Goal: Task Accomplishment & Management: Use online tool/utility

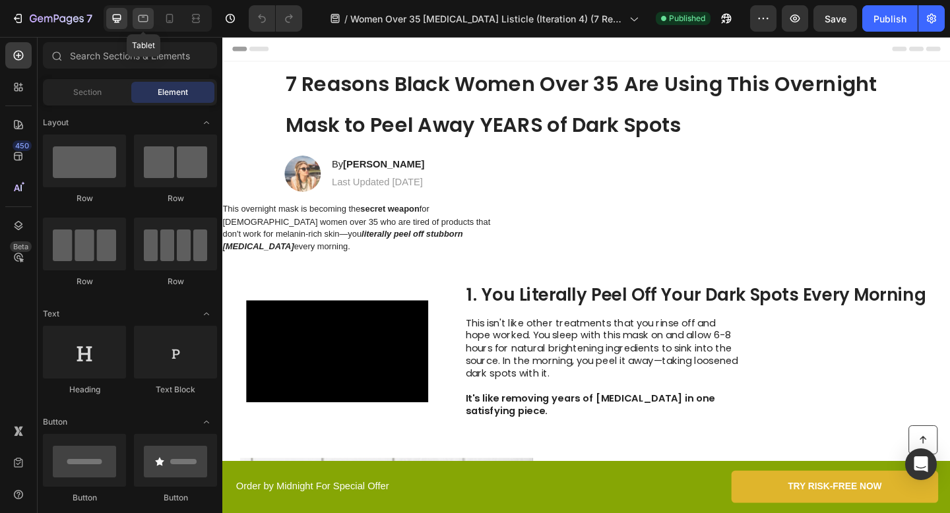
click at [144, 23] on icon at bounding box center [143, 18] width 13 height 13
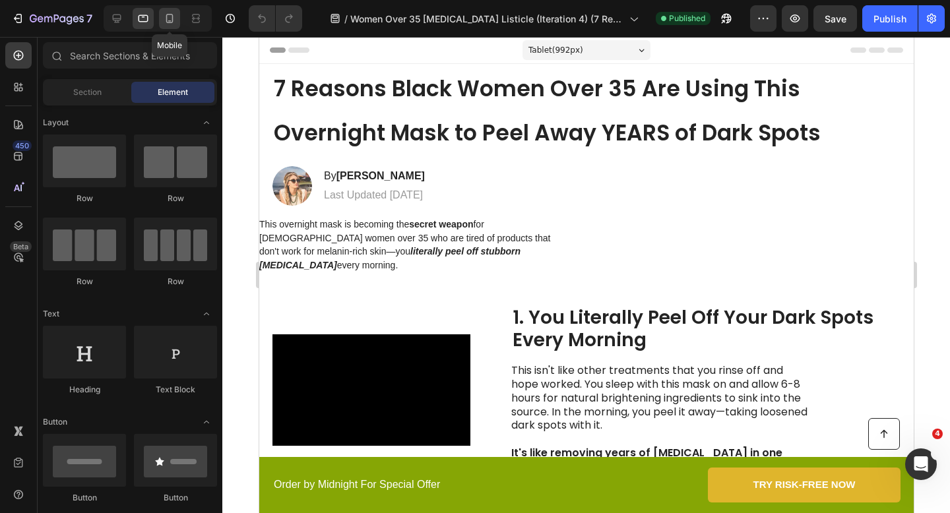
click at [173, 24] on icon at bounding box center [169, 18] width 13 height 13
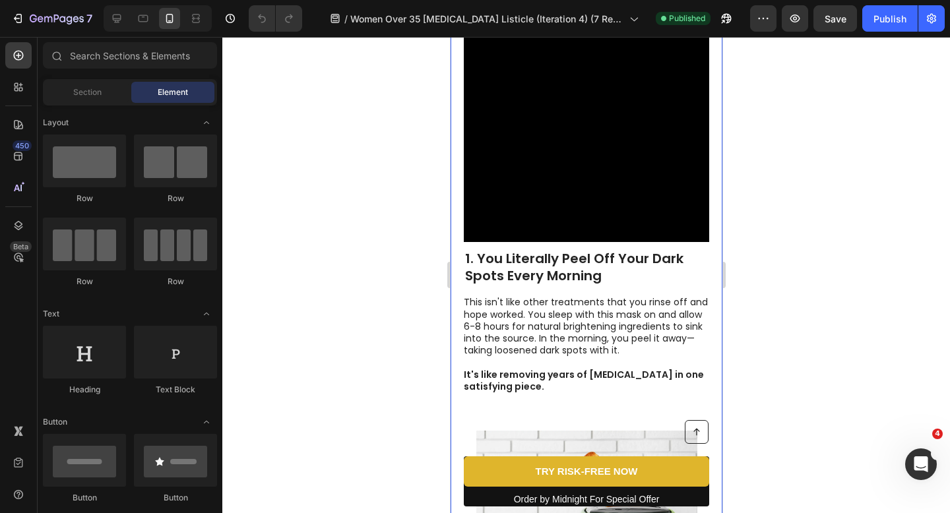
scroll to position [268, 0]
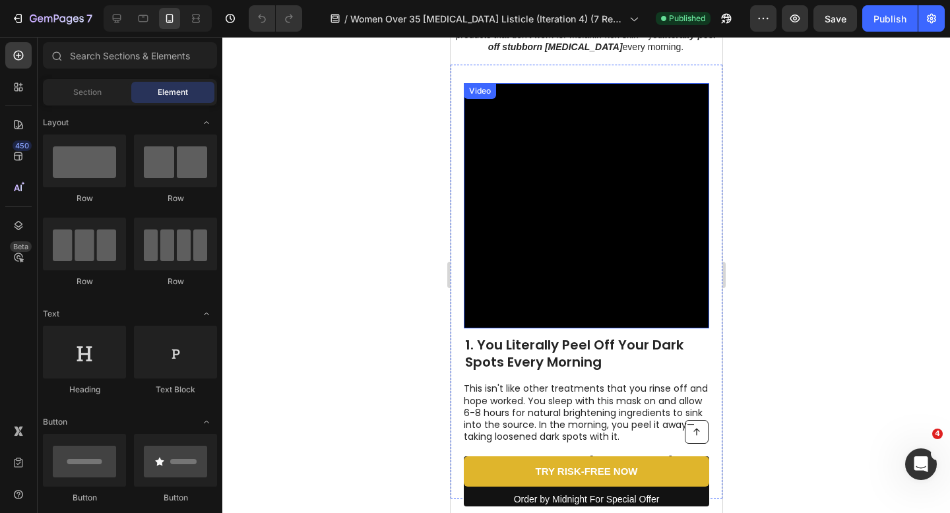
click at [531, 350] on h2 "1. You Literally Peel Off Your Dark Spots Every Morning" at bounding box center [585, 353] width 245 height 37
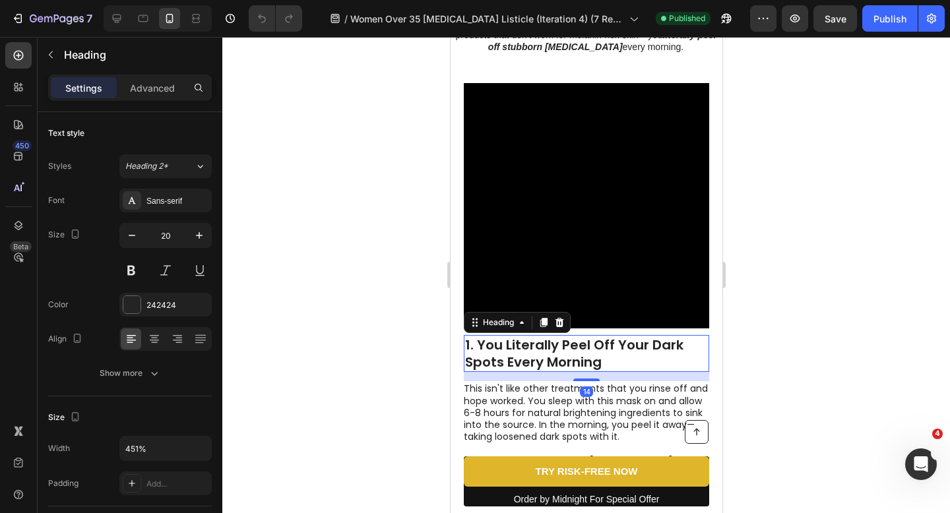
click at [531, 350] on h2 "1. You Literally Peel Off Your Dark Spots Every Morning" at bounding box center [585, 353] width 245 height 37
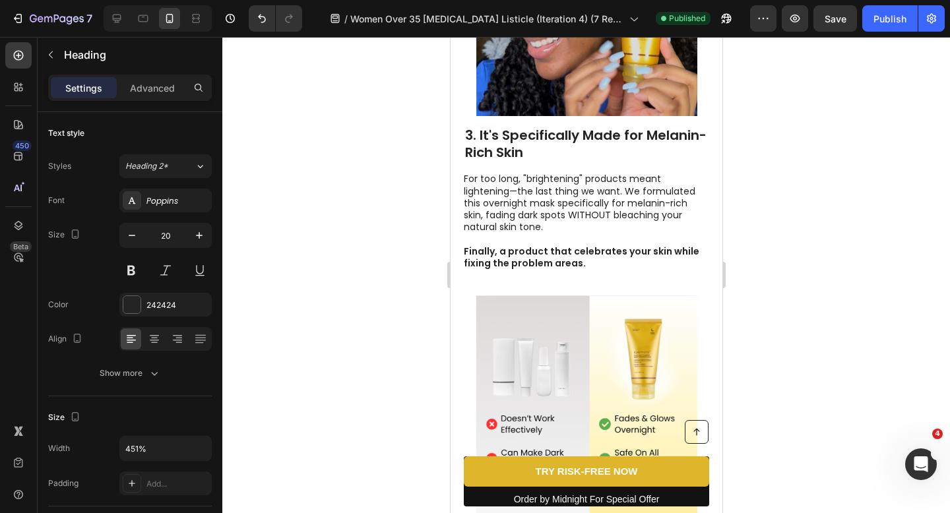
scroll to position [1320, 0]
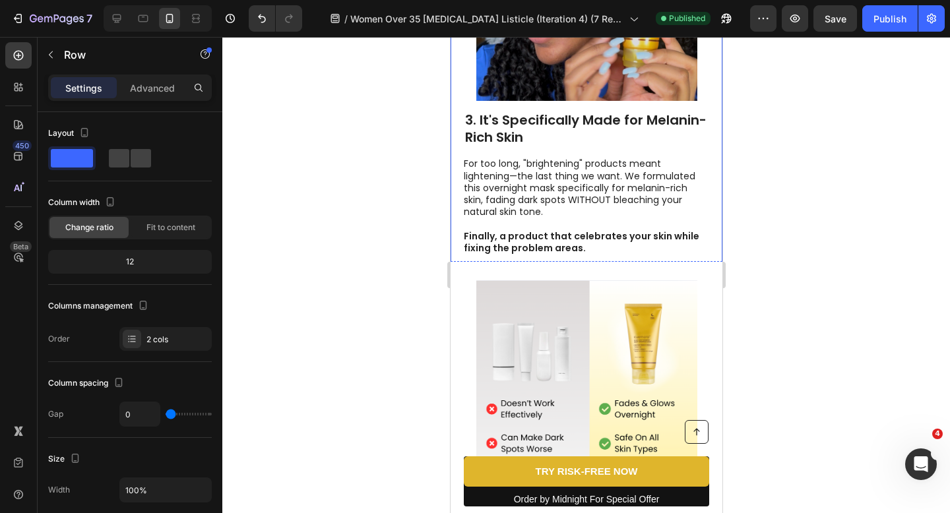
click at [553, 258] on div "3. It's Specifically Made for Melanin-Rich Skin Heading For too long, "brighten…" at bounding box center [586, 67] width 272 height 412
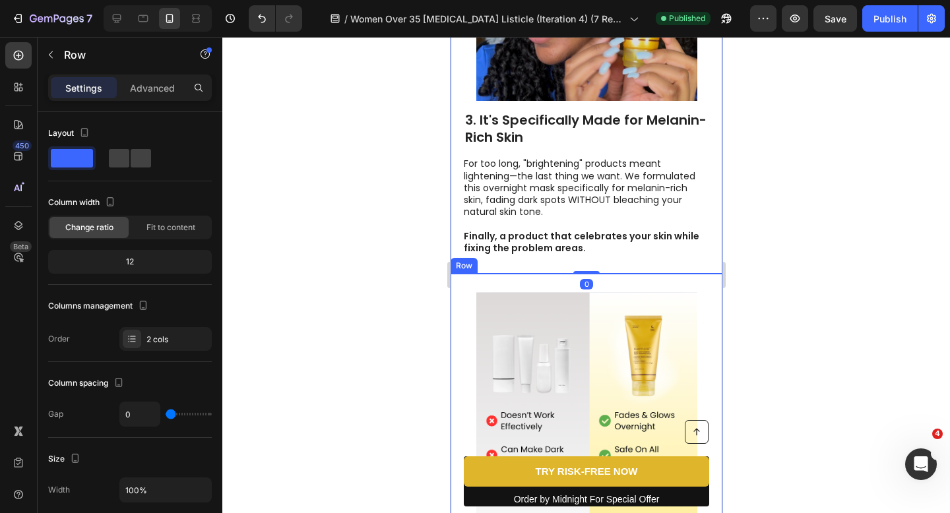
click at [532, 274] on div "4. You'll Save Money and Actually Get Results Heading After wasting $1,200 on s…" at bounding box center [586, 481] width 272 height 414
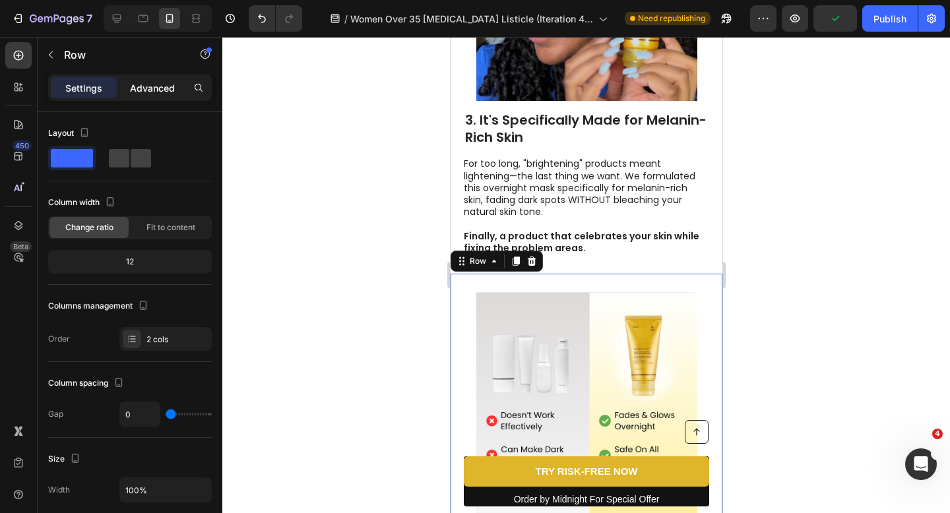
click at [162, 93] on p "Advanced" at bounding box center [152, 88] width 45 height 14
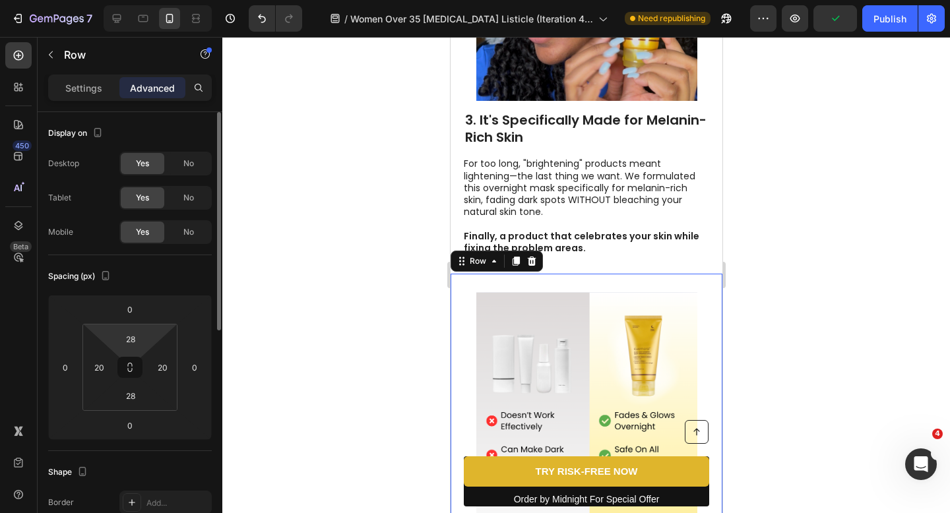
click at [133, 0] on html "7 Version history / Women Over 35 Hyperpigmentation Listicle (Iteration 4) (7 R…" at bounding box center [475, 0] width 950 height 0
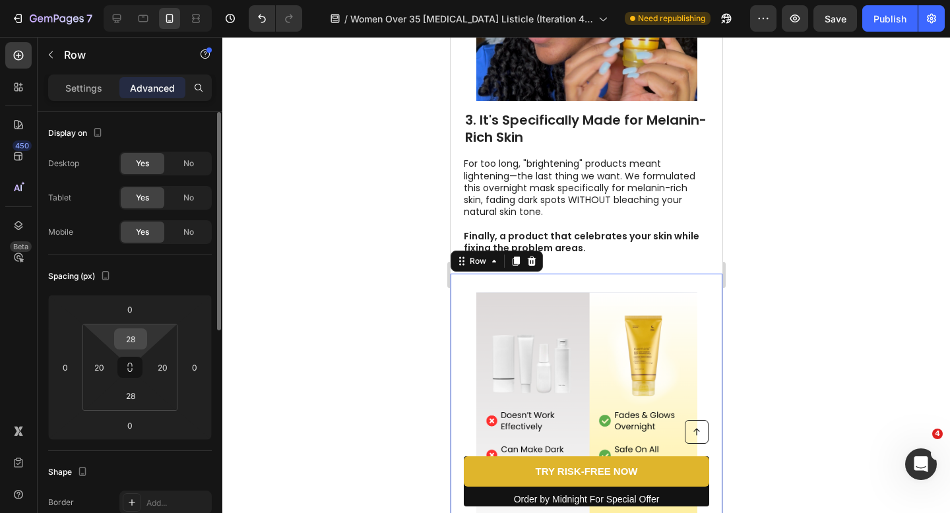
click at [133, 342] on input "28" at bounding box center [130, 339] width 26 height 20
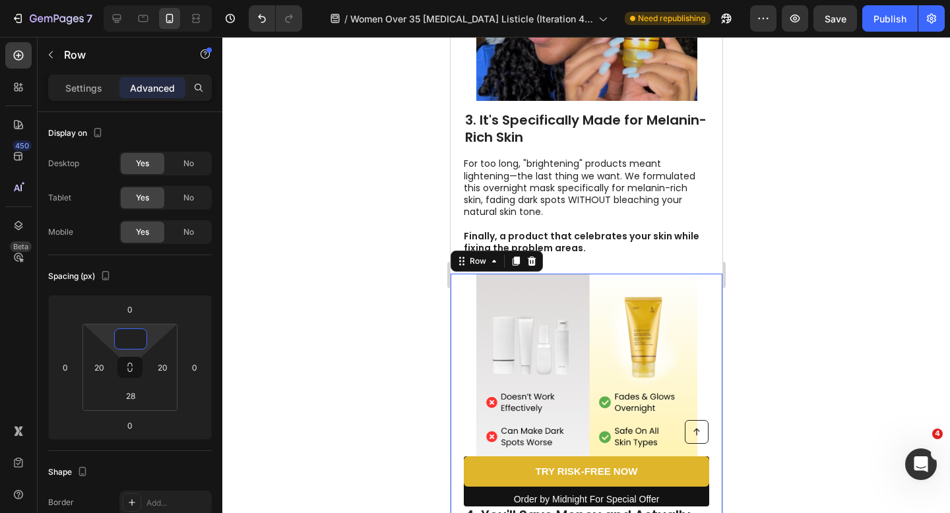
type input "0"
click at [294, 234] on div at bounding box center [586, 275] width 728 height 476
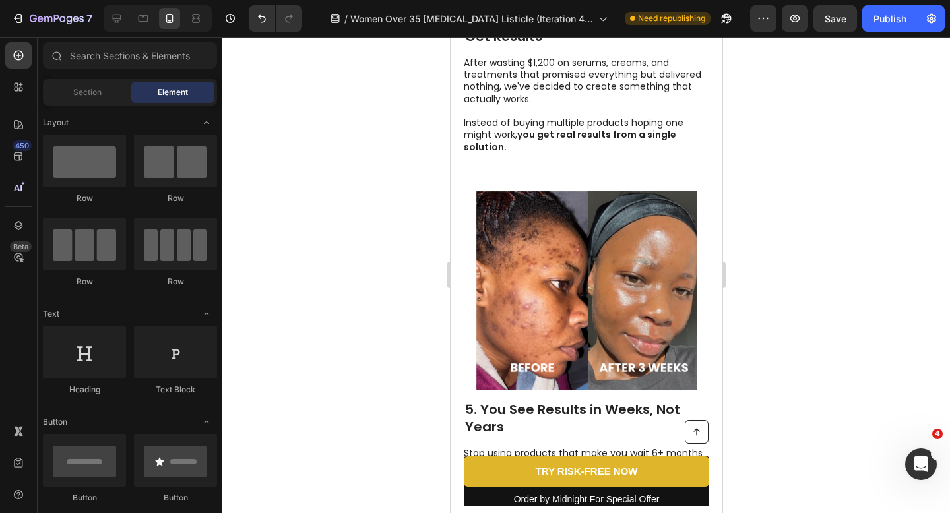
scroll to position [1786, 0]
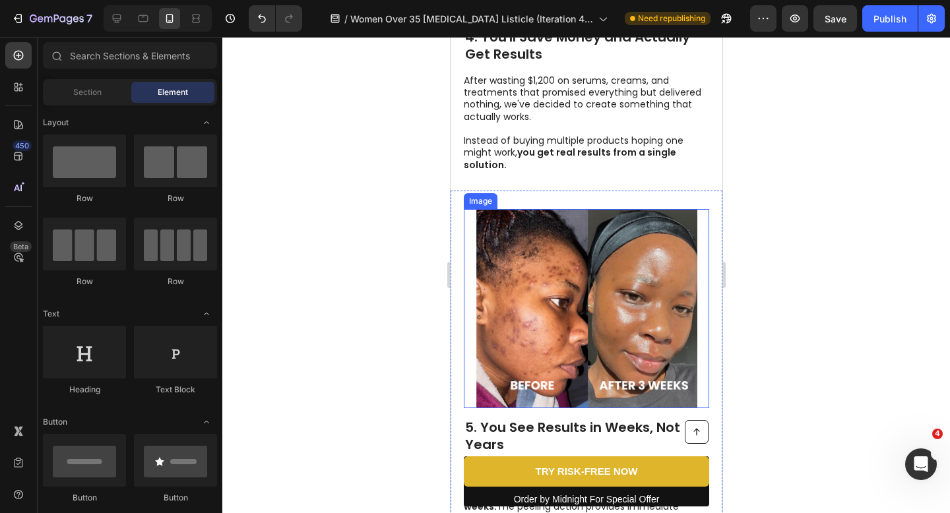
click at [512, 253] on img at bounding box center [586, 308] width 221 height 199
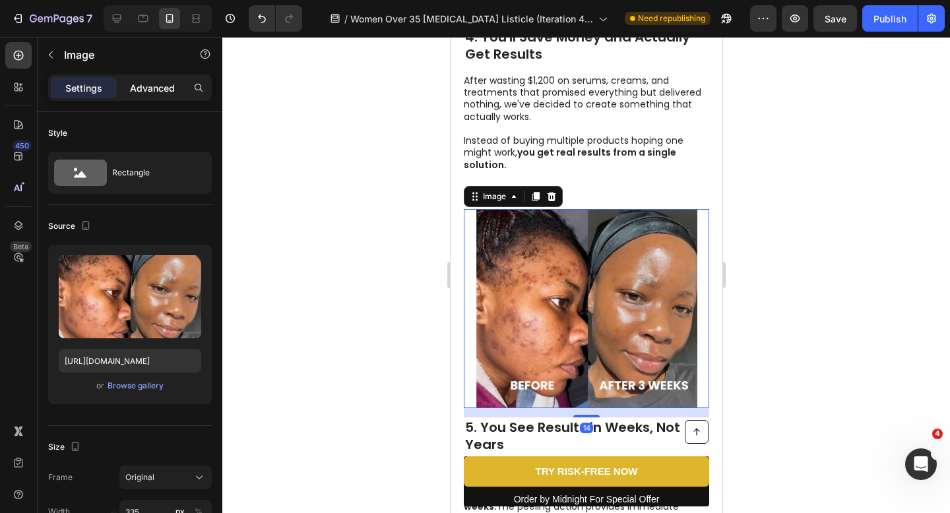
click at [142, 81] on p "Advanced" at bounding box center [152, 88] width 45 height 14
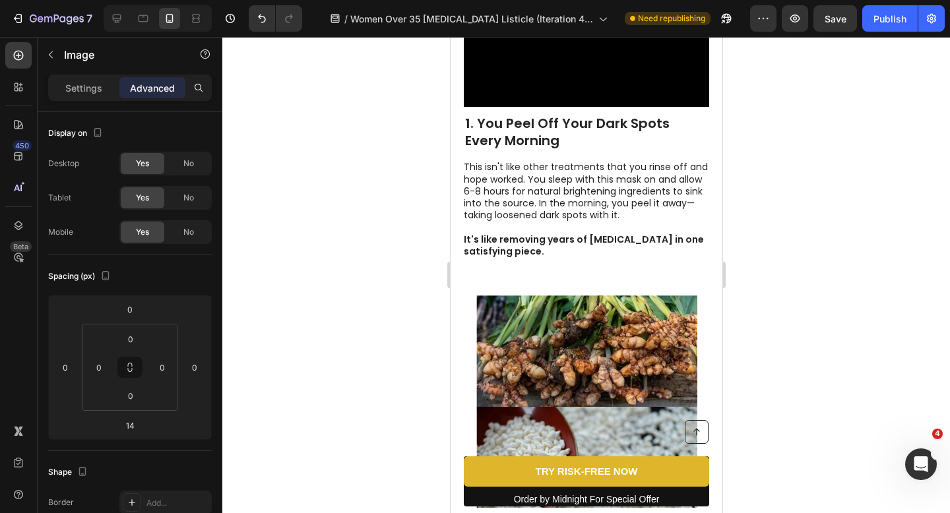
scroll to position [0, 0]
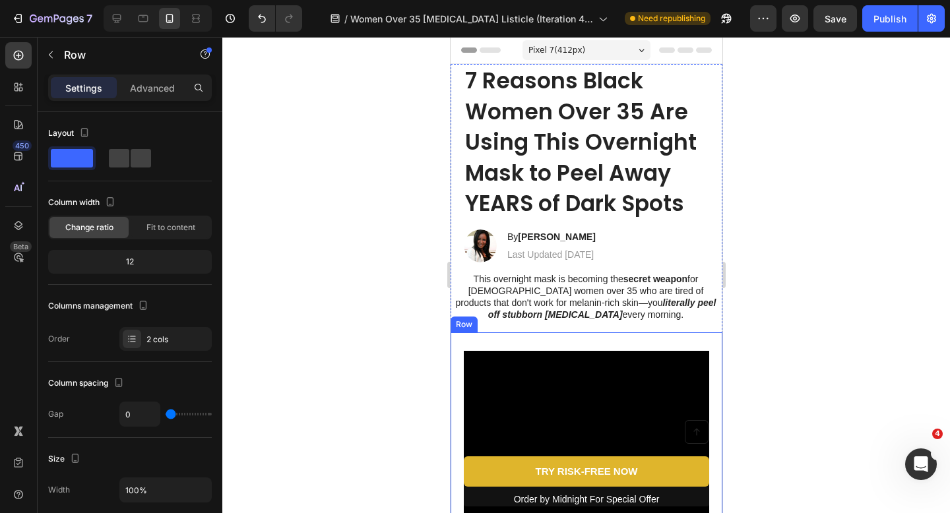
click at [154, 88] on p "Advanced" at bounding box center [152, 88] width 45 height 14
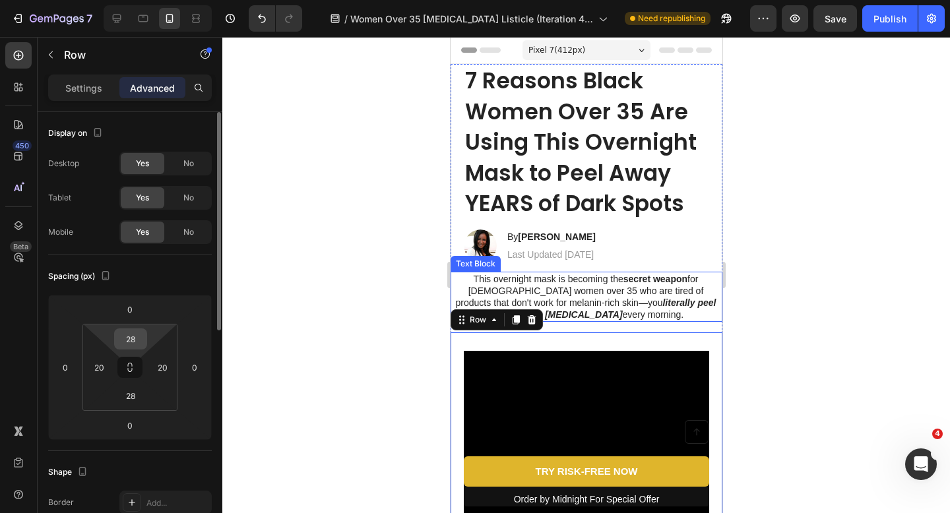
click at [127, 336] on input "28" at bounding box center [130, 339] width 26 height 20
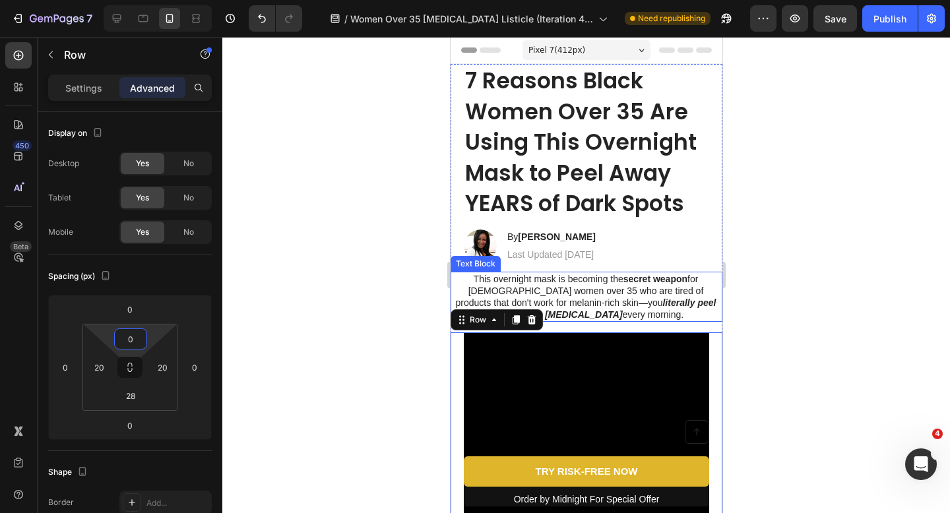
click at [329, 274] on div at bounding box center [586, 275] width 728 height 476
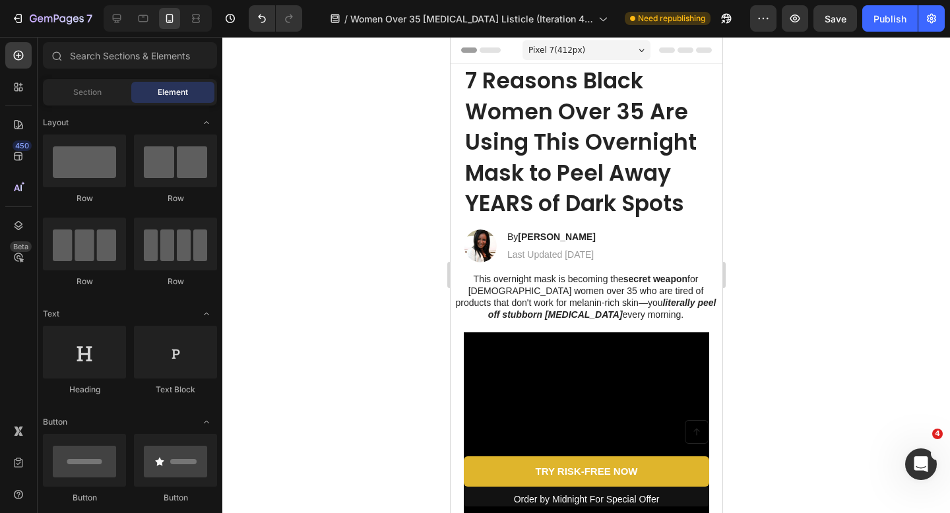
click at [413, 216] on div at bounding box center [586, 275] width 728 height 476
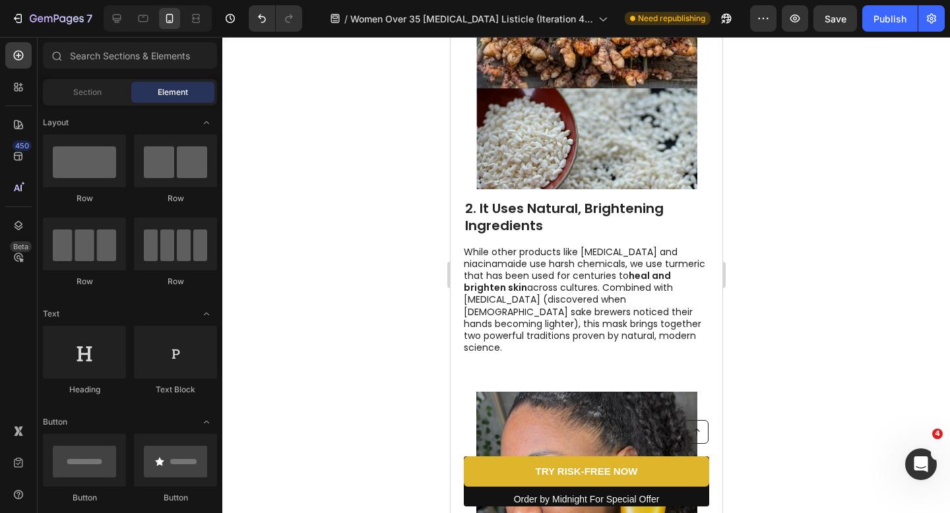
scroll to position [794, 0]
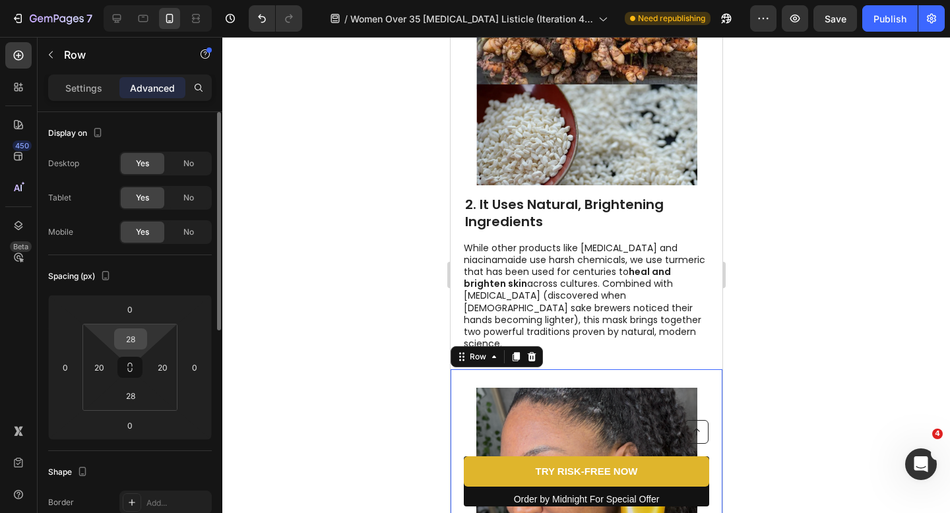
click at [137, 338] on input "28" at bounding box center [130, 339] width 26 height 20
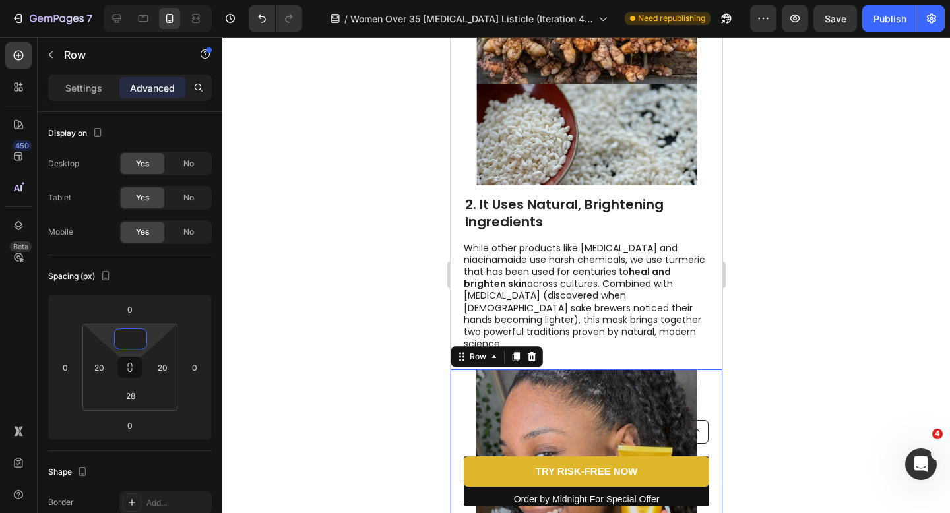
type input "0"
click at [352, 303] on div at bounding box center [586, 275] width 728 height 476
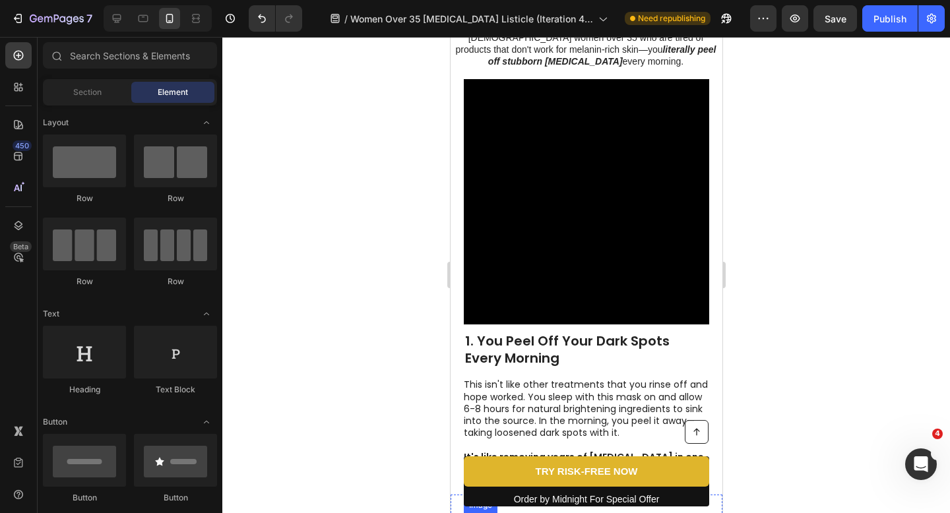
scroll to position [236, 0]
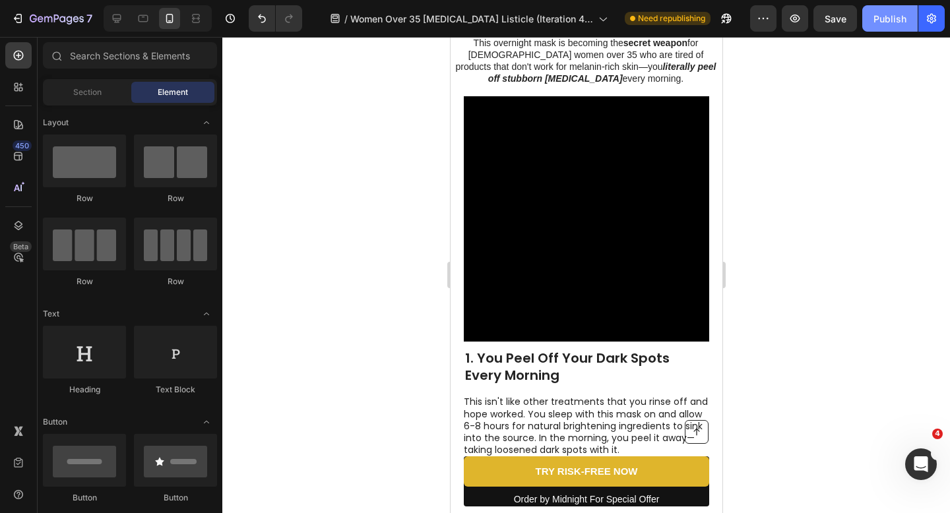
click at [881, 30] on button "Publish" at bounding box center [889, 18] width 55 height 26
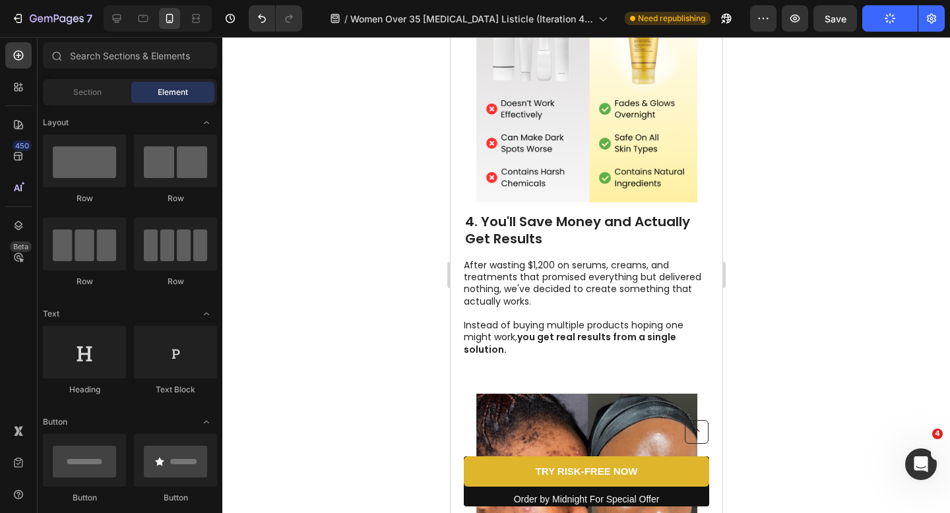
scroll to position [1690, 0]
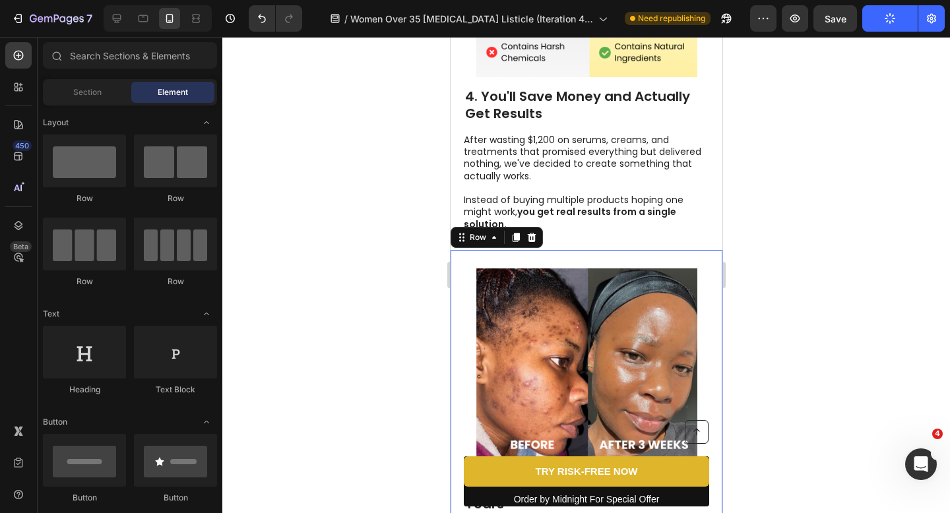
click at [575, 252] on div "5. You See Results in Weeks, Not Years Heading Stop using products that make yo…" at bounding box center [586, 427] width 272 height 354
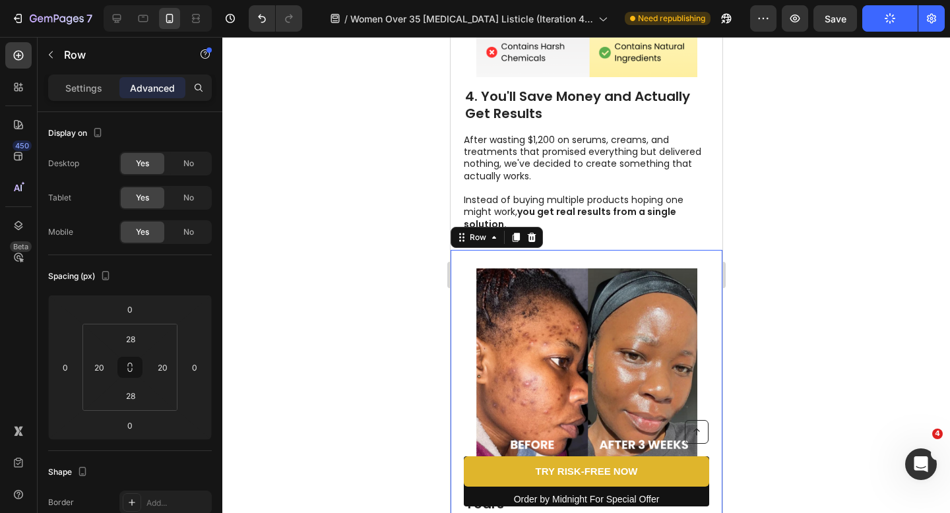
click at [523, 315] on img at bounding box center [586, 367] width 221 height 199
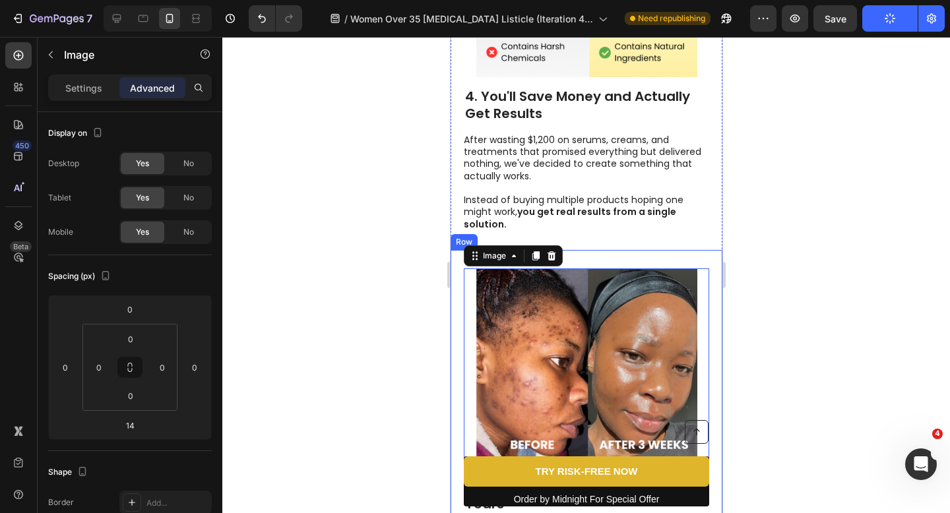
click at [455, 267] on div "5. You See Results in Weeks, Not Years Heading Stop using products that make yo…" at bounding box center [586, 427] width 272 height 354
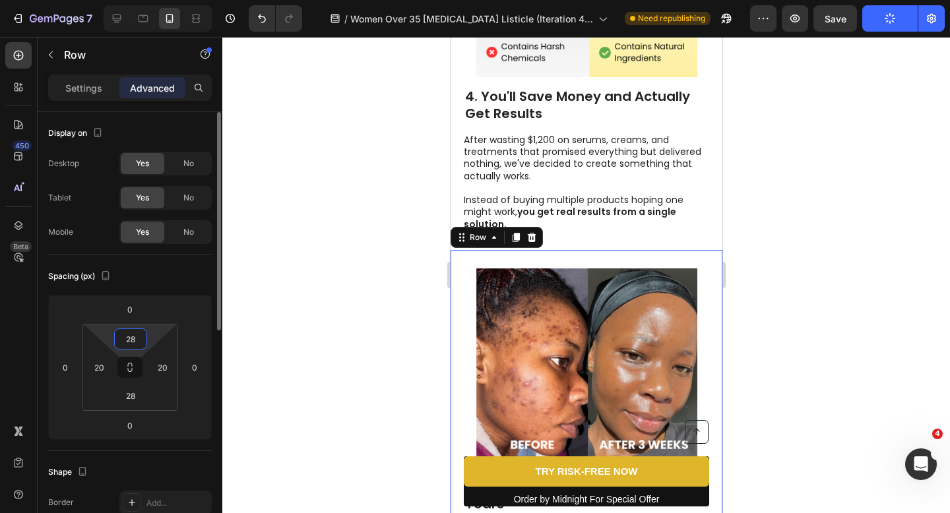
click at [135, 342] on input "28" at bounding box center [130, 339] width 26 height 20
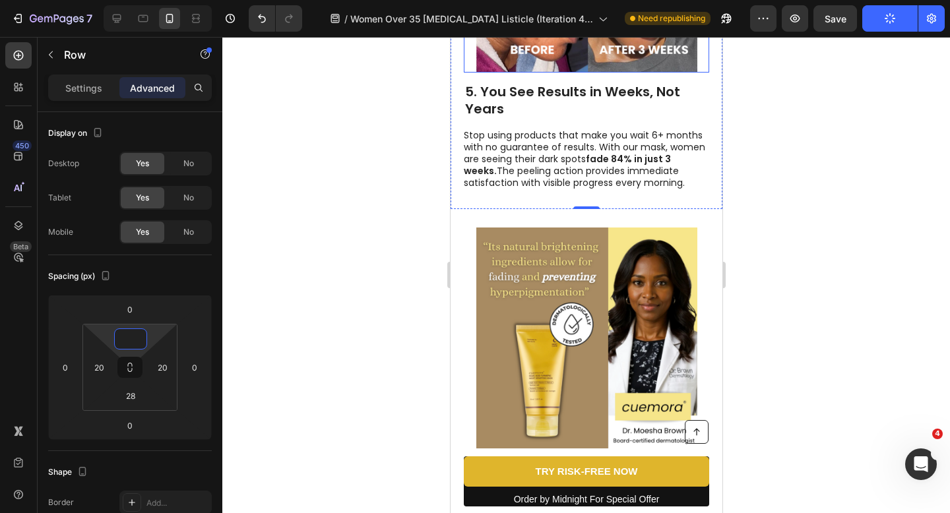
scroll to position [2071, 0]
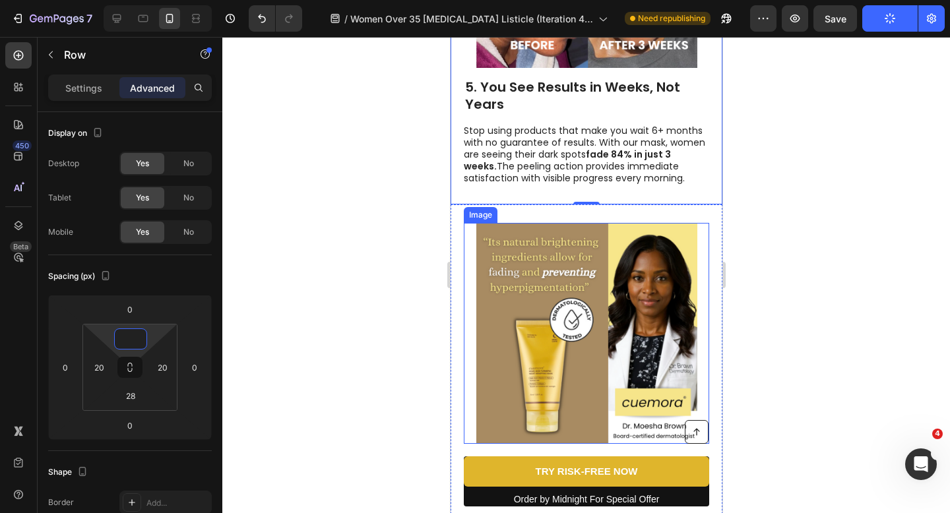
click at [482, 241] on img at bounding box center [586, 333] width 221 height 221
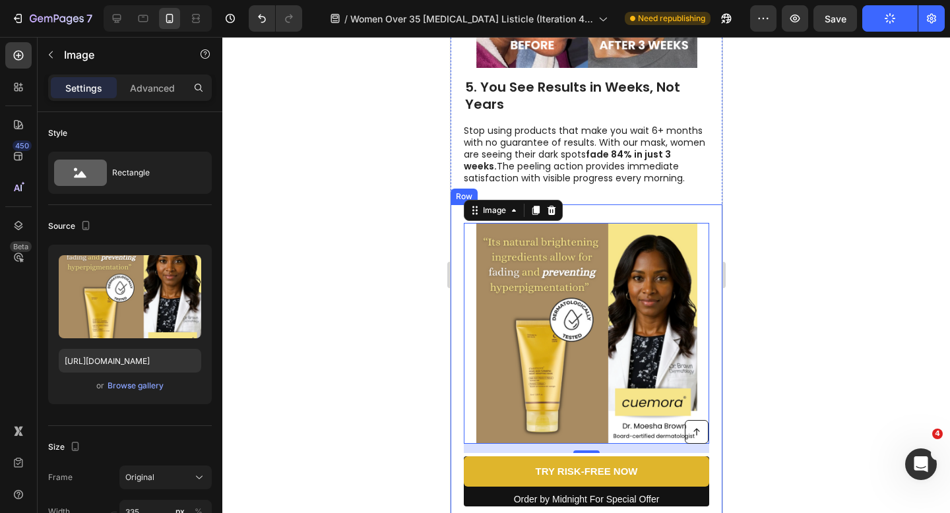
click at [460, 245] on div "6. It's the #1 Melanin-Made Skincare Dermatologists Trust to Heal Your Skin Hea…" at bounding box center [586, 418] width 272 height 429
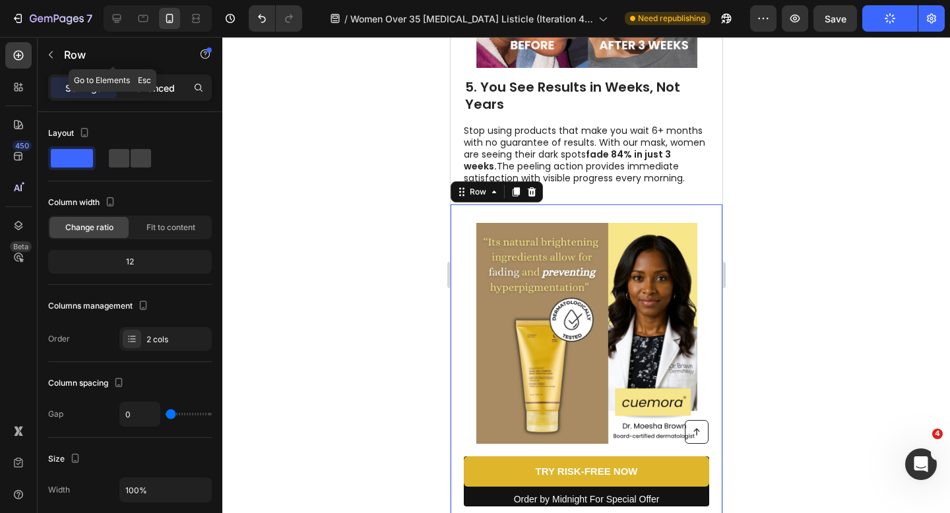
click at [158, 82] on p "Advanced" at bounding box center [152, 88] width 45 height 14
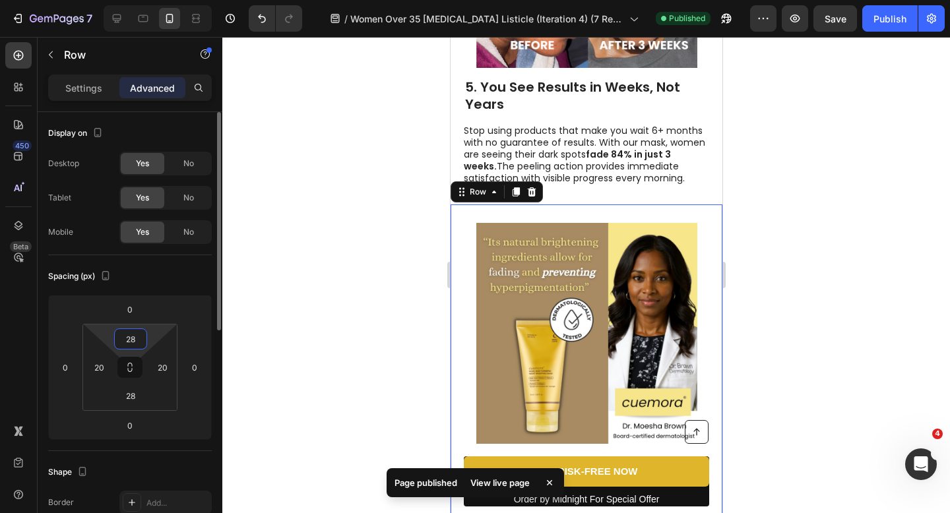
click at [133, 336] on input "28" at bounding box center [130, 339] width 26 height 20
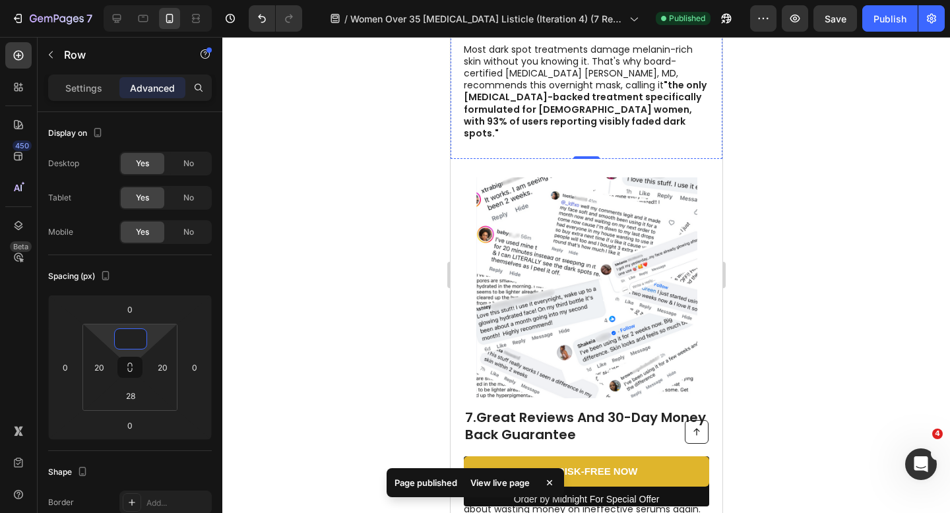
scroll to position [2546, 0]
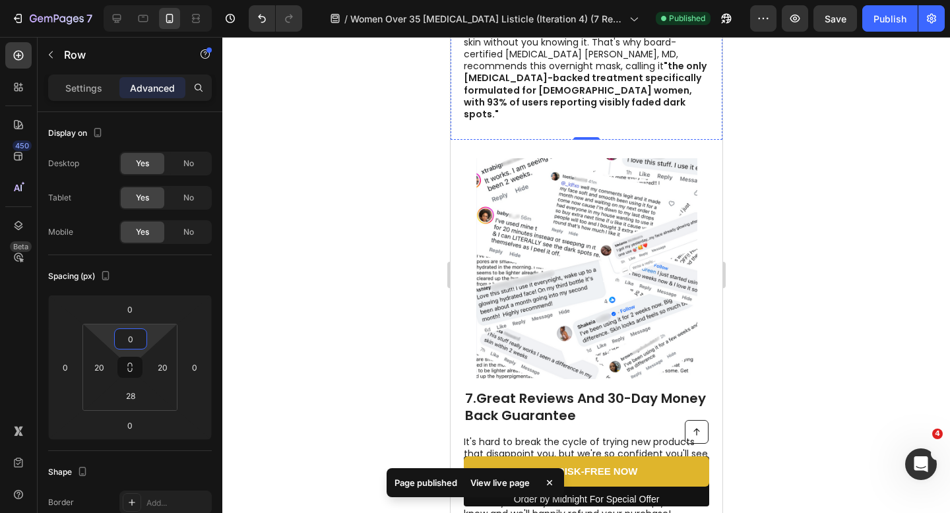
click at [510, 275] on img at bounding box center [586, 268] width 221 height 221
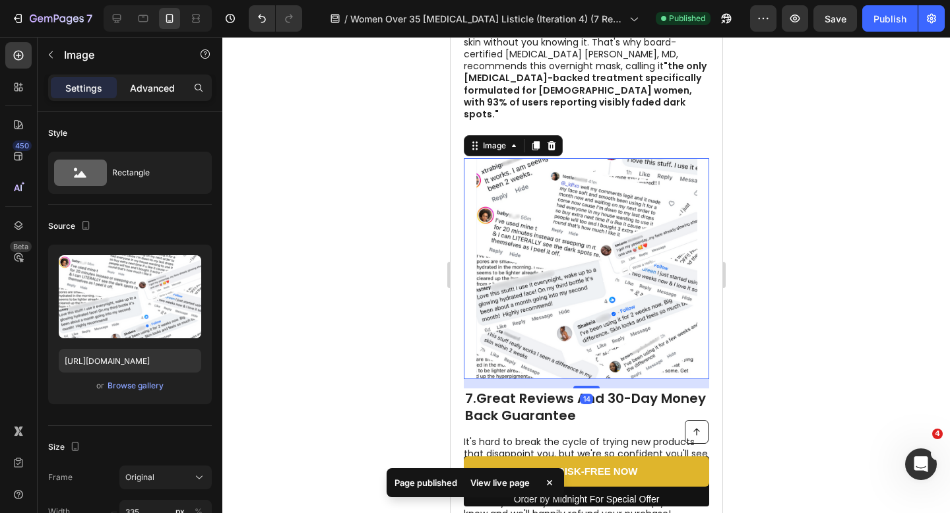
click at [139, 78] on div "Advanced" at bounding box center [152, 87] width 66 height 21
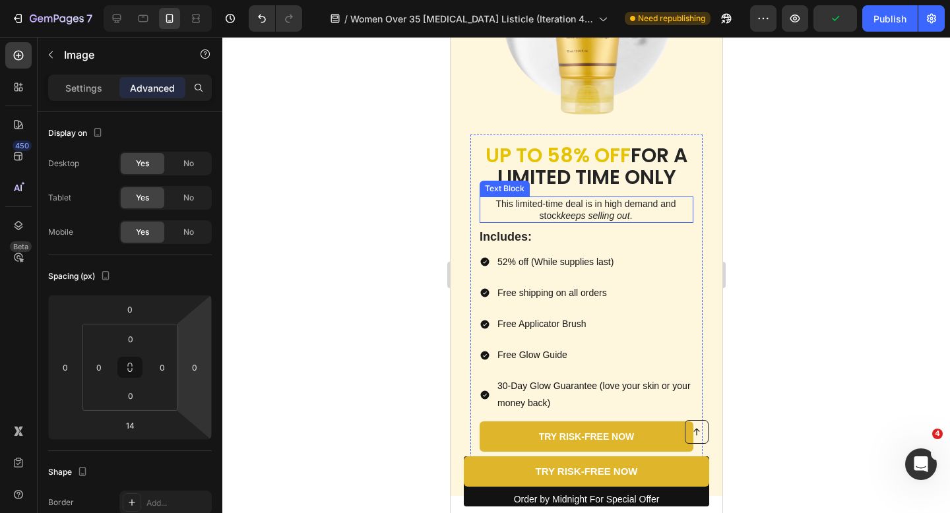
scroll to position [3194, 0]
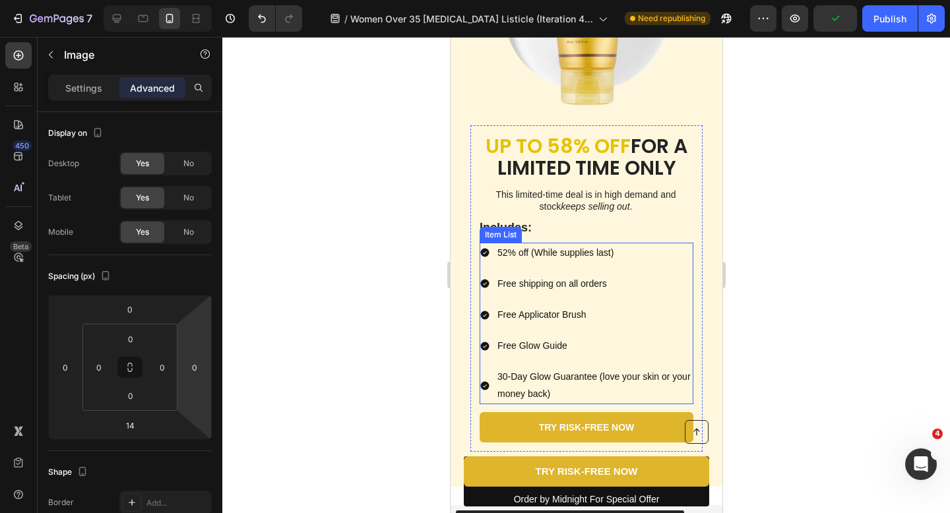
click at [486, 249] on icon at bounding box center [484, 253] width 9 height 9
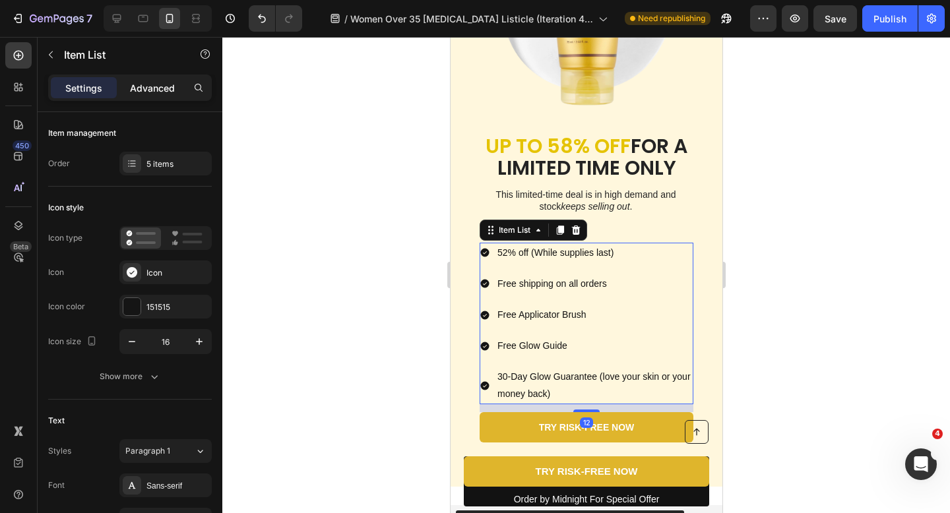
click at [148, 79] on div "Advanced" at bounding box center [152, 87] width 66 height 21
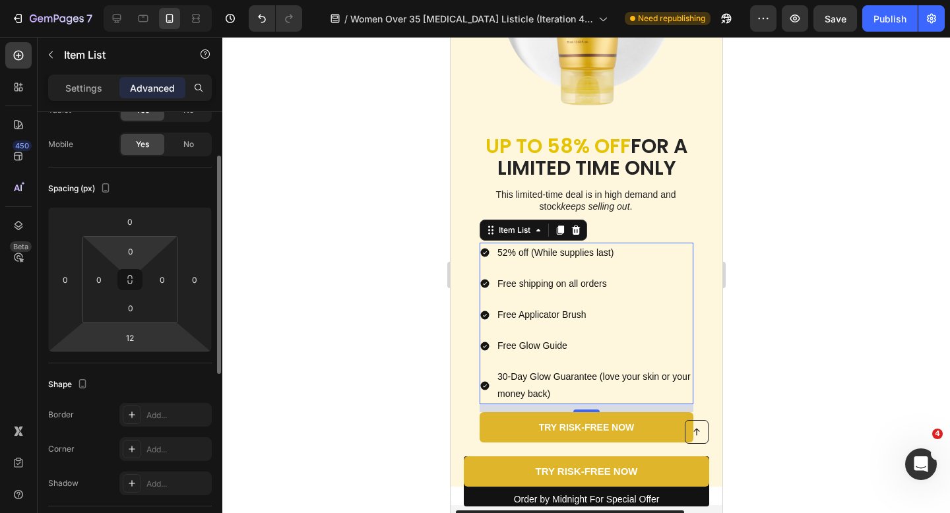
scroll to position [0, 0]
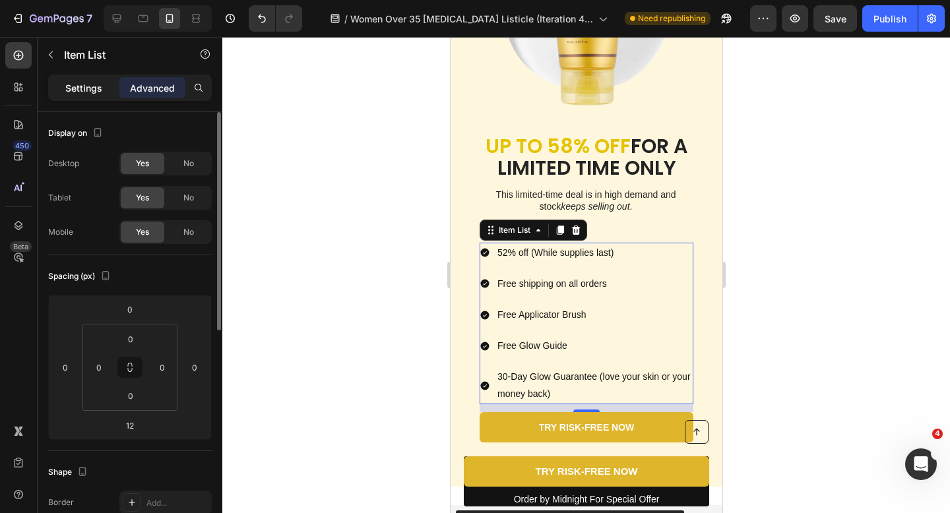
click at [91, 91] on p "Settings" at bounding box center [83, 88] width 37 height 14
type input "8"
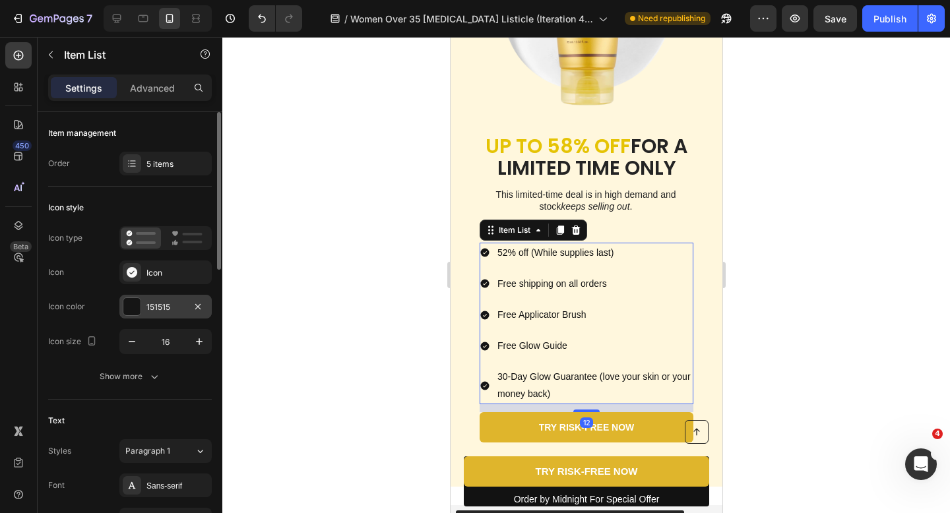
click at [160, 307] on div "151515" at bounding box center [165, 307] width 38 height 12
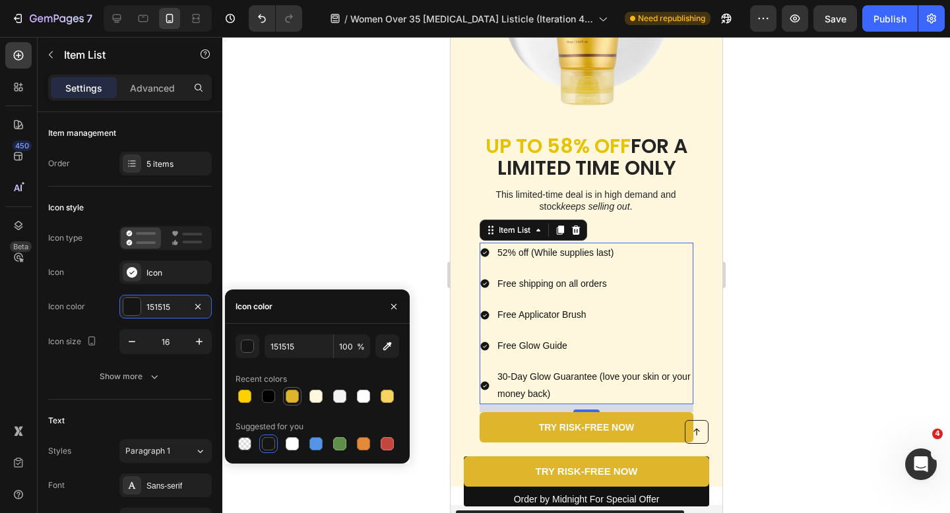
click at [290, 398] on div at bounding box center [292, 396] width 13 height 13
click at [251, 398] on div at bounding box center [245, 397] width 16 height 16
type input "FDD000"
click at [329, 198] on div at bounding box center [586, 275] width 728 height 476
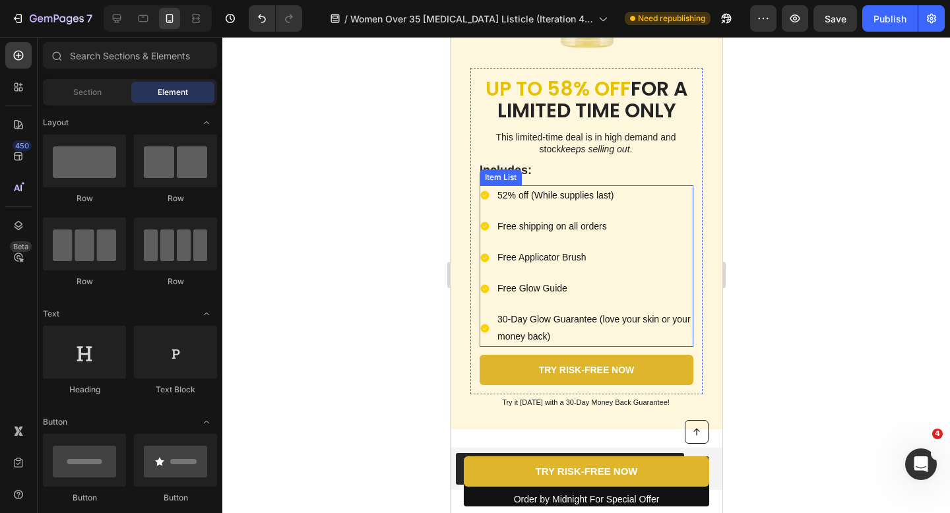
scroll to position [3324, 0]
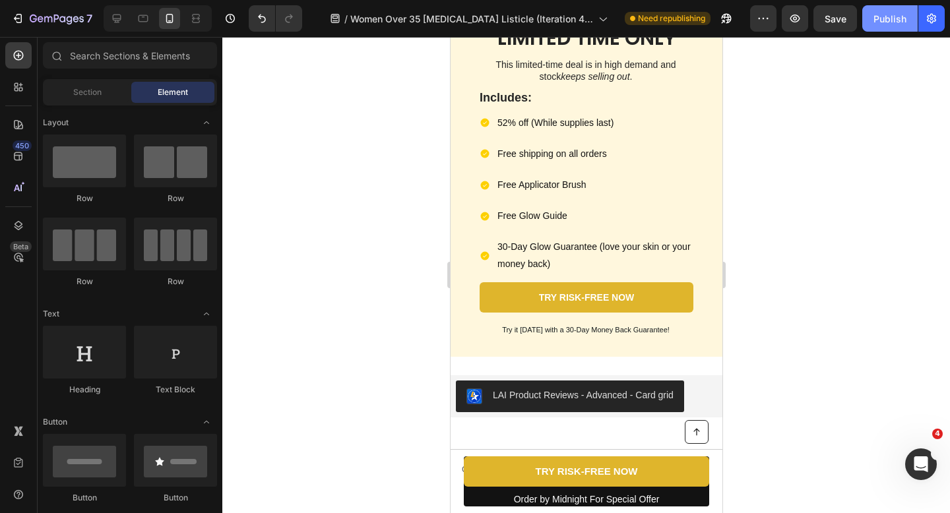
click at [896, 13] on div "Publish" at bounding box center [889, 19] width 33 height 14
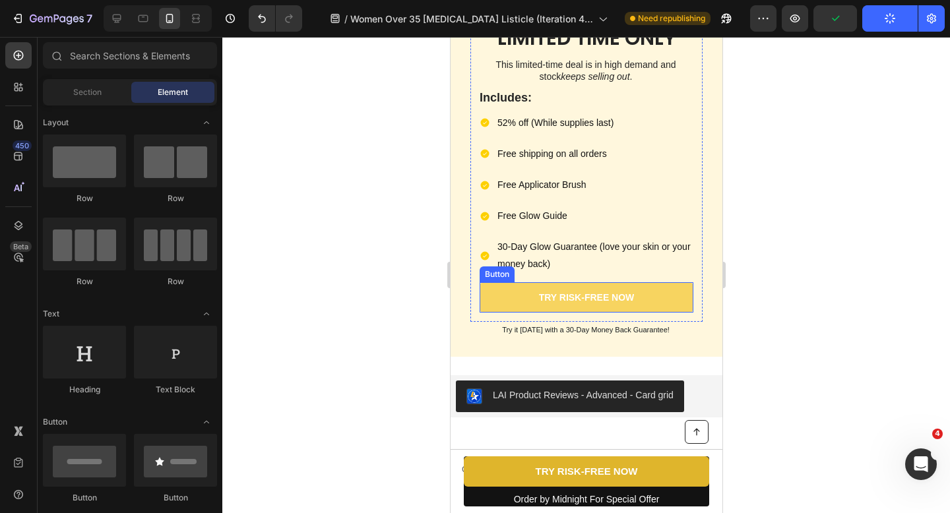
click at [651, 282] on link "TRY RISK-FREE NOW" at bounding box center [586, 297] width 214 height 30
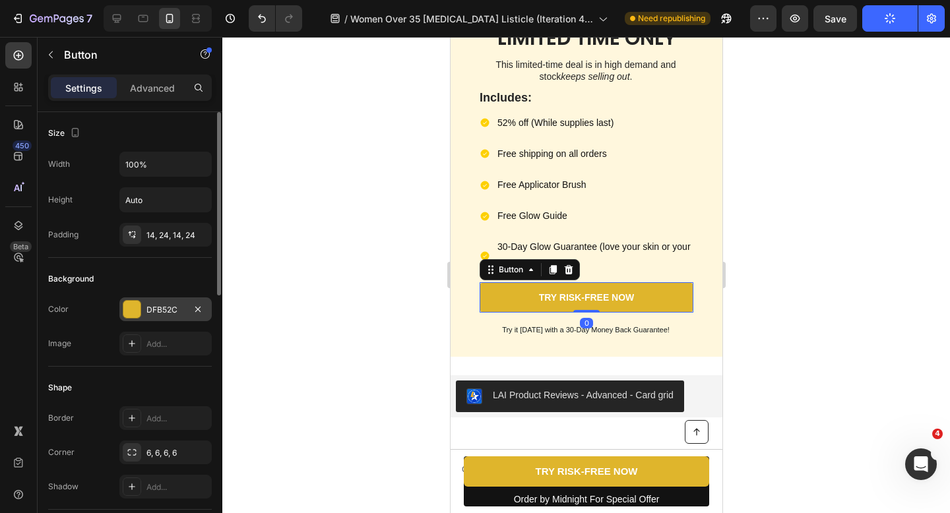
click at [139, 311] on div at bounding box center [131, 309] width 17 height 17
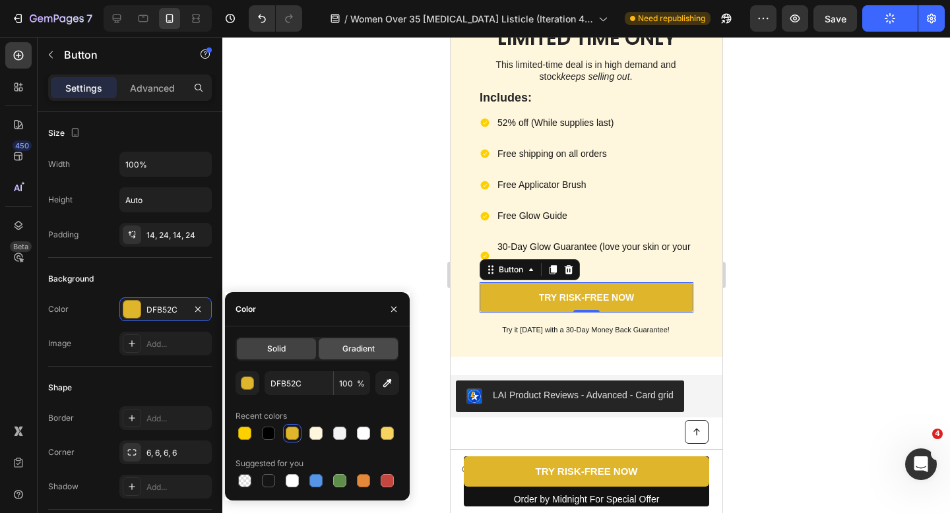
click at [347, 348] on span "Gradient" at bounding box center [358, 349] width 32 height 12
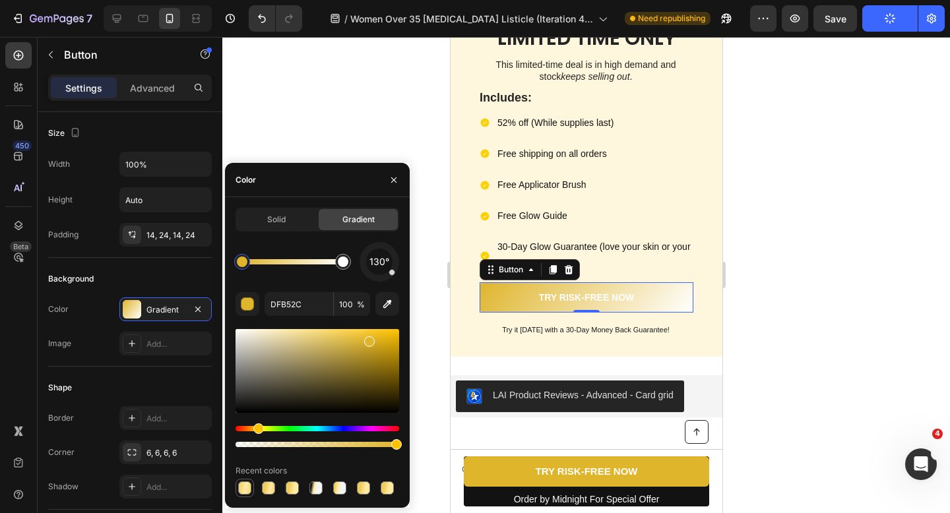
click at [249, 490] on div at bounding box center [244, 488] width 13 height 13
type input "EFCD5B"
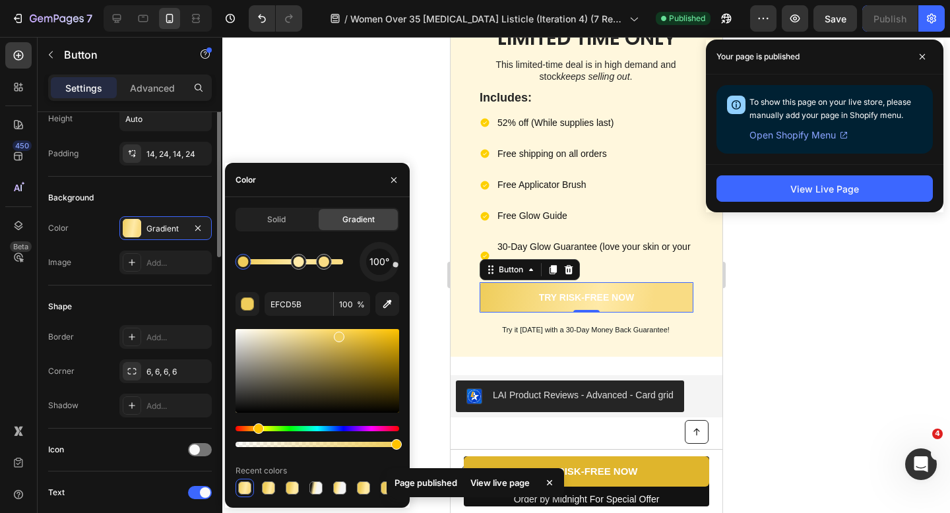
scroll to position [0, 0]
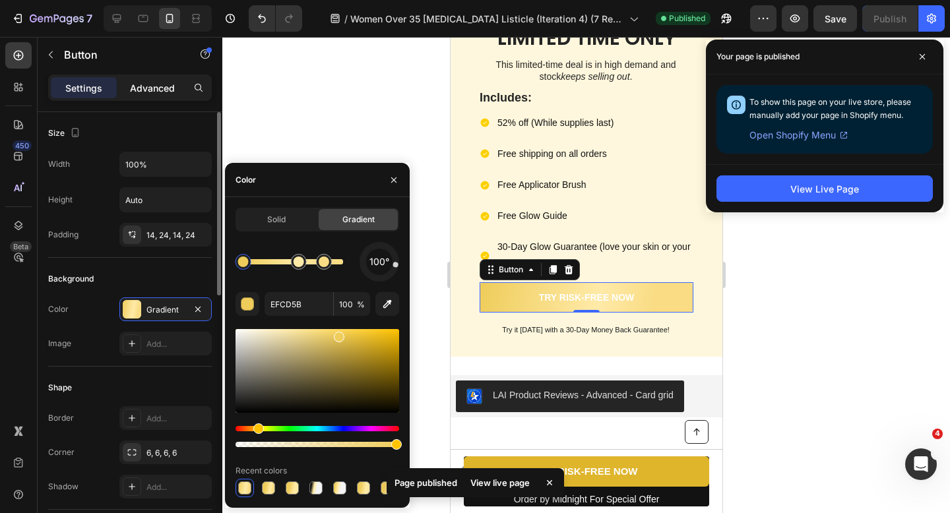
click at [152, 86] on p "Advanced" at bounding box center [152, 88] width 45 height 14
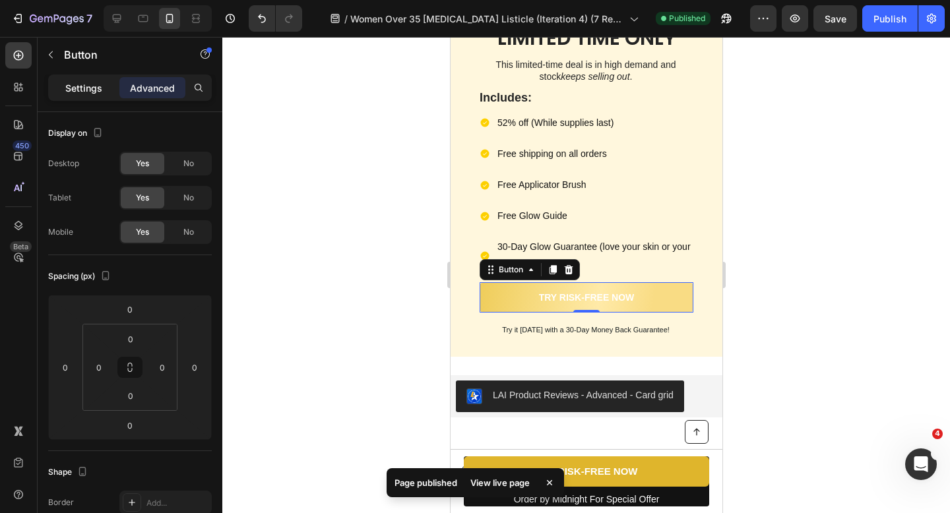
click at [92, 86] on p "Settings" at bounding box center [83, 88] width 37 height 14
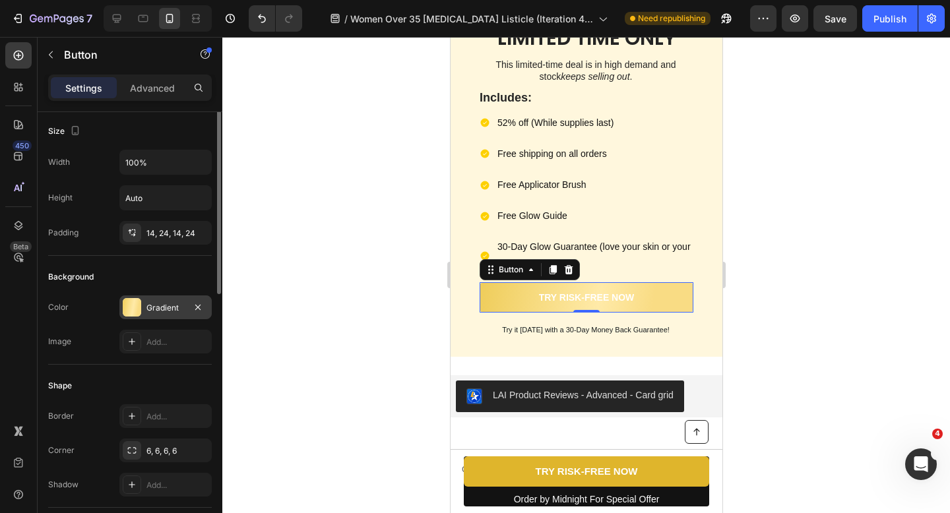
scroll to position [1, 0]
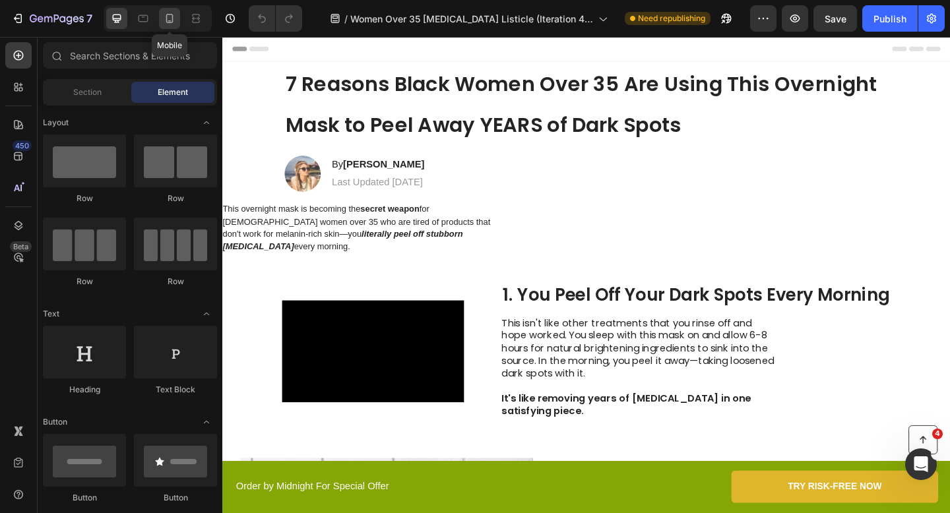
click at [160, 17] on div at bounding box center [169, 18] width 21 height 21
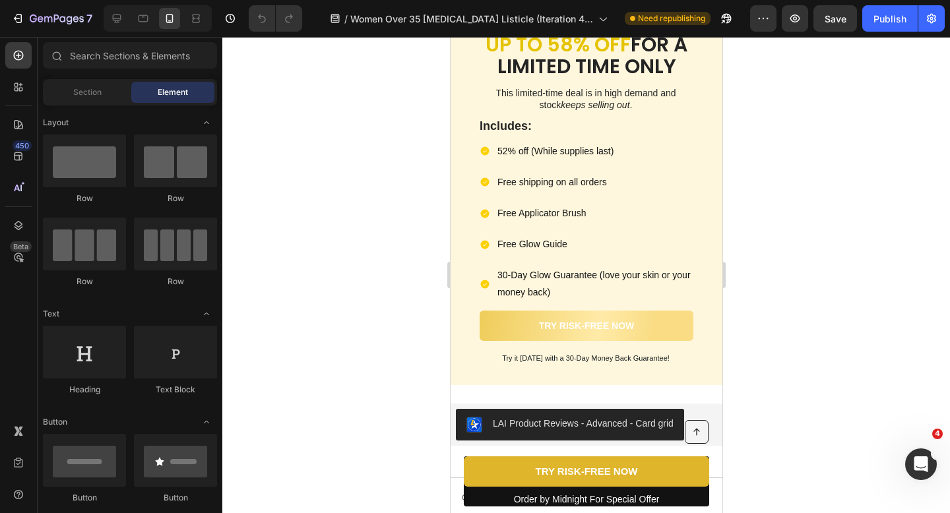
scroll to position [3297, 0]
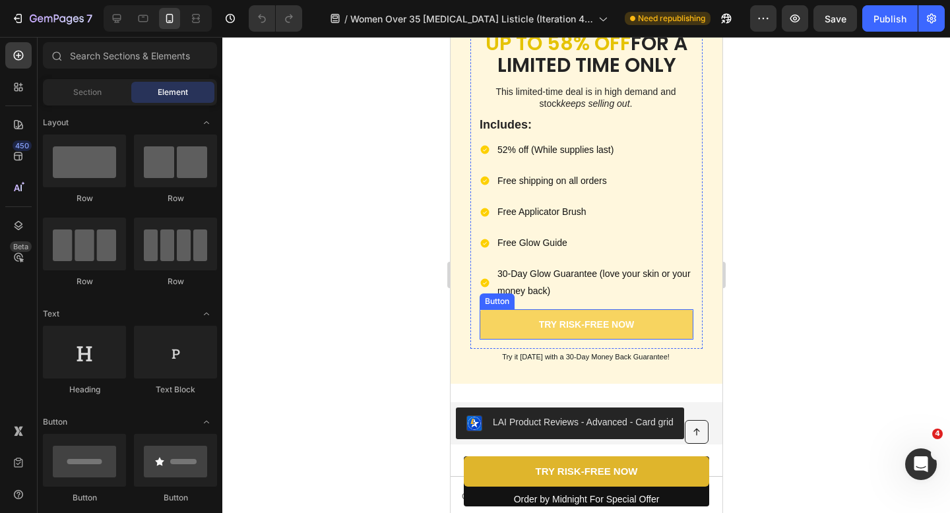
click at [525, 311] on link "TRY RISK-FREE NOW" at bounding box center [586, 324] width 214 height 30
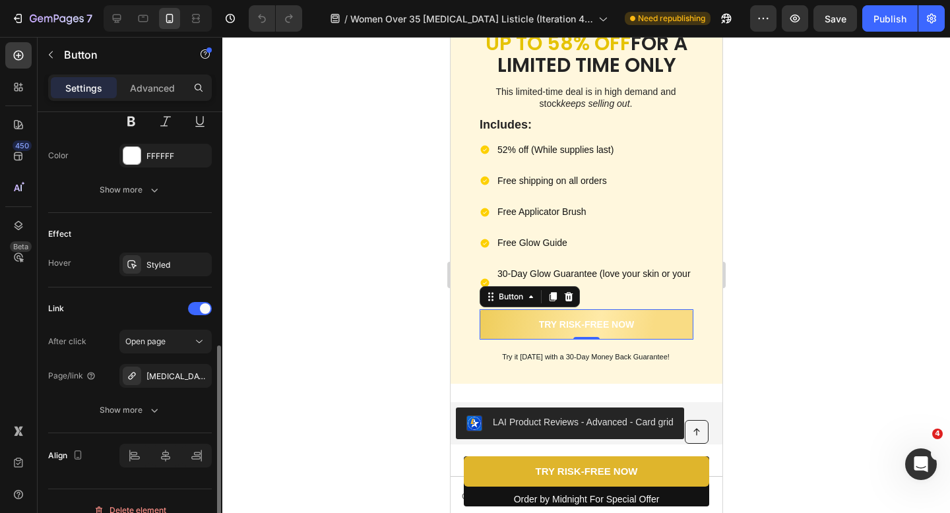
scroll to position [582, 0]
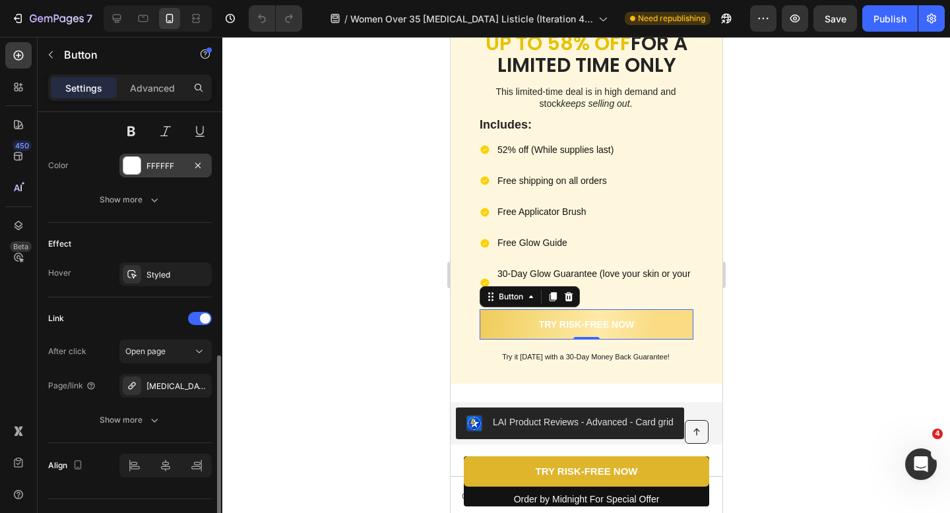
click at [169, 167] on div "FFFFFF" at bounding box center [165, 166] width 38 height 12
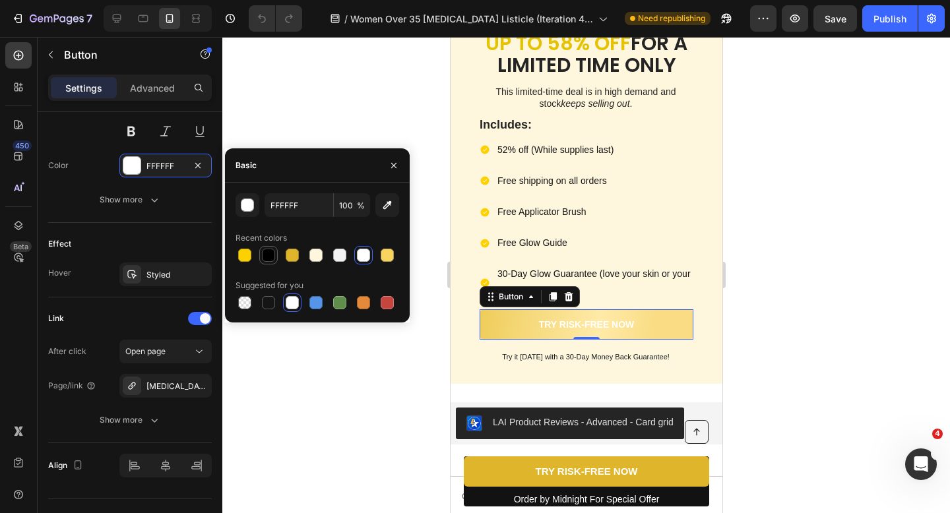
click at [270, 258] on div at bounding box center [268, 255] width 13 height 13
type input "000000"
click at [305, 132] on div at bounding box center [586, 275] width 728 height 476
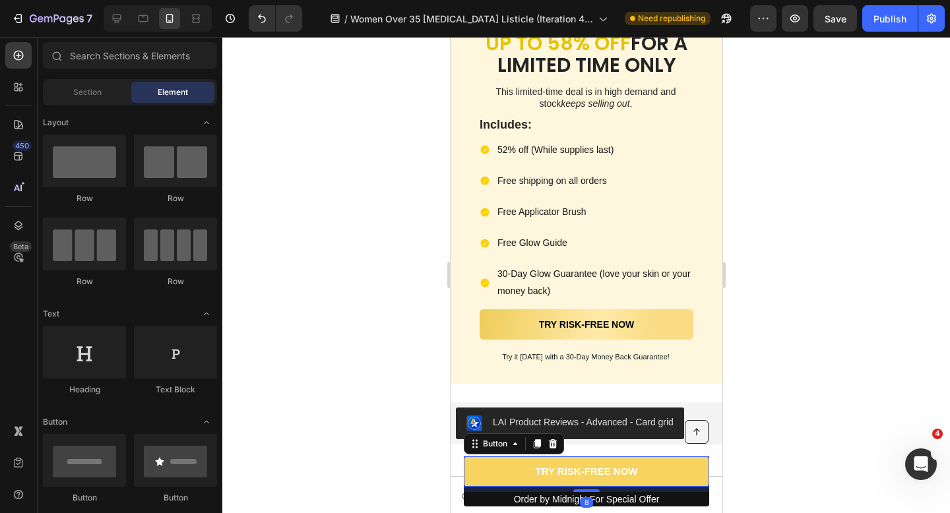
click at [502, 470] on link "TRY RISK-FREE NOW" at bounding box center [585, 471] width 245 height 30
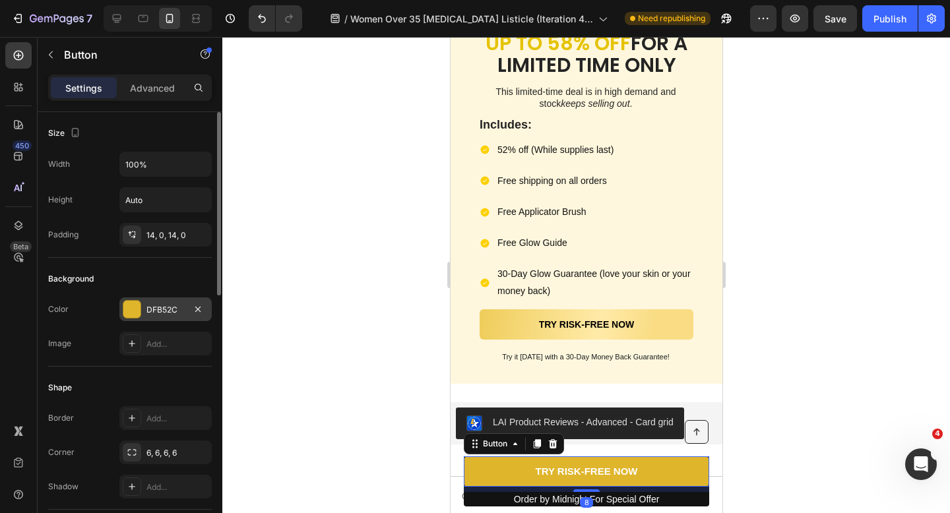
click at [177, 307] on div "DFB52C" at bounding box center [165, 310] width 38 height 12
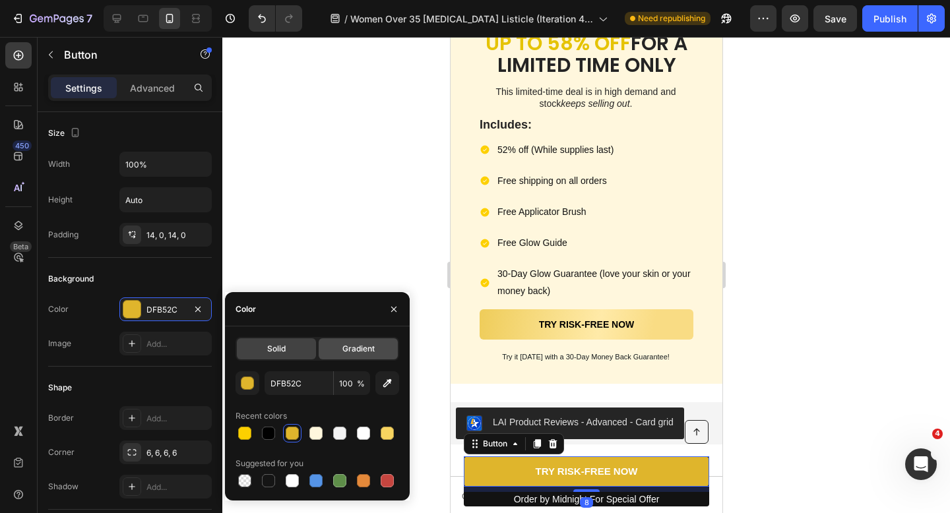
click at [352, 350] on span "Gradient" at bounding box center [358, 349] width 32 height 12
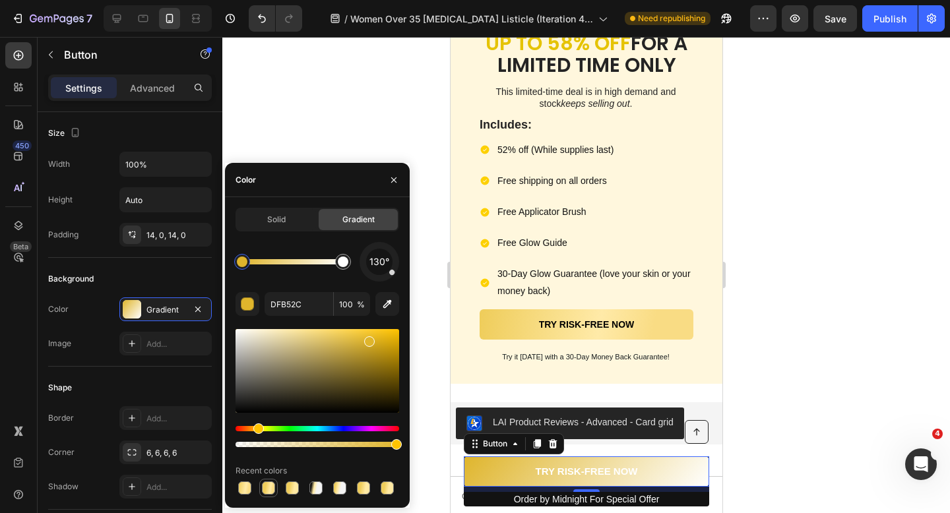
click at [274, 483] on div at bounding box center [269, 488] width 16 height 16
type input "EFCD5B"
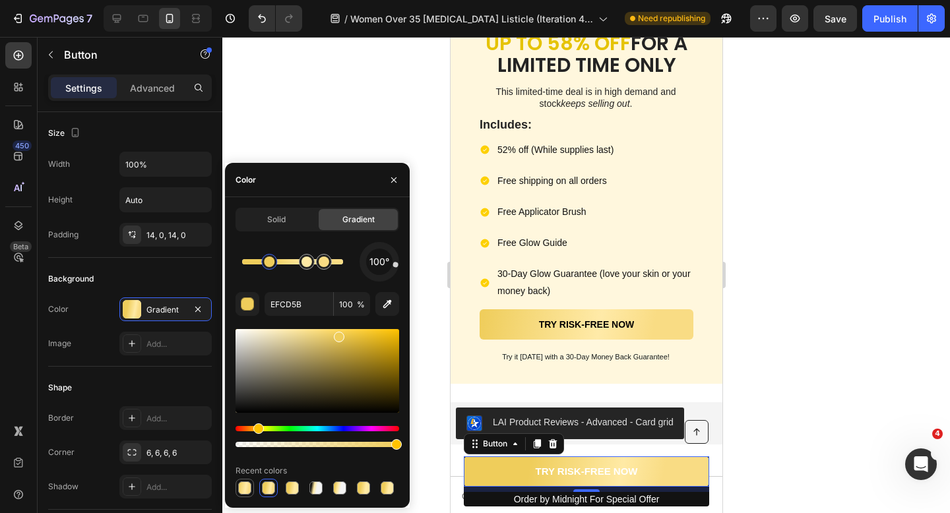
click at [241, 487] on div at bounding box center [244, 488] width 13 height 13
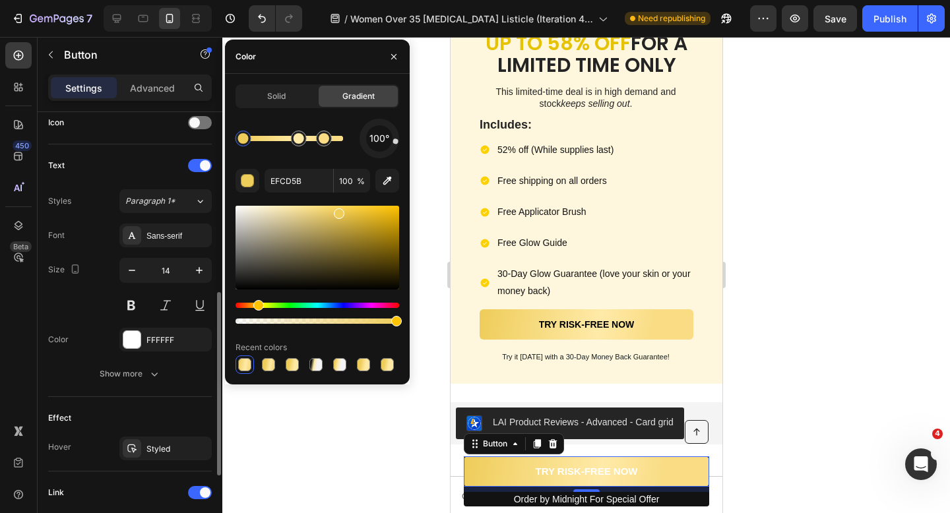
scroll to position [610, 0]
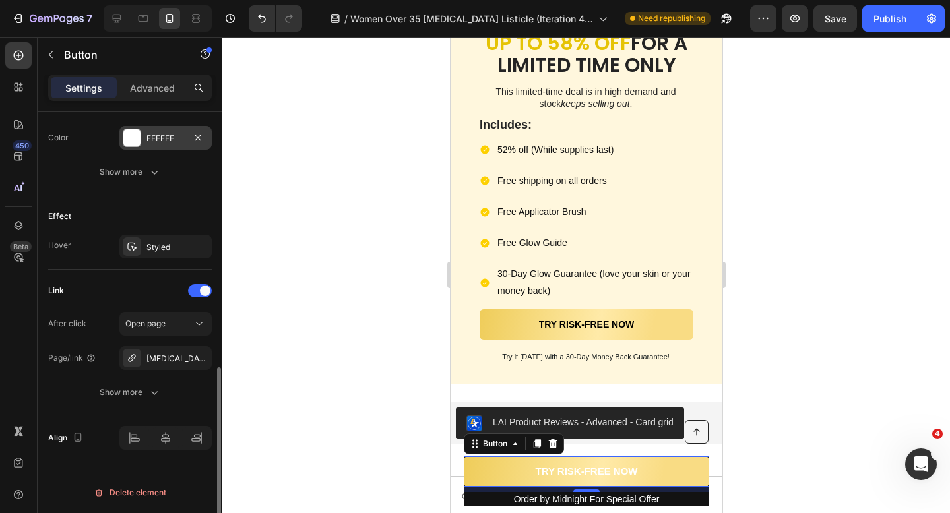
click at [173, 144] on div "FFFFFF" at bounding box center [165, 138] width 92 height 24
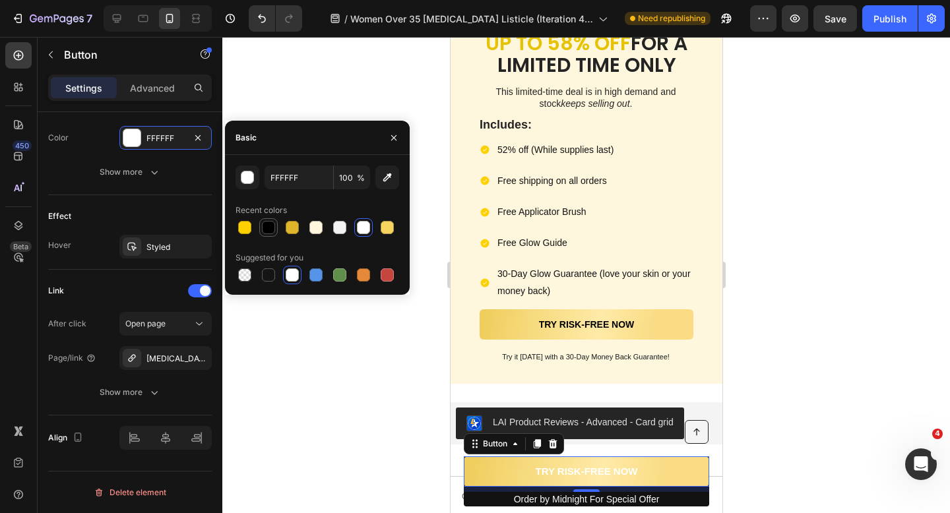
click at [272, 234] on div at bounding box center [269, 228] width 16 height 16
type input "000000"
click at [334, 139] on div "Basic" at bounding box center [317, 138] width 185 height 34
click at [342, 129] on div "Basic" at bounding box center [317, 138] width 185 height 34
click at [786, 179] on div at bounding box center [586, 275] width 728 height 476
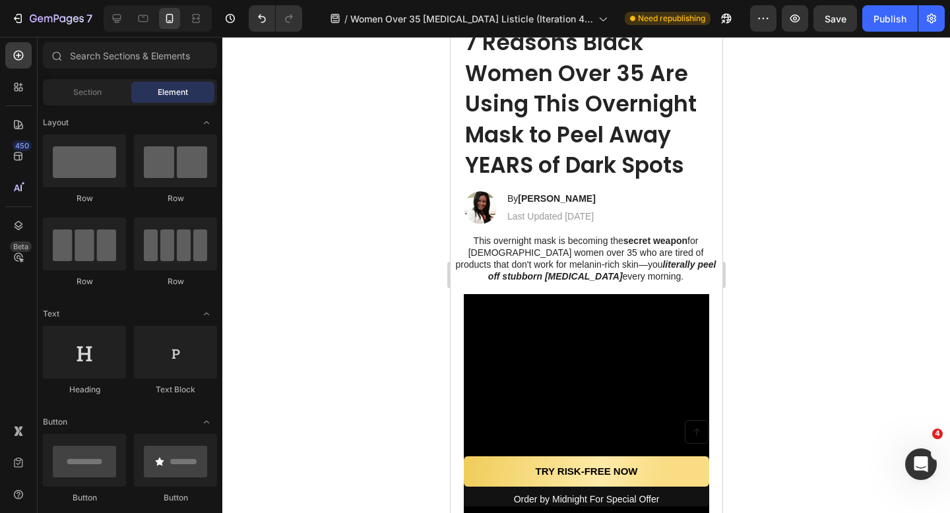
scroll to position [0, 0]
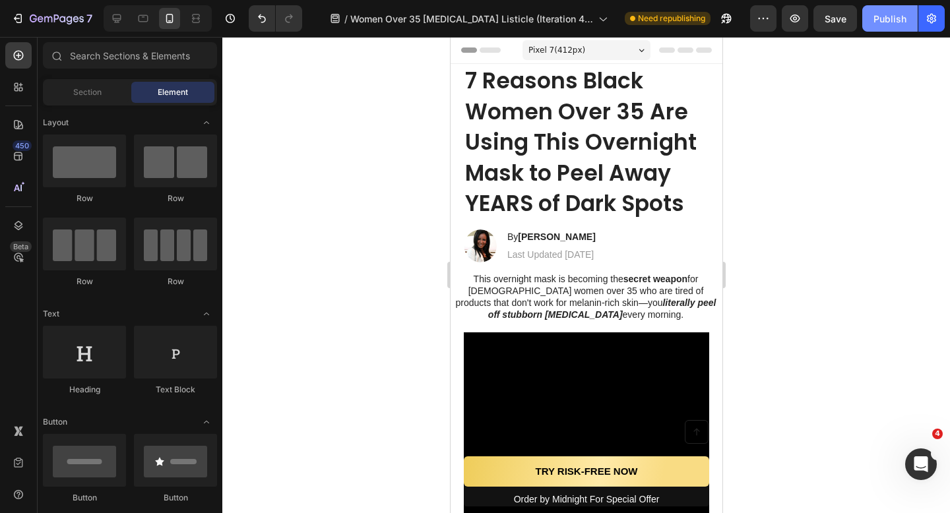
click at [890, 21] on div "Publish" at bounding box center [889, 19] width 33 height 14
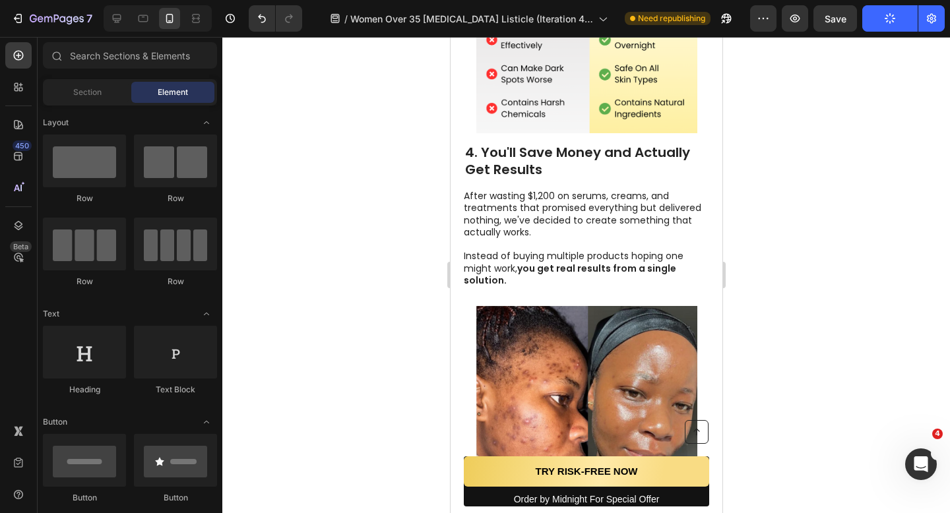
scroll to position [1833, 0]
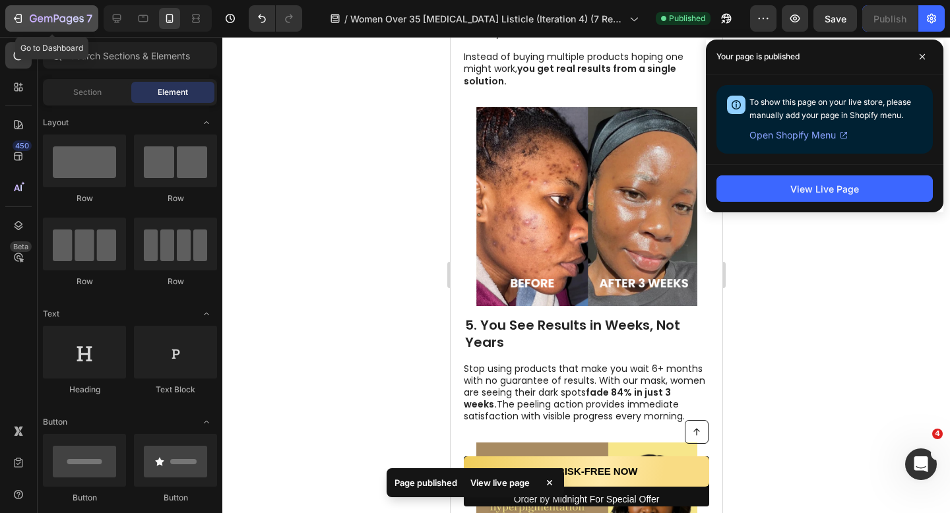
click at [22, 15] on icon "button" at bounding box center [17, 18] width 13 height 13
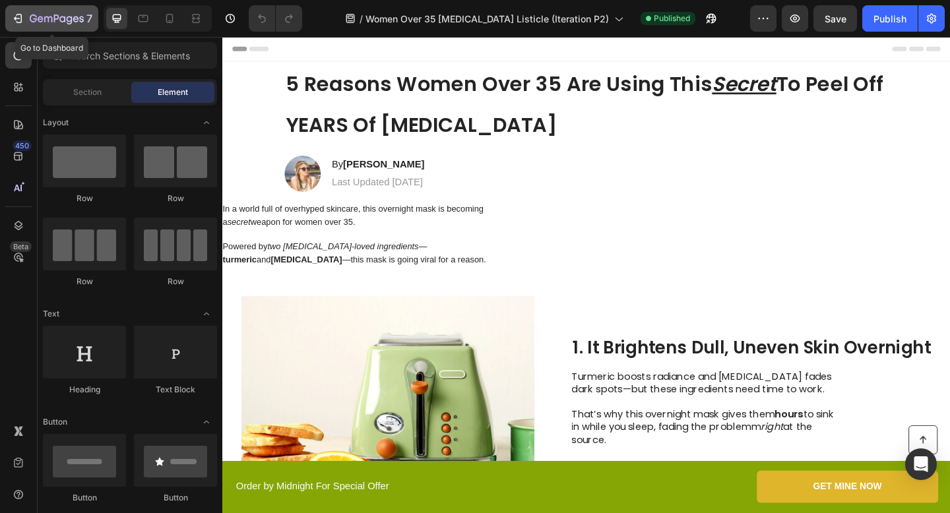
click at [13, 14] on icon "button" at bounding box center [17, 18] width 13 height 13
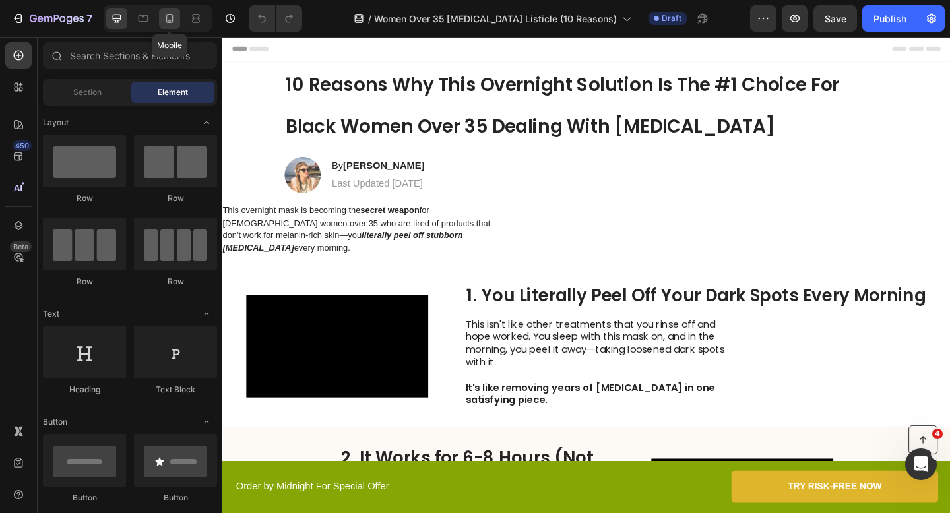
click at [169, 27] on div at bounding box center [169, 18] width 21 height 21
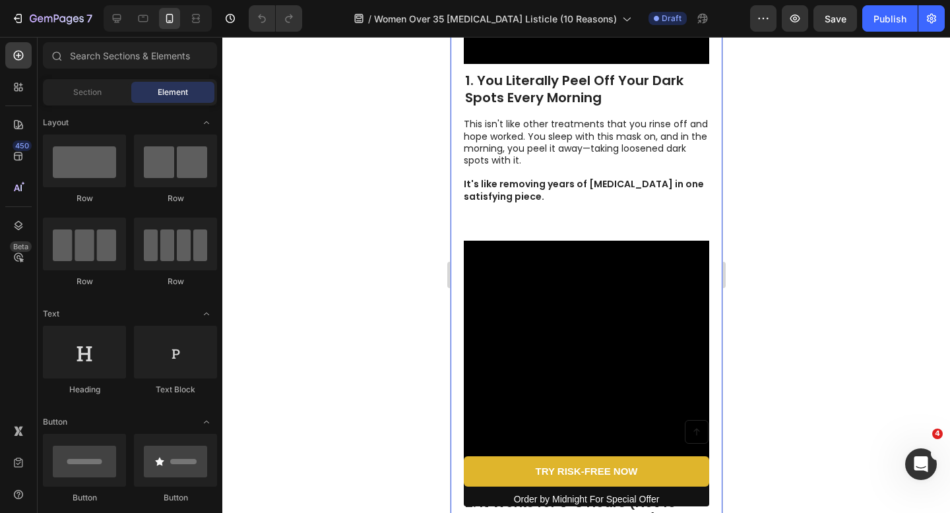
scroll to position [415, 0]
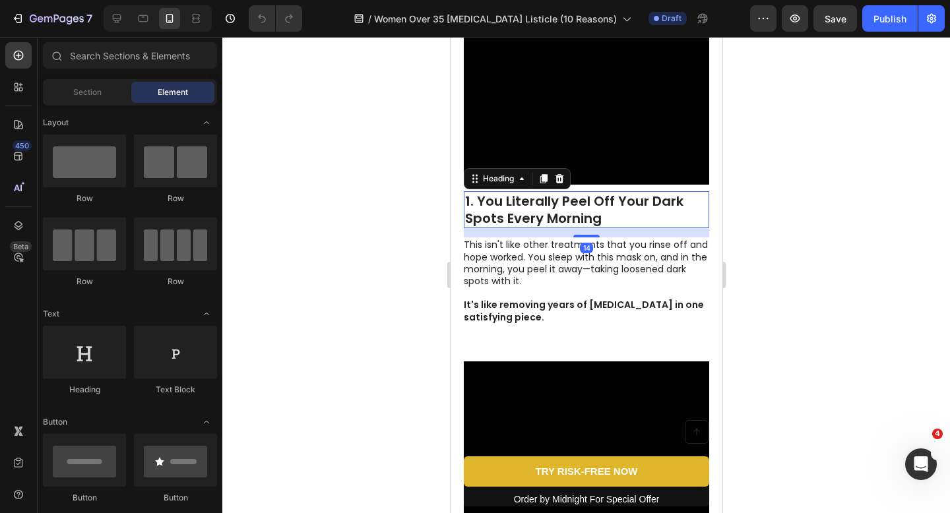
click at [533, 228] on h2 "1. You Literally Peel Off Your Dark Spots Every Morning" at bounding box center [585, 209] width 245 height 37
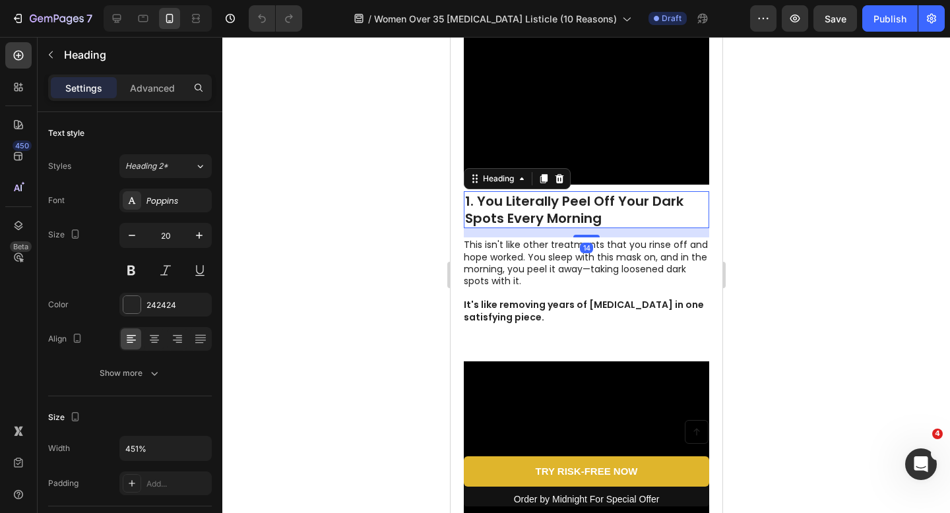
click at [532, 228] on h2 "1. You Literally Peel Off Your Dark Spots Every Morning" at bounding box center [585, 209] width 245 height 37
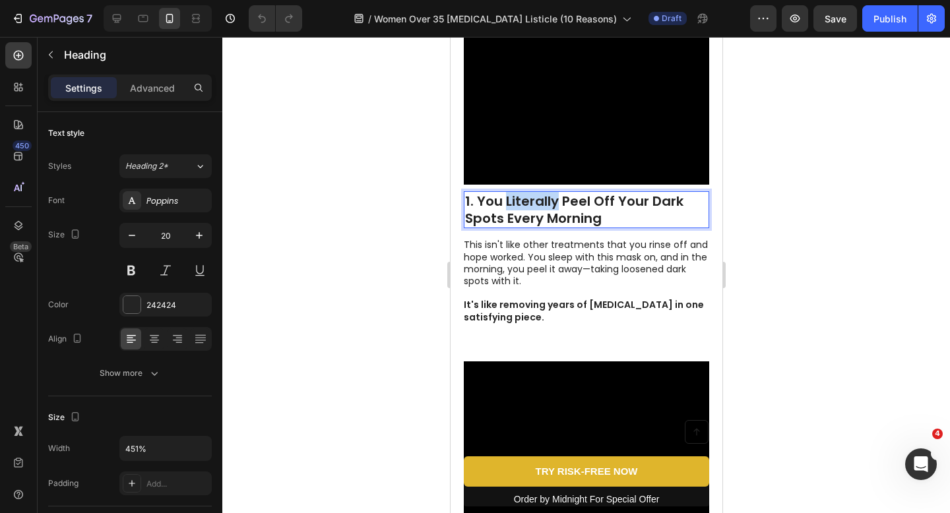
click at [532, 227] on p "1. You Literally Peel Off Your Dark Spots Every Morning" at bounding box center [585, 210] width 243 height 34
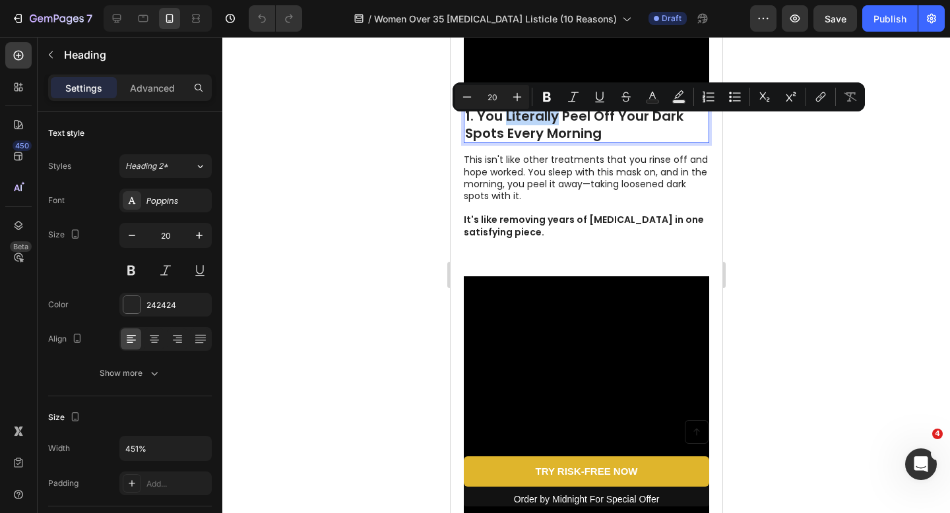
scroll to position [499, 0]
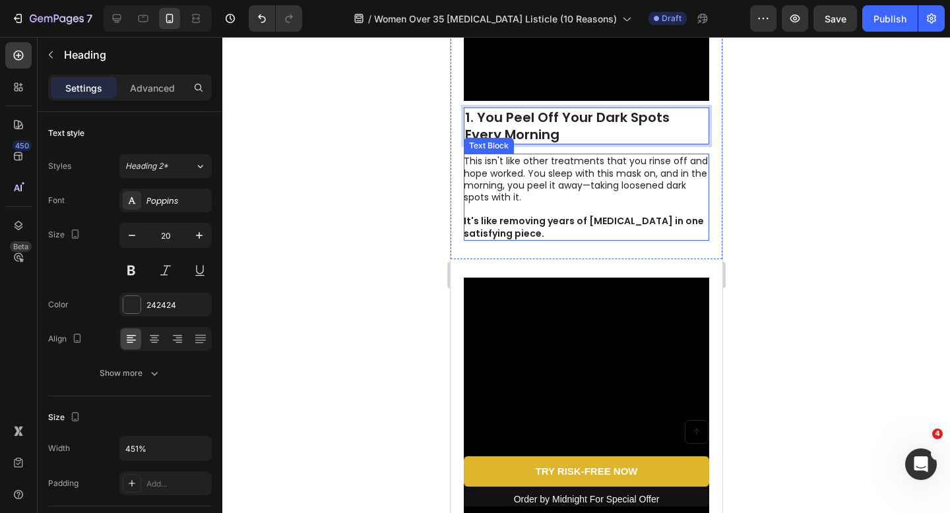
click at [594, 203] on p "This isn't like other treatments that you rinse off and hope worked. You sleep …" at bounding box center [585, 179] width 244 height 48
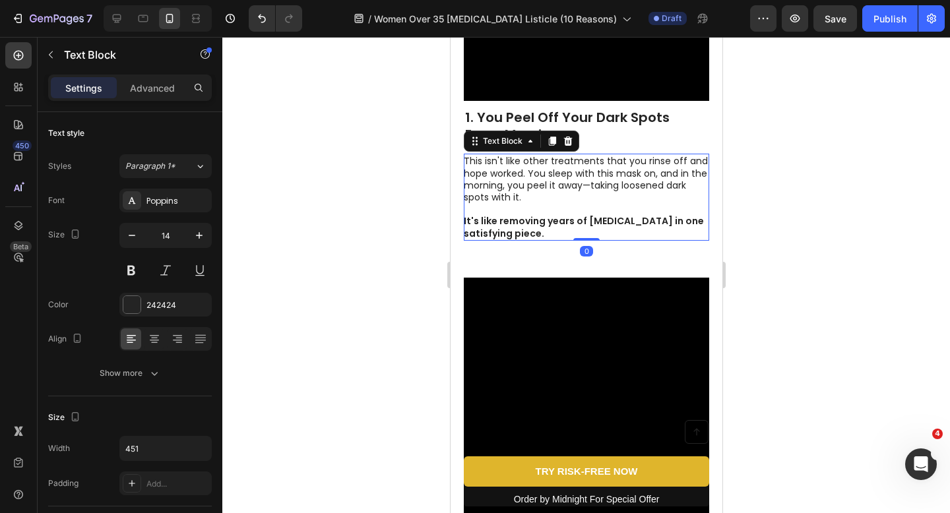
click at [592, 203] on p "This isn't like other treatments that you rinse off and hope worked. You sleep …" at bounding box center [585, 179] width 244 height 48
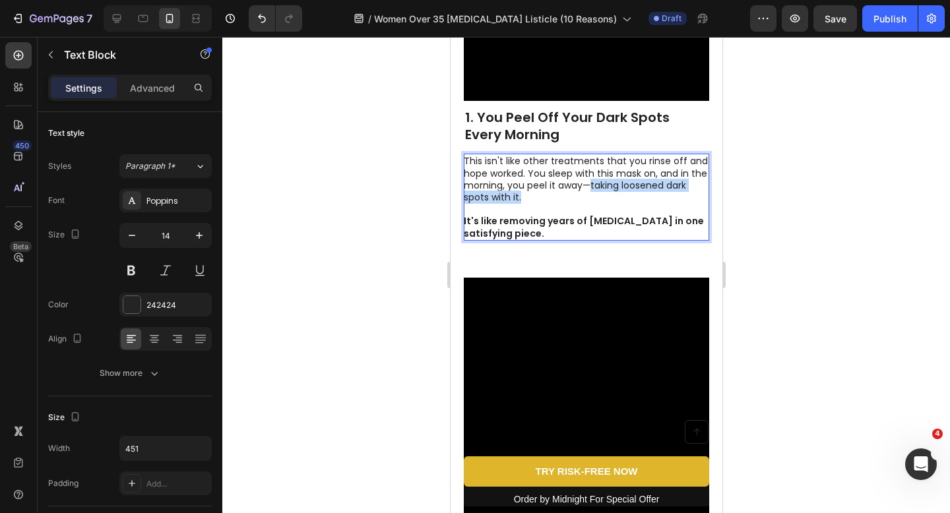
drag, startPoint x: 590, startPoint y: 217, endPoint x: 606, endPoint y: 226, distance: 18.0
click at [606, 203] on p "This isn't like other treatments that you rinse off and hope worked. You sleep …" at bounding box center [585, 179] width 244 height 48
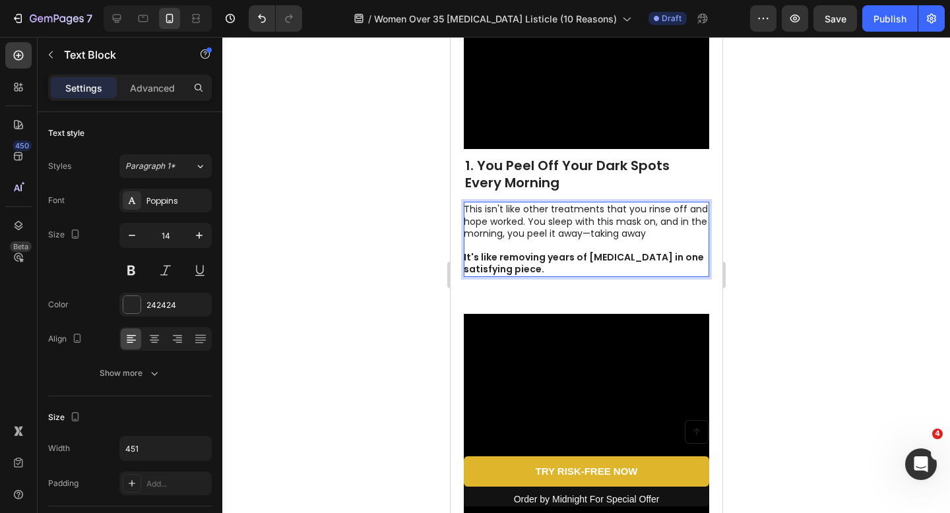
scroll to position [450, 0]
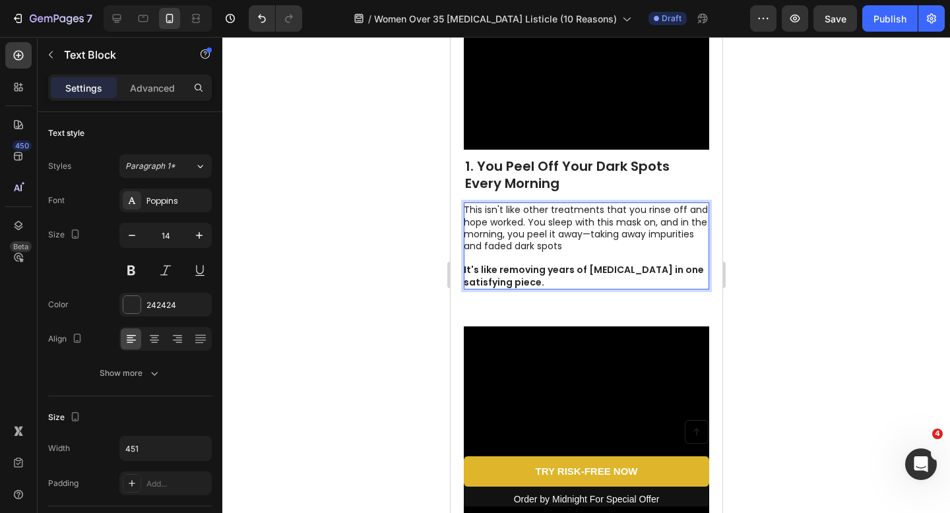
click at [658, 288] on strong "It's like removing years of hyperpigmentation in one satisfying piece." at bounding box center [583, 275] width 240 height 25
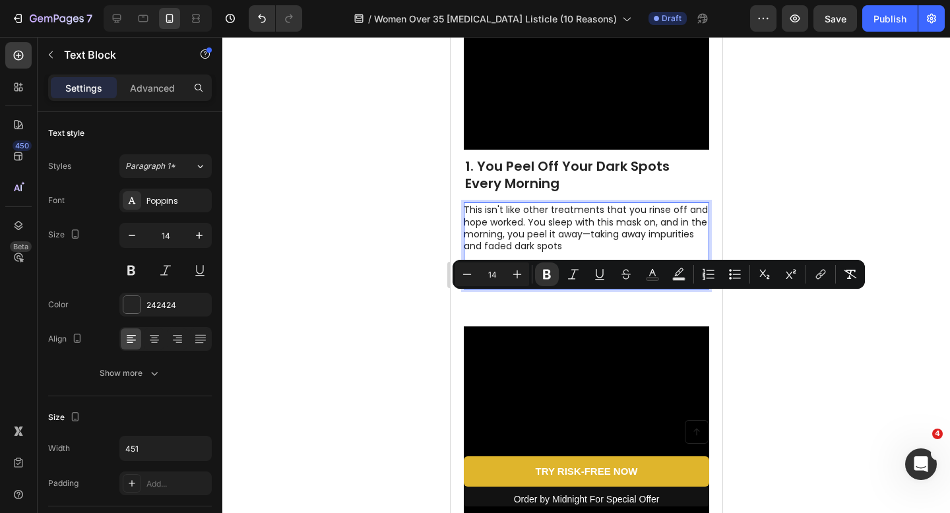
click at [583, 288] on strong "It's like removing years of hyperpigmentation in one satisfying piece." at bounding box center [583, 275] width 240 height 25
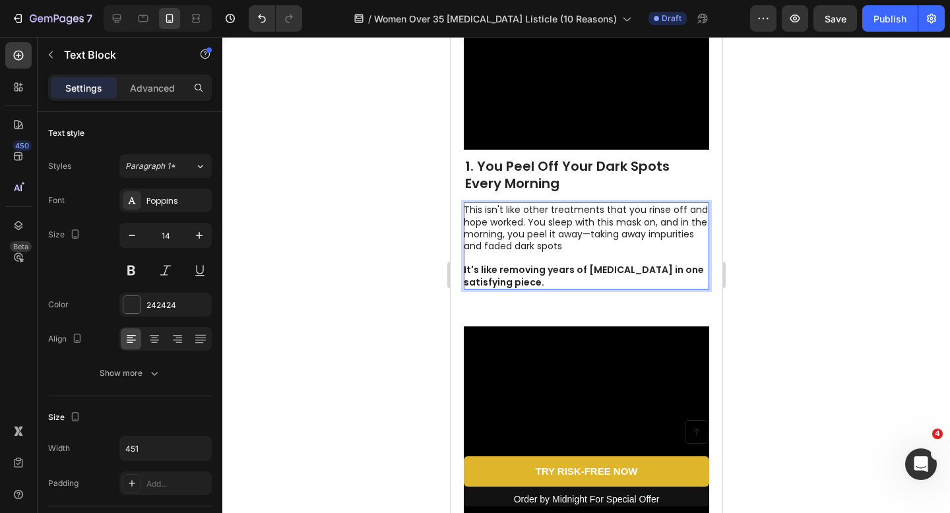
click at [616, 288] on strong "It's like removing years of hyperpigmentation in one satisfying piece." at bounding box center [583, 275] width 240 height 25
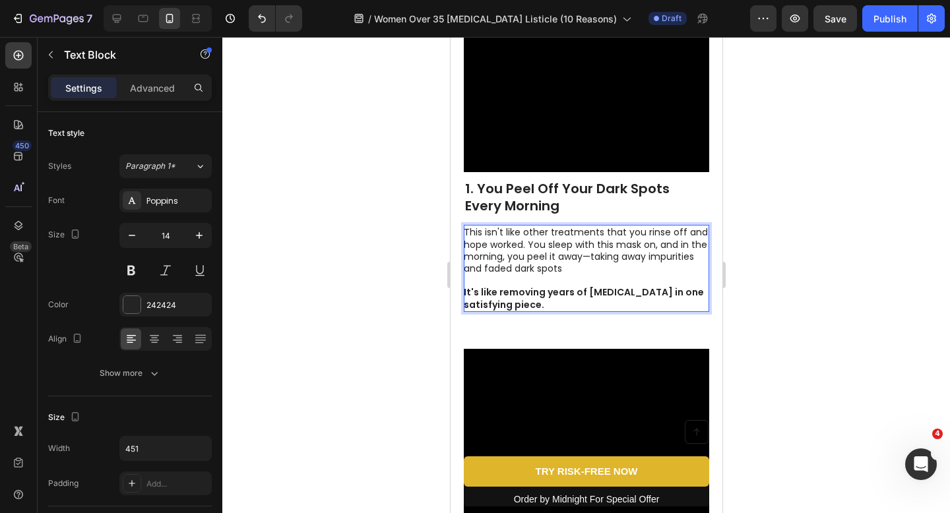
scroll to position [425, 0]
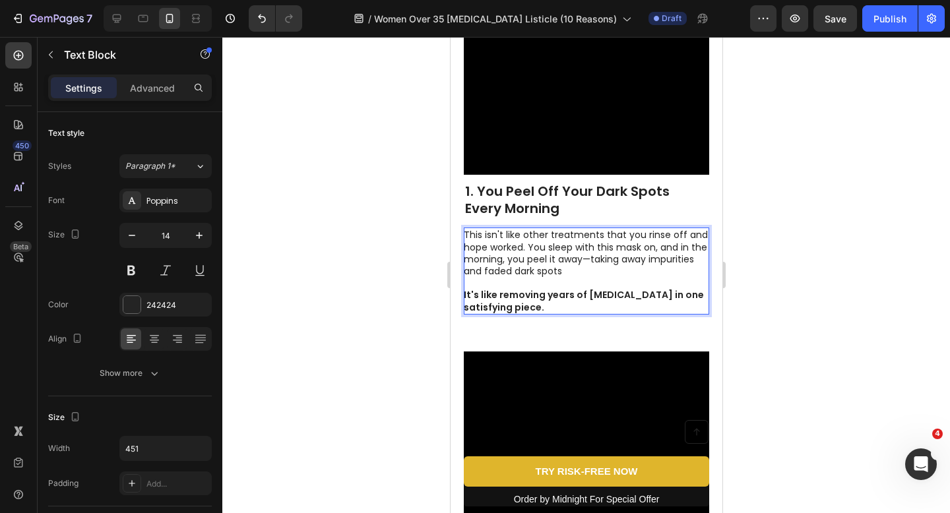
click at [698, 313] on strong "It's like removing years of hyperpigmentation in one satisfying piece." at bounding box center [583, 300] width 240 height 25
click at [536, 313] on strong "It's like removing years of hyperpigmentation in one satisfying piece." at bounding box center [583, 300] width 240 height 25
click at [530, 313] on strong "It's like removing years of hyperpigmentation in one satisfying piece." at bounding box center [583, 300] width 240 height 25
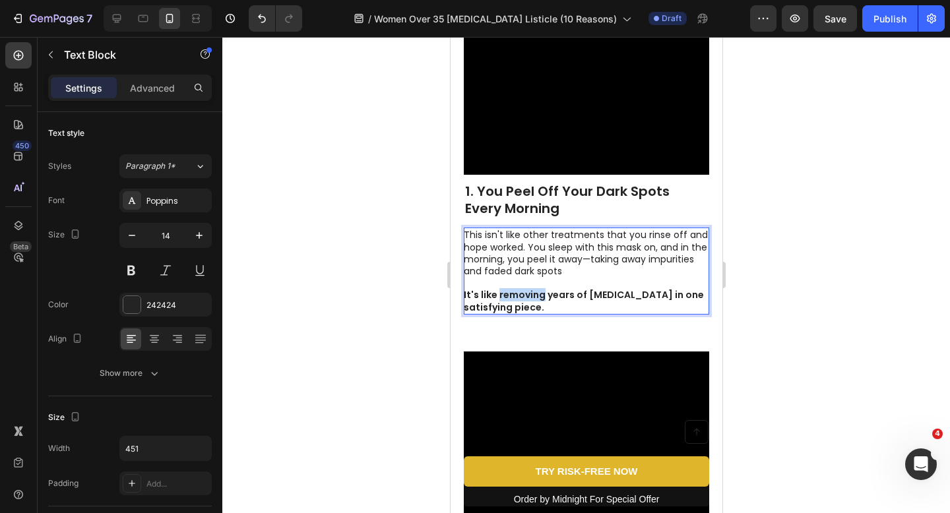
click at [530, 313] on strong "It's like removing years of hyperpigmentation in one satisfying piece." at bounding box center [583, 300] width 240 height 25
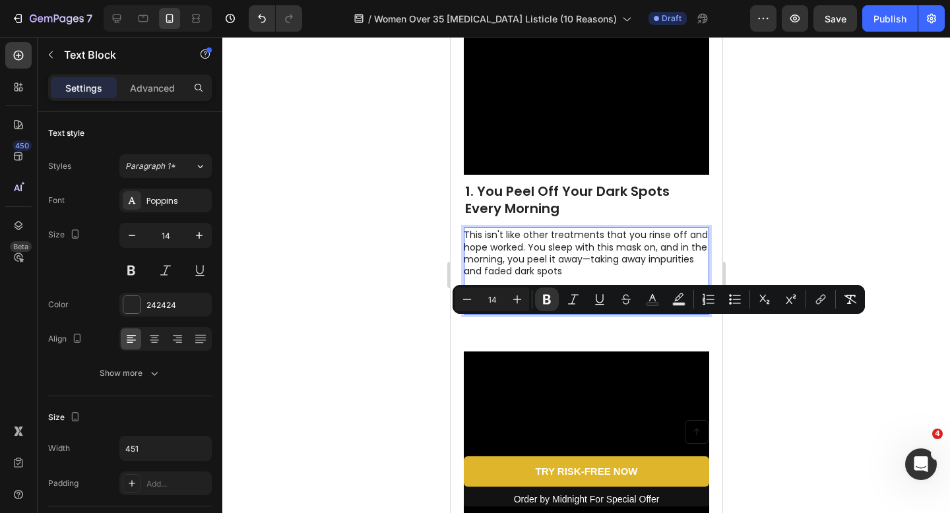
drag, startPoint x: 692, startPoint y: 325, endPoint x: 698, endPoint y: 334, distance: 11.0
click at [698, 313] on p "It's like shedding off years of hyperpigmentation in one satisfying piece." at bounding box center [585, 301] width 244 height 24
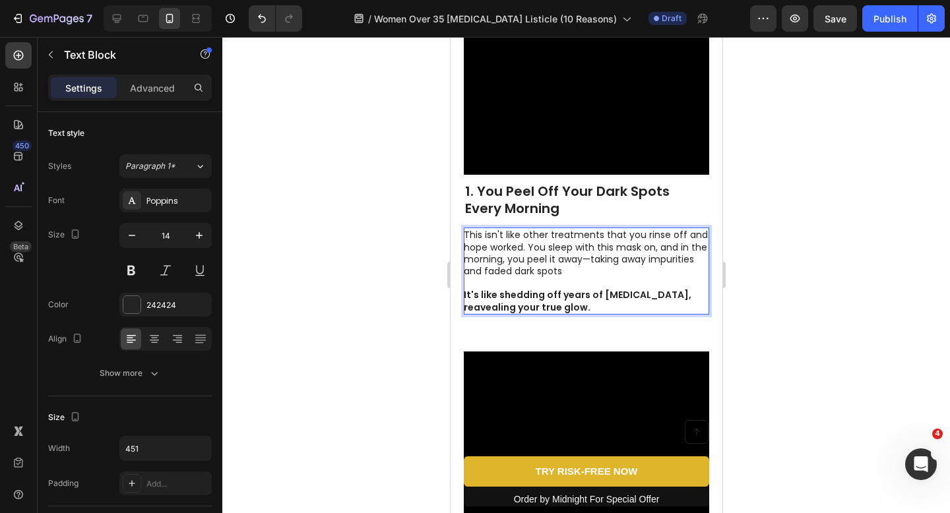
click at [626, 289] on p "Rich Text Editor. Editing area: main" at bounding box center [585, 283] width 244 height 12
drag, startPoint x: 592, startPoint y: 290, endPoint x: 603, endPoint y: 301, distance: 16.3
click at [603, 277] on p "This isn't like other treatments that you rinse off and hope worked. You sleep …" at bounding box center [585, 253] width 244 height 48
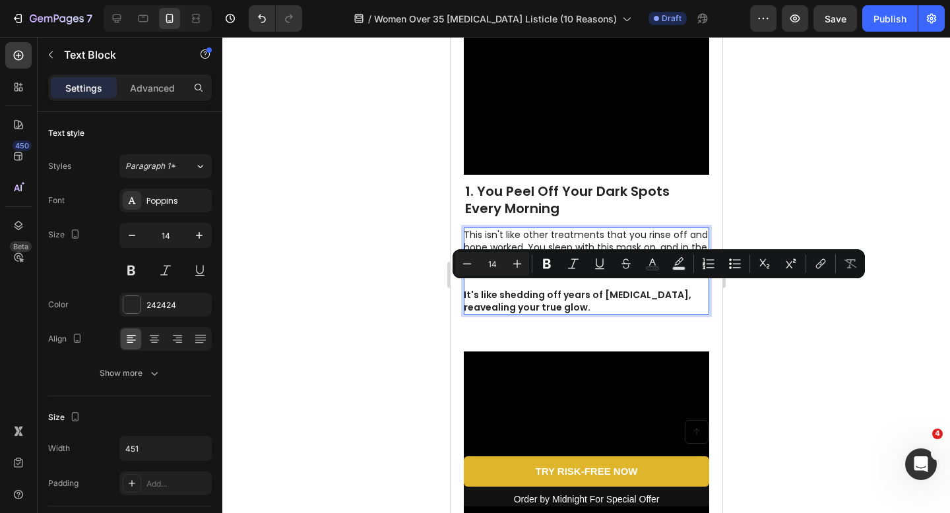
click at [599, 277] on p "This isn't like other treatments that you rinse off and hope worked. You sleep …" at bounding box center [585, 253] width 244 height 48
drag, startPoint x: 591, startPoint y: 289, endPoint x: 595, endPoint y: 299, distance: 11.3
click at [595, 277] on p "This isn't like other treatments that you rinse off and hope worked. You sleep …" at bounding box center [585, 253] width 244 height 48
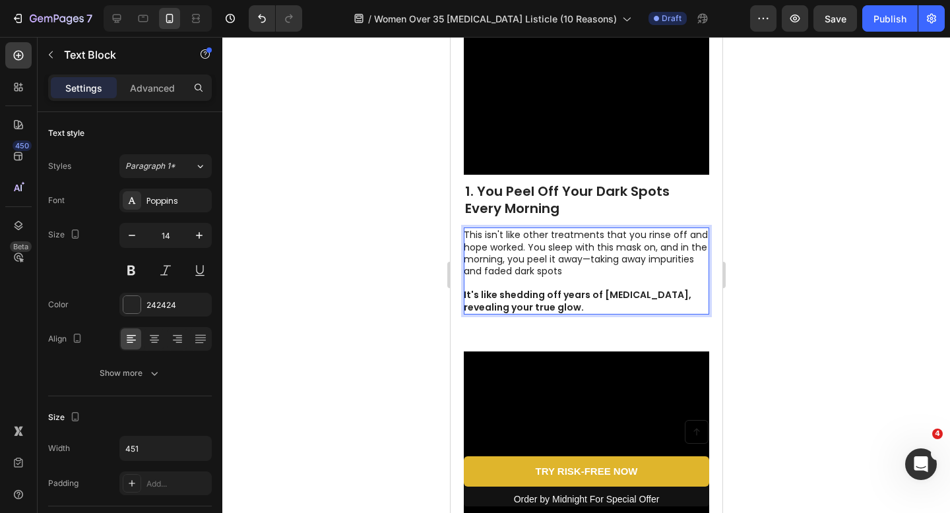
drag, startPoint x: 596, startPoint y: 276, endPoint x: 591, endPoint y: 284, distance: 9.7
click at [591, 277] on p "This isn't like other treatments that you rinse off and hope worked. You sleep …" at bounding box center [585, 253] width 244 height 48
drag, startPoint x: 592, startPoint y: 292, endPoint x: 598, endPoint y: 298, distance: 8.9
click at [598, 277] on p "This isn't like other treatments that you rinse off and hope worked. You sleep …" at bounding box center [585, 253] width 244 height 48
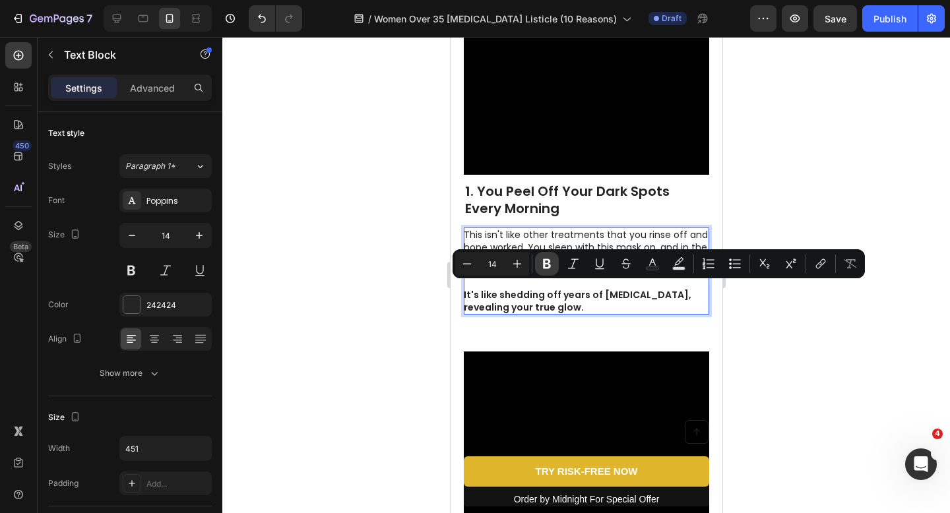
click at [542, 255] on button "Bold" at bounding box center [547, 264] width 24 height 24
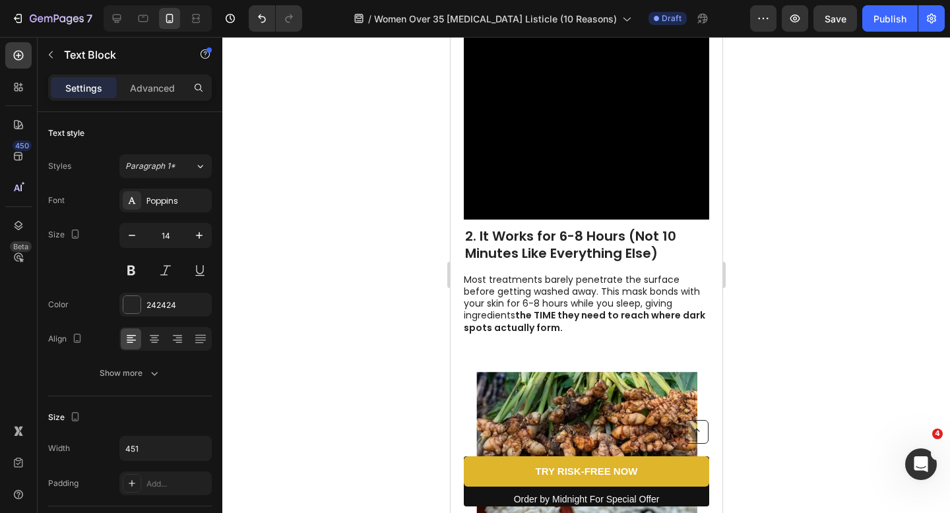
scroll to position [850, 0]
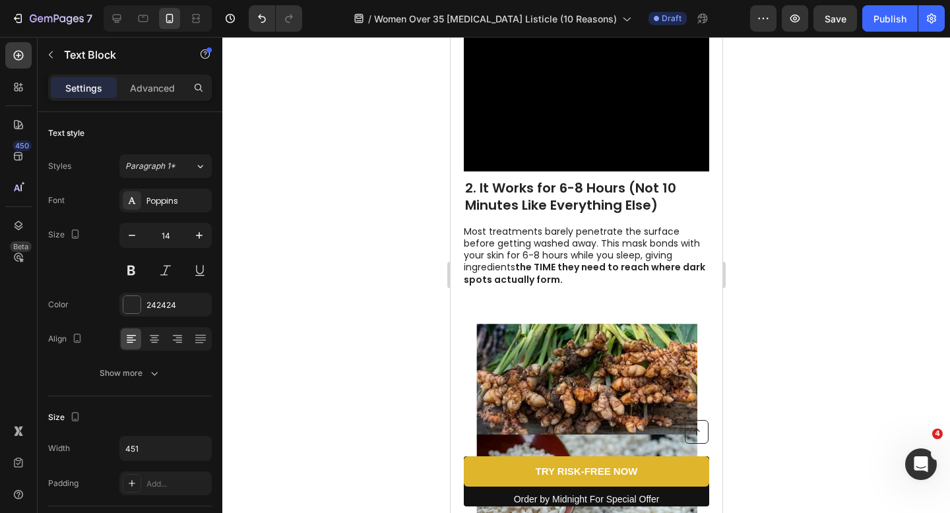
click at [559, 305] on div "2. It Works for 6-8 Hours (Not 10 Minutes Like Everything Else) Heading Most tr…" at bounding box center [586, 107] width 272 height 398
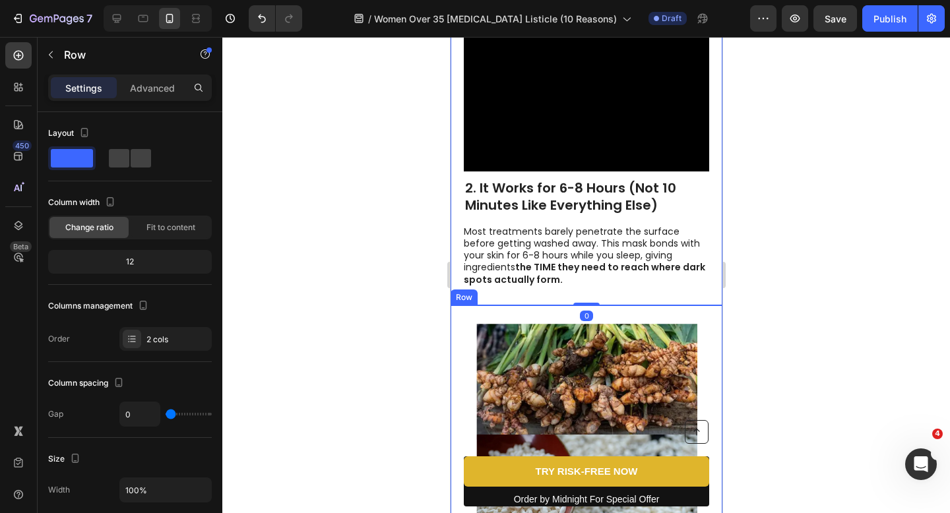
click at [517, 352] on div "Image 3. It Uses Natural, Brightening Ingredients Heading While other products …" at bounding box center [586, 513] width 272 height 416
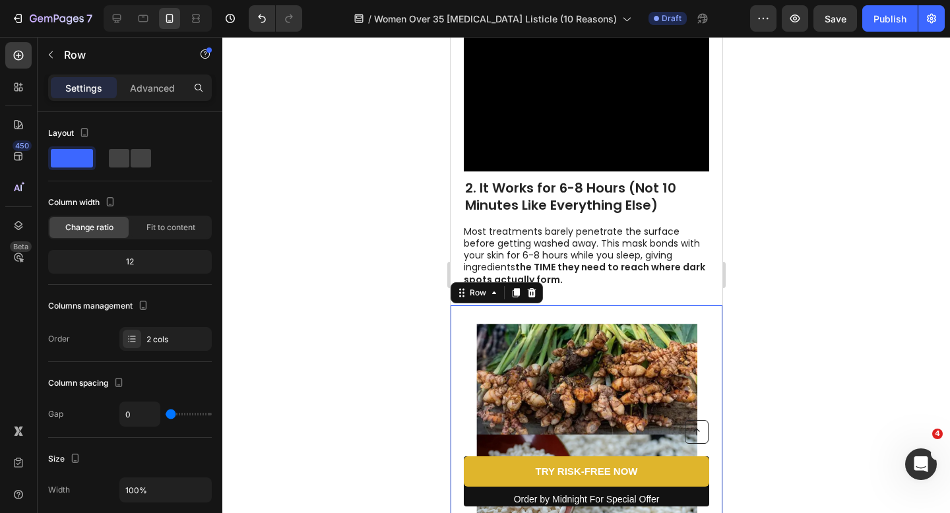
click at [147, 103] on div "Settings Advanced" at bounding box center [130, 94] width 185 height 38
click at [146, 92] on p "Advanced" at bounding box center [152, 88] width 45 height 14
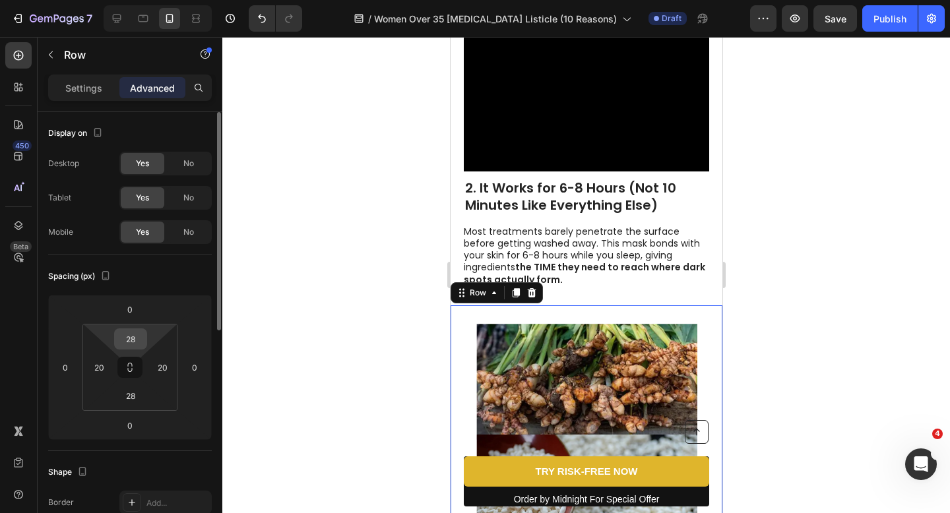
click at [141, 336] on input "28" at bounding box center [130, 339] width 26 height 20
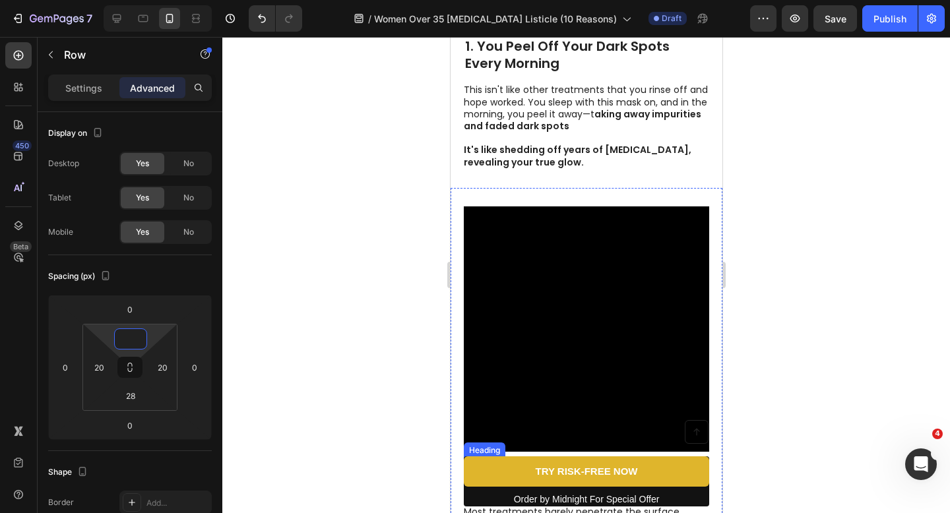
scroll to position [565, 0]
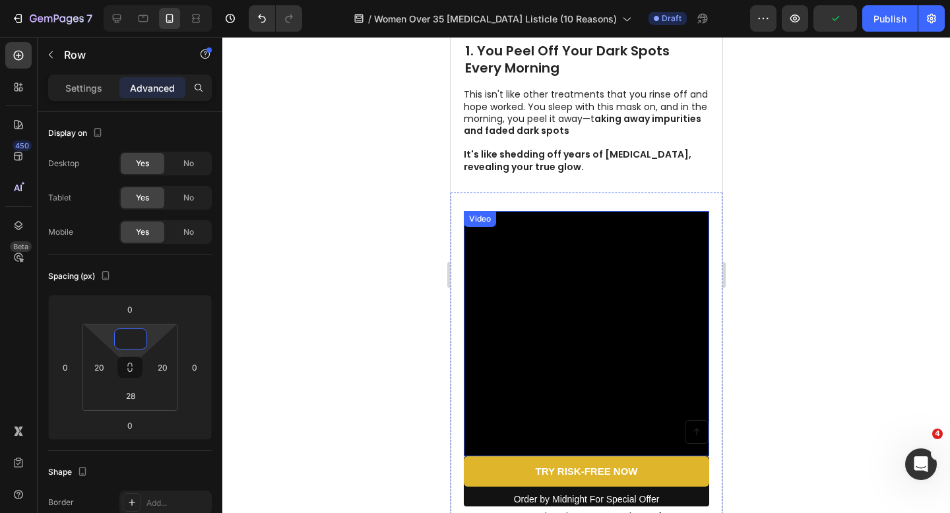
click at [509, 245] on video at bounding box center [585, 333] width 245 height 245
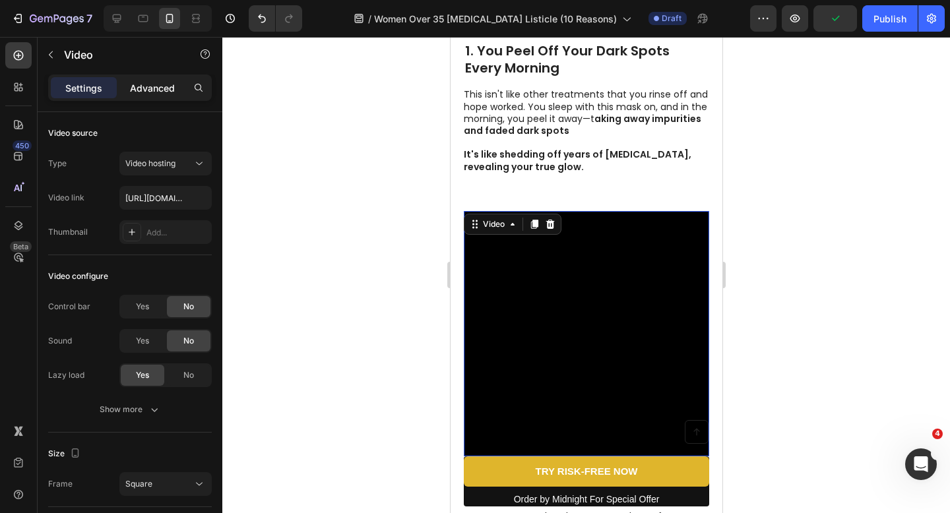
click at [150, 84] on p "Advanced" at bounding box center [152, 88] width 45 height 14
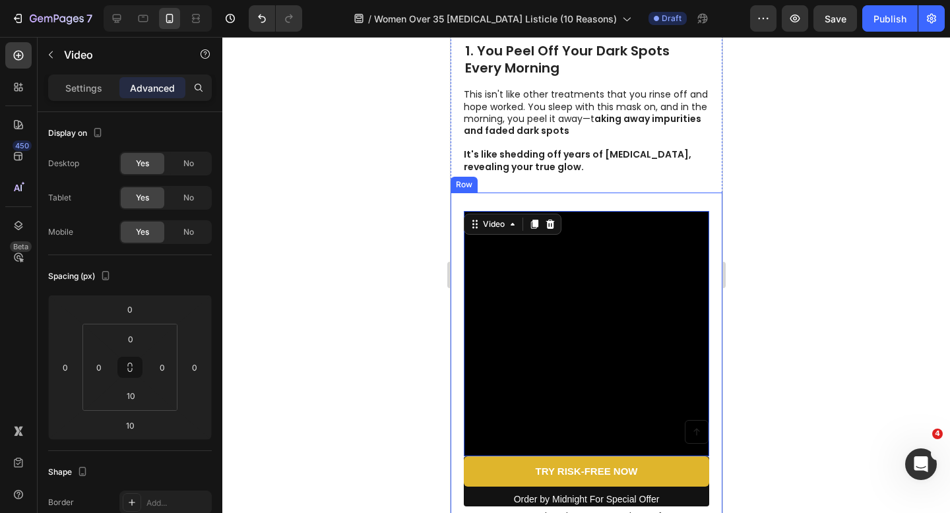
drag, startPoint x: 461, startPoint y: 253, endPoint x: 805, endPoint y: 301, distance: 347.0
click at [461, 253] on div "2. It Works for 6-8 Hours (Not 10 Minutes Like Everything Else) Heading Most tr…" at bounding box center [586, 392] width 272 height 398
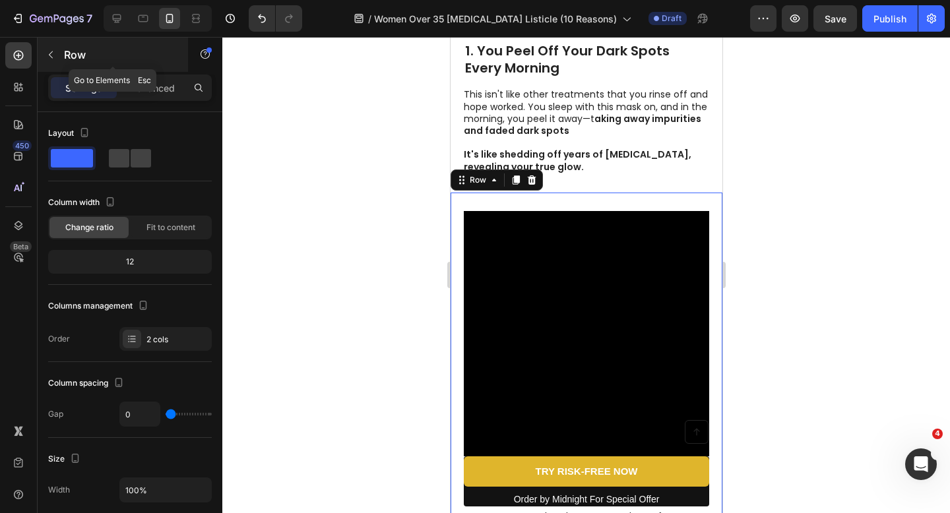
click at [146, 62] on p "Row" at bounding box center [120, 55] width 112 height 16
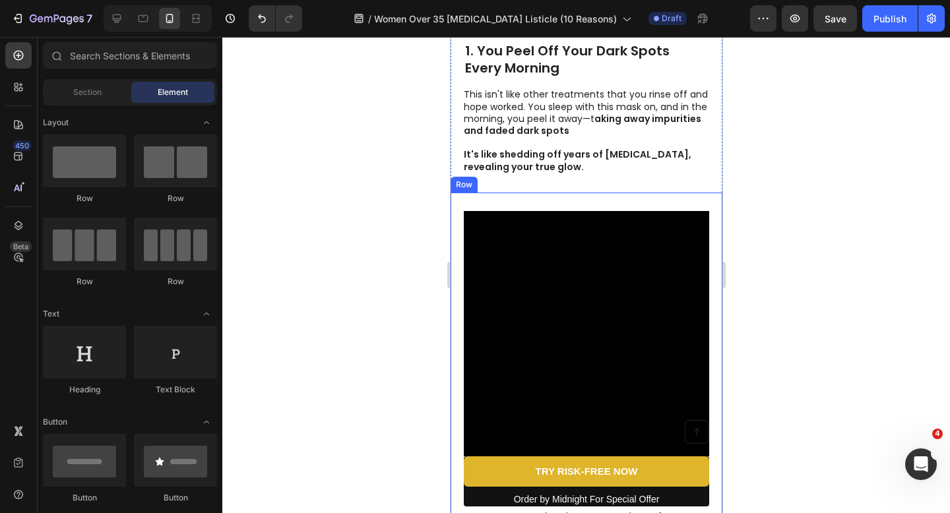
click at [455, 248] on div "2. It Works for 6-8 Hours (Not 10 Minutes Like Everything Else) Heading Most tr…" at bounding box center [586, 392] width 272 height 398
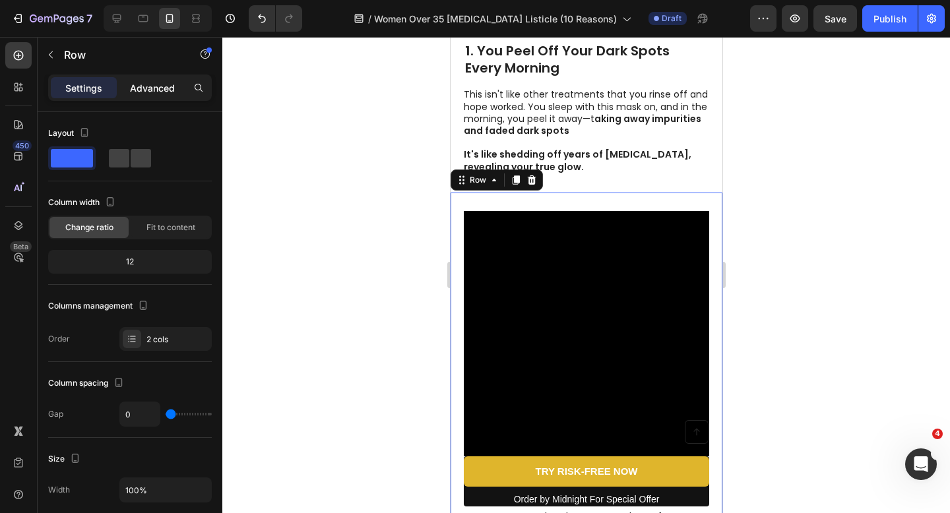
click at [144, 90] on p "Advanced" at bounding box center [152, 88] width 45 height 14
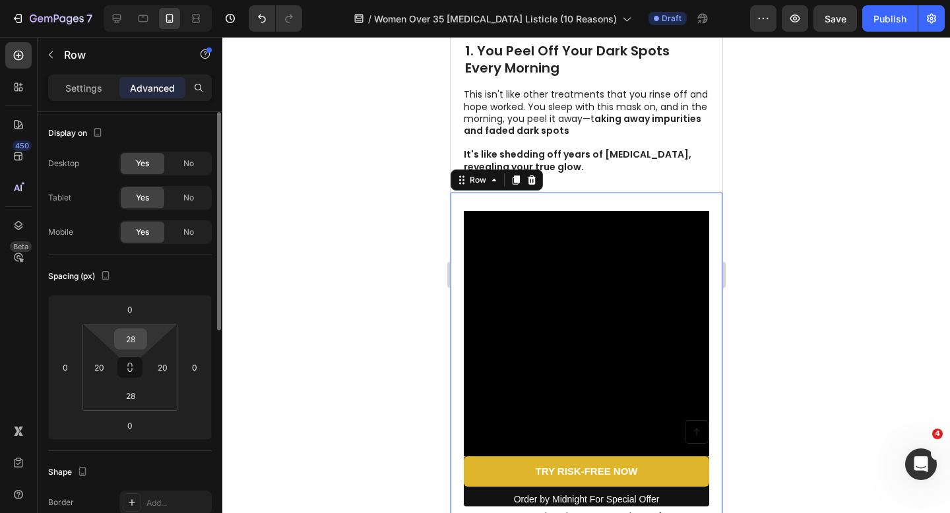
click at [133, 338] on input "28" at bounding box center [130, 339] width 26 height 20
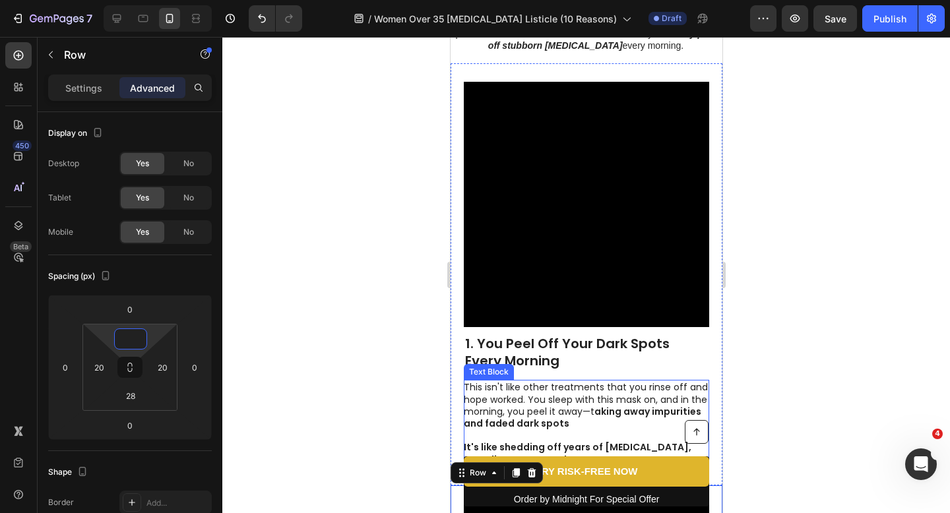
scroll to position [230, 0]
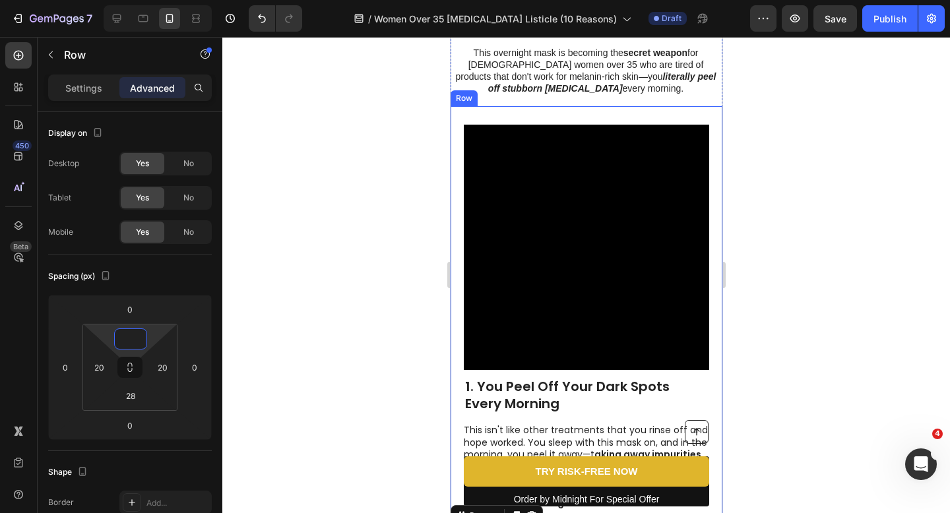
click at [458, 252] on div "Video 1. You Peel Off Your Dark Spots Every Morning Heading This isn't like oth…" at bounding box center [586, 317] width 272 height 422
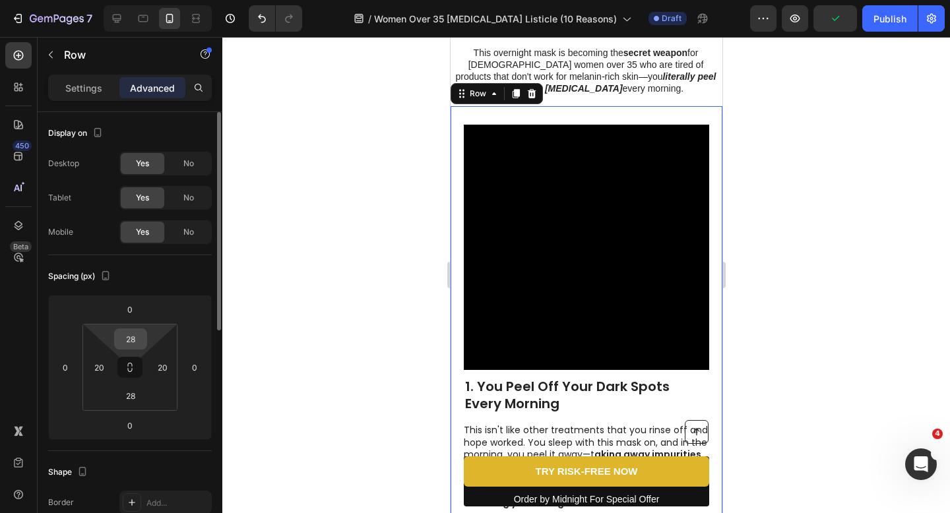
click at [137, 342] on input "28" at bounding box center [130, 339] width 26 height 20
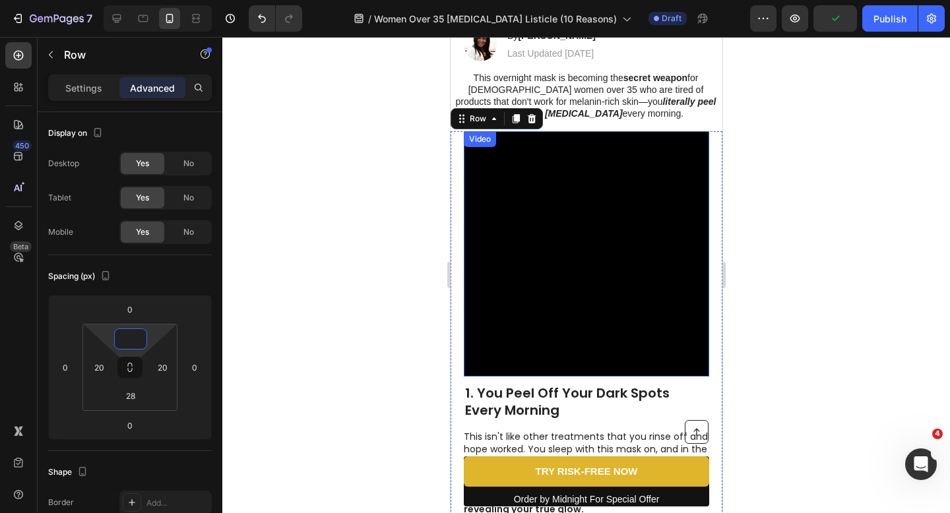
scroll to position [203, 0]
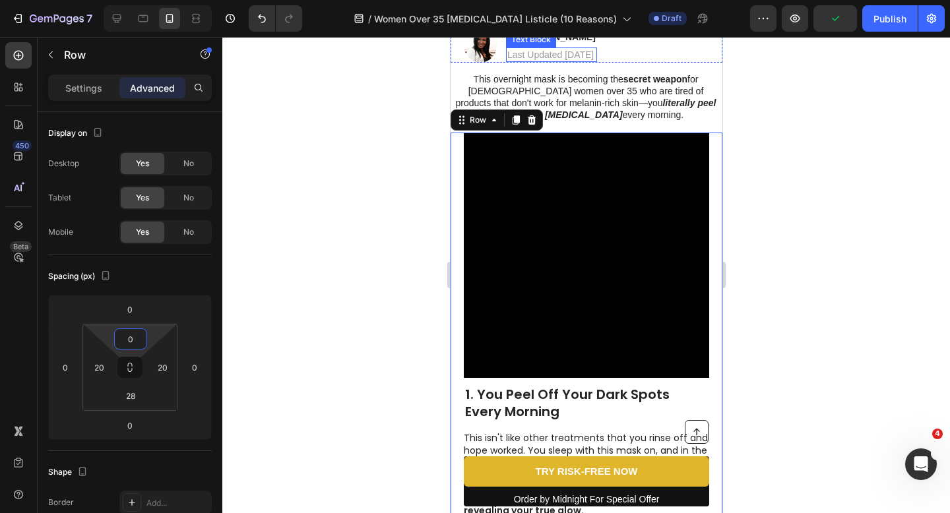
click at [595, 61] on p "Last Updated [DATE]" at bounding box center [551, 55] width 88 height 12
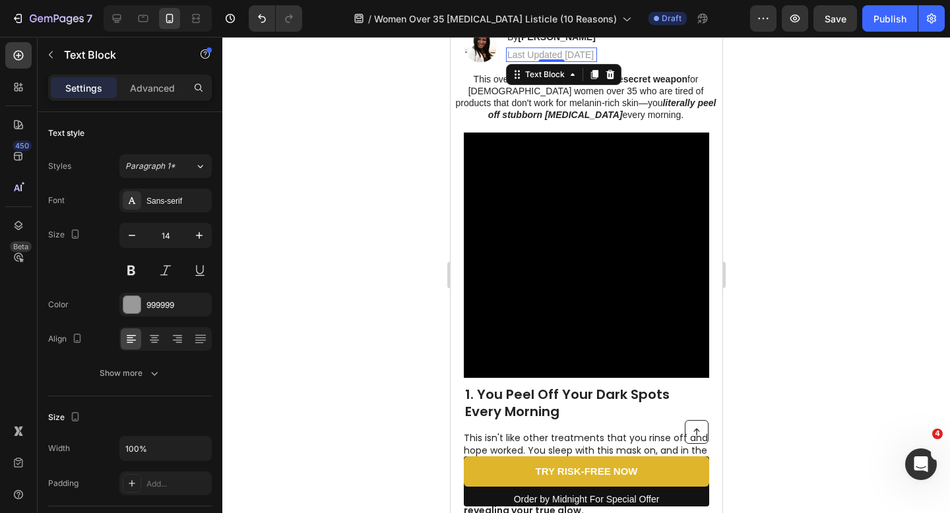
click at [595, 61] on p "Last Updated August 12 2025" at bounding box center [551, 55] width 88 height 12
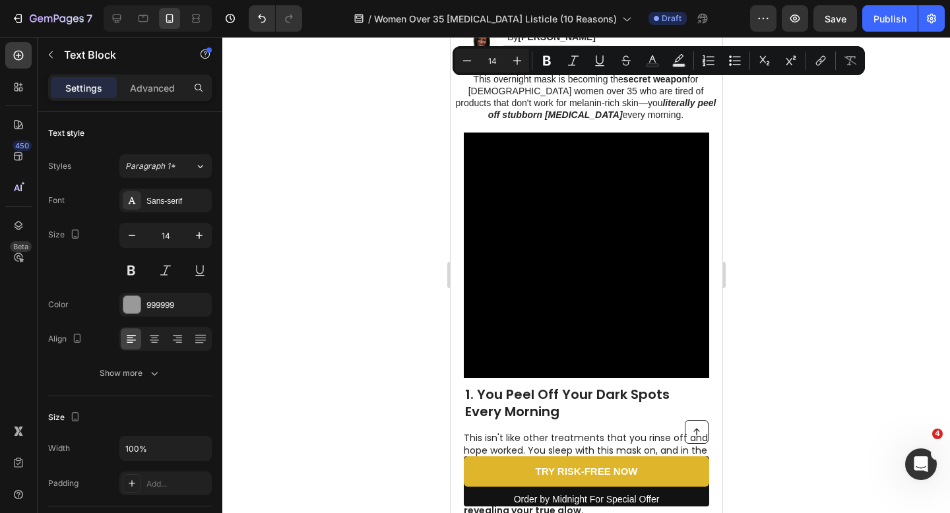
click at [579, 61] on p "Last Updated August 12 2025" at bounding box center [551, 55] width 88 height 12
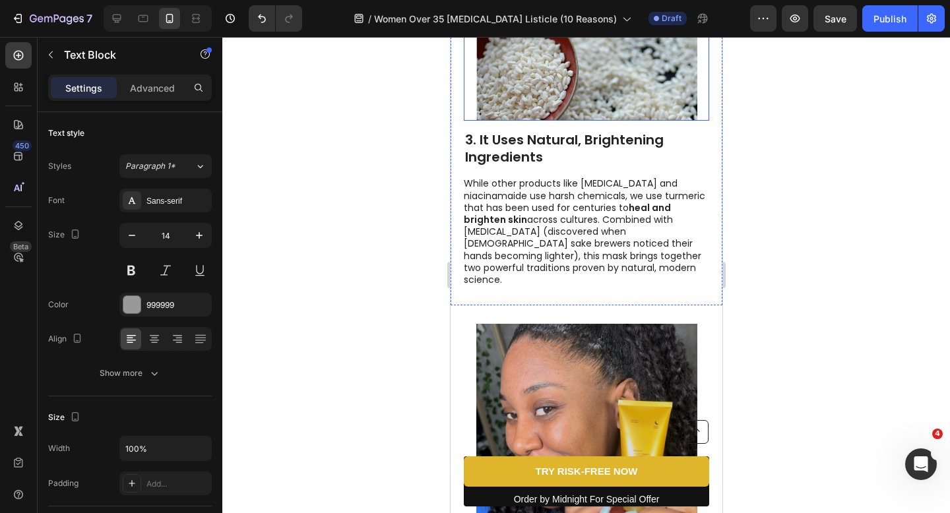
scroll to position [1247, 0]
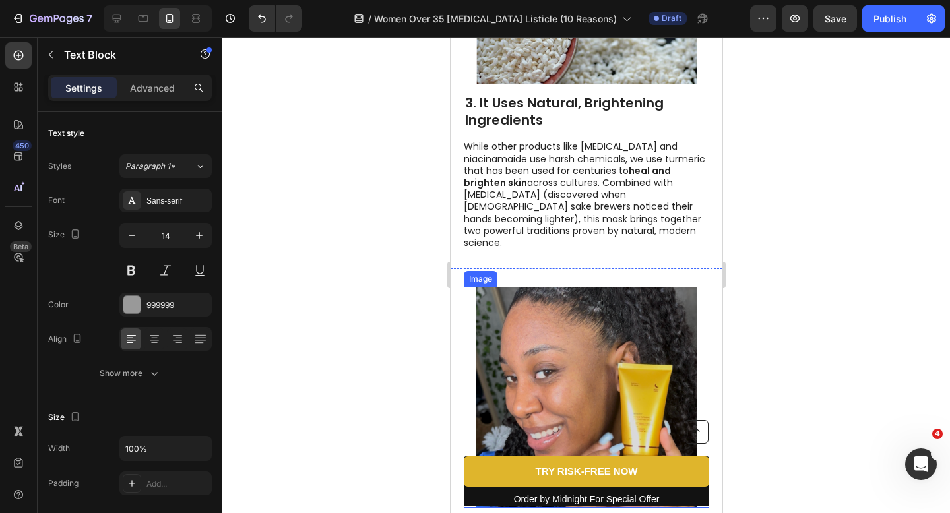
click at [465, 327] on div at bounding box center [585, 397] width 245 height 221
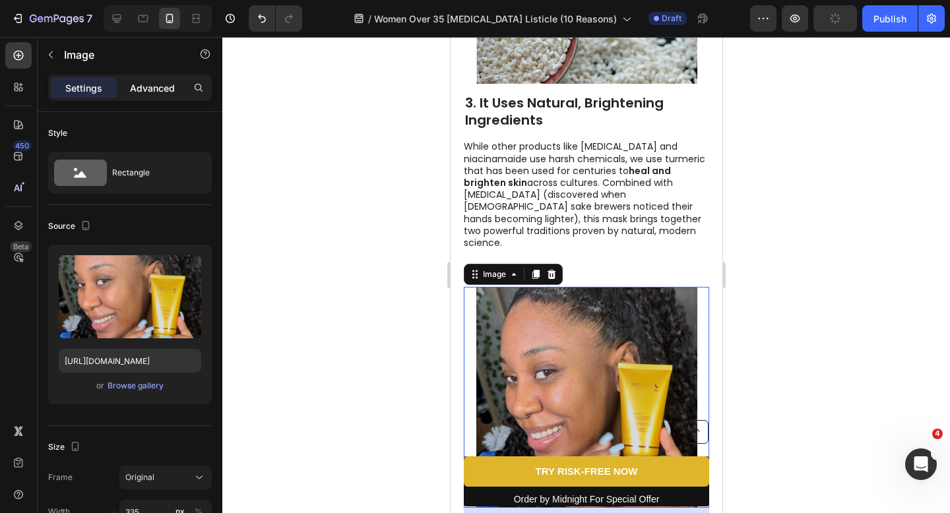
click at [162, 90] on p "Advanced" at bounding box center [152, 88] width 45 height 14
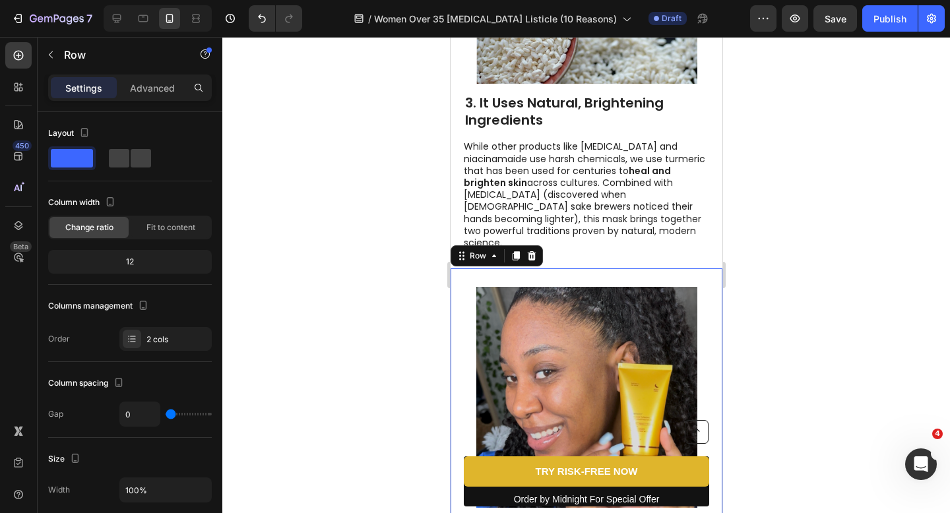
click at [455, 317] on div "4. It's Specifically Made for Melanin-Rich Skin Heading For too long, "brighten…" at bounding box center [586, 474] width 272 height 412
click at [156, 85] on p "Advanced" at bounding box center [152, 88] width 45 height 14
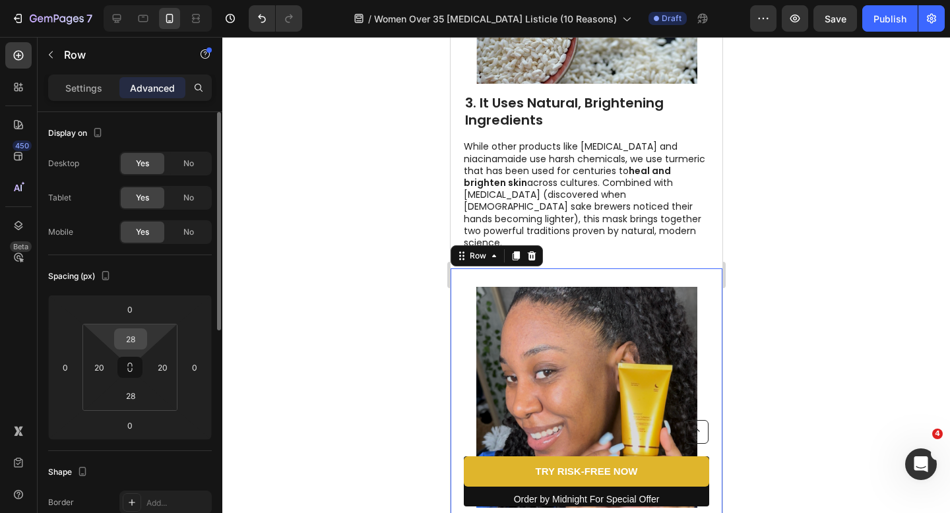
click at [139, 342] on input "28" at bounding box center [130, 339] width 26 height 20
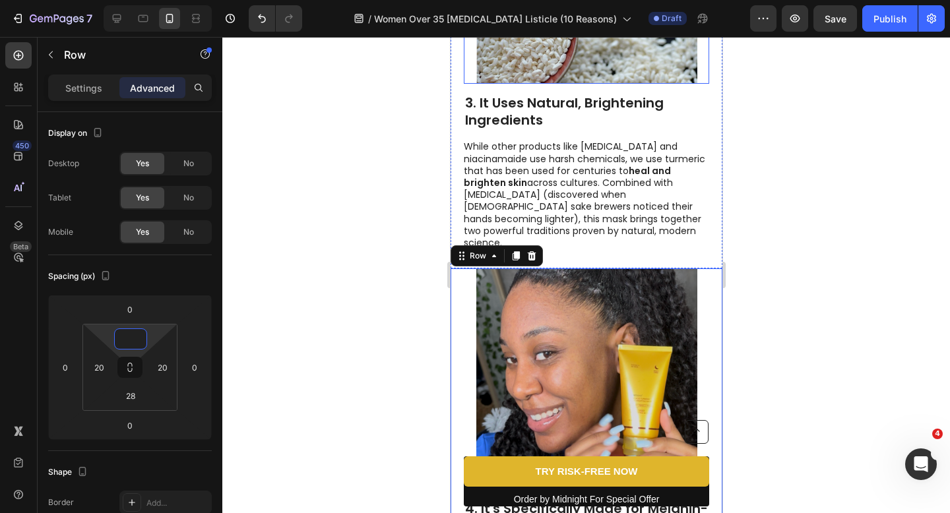
scroll to position [1073, 0]
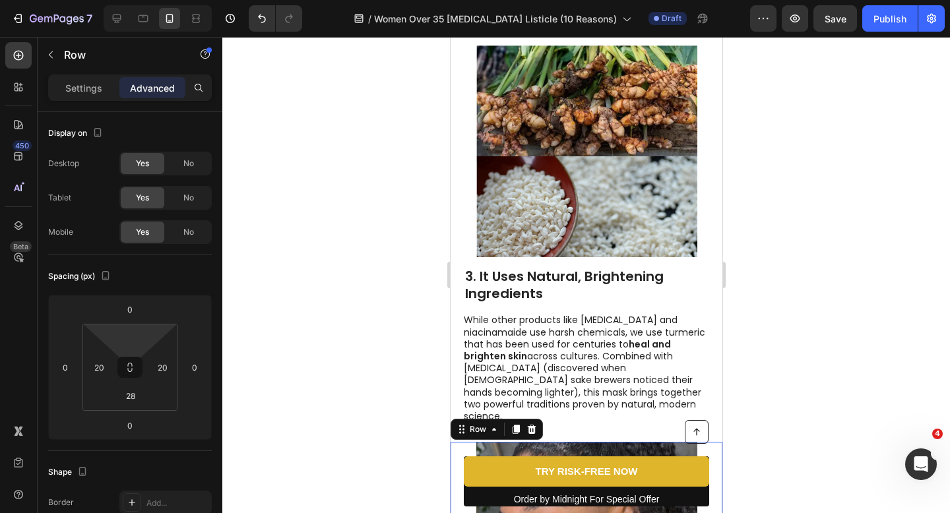
type input "0"
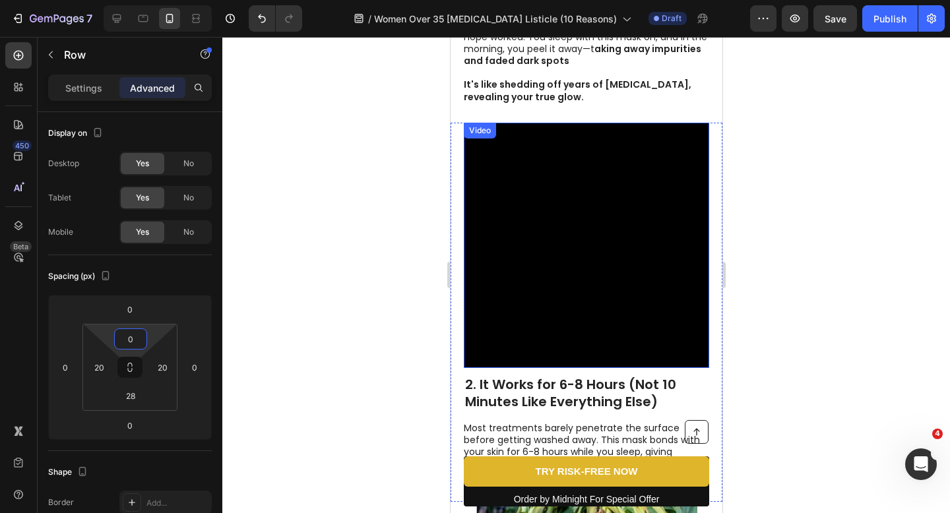
scroll to position [629, 0]
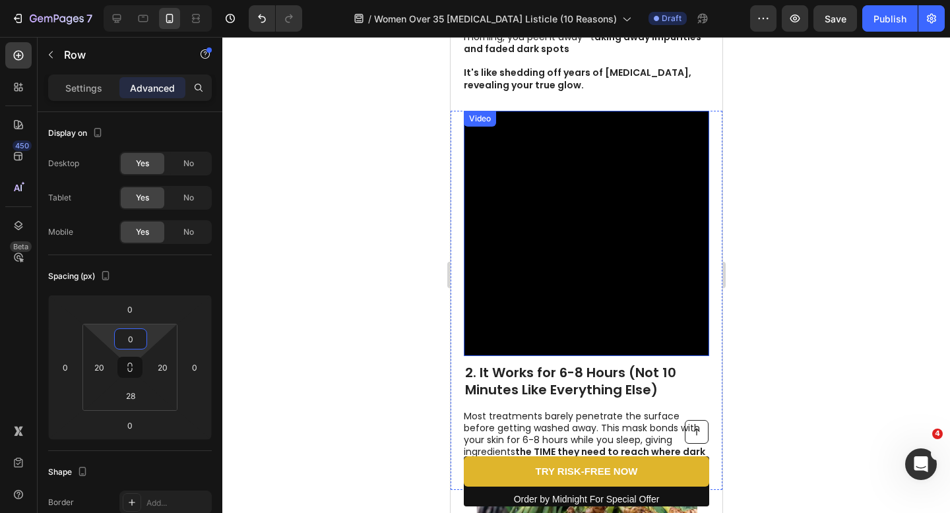
click at [604, 329] on video at bounding box center [585, 233] width 245 height 245
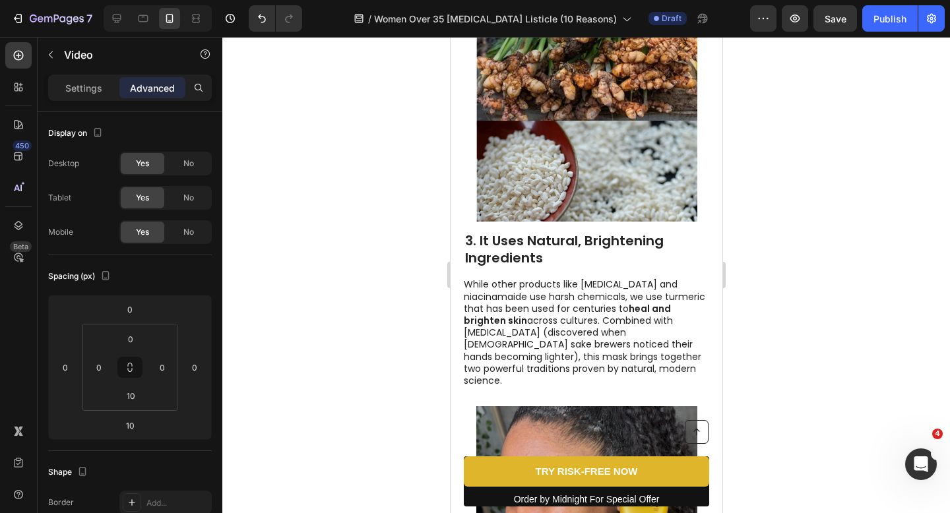
scroll to position [1290, 0]
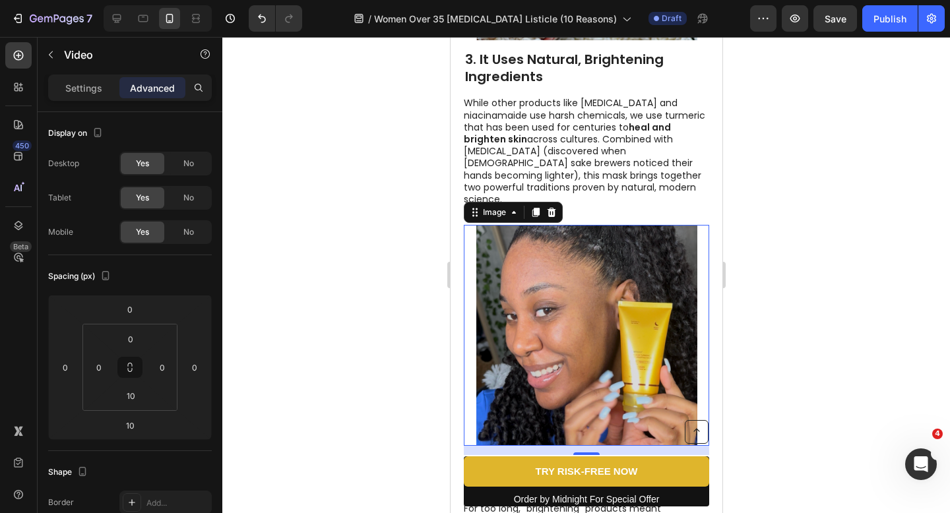
click at [629, 317] on img at bounding box center [586, 335] width 221 height 221
click at [555, 218] on icon at bounding box center [551, 212] width 11 height 11
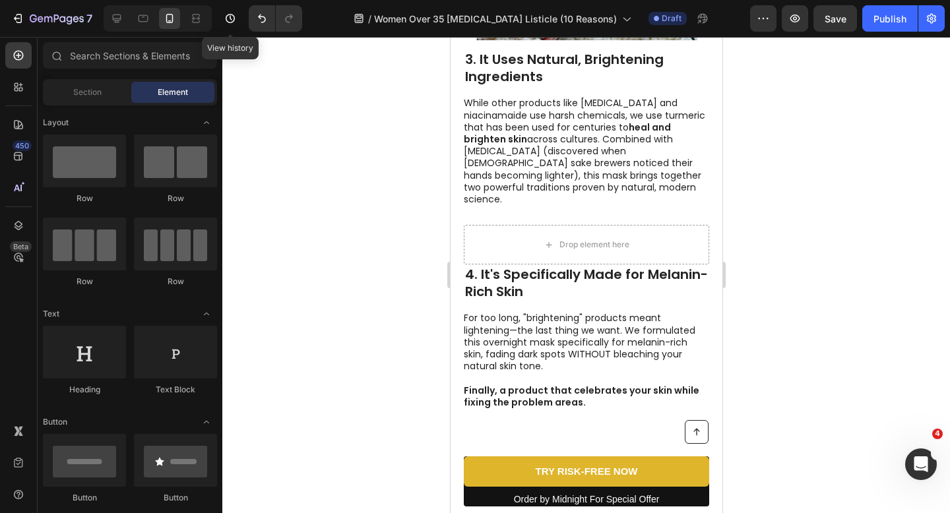
click at [246, 16] on div at bounding box center [272, 18] width 59 height 26
click at [257, 17] on icon "Undo/Redo" at bounding box center [261, 18] width 13 height 13
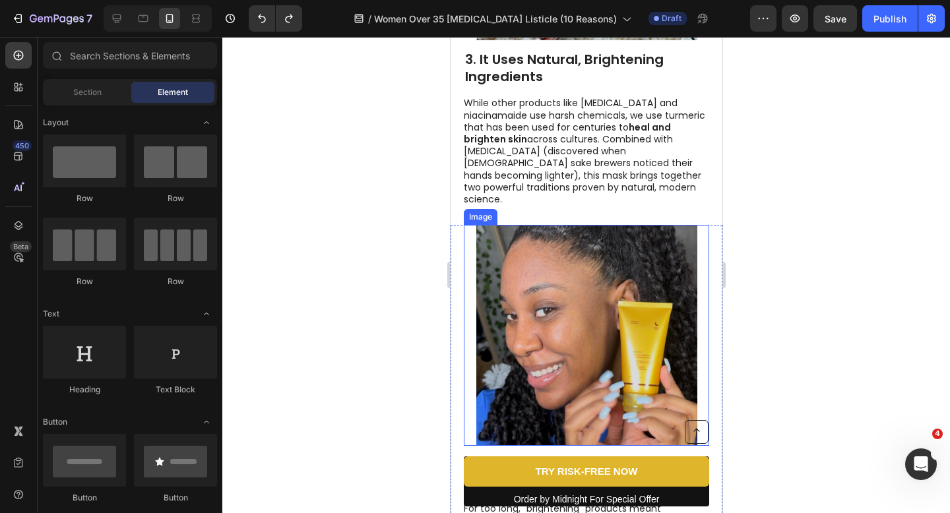
click at [584, 306] on img at bounding box center [586, 335] width 221 height 221
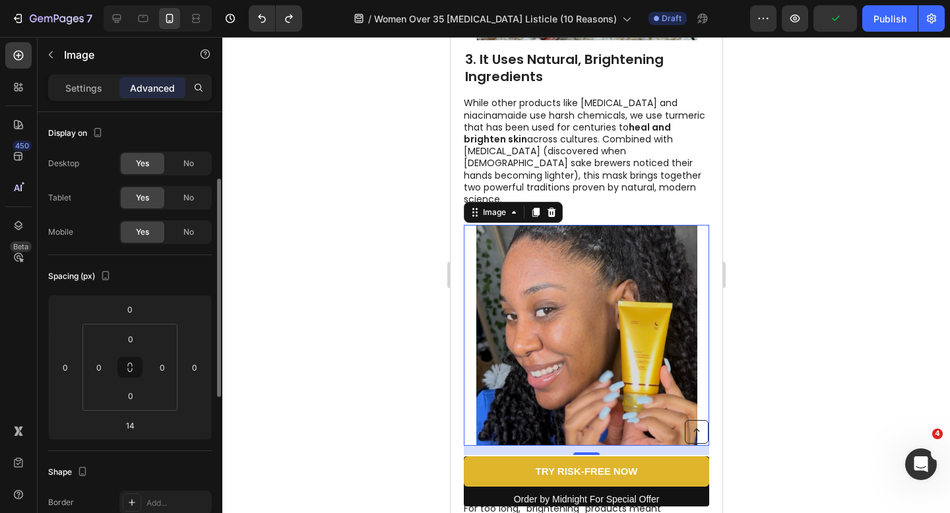
scroll to position [83, 0]
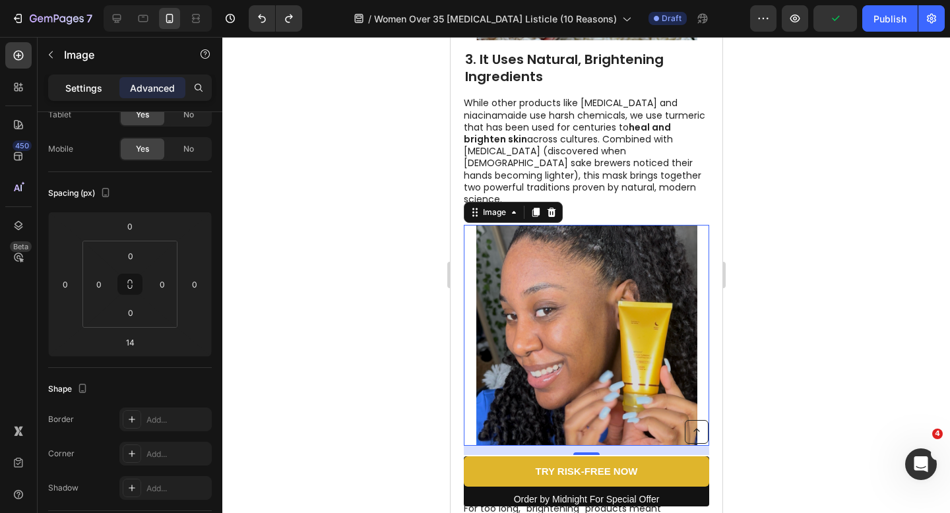
click at [71, 81] on p "Settings" at bounding box center [83, 88] width 37 height 14
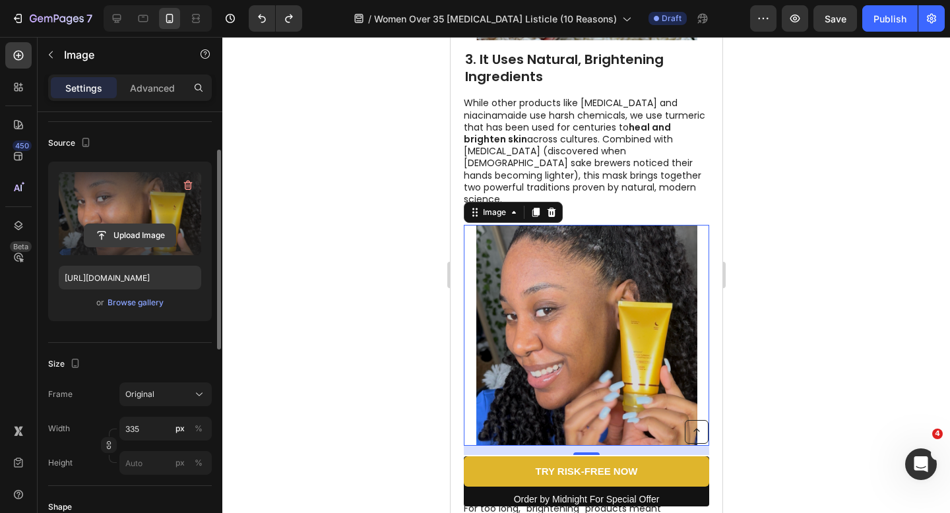
click at [148, 224] on button "Upload Image" at bounding box center [130, 236] width 92 height 24
click at [185, 216] on label at bounding box center [130, 213] width 142 height 83
click at [175, 224] on input "file" at bounding box center [129, 235] width 91 height 22
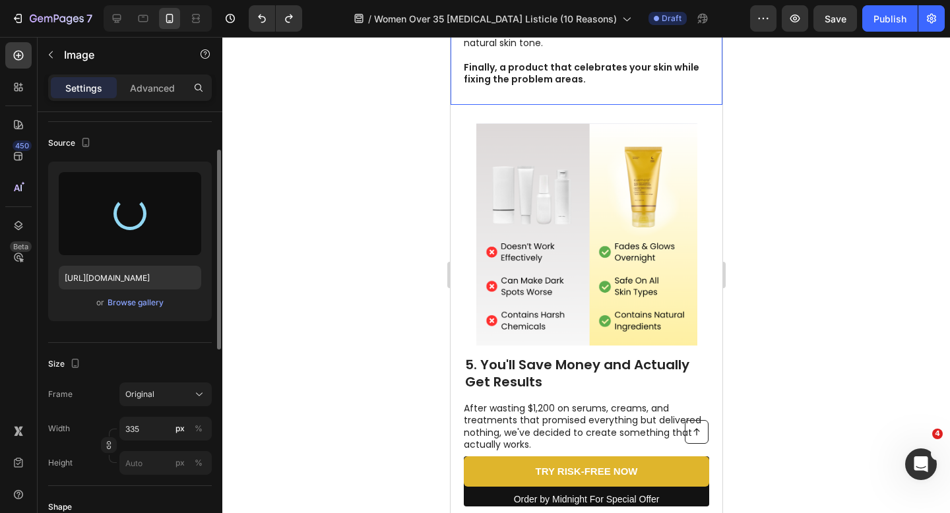
type input "https://cdn.shopify.com/s/files/1/0675/2065/9632/files/gempages_563577688778867…"
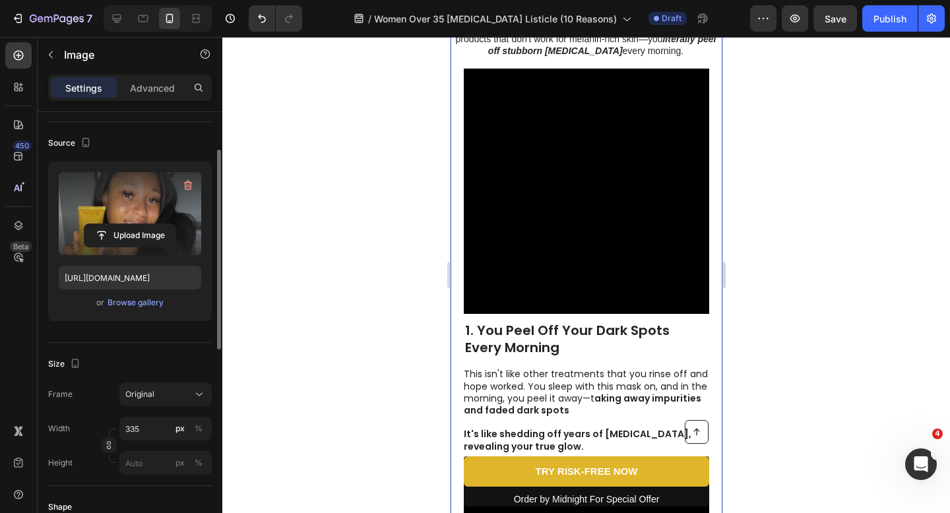
scroll to position [482, 0]
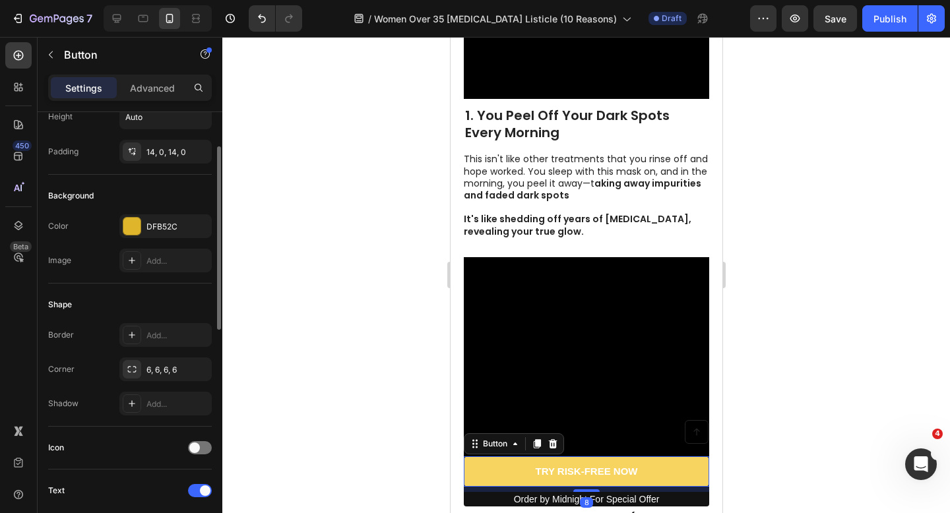
click at [507, 465] on link "TRY RISK-FREE NOW" at bounding box center [585, 471] width 245 height 30
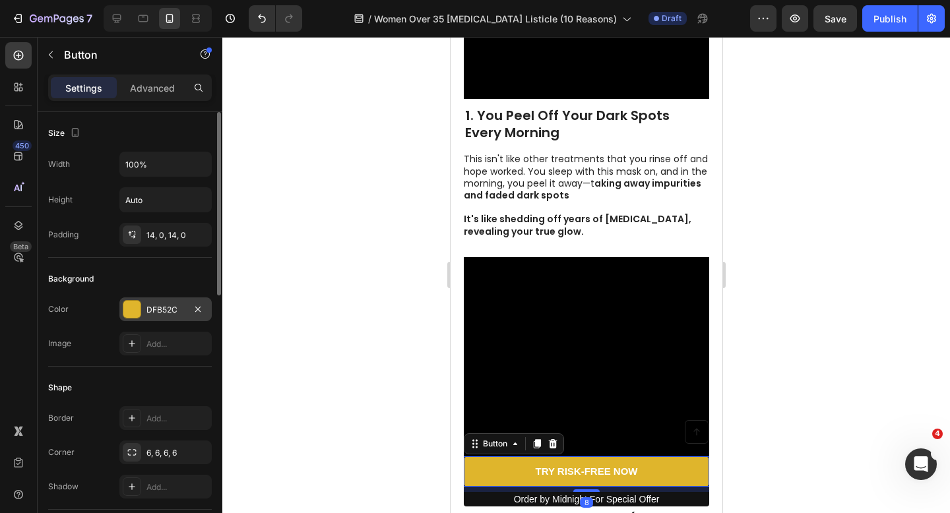
click at [169, 307] on div "DFB52C" at bounding box center [165, 310] width 38 height 12
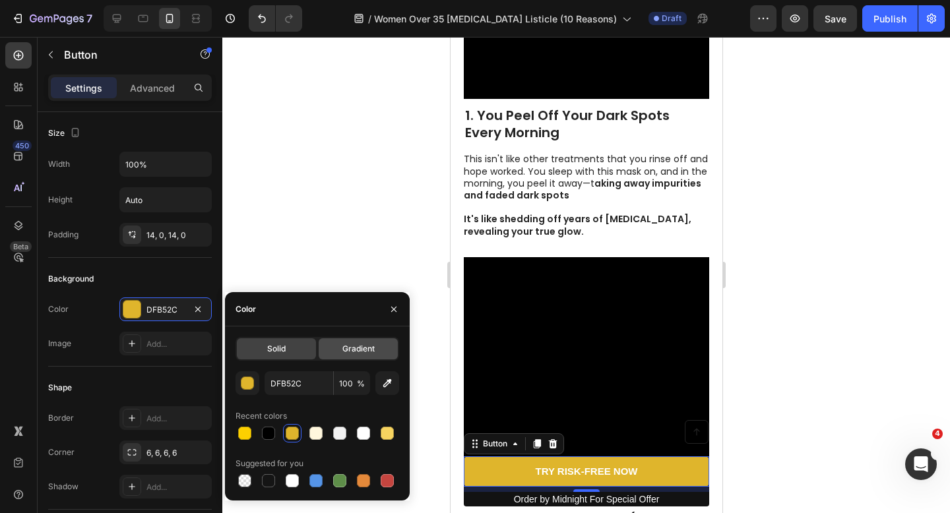
click at [365, 353] on span "Gradient" at bounding box center [358, 349] width 32 height 12
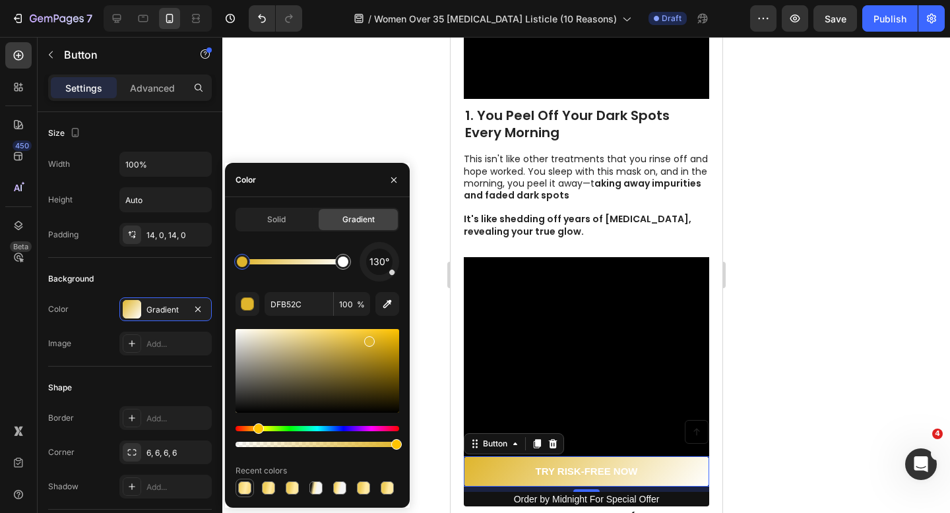
click at [245, 487] on div at bounding box center [244, 488] width 13 height 13
type input "EFCD5B"
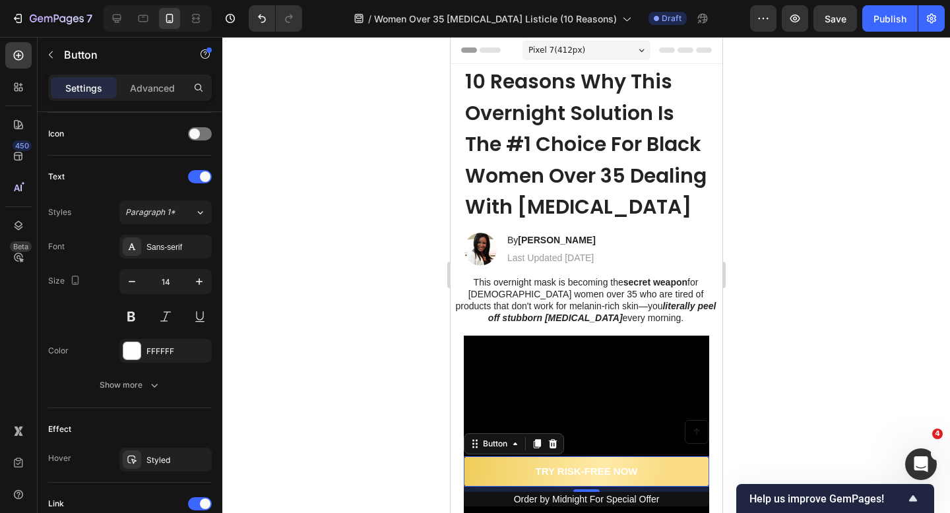
click at [760, 201] on div at bounding box center [586, 275] width 728 height 476
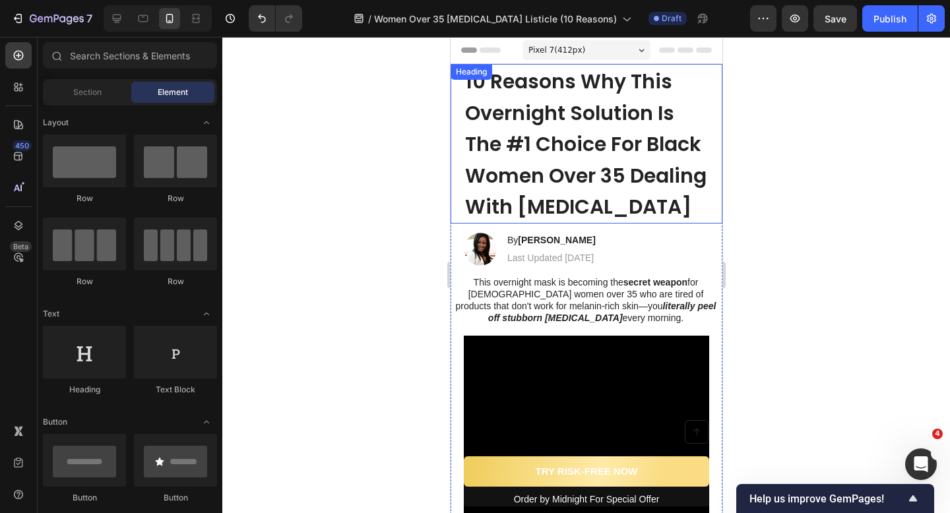
click at [591, 172] on strong "10 Reasons Why This Overnight Solution Is The #1 Choice For Black Women Over 35…" at bounding box center [584, 144] width 241 height 154
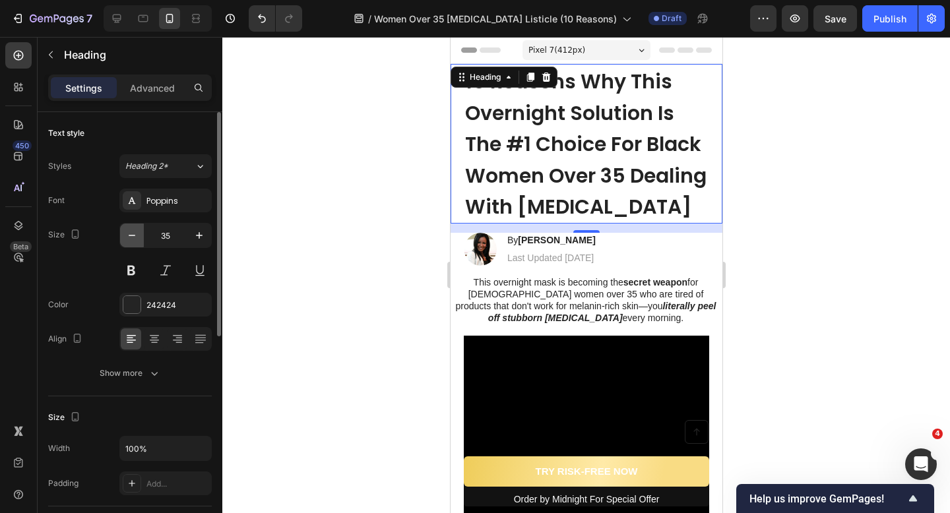
click at [133, 240] on icon "button" at bounding box center [131, 235] width 13 height 13
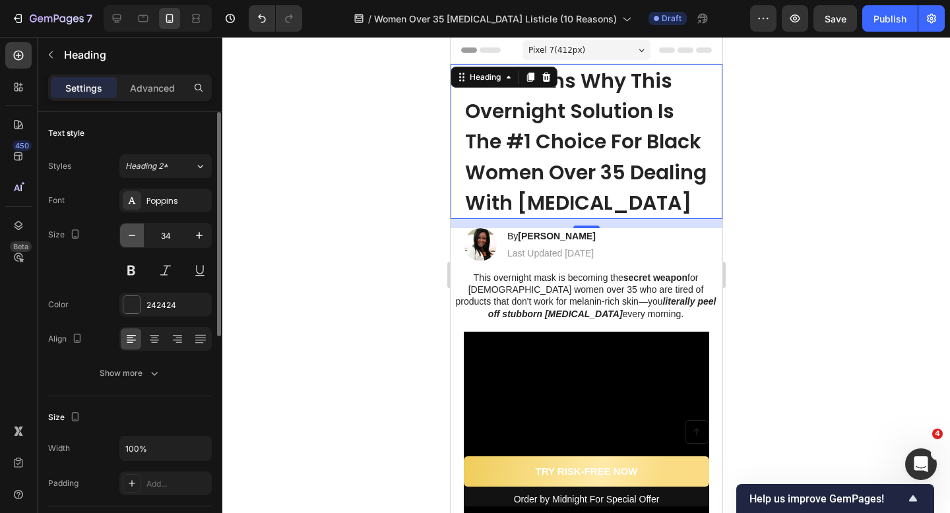
click at [133, 240] on icon "button" at bounding box center [131, 235] width 13 height 13
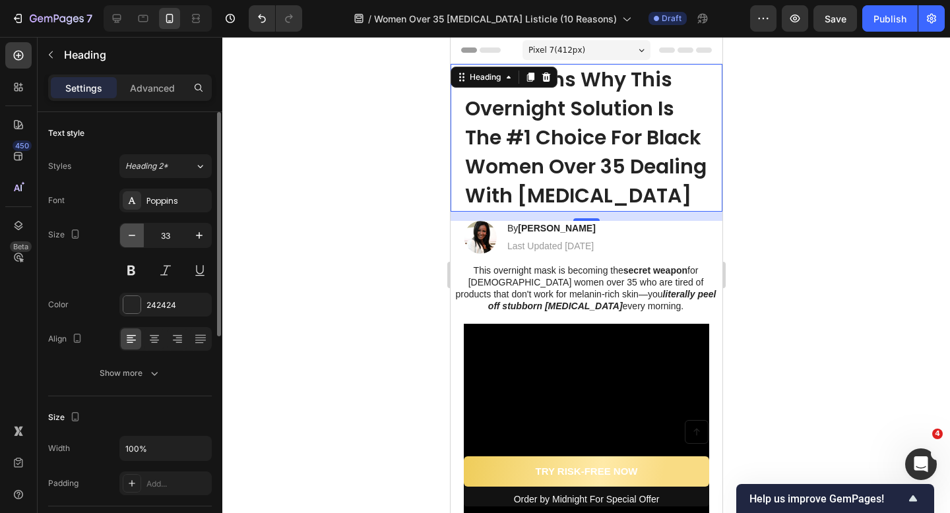
click at [133, 240] on icon "button" at bounding box center [131, 235] width 13 height 13
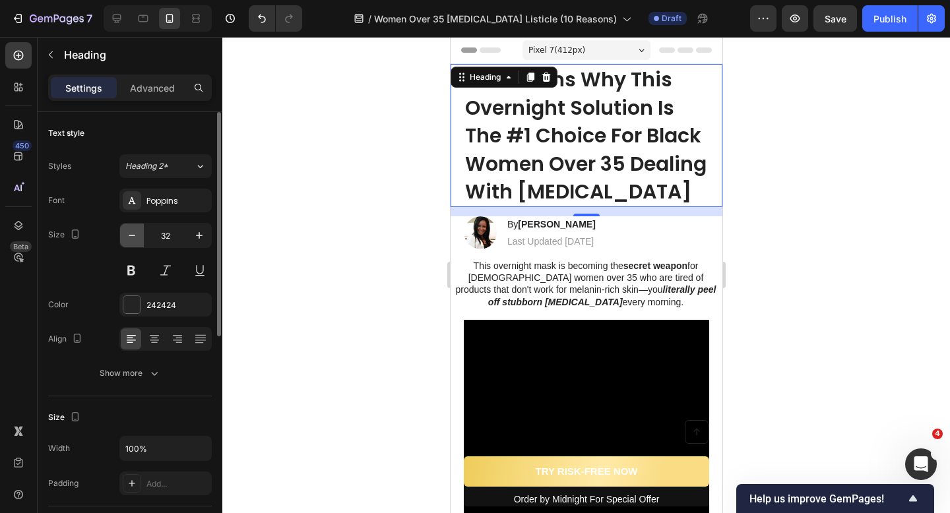
click at [133, 240] on icon "button" at bounding box center [131, 235] width 13 height 13
type input "31"
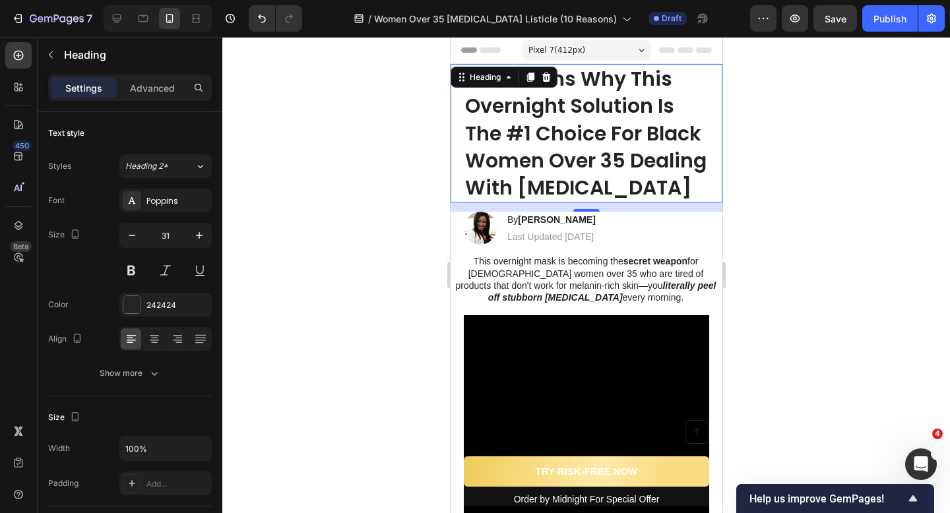
click at [326, 208] on div at bounding box center [586, 275] width 728 height 476
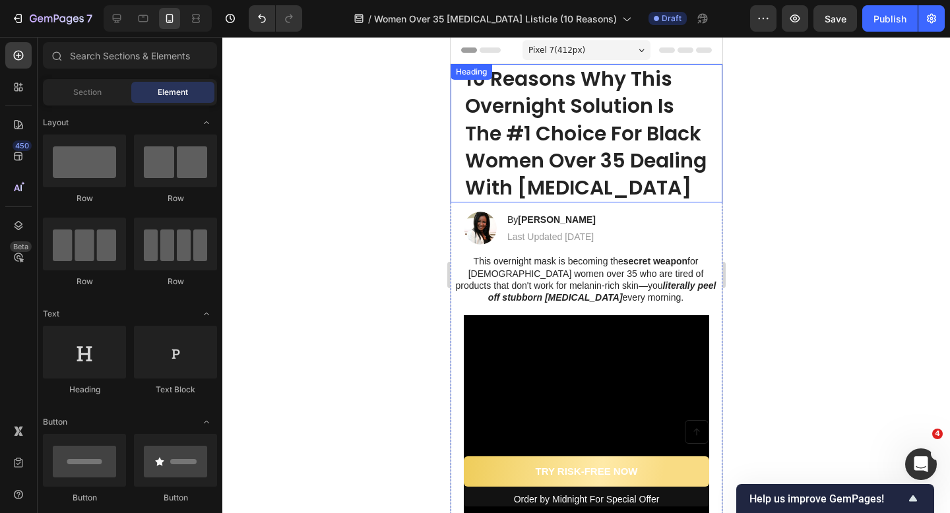
drag, startPoint x: 569, startPoint y: 150, endPoint x: 499, endPoint y: 156, distance: 69.5
click at [569, 150] on strong "10 Reasons Why This Overnight Solution Is The #1 Choice For Black Women Over 35…" at bounding box center [584, 133] width 241 height 137
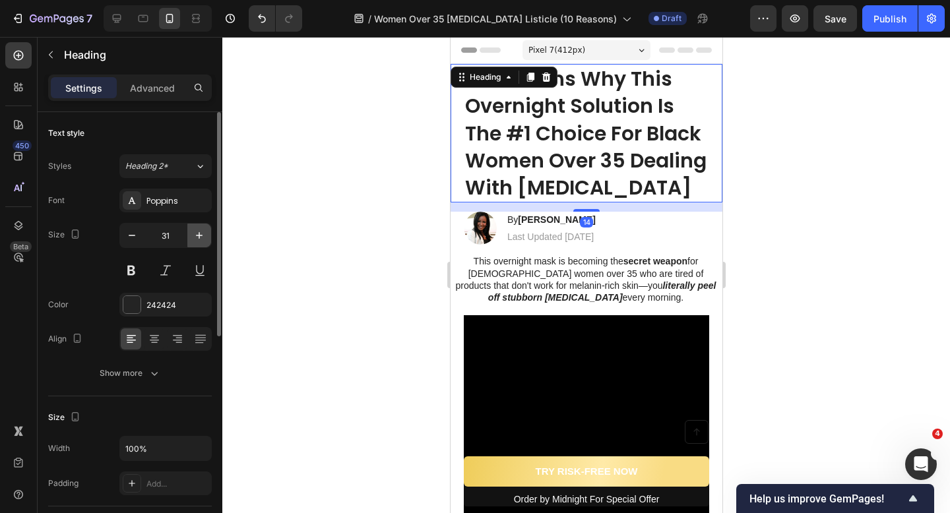
click at [202, 235] on icon "button" at bounding box center [199, 235] width 13 height 13
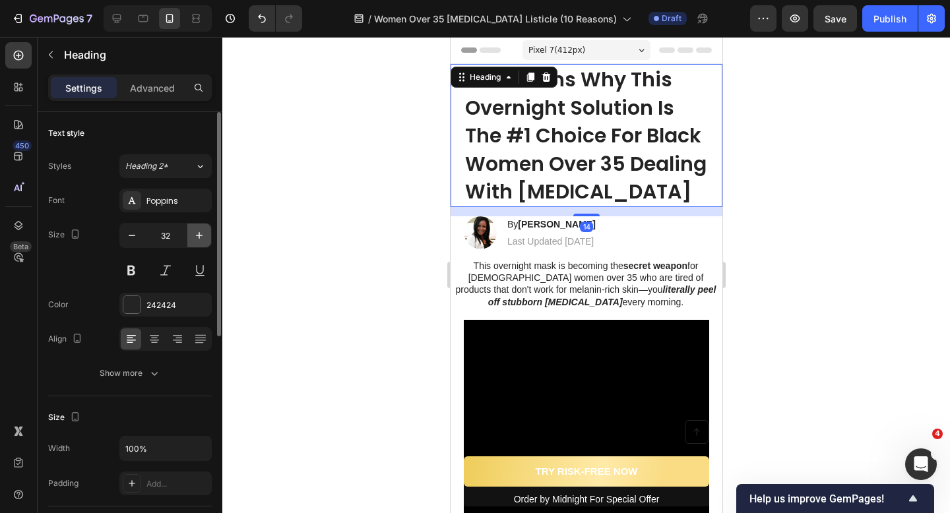
click at [202, 235] on icon "button" at bounding box center [199, 235] width 7 height 7
type input "33"
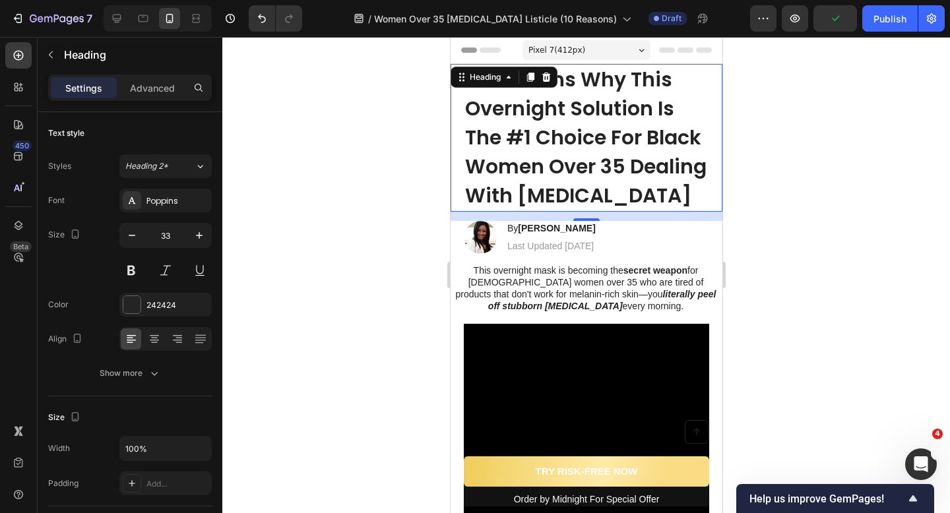
drag, startPoint x: 460, startPoint y: 76, endPoint x: 621, endPoint y: 224, distance: 218.9
click at [621, 212] on div "10 Reasons Why This Overnight Solution Is The #1 Choice For Black Women Over 35…" at bounding box center [586, 138] width 272 height 148
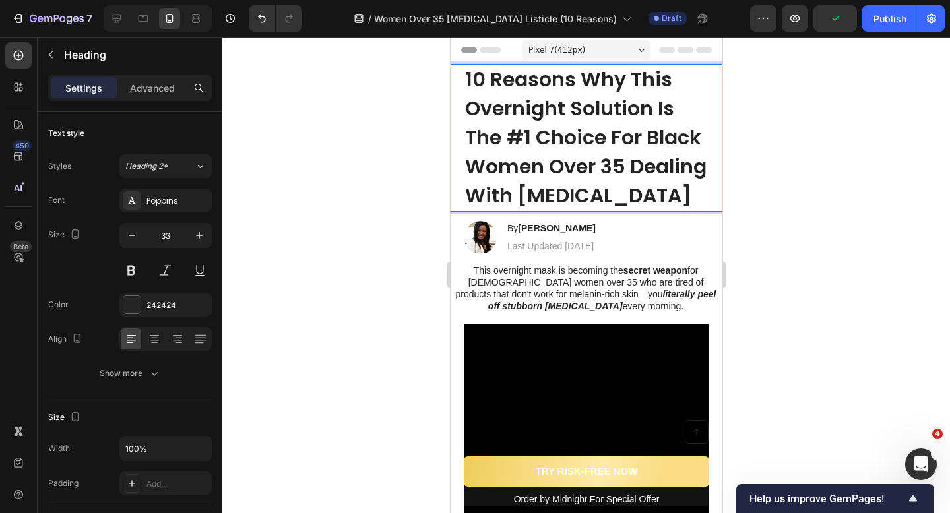
drag, startPoint x: 662, startPoint y: 230, endPoint x: 451, endPoint y: 80, distance: 258.8
click at [451, 80] on div "10 Reasons Why This Overnight Solution Is The #1 Choice For Black Women Over 35…" at bounding box center [586, 138] width 272 height 148
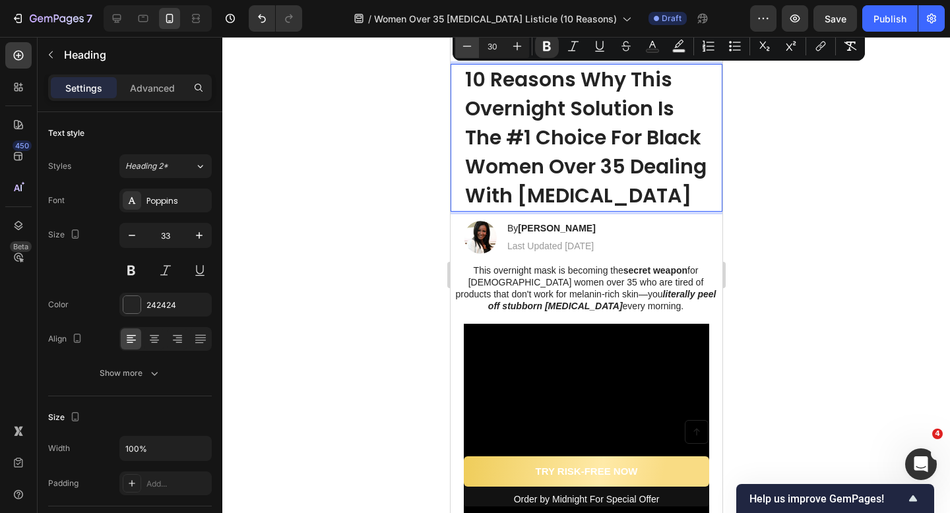
click at [456, 51] on button "Minus" at bounding box center [467, 46] width 24 height 24
type input "29"
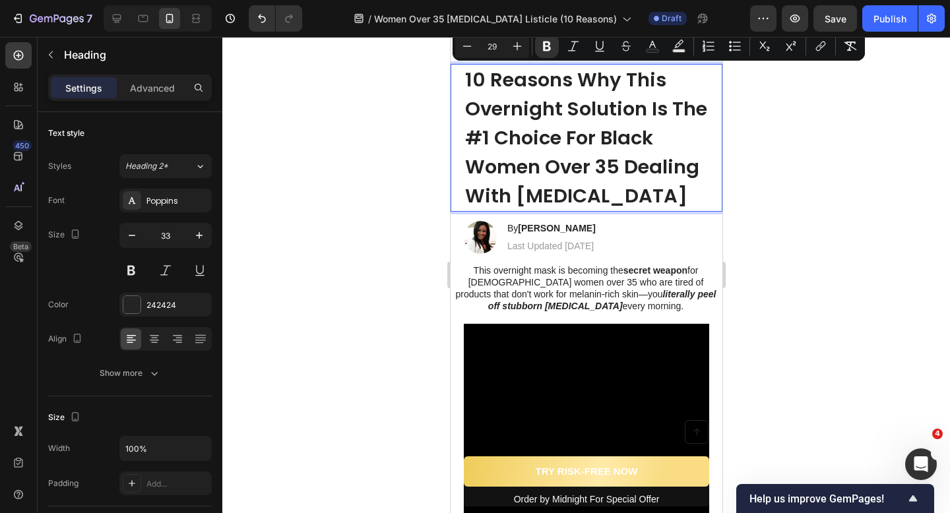
click at [401, 111] on div at bounding box center [586, 275] width 728 height 476
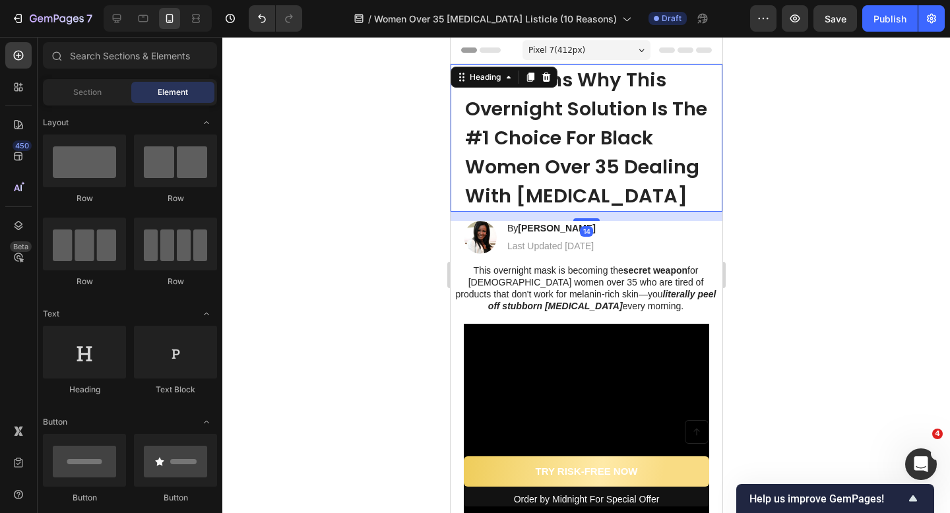
click at [584, 154] on strong "10 Reasons Why This Overnight Solution Is The #1 Choice For Black Women Over 35…" at bounding box center [585, 138] width 242 height 142
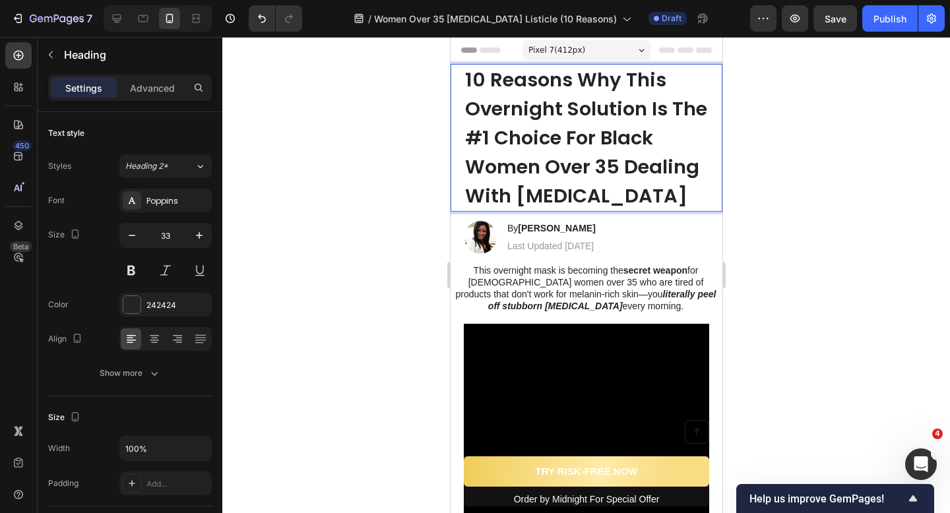
click at [535, 124] on strong "10 Reasons Why This Overnight Solution Is The #1 Choice For Black Women Over 35…" at bounding box center [585, 138] width 242 height 142
drag, startPoint x: 466, startPoint y: 135, endPoint x: 563, endPoint y: 134, distance: 96.3
click at [563, 134] on strong "10 Reasons Why This Overnight Solution Is The #1 Choice For Black Women Over 35…" at bounding box center [585, 138] width 242 height 142
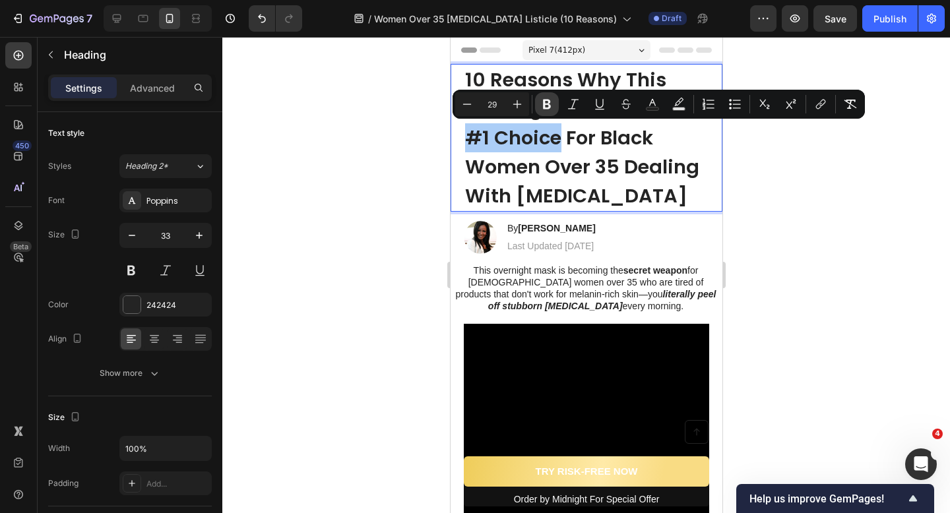
click at [547, 105] on icon "Editor contextual toolbar" at bounding box center [546, 104] width 13 height 13
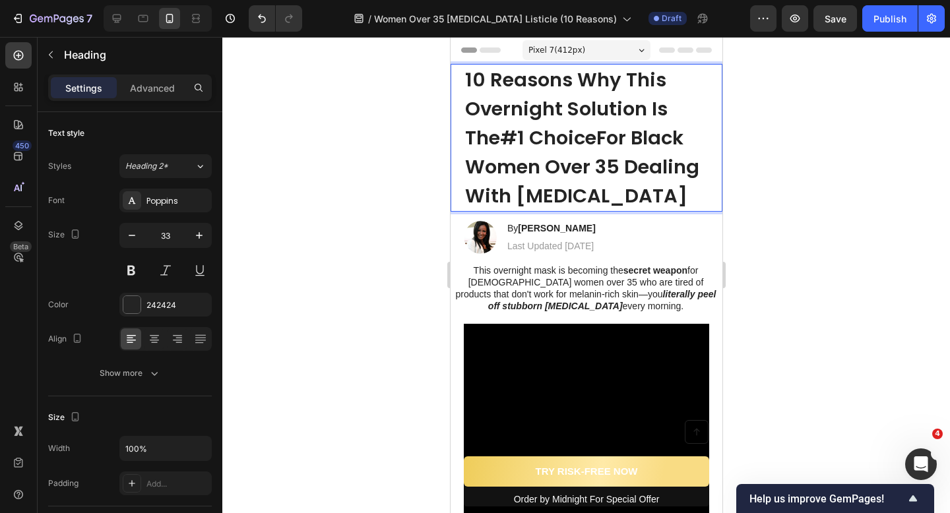
click at [472, 142] on span "10 Reasons Why This Overnight Solution Is The #1 Choice For Black Women Over 35…" at bounding box center [581, 138] width 234 height 142
drag, startPoint x: 465, startPoint y: 141, endPoint x: 557, endPoint y: 141, distance: 91.7
click at [557, 141] on span "10 Reasons Why This Overnight Solution Is The #1 Choice For Black Women Over 35…" at bounding box center [581, 138] width 234 height 142
drag, startPoint x: 403, startPoint y: 141, endPoint x: 34, endPoint y: 104, distance: 371.3
click at [403, 141] on div at bounding box center [586, 275] width 728 height 476
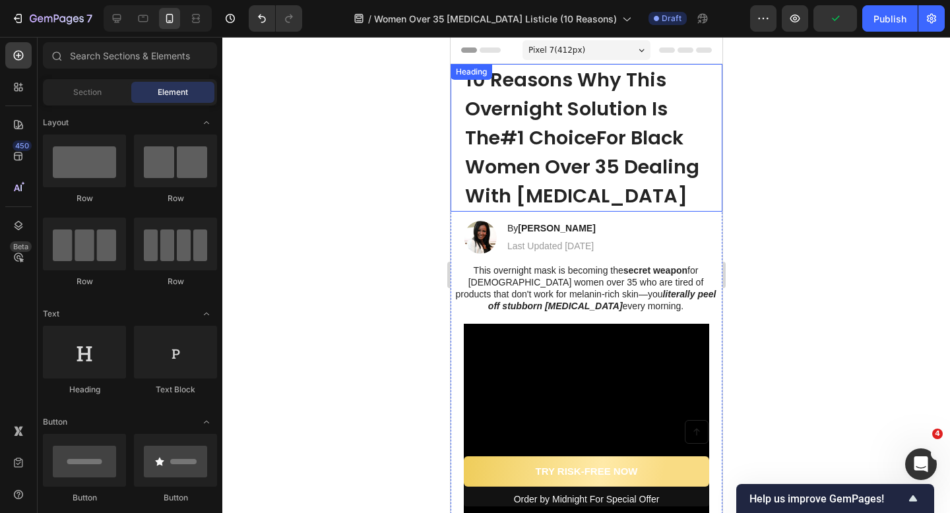
click at [475, 132] on span "10 Reasons Why This Overnight Solution Is The #1 Choice For Black Women Over 35…" at bounding box center [581, 138] width 234 height 142
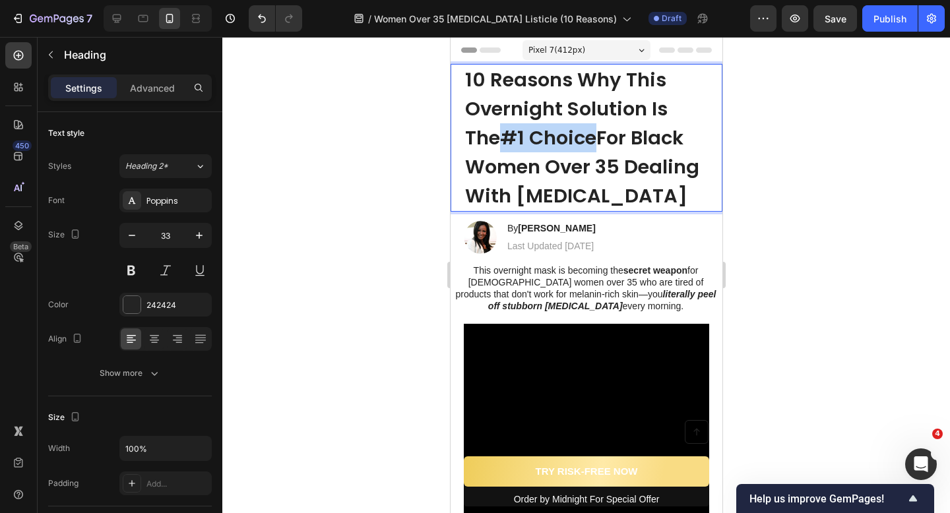
drag, startPoint x: 468, startPoint y: 136, endPoint x: 559, endPoint y: 136, distance: 90.4
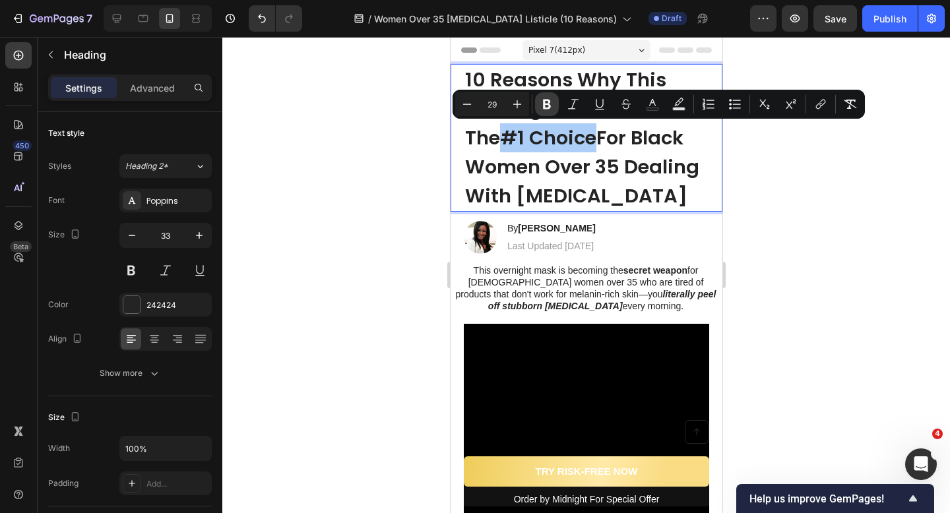
click at [547, 110] on icon "Editor contextual toolbar" at bounding box center [546, 104] width 13 height 13
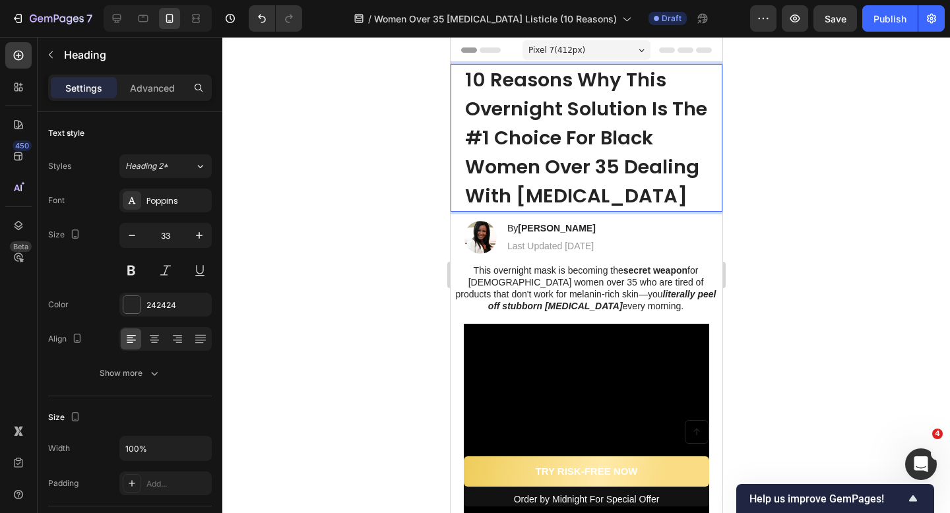
click at [471, 144] on strong "10 Reasons Why This Overnight Solution Is The #1 Choice For Black Women Over 35…" at bounding box center [585, 138] width 242 height 142
drag, startPoint x: 465, startPoint y: 144, endPoint x: 557, endPoint y: 144, distance: 91.7
click at [557, 144] on strong "10 Reasons Why This Overnight Solution Is The #1 Choice For Black Women Over 35…" at bounding box center [585, 138] width 242 height 142
drag, startPoint x: 546, startPoint y: 213, endPoint x: 531, endPoint y: 218, distance: 15.9
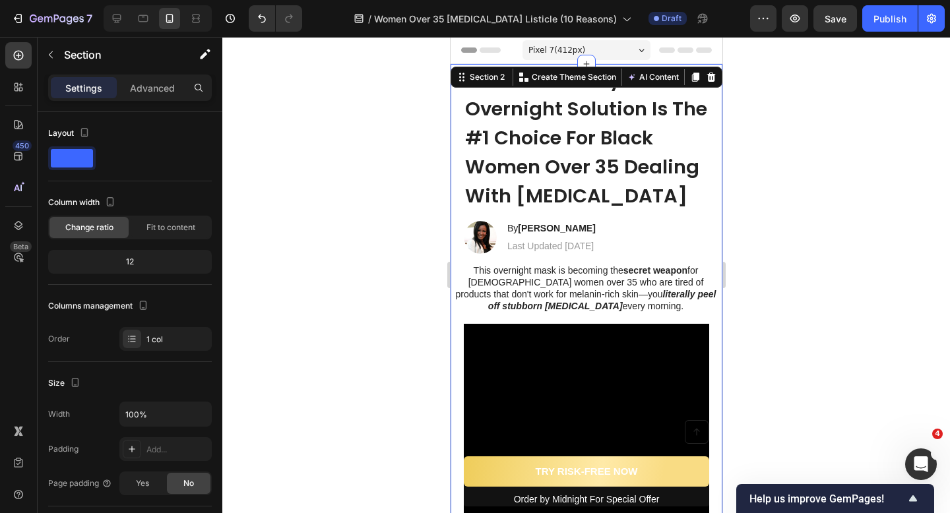
click at [435, 173] on div at bounding box center [586, 275] width 728 height 476
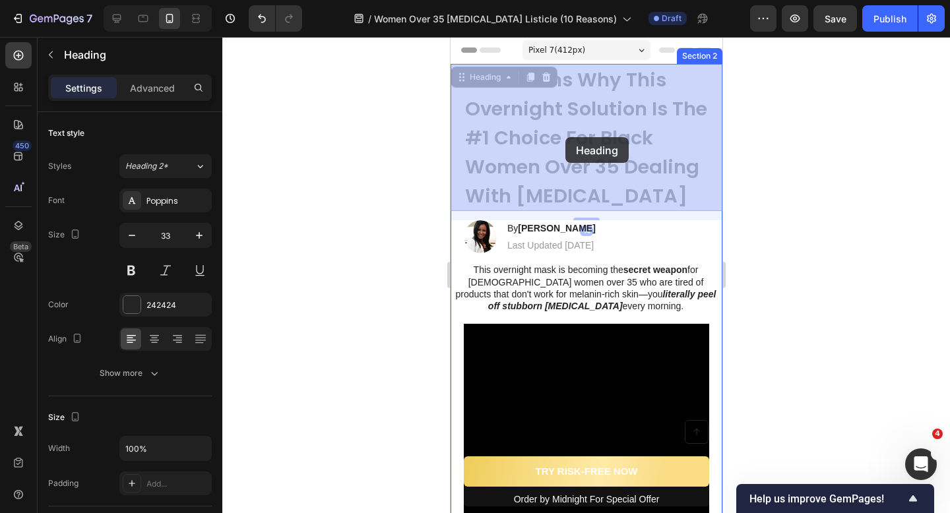
drag, startPoint x: 469, startPoint y: 137, endPoint x: 565, endPoint y: 137, distance: 95.7
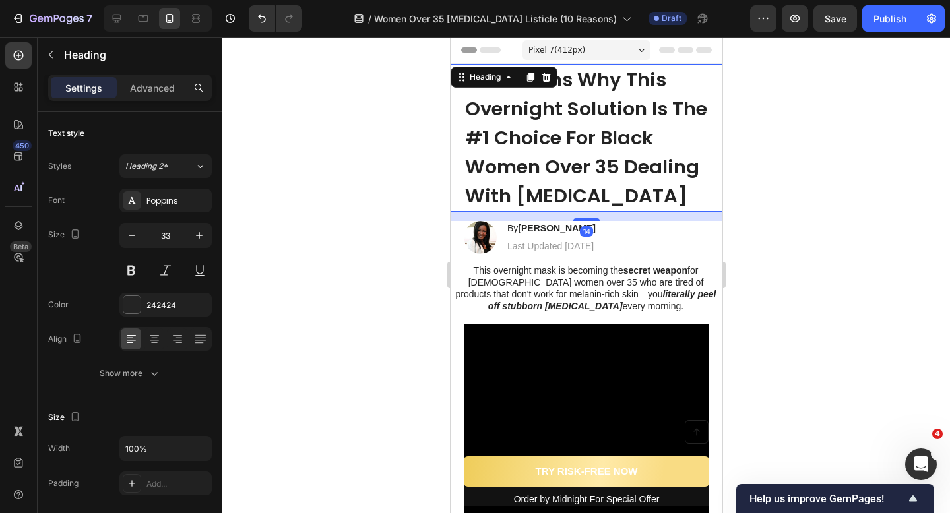
click at [423, 190] on div at bounding box center [586, 275] width 728 height 476
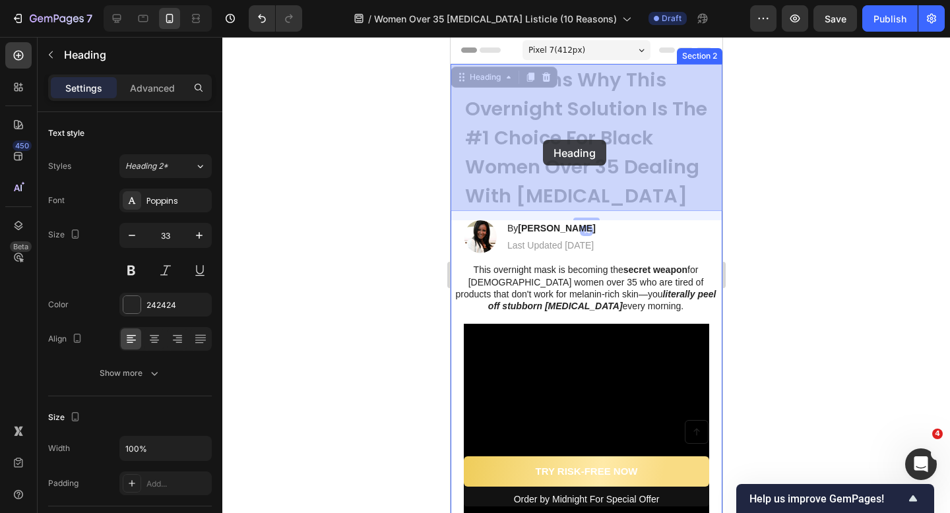
drag, startPoint x: 466, startPoint y: 139, endPoint x: 543, endPoint y: 140, distance: 77.2
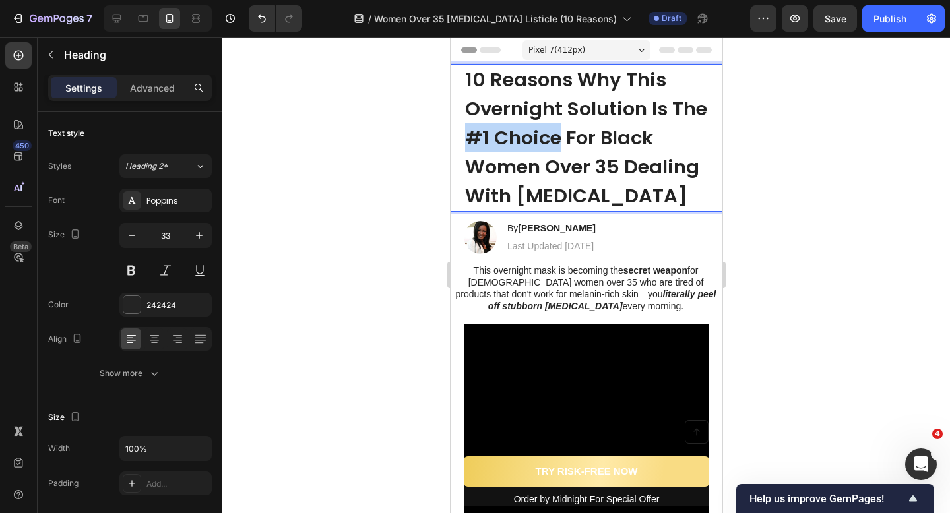
drag, startPoint x: 559, startPoint y: 141, endPoint x: 472, endPoint y: 141, distance: 87.7
click at [472, 141] on strong "10 Reasons Why This Overnight Solution Is The #1 Choice For Black Women Over 35…" at bounding box center [585, 138] width 242 height 142
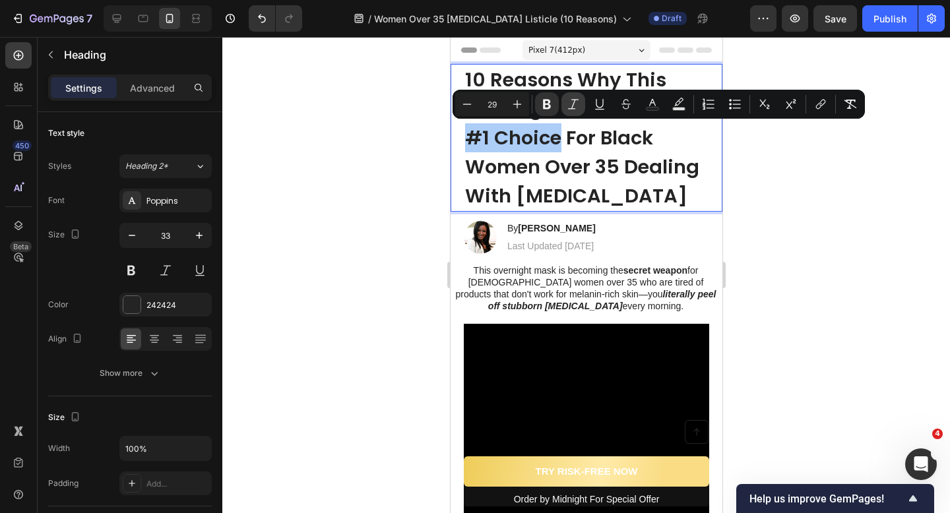
click at [577, 106] on icon "Editor contextual toolbar" at bounding box center [573, 104] width 13 height 13
click at [402, 173] on div at bounding box center [586, 275] width 728 height 476
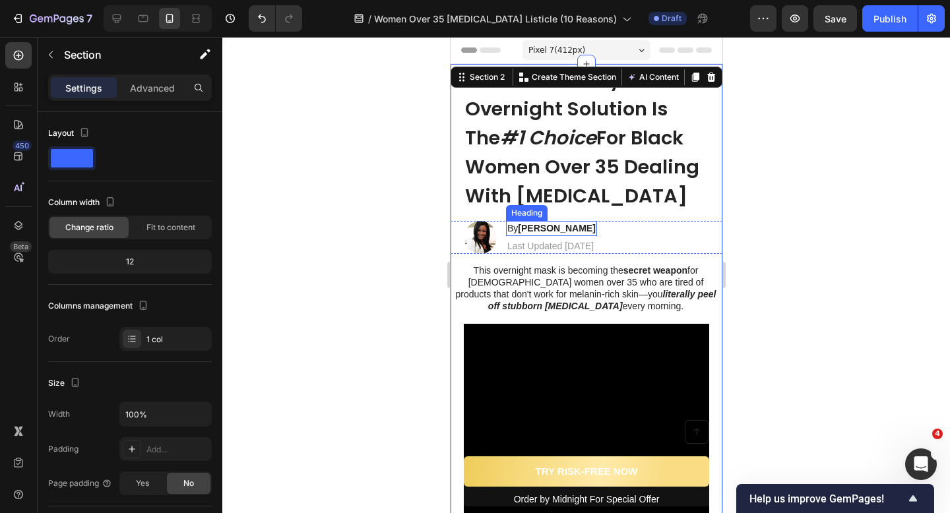
click at [534, 235] on div "By Alissa M. Heading" at bounding box center [550, 228] width 91 height 15
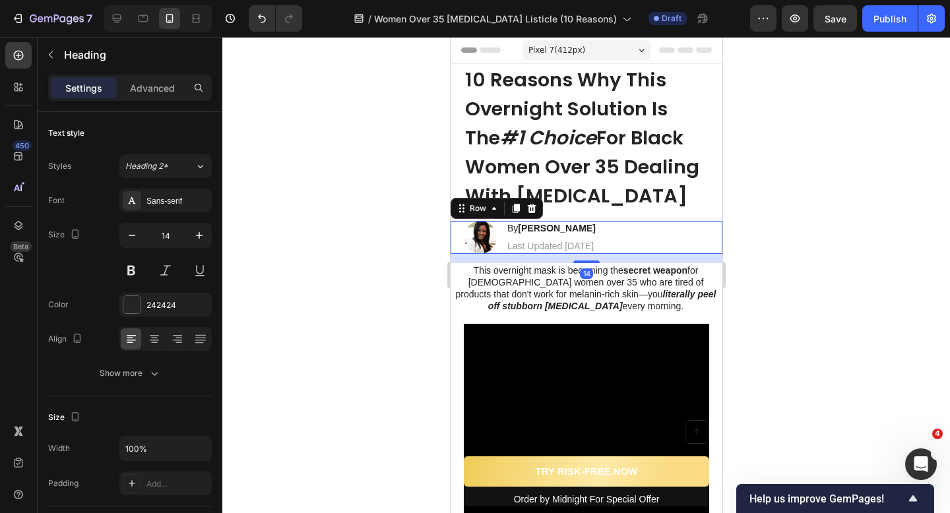
click at [664, 226] on div "Image By Alissa M. Heading Last Updated September 12 2025 Text Block Row 14" at bounding box center [586, 237] width 272 height 33
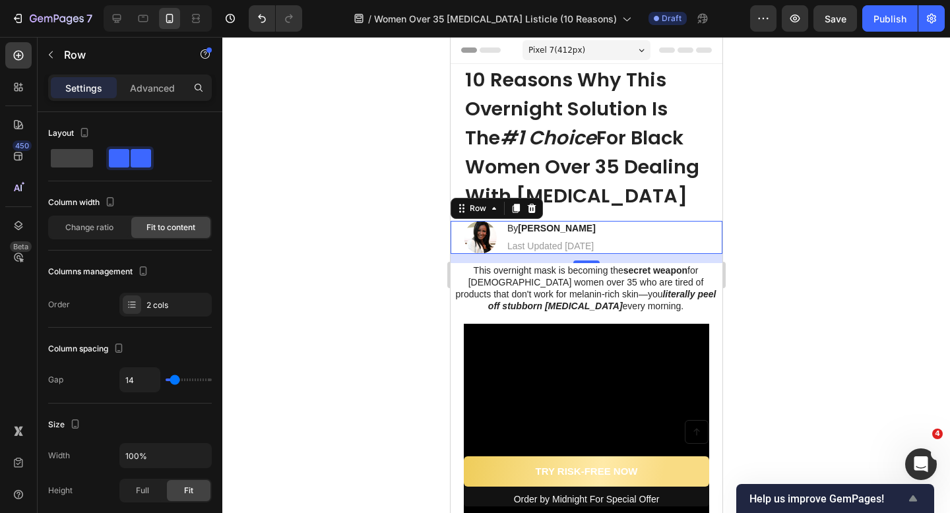
click at [857, 503] on span "Help us improve GemPages!" at bounding box center [827, 499] width 156 height 13
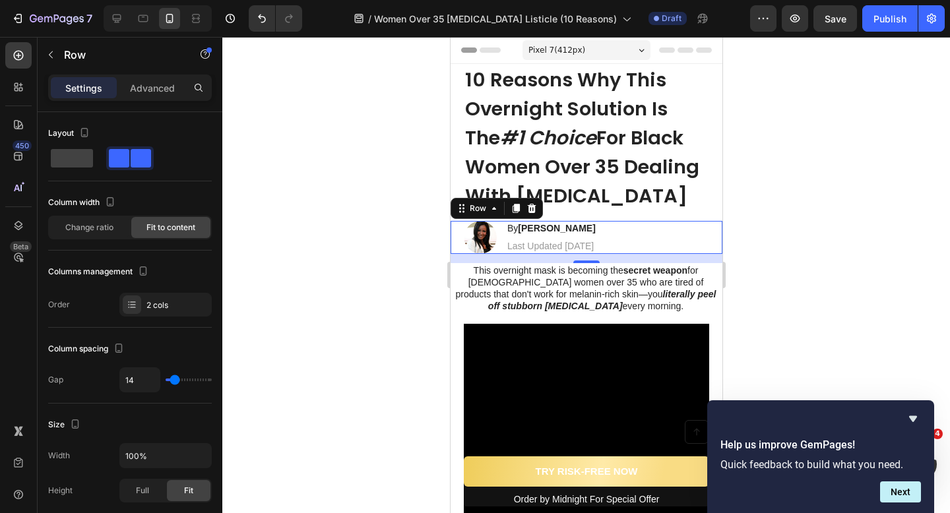
click at [920, 409] on div "Help us improve GemPages! Quick feedback to build what you need. Next" at bounding box center [820, 456] width 227 height 113
click at [920, 421] on icon "Hide survey" at bounding box center [913, 419] width 16 height 16
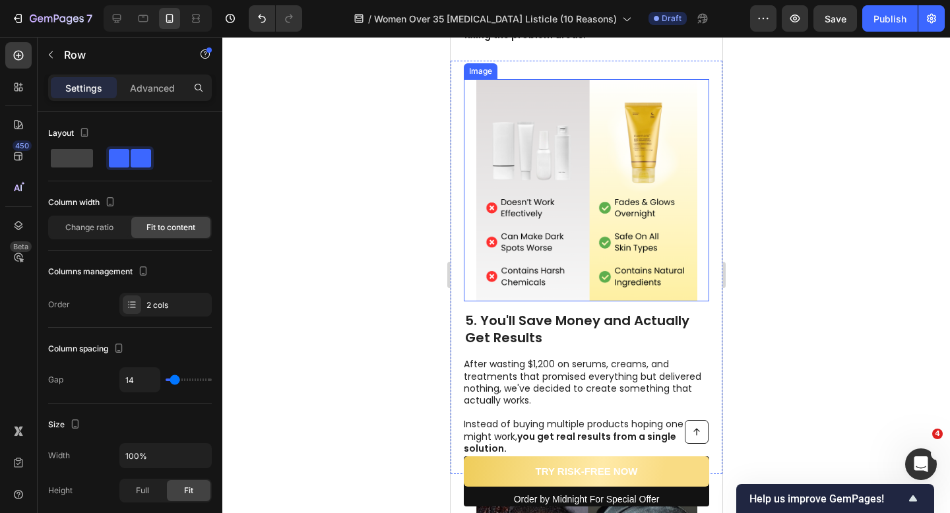
scroll to position [1838, 0]
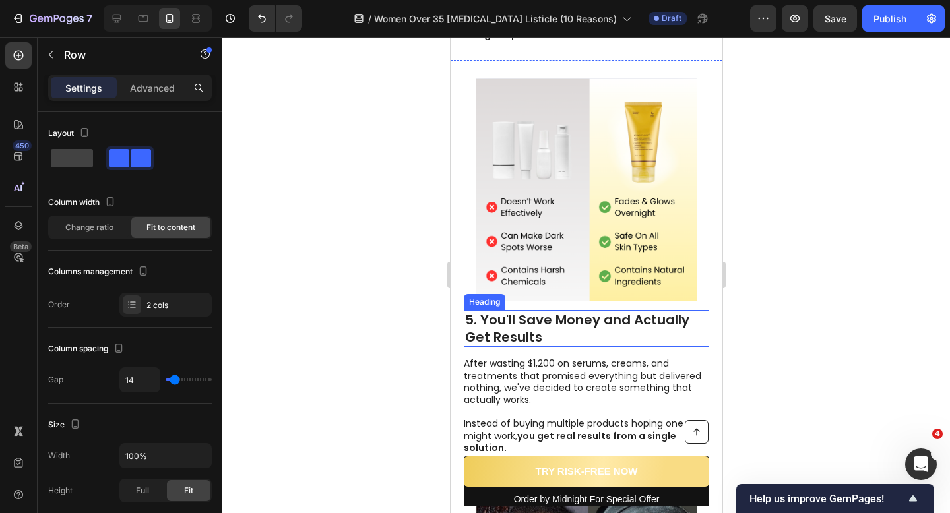
click at [499, 310] on h2 "5. You'll Save Money and Actually Get Results" at bounding box center [585, 328] width 245 height 37
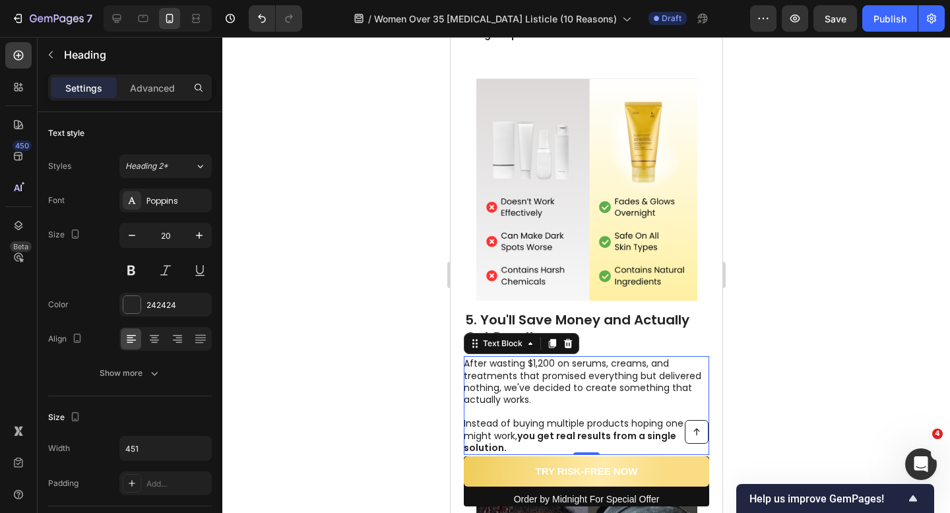
click at [522, 358] on p "After wasting $1,200 on serums, creams, and treatments that promised everything…" at bounding box center [585, 382] width 244 height 48
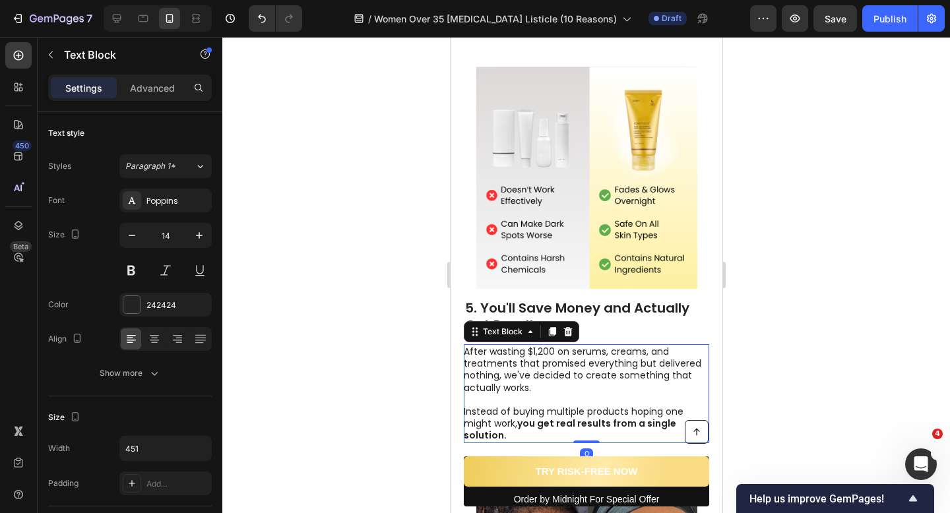
scroll to position [1903, 0]
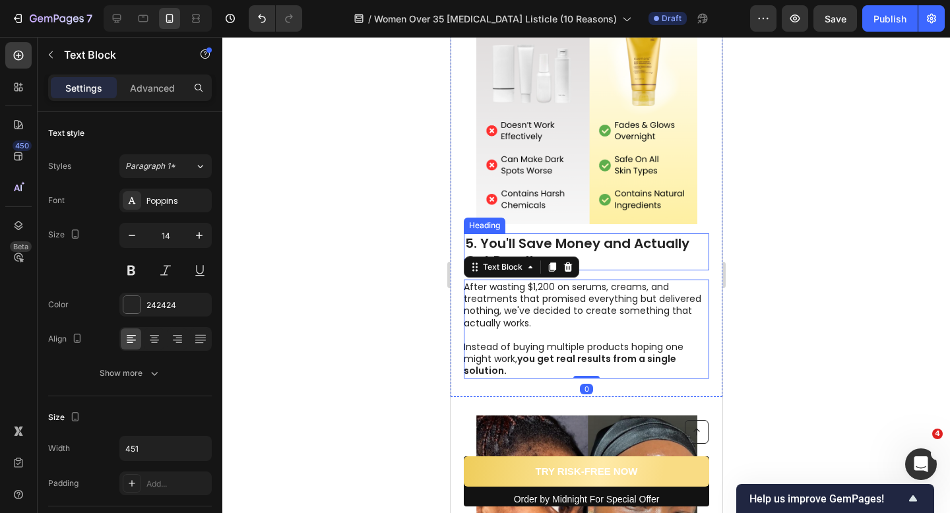
click at [519, 255] on h2 "5. You'll Save Money and Actually Get Results" at bounding box center [585, 252] width 245 height 37
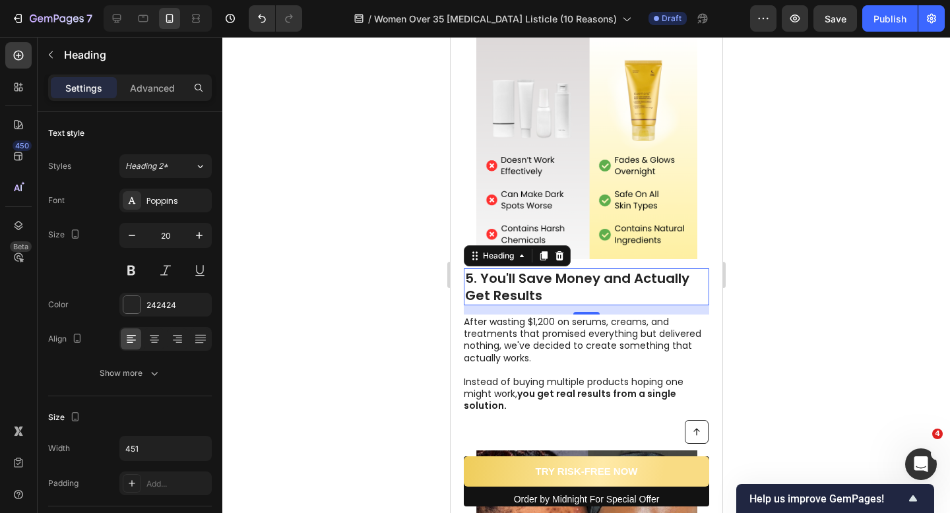
scroll to position [1862, 0]
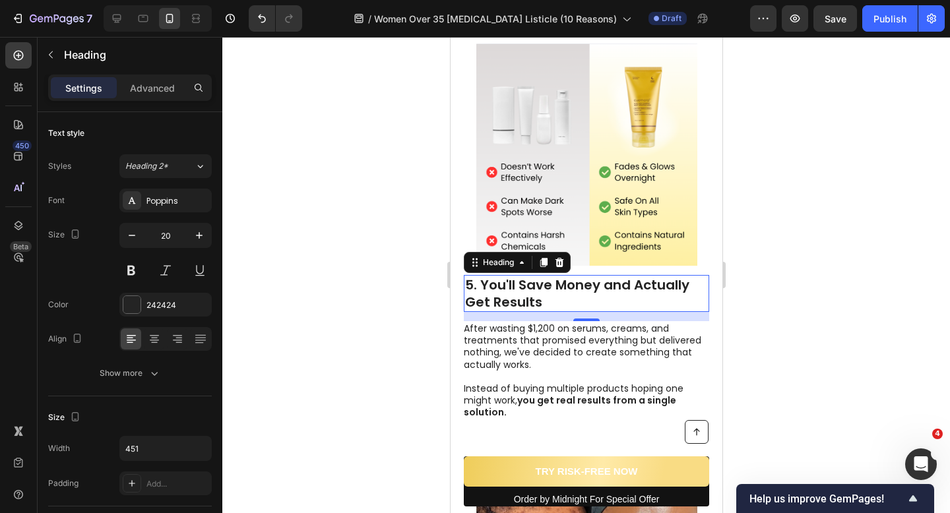
click at [553, 206] on img at bounding box center [586, 155] width 221 height 222
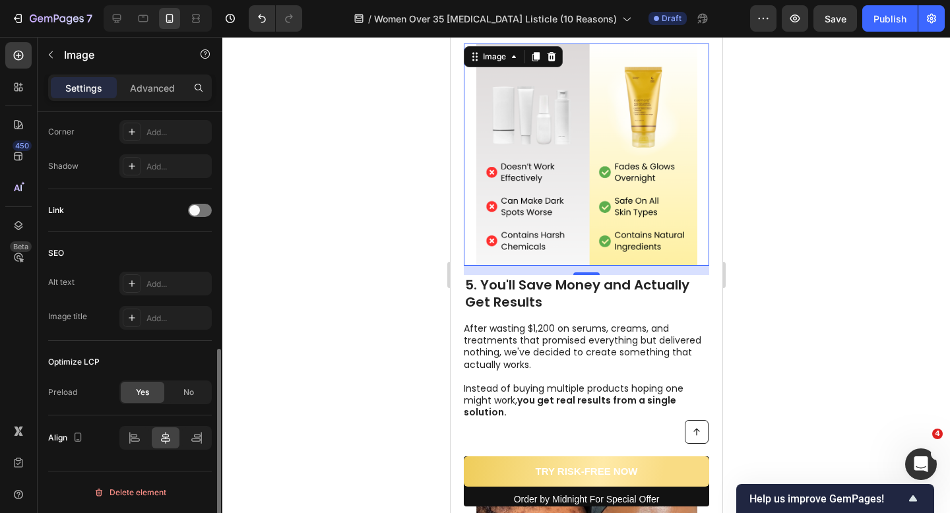
scroll to position [466, 0]
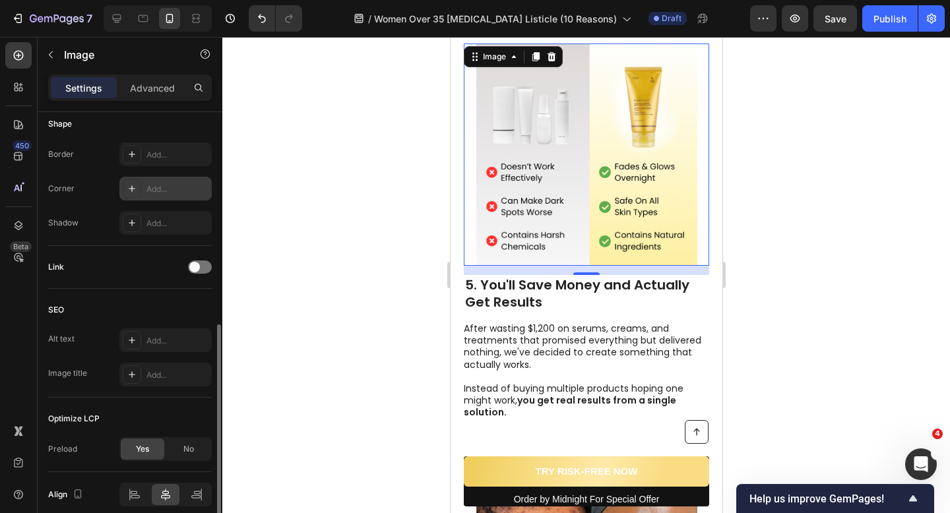
click at [164, 195] on div "Add..." at bounding box center [165, 189] width 92 height 24
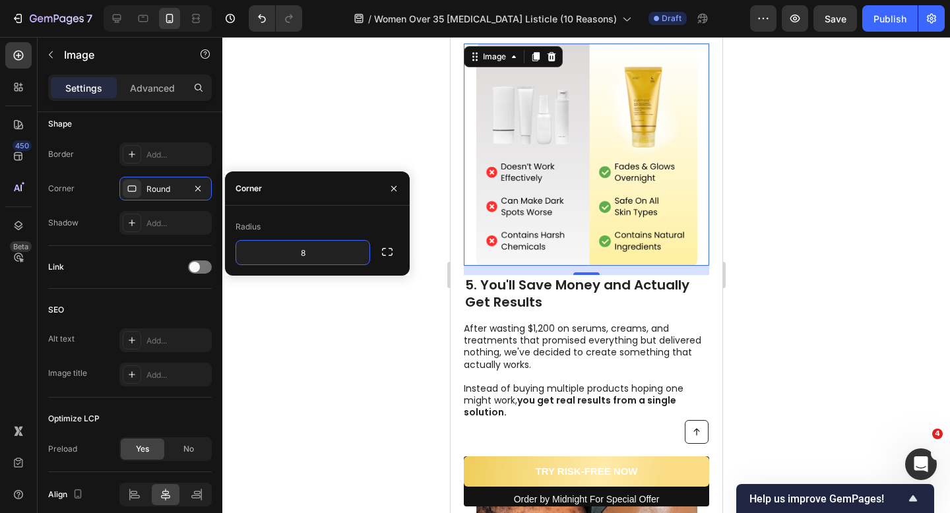
click at [423, 370] on div at bounding box center [586, 275] width 728 height 476
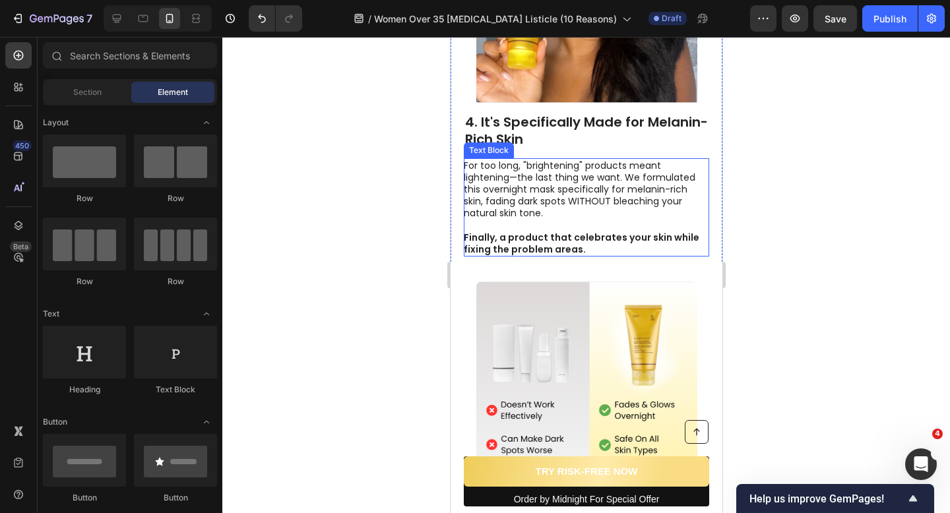
scroll to position [1418, 0]
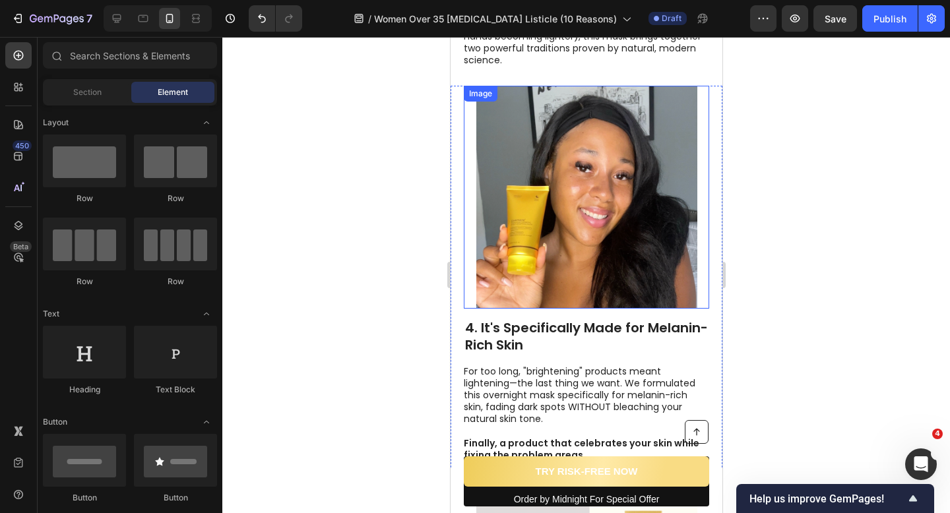
click at [530, 175] on img at bounding box center [586, 197] width 221 height 222
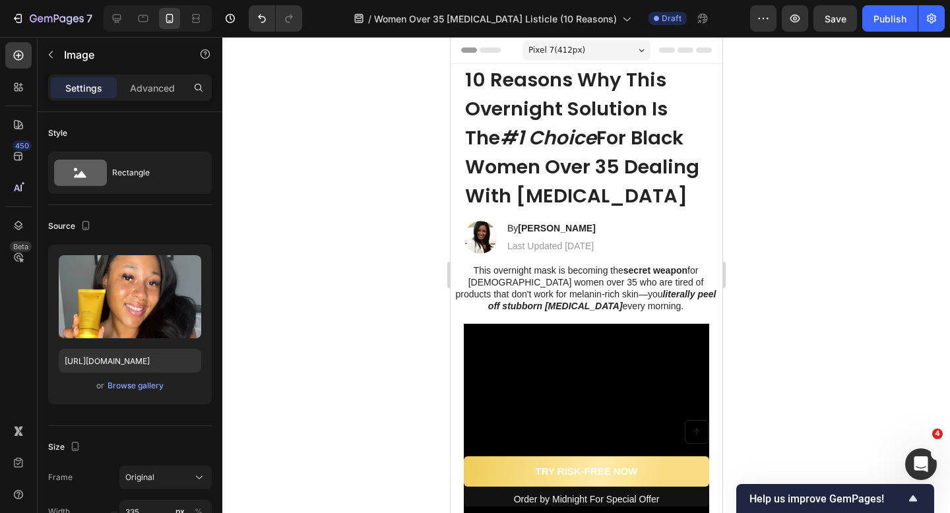
scroll to position [178, 0]
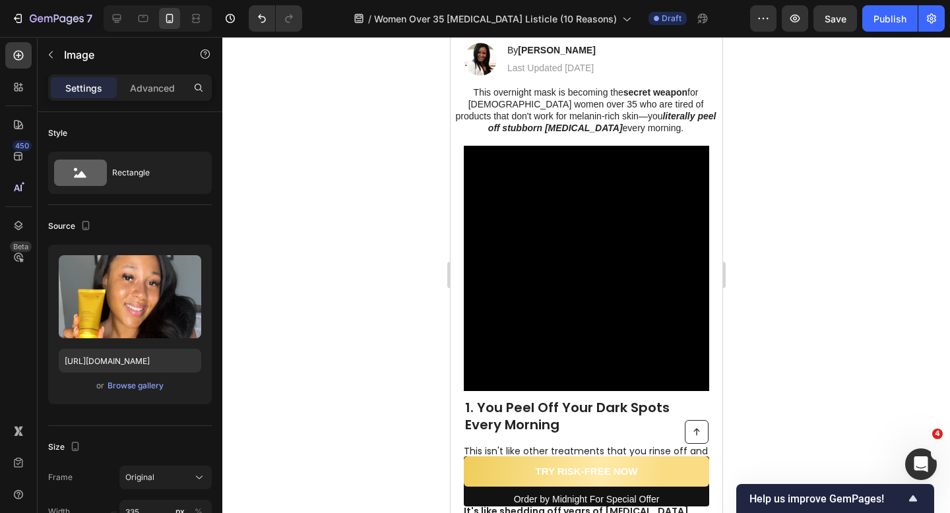
click at [513, 213] on video at bounding box center [585, 268] width 245 height 245
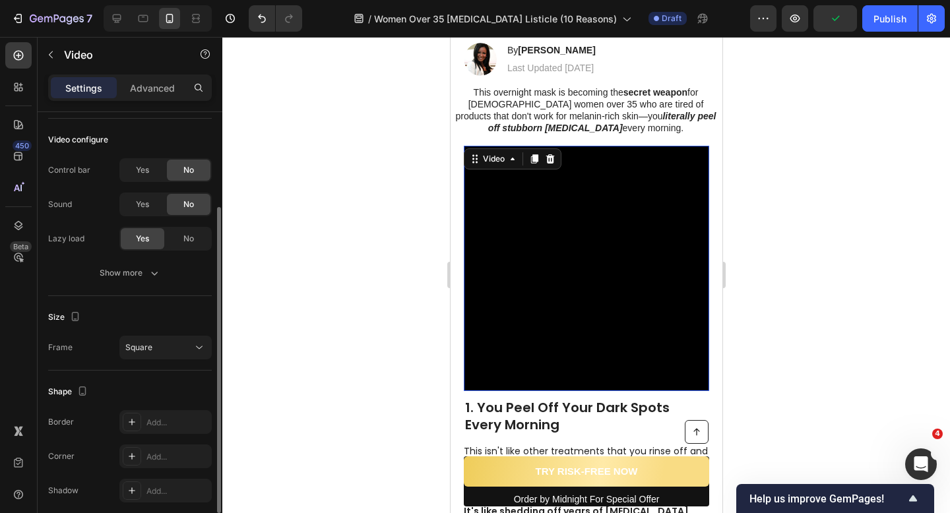
scroll to position [189, 0]
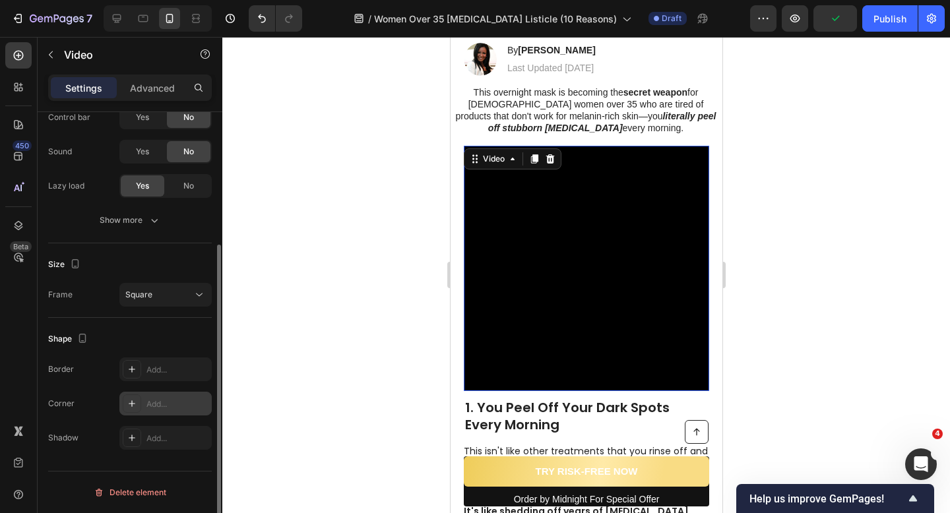
click at [140, 397] on div at bounding box center [132, 403] width 18 height 18
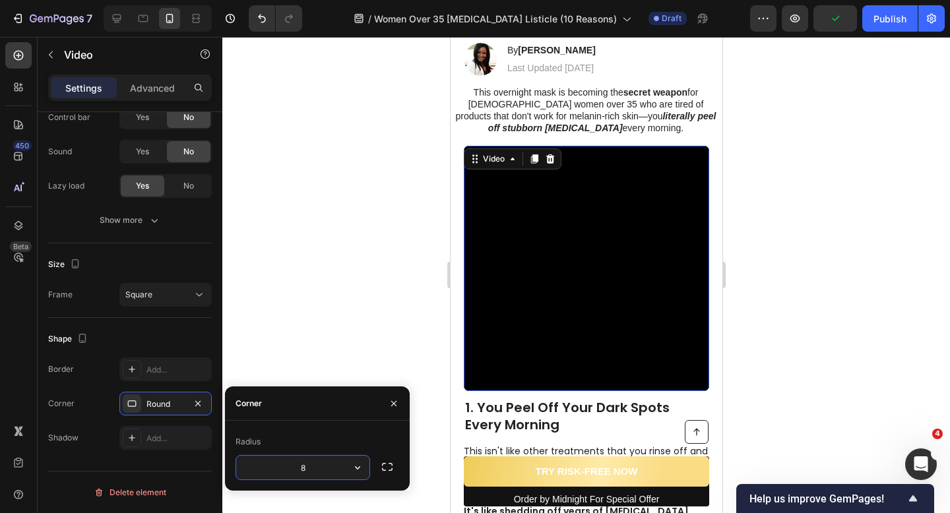
click at [322, 358] on div at bounding box center [586, 275] width 728 height 476
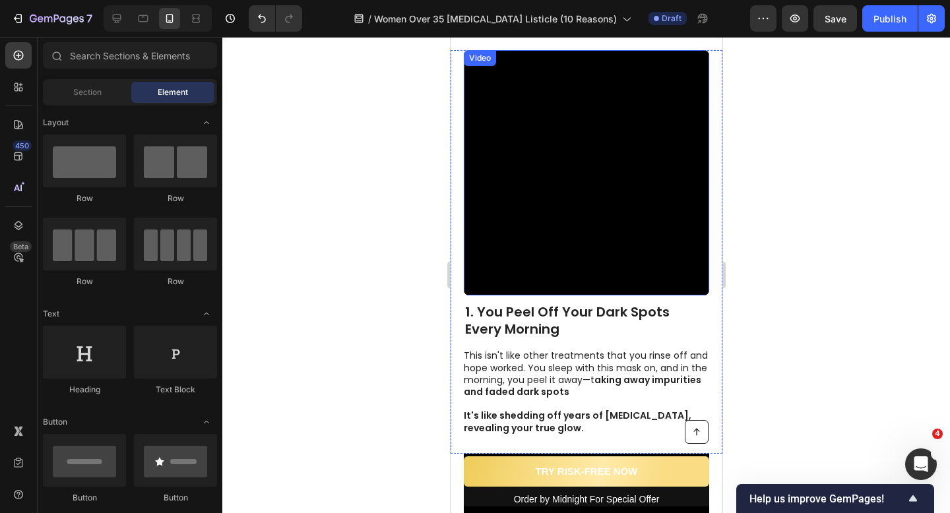
scroll to position [418, 0]
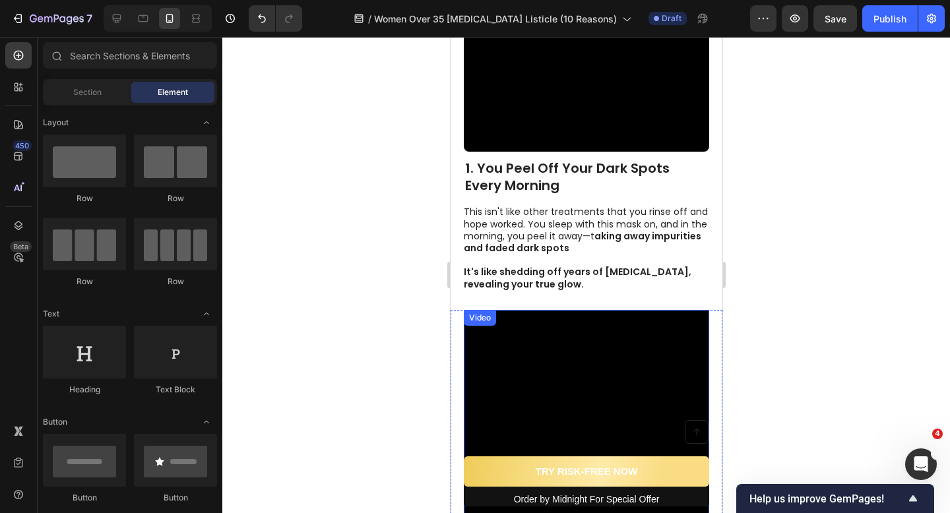
click at [535, 378] on video at bounding box center [585, 432] width 245 height 245
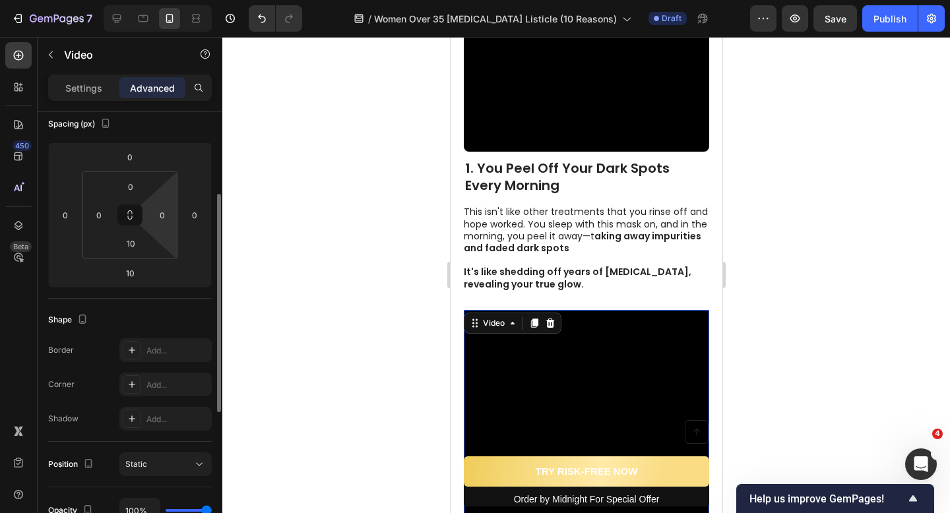
scroll to position [175, 0]
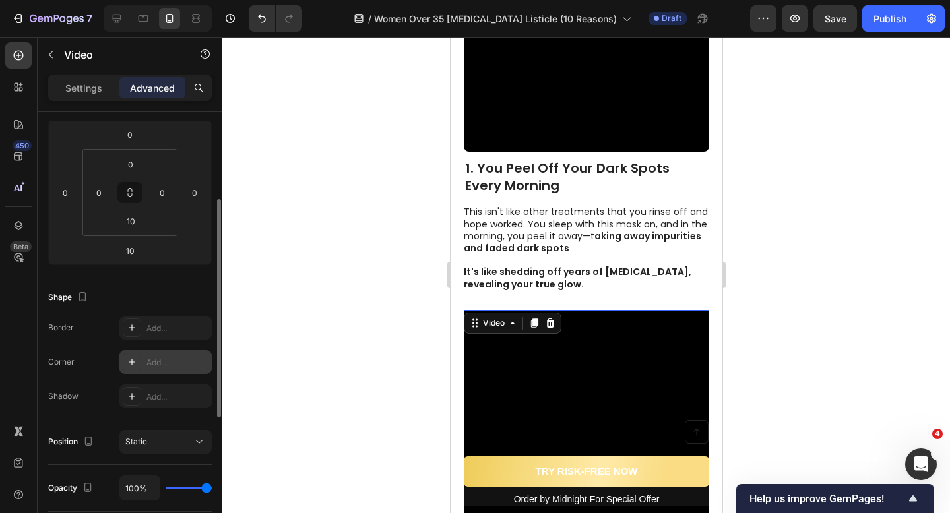
click at [151, 355] on div "Add..." at bounding box center [165, 362] width 92 height 24
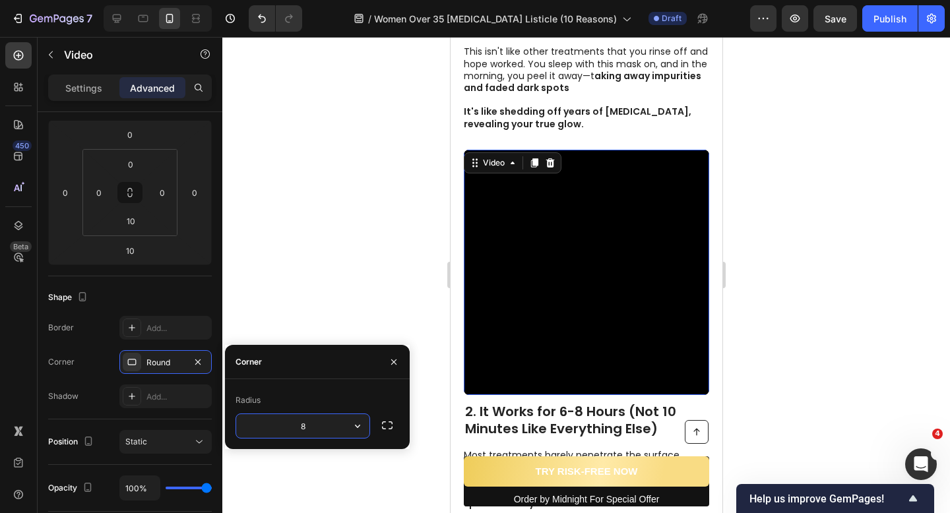
scroll to position [579, 0]
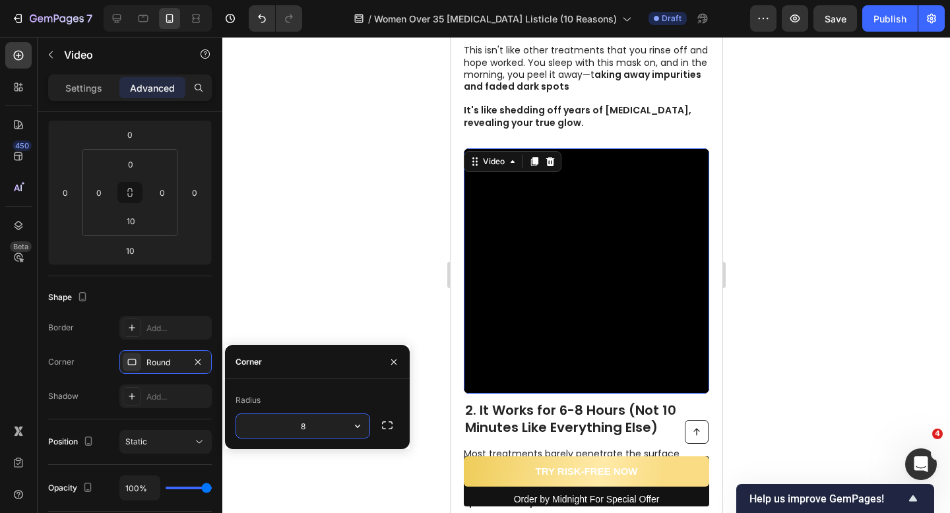
click at [404, 314] on div at bounding box center [586, 275] width 728 height 476
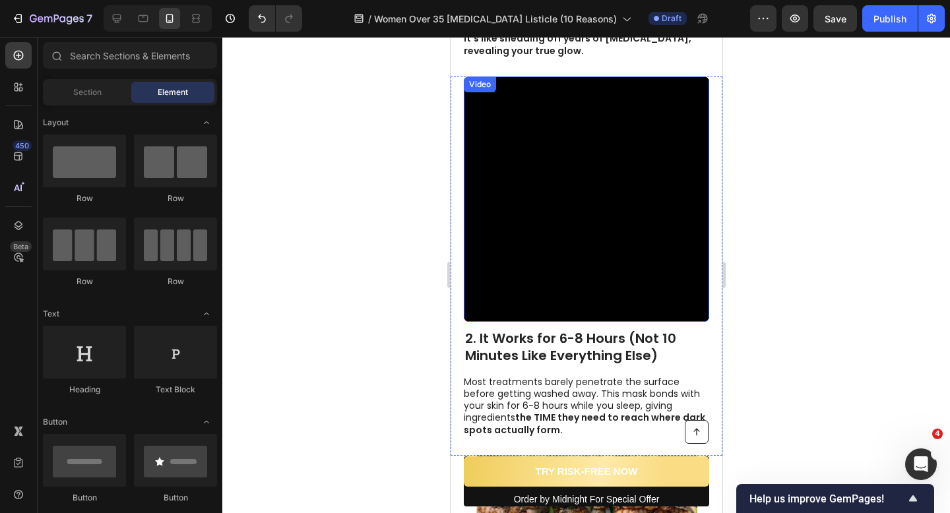
scroll to position [652, 0]
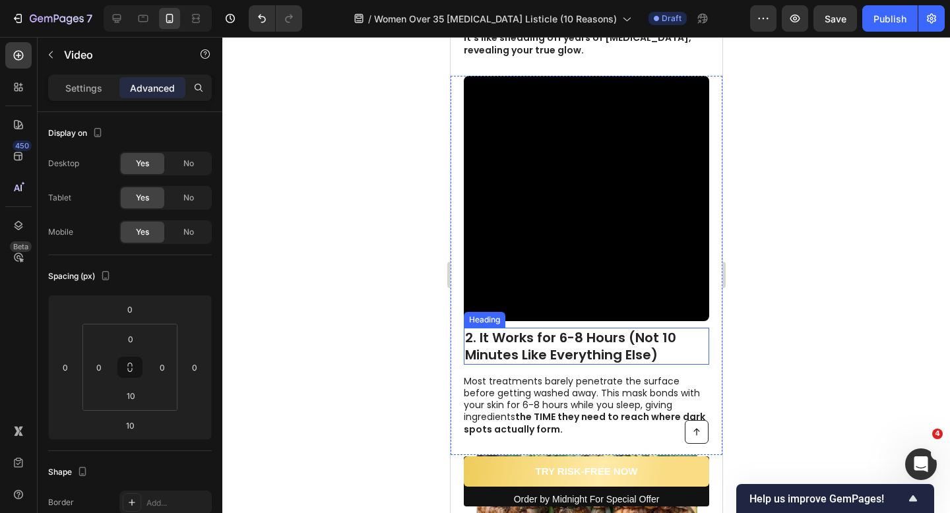
click at [489, 270] on video at bounding box center [585, 198] width 245 height 245
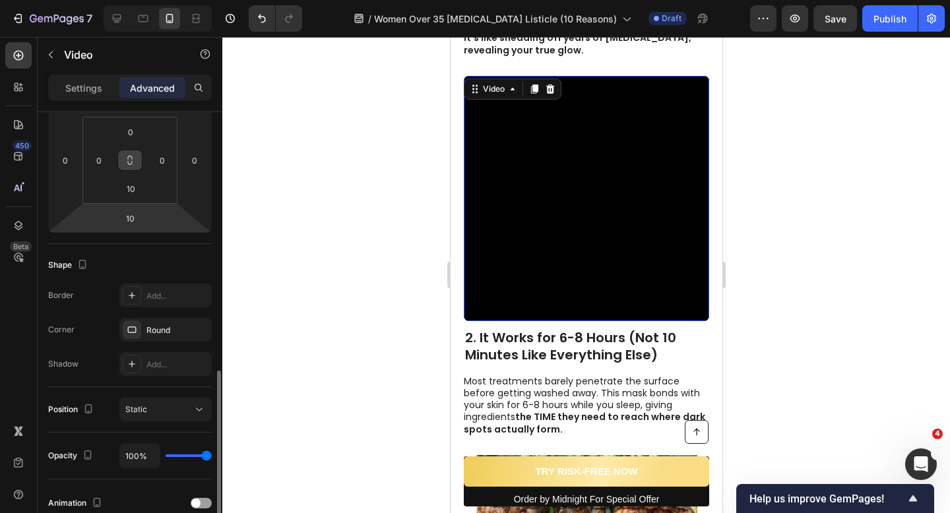
scroll to position [311, 0]
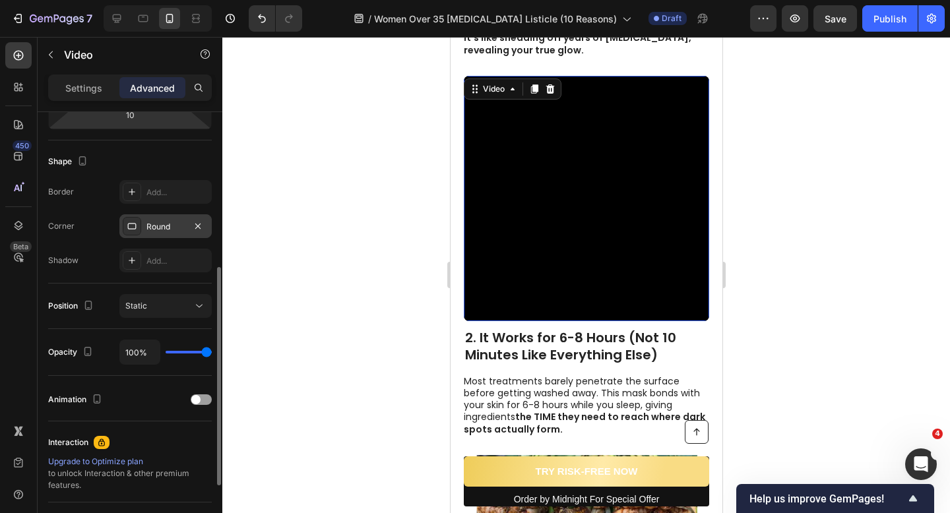
click at [164, 234] on div "Round" at bounding box center [165, 226] width 92 height 24
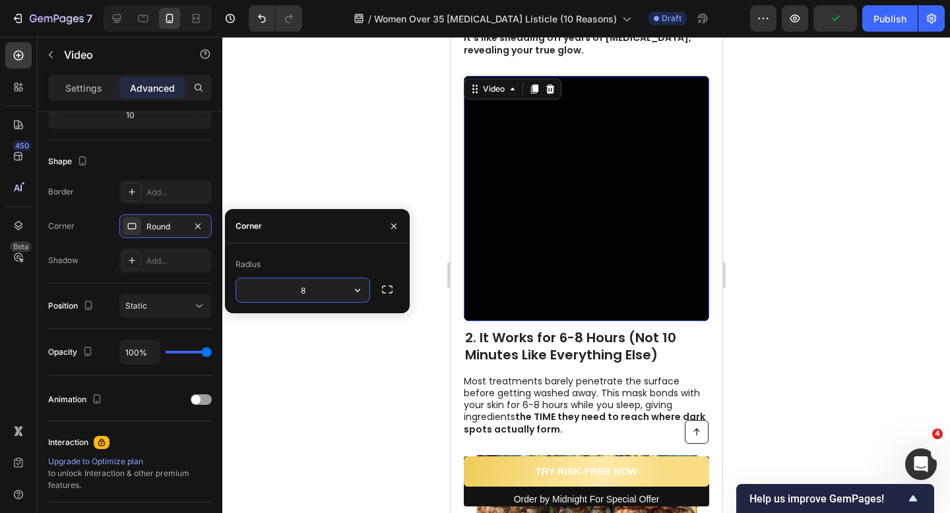
click at [306, 280] on input "8" at bounding box center [302, 290] width 133 height 24
type input "10"
click at [389, 150] on div at bounding box center [586, 275] width 728 height 476
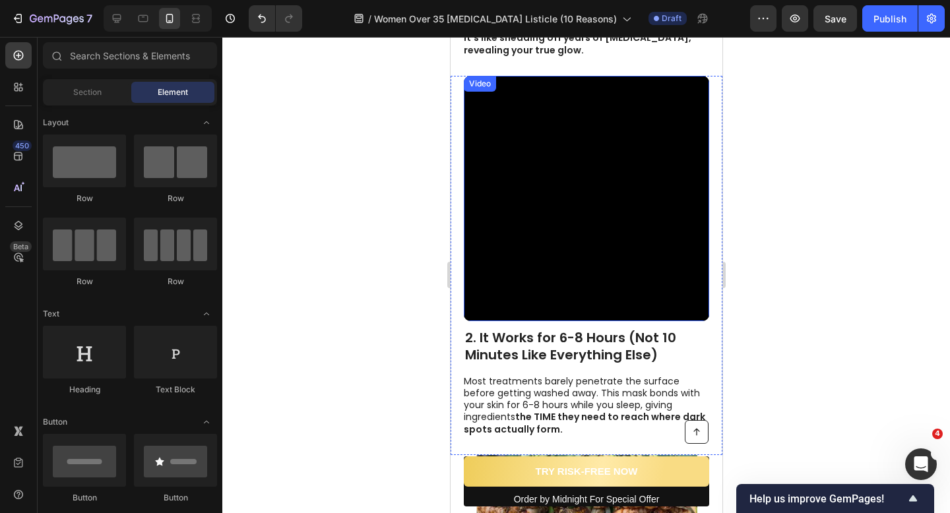
click at [629, 195] on video at bounding box center [585, 198] width 245 height 245
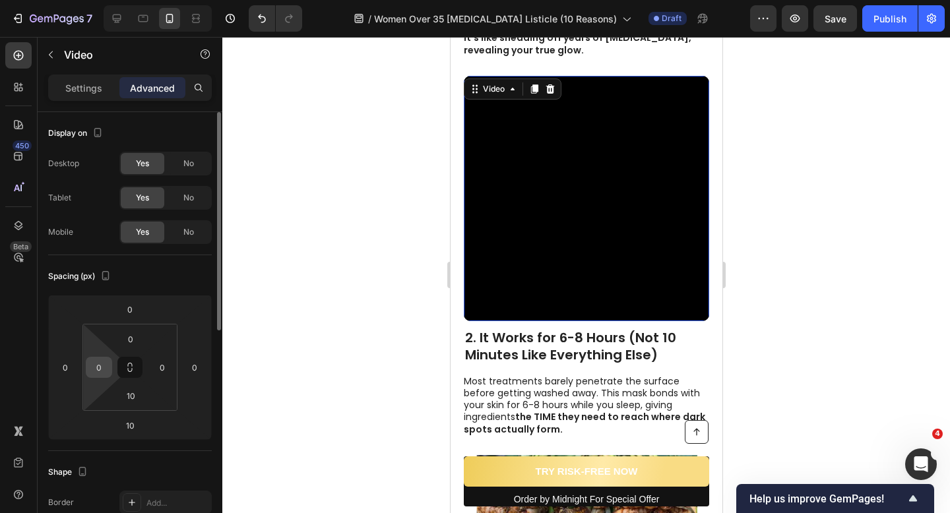
click at [104, 369] on input "0" at bounding box center [99, 368] width 20 height 20
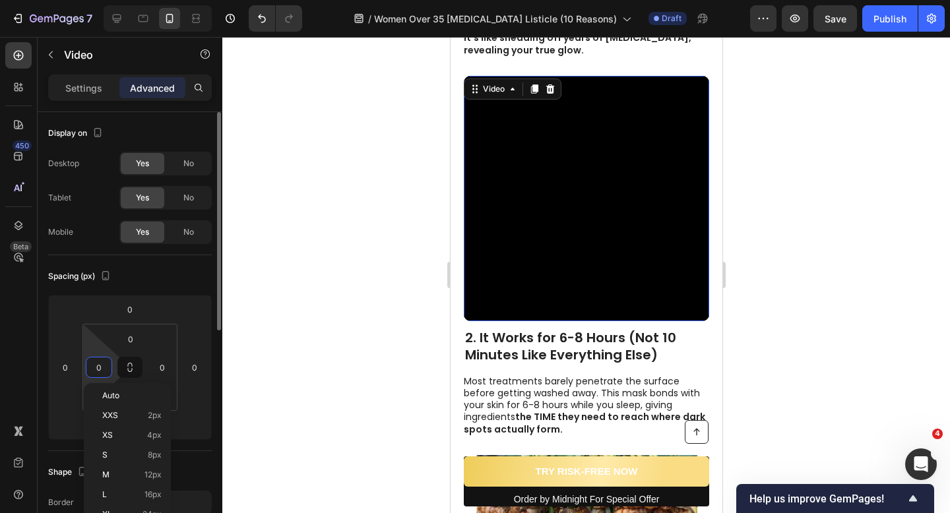
click at [104, 369] on input "0" at bounding box center [99, 368] width 20 height 20
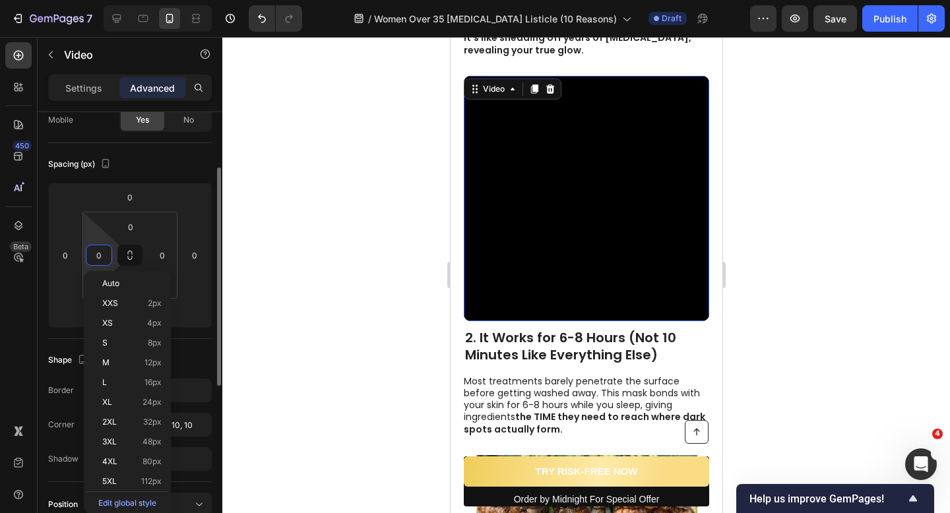
click at [261, 296] on div at bounding box center [586, 275] width 728 height 476
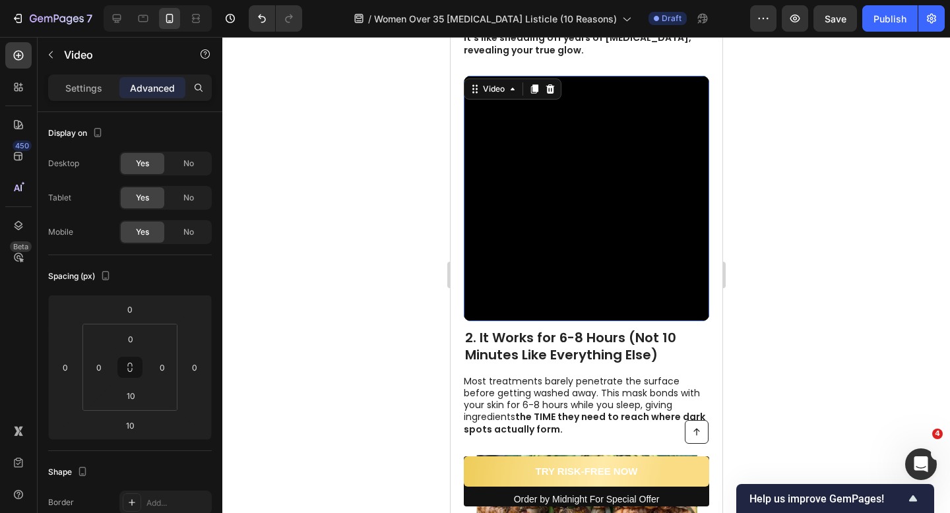
click at [588, 212] on video at bounding box center [585, 198] width 245 height 245
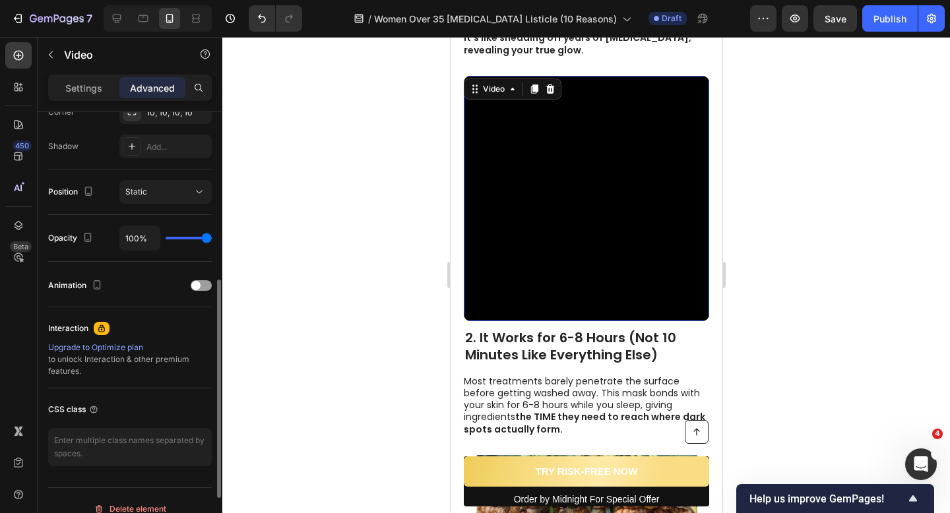
scroll to position [374, 0]
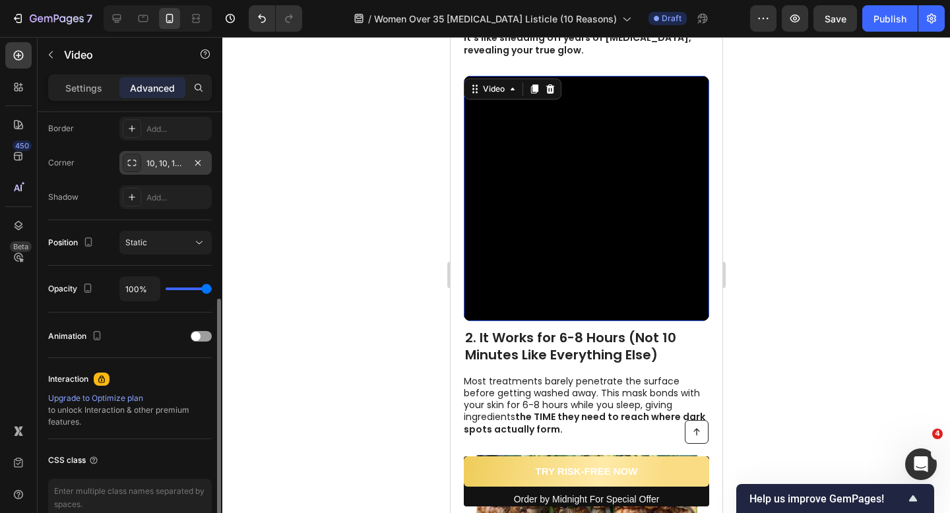
click at [166, 163] on div "10, 10, 10, 10" at bounding box center [165, 164] width 38 height 12
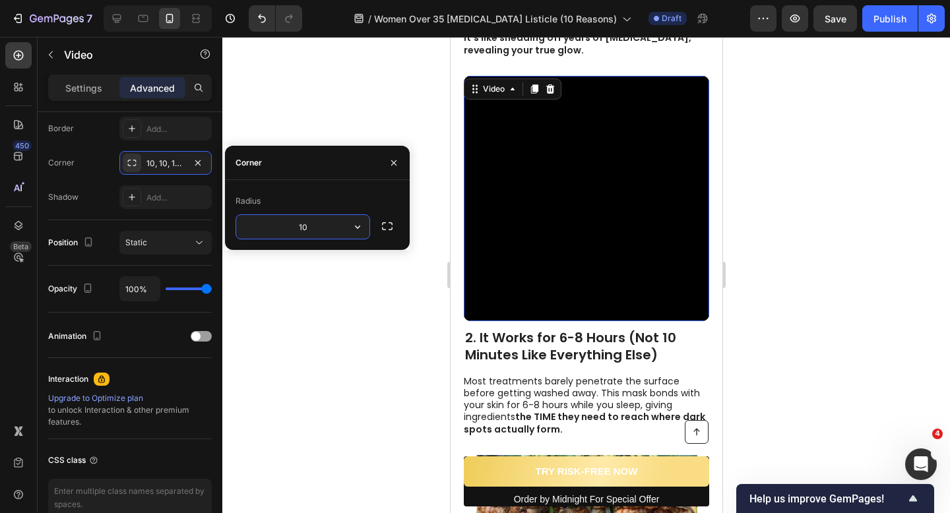
click at [291, 215] on input "10" at bounding box center [302, 227] width 133 height 24
click at [295, 221] on input "10" at bounding box center [302, 227] width 133 height 24
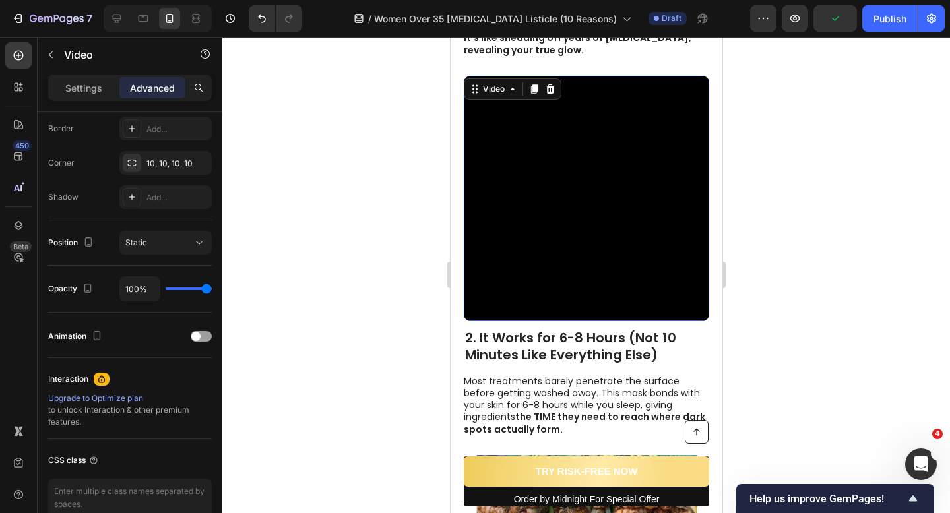
click at [416, 138] on div at bounding box center [586, 275] width 728 height 476
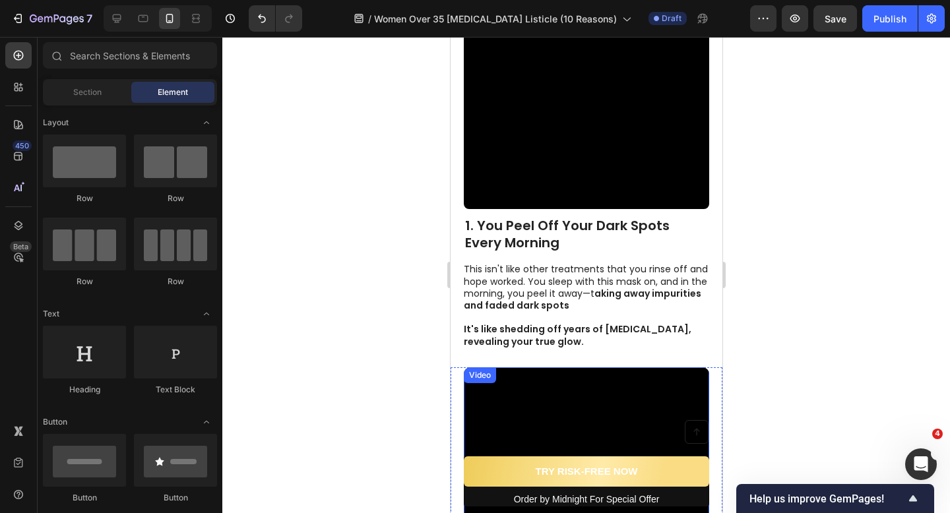
scroll to position [358, 0]
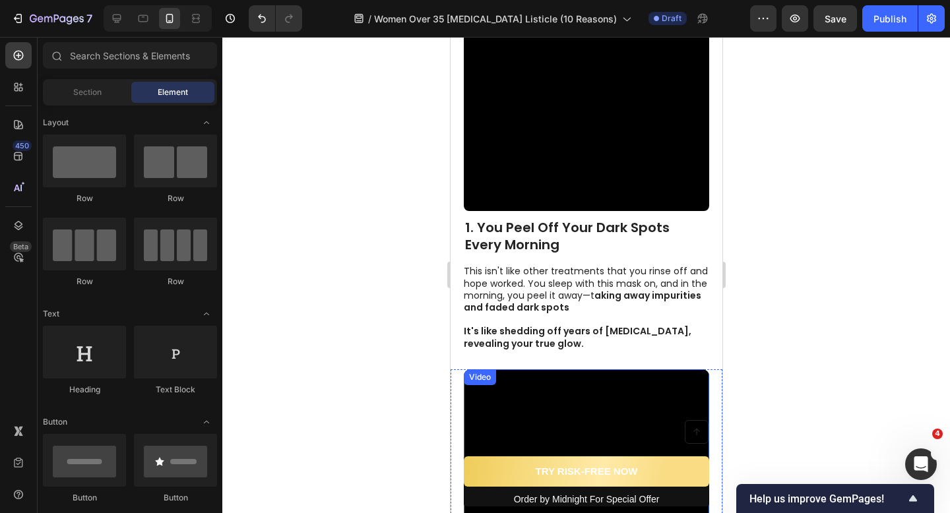
click at [471, 166] on video at bounding box center [585, 88] width 245 height 245
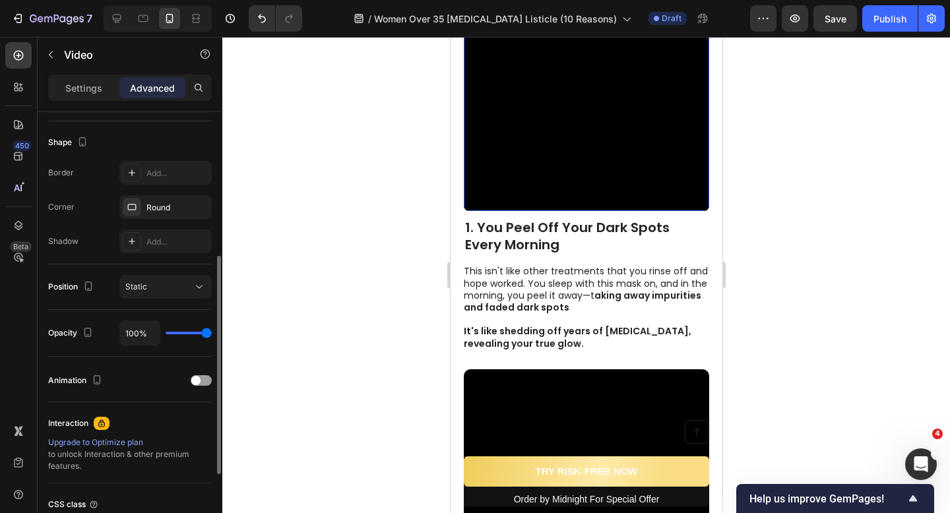
scroll to position [316, 0]
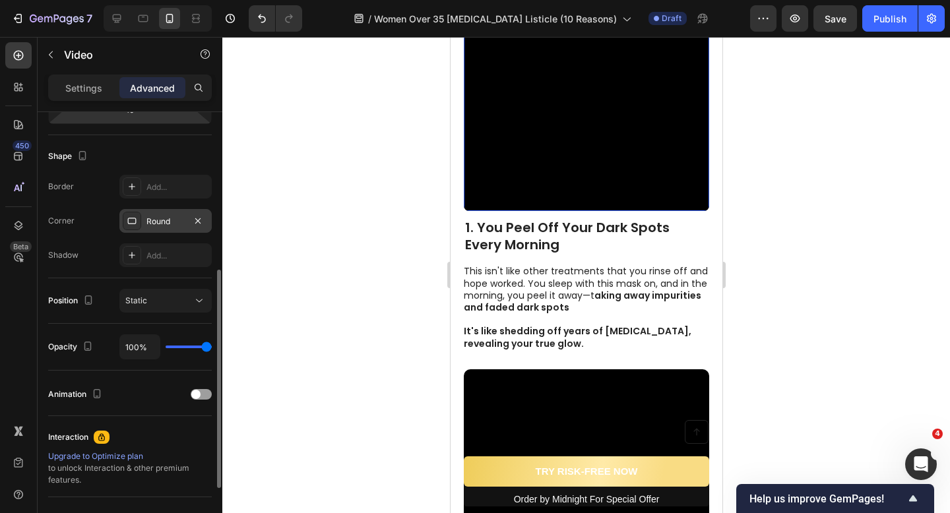
click at [176, 217] on div "Round" at bounding box center [165, 222] width 38 height 12
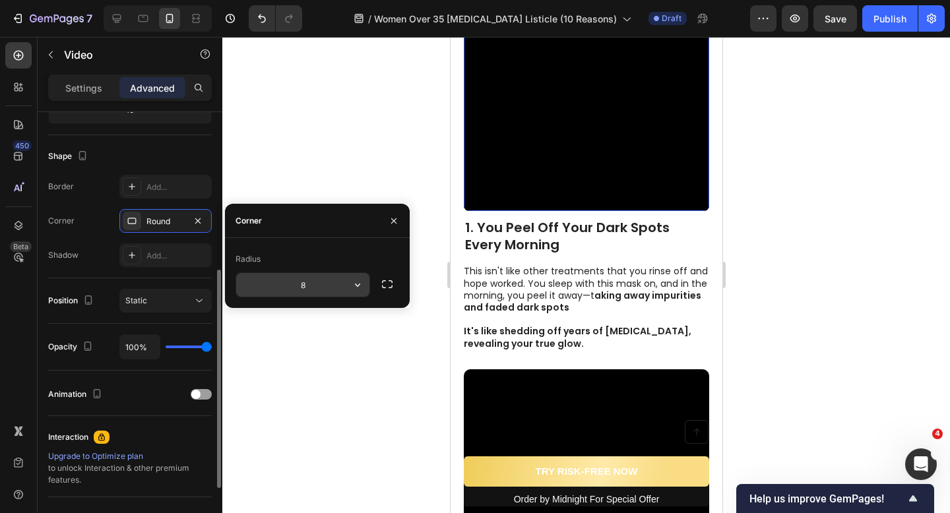
click at [299, 294] on input "8" at bounding box center [302, 285] width 133 height 24
paste input "10"
type input "10"
click at [342, 179] on div at bounding box center [586, 275] width 728 height 476
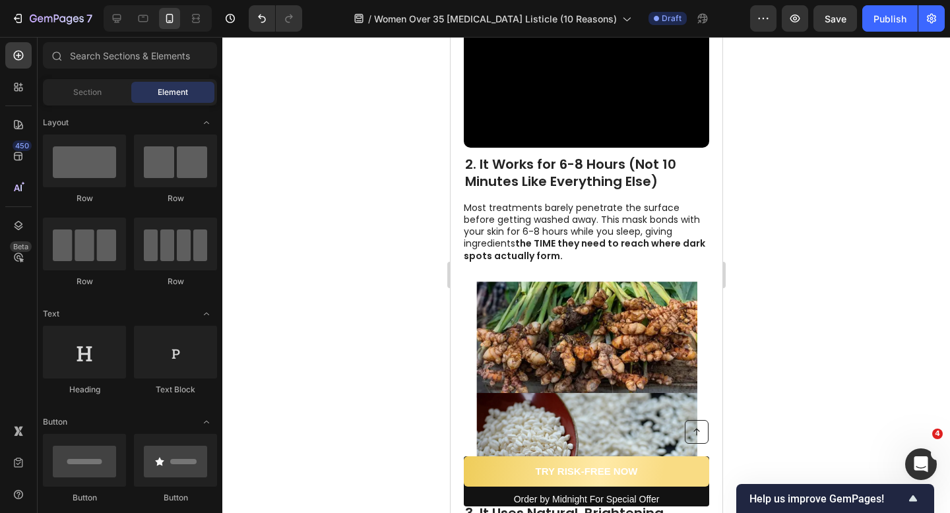
scroll to position [831, 0]
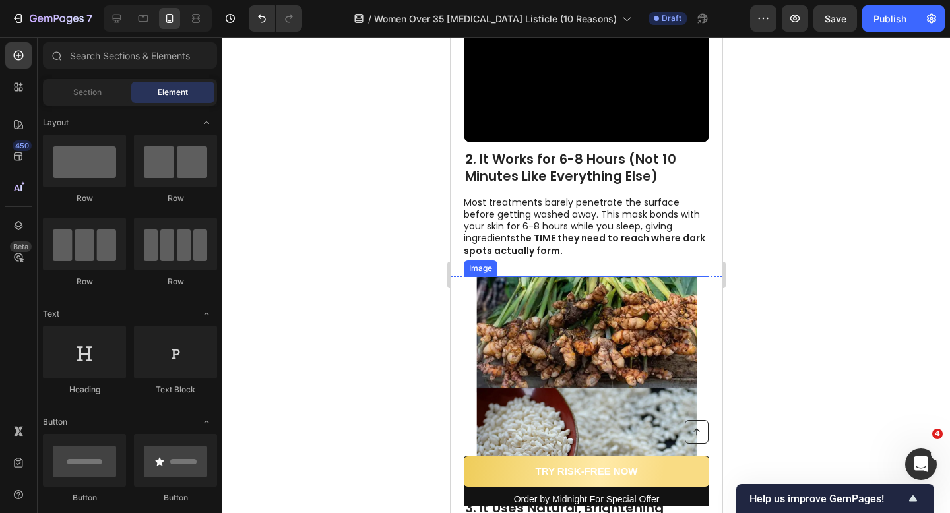
click at [555, 282] on img at bounding box center [586, 382] width 221 height 212
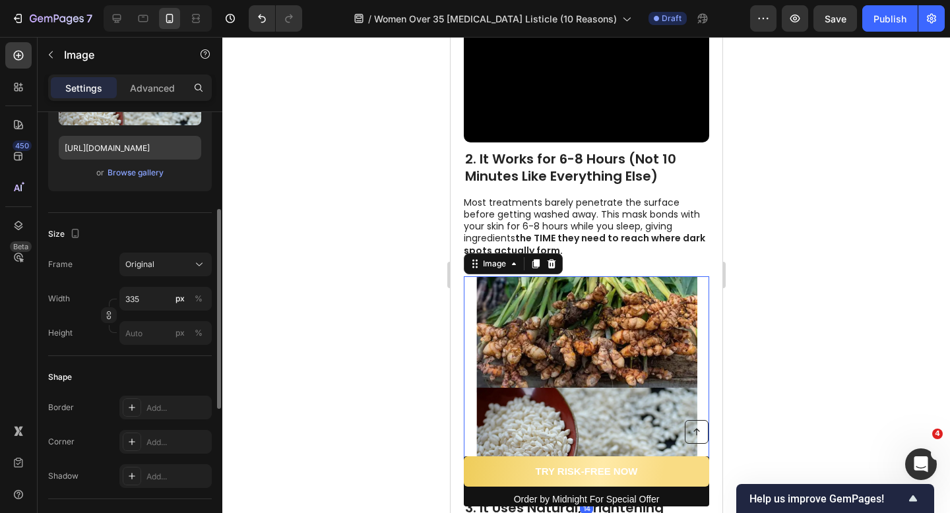
scroll to position [228, 0]
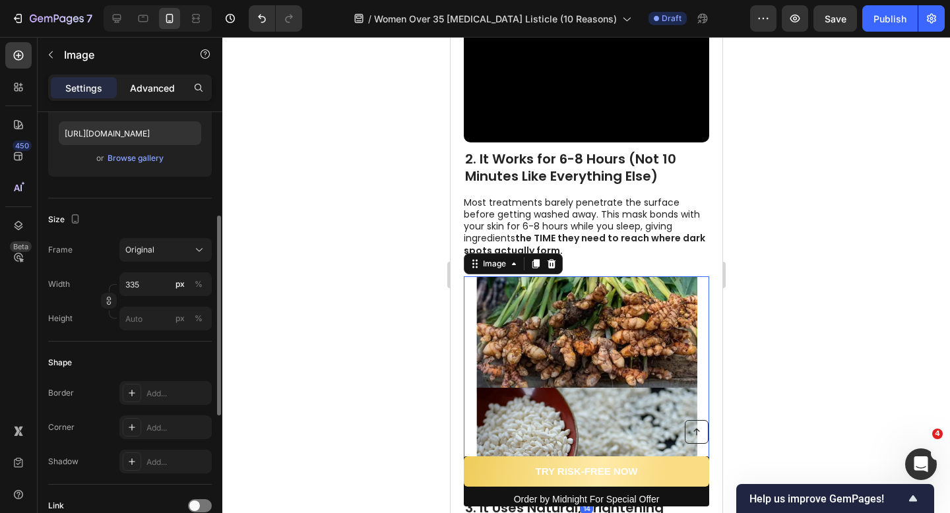
click at [134, 83] on p "Advanced" at bounding box center [152, 88] width 45 height 14
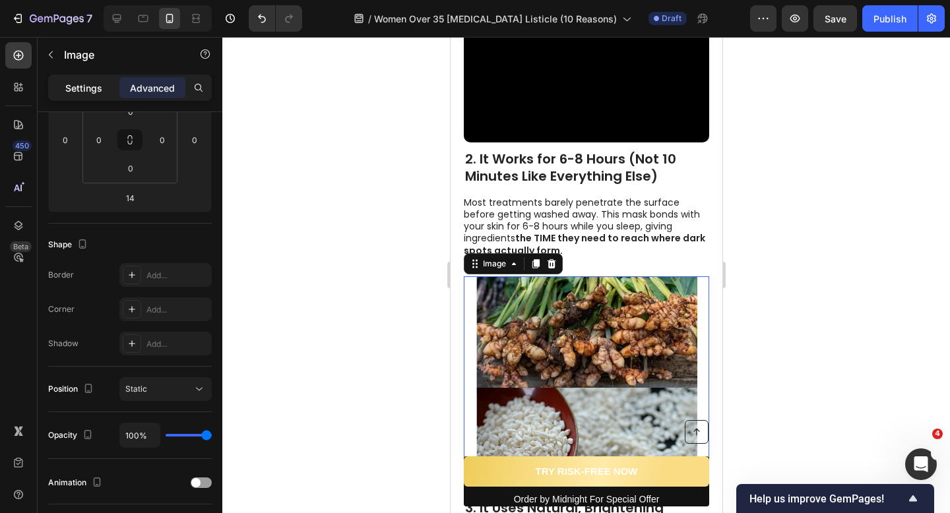
click at [97, 91] on p "Settings" at bounding box center [83, 88] width 37 height 14
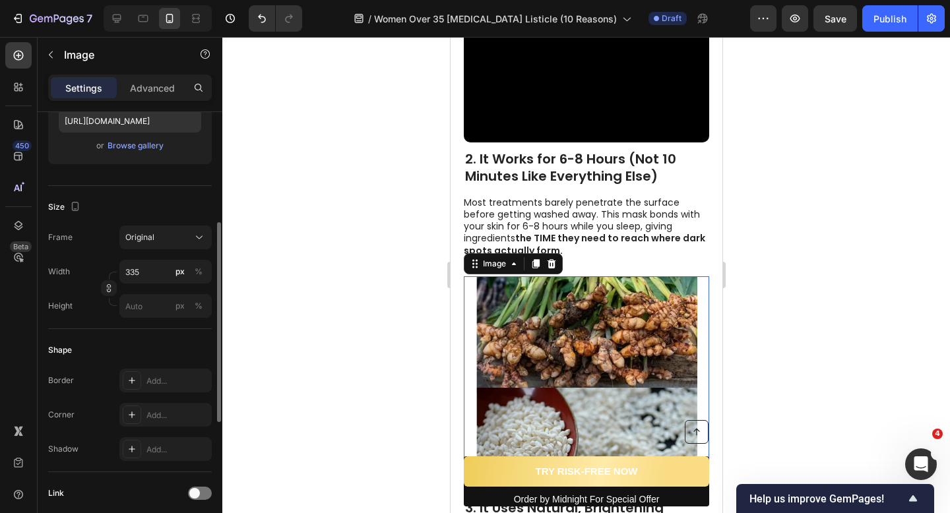
scroll to position [241, 0]
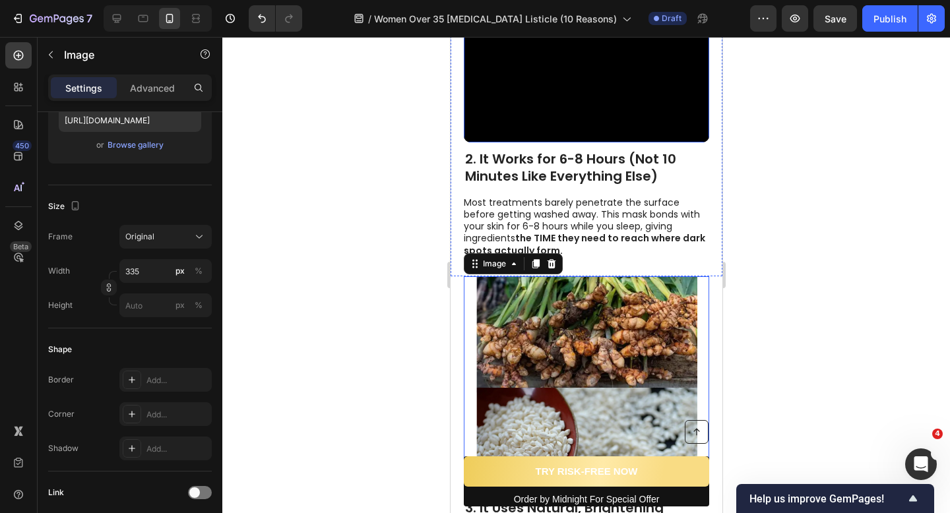
drag, startPoint x: 487, startPoint y: 109, endPoint x: 475, endPoint y: 109, distance: 12.5
click at [487, 109] on video at bounding box center [585, 19] width 245 height 245
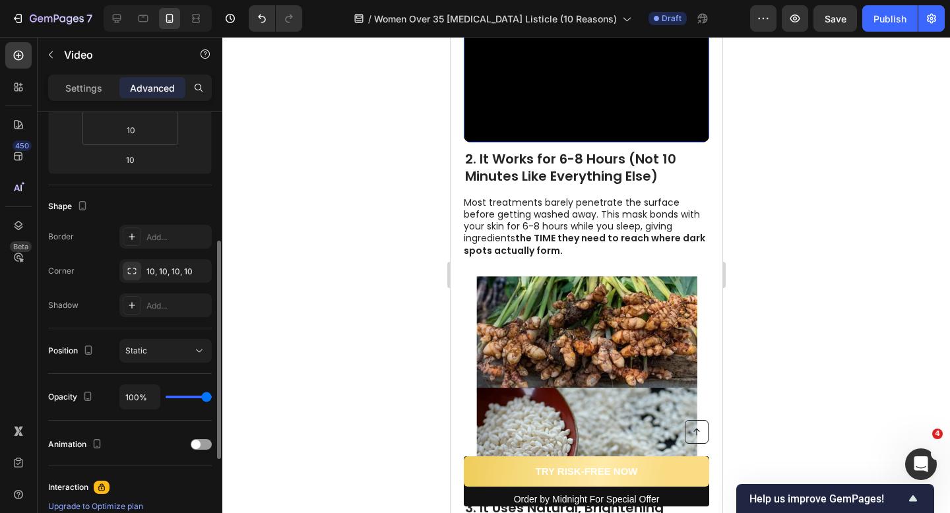
scroll to position [269, 0]
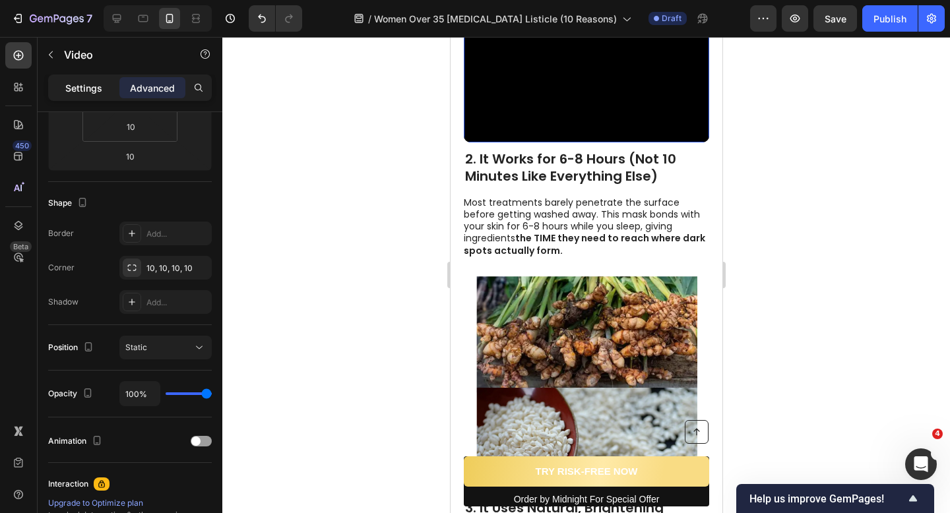
click at [82, 83] on p "Settings" at bounding box center [83, 88] width 37 height 14
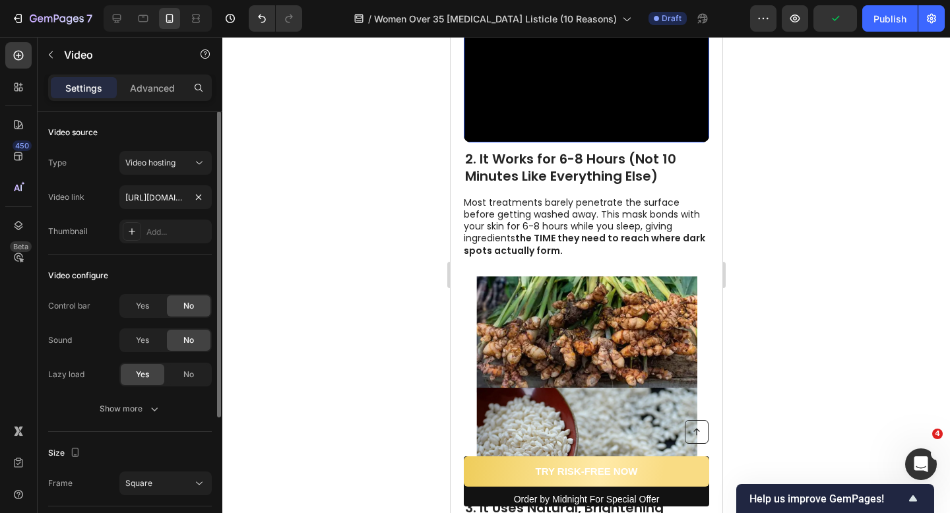
scroll to position [0, 0]
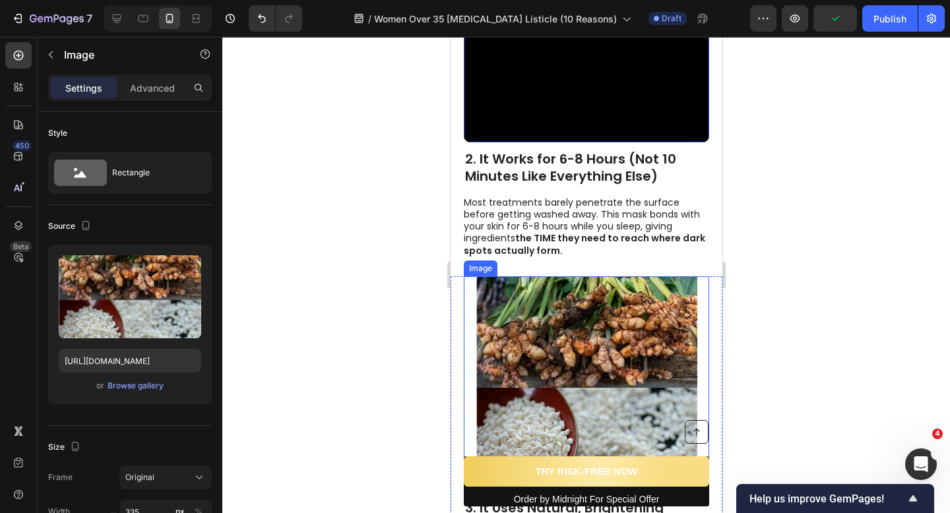
click at [489, 320] on img at bounding box center [586, 382] width 221 height 212
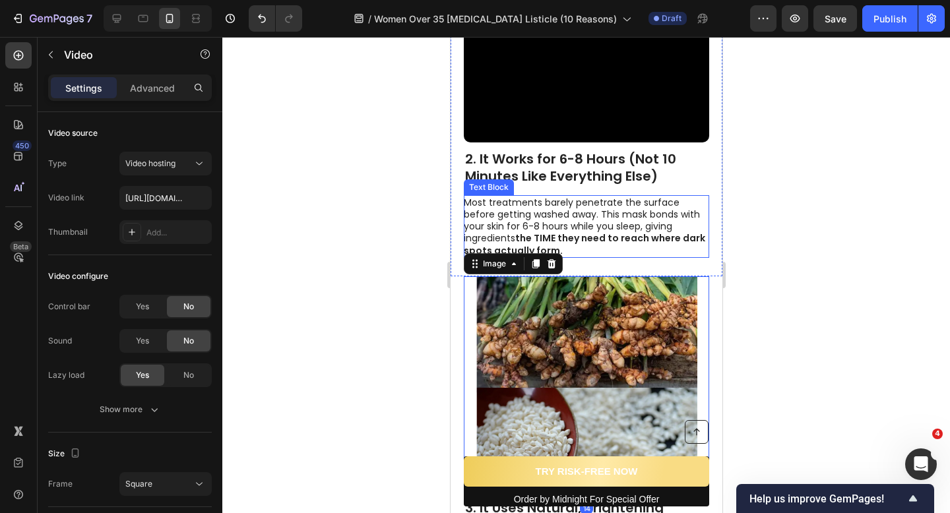
click at [513, 123] on video at bounding box center [585, 19] width 245 height 245
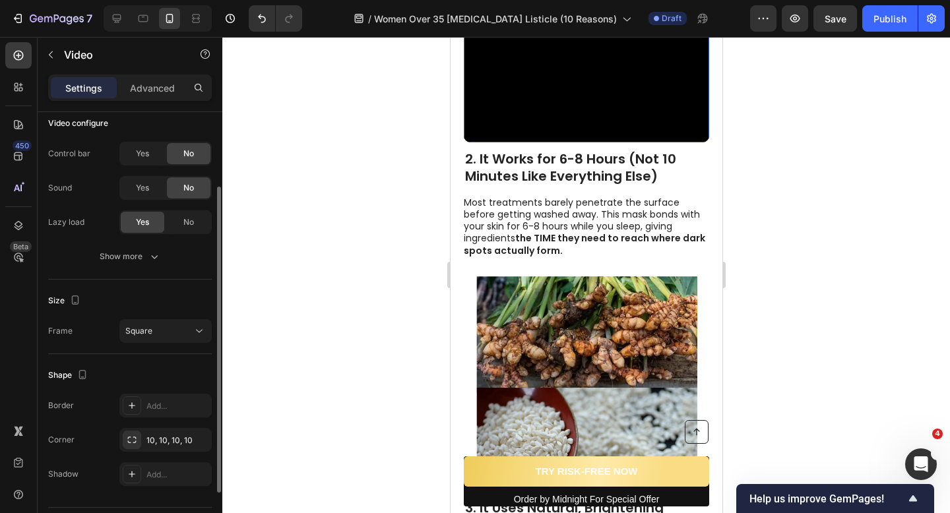
scroll to position [172, 0]
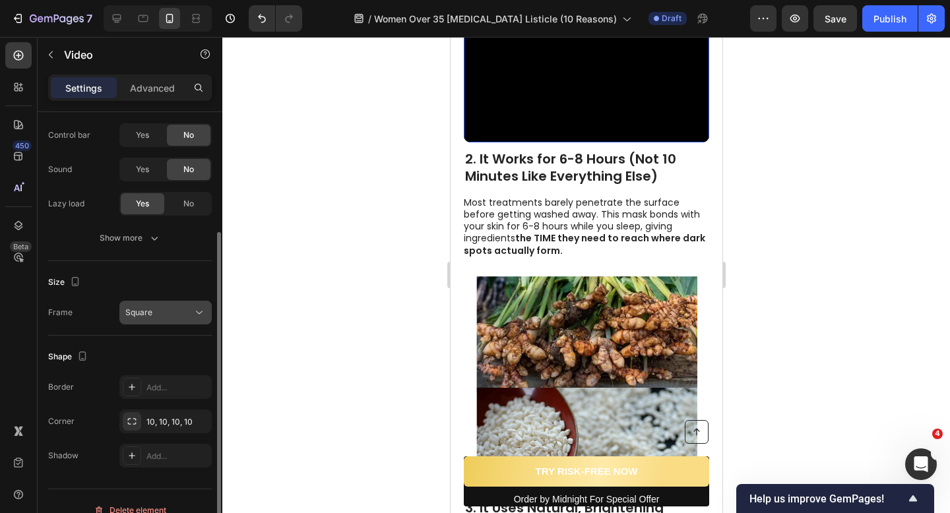
click at [172, 308] on div "Square" at bounding box center [158, 313] width 67 height 12
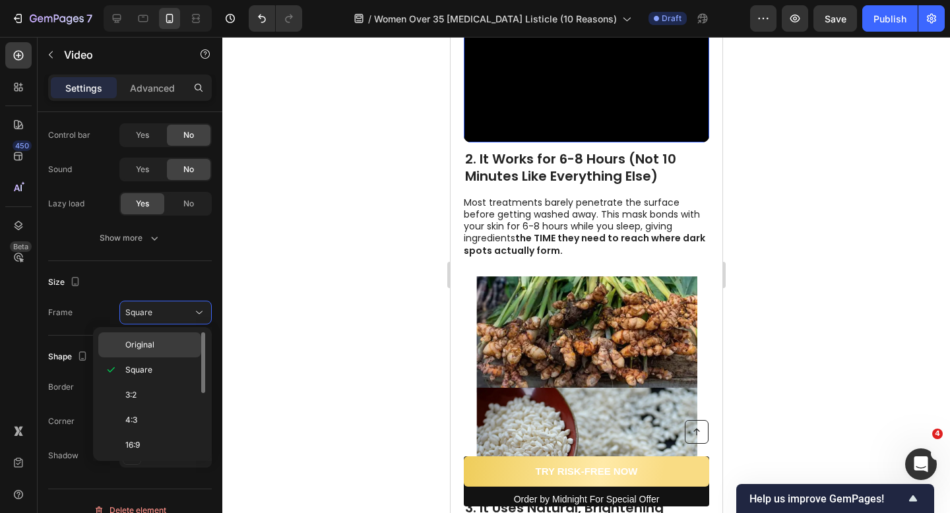
click at [158, 352] on div "Original" at bounding box center [149, 344] width 103 height 25
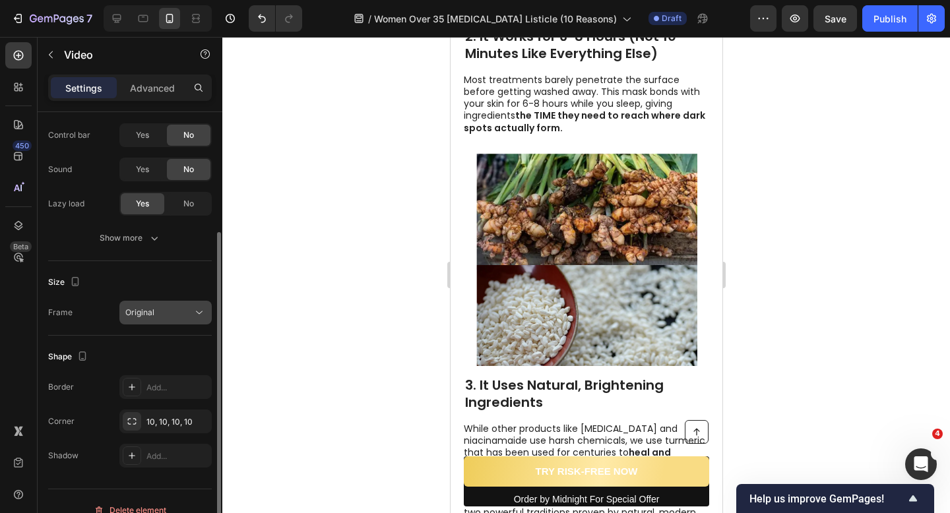
click at [164, 311] on div "Original" at bounding box center [158, 313] width 67 height 12
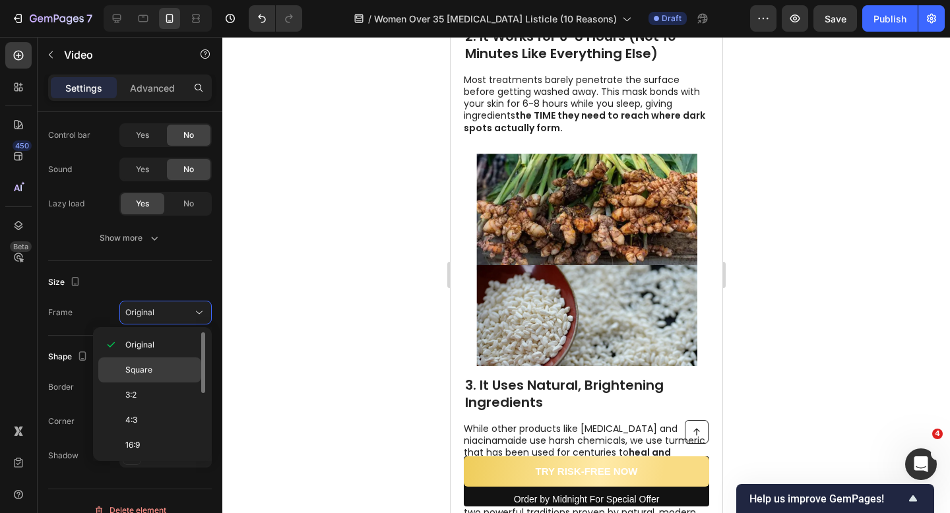
click at [161, 369] on p "Square" at bounding box center [160, 370] width 70 height 12
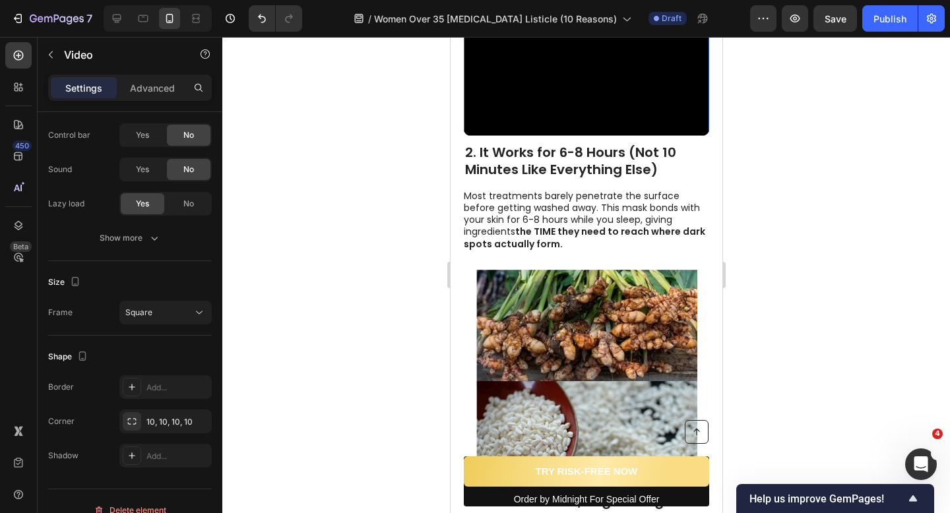
scroll to position [831, 0]
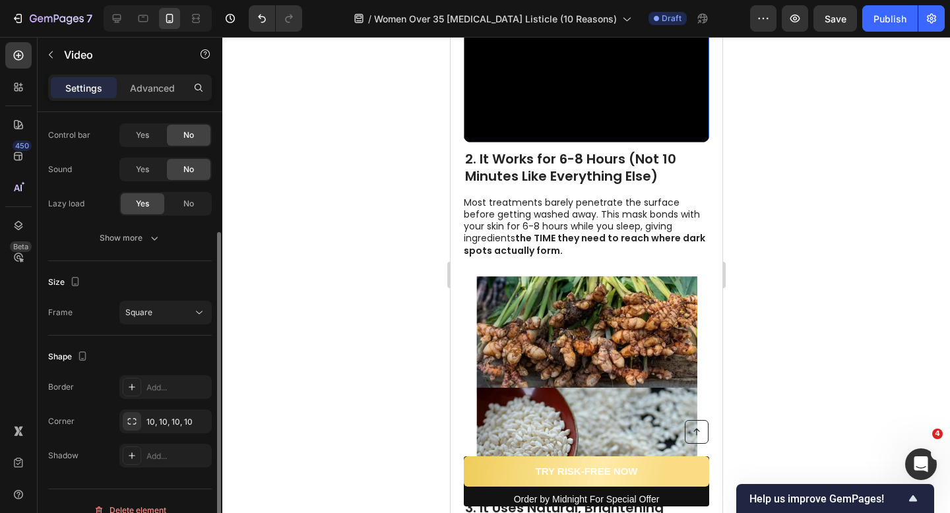
click at [131, 253] on div "Video configure Control bar Yes No Sound Yes No Lazy load Yes No Show more" at bounding box center [130, 172] width 164 height 177
click at [131, 235] on div "Show more" at bounding box center [130, 238] width 61 height 13
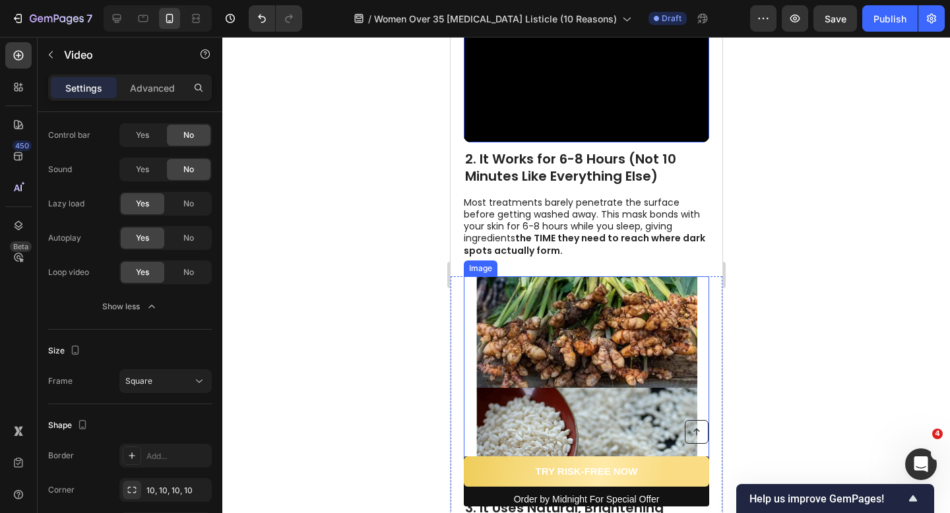
click at [564, 330] on img at bounding box center [586, 382] width 221 height 212
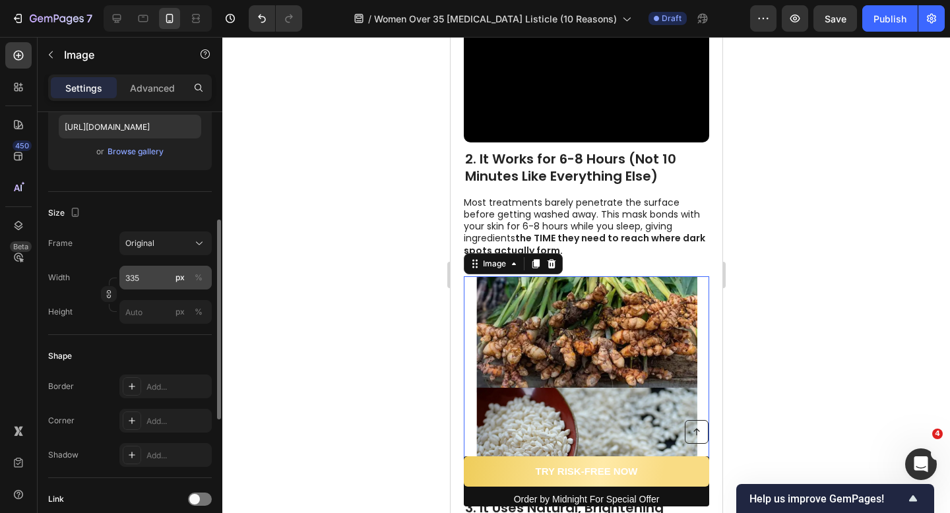
scroll to position [235, 0]
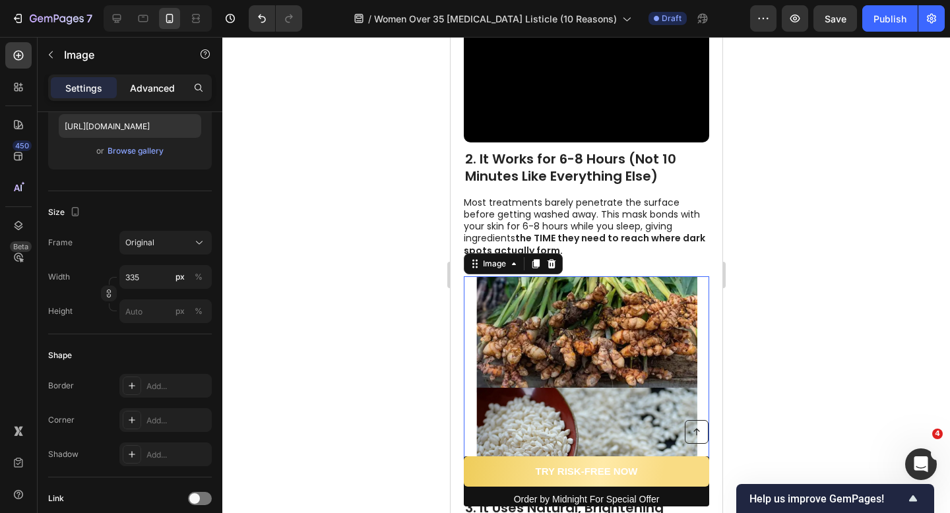
click at [150, 80] on div "Advanced" at bounding box center [152, 87] width 66 height 21
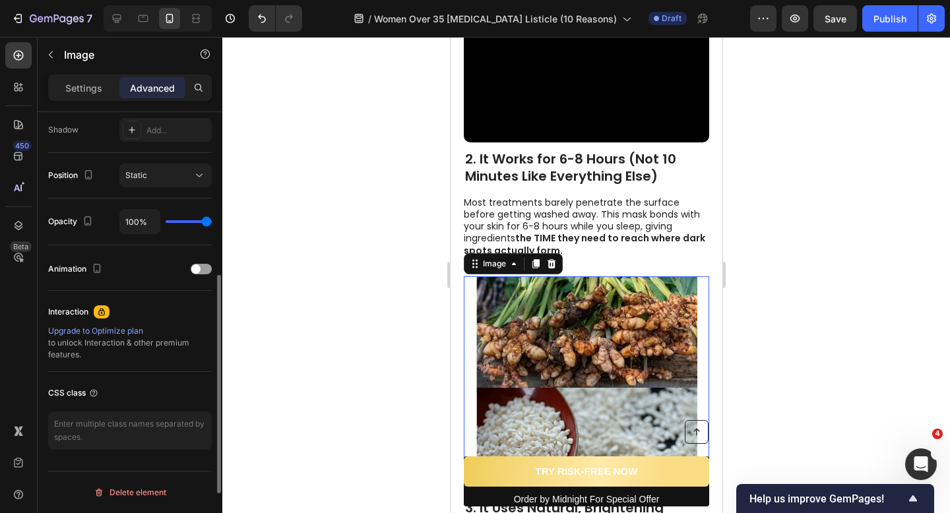
scroll to position [0, 0]
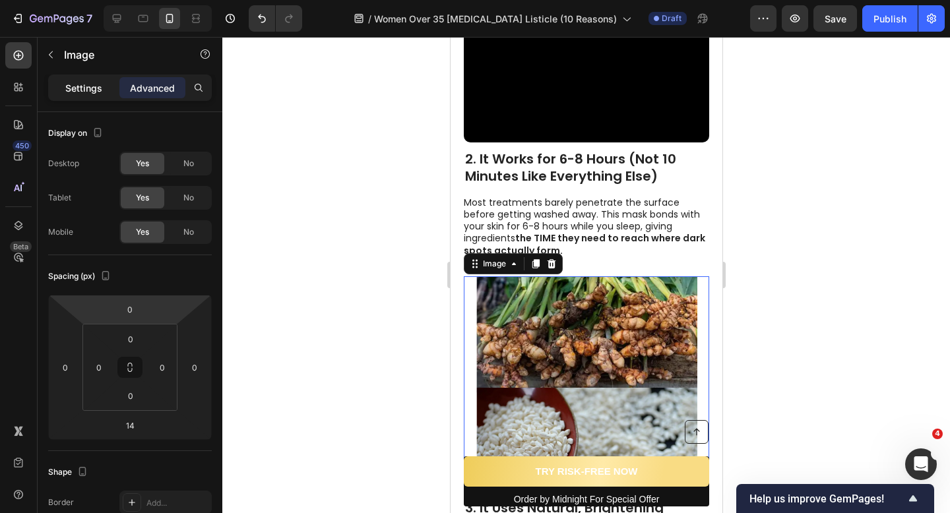
click at [85, 81] on p "Settings" at bounding box center [83, 88] width 37 height 14
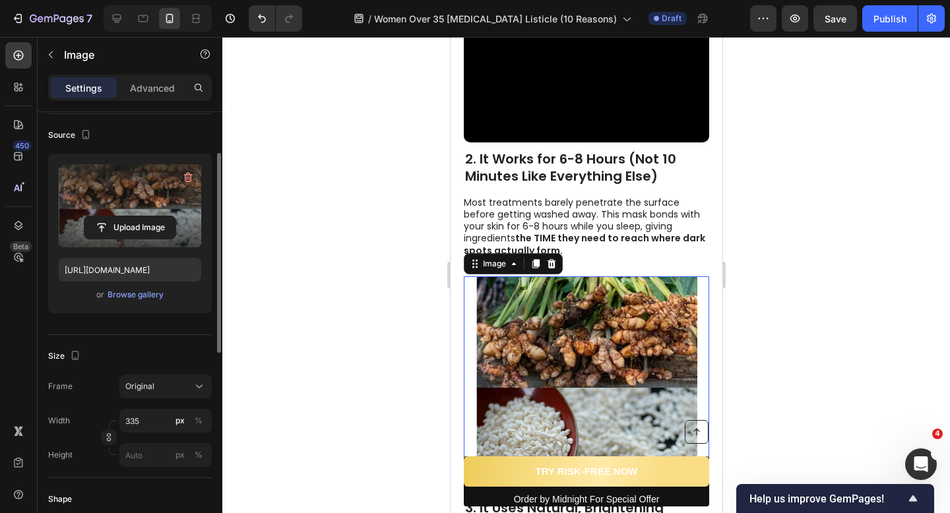
scroll to position [250, 0]
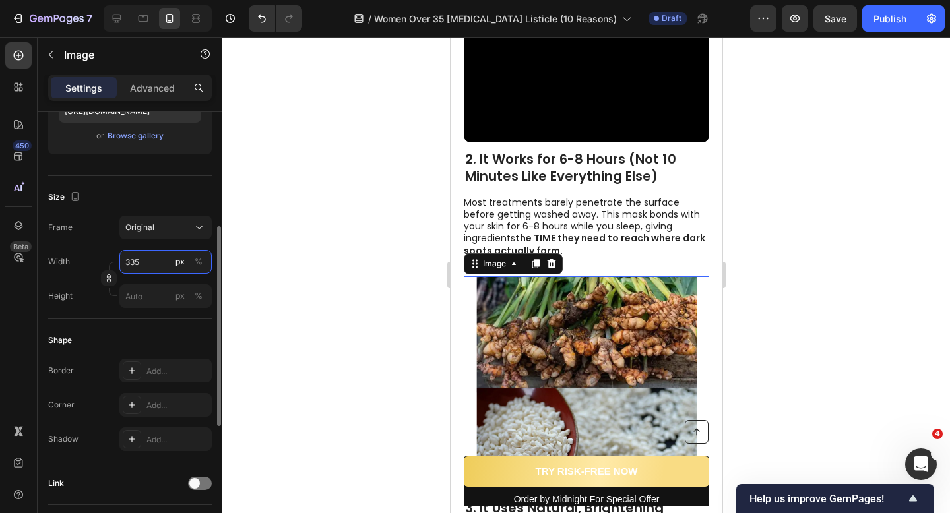
click at [154, 269] on input "335" at bounding box center [165, 262] width 92 height 24
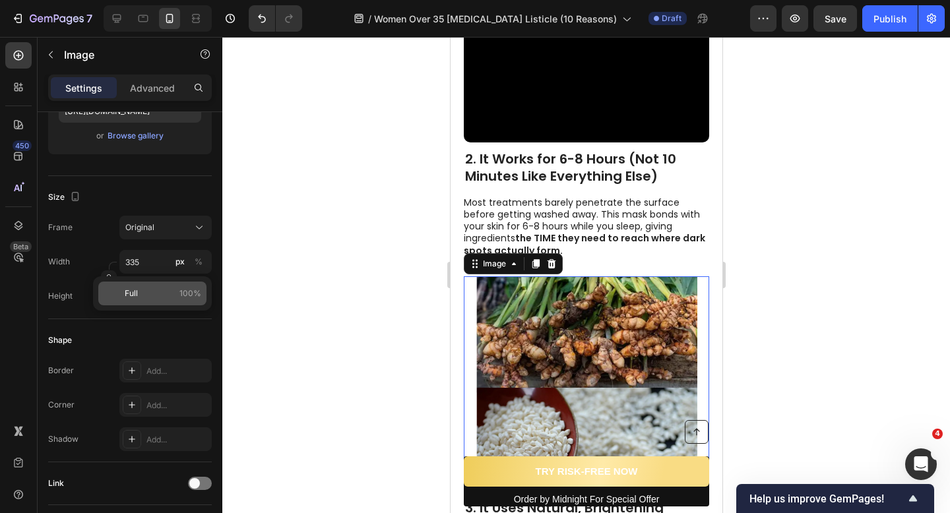
click at [138, 294] on p "Full 100%" at bounding box center [163, 294] width 77 height 12
type input "100"
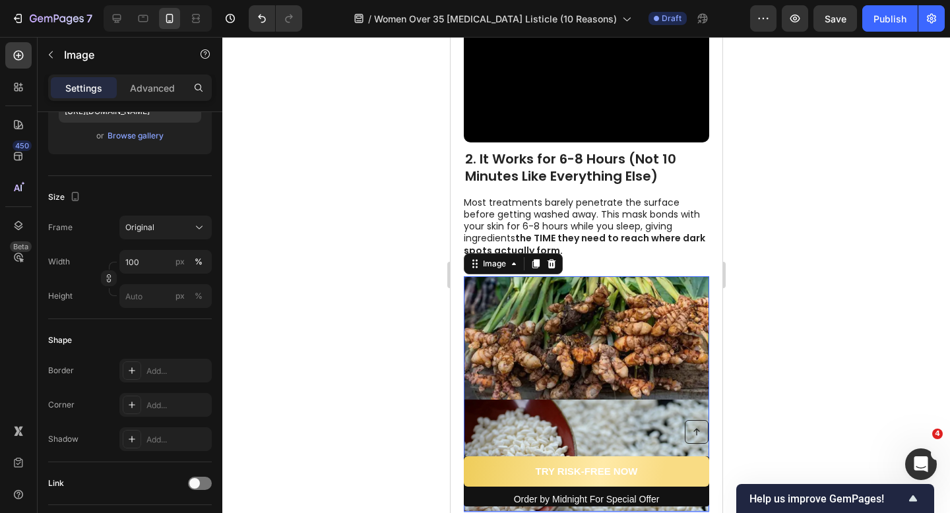
click at [330, 292] on div at bounding box center [586, 275] width 728 height 476
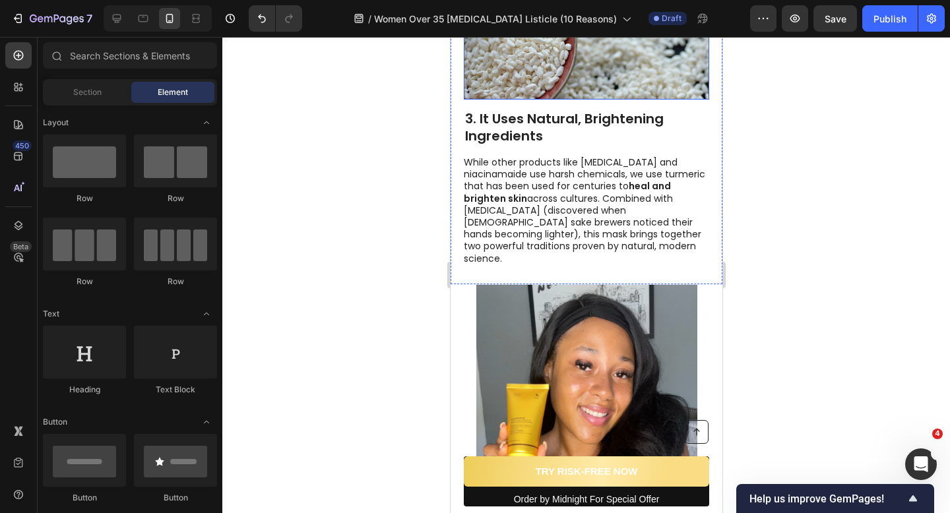
scroll to position [1286, 0]
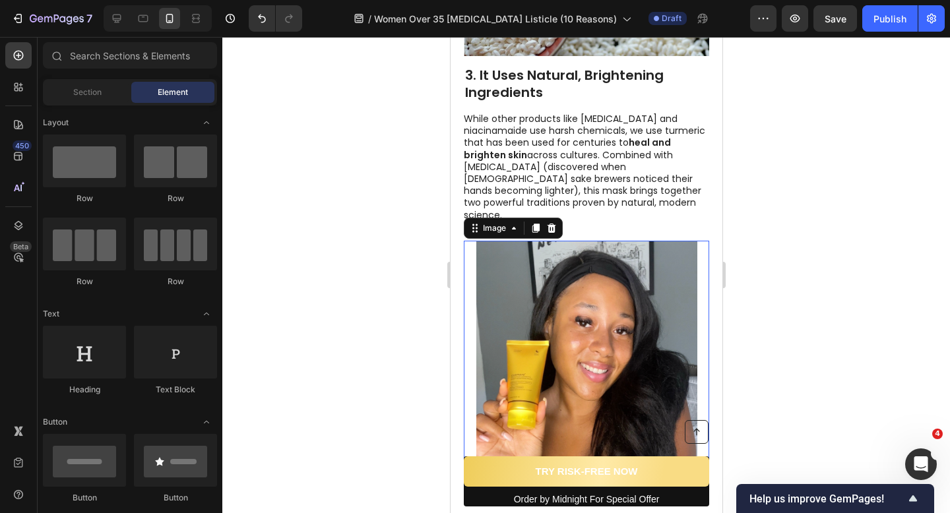
click at [499, 332] on img at bounding box center [586, 352] width 221 height 222
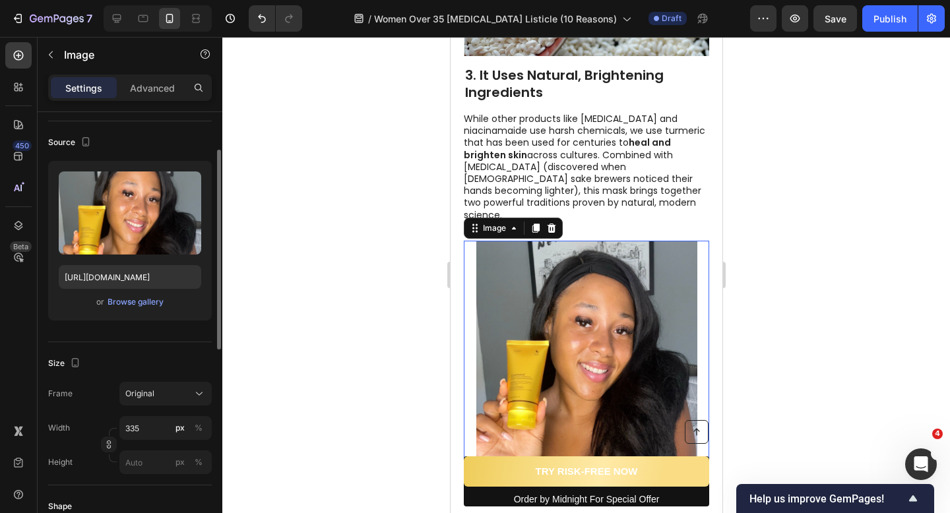
scroll to position [172, 0]
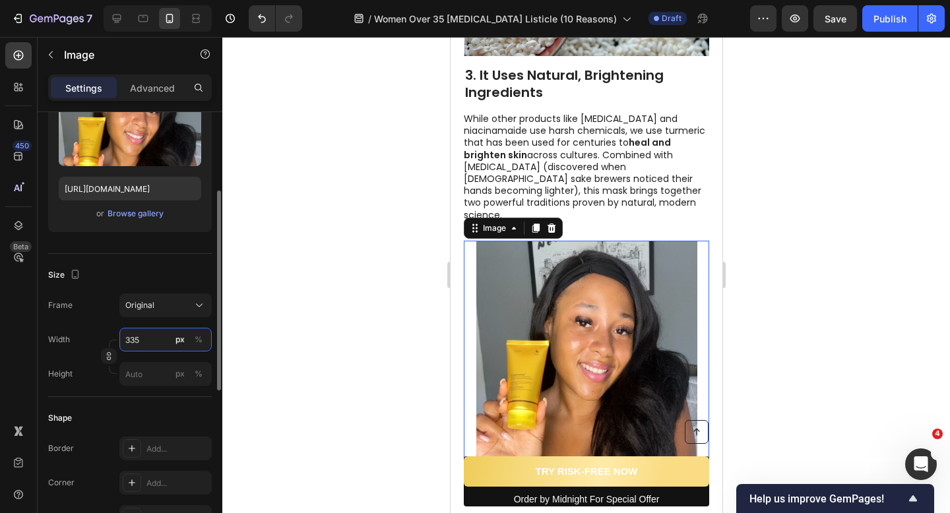
click at [160, 332] on input "335" at bounding box center [165, 340] width 92 height 24
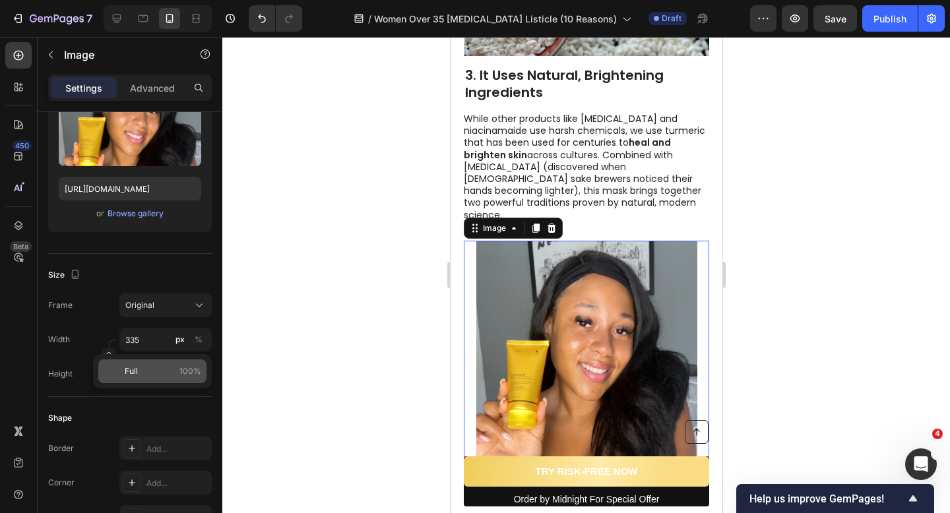
click at [157, 375] on p "Full 100%" at bounding box center [163, 371] width 77 height 12
type input "100"
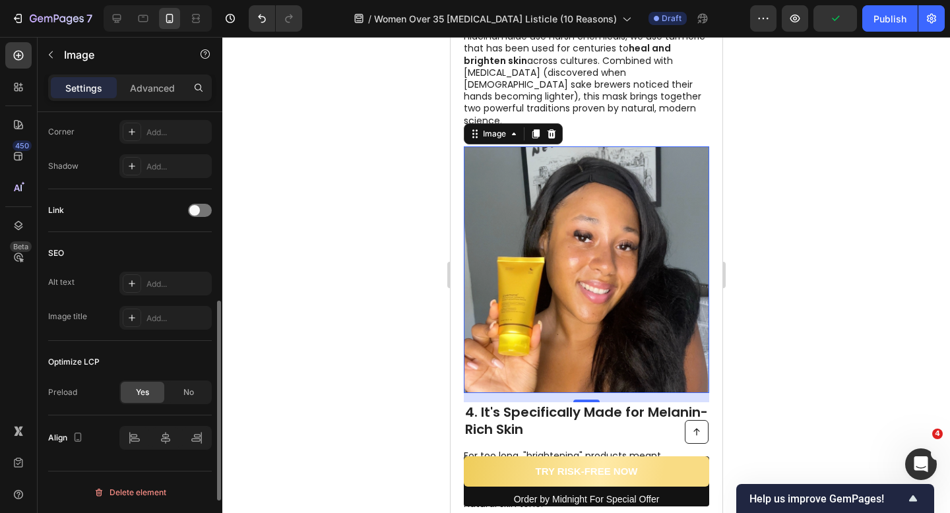
scroll to position [346, 0]
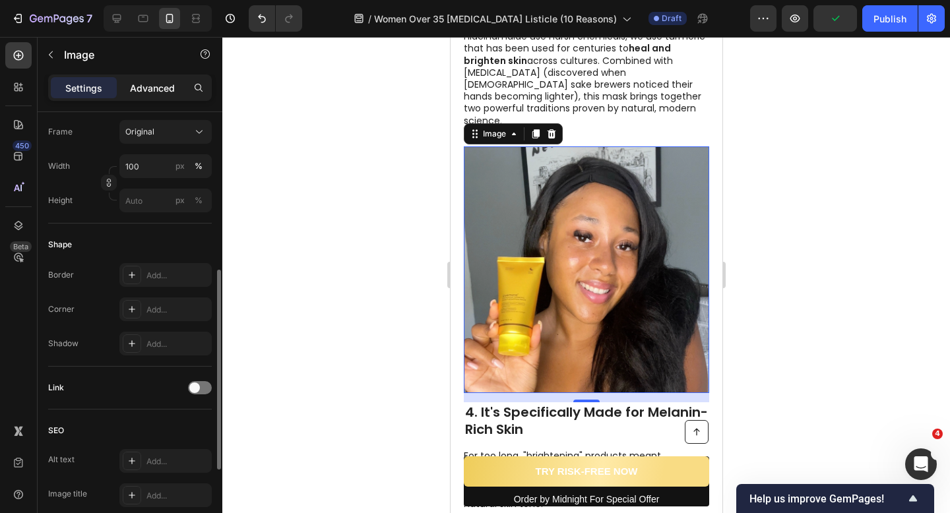
click at [146, 94] on p "Advanced" at bounding box center [152, 88] width 45 height 14
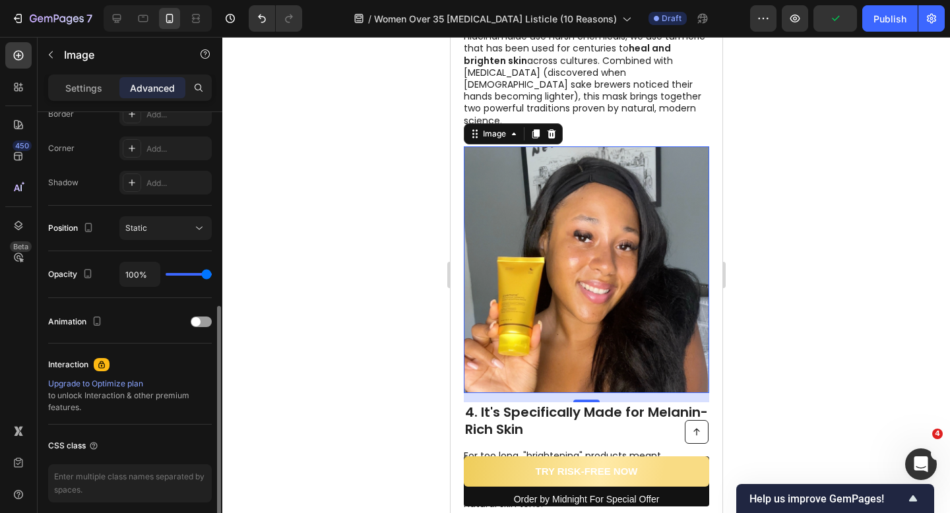
scroll to position [441, 0]
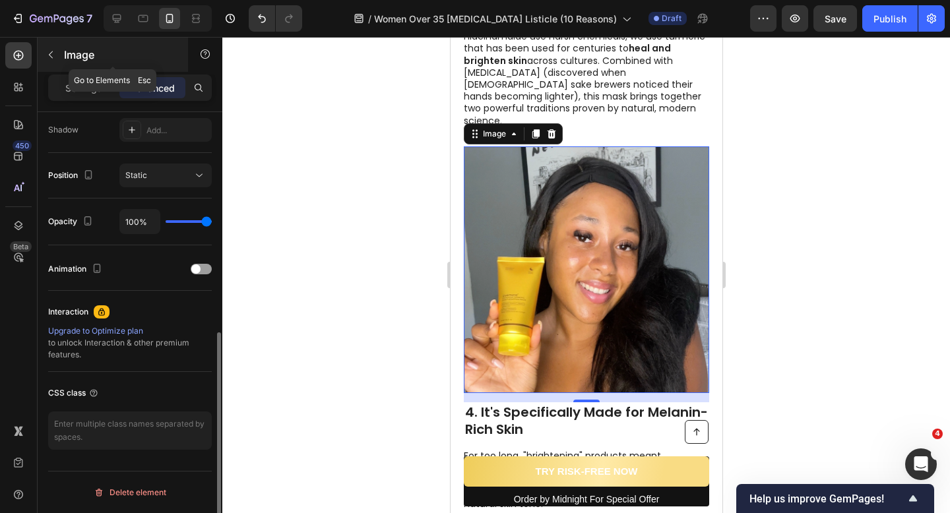
click at [75, 59] on p "Image" at bounding box center [120, 55] width 112 height 16
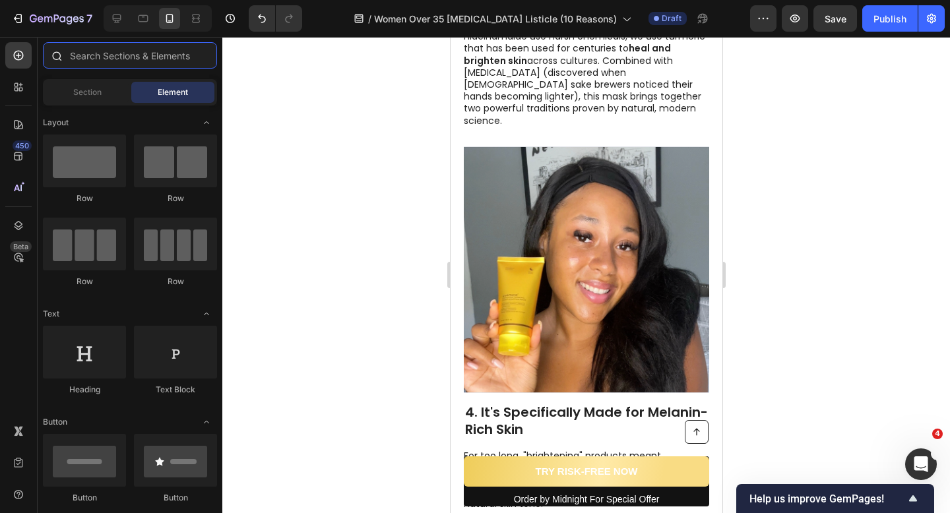
click at [82, 51] on input "text" at bounding box center [130, 55] width 174 height 26
click at [82, 84] on div "Section" at bounding box center [87, 92] width 83 height 21
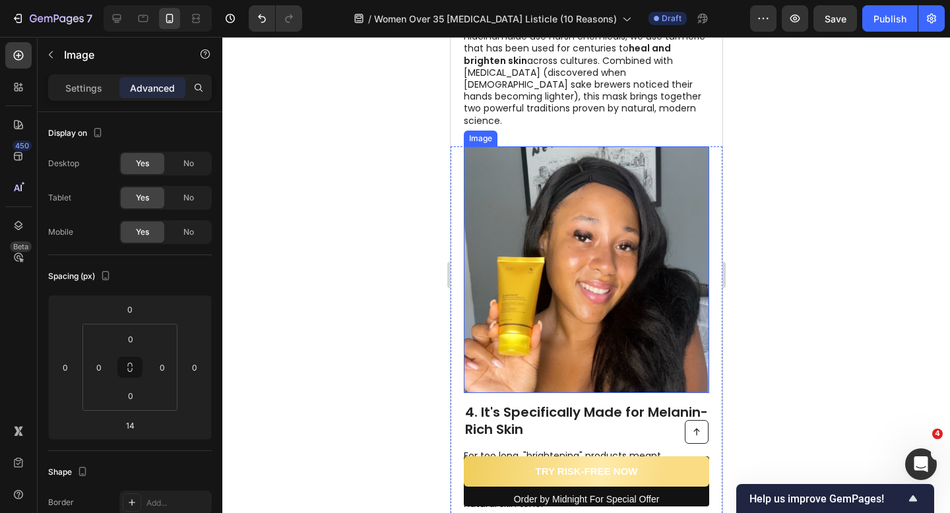
click at [499, 160] on img at bounding box center [585, 269] width 245 height 247
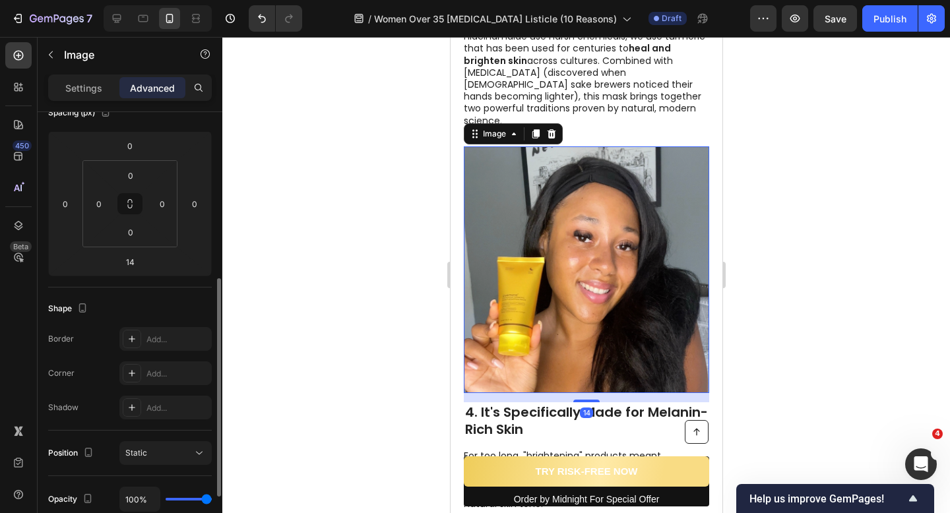
scroll to position [303, 0]
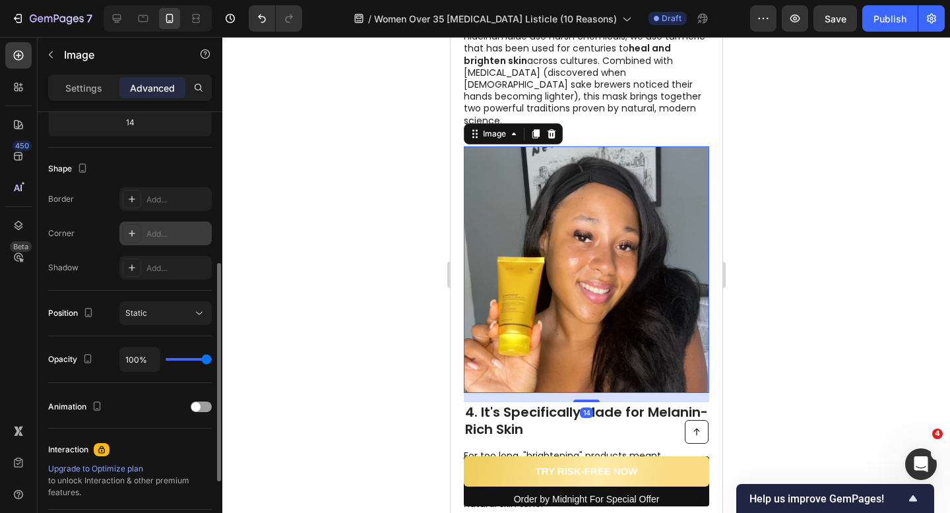
click at [156, 235] on div "Add..." at bounding box center [177, 234] width 62 height 12
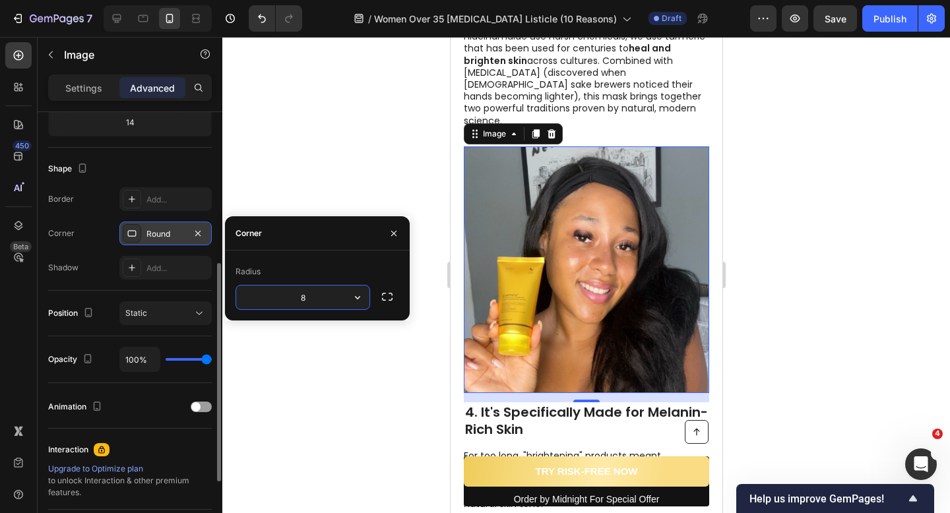
type input "10"
click at [345, 188] on div at bounding box center [586, 275] width 728 height 476
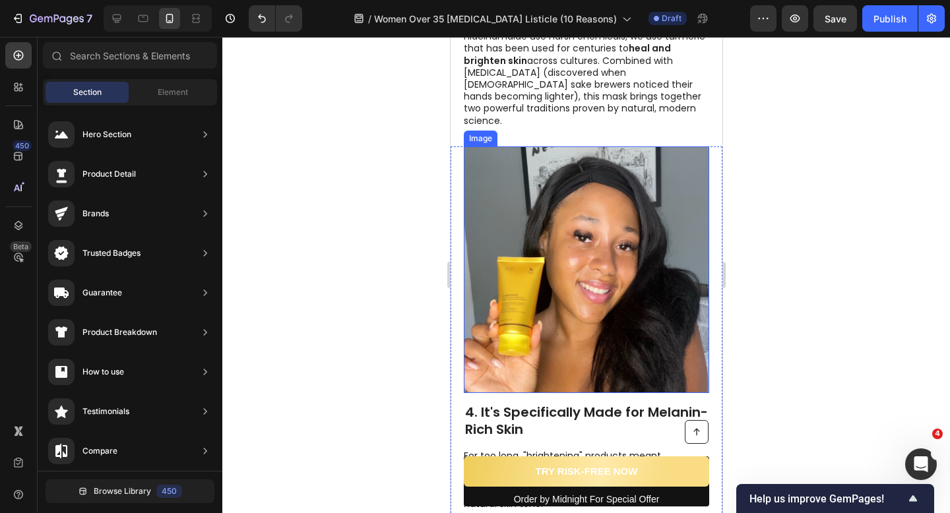
scroll to position [1402, 0]
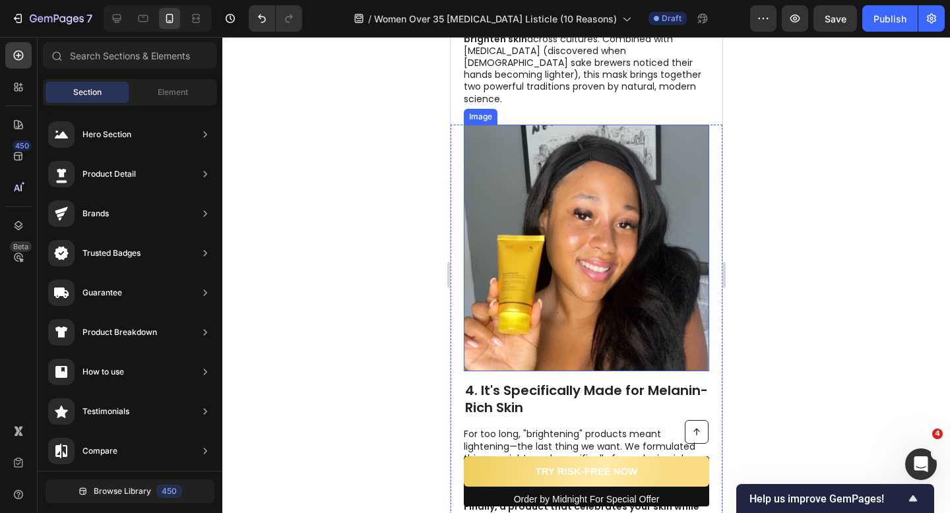
click at [538, 237] on img at bounding box center [585, 248] width 245 height 247
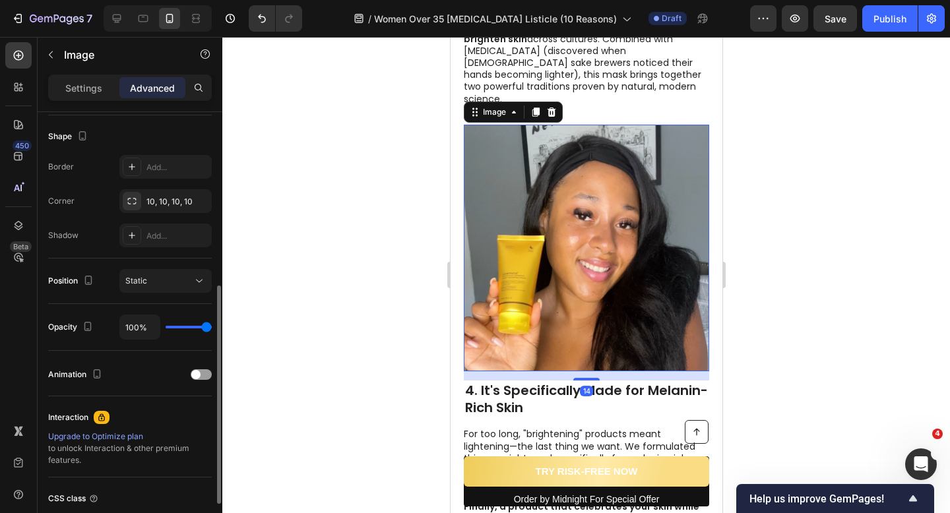
scroll to position [340, 0]
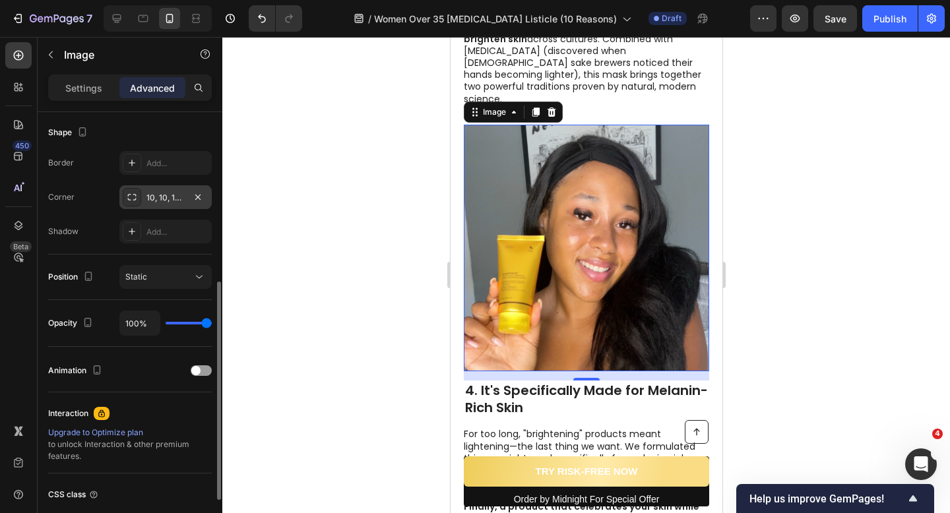
click at [151, 204] on div "10, 10, 10, 10" at bounding box center [165, 197] width 92 height 24
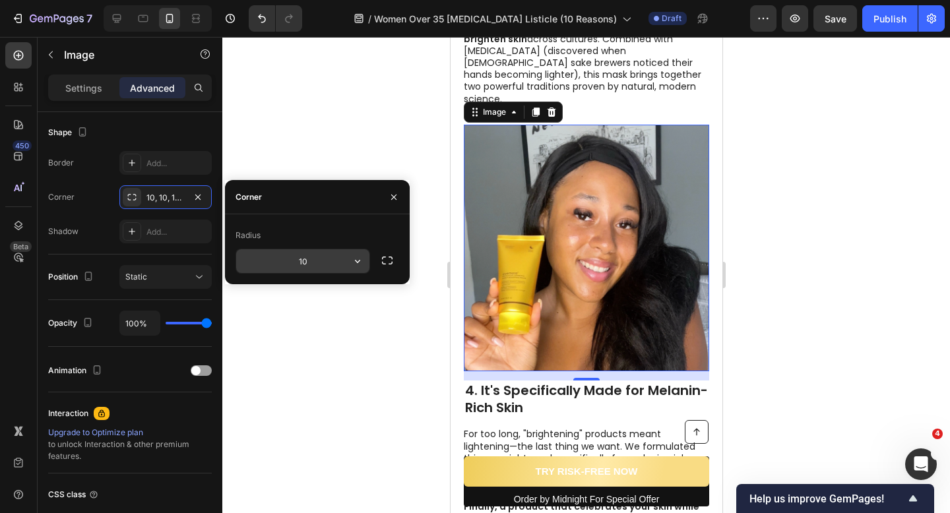
click at [302, 273] on div "10" at bounding box center [302, 261] width 135 height 25
click at [302, 271] on input "10" at bounding box center [302, 261] width 133 height 24
click at [325, 189] on div "Corner" at bounding box center [317, 197] width 185 height 34
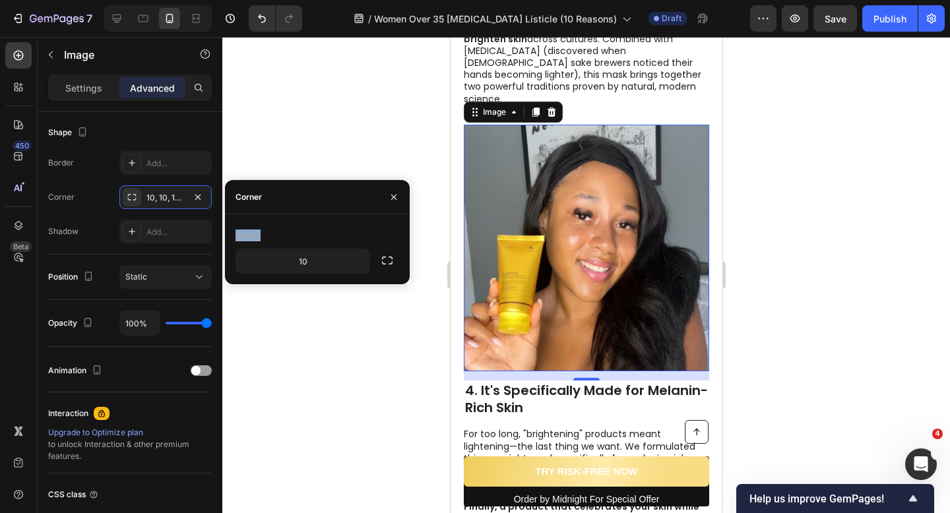
click at [325, 189] on div "Corner" at bounding box center [317, 197] width 185 height 34
click at [361, 167] on div at bounding box center [586, 275] width 728 height 476
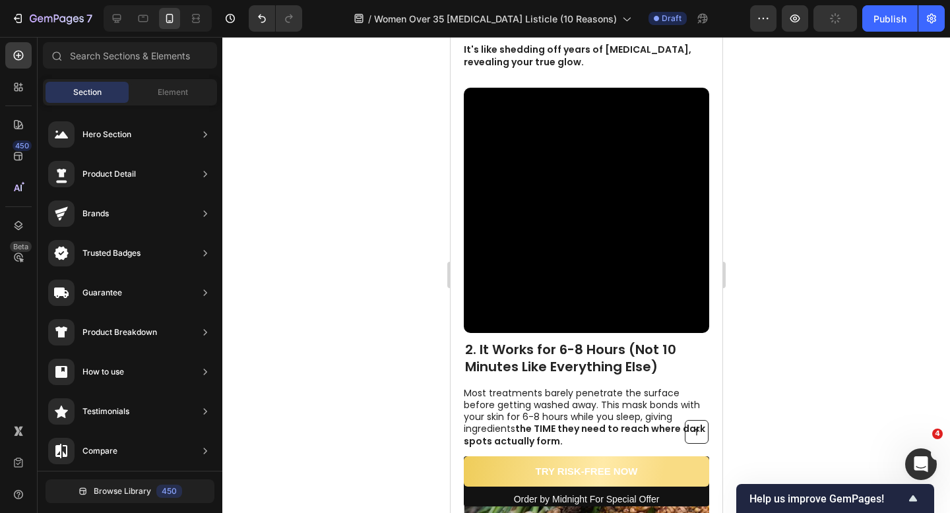
scroll to position [916, 0]
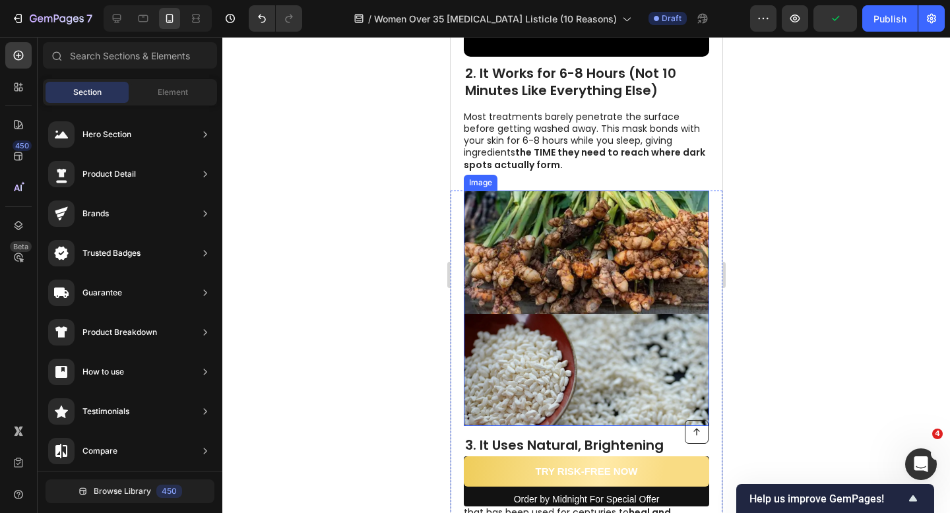
click at [543, 218] on img at bounding box center [585, 308] width 245 height 235
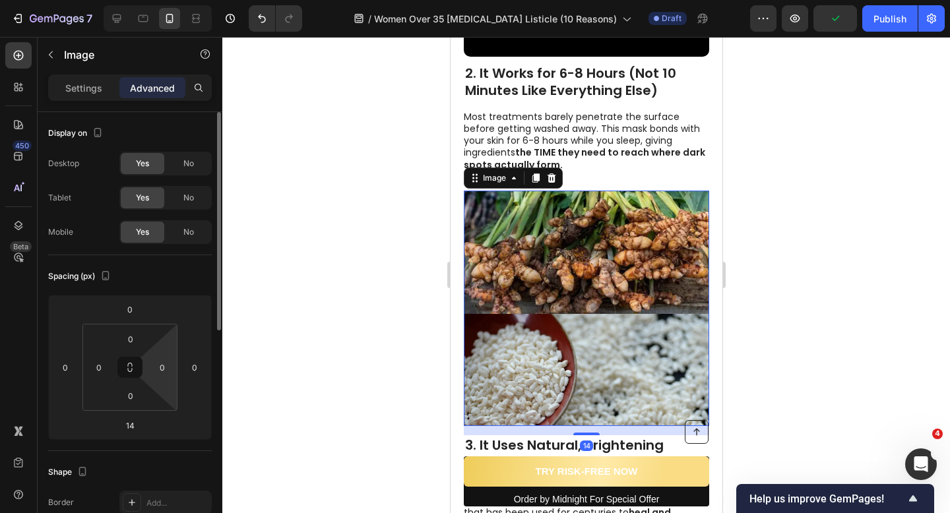
scroll to position [313, 0]
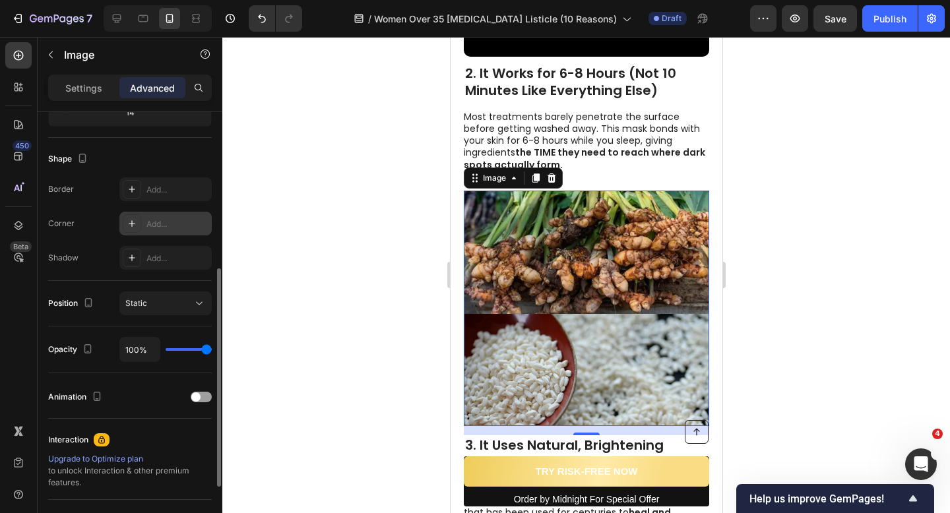
click at [160, 216] on div "Add..." at bounding box center [165, 224] width 92 height 24
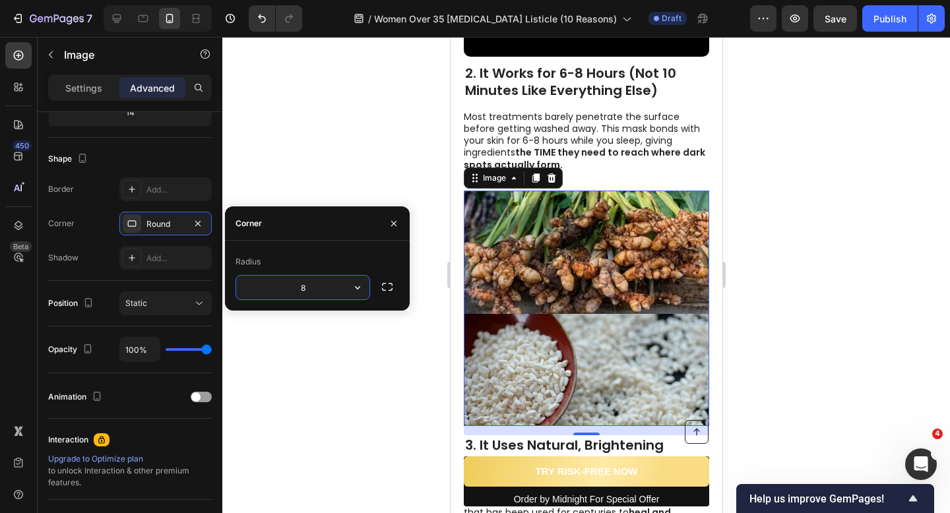
click at [313, 292] on input "8" at bounding box center [302, 288] width 133 height 24
type input "10"
click at [388, 292] on icon "button" at bounding box center [387, 286] width 13 height 13
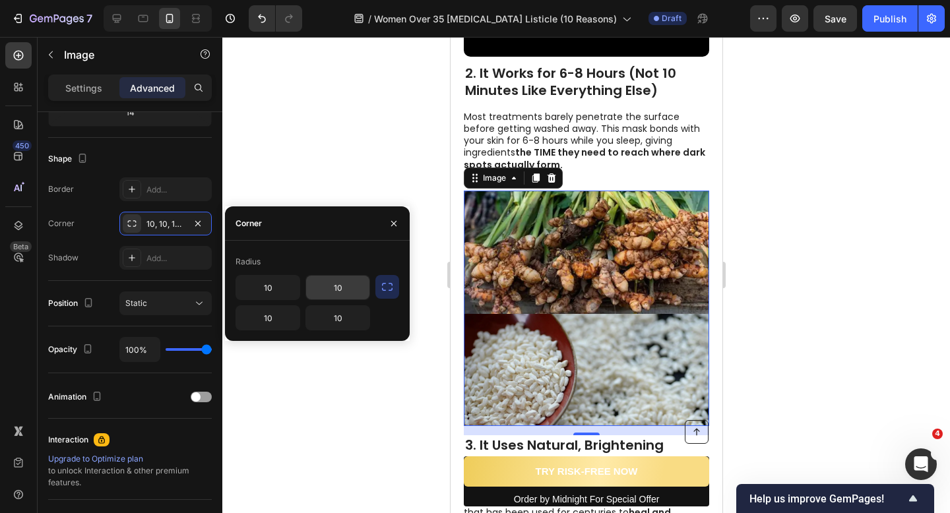
click at [360, 290] on input "10" at bounding box center [337, 288] width 63 height 24
click at [329, 246] on div "Radius 10 10 10 10" at bounding box center [317, 291] width 185 height 100
click at [334, 210] on div "Corner" at bounding box center [317, 223] width 185 height 34
click at [370, 206] on div "Corner" at bounding box center [317, 223] width 185 height 34
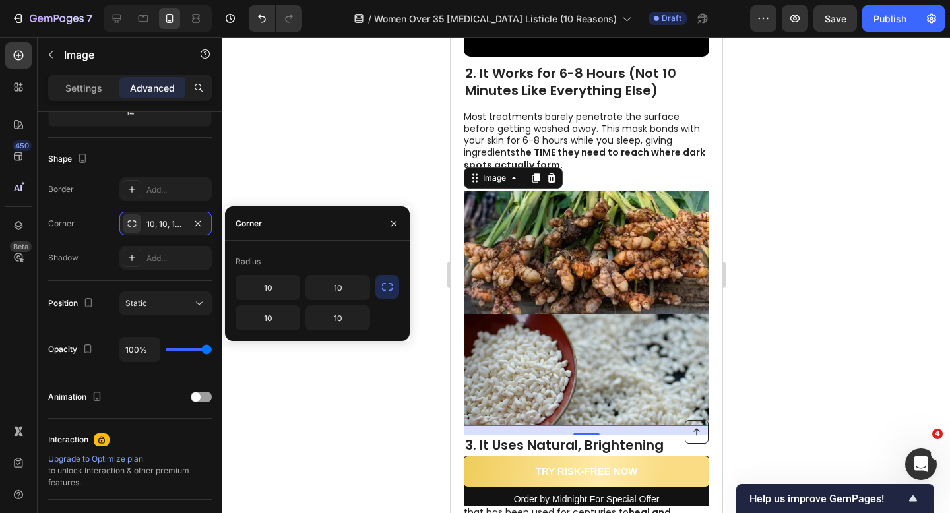
click at [385, 168] on div at bounding box center [586, 275] width 728 height 476
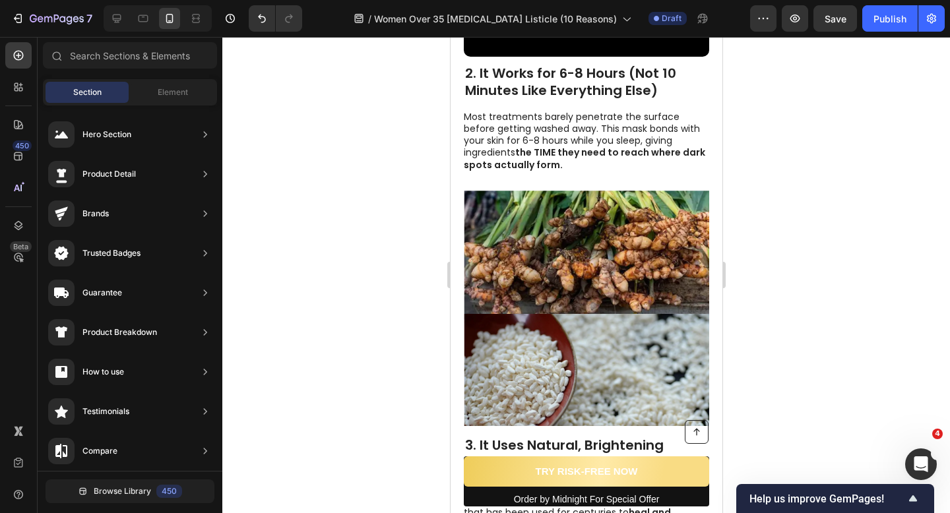
click at [540, 265] on img at bounding box center [585, 308] width 245 height 235
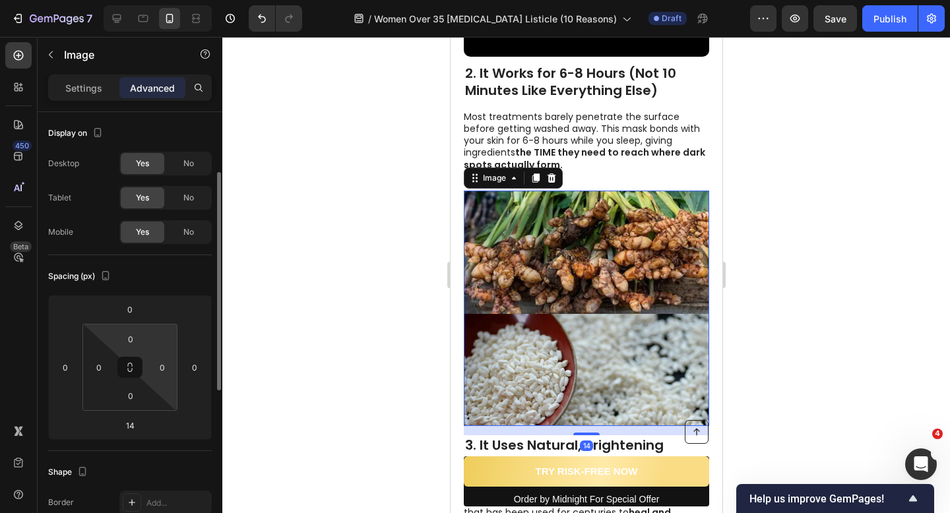
scroll to position [193, 0]
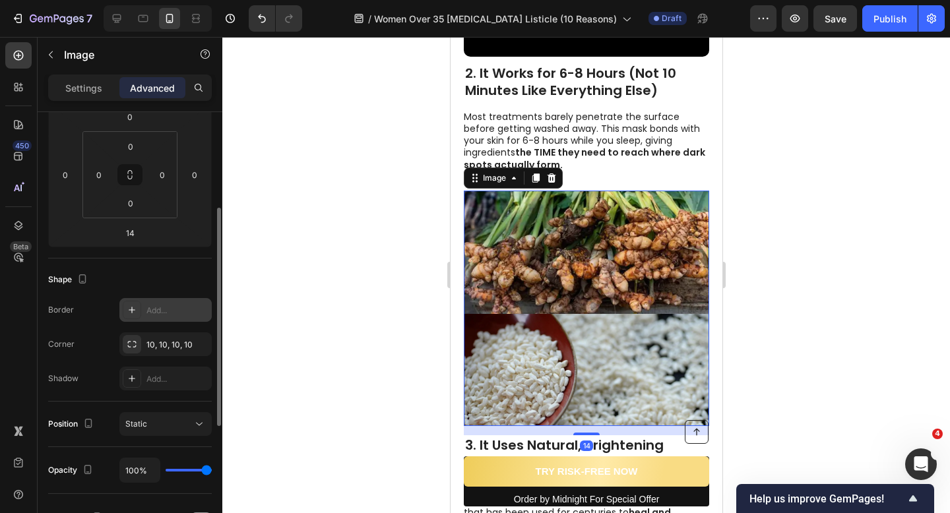
click at [147, 303] on div "Add..." at bounding box center [165, 310] width 92 height 24
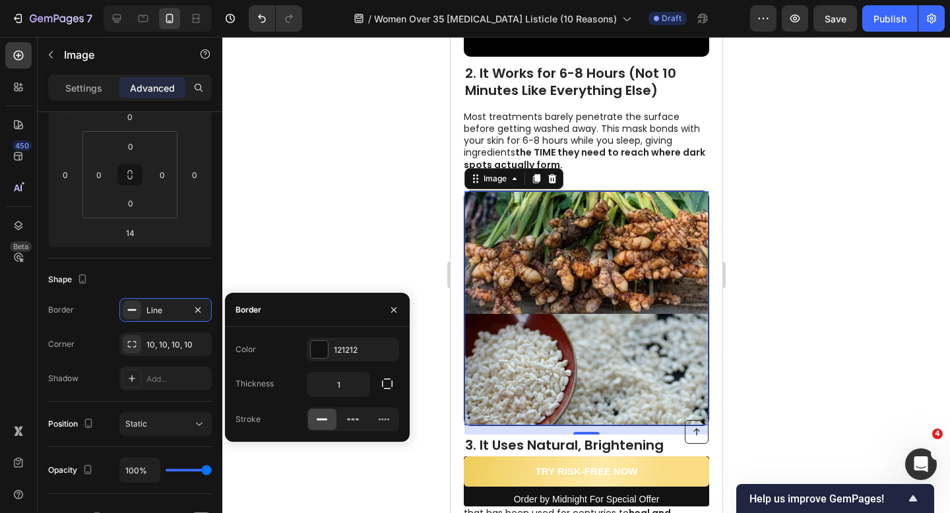
click at [327, 238] on div at bounding box center [586, 275] width 728 height 476
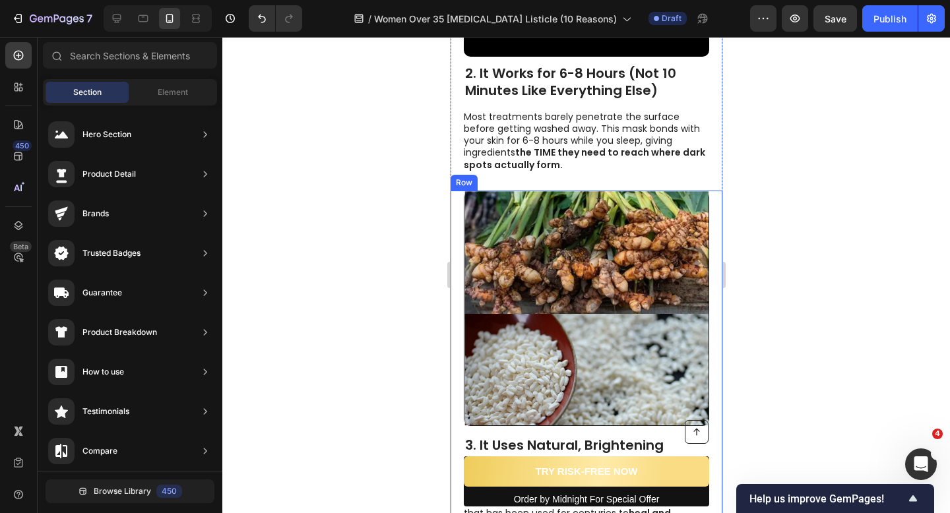
click at [459, 253] on div "Image 3. It Uses Natural, Brightening Ingredients Heading While other products …" at bounding box center [586, 401] width 272 height 420
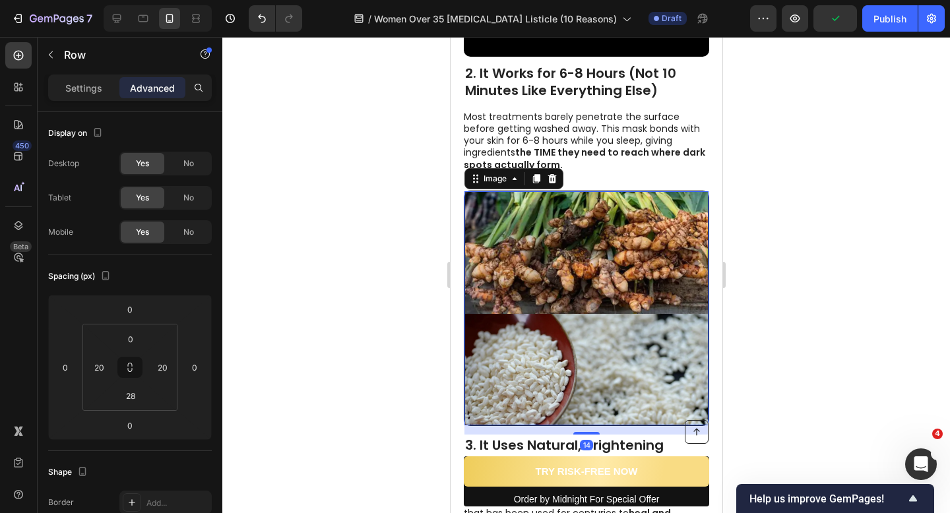
click at [474, 261] on img at bounding box center [586, 308] width 244 height 234
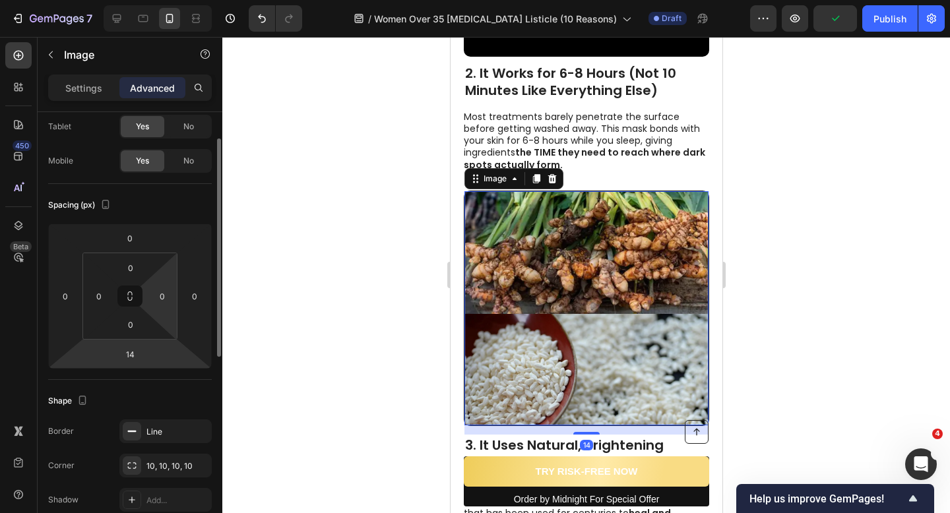
scroll to position [73, 0]
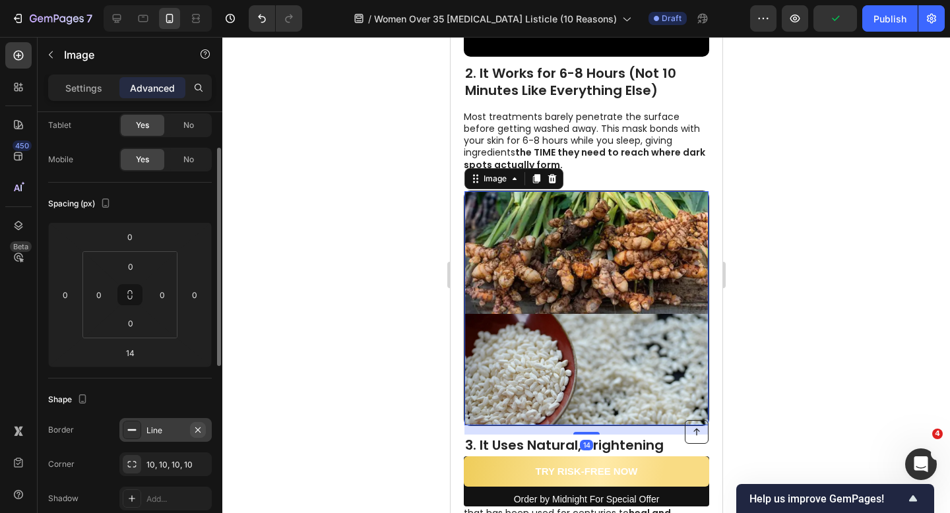
click at [195, 425] on icon "button" at bounding box center [198, 430] width 11 height 11
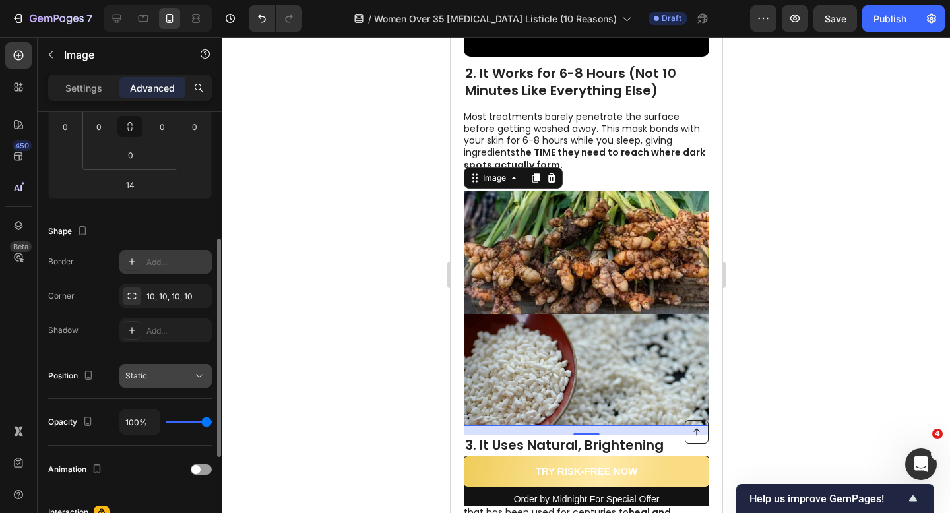
scroll to position [245, 0]
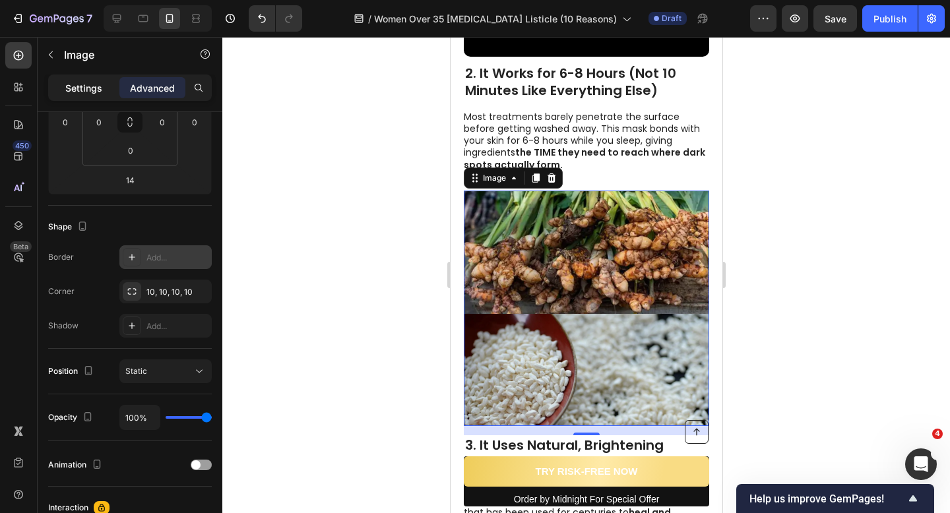
click at [95, 90] on p "Settings" at bounding box center [83, 88] width 37 height 14
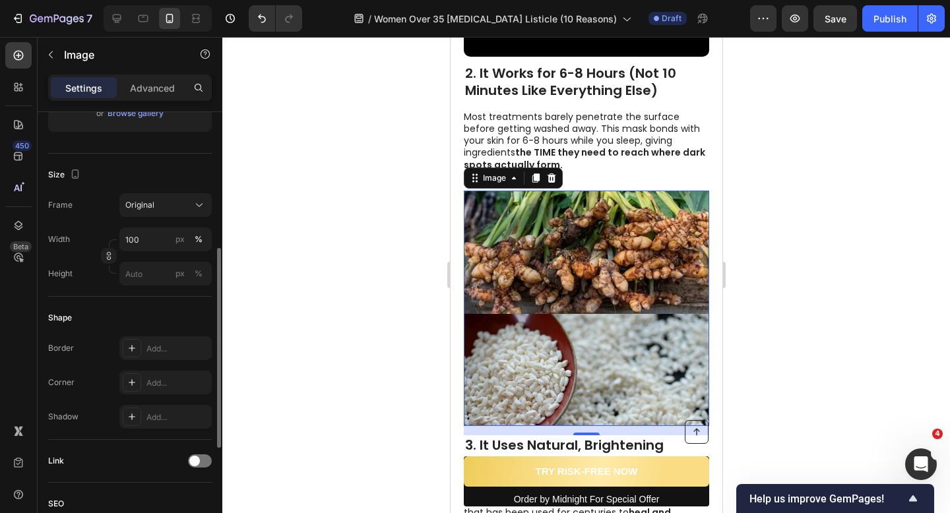
scroll to position [294, 0]
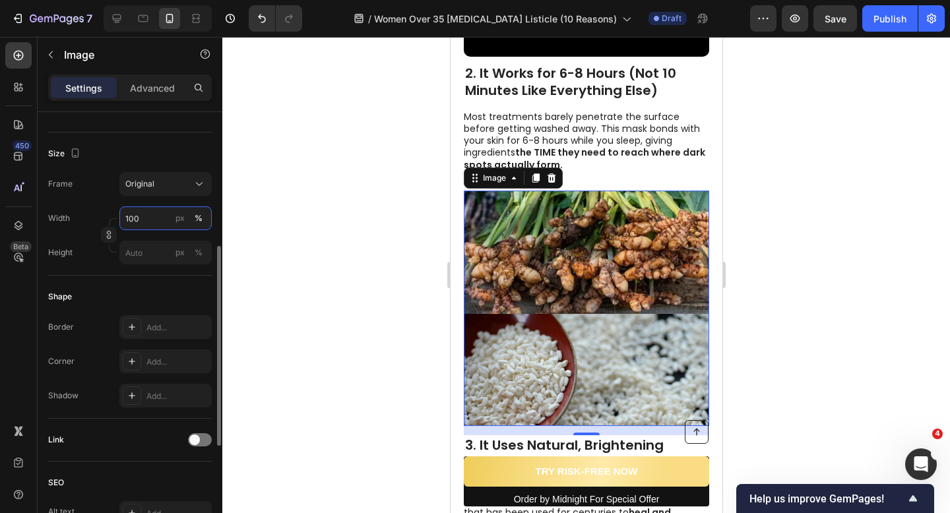
click at [150, 213] on input "100" at bounding box center [165, 218] width 92 height 24
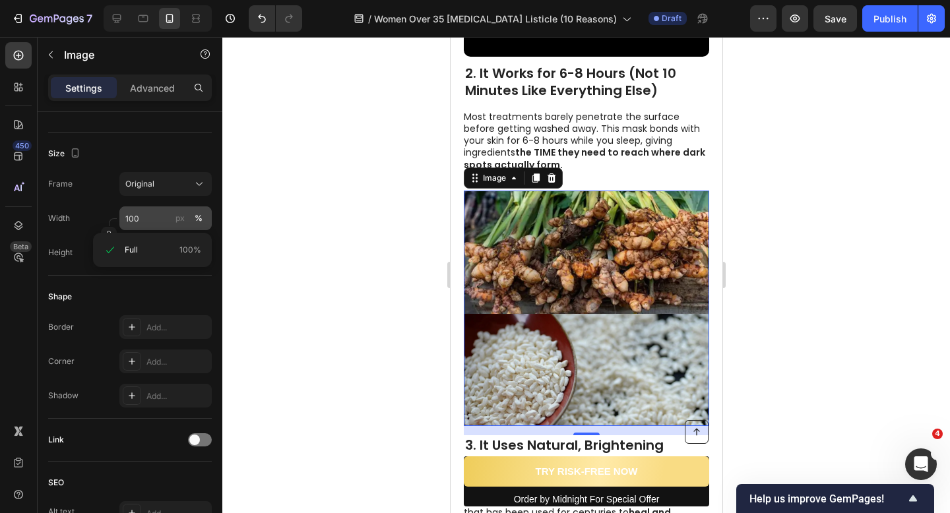
click at [193, 214] on button "%" at bounding box center [199, 218] width 16 height 16
click at [156, 215] on input "100" at bounding box center [165, 218] width 92 height 24
type input "388"
click at [246, 243] on div at bounding box center [586, 275] width 728 height 476
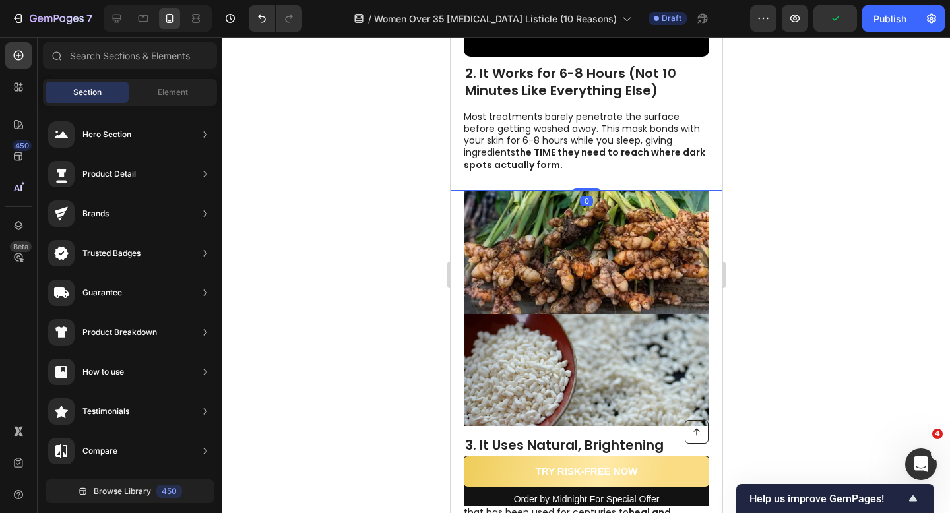
click at [491, 185] on div "2. It Works for 6-8 Hours (Not 10 Minutes Like Everything Else) Heading Most tr…" at bounding box center [586, 0] width 272 height 379
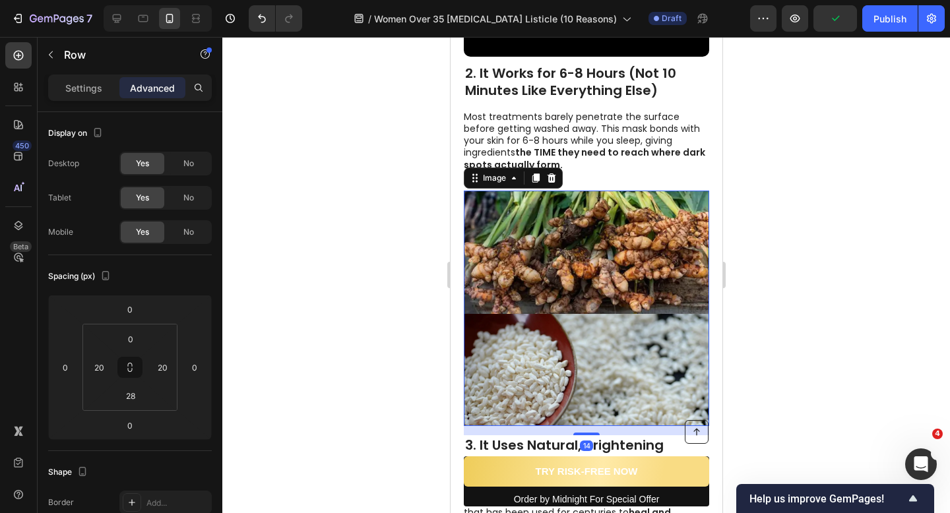
drag, startPoint x: 481, startPoint y: 226, endPoint x: 792, endPoint y: 267, distance: 314.0
click at [481, 226] on img at bounding box center [585, 308] width 245 height 235
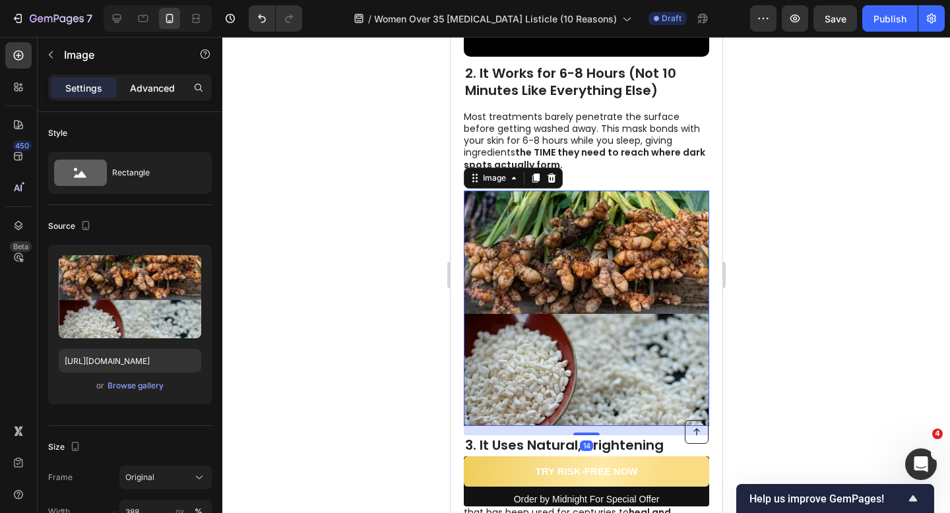
click at [148, 94] on p "Advanced" at bounding box center [152, 88] width 45 height 14
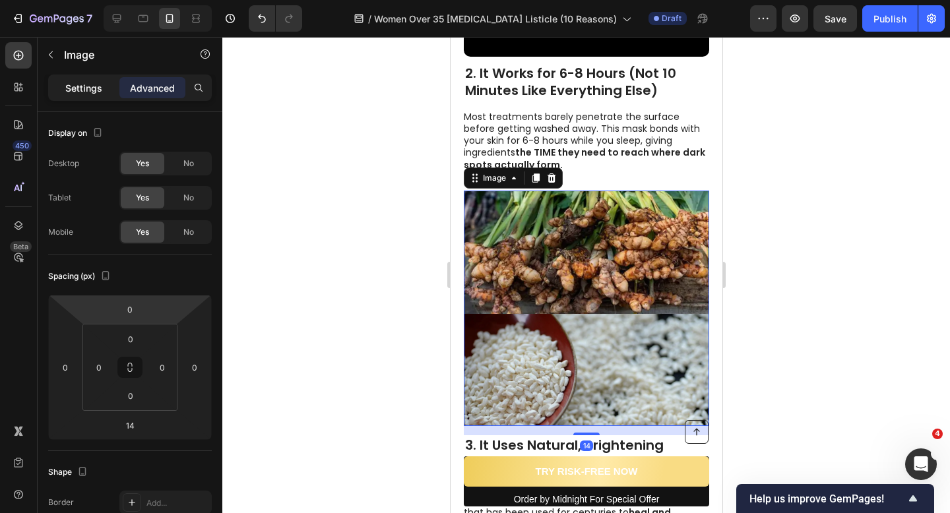
click at [96, 81] on p "Settings" at bounding box center [83, 88] width 37 height 14
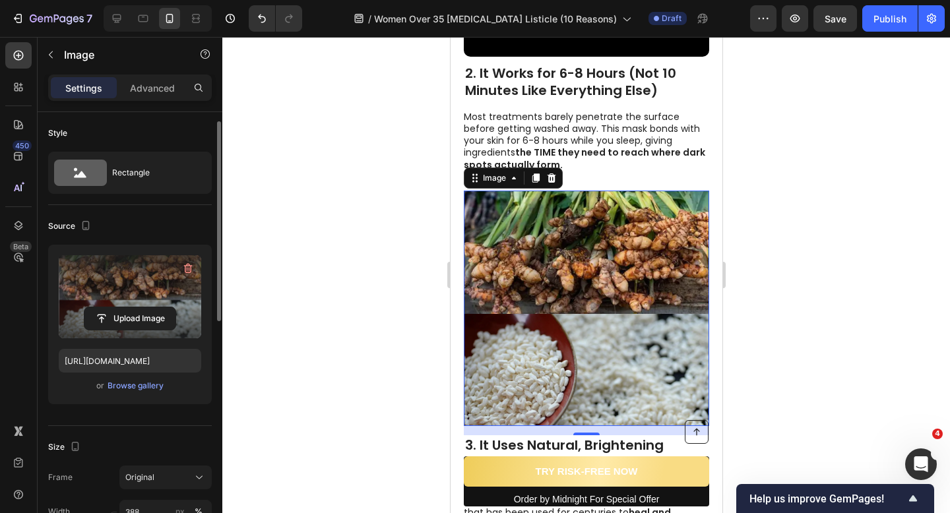
scroll to position [164, 0]
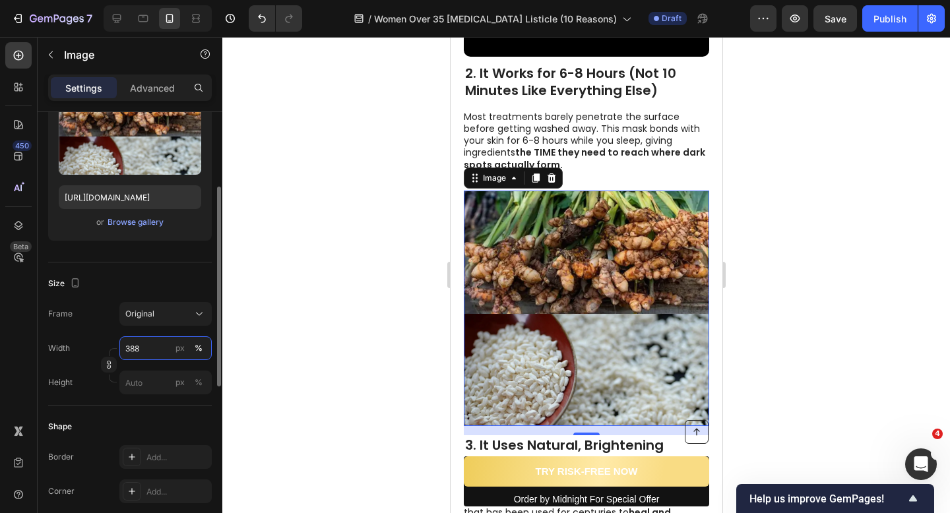
click at [133, 348] on input "388" at bounding box center [165, 348] width 92 height 24
type input "2"
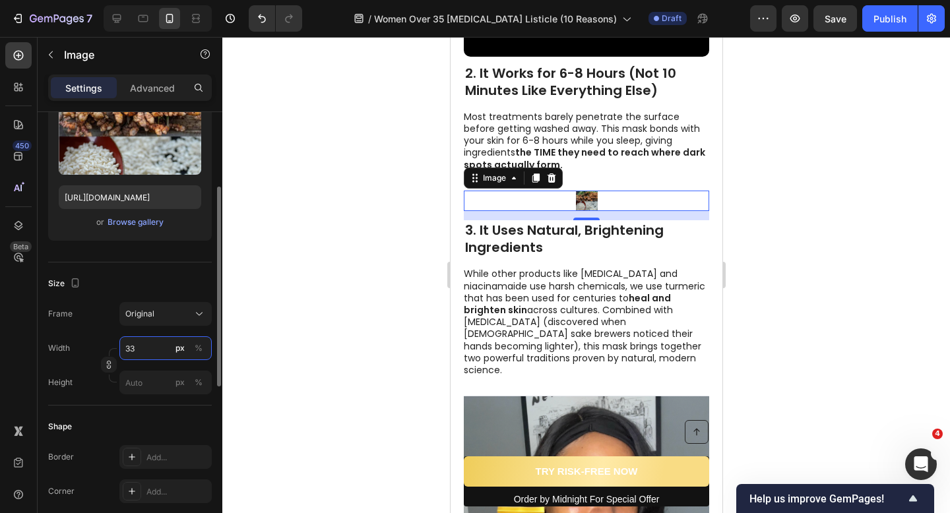
type input "338"
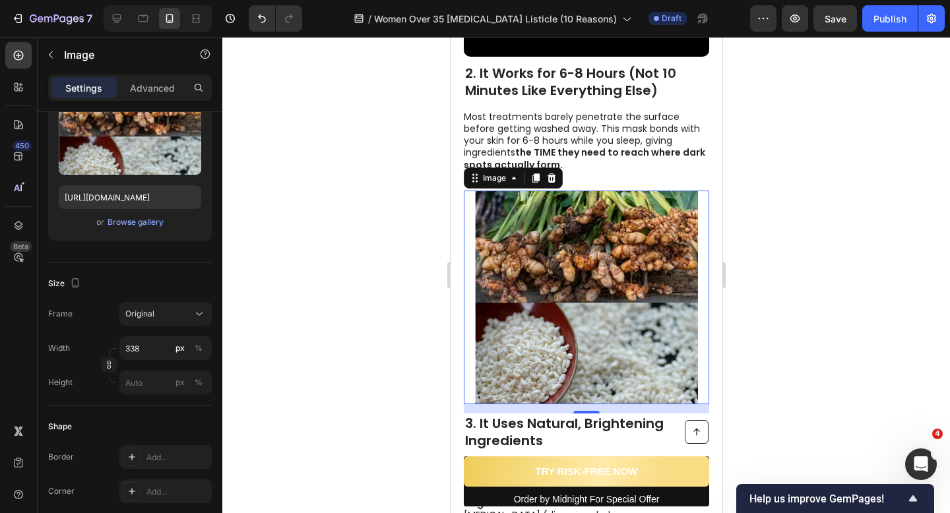
click at [321, 375] on div at bounding box center [586, 275] width 728 height 476
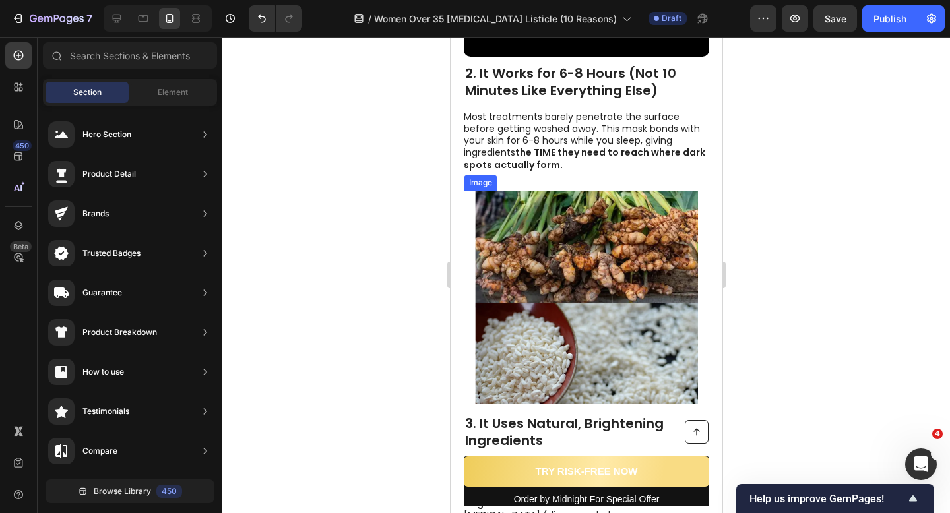
click at [540, 251] on img at bounding box center [585, 298] width 223 height 214
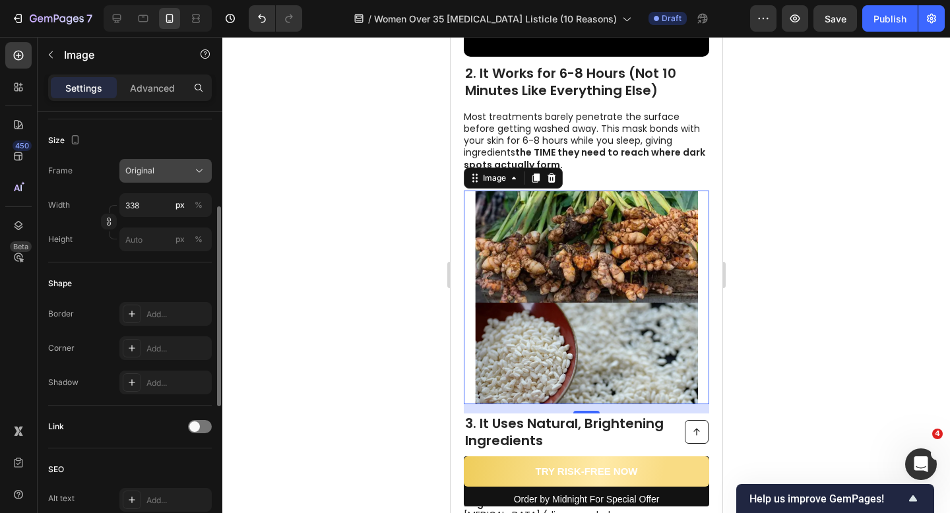
scroll to position [245, 0]
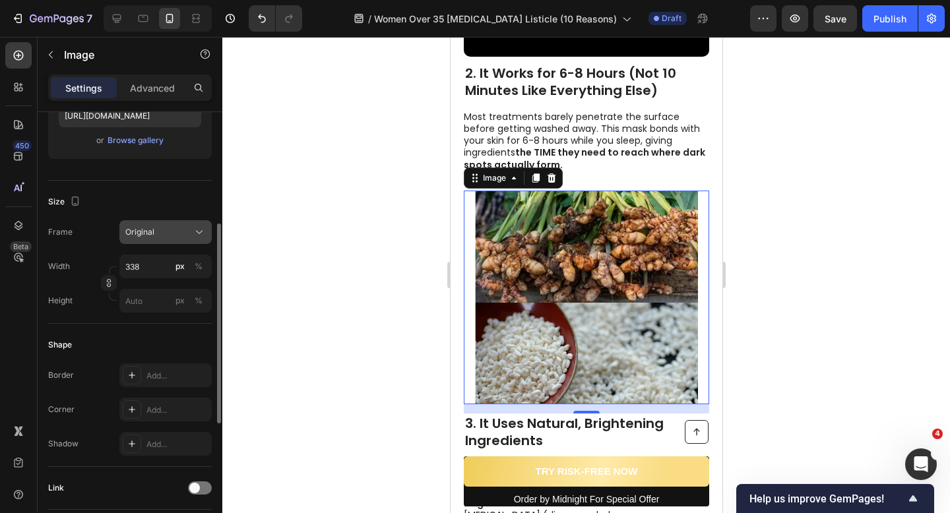
click at [160, 229] on div "Original" at bounding box center [157, 232] width 65 height 12
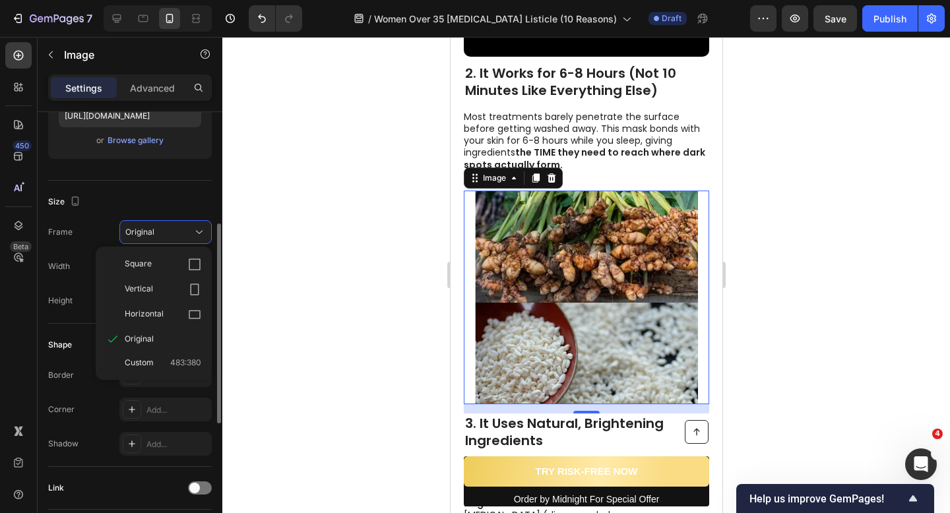
click at [109, 203] on div "Size" at bounding box center [130, 201] width 164 height 21
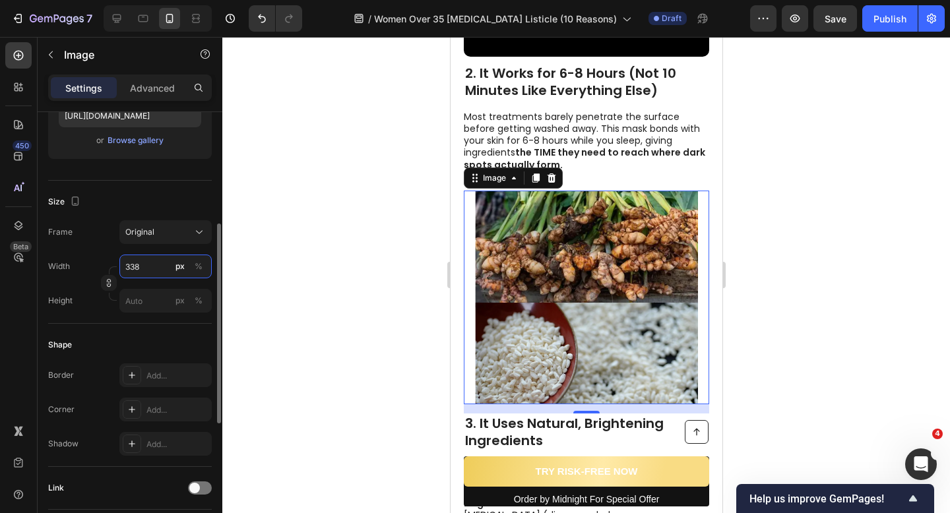
click at [156, 263] on input "338" at bounding box center [165, 267] width 92 height 24
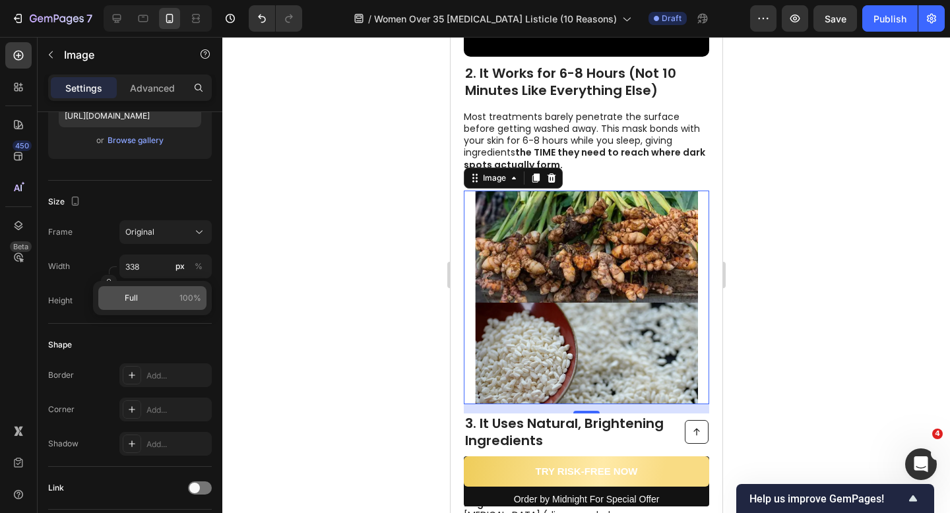
click at [154, 296] on p "Full 100%" at bounding box center [163, 298] width 77 height 12
type input "100"
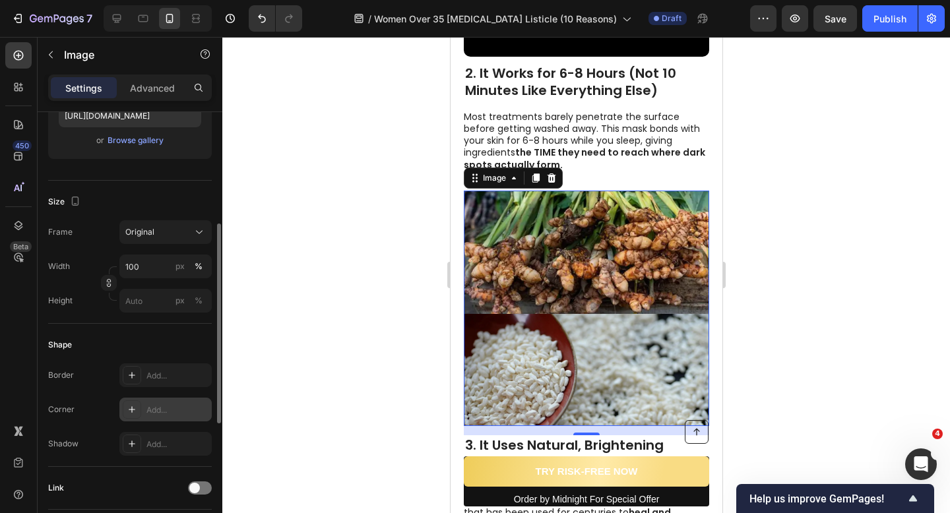
click at [165, 402] on div "Add..." at bounding box center [165, 410] width 92 height 24
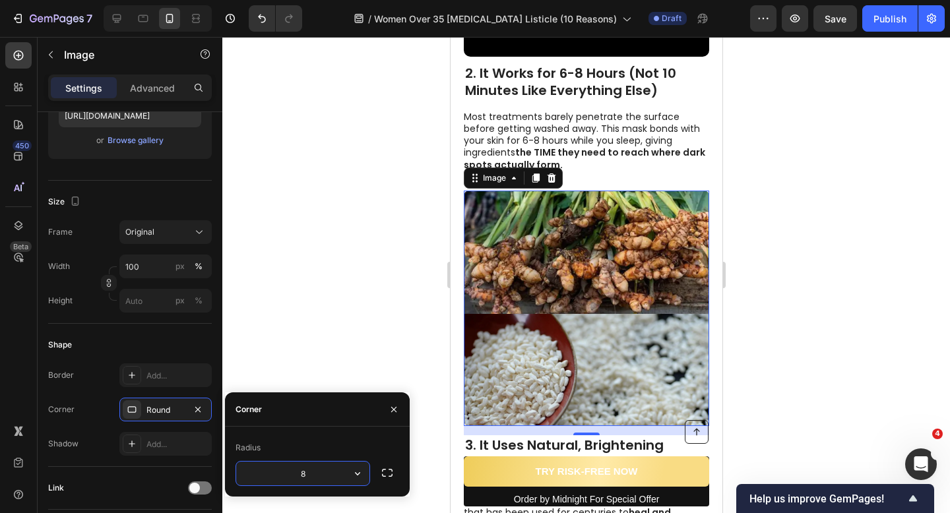
type input "10"
click at [338, 330] on div at bounding box center [586, 275] width 728 height 476
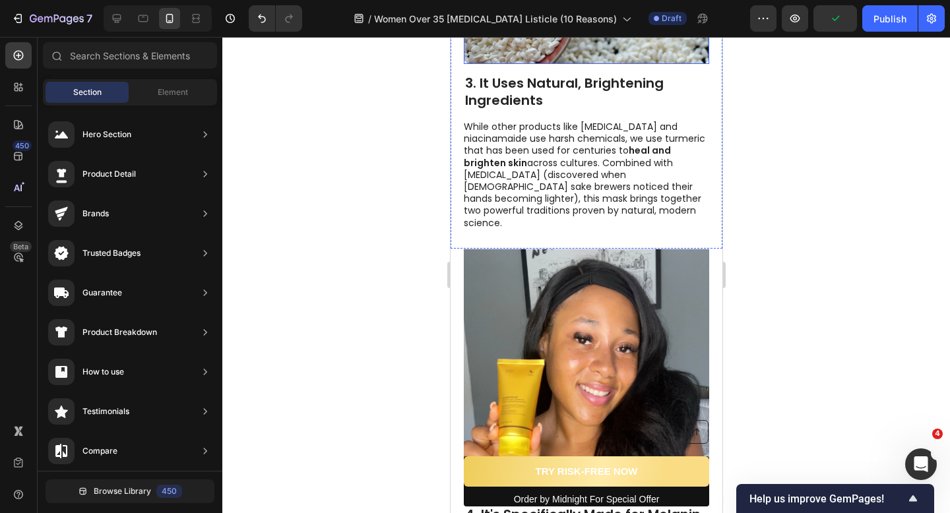
scroll to position [1282, 0]
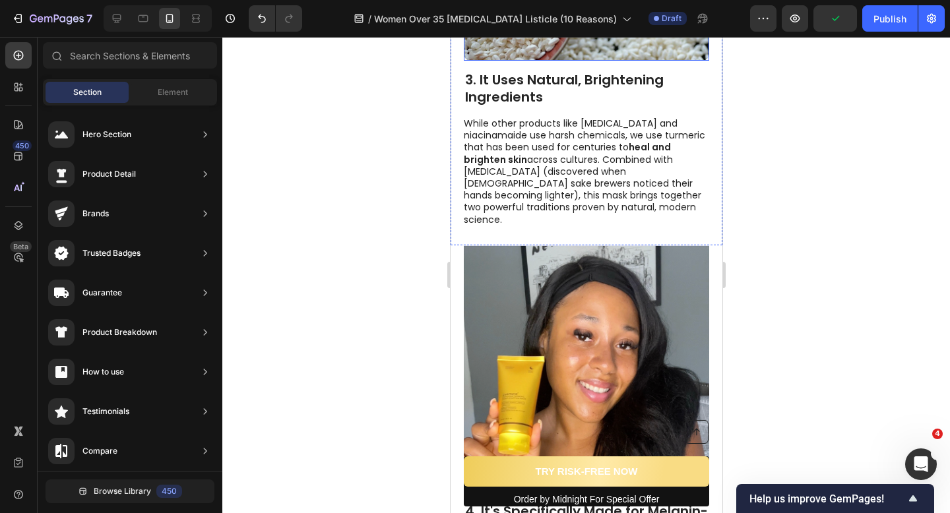
click at [522, 333] on img at bounding box center [585, 368] width 245 height 247
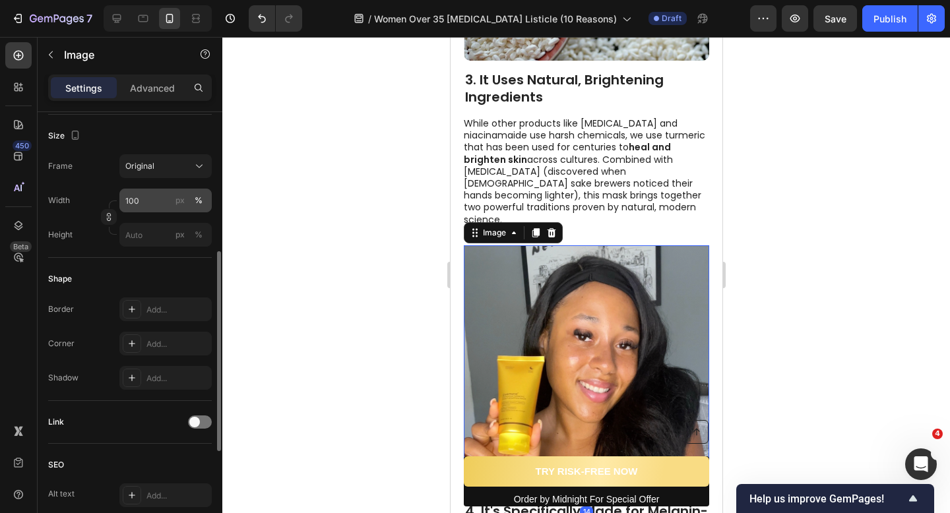
scroll to position [313, 0]
click at [152, 340] on div "Add..." at bounding box center [177, 343] width 62 height 12
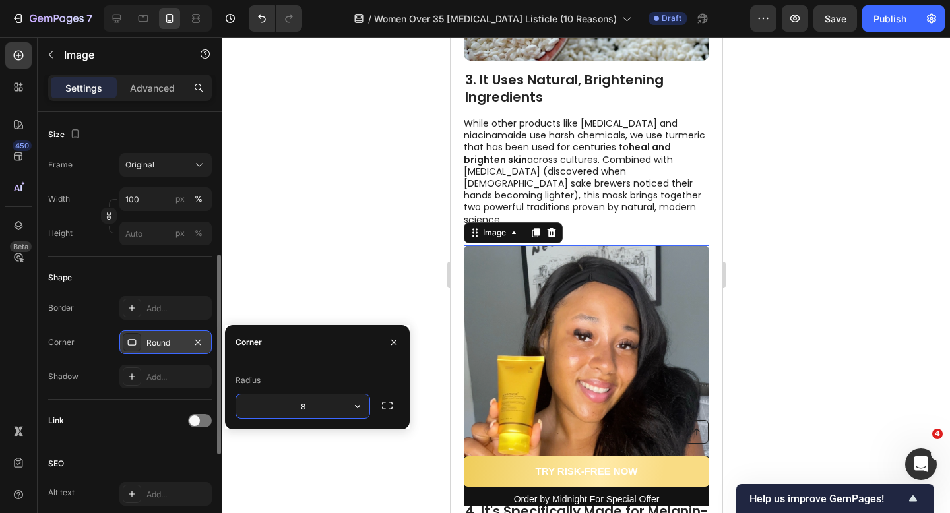
type input "10"
click at [323, 275] on div at bounding box center [586, 275] width 728 height 476
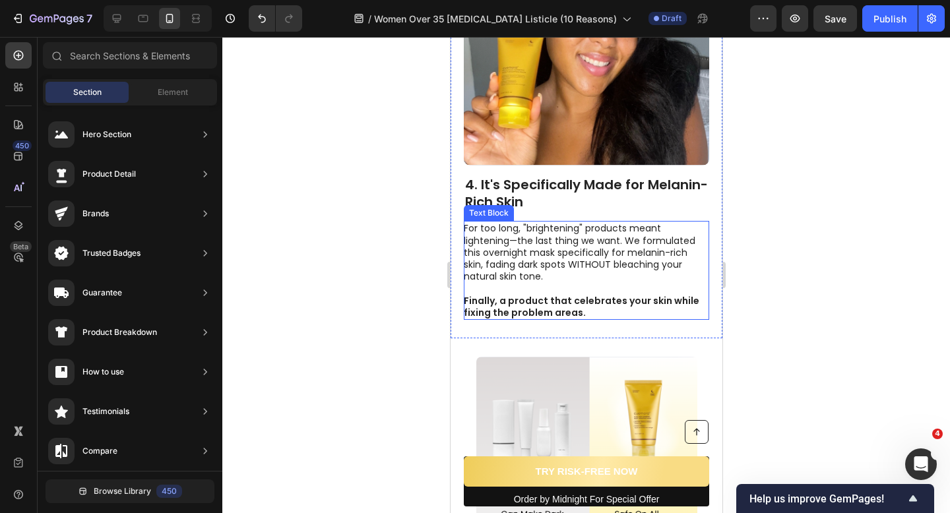
scroll to position [1724, 0]
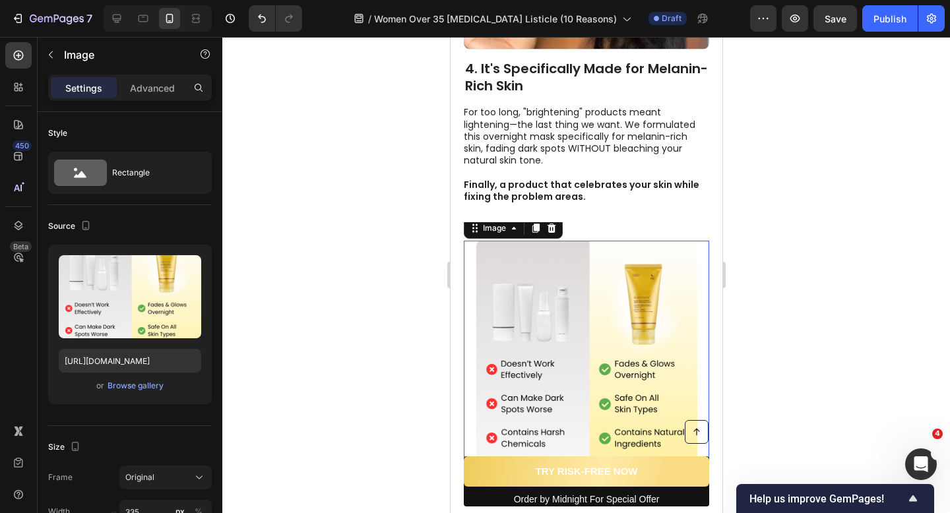
click at [513, 303] on img at bounding box center [586, 352] width 221 height 222
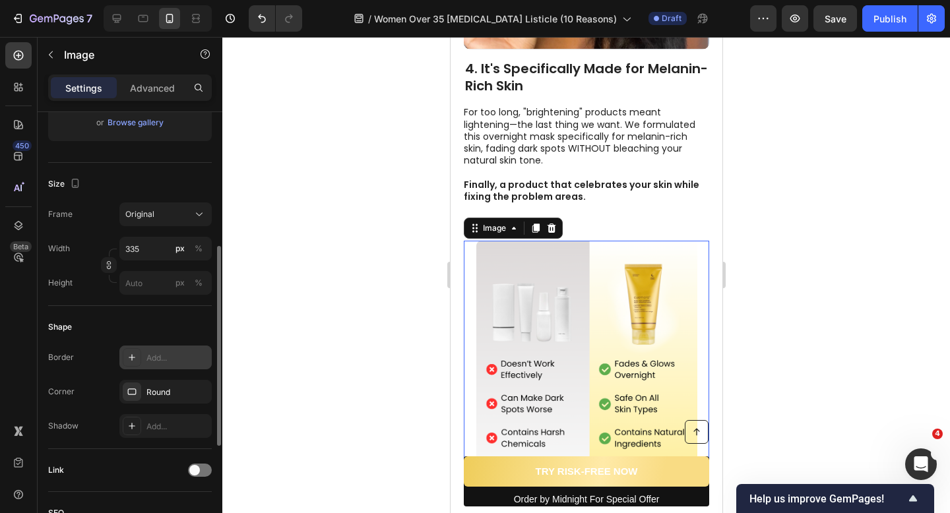
scroll to position [273, 0]
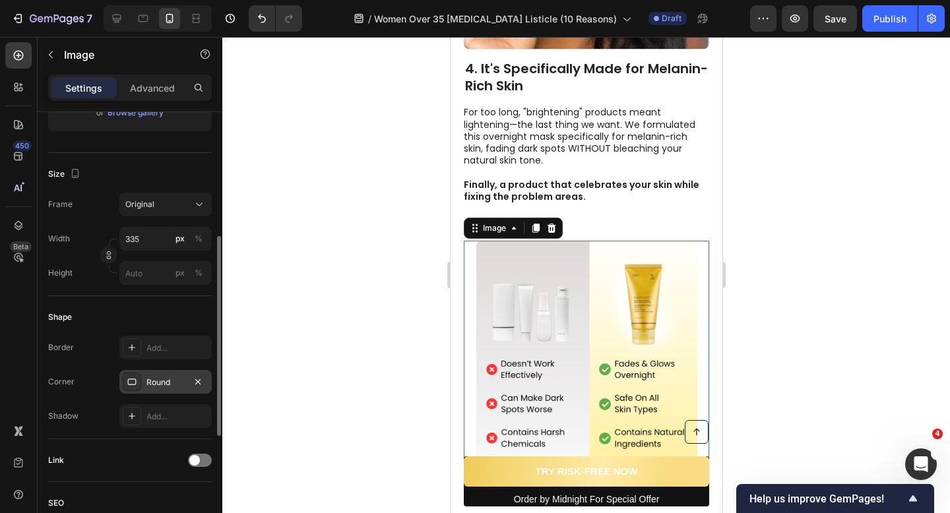
click at [152, 373] on div "Round" at bounding box center [165, 382] width 92 height 24
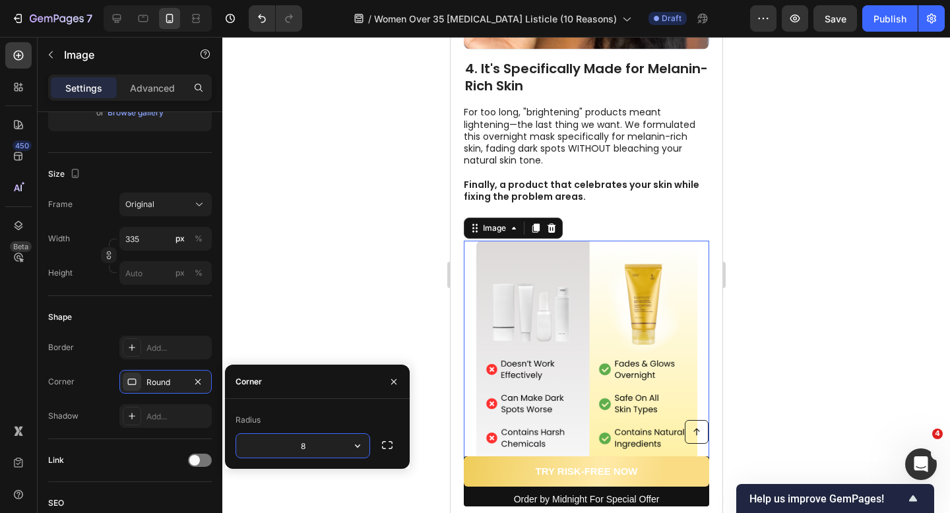
click at [281, 444] on input "8" at bounding box center [302, 446] width 133 height 24
paste input "10"
type input "10"
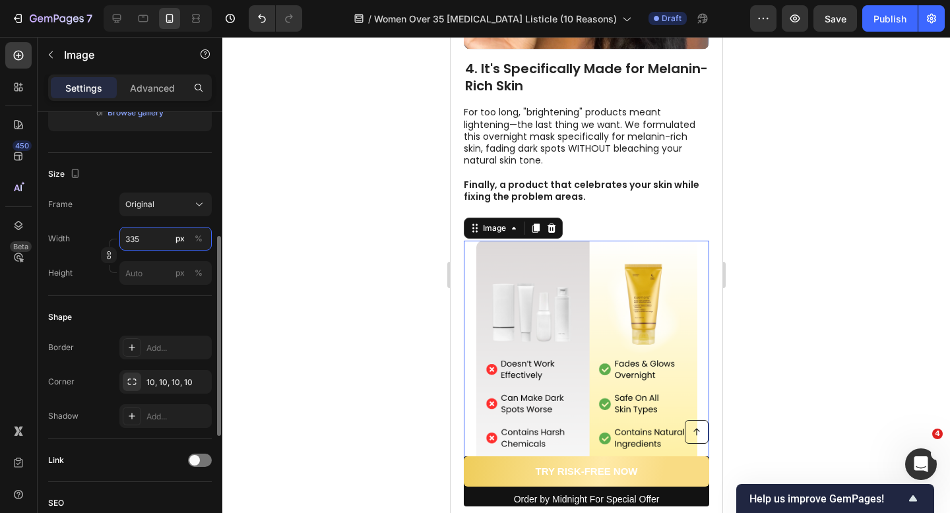
click at [153, 240] on input "335" at bounding box center [165, 239] width 92 height 24
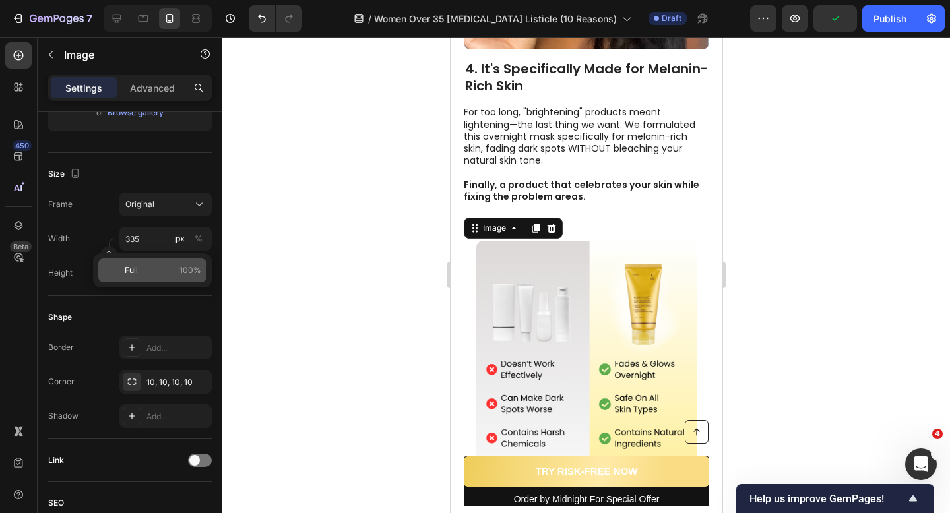
click at [156, 270] on p "Full 100%" at bounding box center [163, 271] width 77 height 12
type input "100"
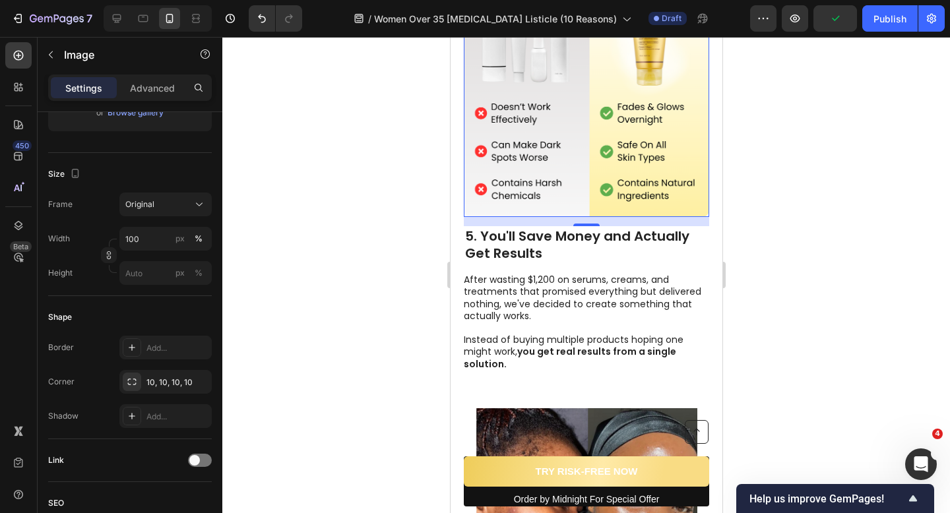
scroll to position [2108, 0]
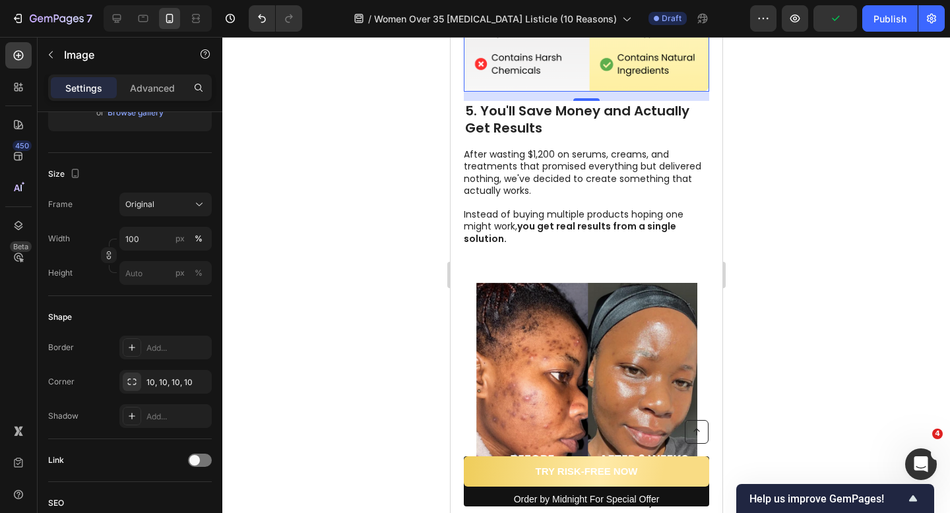
click at [484, 316] on img at bounding box center [586, 382] width 221 height 199
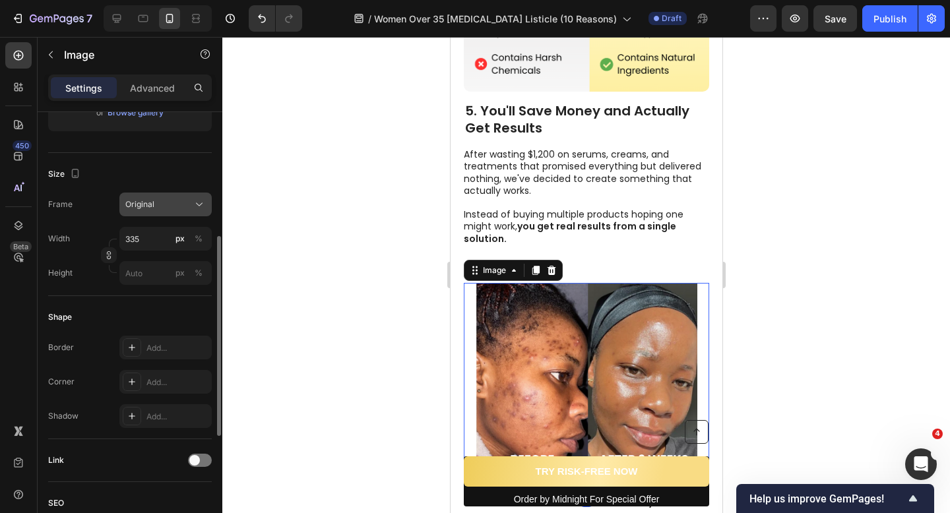
click at [146, 208] on span "Original" at bounding box center [139, 205] width 29 height 12
click at [98, 199] on div "Frame Original" at bounding box center [130, 205] width 164 height 24
click at [160, 242] on input "335" at bounding box center [165, 239] width 92 height 24
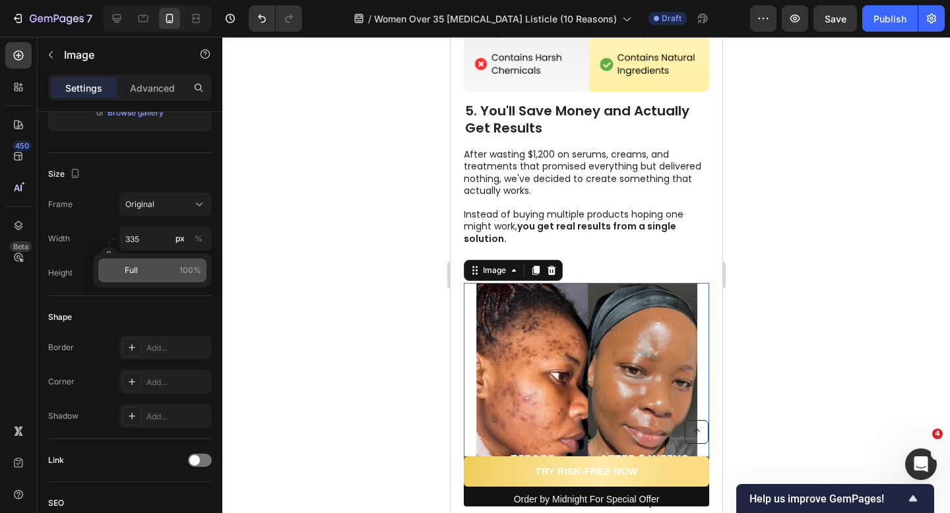
click at [161, 275] on p "Full 100%" at bounding box center [163, 271] width 77 height 12
type input "100"
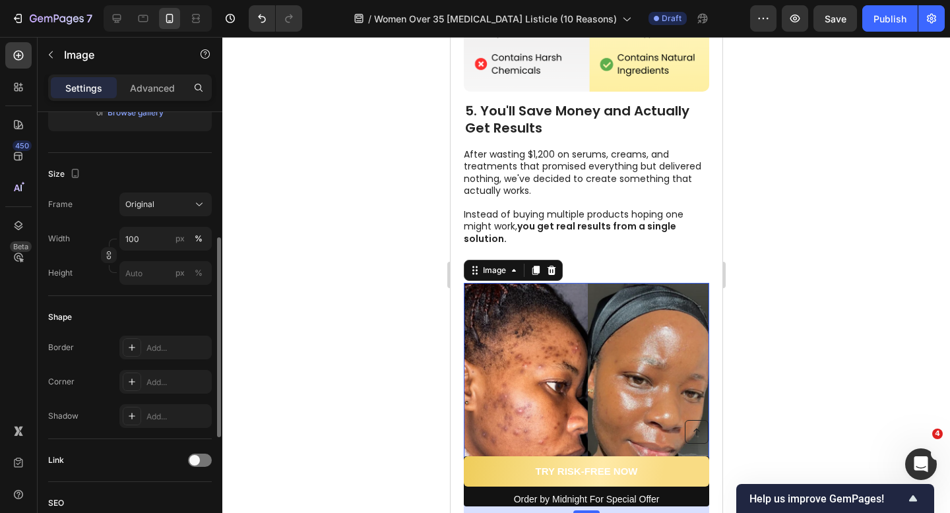
scroll to position [334, 0]
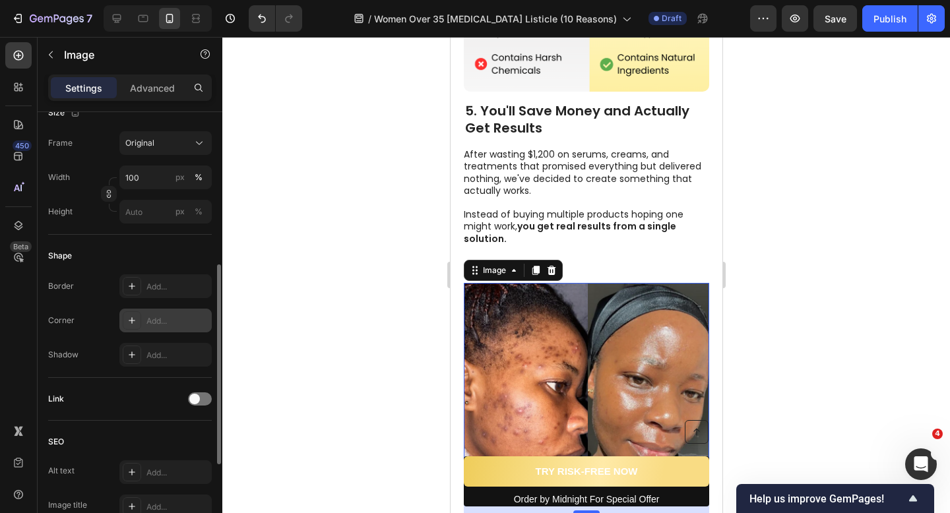
click at [166, 322] on div "Add..." at bounding box center [177, 321] width 62 height 12
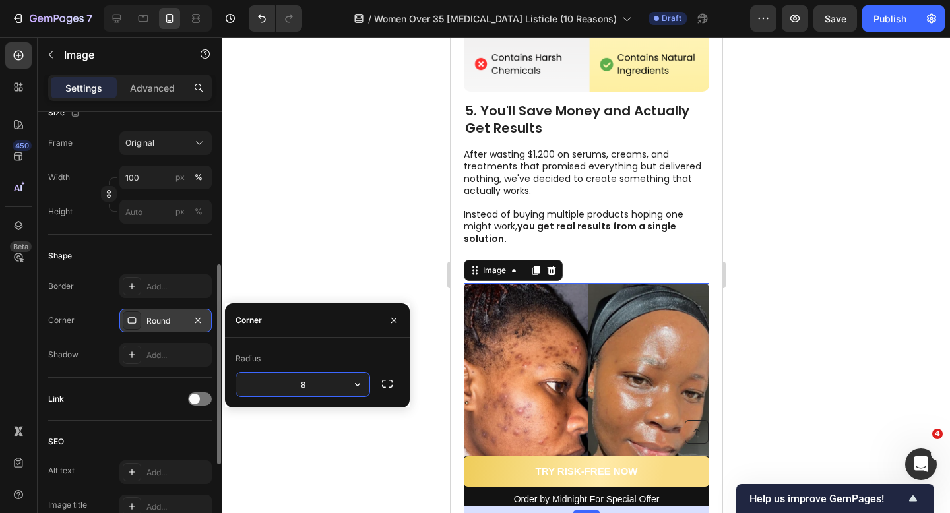
type input "10"
click at [316, 265] on div at bounding box center [586, 275] width 728 height 476
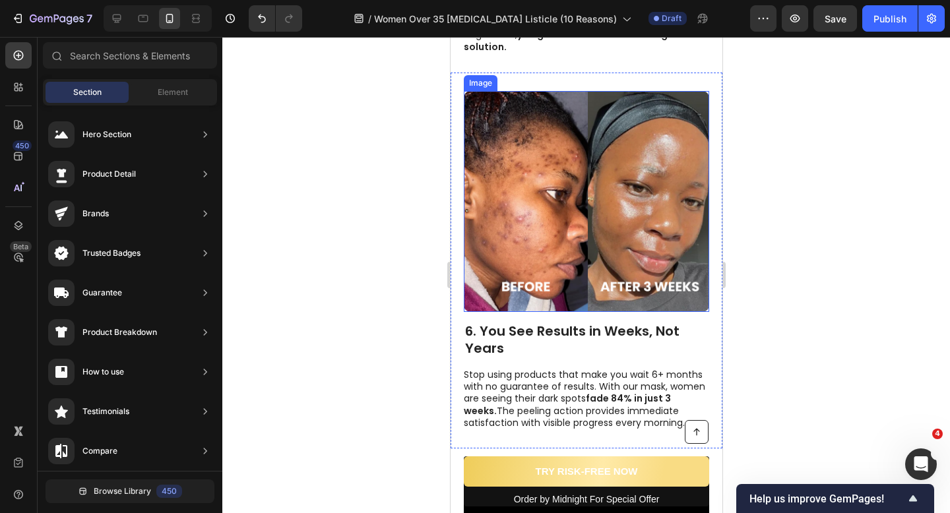
scroll to position [2476, 0]
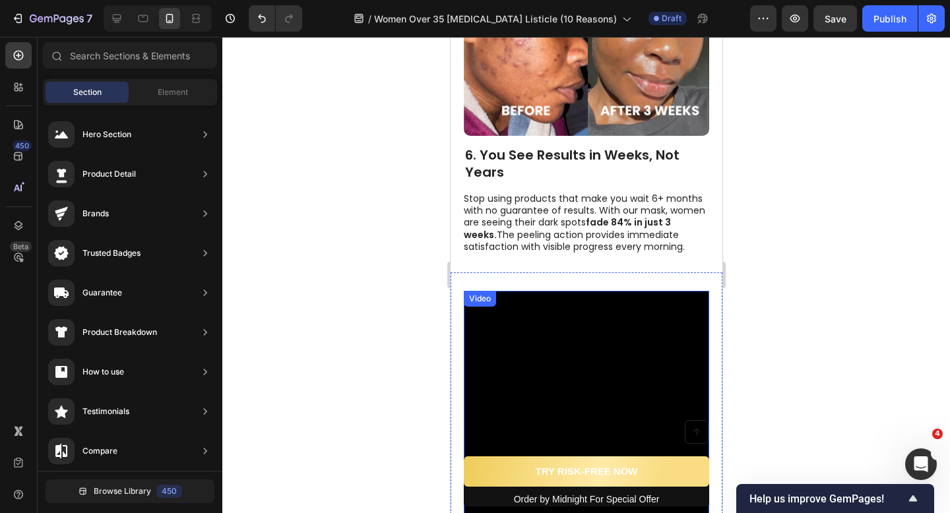
click at [557, 330] on video at bounding box center [585, 413] width 245 height 245
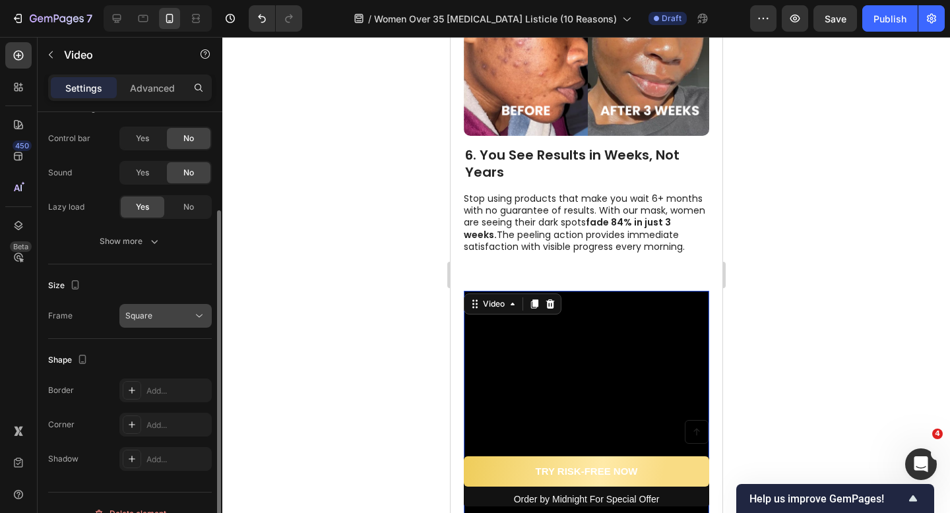
scroll to position [189, 0]
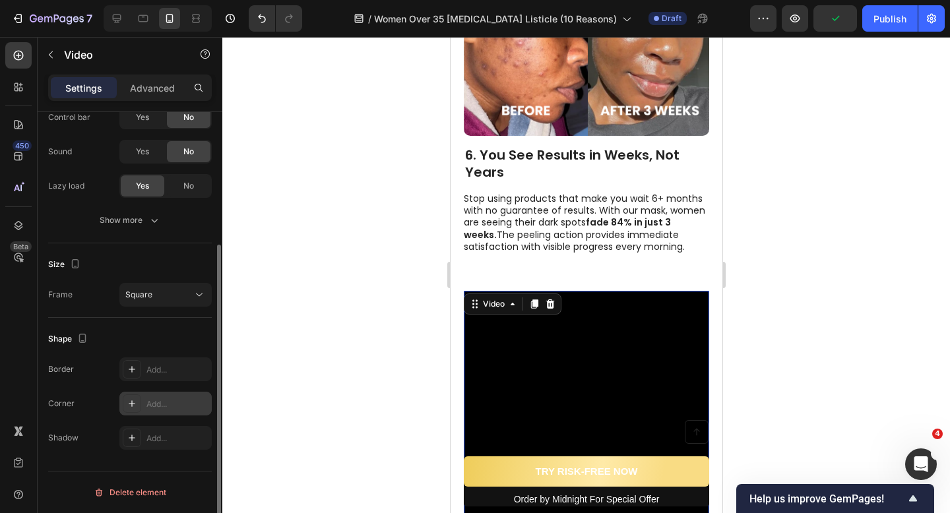
click at [159, 400] on div "Add..." at bounding box center [177, 404] width 62 height 12
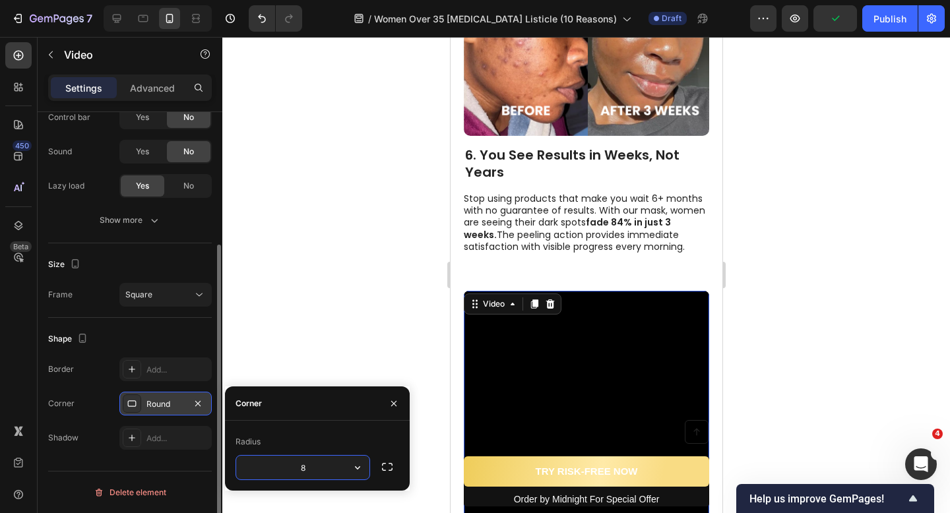
type input "10"
click at [343, 381] on div at bounding box center [586, 275] width 728 height 476
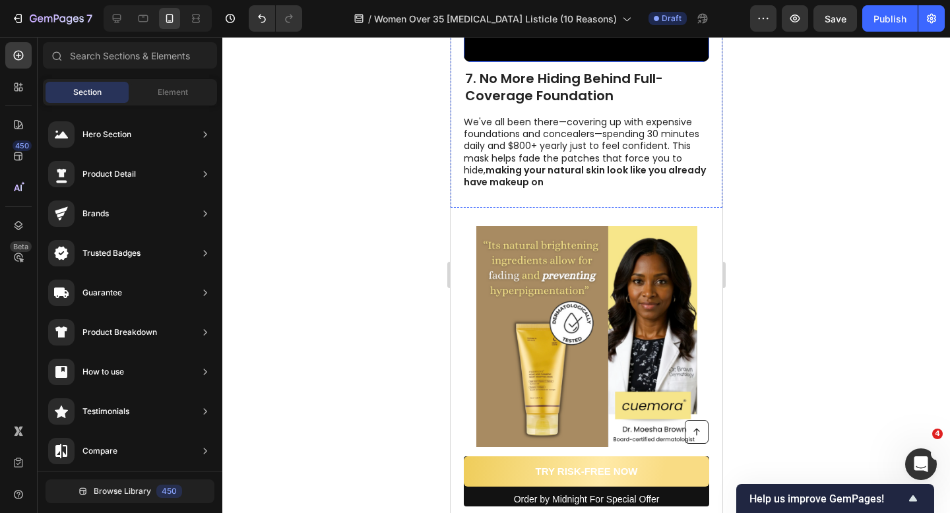
scroll to position [2963, 0]
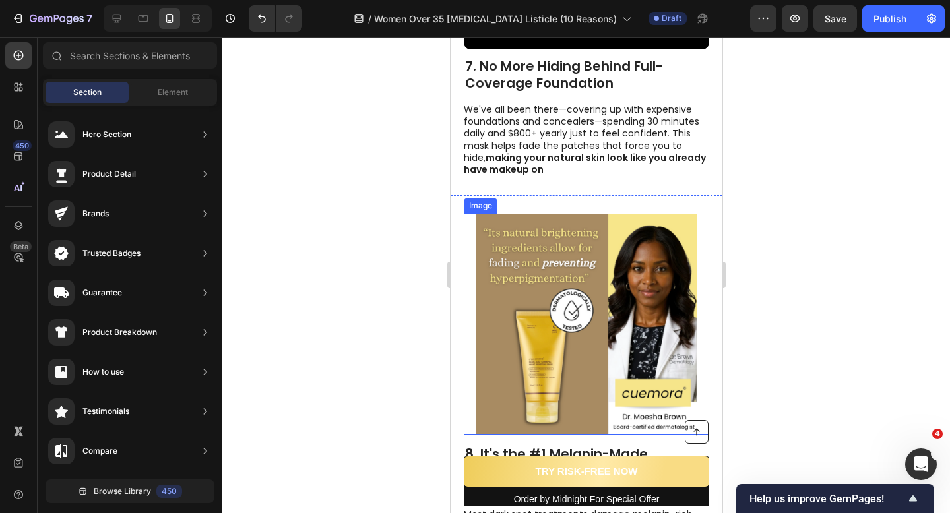
click at [528, 289] on img at bounding box center [586, 324] width 221 height 221
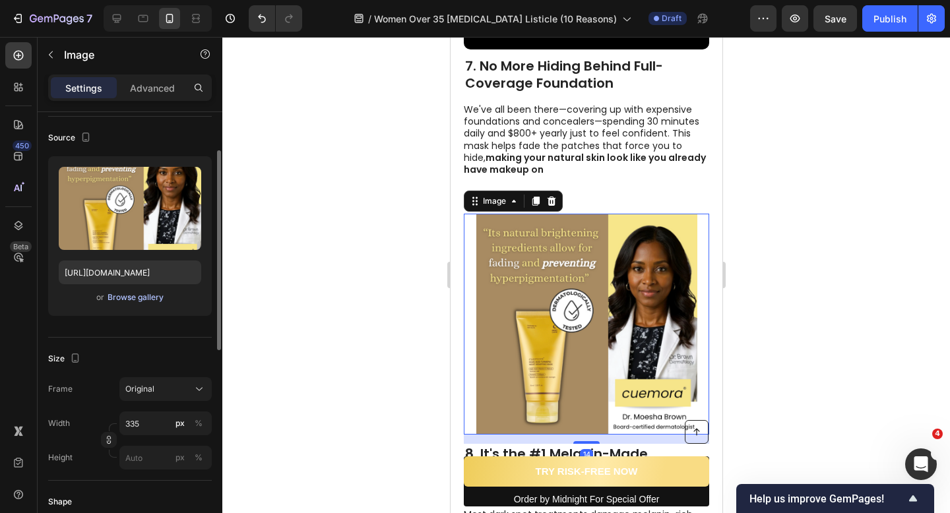
scroll to position [94, 0]
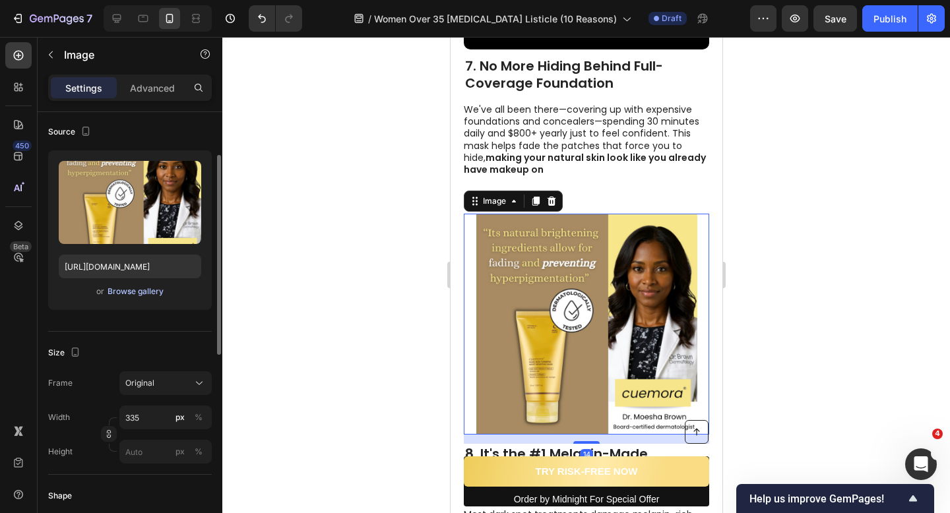
click at [150, 387] on span "Original" at bounding box center [139, 383] width 29 height 12
click at [143, 408] on input "335" at bounding box center [165, 418] width 92 height 24
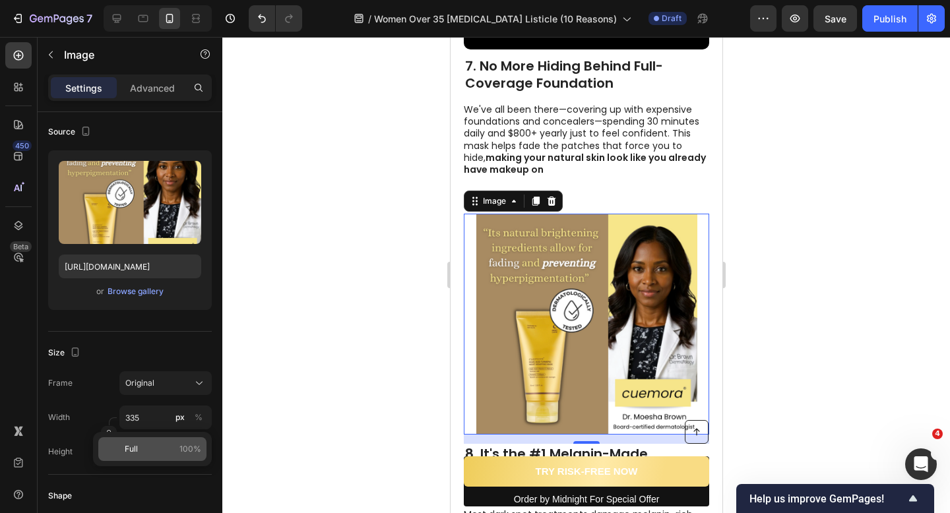
click at [147, 451] on p "Full 100%" at bounding box center [163, 449] width 77 height 12
type input "100"
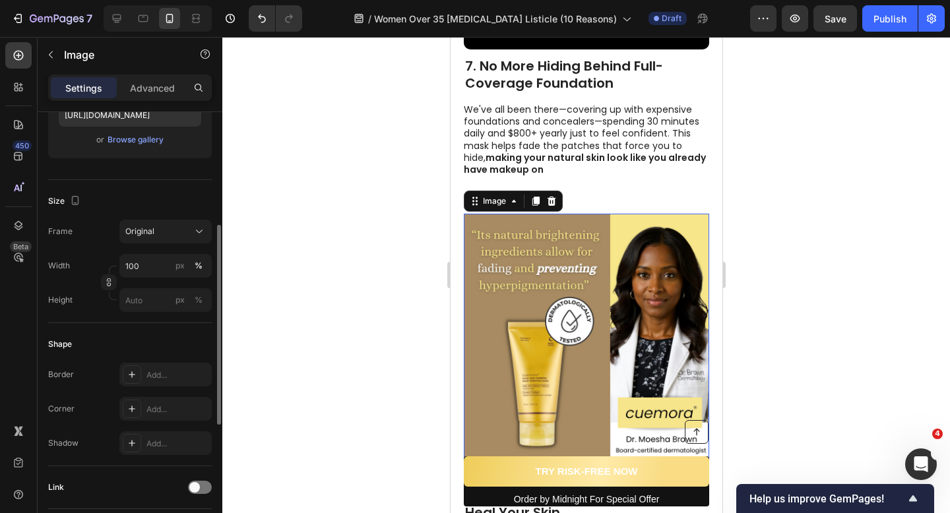
scroll to position [248, 0]
click at [150, 398] on div "Add..." at bounding box center [165, 407] width 92 height 24
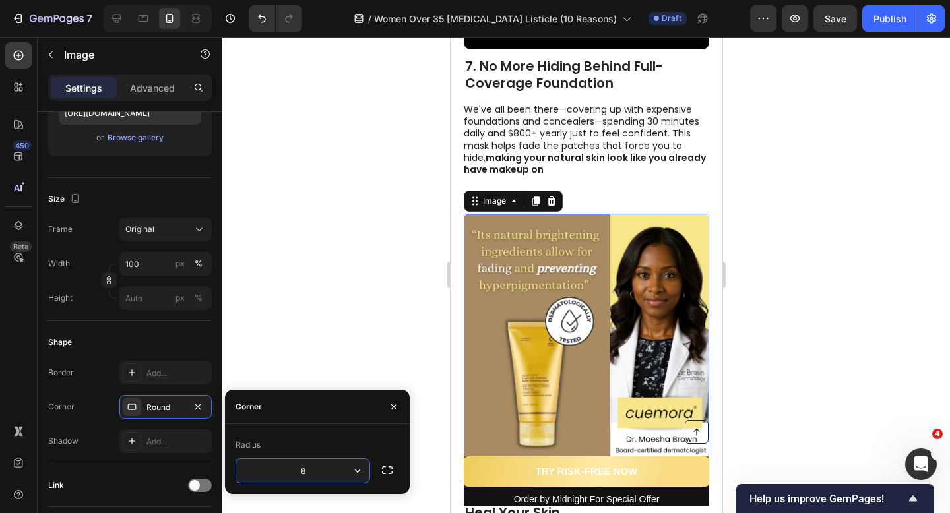
type input "10"
click at [325, 354] on div at bounding box center [586, 275] width 728 height 476
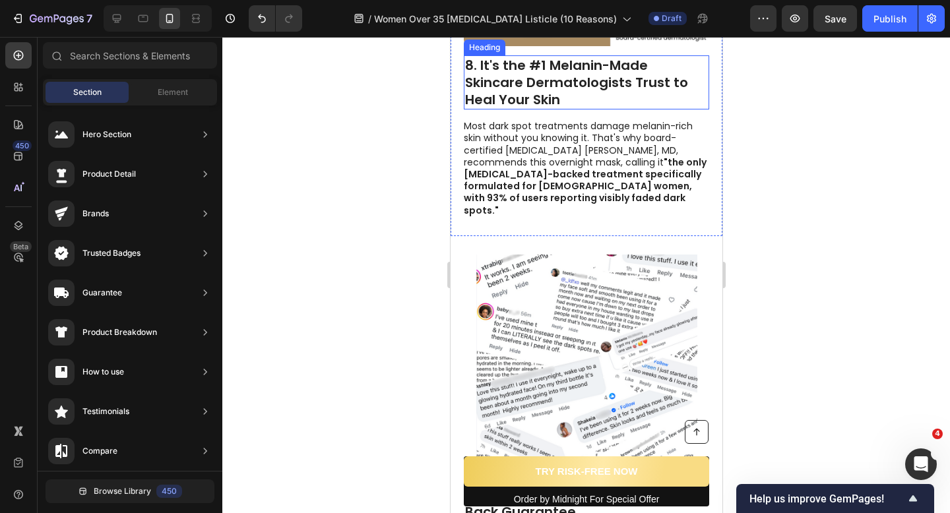
scroll to position [3599, 0]
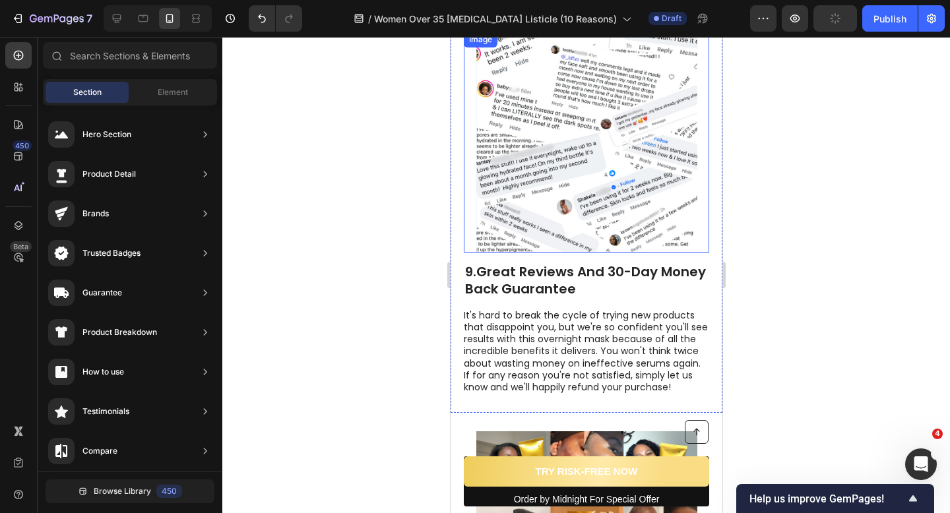
click at [534, 185] on img at bounding box center [586, 142] width 221 height 221
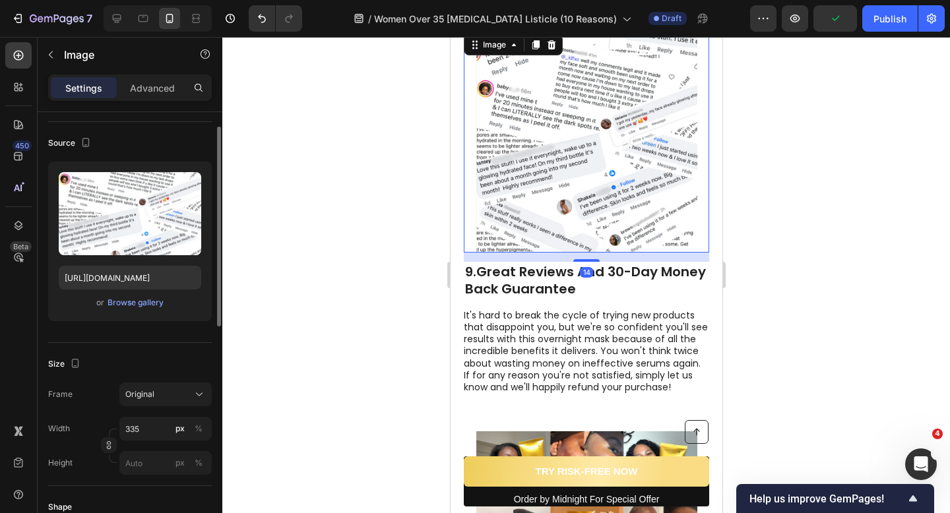
scroll to position [96, 0]
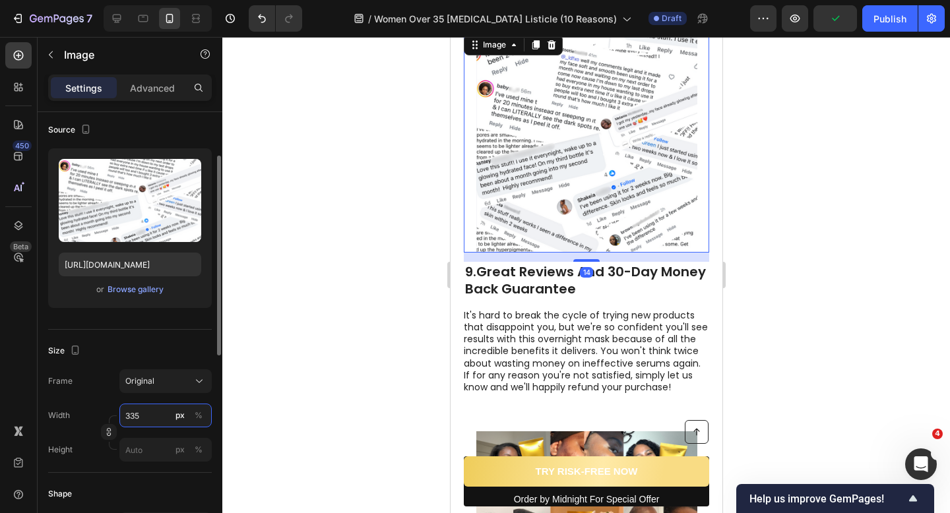
click at [154, 410] on input "335" at bounding box center [165, 416] width 92 height 24
paste input "10"
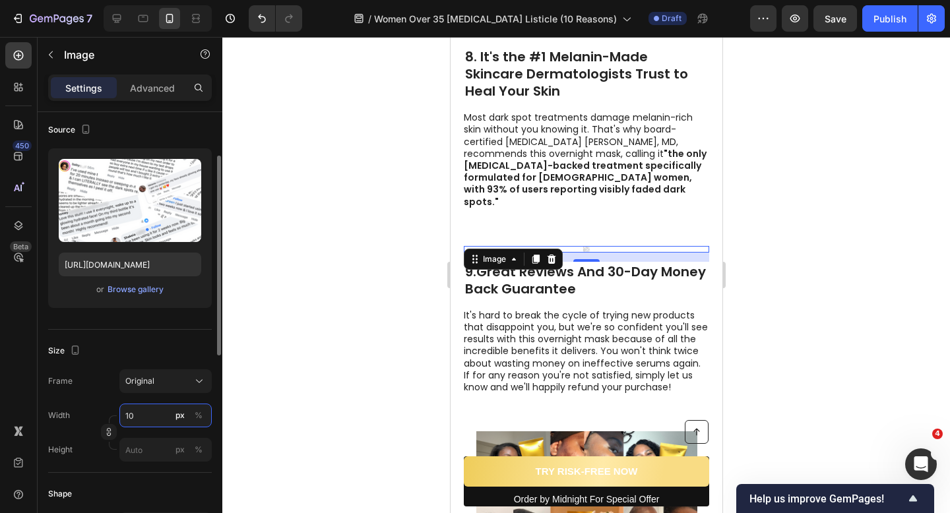
click at [154, 410] on input "10" at bounding box center [165, 416] width 92 height 24
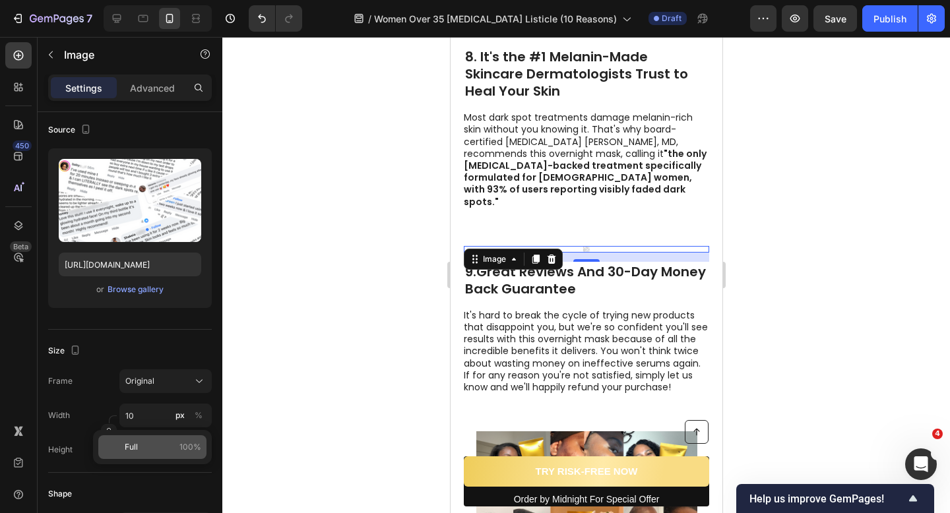
click at [158, 441] on p "Full 100%" at bounding box center [163, 447] width 77 height 12
type input "100"
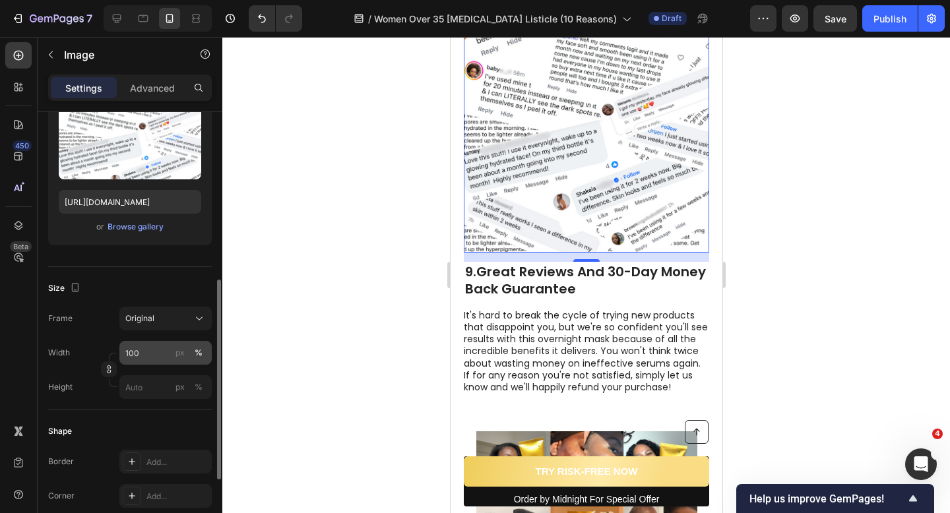
scroll to position [224, 0]
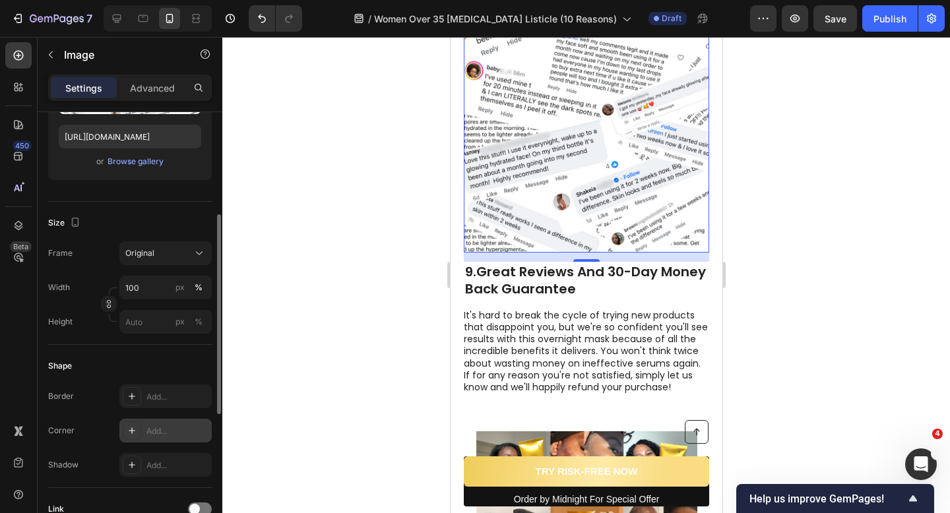
click at [152, 427] on div "Add..." at bounding box center [177, 431] width 62 height 12
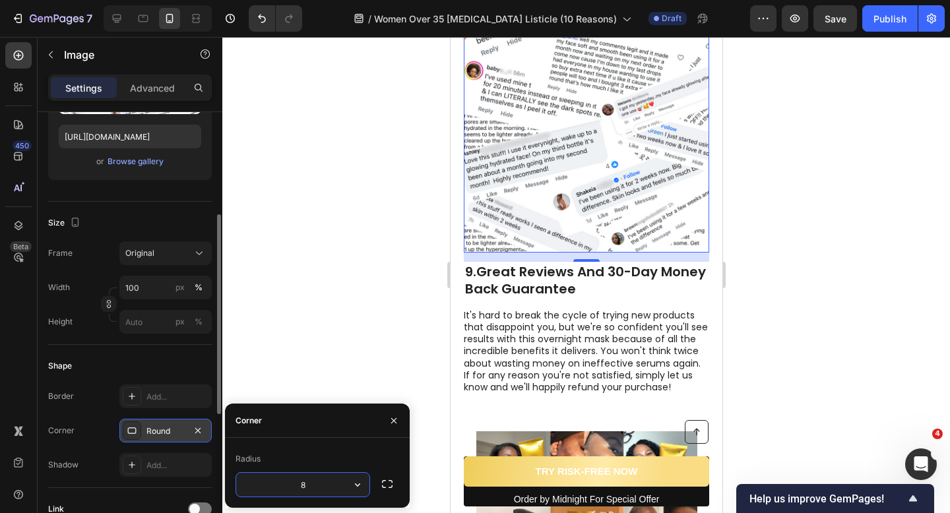
type input "10"
click at [338, 360] on div at bounding box center [586, 275] width 728 height 476
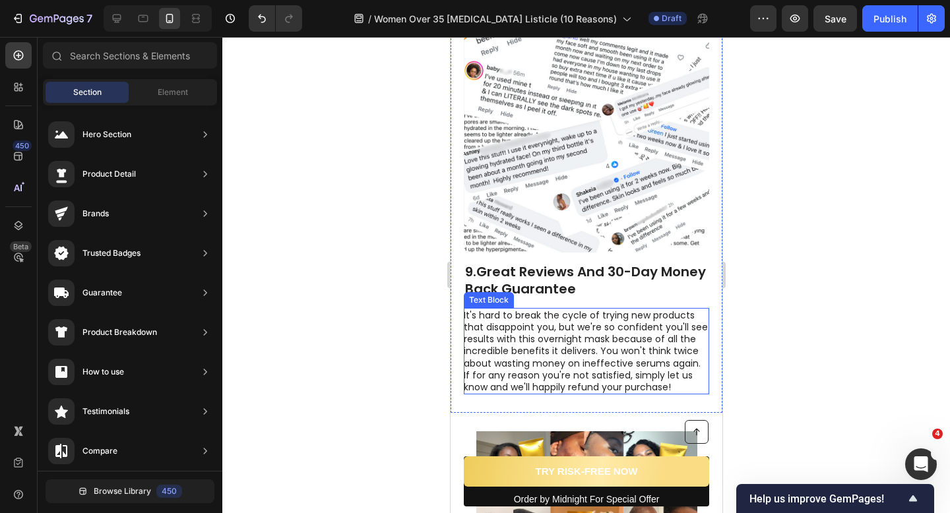
scroll to position [3833, 0]
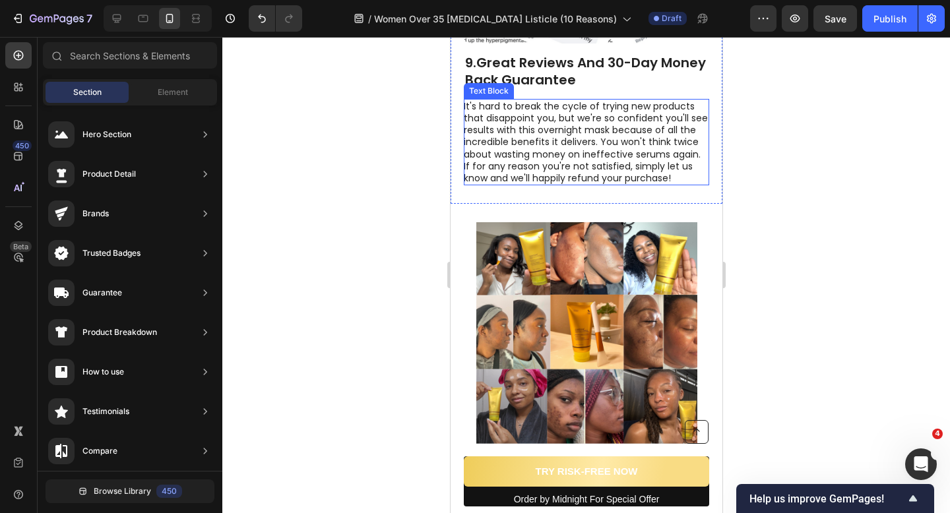
click at [522, 341] on img at bounding box center [586, 333] width 221 height 222
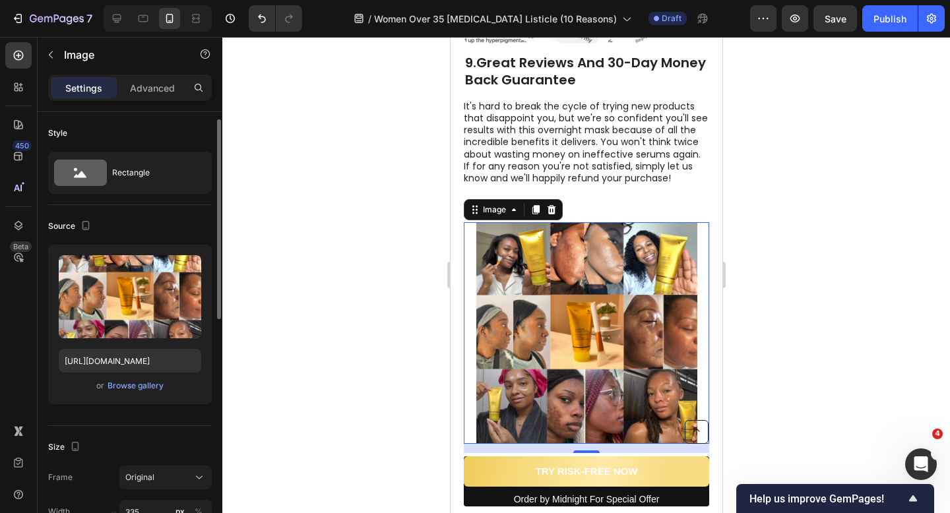
scroll to position [242, 0]
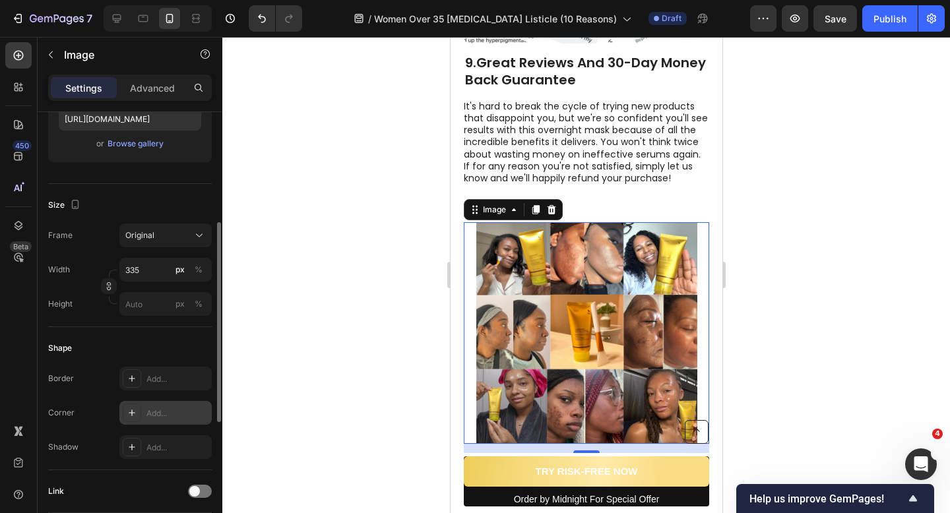
click at [153, 418] on div "Add..." at bounding box center [177, 414] width 62 height 12
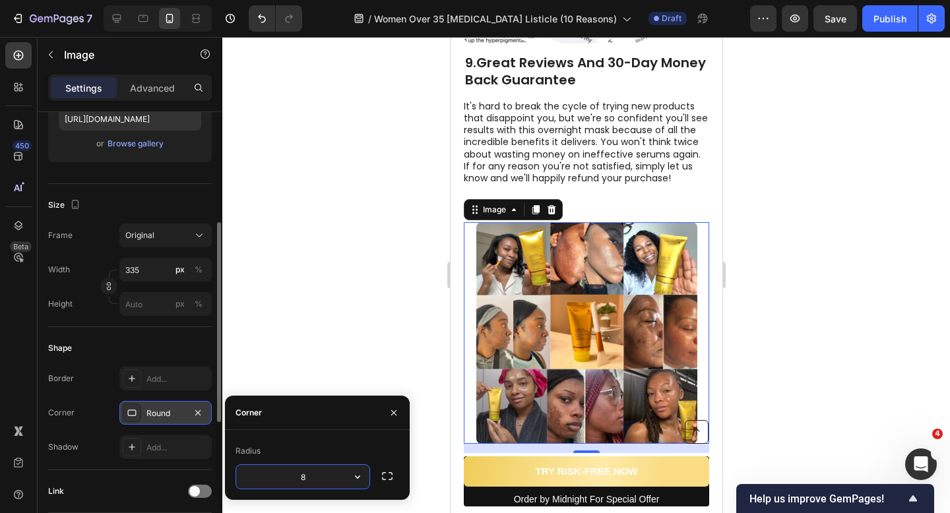
type input "10"
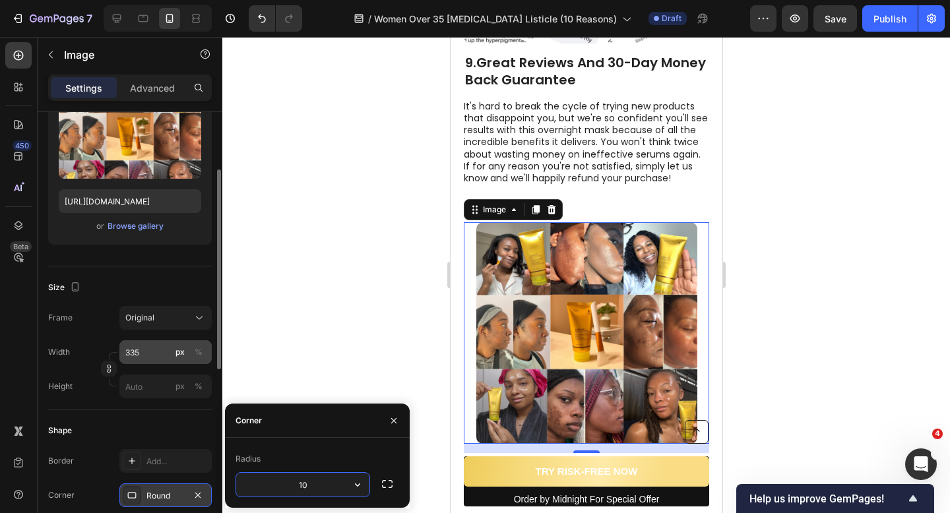
scroll to position [149, 0]
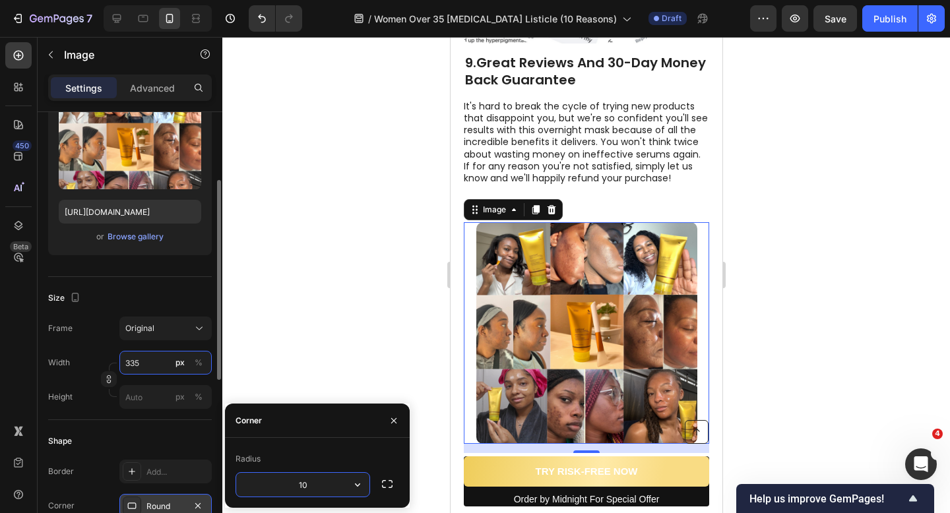
click at [167, 354] on input "335" at bounding box center [165, 363] width 92 height 24
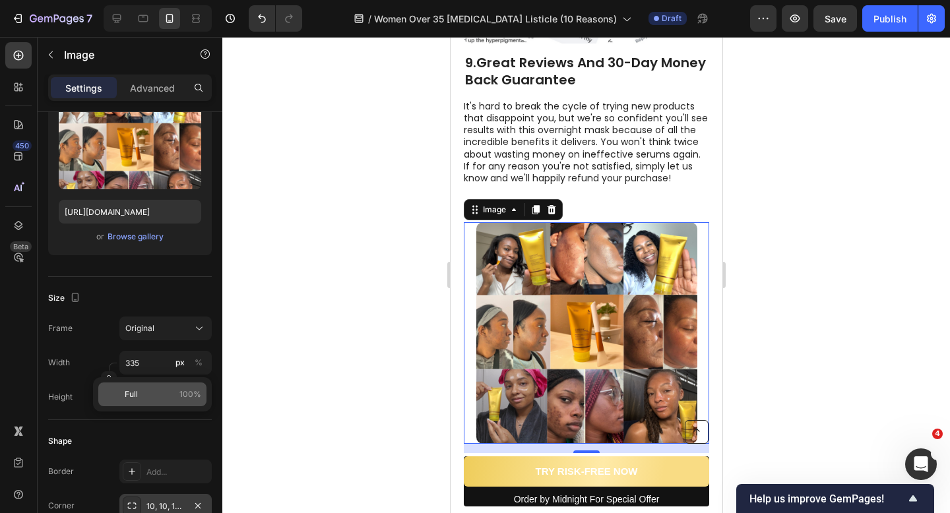
click at [158, 396] on p "Full 100%" at bounding box center [163, 395] width 77 height 12
type input "100"
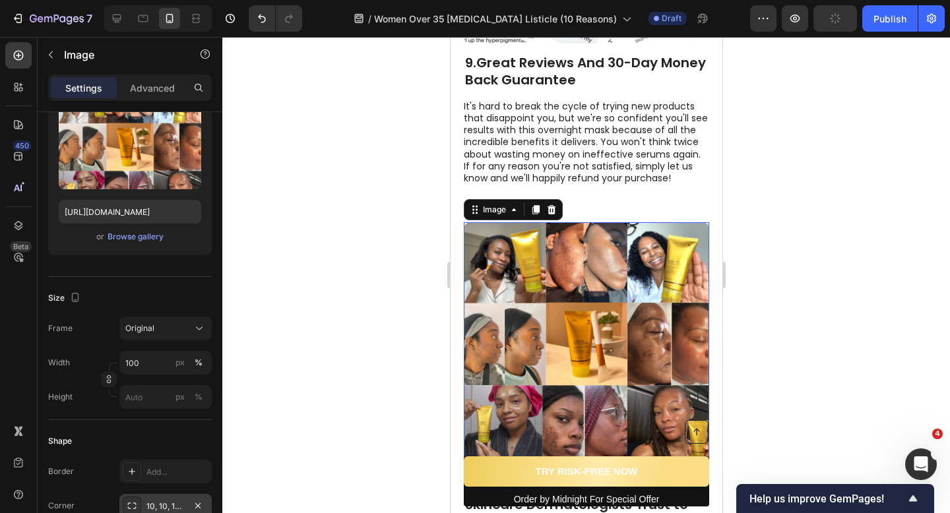
click at [391, 270] on div at bounding box center [586, 275] width 728 height 476
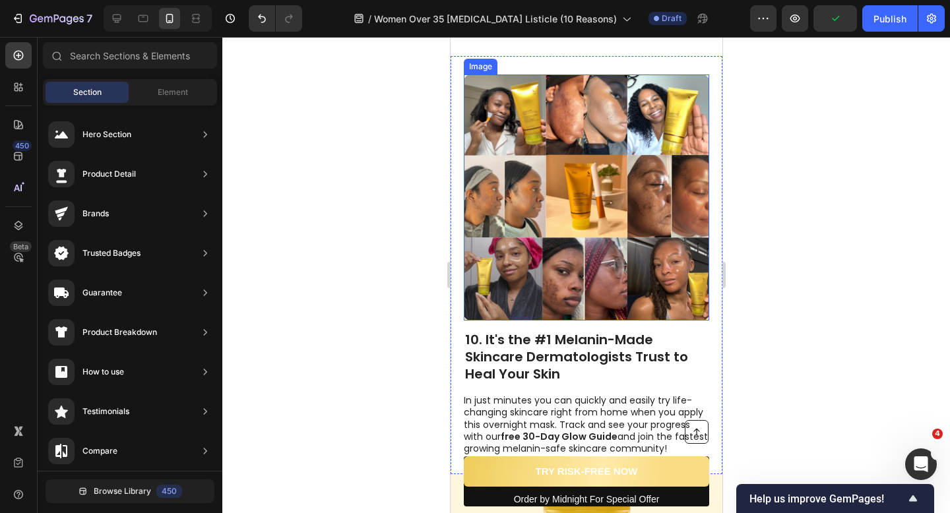
scroll to position [4160, 0]
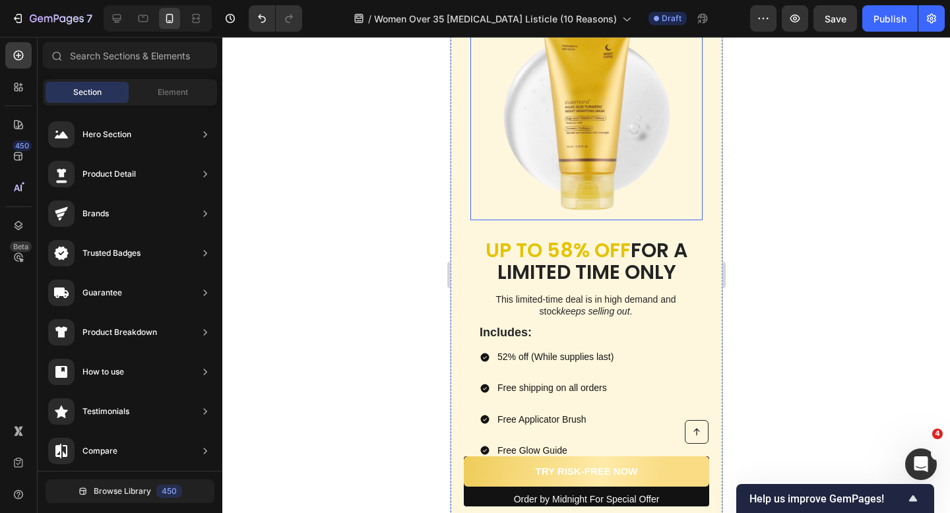
scroll to position [4567, 0]
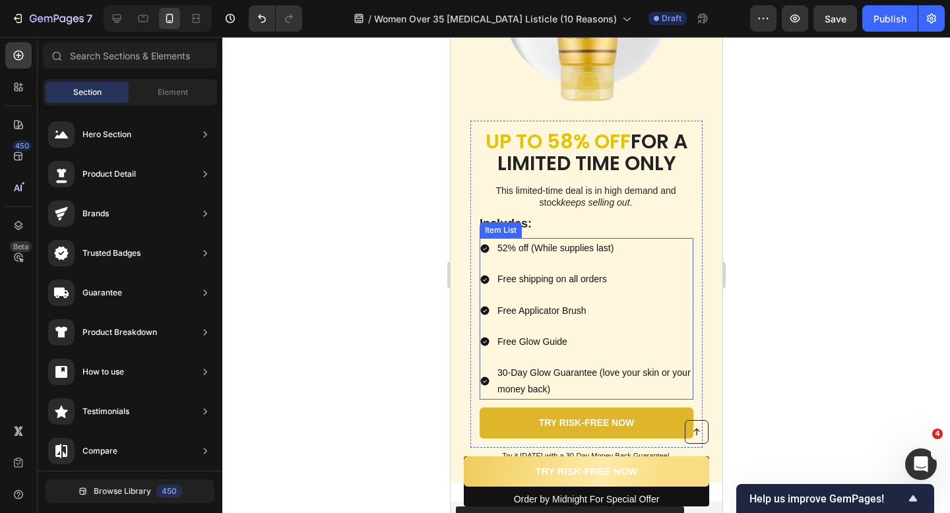
click at [479, 256] on div "52% off (While supplies last) Free shipping on all orders Free Applicator Brush…" at bounding box center [586, 319] width 214 height 162
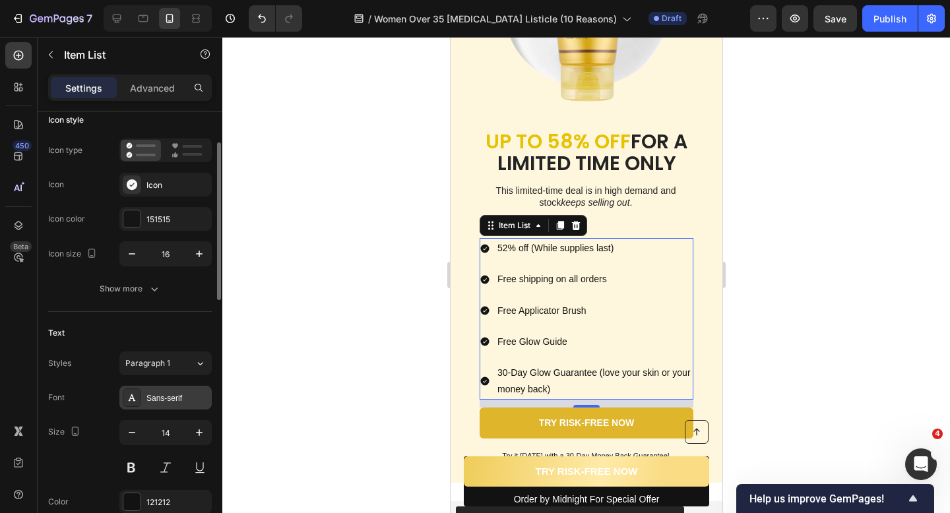
scroll to position [85, 0]
click at [138, 197] on div "Icon" at bounding box center [165, 187] width 92 height 24
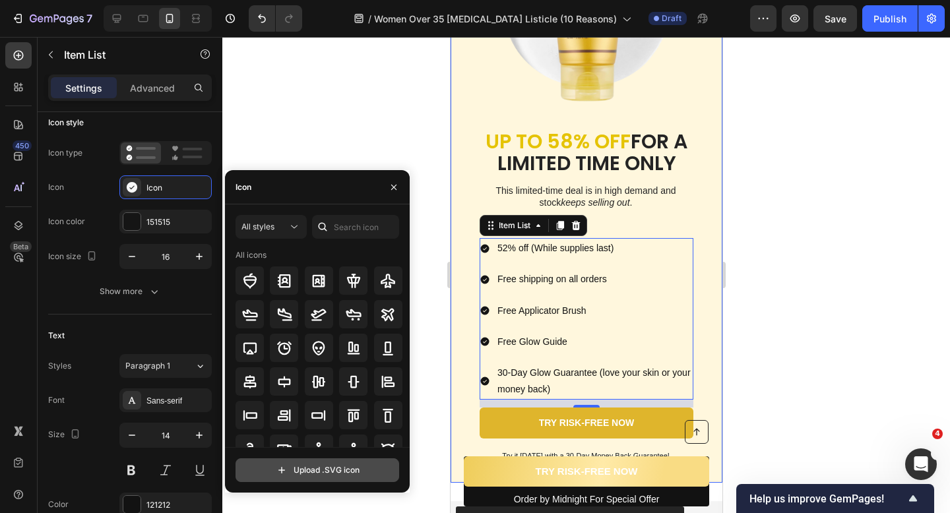
click at [323, 468] on input "file" at bounding box center [317, 470] width 162 height 22
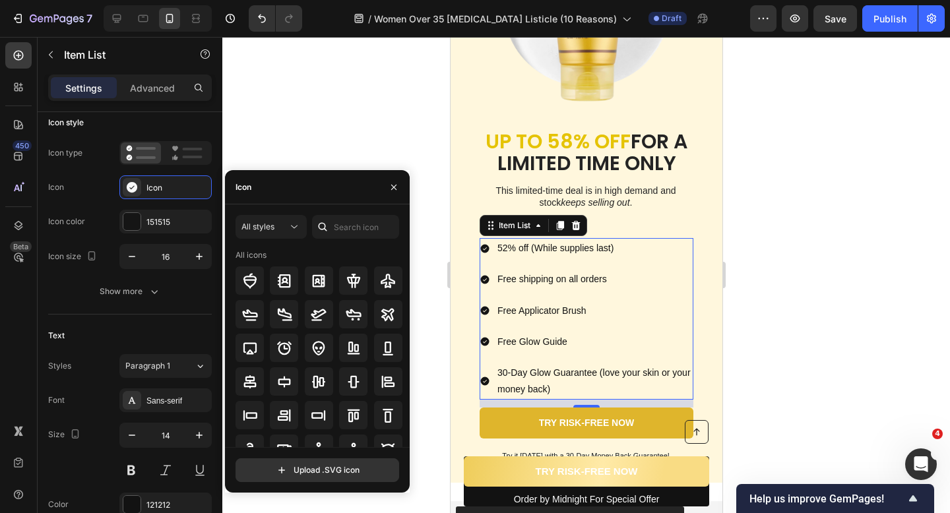
click at [309, 484] on div "All styles All icons Upload .SVG icon" at bounding box center [317, 348] width 185 height 288
click at [311, 465] on input "file" at bounding box center [317, 470] width 162 height 22
click at [338, 470] on input "file" at bounding box center [317, 470] width 162 height 22
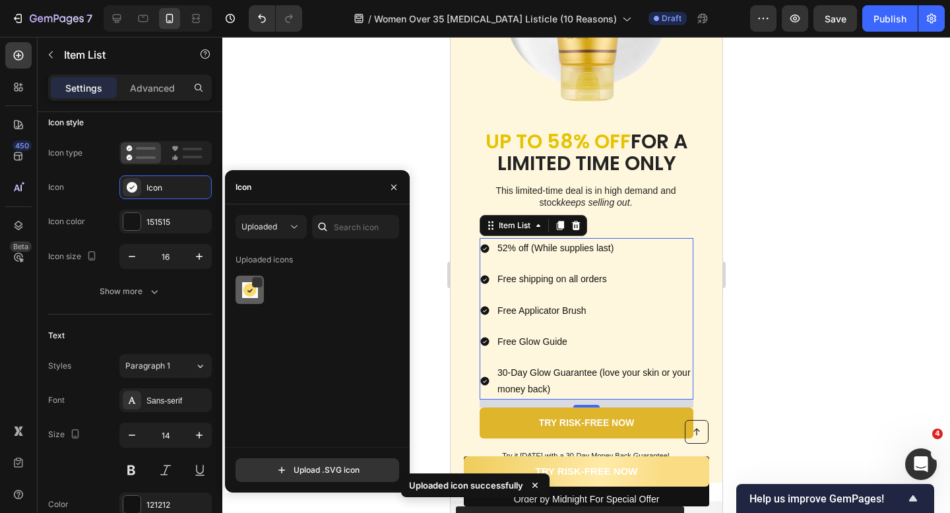
click at [248, 295] on img at bounding box center [250, 290] width 16 height 16
click at [396, 191] on icon "button" at bounding box center [394, 187] width 11 height 11
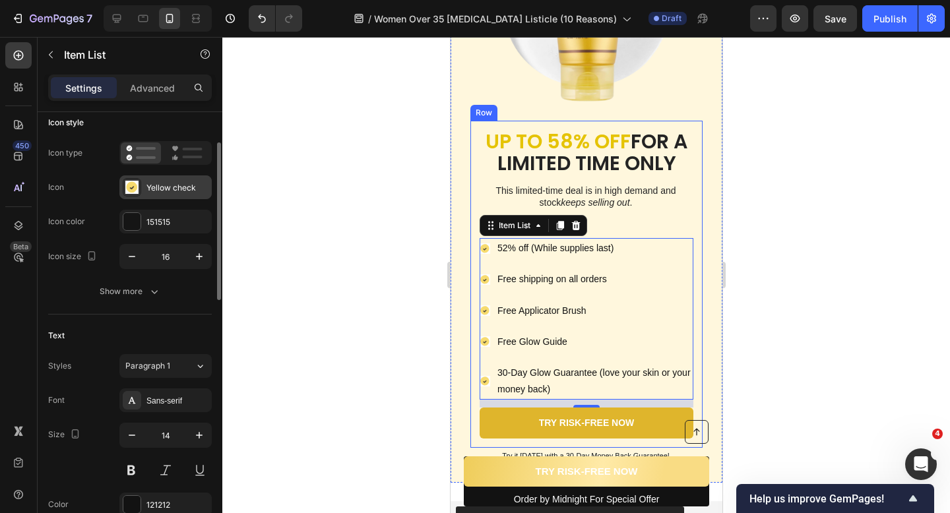
click at [150, 195] on div "Yellow check" at bounding box center [165, 187] width 92 height 24
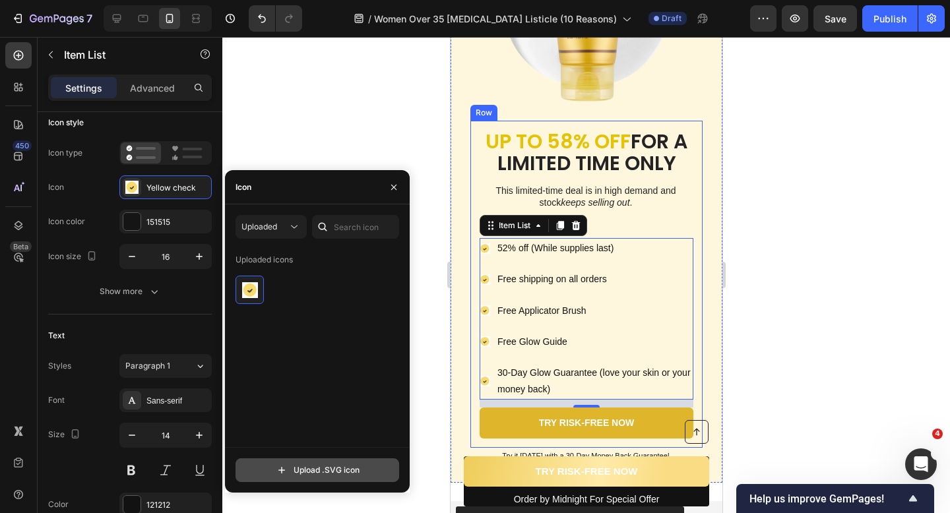
click at [338, 468] on input "file" at bounding box center [317, 470] width 162 height 22
type input "C:\fakepath\Yellow_check-removebg-preview.svg"
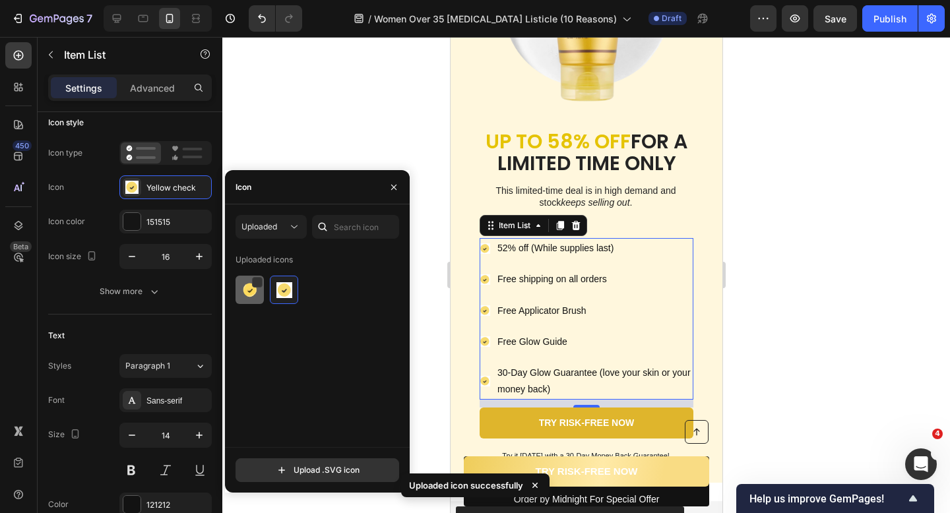
click at [250, 292] on img at bounding box center [250, 290] width 16 height 16
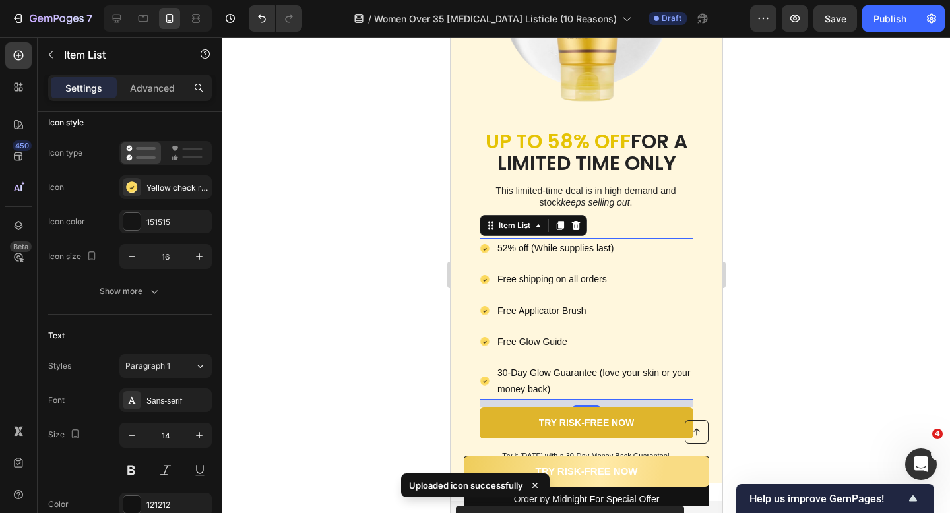
click at [334, 143] on div at bounding box center [586, 275] width 728 height 476
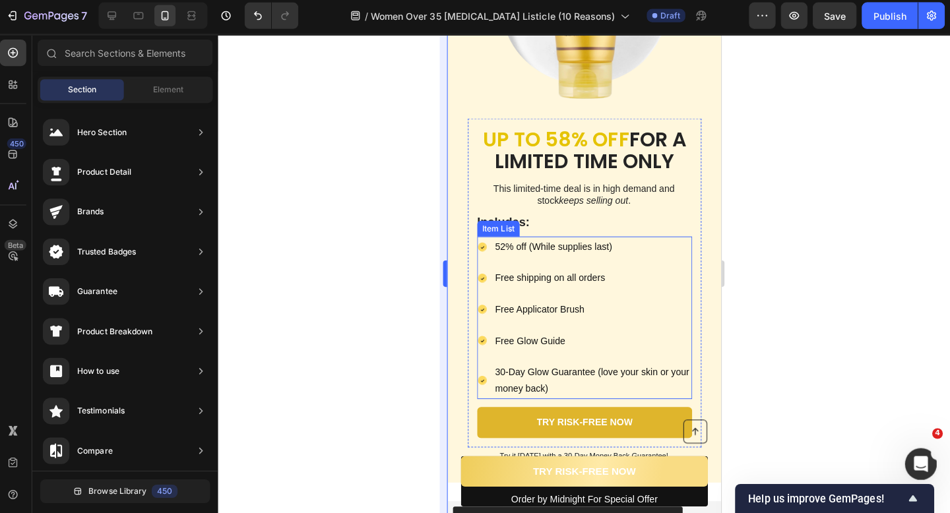
scroll to position [0, 0]
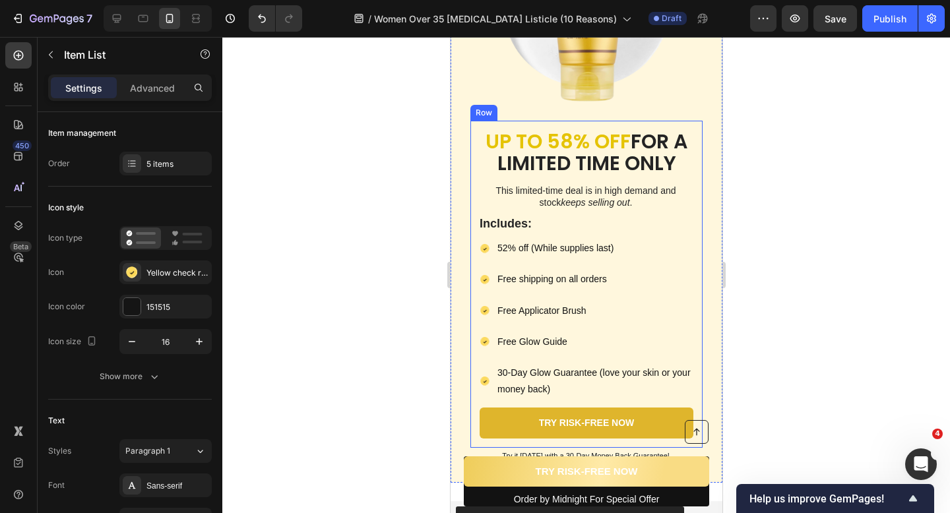
click at [487, 243] on icon at bounding box center [484, 248] width 11 height 11
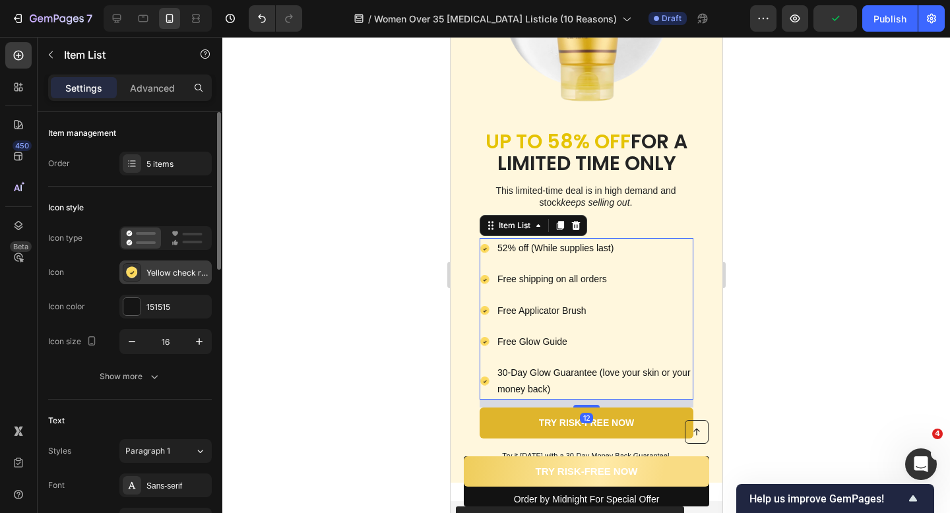
click at [162, 277] on div "Yellow check removebg preview" at bounding box center [177, 273] width 62 height 12
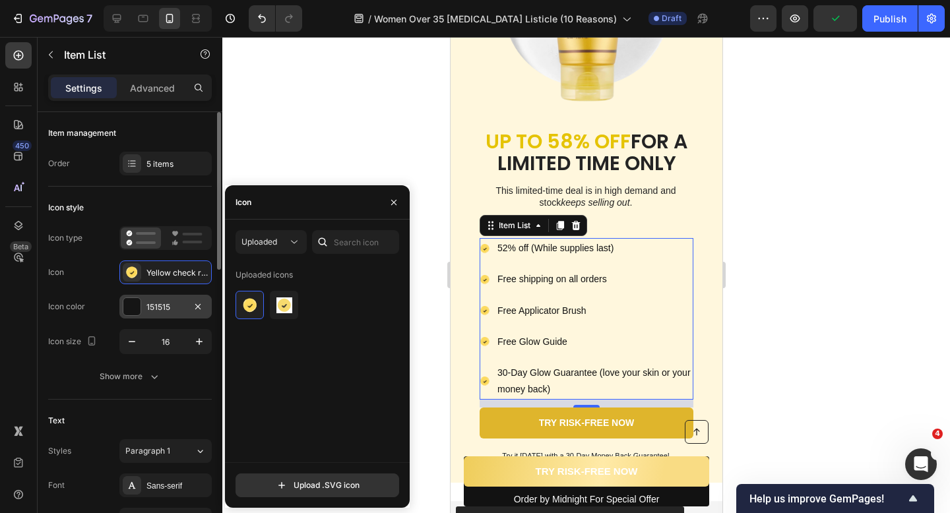
click at [158, 303] on div "151515" at bounding box center [165, 307] width 38 height 12
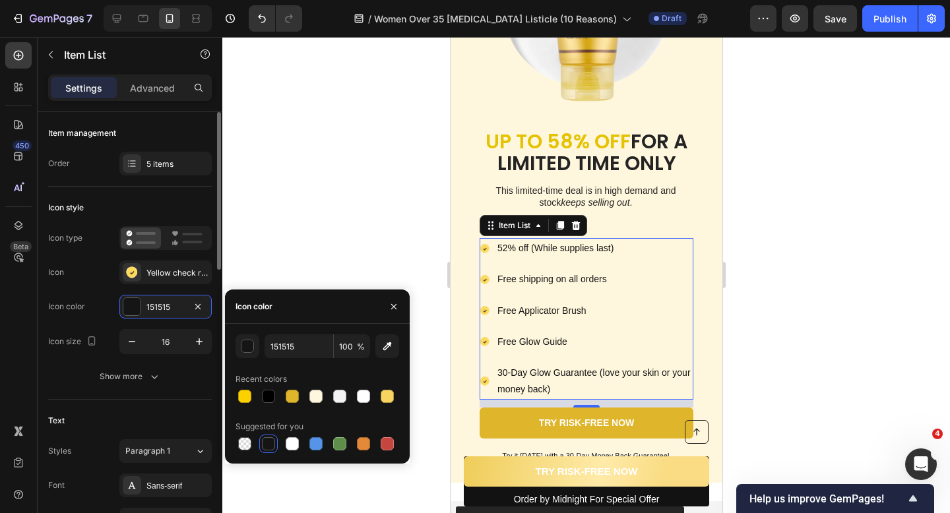
click at [160, 286] on div "Icon type Icon Yellow check removebg preview Icon color 151515 Icon size 16" at bounding box center [130, 290] width 164 height 128
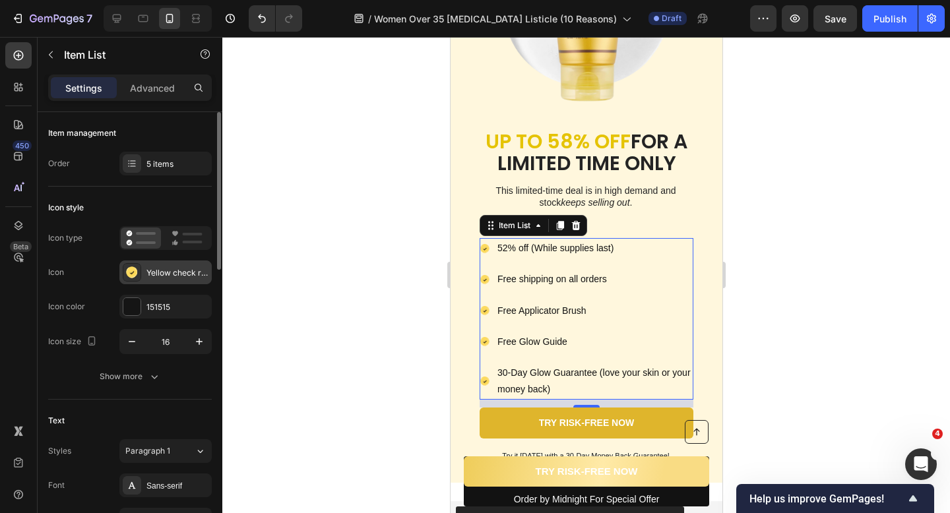
click at [183, 279] on div "Yellow check removebg preview" at bounding box center [165, 273] width 92 height 24
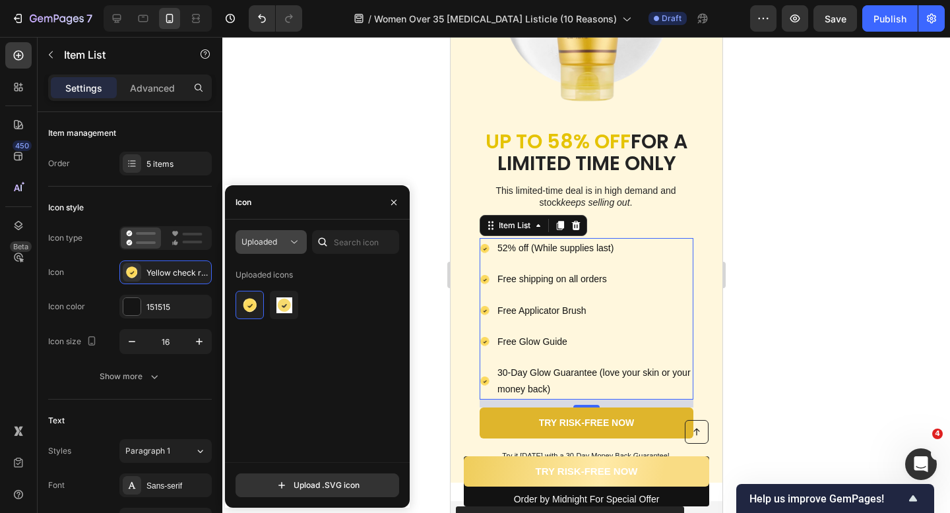
click at [265, 243] on span "Uploaded" at bounding box center [259, 242] width 36 height 10
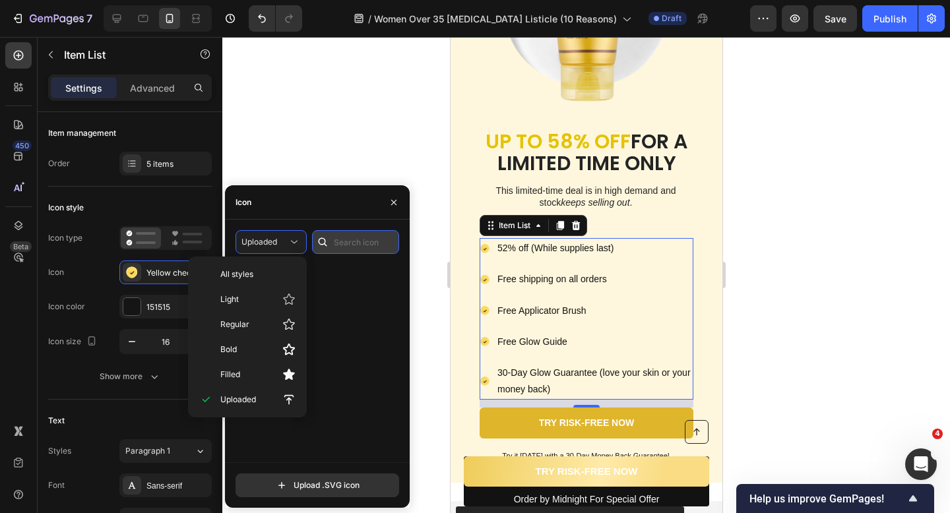
click at [342, 243] on input "text" at bounding box center [355, 242] width 87 height 24
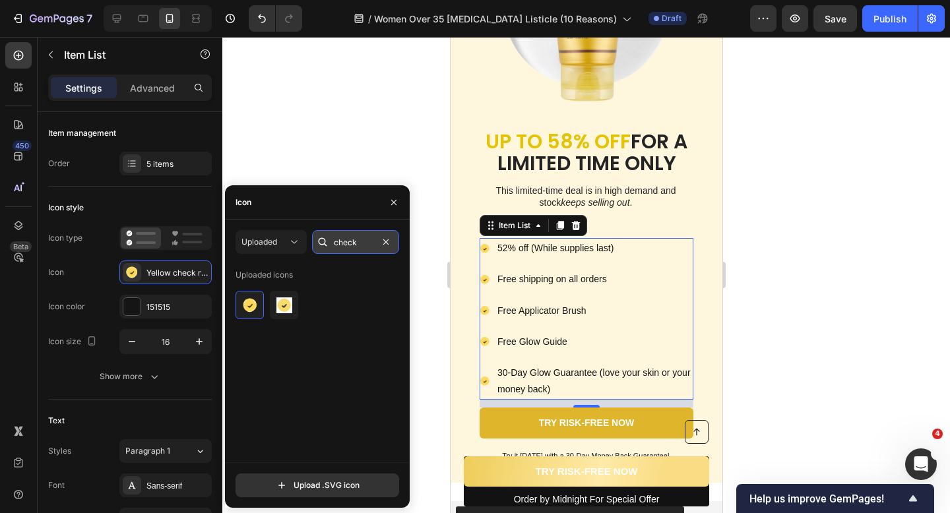
type input "check"
click at [295, 230] on button "Uploaded" at bounding box center [270, 242] width 71 height 24
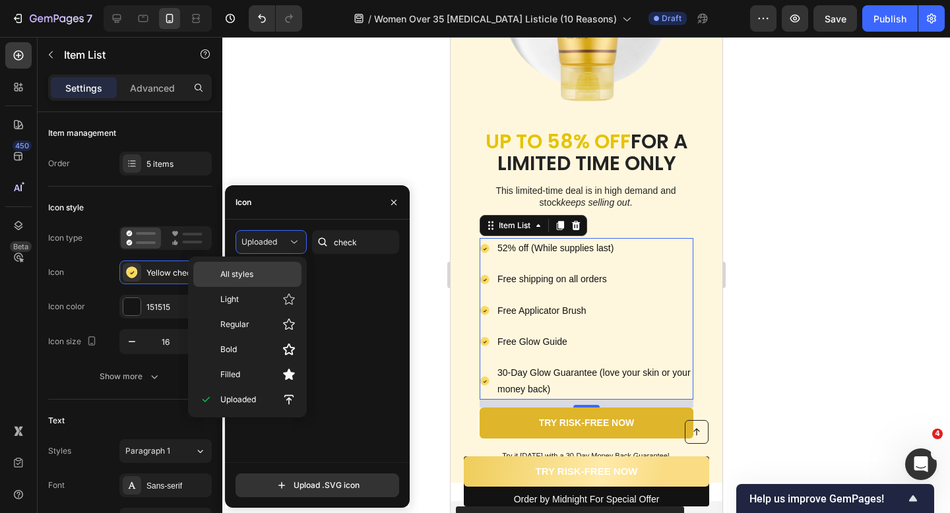
click at [267, 276] on p "All styles" at bounding box center [257, 274] width 75 height 12
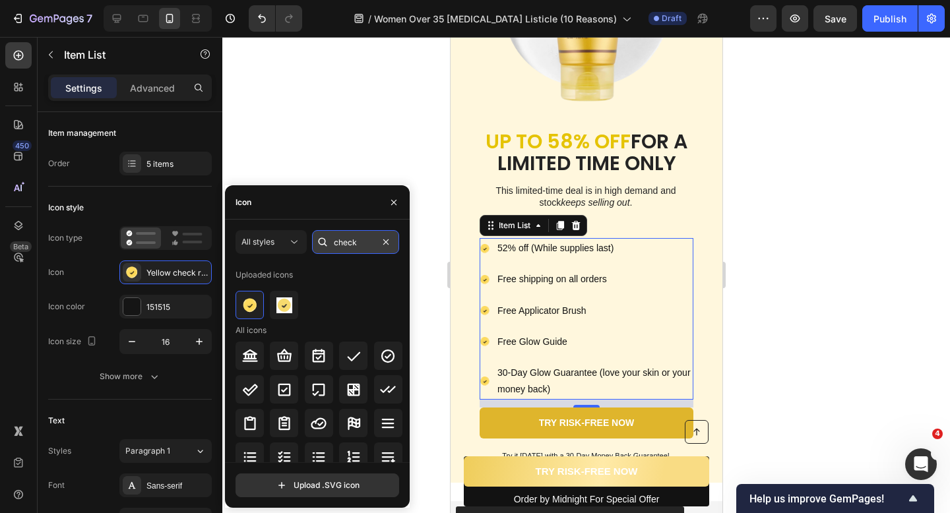
click at [342, 249] on input "check" at bounding box center [355, 242] width 87 height 24
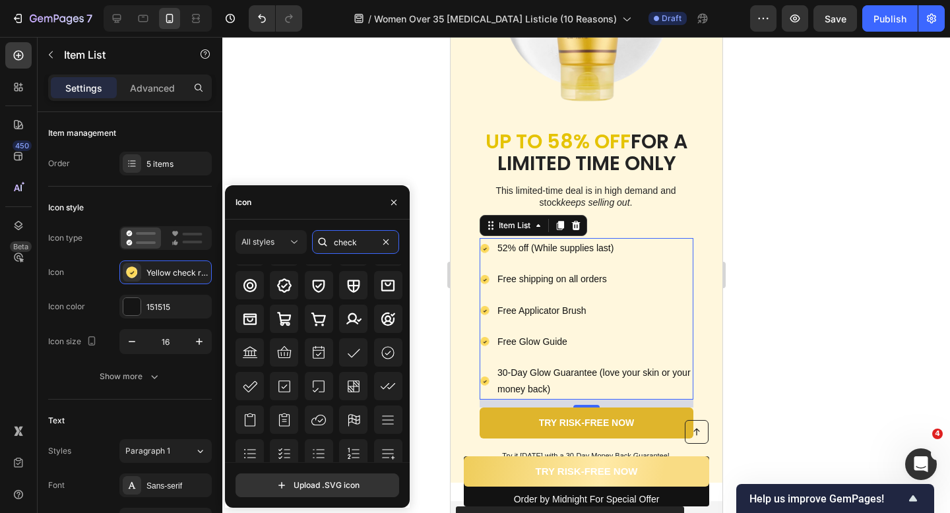
scroll to position [195, 0]
click at [288, 245] on icon at bounding box center [294, 241] width 13 height 13
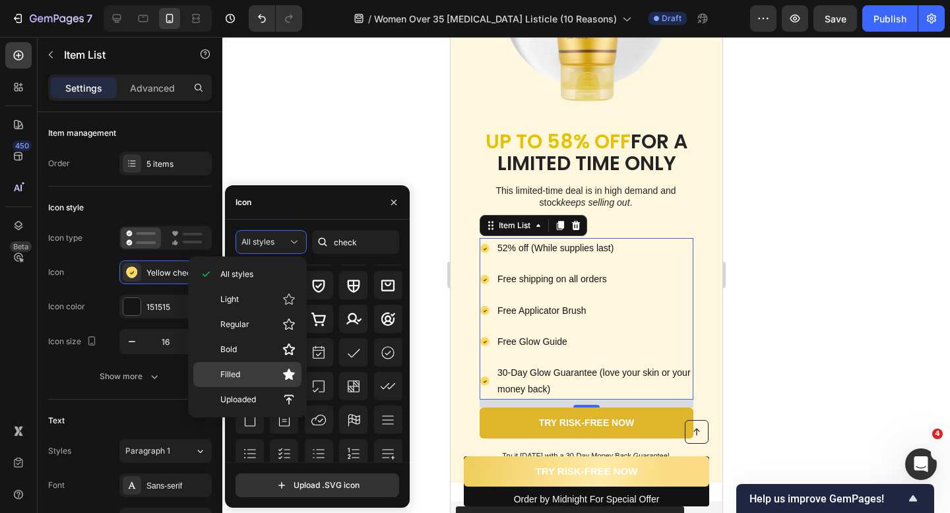
click at [251, 368] on p "Filled" at bounding box center [257, 374] width 75 height 13
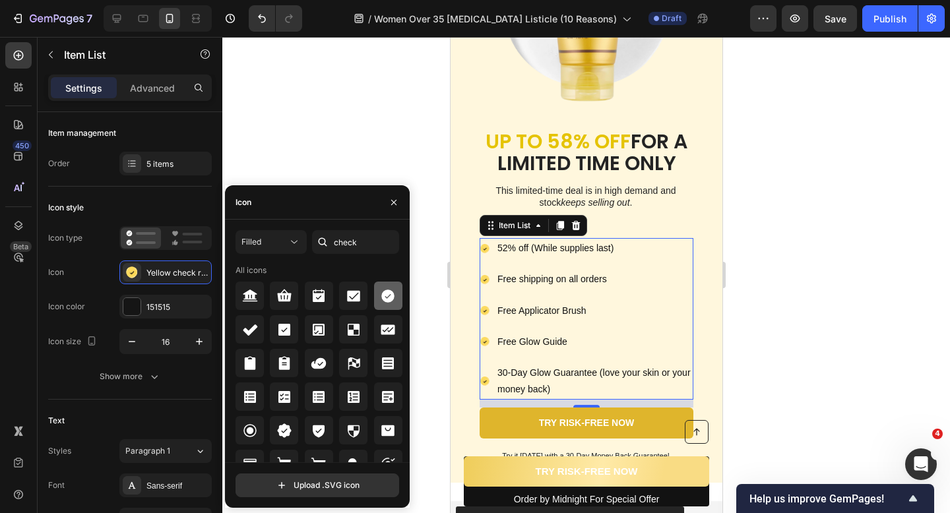
click at [380, 302] on icon at bounding box center [388, 296] width 16 height 16
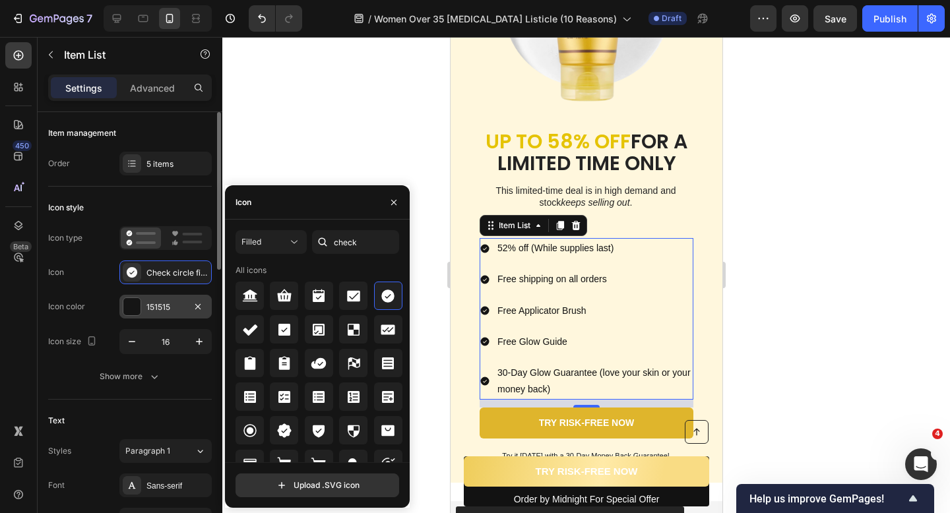
click at [143, 303] on div "151515" at bounding box center [165, 307] width 92 height 24
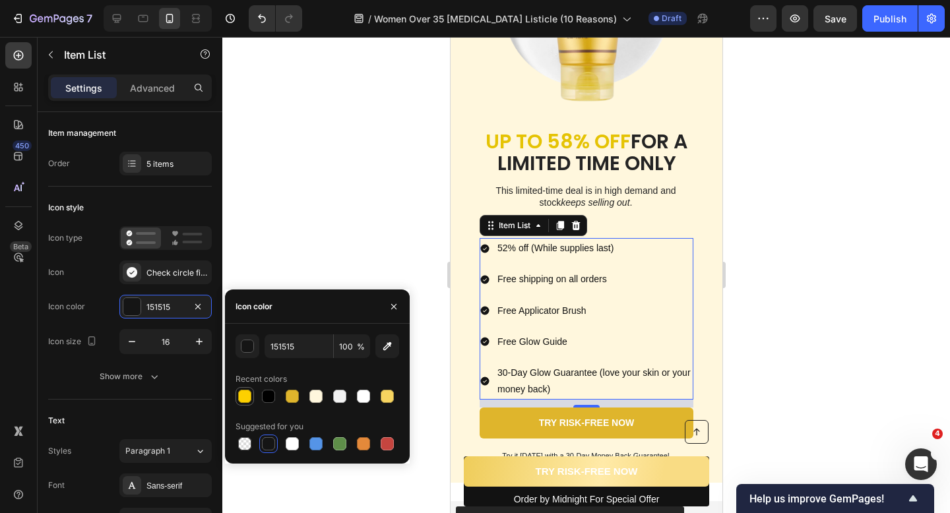
click at [245, 400] on div at bounding box center [244, 396] width 13 height 13
type input "FDD000"
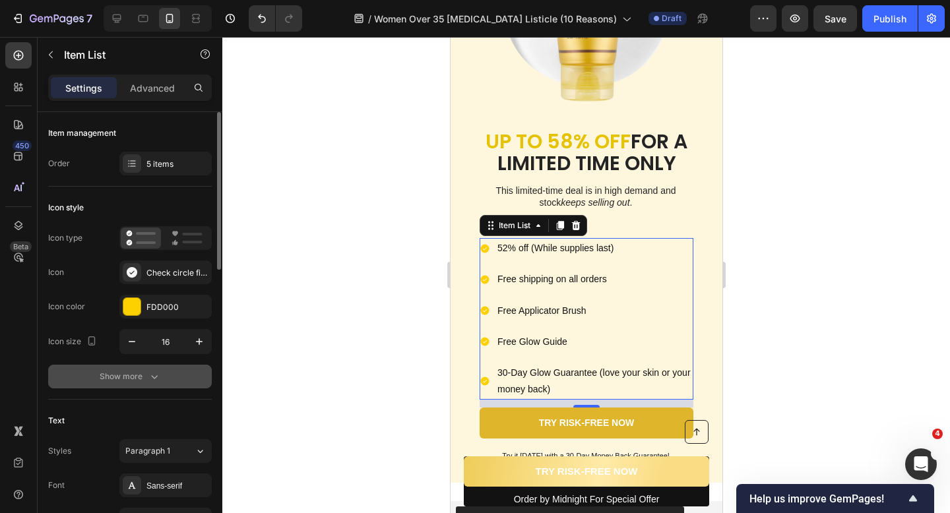
click at [137, 370] on div "Show more" at bounding box center [130, 376] width 61 height 13
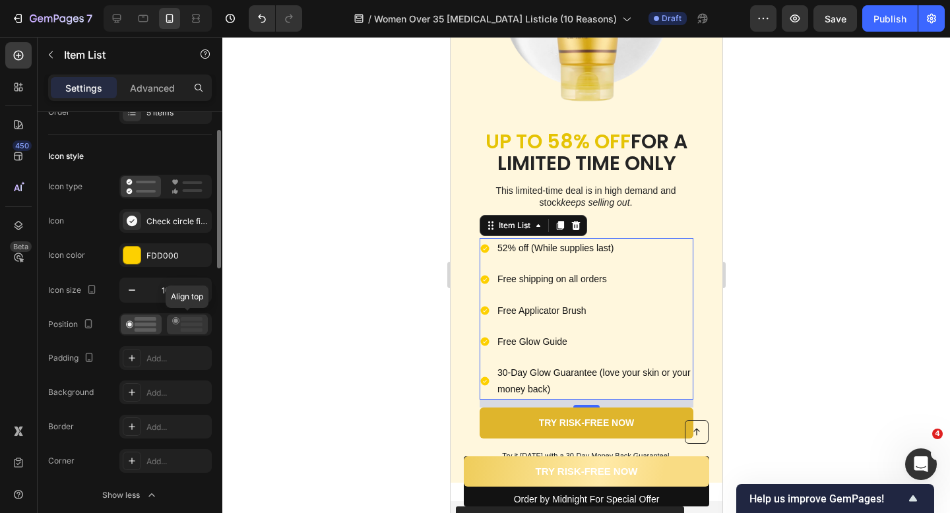
scroll to position [100, 0]
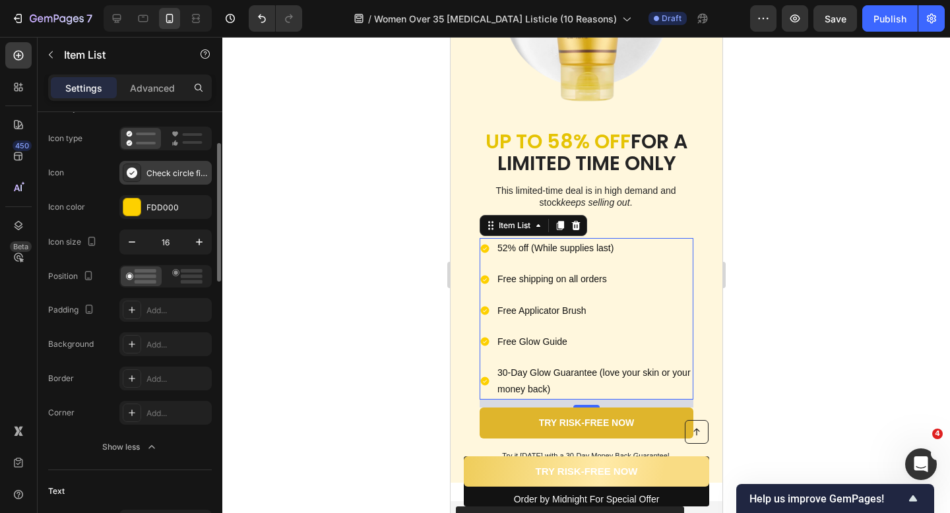
click at [175, 175] on div "Check circle filled" at bounding box center [177, 174] width 62 height 12
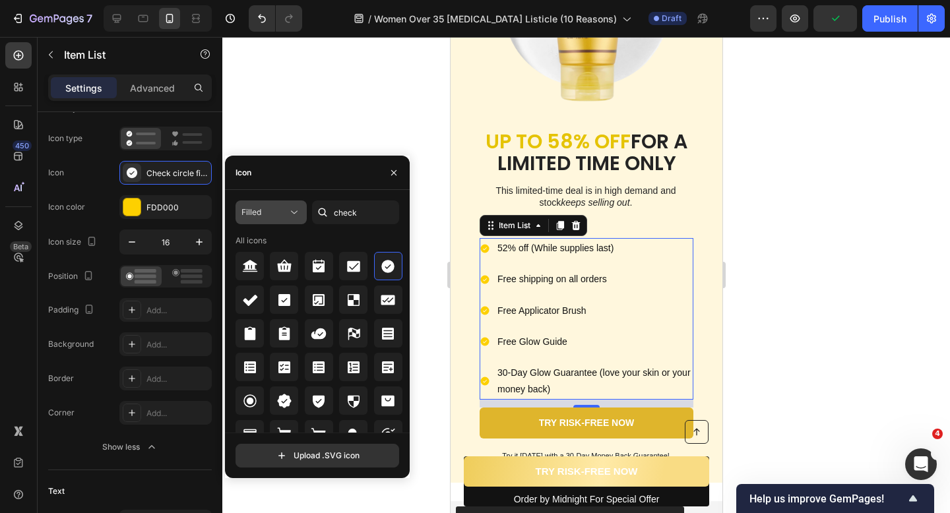
click at [284, 204] on button "Filled" at bounding box center [270, 213] width 71 height 24
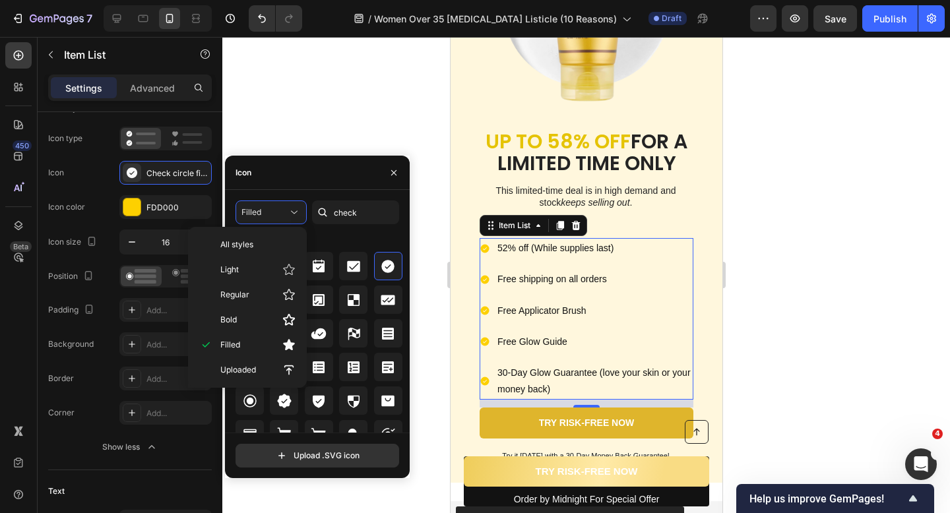
scroll to position [16, 0]
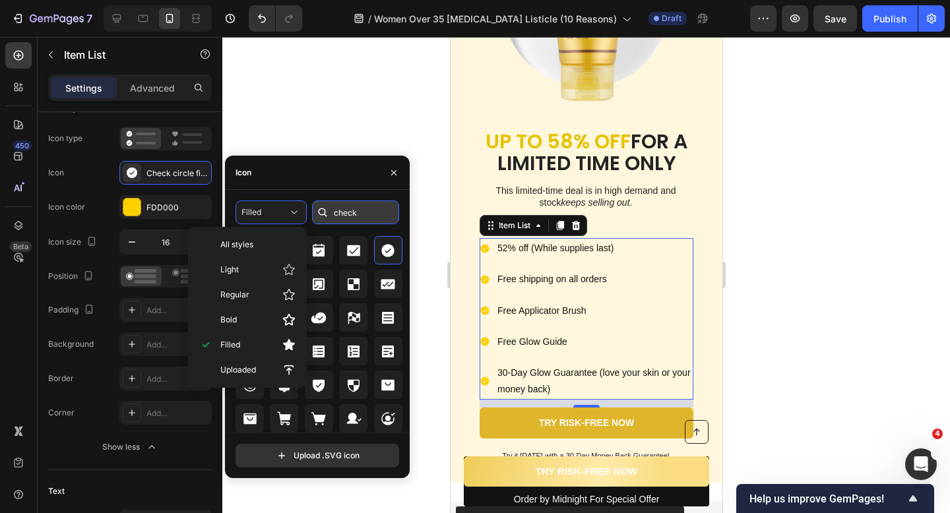
click at [353, 210] on input "check" at bounding box center [355, 213] width 87 height 24
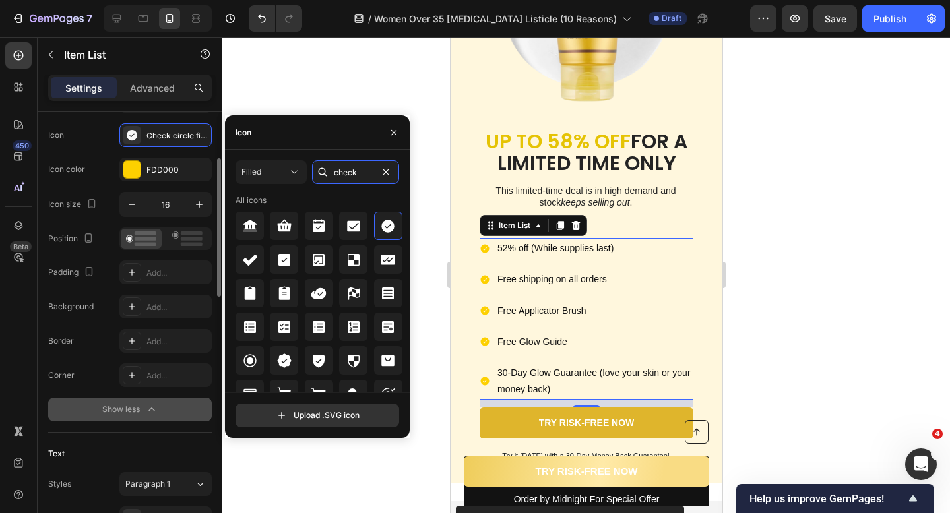
scroll to position [140, 0]
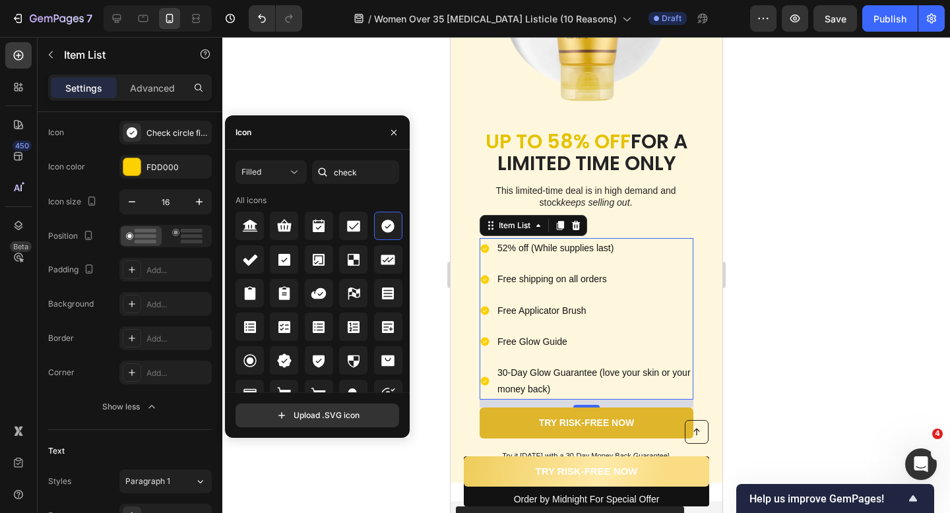
click at [383, 106] on div at bounding box center [586, 275] width 728 height 476
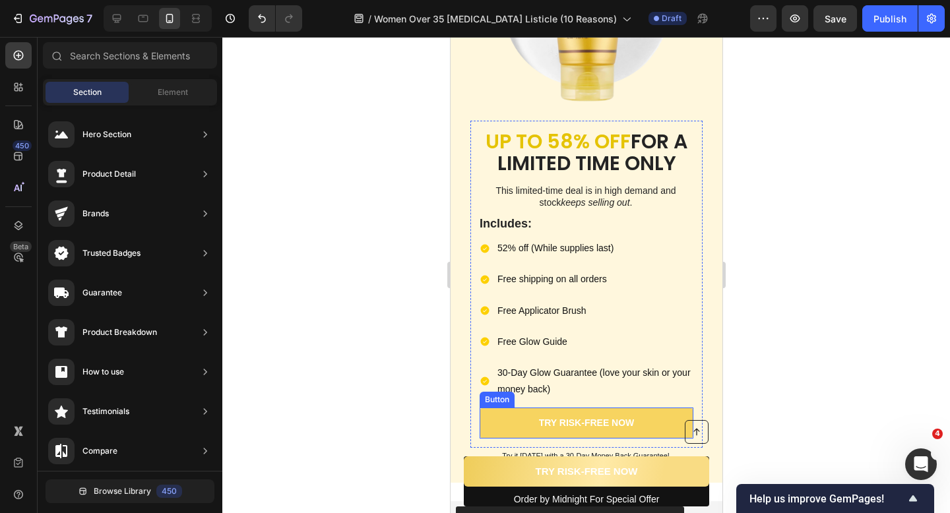
click at [497, 408] on link "TRY RISK-FREE NOW" at bounding box center [586, 423] width 214 height 30
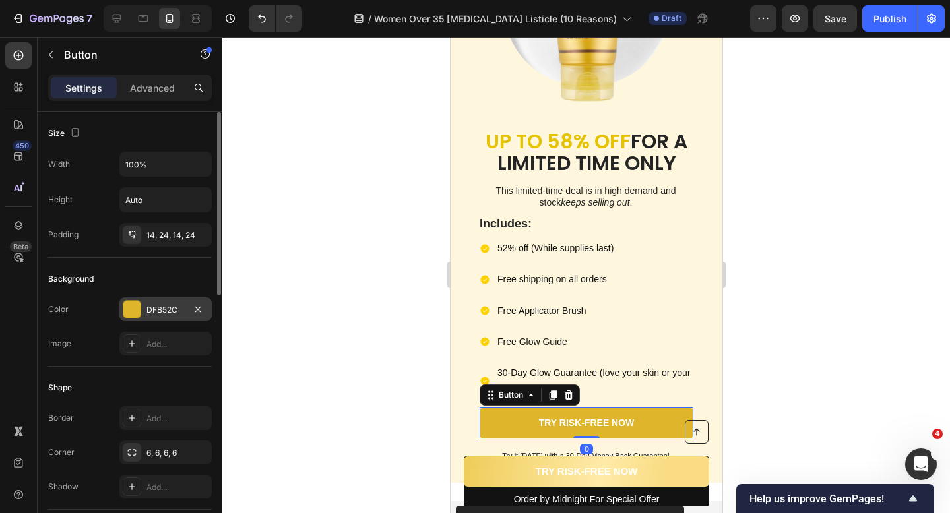
click at [172, 314] on div "DFB52C" at bounding box center [165, 310] width 38 height 12
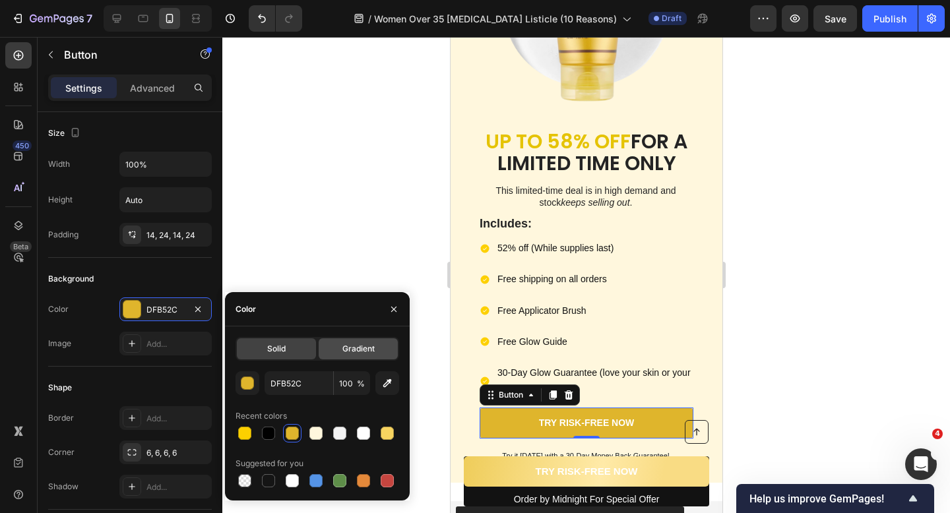
click at [341, 347] on div "Gradient" at bounding box center [358, 348] width 79 height 21
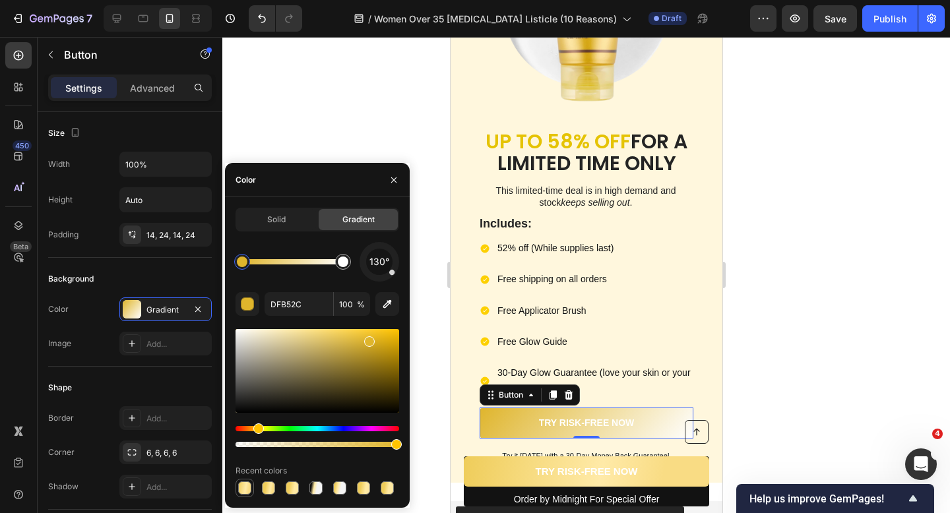
click at [246, 493] on div at bounding box center [244, 488] width 13 height 13
type input "EFCD5B"
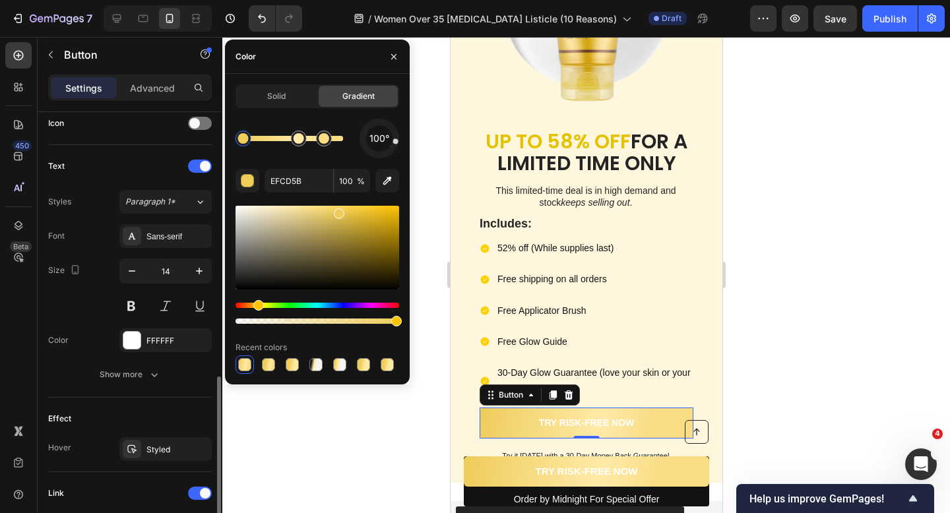
scroll to position [474, 0]
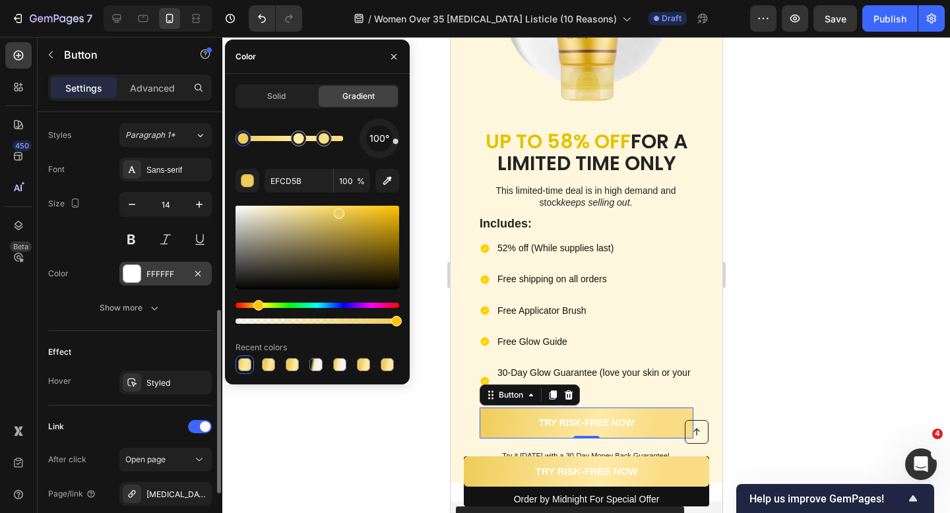
click at [179, 274] on div "FFFFFF" at bounding box center [165, 274] width 38 height 12
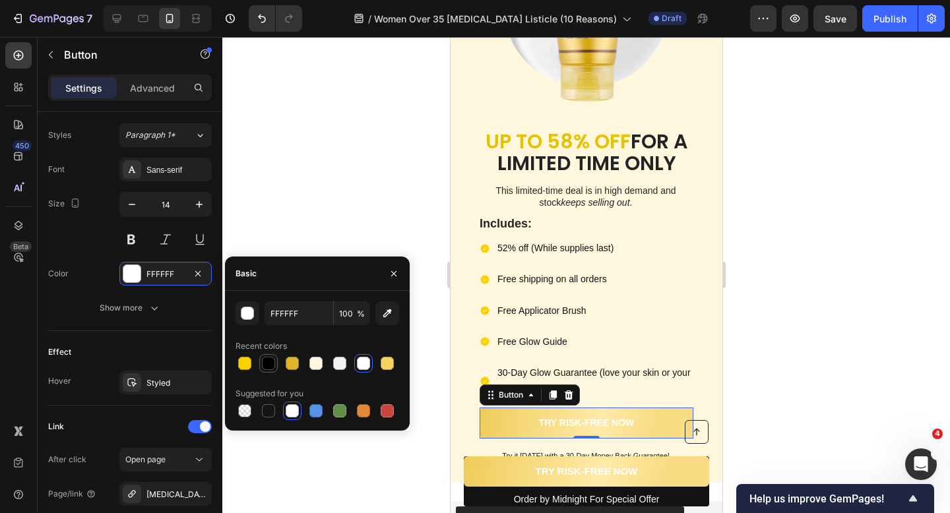
click at [270, 363] on div at bounding box center [268, 363] width 13 height 13
type input "000000"
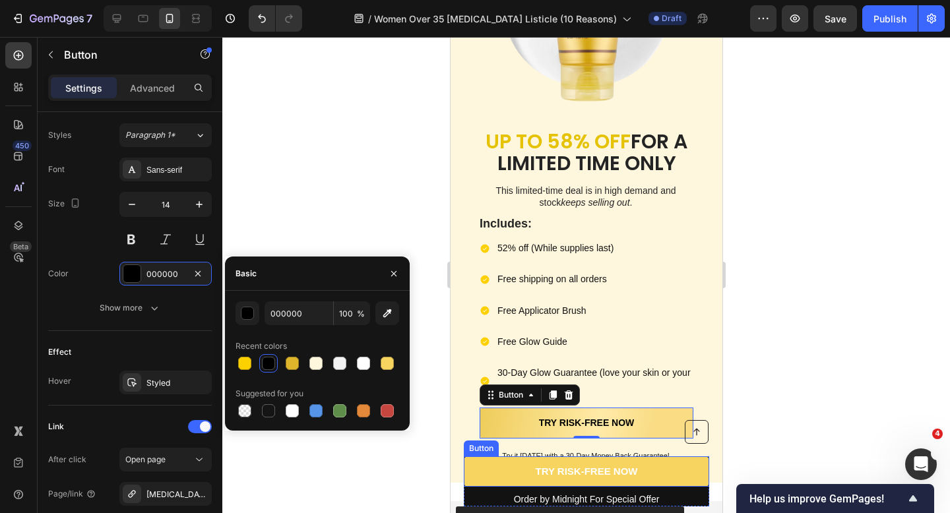
click at [503, 478] on link "TRY RISK-FREE NOW" at bounding box center [585, 471] width 245 height 30
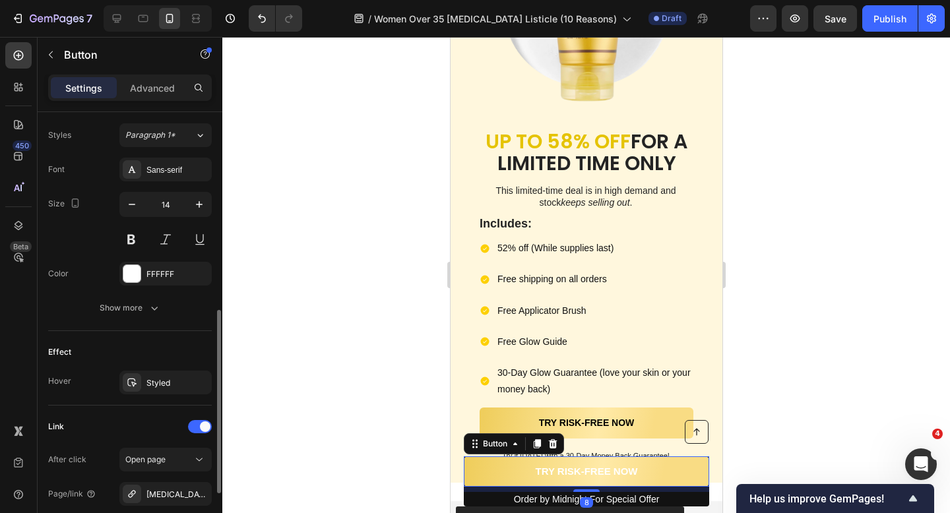
scroll to position [610, 0]
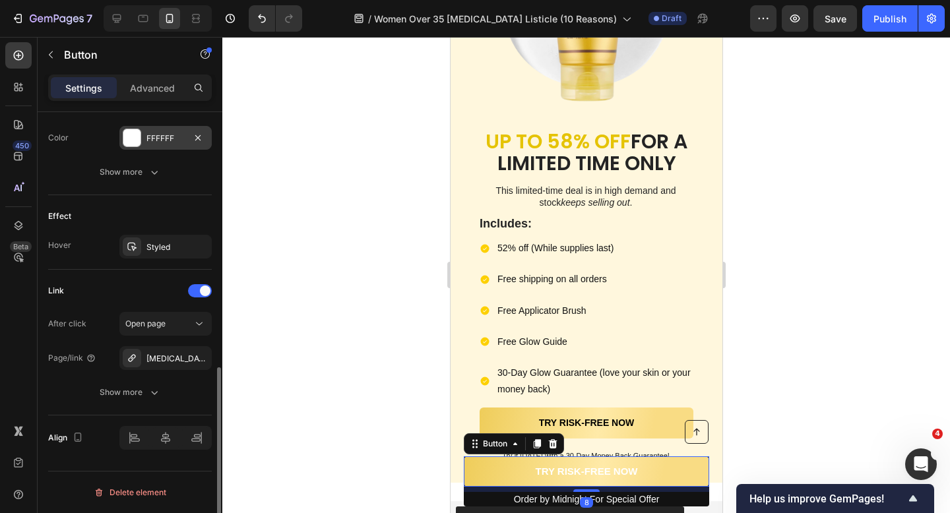
click at [162, 146] on div "FFFFFF" at bounding box center [165, 138] width 92 height 24
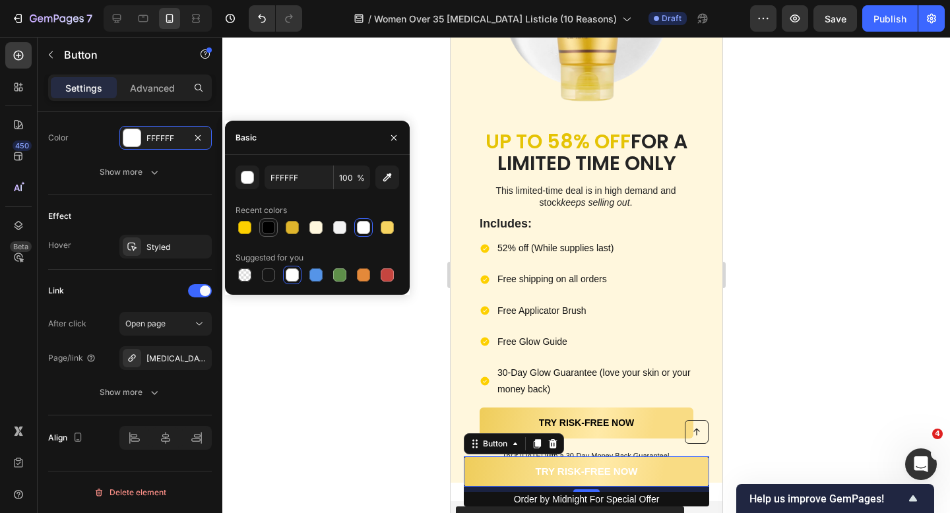
click at [267, 228] on div at bounding box center [268, 227] width 13 height 13
type input "000000"
click at [346, 148] on div "Basic" at bounding box center [317, 138] width 185 height 34
click at [351, 132] on div "Basic" at bounding box center [317, 138] width 185 height 34
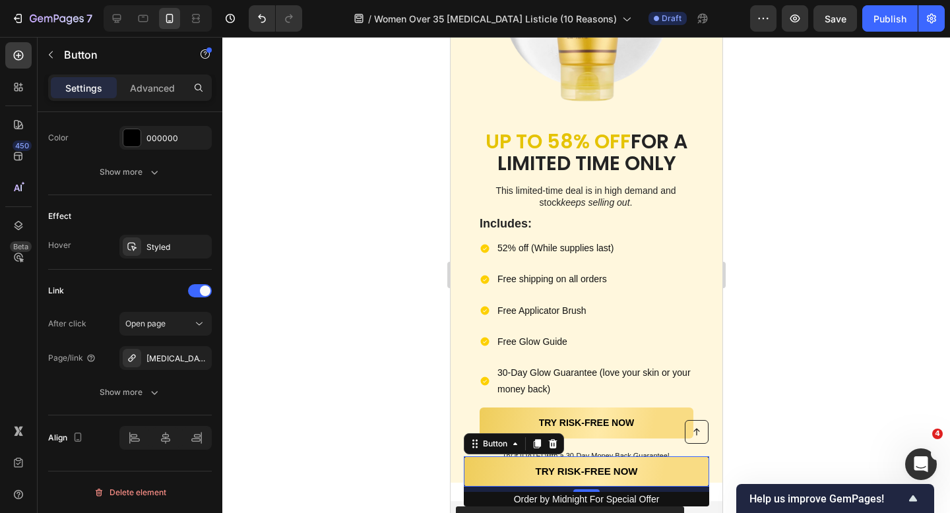
click at [361, 114] on div at bounding box center [586, 275] width 728 height 476
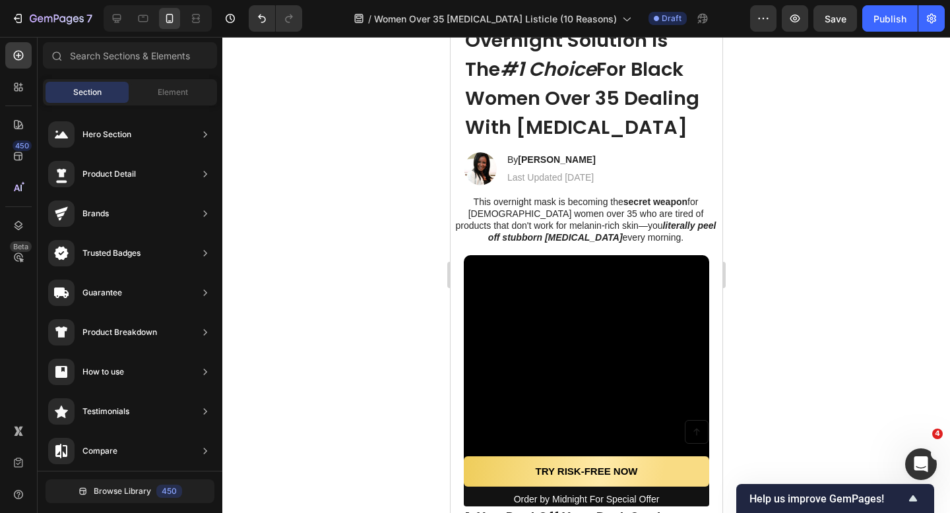
scroll to position [0, 0]
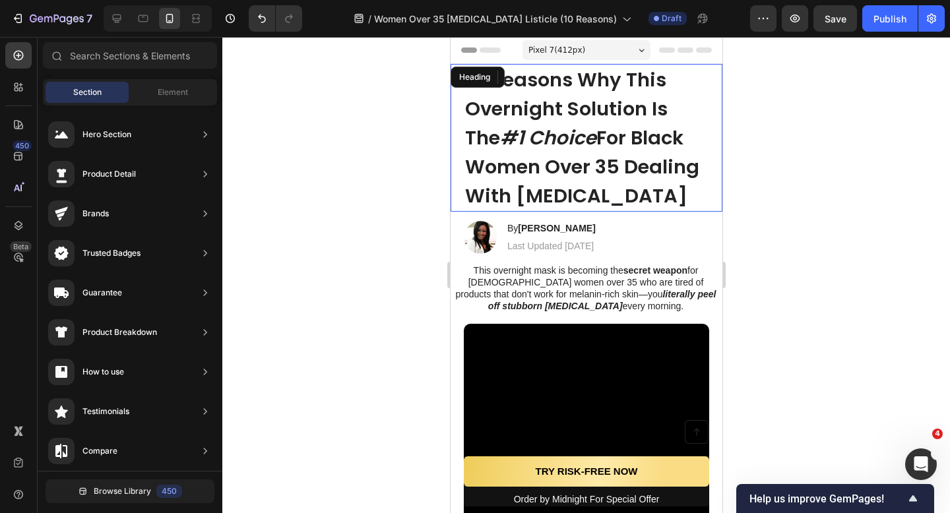
click at [701, 129] on h1 "10 Reasons Why This Overnight Solution Is The #1 Choice For Black Women Over 35…" at bounding box center [585, 138] width 245 height 148
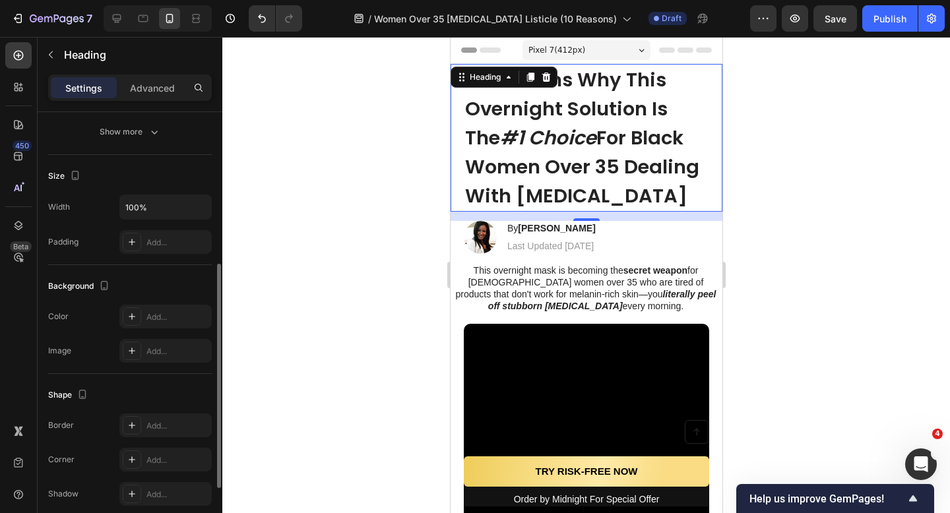
scroll to position [260, 0]
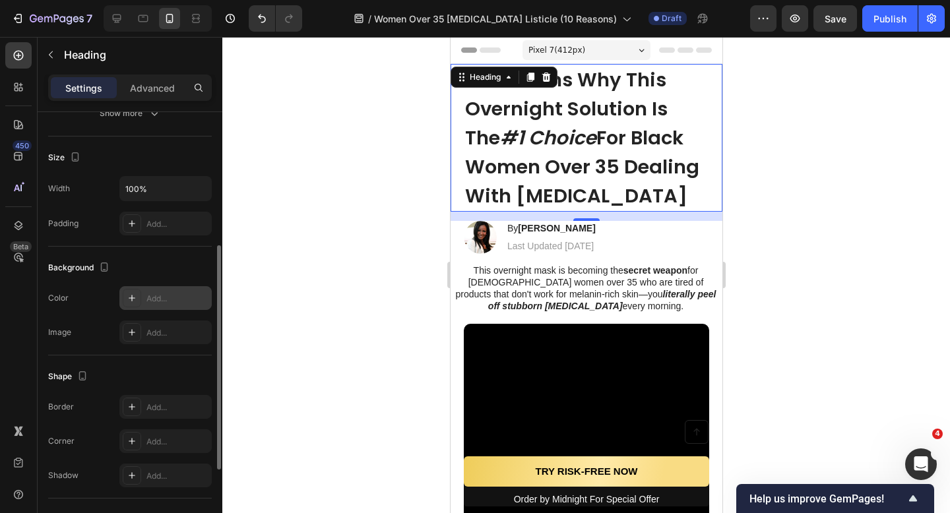
click at [156, 296] on div "Add..." at bounding box center [177, 299] width 62 height 12
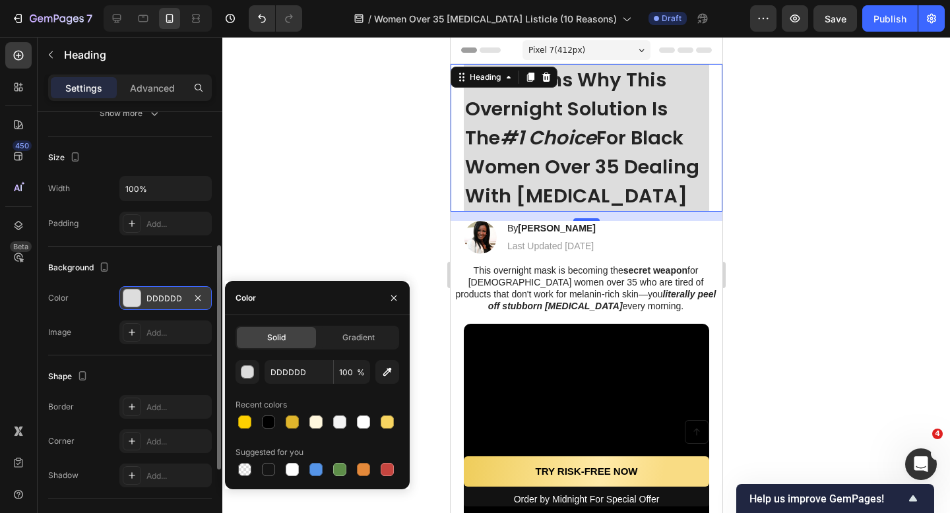
click at [404, 290] on div at bounding box center [394, 298] width 32 height 34
click at [396, 290] on button "button" at bounding box center [393, 298] width 21 height 21
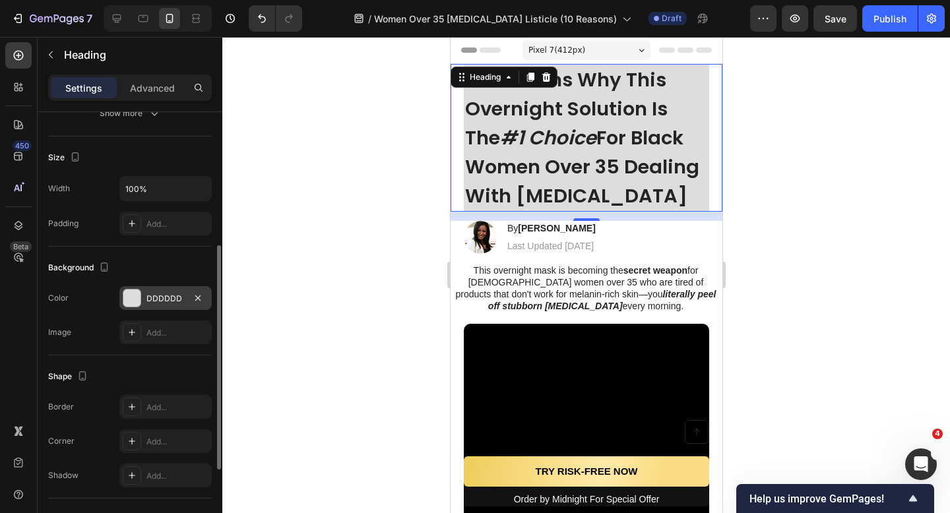
click at [431, 216] on div at bounding box center [586, 275] width 728 height 476
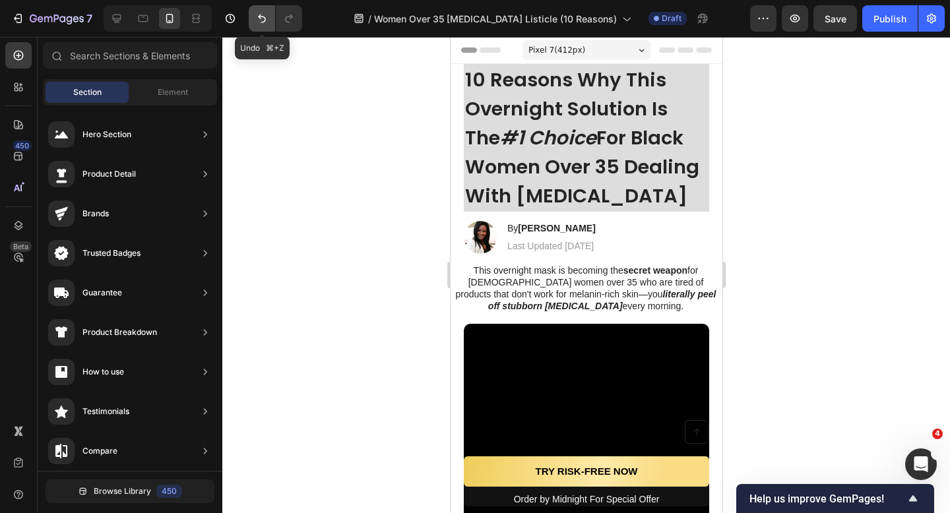
click at [267, 20] on icon "Undo/Redo" at bounding box center [261, 18] width 13 height 13
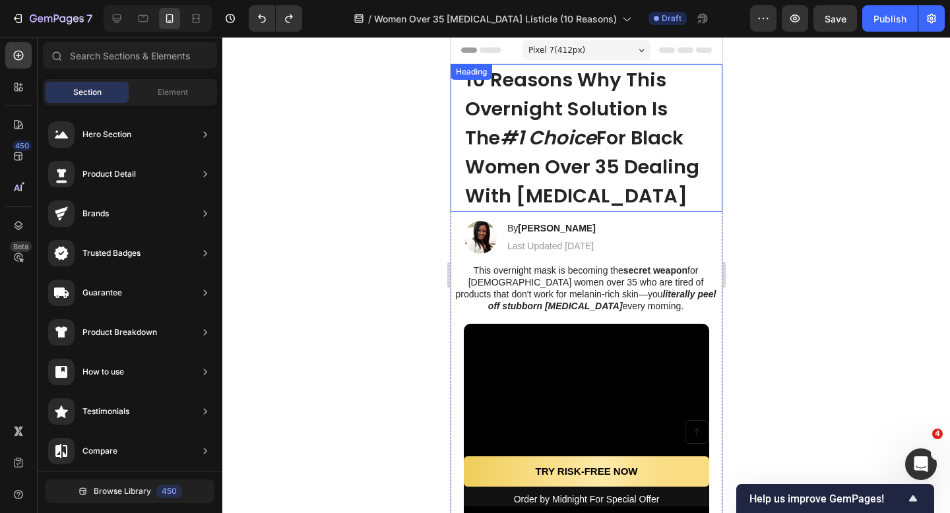
click at [453, 108] on div "10 Reasons Why This Overnight Solution Is The #1 Choice For Black Women Over 35…" at bounding box center [586, 138] width 272 height 148
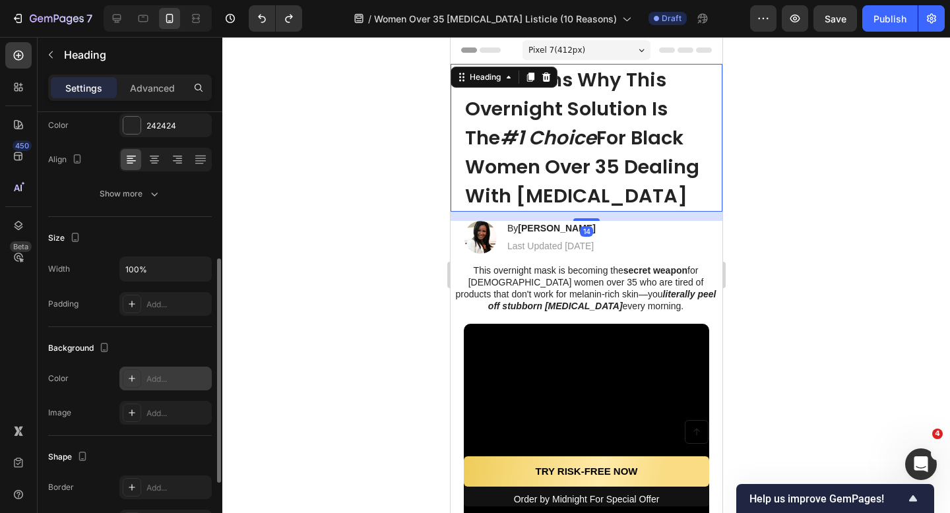
scroll to position [249, 0]
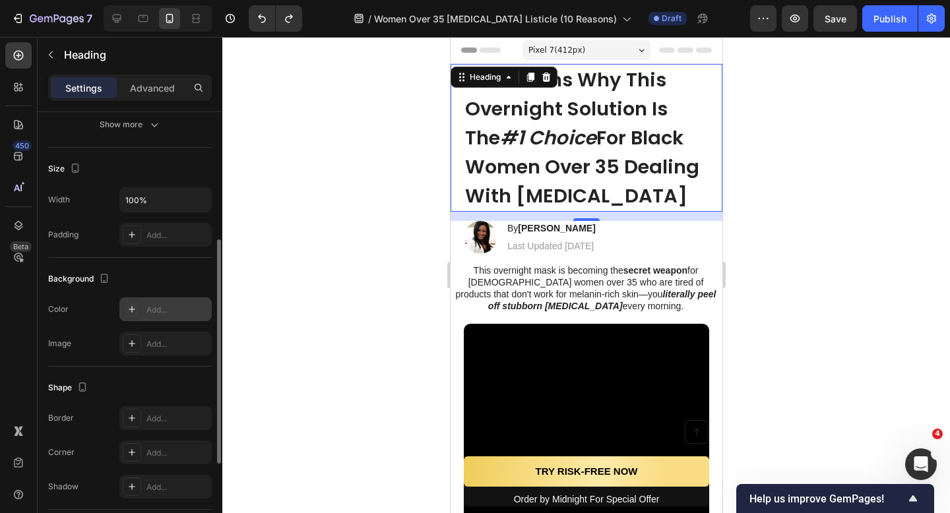
click at [169, 307] on div "Add..." at bounding box center [177, 310] width 62 height 12
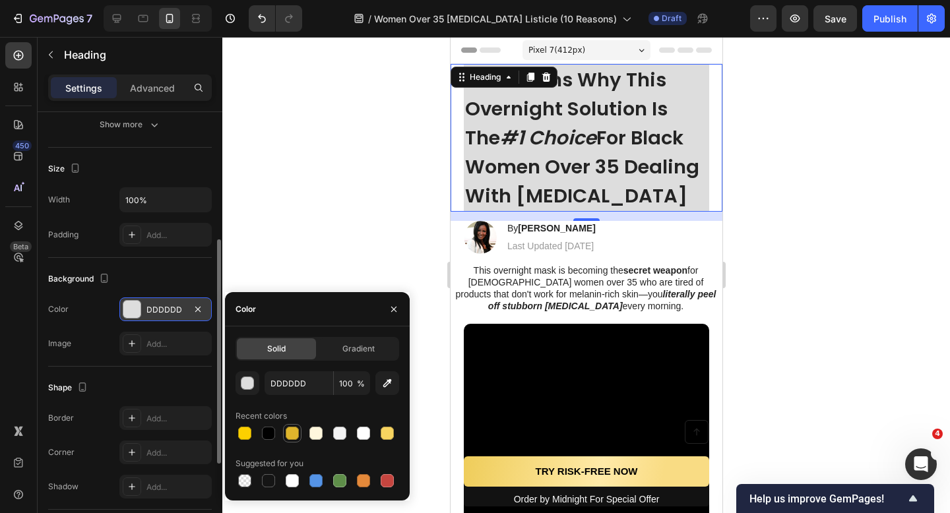
click at [288, 436] on div at bounding box center [292, 433] width 13 height 13
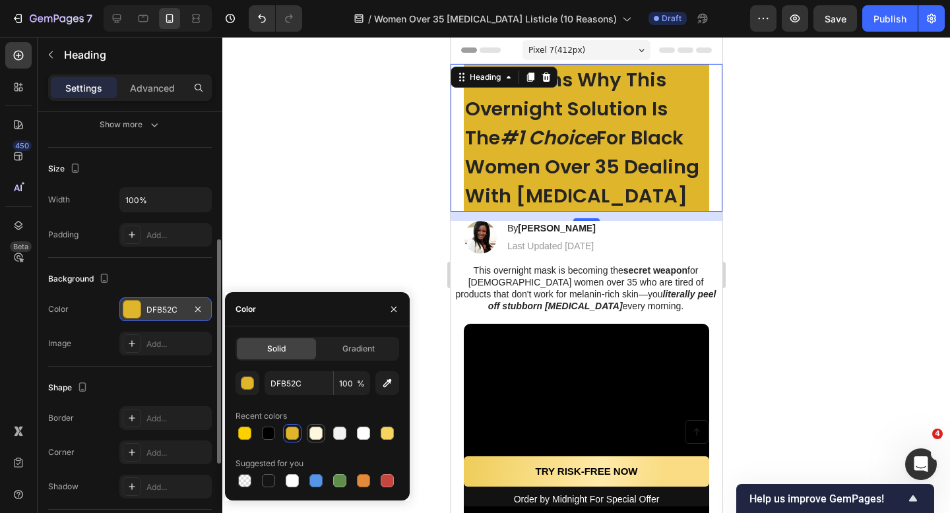
click at [320, 433] on div at bounding box center [315, 433] width 13 height 13
type input "FFF7DD"
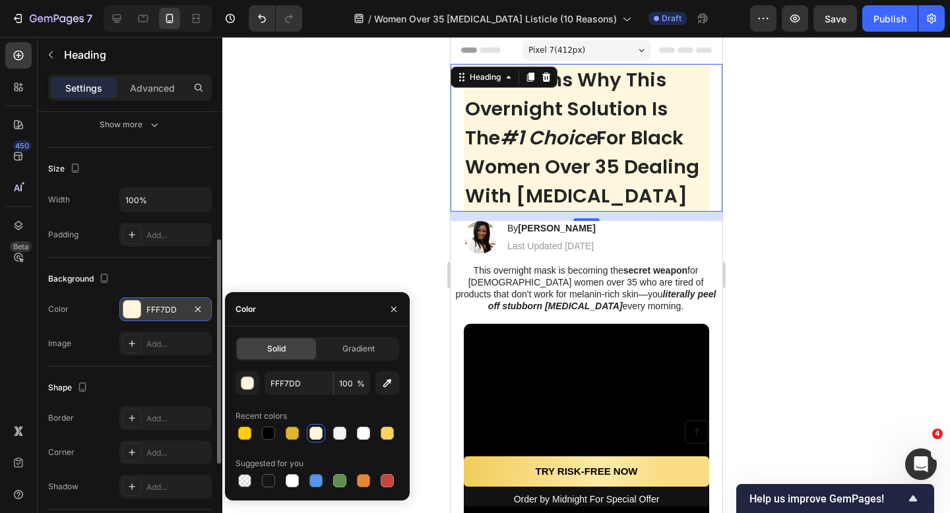
click at [369, 276] on div at bounding box center [586, 275] width 728 height 476
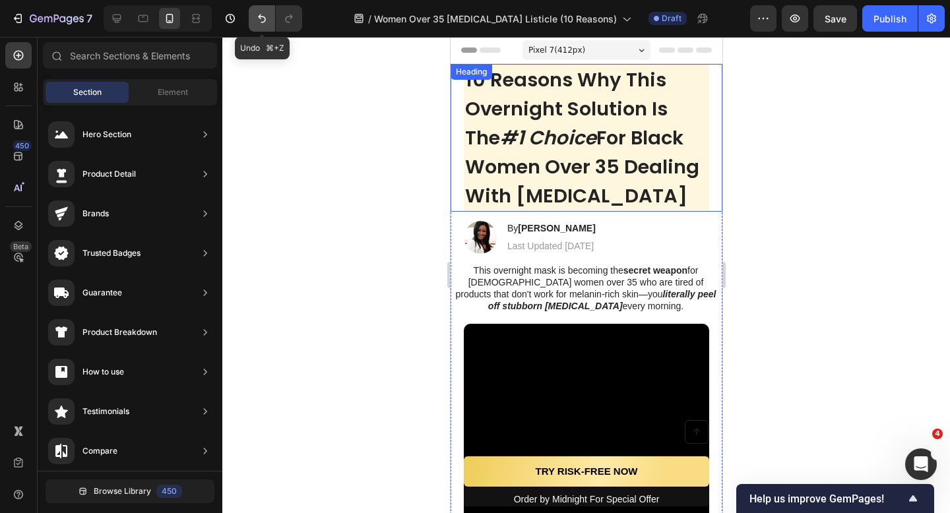
click at [263, 22] on icon "Undo/Redo" at bounding box center [261, 18] width 13 height 13
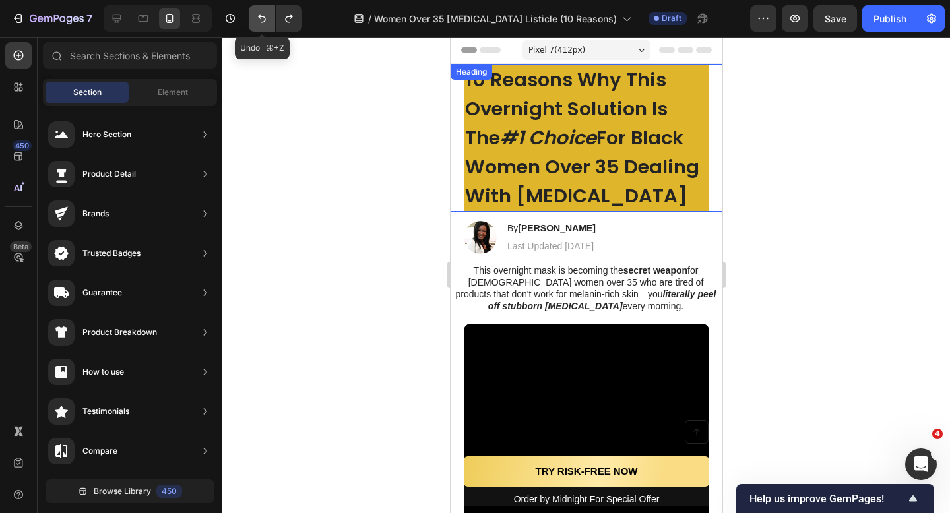
click at [255, 15] on button "Undo/Redo" at bounding box center [262, 18] width 26 height 26
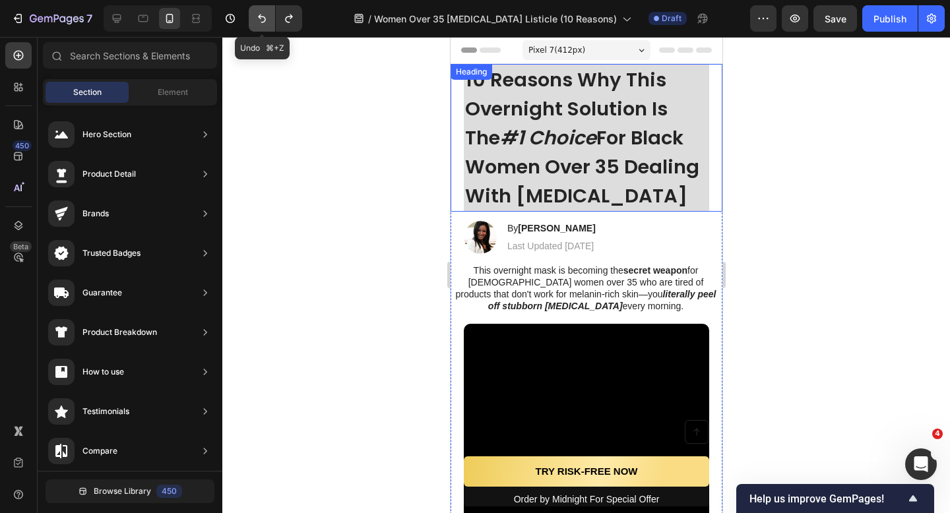
click at [252, 30] on button "Undo/Redo" at bounding box center [262, 18] width 26 height 26
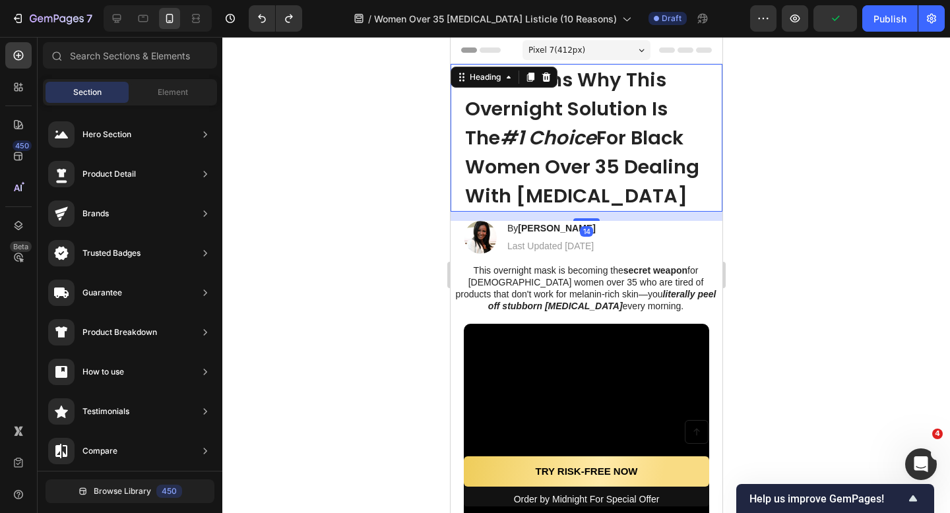
click at [717, 131] on div "10 Reasons Why This Overnight Solution Is The #1 Choice For Black Women Over 35…" at bounding box center [586, 138] width 272 height 148
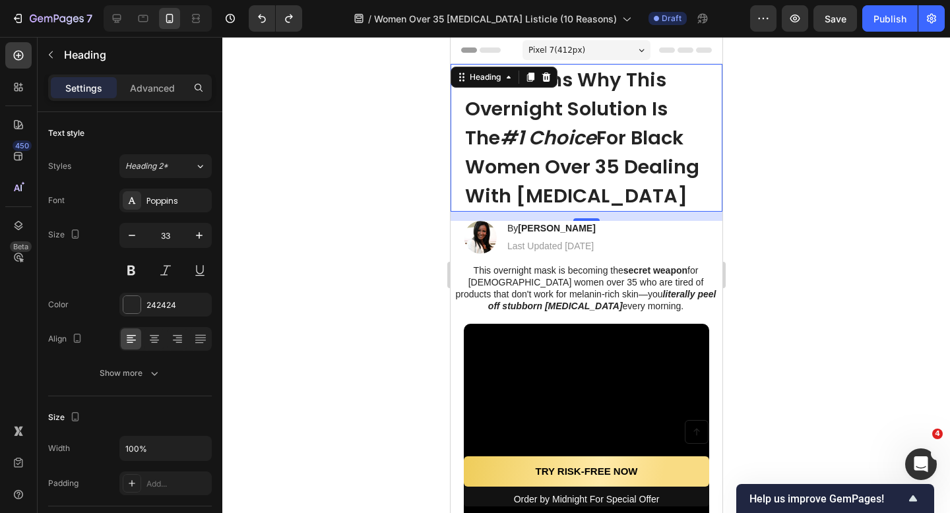
click at [712, 69] on div "10 Reasons Why This Overnight Solution Is The #1 Choice For Black Women Over 35…" at bounding box center [586, 138] width 272 height 148
click at [387, 133] on div at bounding box center [586, 275] width 728 height 476
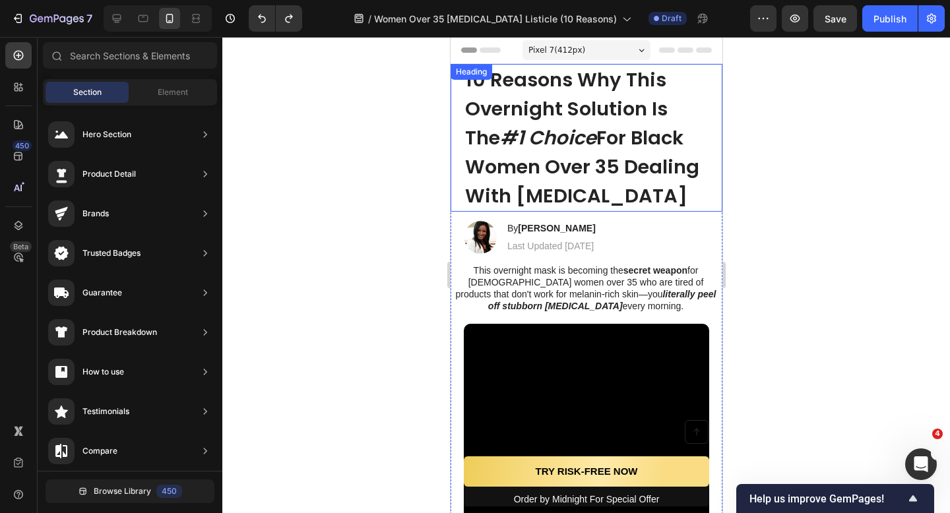
click at [461, 131] on div "10 Reasons Why This Overnight Solution Is The #1 Choice For Black Women Over 35…" at bounding box center [586, 138] width 272 height 148
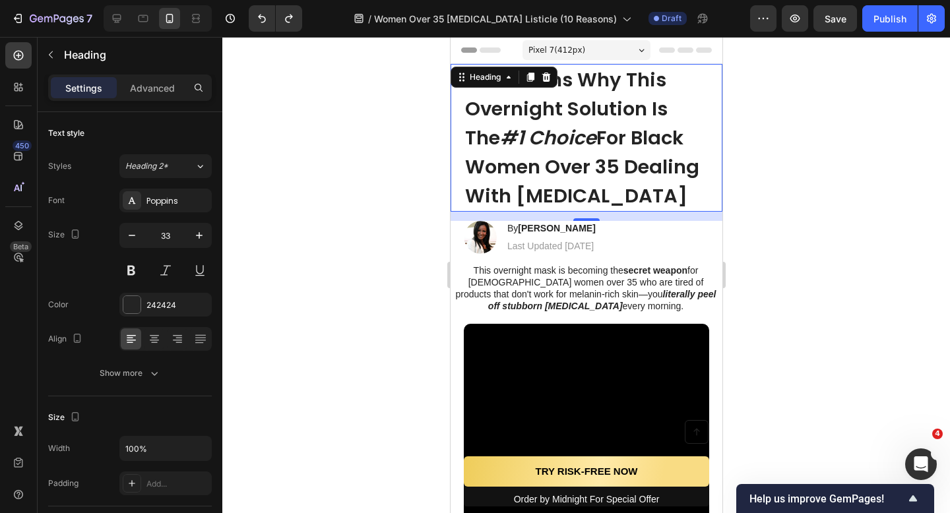
click at [457, 195] on div "10 Reasons Why This Overnight Solution Is The #1 Choice For Black Women Over 35…" at bounding box center [586, 138] width 272 height 148
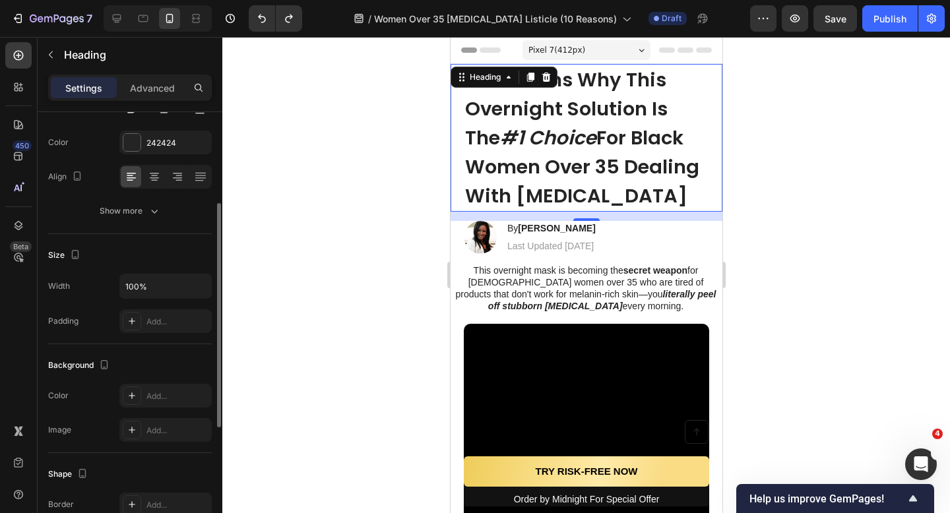
scroll to position [276, 0]
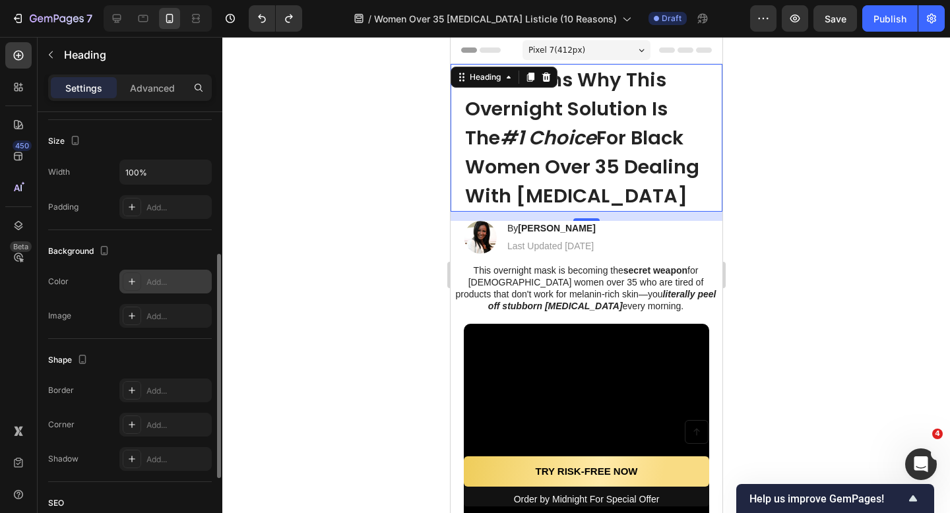
click at [145, 277] on div "Add..." at bounding box center [165, 282] width 92 height 24
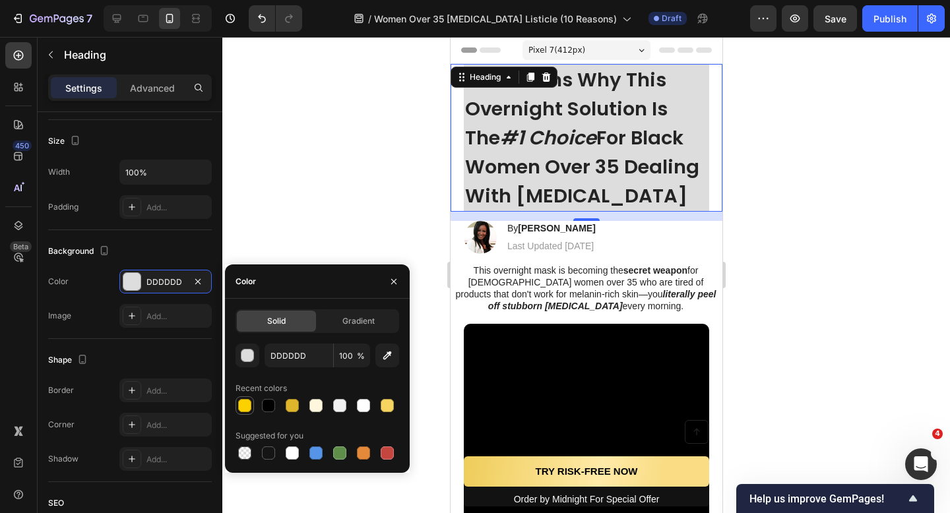
click at [250, 411] on div at bounding box center [245, 406] width 16 height 16
type input "FDD000"
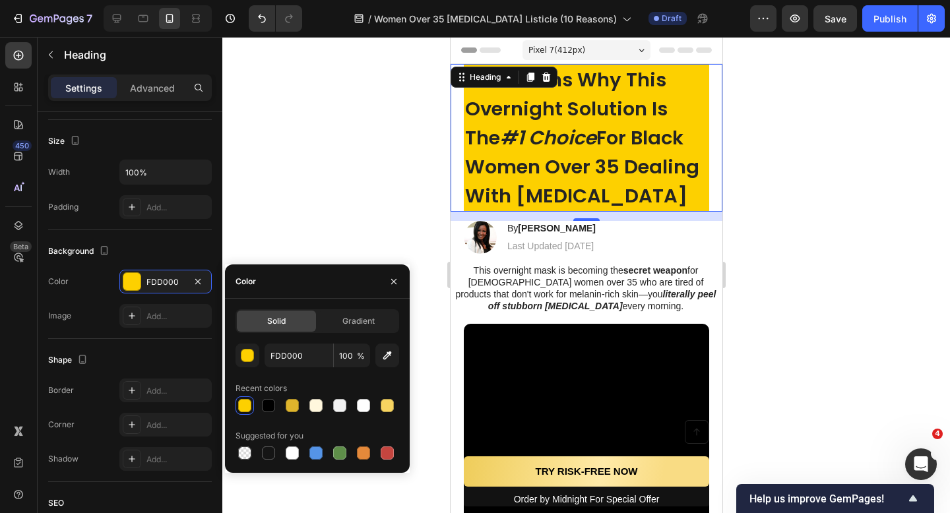
click at [355, 193] on div at bounding box center [586, 275] width 728 height 476
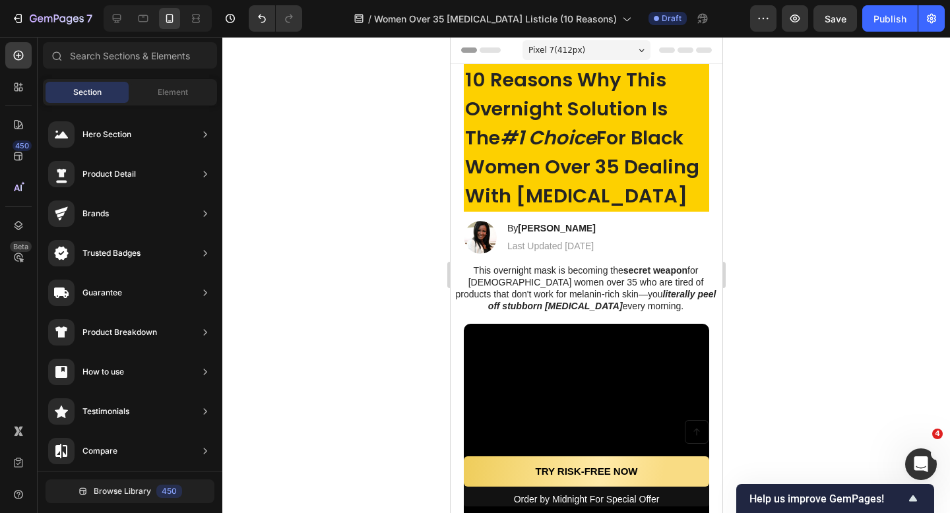
click at [354, 193] on div at bounding box center [586, 275] width 728 height 476
click at [258, 26] on button "Undo/Redo" at bounding box center [262, 18] width 26 height 26
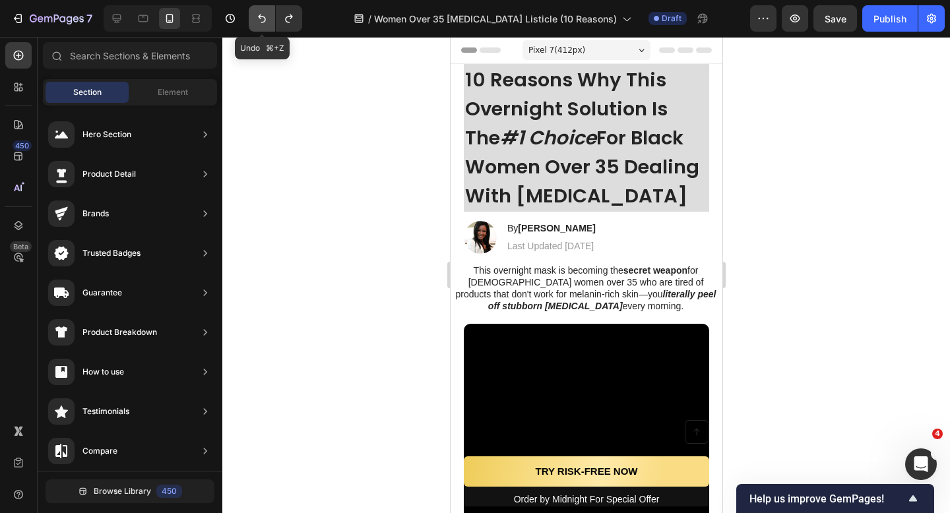
click at [260, 30] on button "Undo/Redo" at bounding box center [262, 18] width 26 height 26
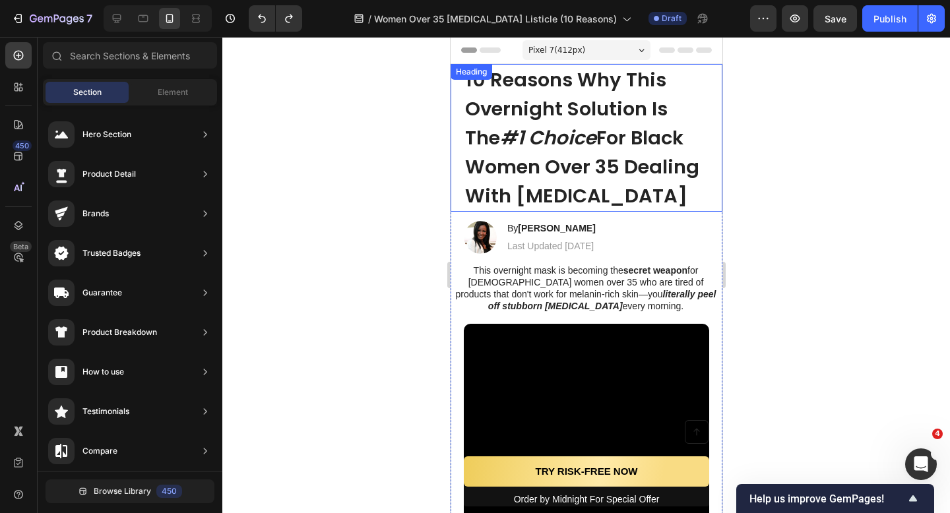
click at [741, 140] on div at bounding box center [586, 275] width 728 height 476
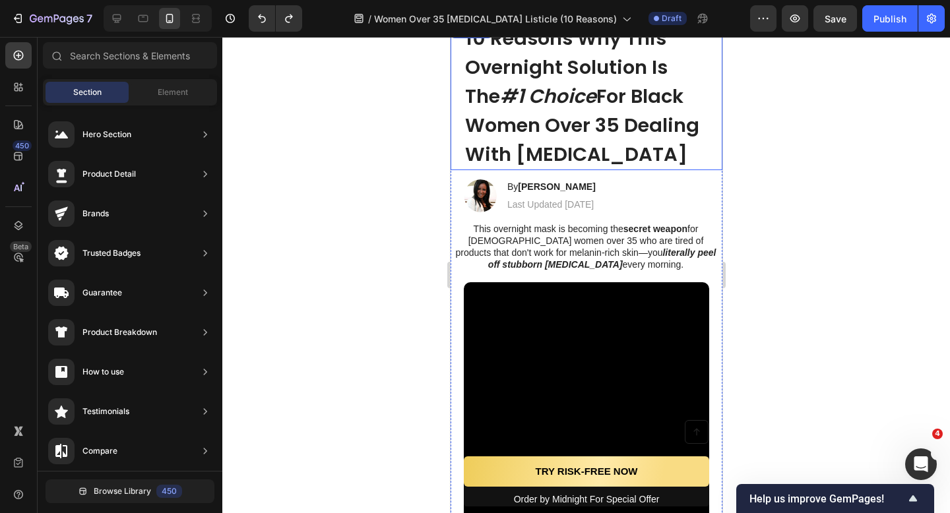
scroll to position [55, 0]
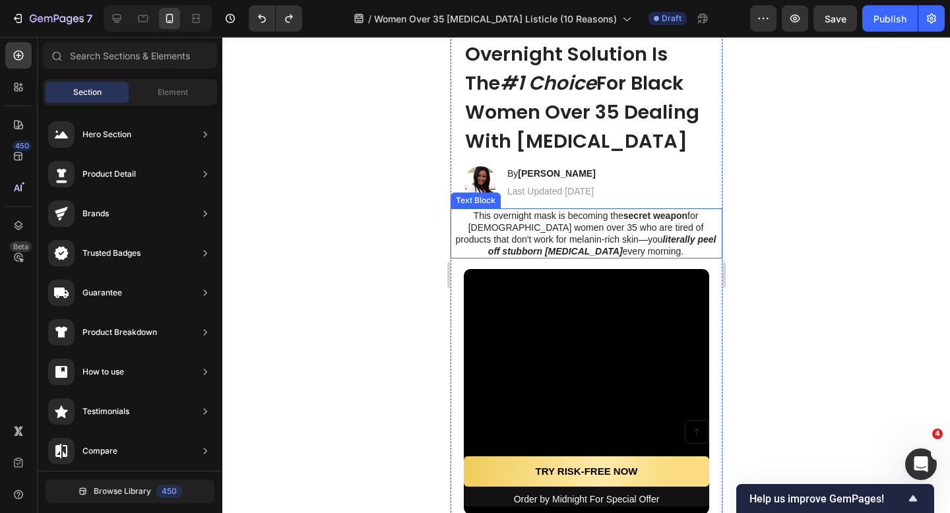
click at [470, 241] on p "This overnight mask is becoming the secret weapon for Black women over 35 who a…" at bounding box center [585, 234] width 264 height 48
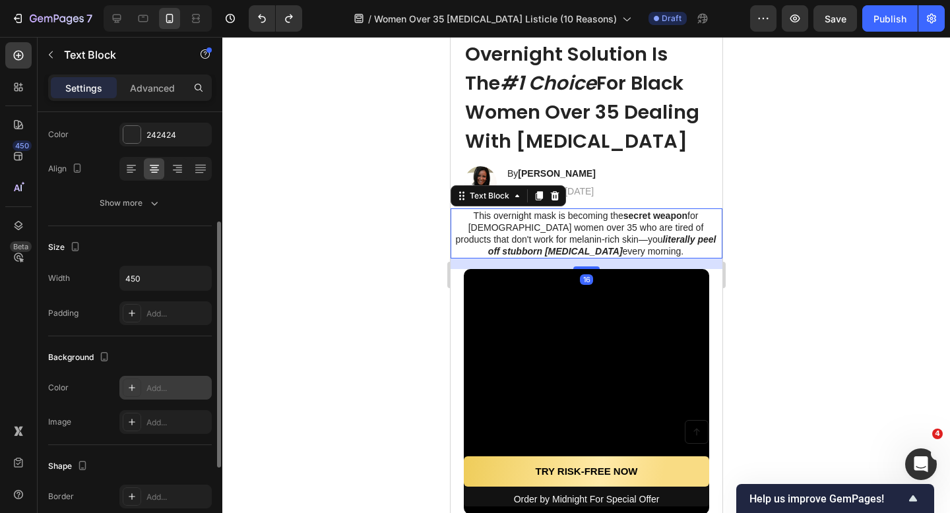
scroll to position [179, 0]
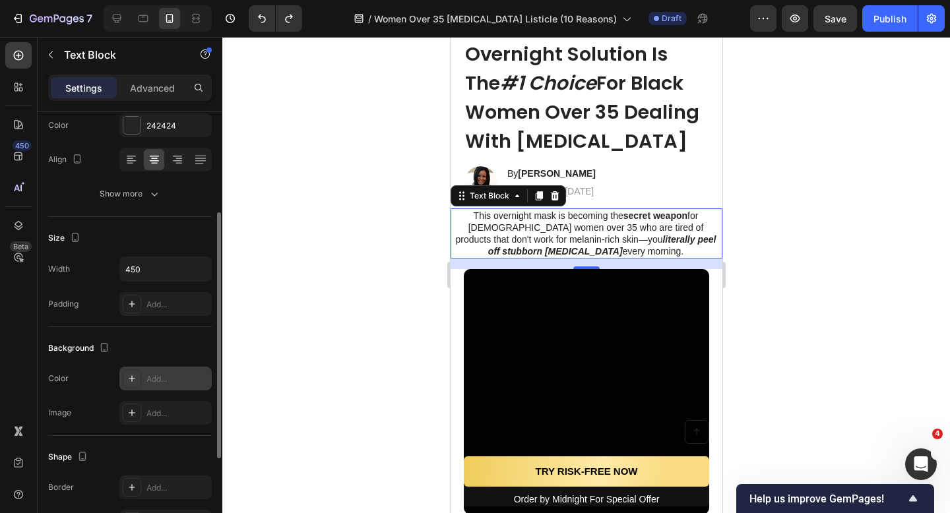
click at [156, 385] on div "Add..." at bounding box center [165, 379] width 92 height 24
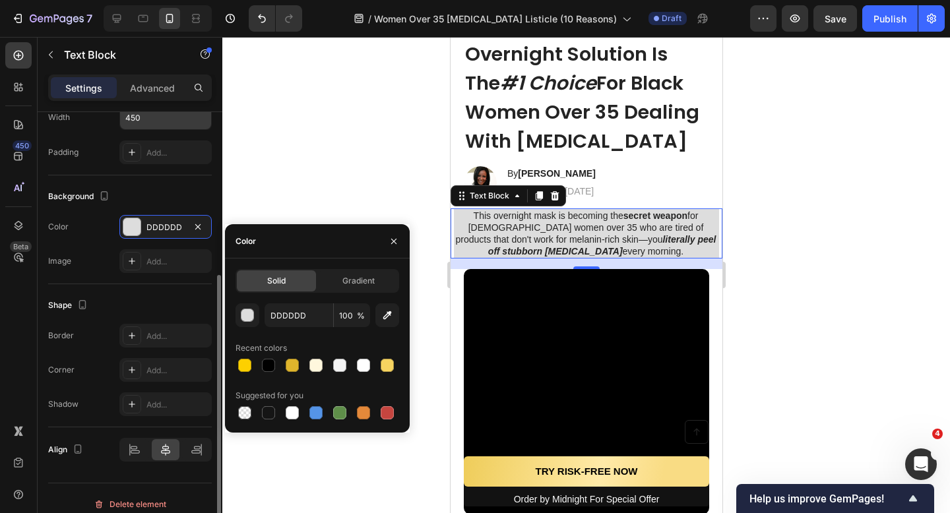
scroll to position [334, 0]
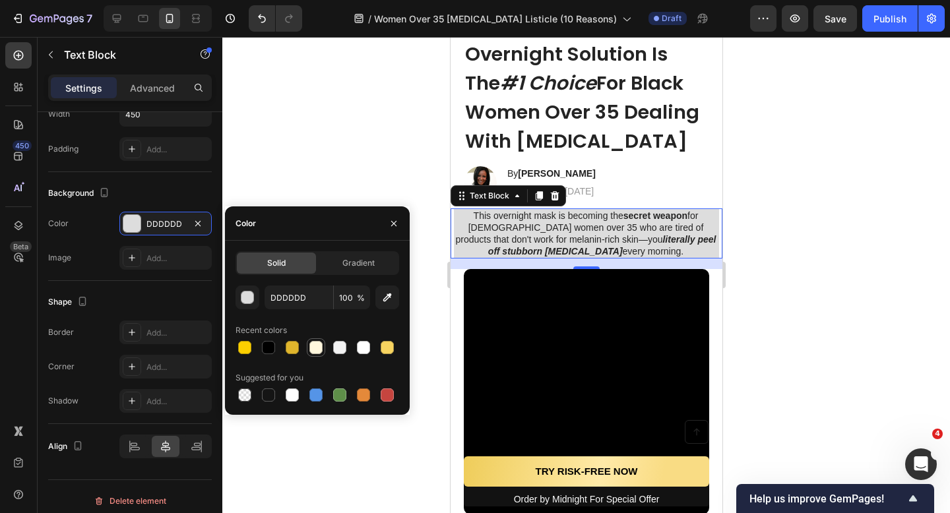
click at [315, 344] on div at bounding box center [315, 347] width 13 height 13
type input "FFF7DD"
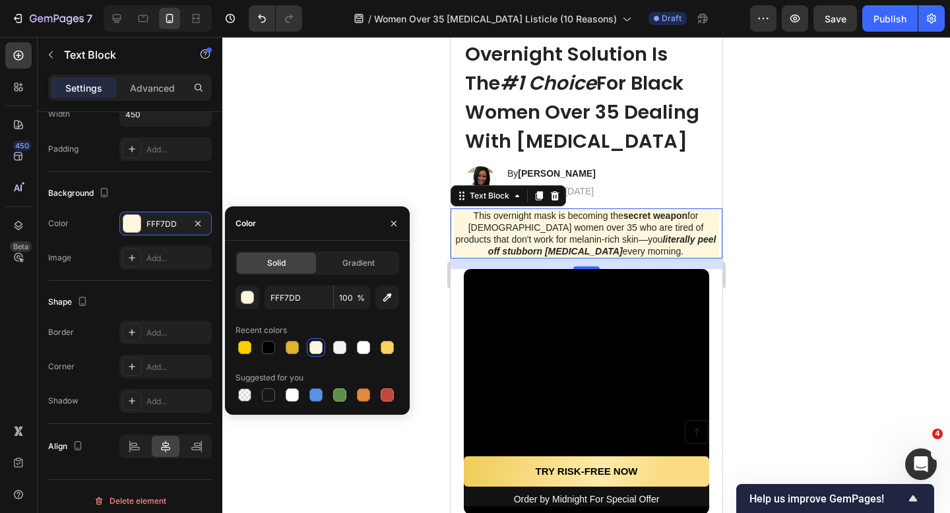
click at [354, 160] on div at bounding box center [586, 275] width 728 height 476
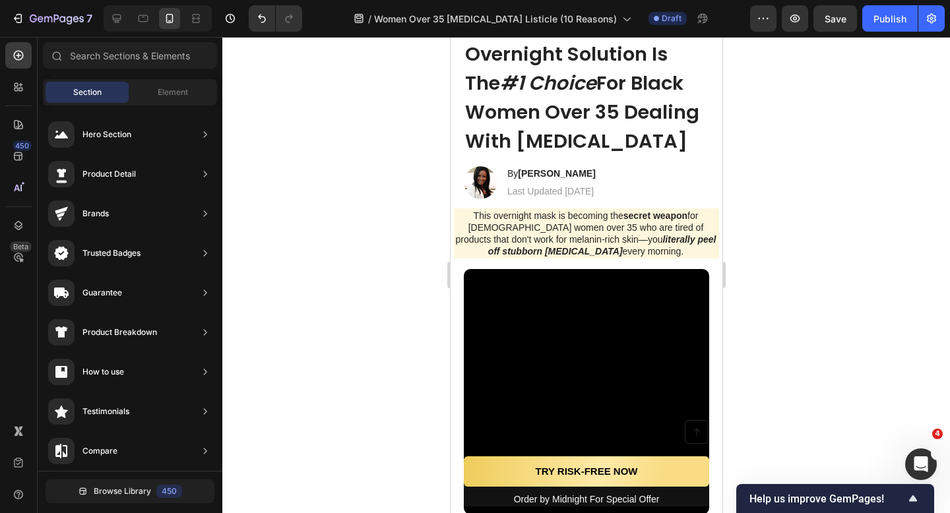
click at [354, 160] on div at bounding box center [586, 275] width 728 height 476
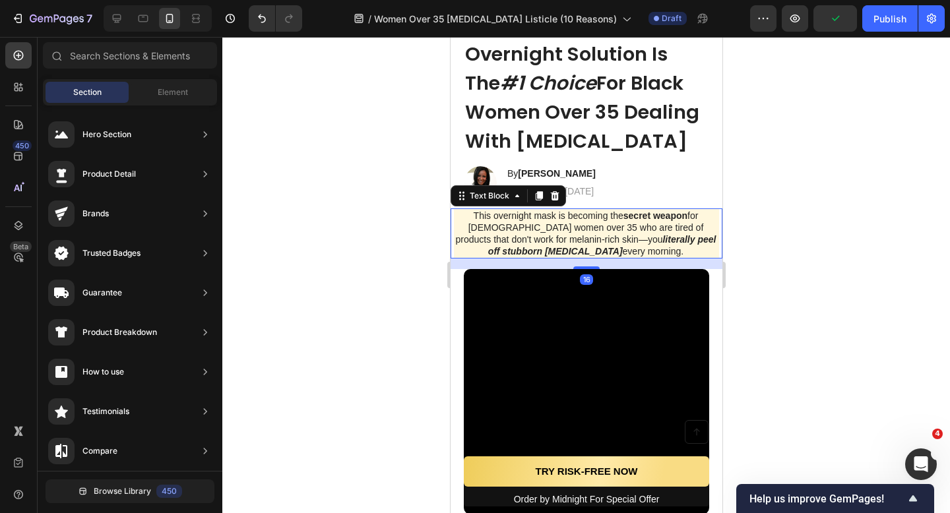
click at [451, 230] on div "This overnight mask is becoming the secret weapon for Black women over 35 who a…" at bounding box center [586, 233] width 272 height 51
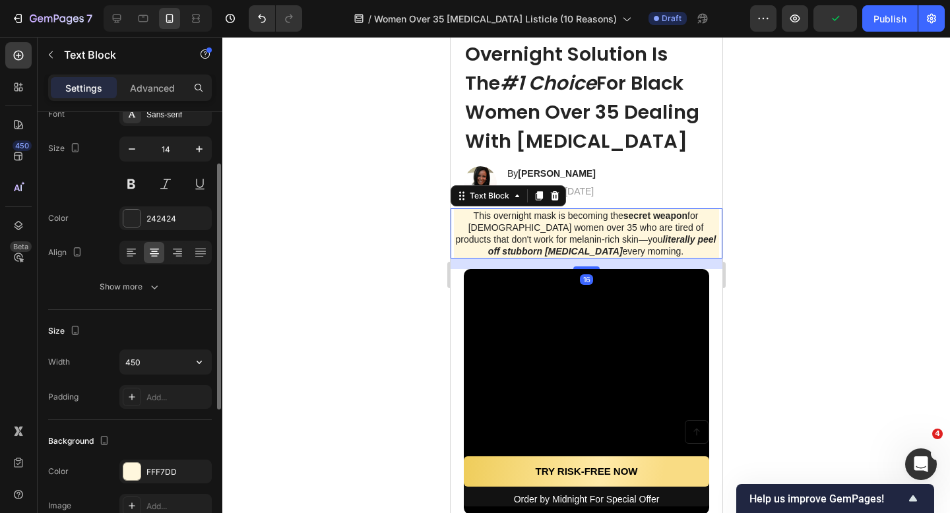
scroll to position [88, 0]
click at [164, 358] on input "450" at bounding box center [165, 360] width 91 height 24
click at [186, 360] on input "450" at bounding box center [165, 360] width 91 height 24
click at [197, 360] on icon "button" at bounding box center [199, 360] width 13 height 13
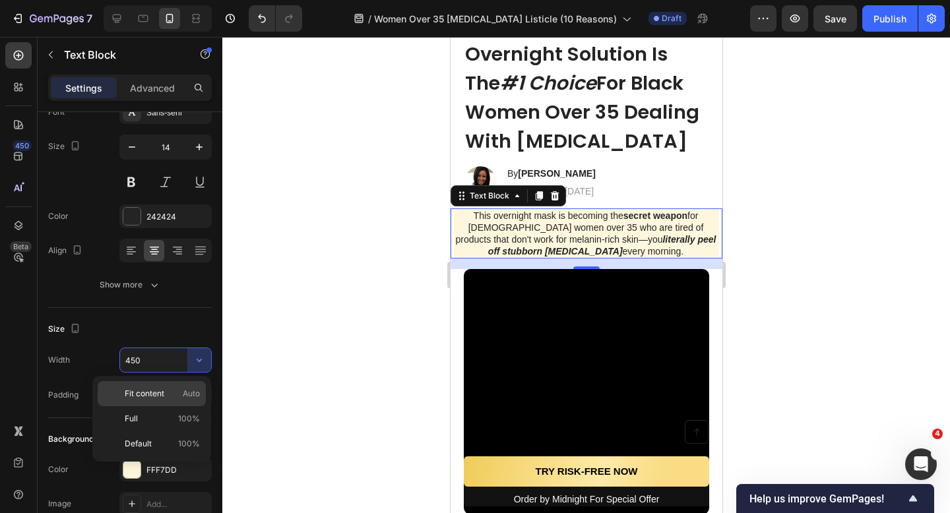
click at [167, 400] on div "Fit content Auto" at bounding box center [152, 393] width 108 height 25
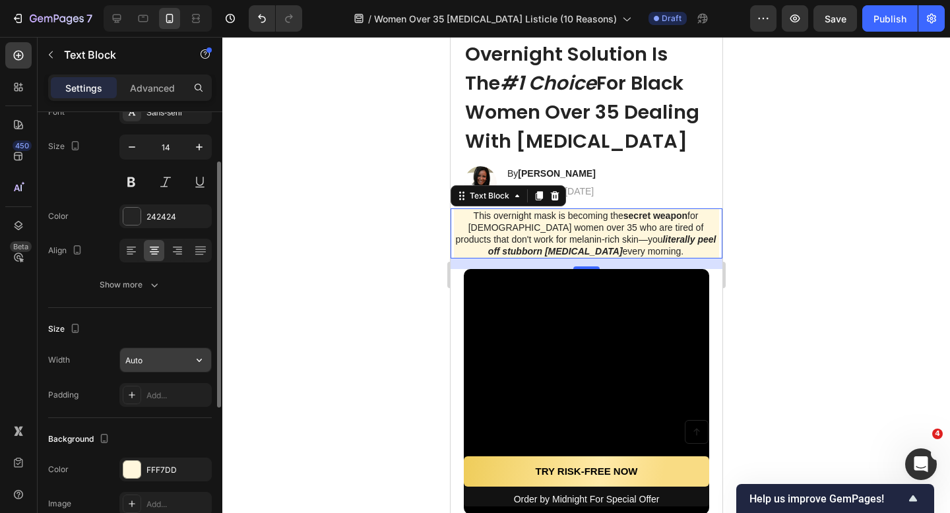
click at [181, 364] on input "Auto" at bounding box center [165, 360] width 91 height 24
click at [191, 359] on button "button" at bounding box center [199, 360] width 24 height 24
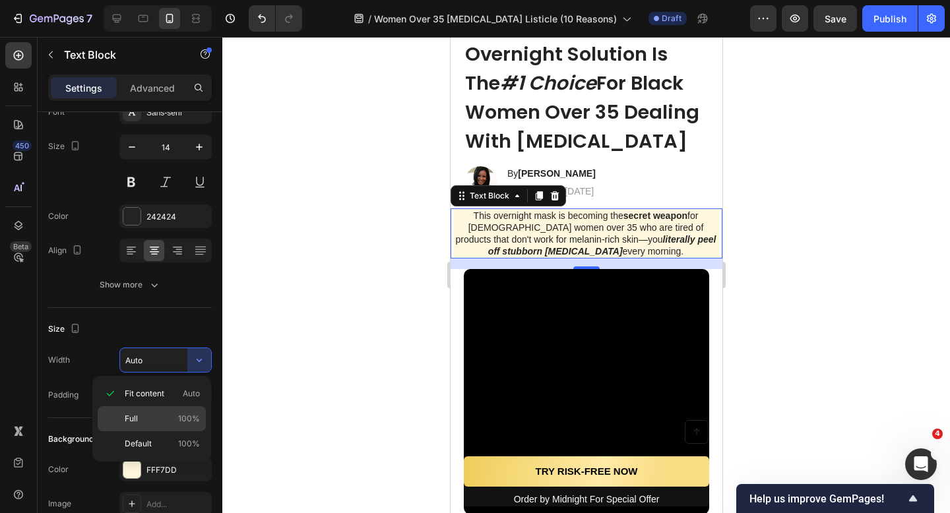
click at [166, 416] on p "Full 100%" at bounding box center [162, 419] width 75 height 12
type input "100%"
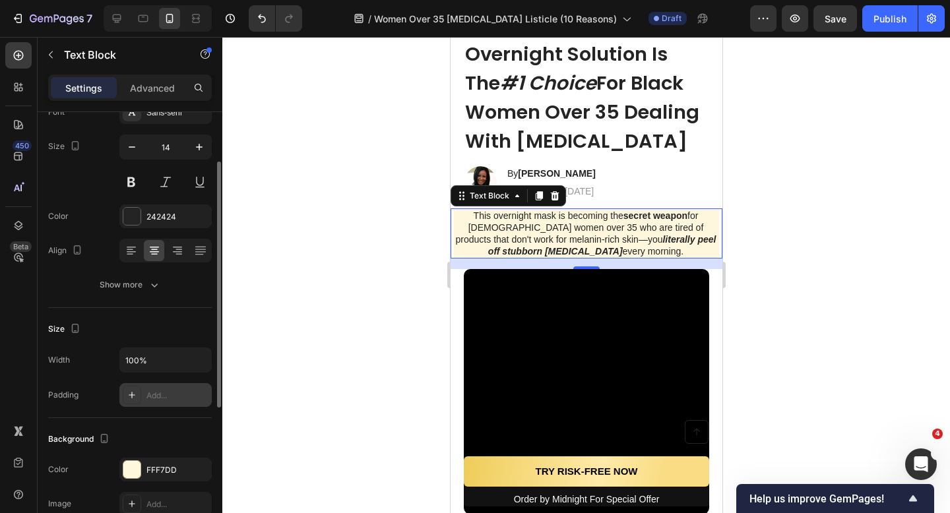
click at [199, 388] on div "Add..." at bounding box center [165, 395] width 92 height 24
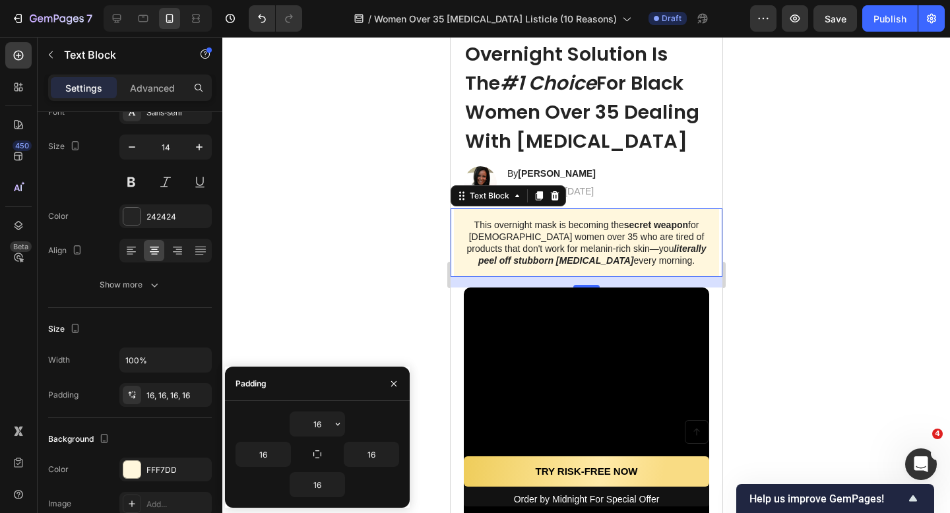
click at [278, 312] on div at bounding box center [586, 275] width 728 height 476
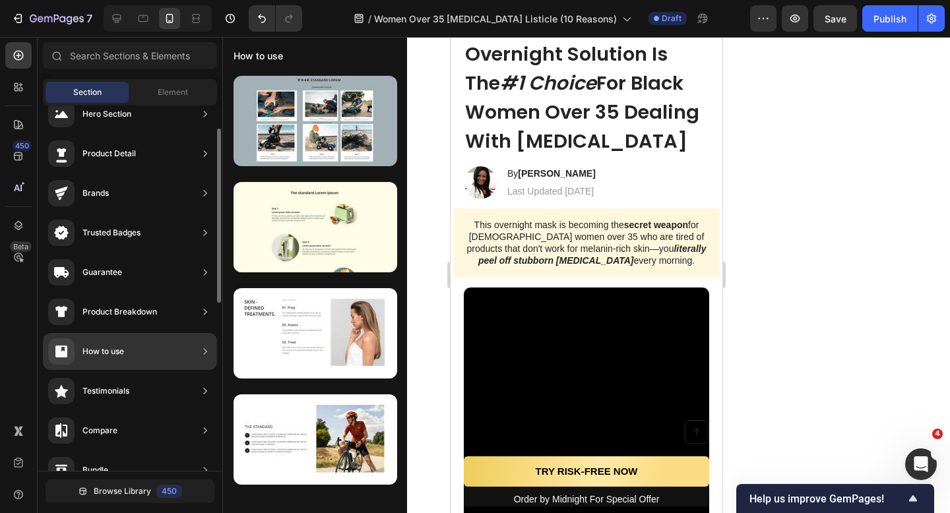
scroll to position [151, 0]
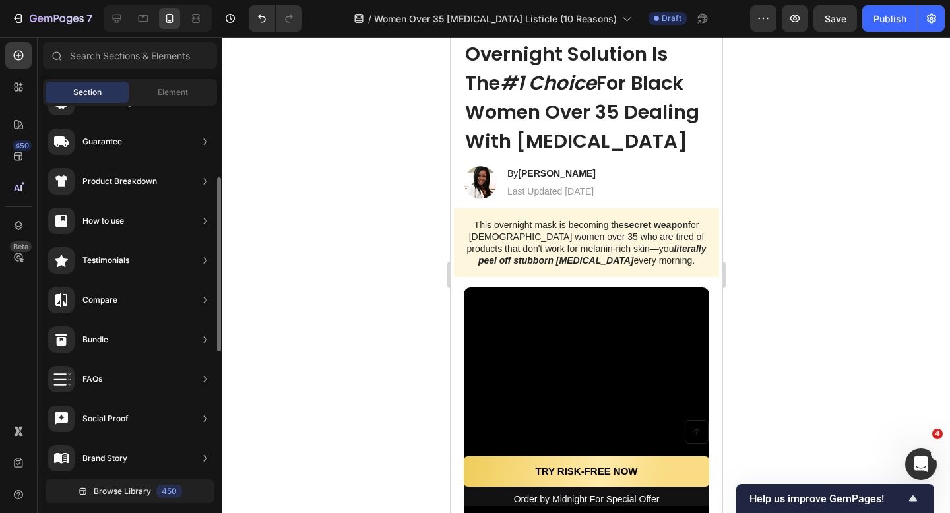
click at [433, 175] on div at bounding box center [586, 275] width 728 height 476
click at [238, 245] on div at bounding box center [586, 275] width 728 height 476
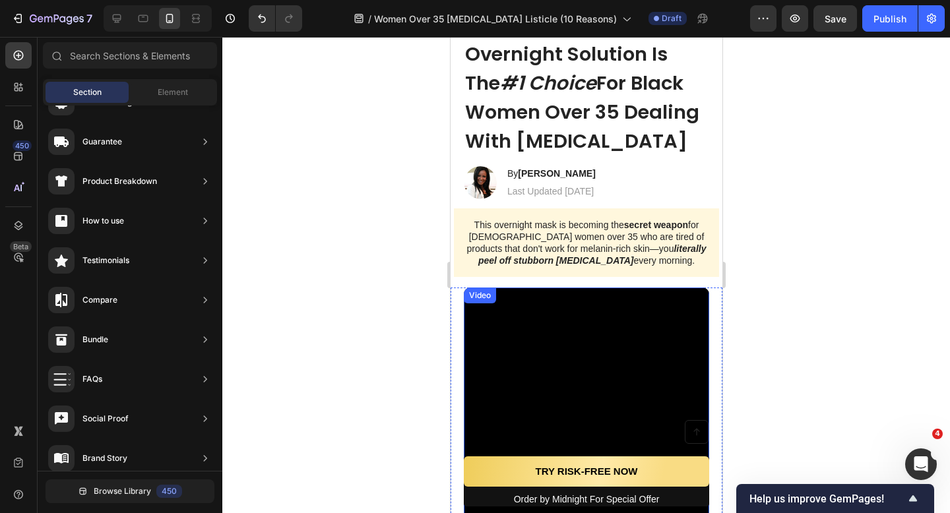
scroll to position [9, 0]
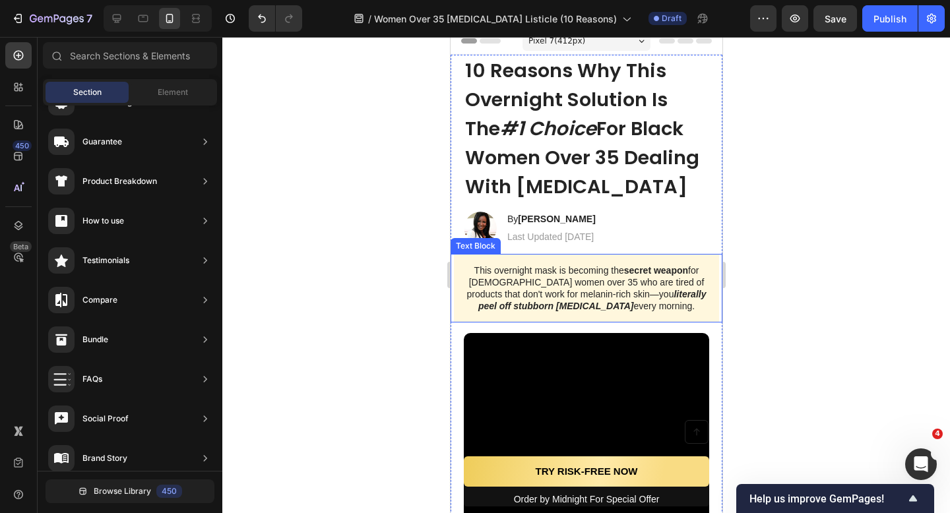
click at [460, 288] on div "This overnight mask is becoming the secret weapon for Black women over 35 who a…" at bounding box center [585, 288] width 265 height 69
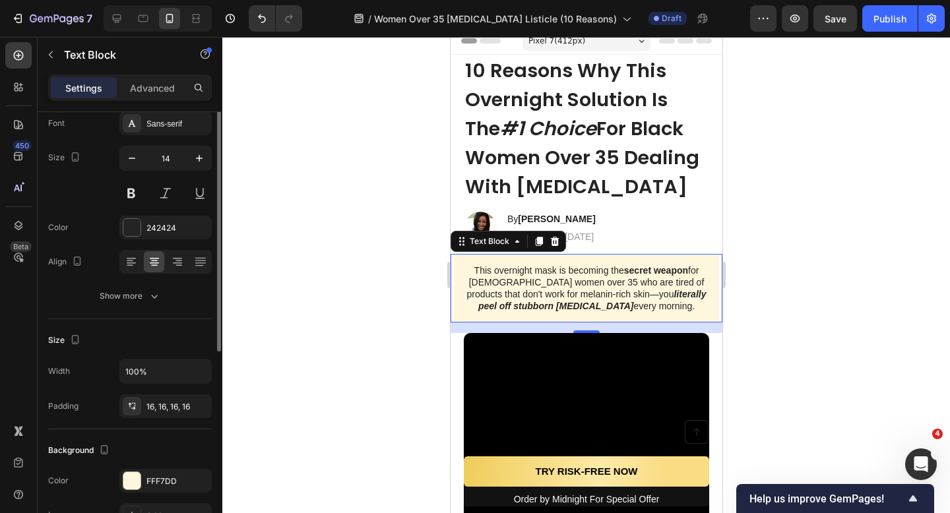
scroll to position [0, 0]
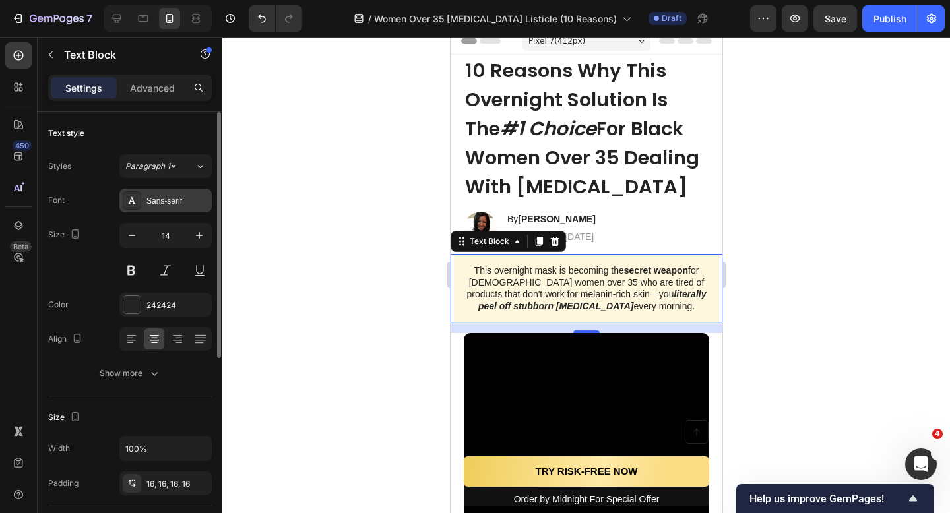
click at [178, 195] on div "Sans-serif" at bounding box center [177, 201] width 62 height 12
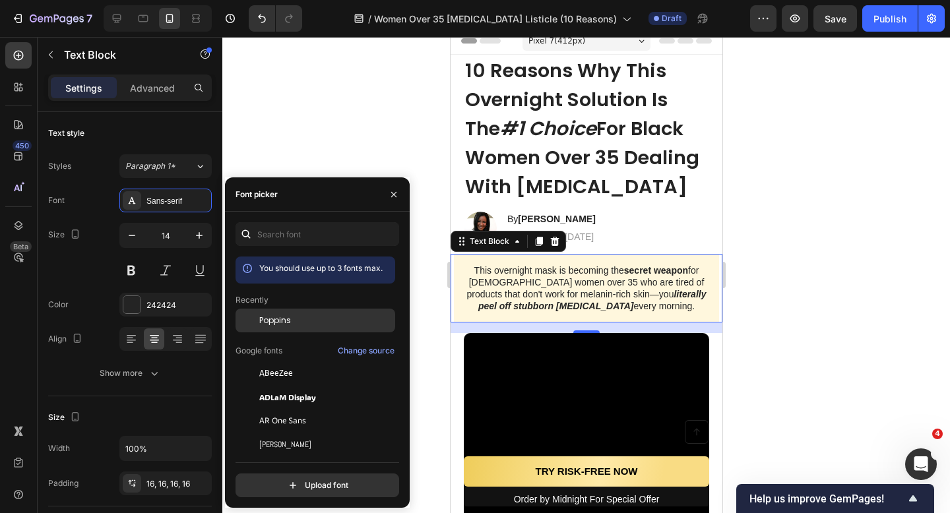
click at [303, 325] on div "Poppins" at bounding box center [325, 321] width 133 height 12
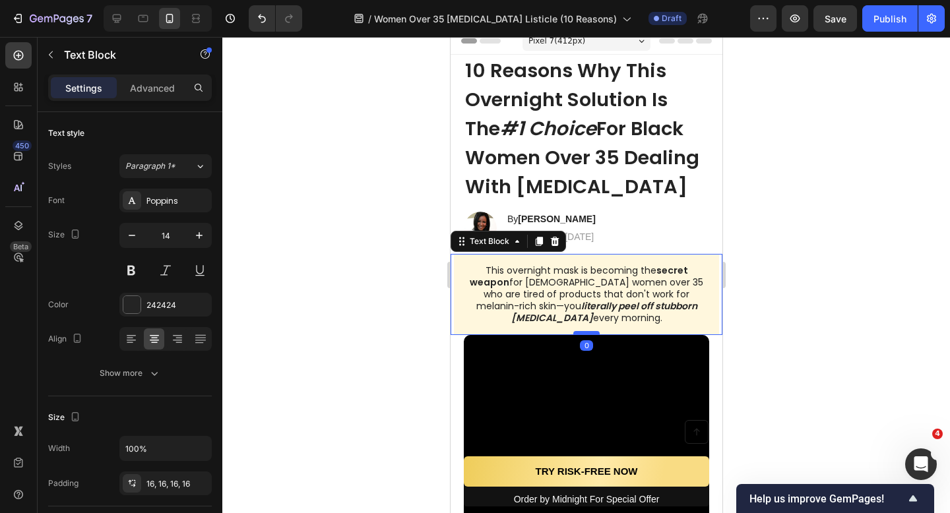
drag, startPoint x: 590, startPoint y: 344, endPoint x: 590, endPoint y: 331, distance: 12.6
click at [590, 331] on div at bounding box center [586, 333] width 26 height 4
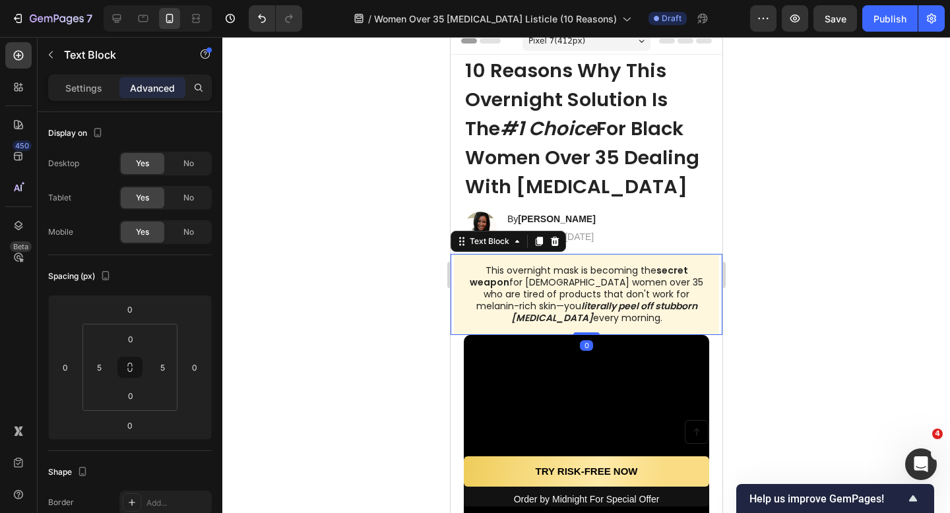
click at [855, 353] on div at bounding box center [586, 275] width 728 height 476
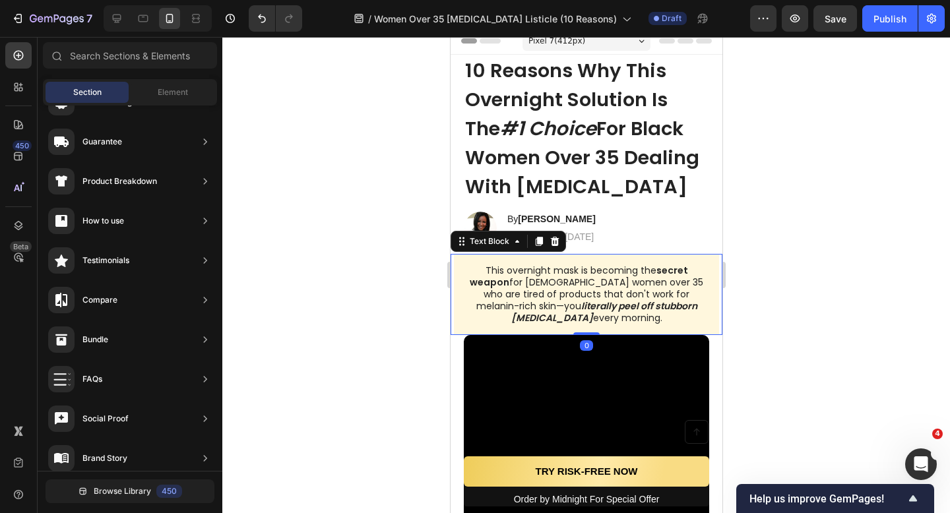
click at [517, 316] on p "This overnight mask is becoming the secret weapon for Black women over 35 who a…" at bounding box center [586, 295] width 244 height 60
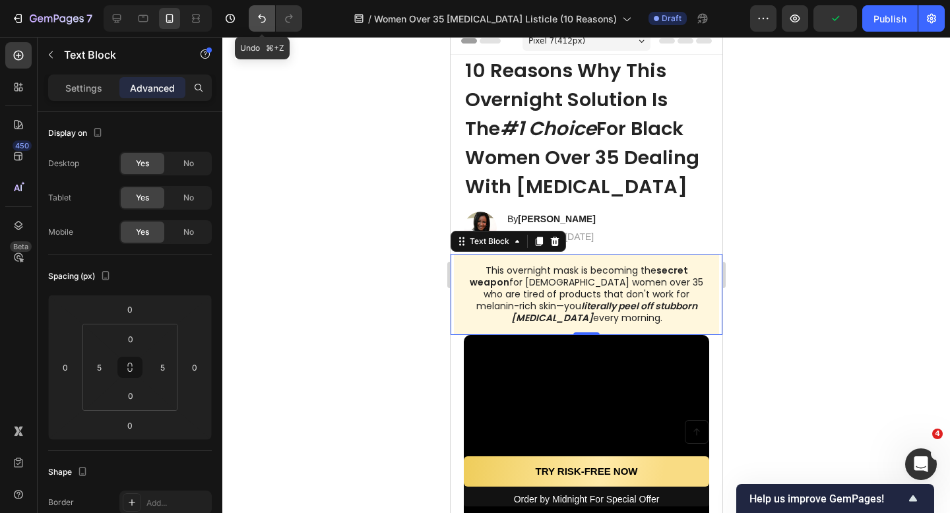
click at [257, 30] on button "Undo/Redo" at bounding box center [262, 18] width 26 height 26
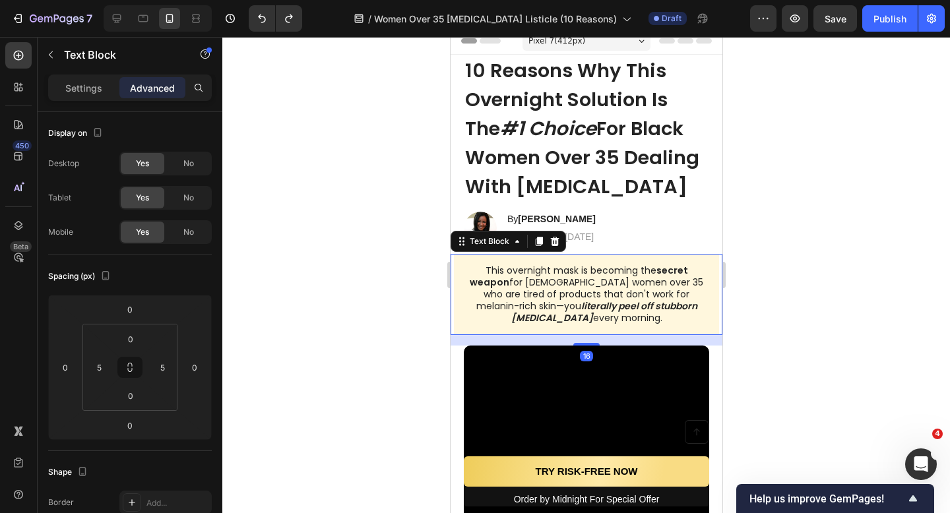
click at [780, 336] on div at bounding box center [586, 275] width 728 height 476
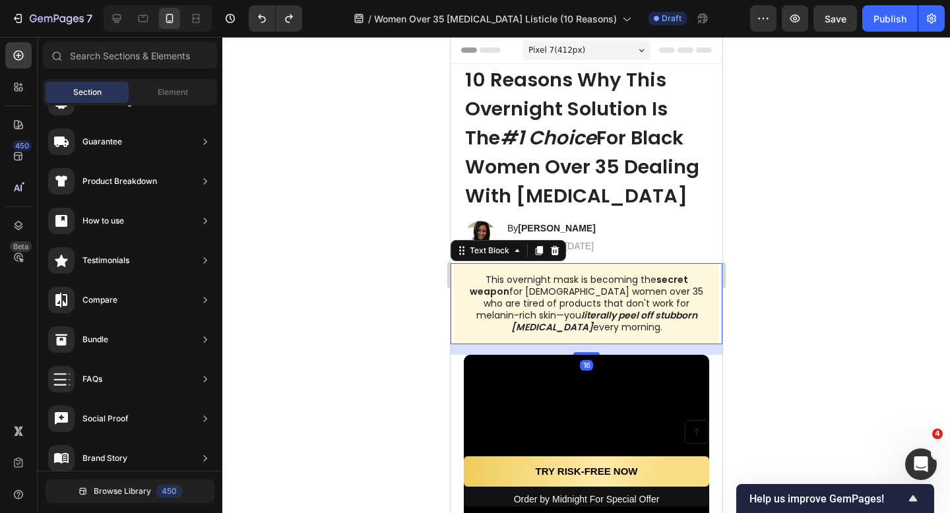
click at [521, 333] on div "This overnight mask is becoming the secret weapon for Black women over 35 who a…" at bounding box center [585, 303] width 265 height 81
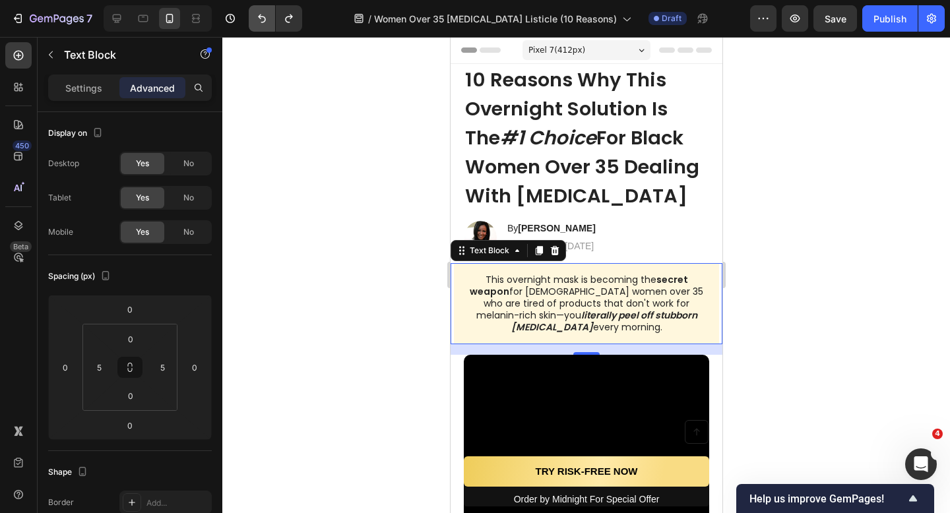
click at [259, 30] on button "Undo/Redo" at bounding box center [262, 18] width 26 height 26
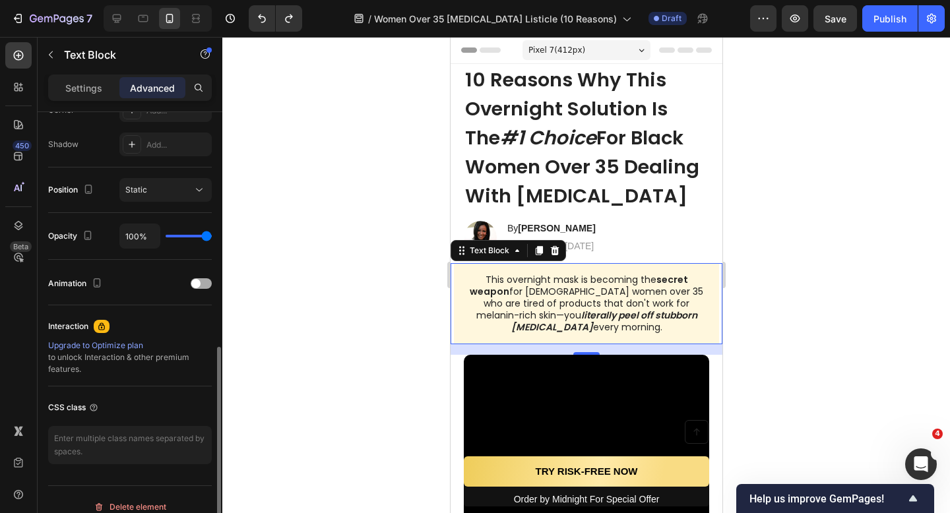
scroll to position [441, 0]
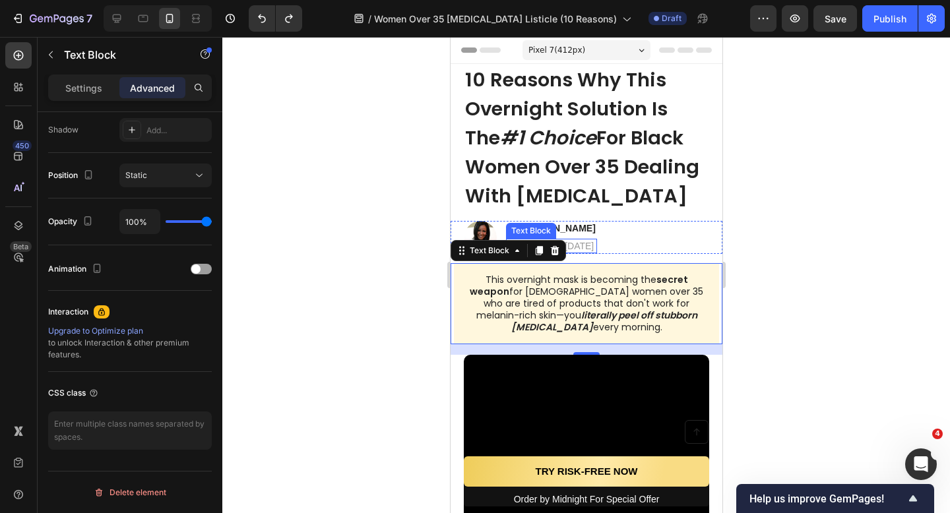
click at [595, 247] on p "Last Updated [DATE]" at bounding box center [551, 246] width 88 height 12
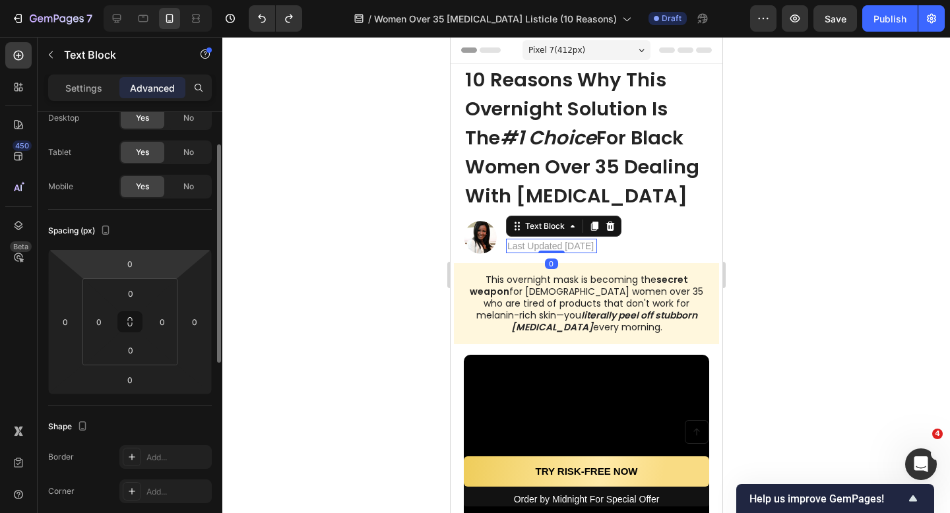
scroll to position [52, 0]
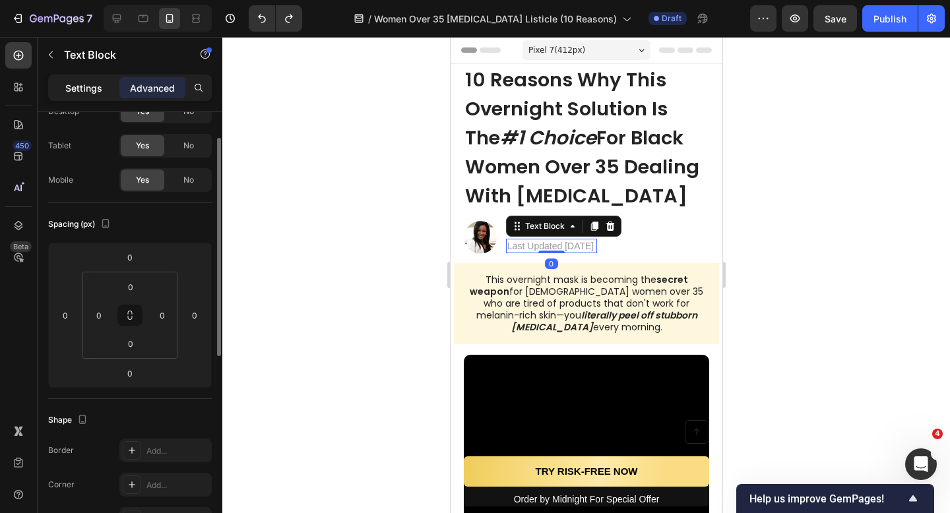
click at [92, 81] on p "Settings" at bounding box center [83, 88] width 37 height 14
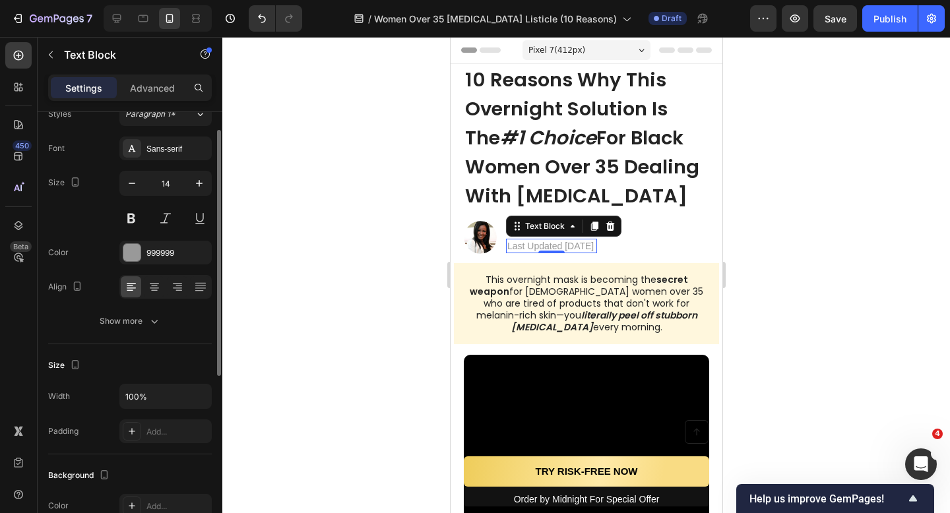
scroll to position [0, 0]
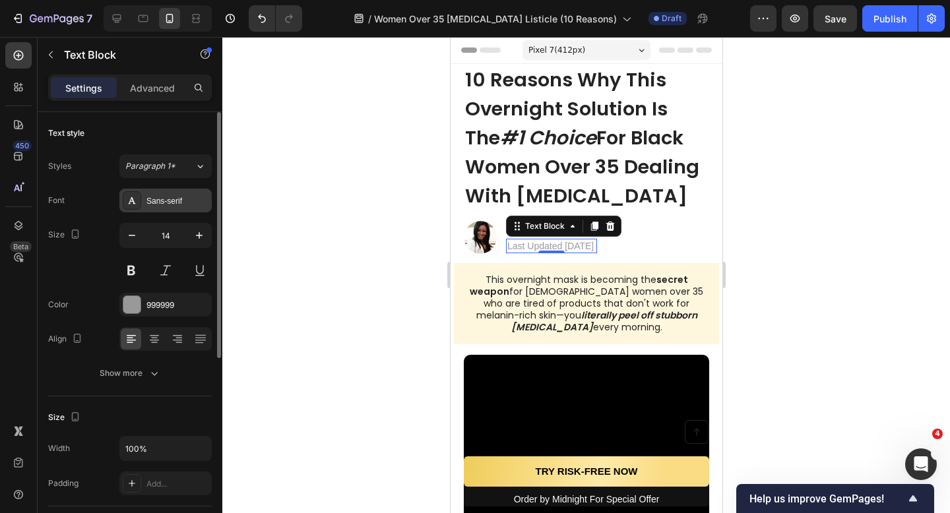
click at [173, 199] on div "Sans-serif" at bounding box center [177, 201] width 62 height 12
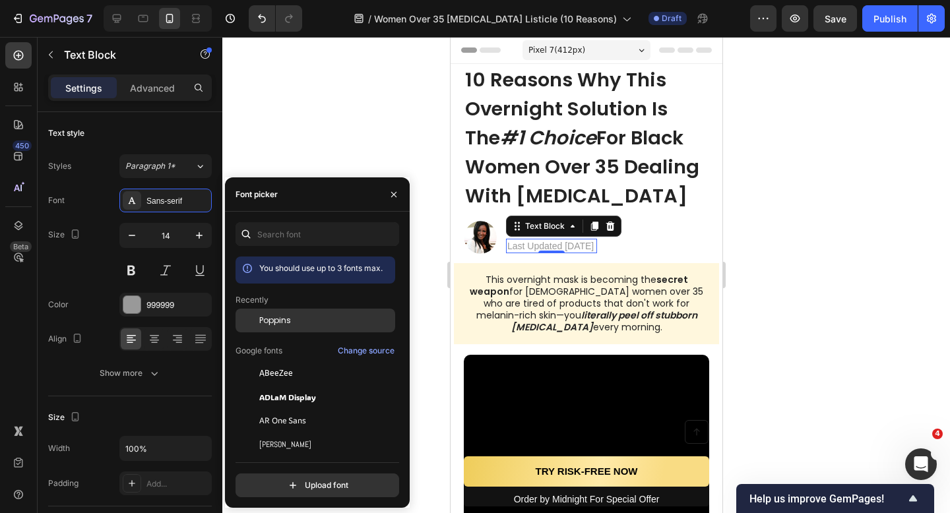
click at [288, 315] on span "Poppins" at bounding box center [275, 321] width 32 height 12
click at [342, 162] on div at bounding box center [586, 275] width 728 height 476
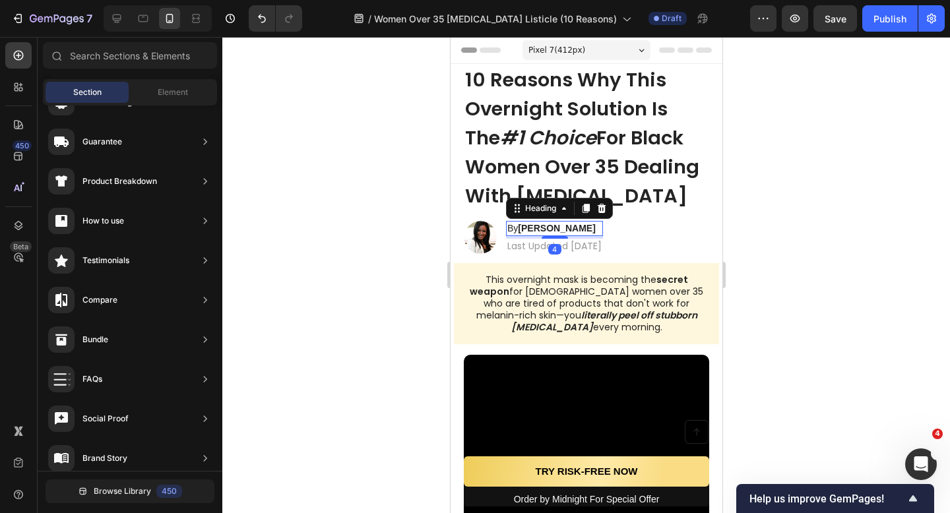
click at [507, 226] on h2 "By Alissa M." at bounding box center [553, 228] width 97 height 15
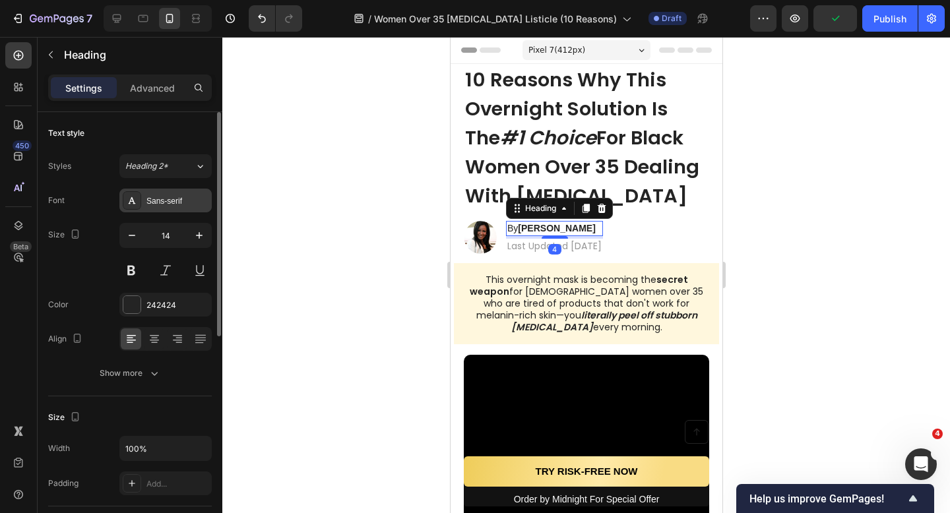
click at [178, 197] on div "Sans-serif" at bounding box center [177, 201] width 62 height 12
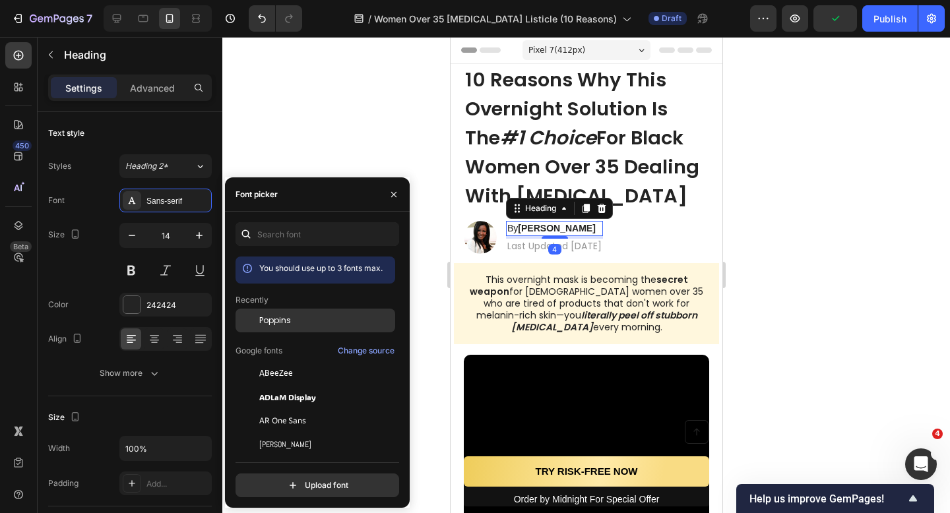
click at [265, 320] on span "Poppins" at bounding box center [275, 321] width 32 height 12
click at [316, 180] on div "Font picker" at bounding box center [317, 194] width 185 height 34
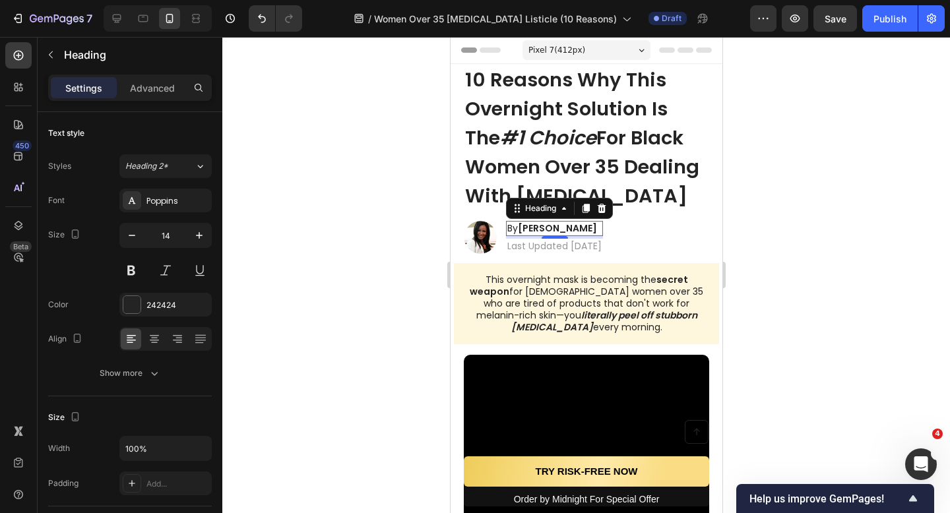
click at [317, 162] on div at bounding box center [586, 275] width 728 height 476
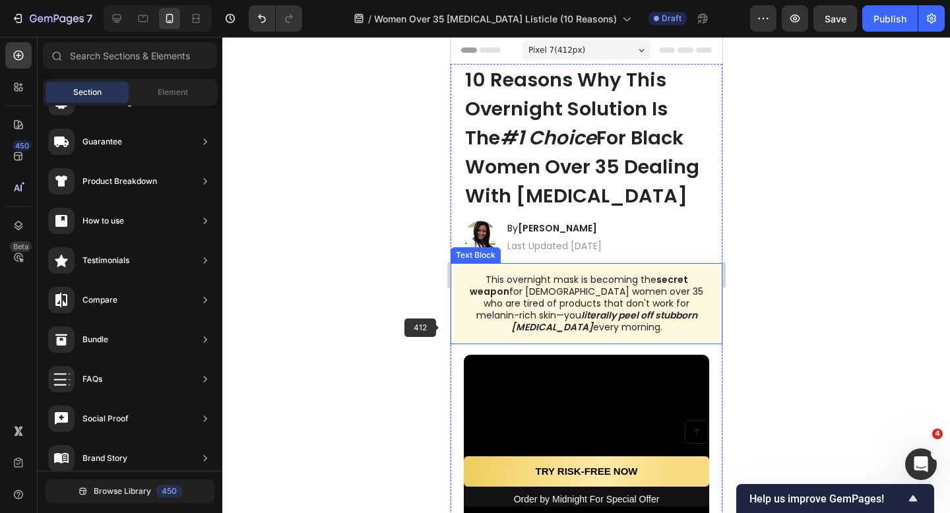
click at [462, 334] on div "This overnight mask is becoming the secret weapon for Black women over 35 who a…" at bounding box center [585, 303] width 265 height 81
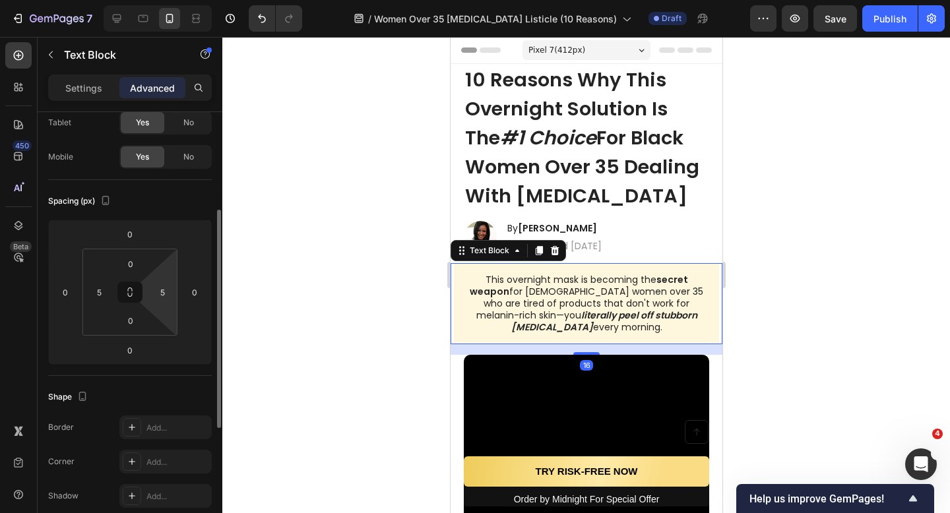
scroll to position [152, 0]
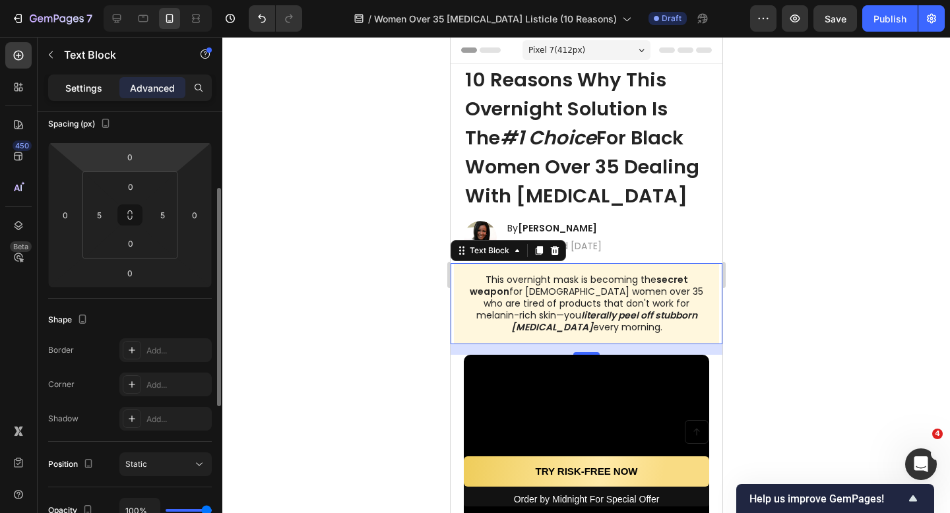
click at [96, 81] on p "Settings" at bounding box center [83, 88] width 37 height 14
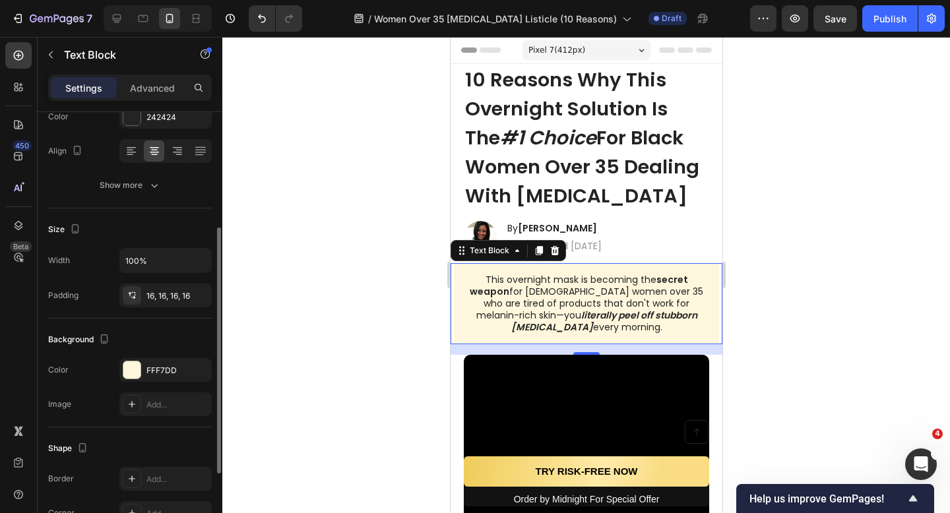
scroll to position [195, 0]
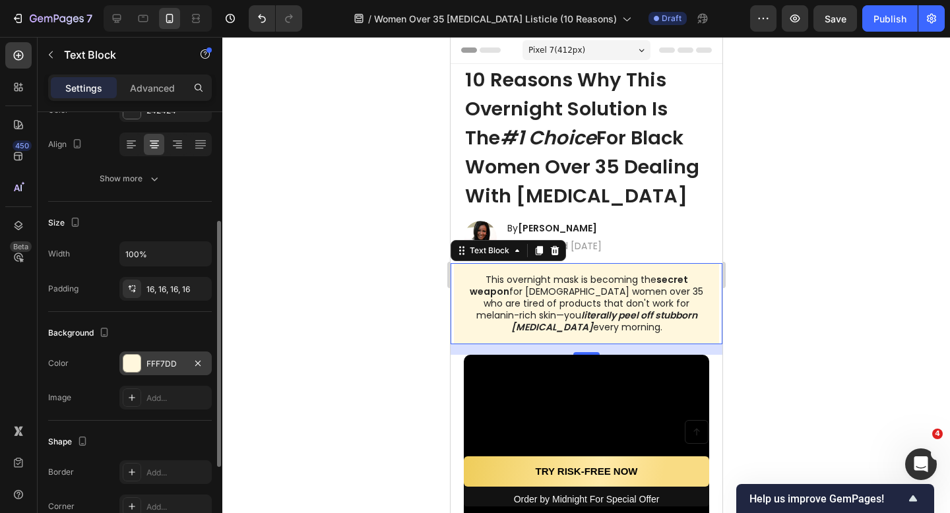
click at [154, 359] on div "FFF7DD" at bounding box center [165, 364] width 38 height 12
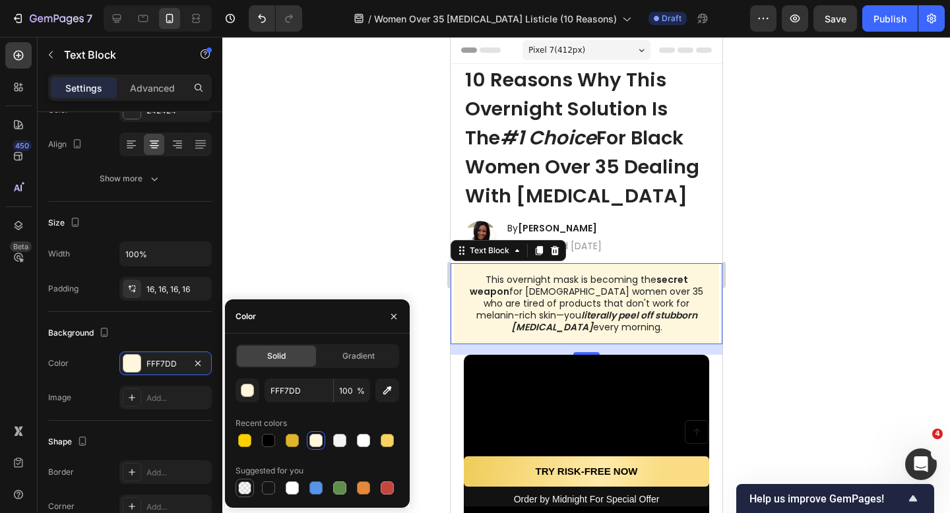
click at [250, 481] on div at bounding box center [245, 488] width 16 height 16
type input "000000"
type input "0"
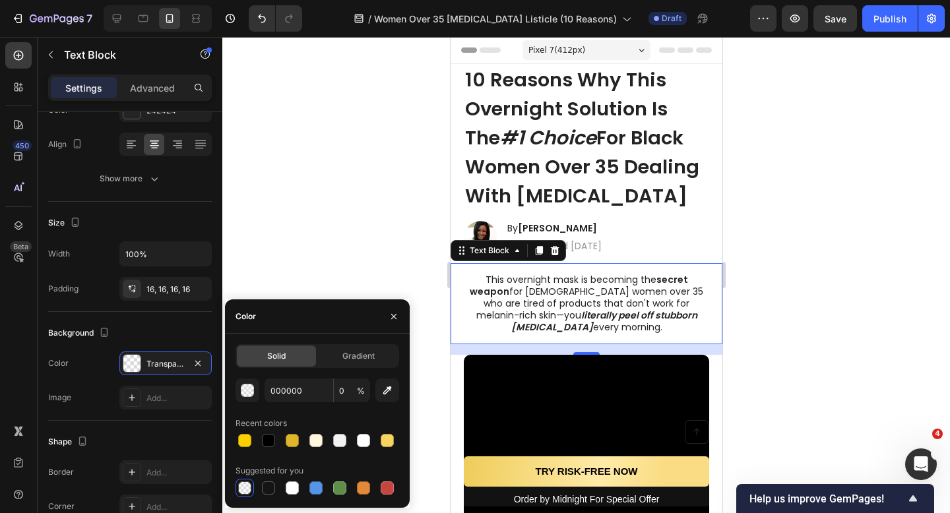
click at [349, 219] on div at bounding box center [586, 275] width 728 height 476
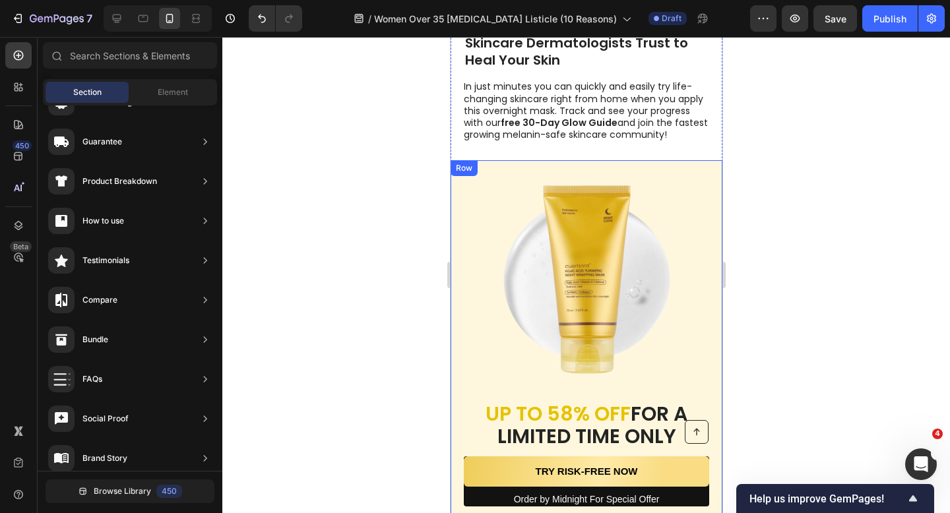
scroll to position [4317, 0]
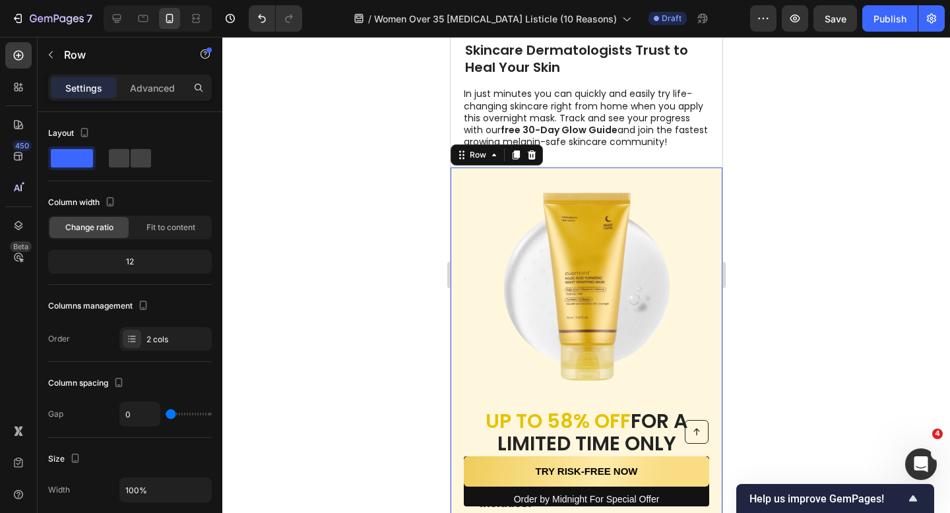
click at [460, 192] on div "UP TO 58% OFF FOR A LIMITED TIME ONLY Heading This limited-time deal is in high…" at bounding box center [586, 465] width 272 height 595
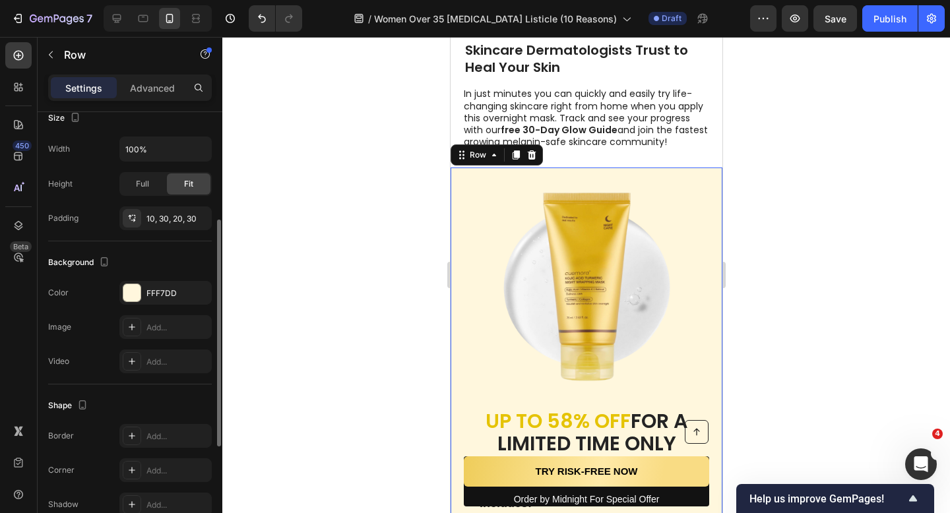
scroll to position [371, 0]
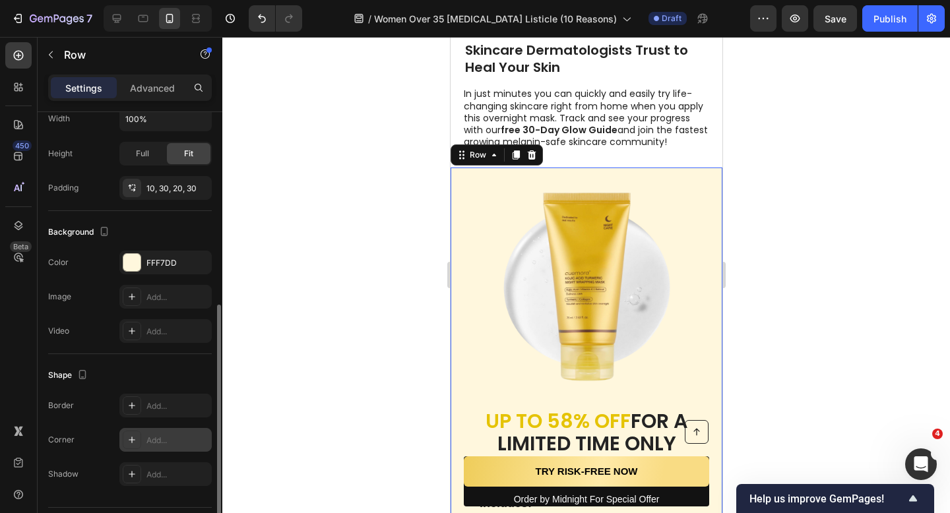
click at [162, 435] on div "Add..." at bounding box center [177, 441] width 62 height 12
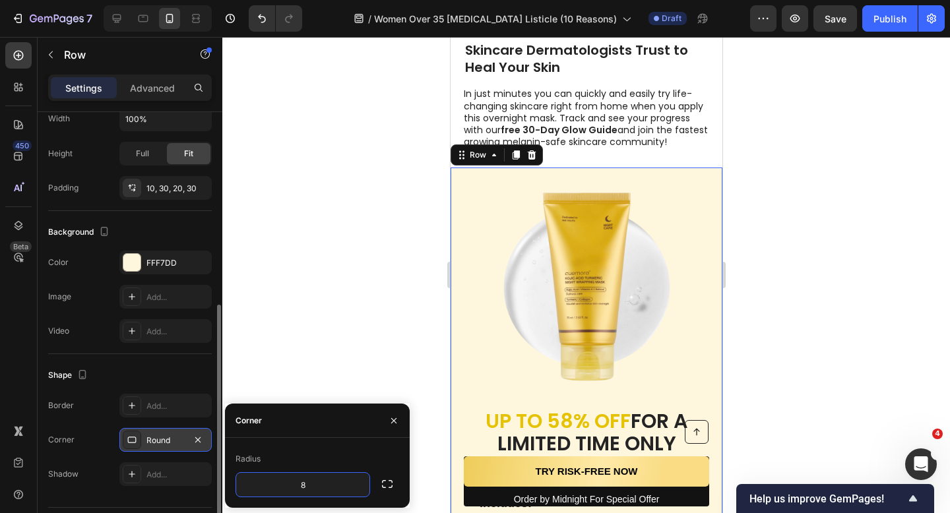
click at [330, 321] on div at bounding box center [586, 275] width 728 height 476
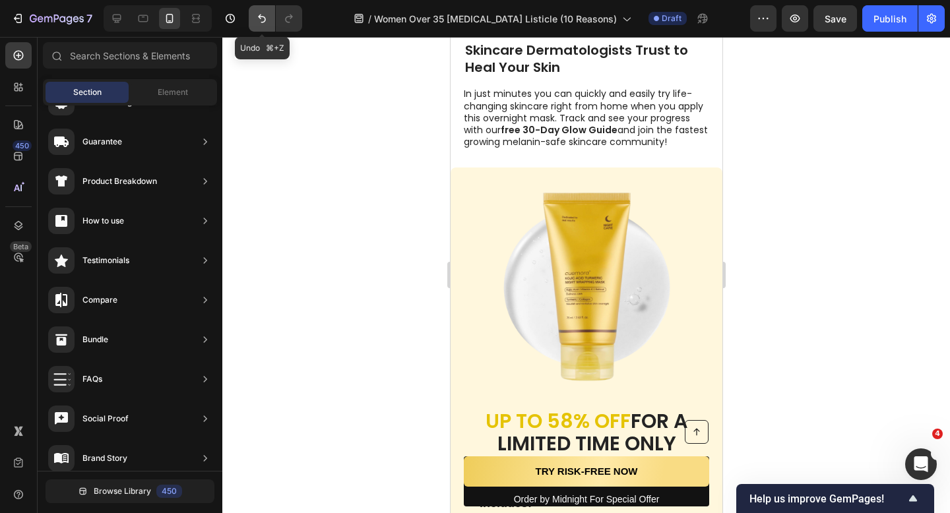
click at [256, 18] on icon "Undo/Redo" at bounding box center [261, 18] width 13 height 13
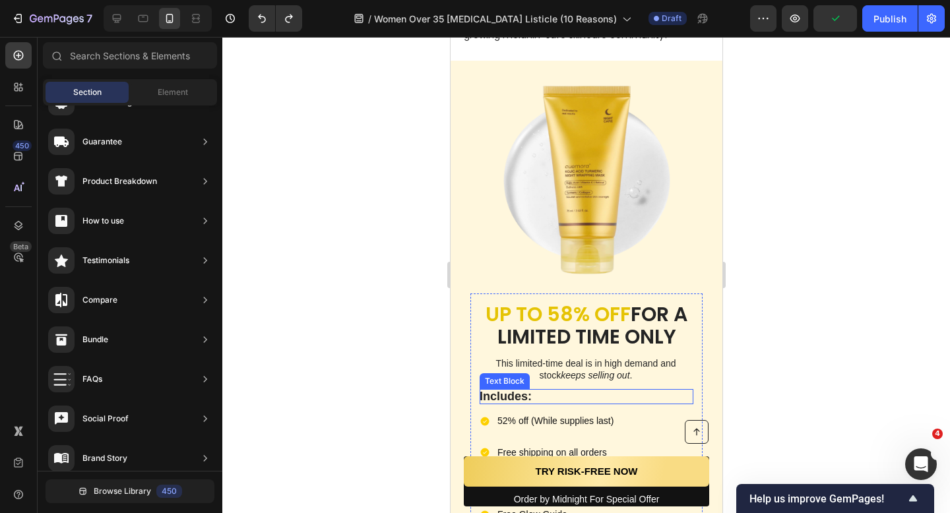
scroll to position [4419, 0]
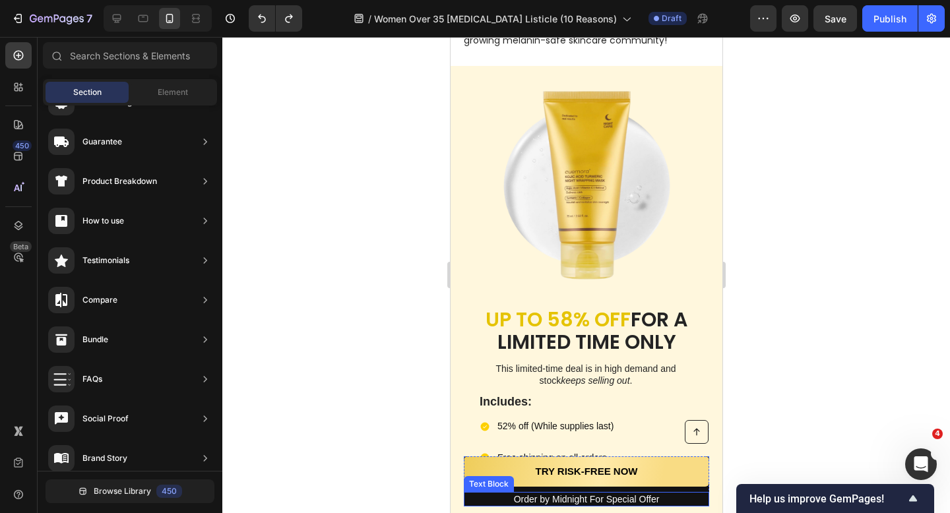
click at [700, 495] on p "Order by Midnight For Special Offer" at bounding box center [585, 499] width 243 height 12
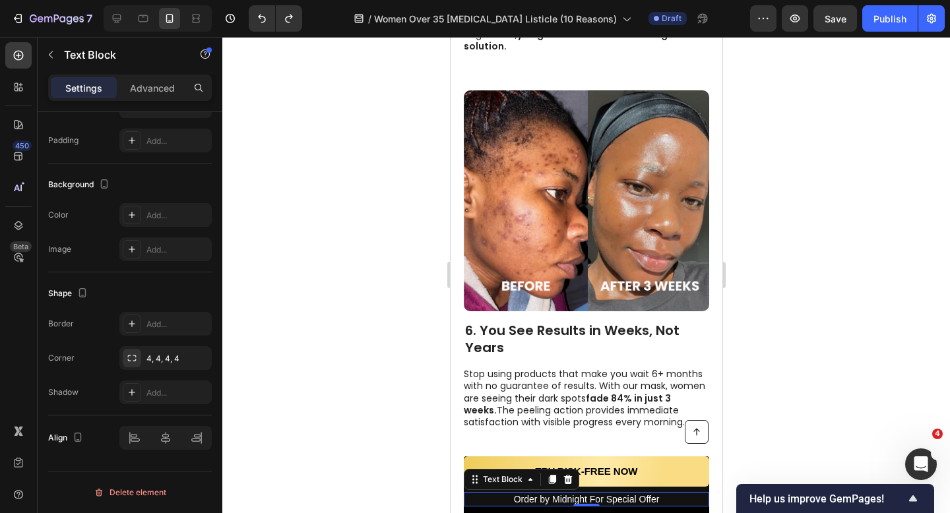
scroll to position [2327, 0]
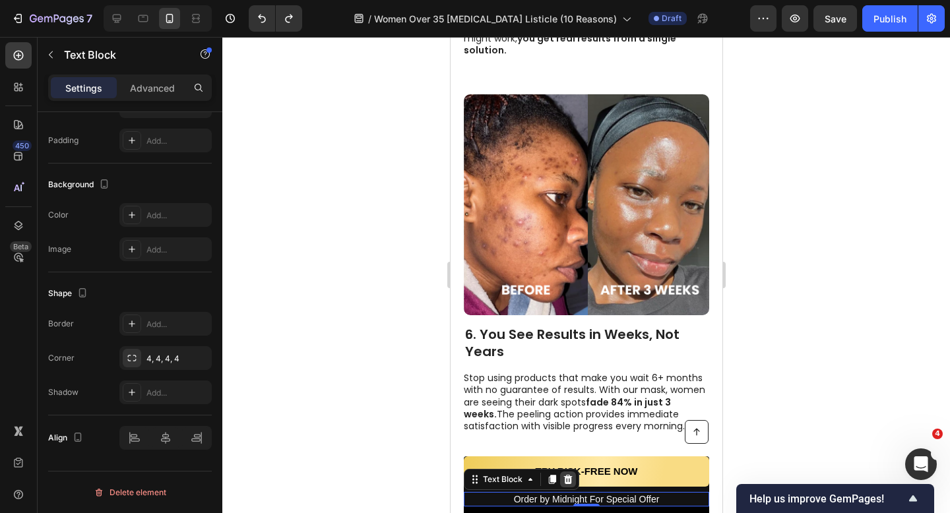
click at [568, 478] on icon at bounding box center [567, 479] width 11 height 11
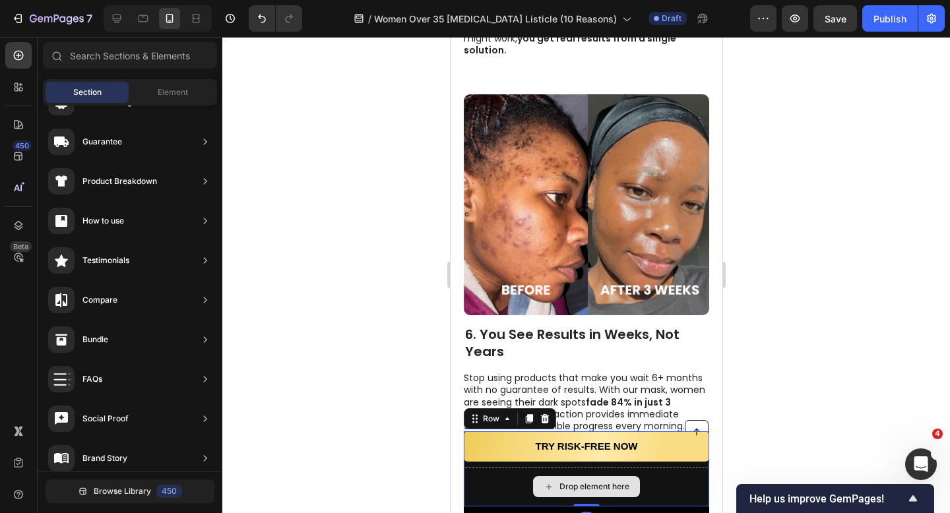
click at [493, 473] on div "Drop element here" at bounding box center [585, 487] width 245 height 40
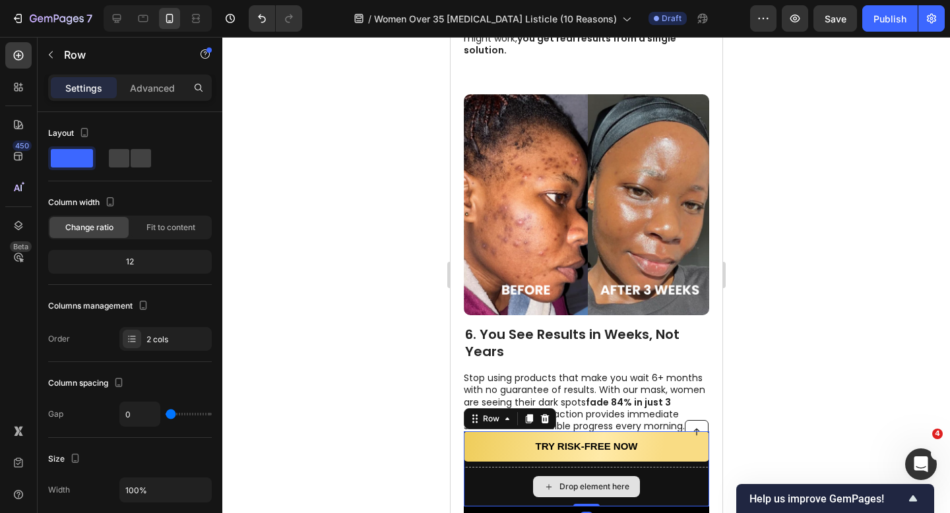
click at [493, 499] on div "Drop element here" at bounding box center [585, 487] width 245 height 40
click at [477, 463] on div "TRY RISK-FREE NOW Button" at bounding box center [585, 449] width 245 height 36
click at [489, 467] on div "Drop element here" at bounding box center [585, 487] width 245 height 40
click at [380, 417] on div at bounding box center [586, 275] width 728 height 476
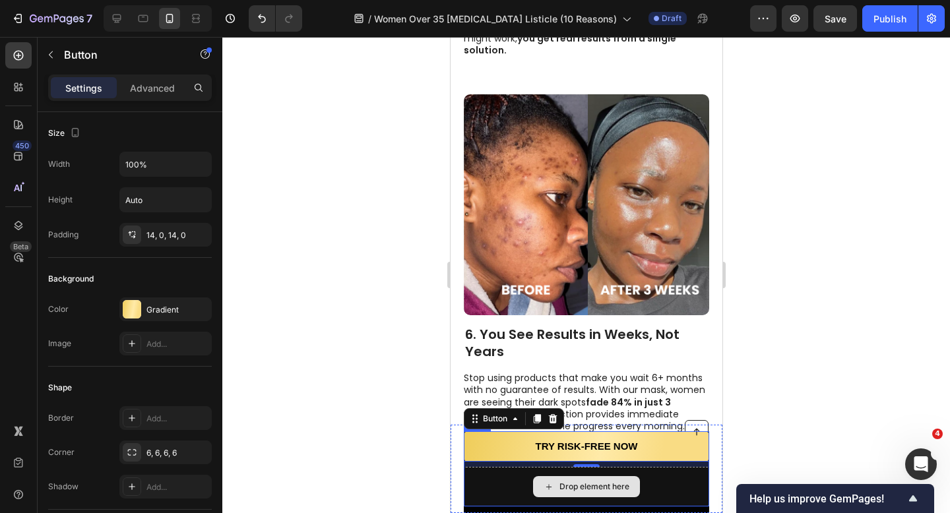
click at [695, 486] on div "Drop element here" at bounding box center [585, 487] width 245 height 40
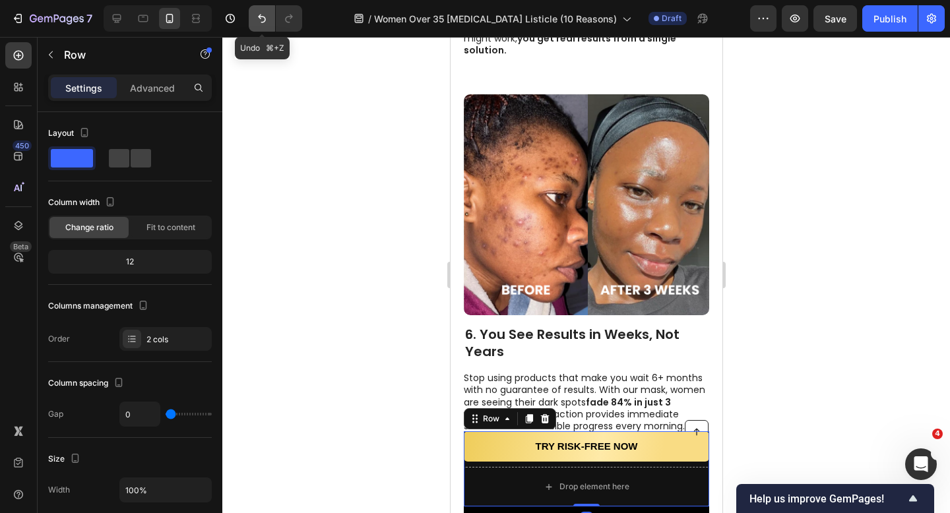
click at [260, 21] on icon "Undo/Redo" at bounding box center [261, 18] width 13 height 13
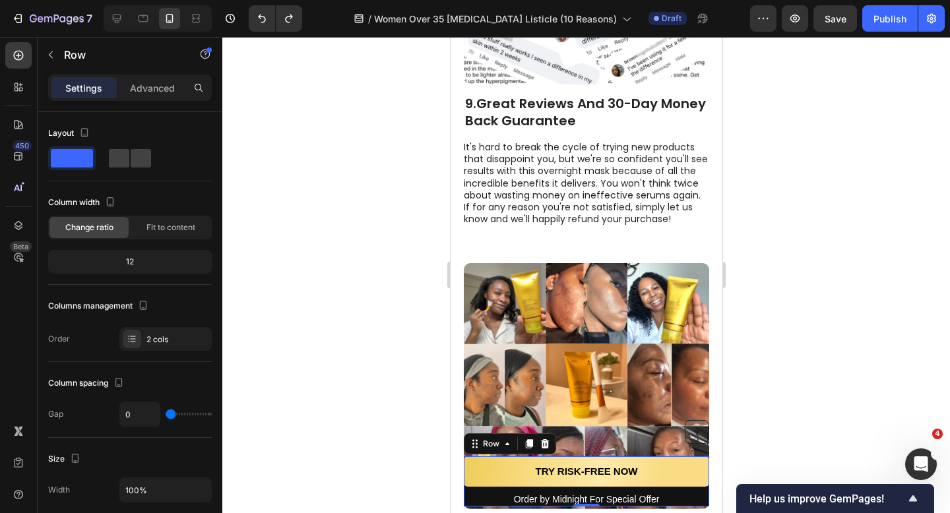
scroll to position [3823, 0]
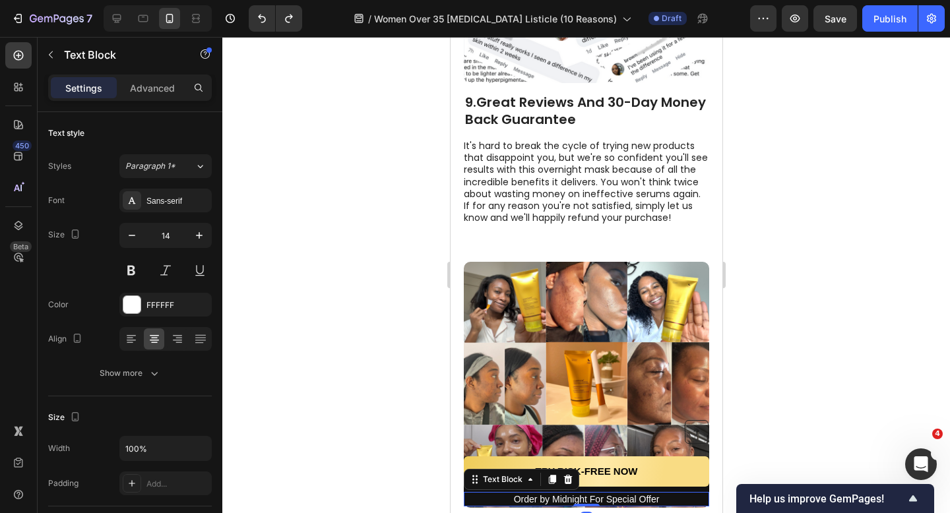
click at [544, 498] on p "Order by Midnight For Special Offer" at bounding box center [585, 499] width 243 height 12
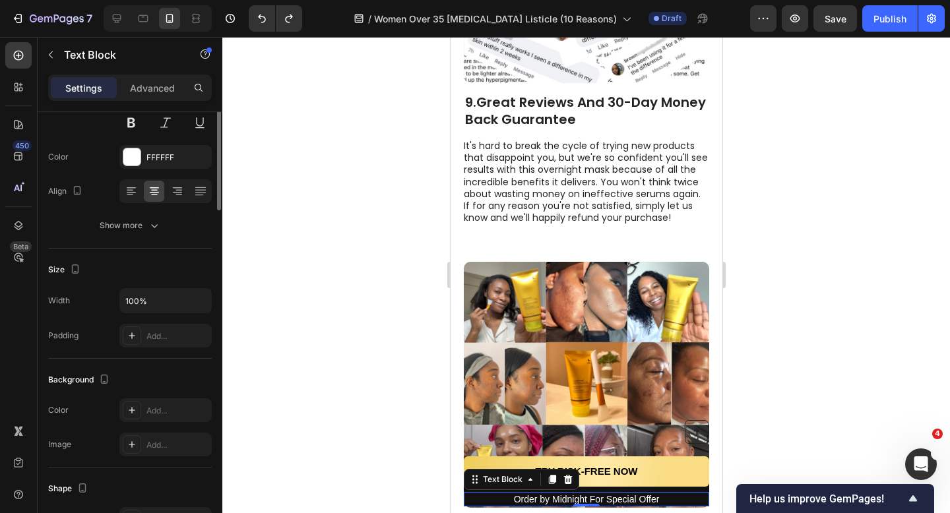
scroll to position [0, 0]
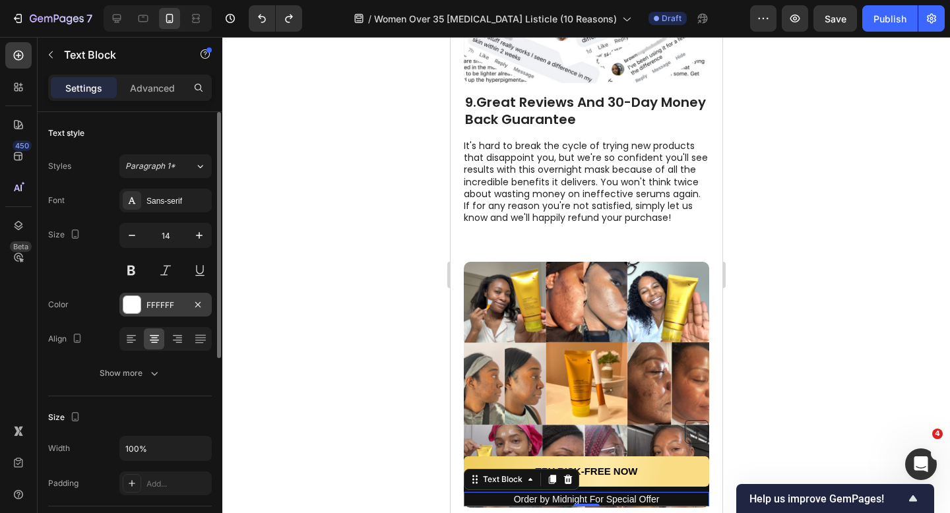
click at [161, 305] on div "FFFFFF" at bounding box center [165, 305] width 38 height 12
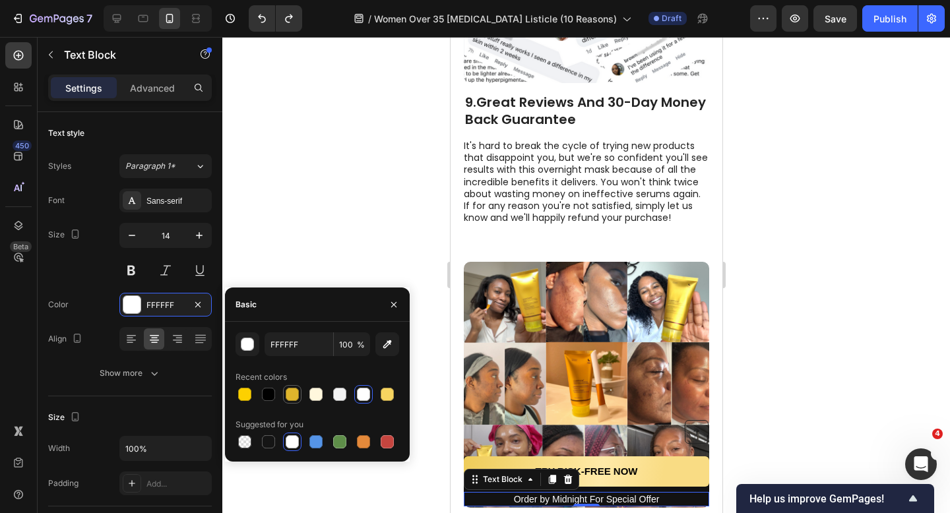
click at [296, 396] on div at bounding box center [292, 394] width 13 height 13
click at [249, 393] on div at bounding box center [244, 394] width 13 height 13
click at [289, 394] on div at bounding box center [292, 394] width 13 height 13
type input "DFB52C"
click at [340, 218] on div at bounding box center [586, 275] width 728 height 476
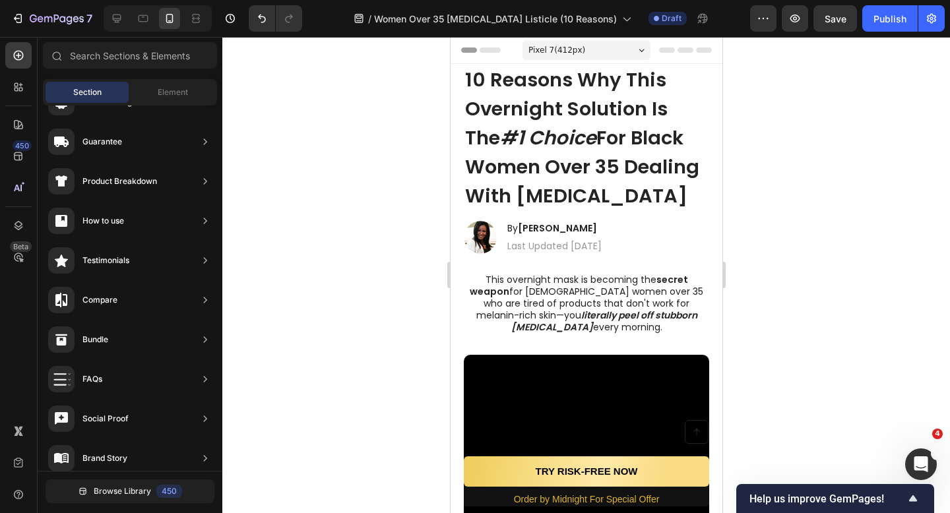
scroll to position [7, 0]
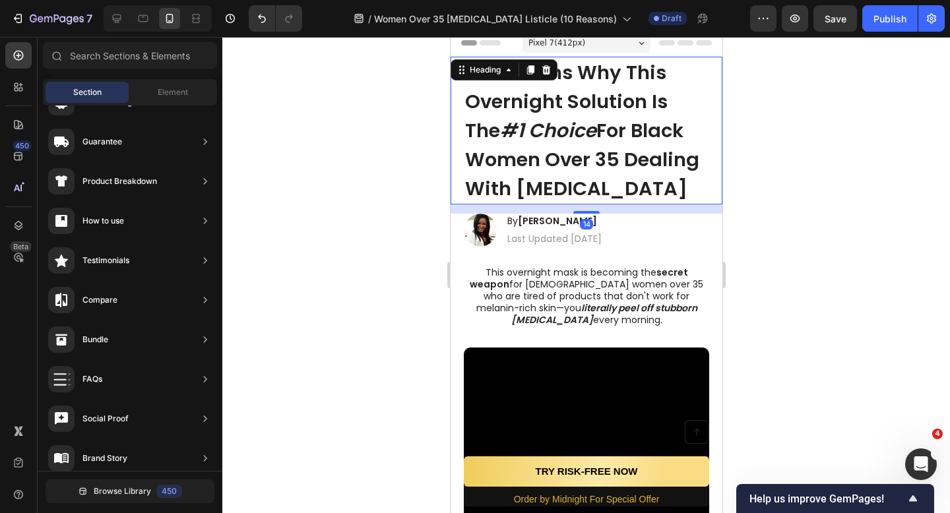
click at [703, 144] on h1 "10 Reasons Why This Overnight Solution Is The #1 Choice For Black Women Over 35…" at bounding box center [585, 131] width 245 height 148
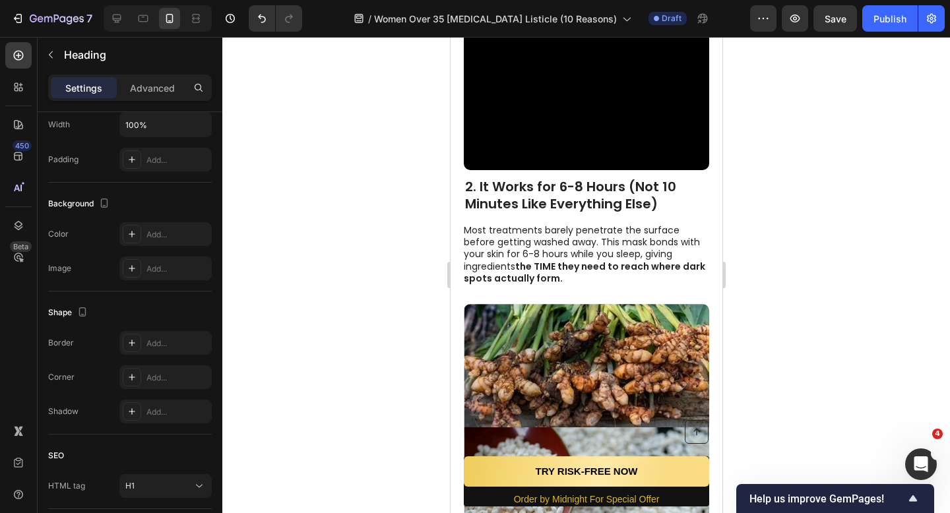
scroll to position [952, 0]
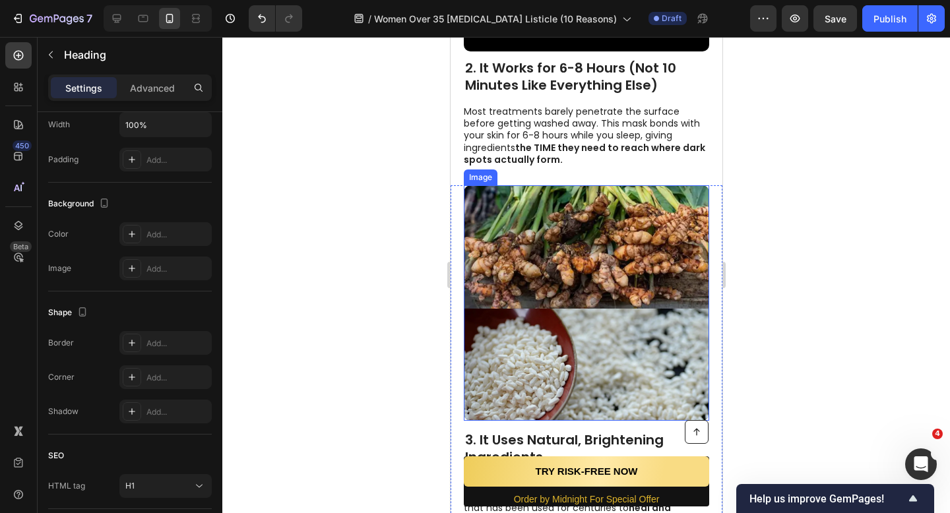
click at [536, 352] on img at bounding box center [585, 302] width 245 height 235
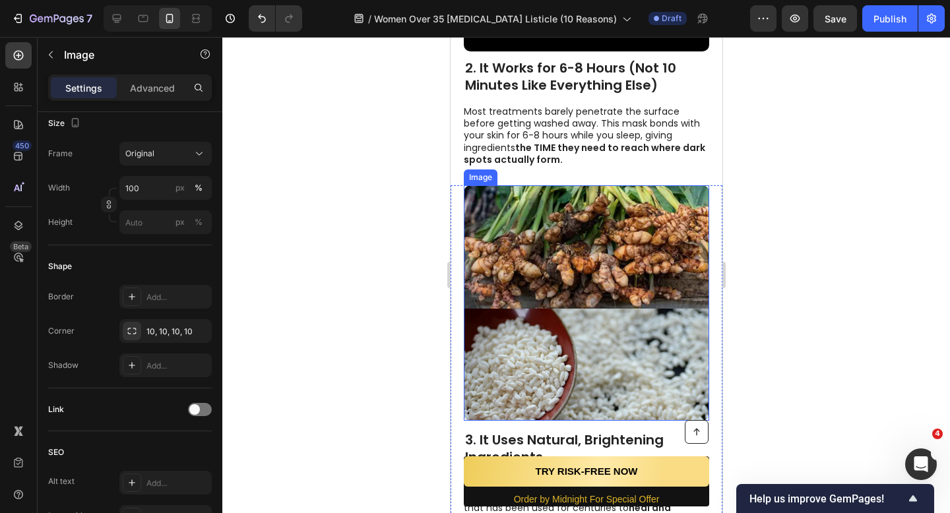
scroll to position [0, 0]
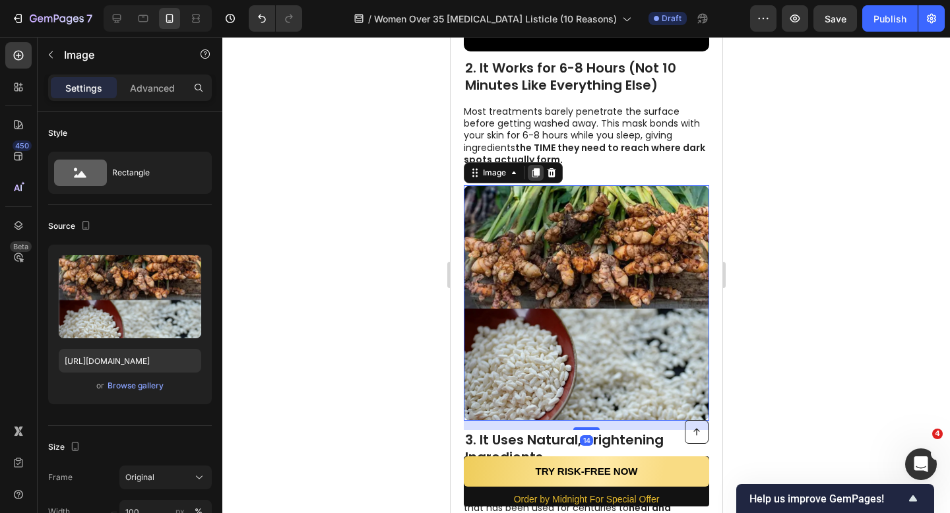
click at [532, 178] on div at bounding box center [535, 173] width 16 height 16
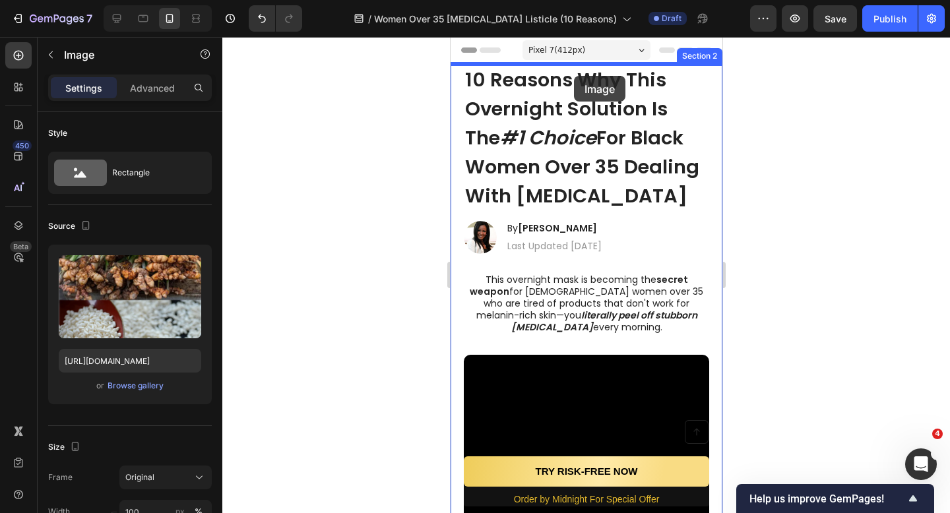
drag, startPoint x: 530, startPoint y: 245, endPoint x: 573, endPoint y: 76, distance: 174.2
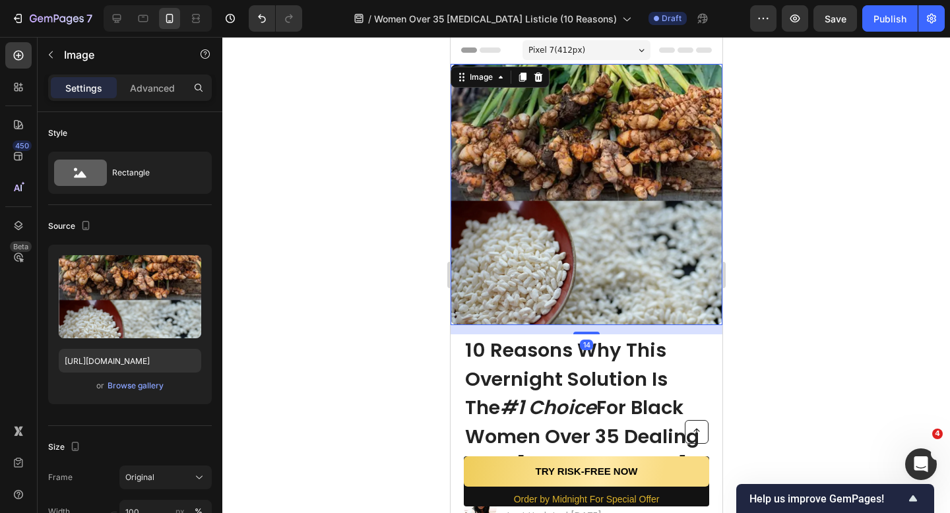
click at [569, 65] on img at bounding box center [586, 194] width 272 height 261
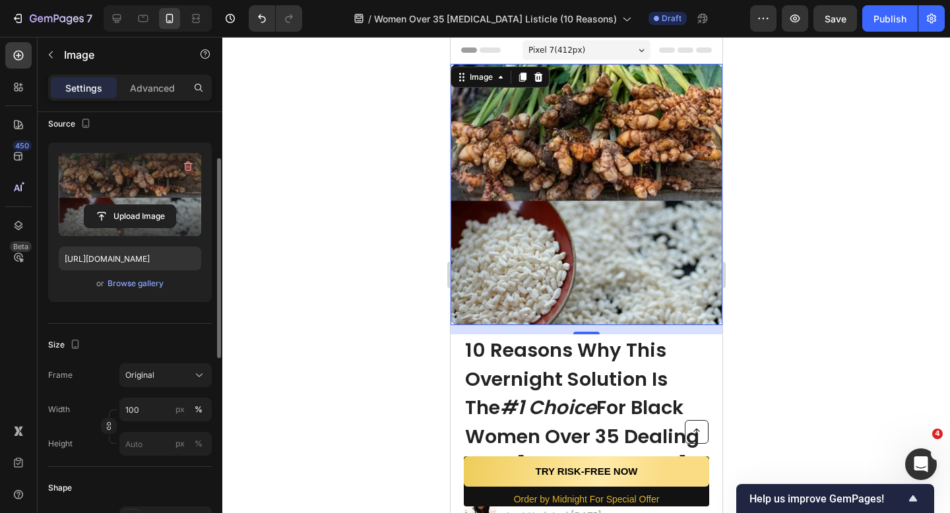
click at [149, 185] on label at bounding box center [130, 194] width 142 height 83
click at [149, 205] on input "file" at bounding box center [129, 216] width 91 height 22
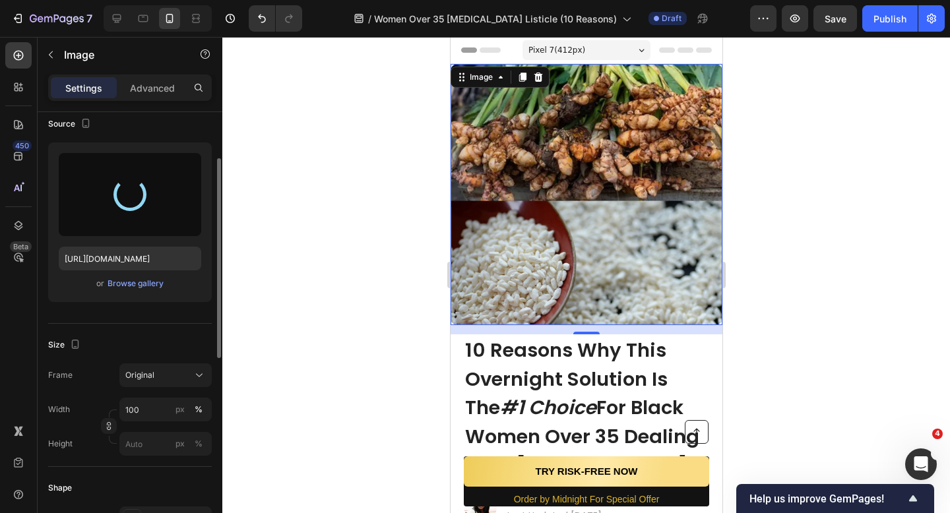
type input "https://cdn.shopify.com/s/files/1/0675/2065/9632/files/gempages_563577688778867…"
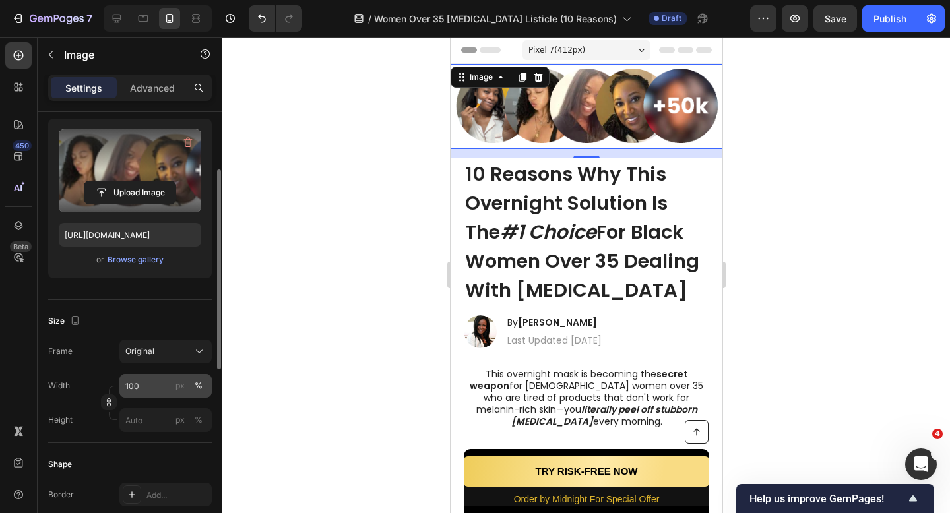
scroll to position [127, 0]
click at [164, 393] on input "100" at bounding box center [165, 385] width 92 height 24
click at [168, 375] on input "100" at bounding box center [165, 385] width 92 height 24
click at [168, 381] on input "100" at bounding box center [165, 385] width 92 height 24
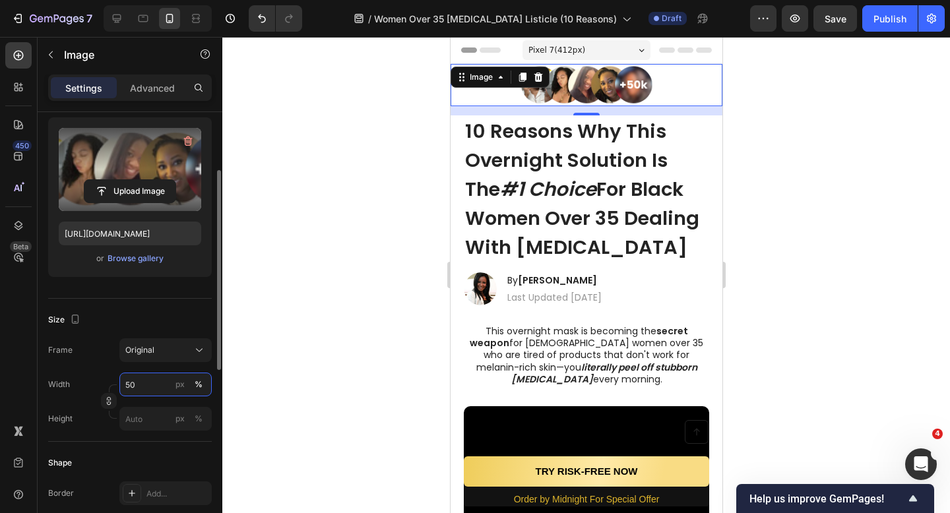
type input "5"
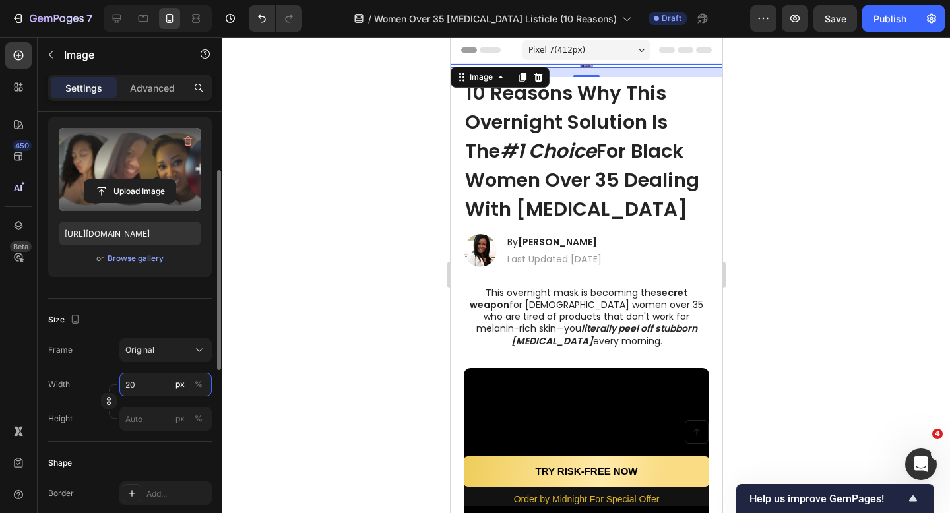
type input "2"
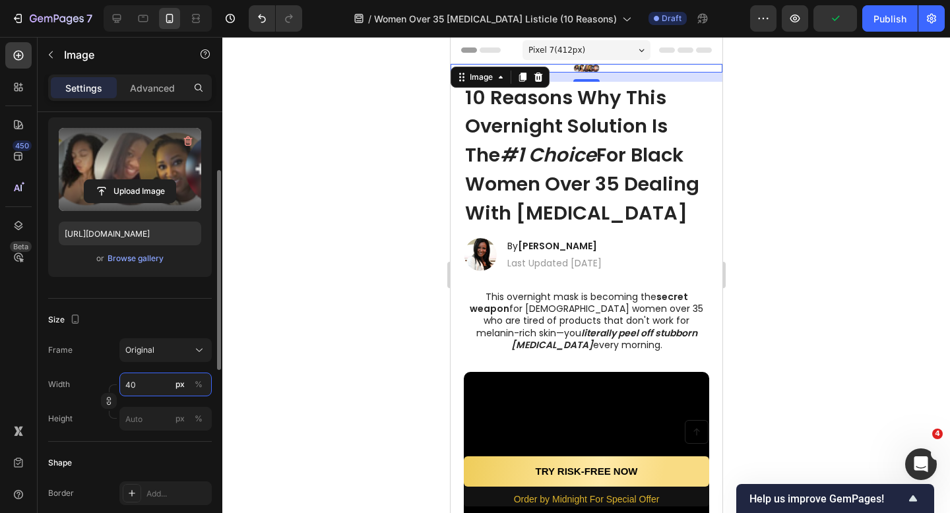
type input "4"
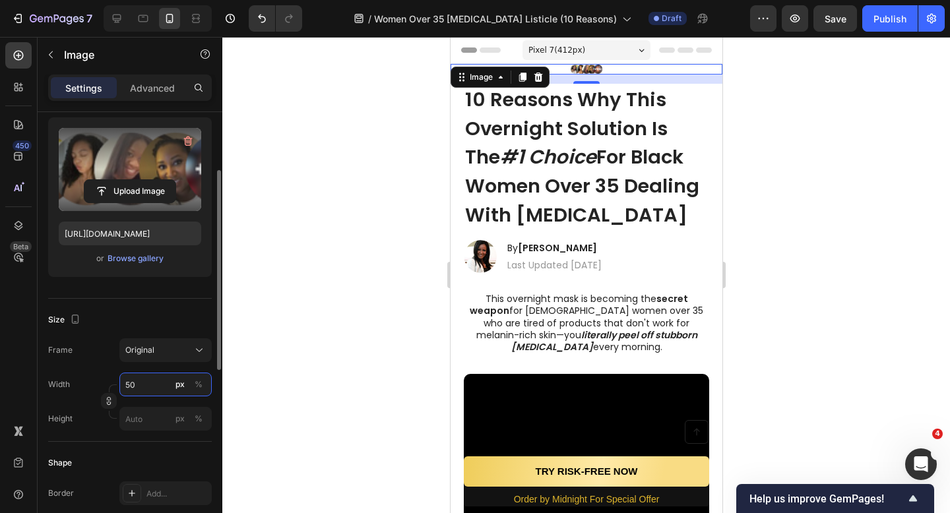
type input "5"
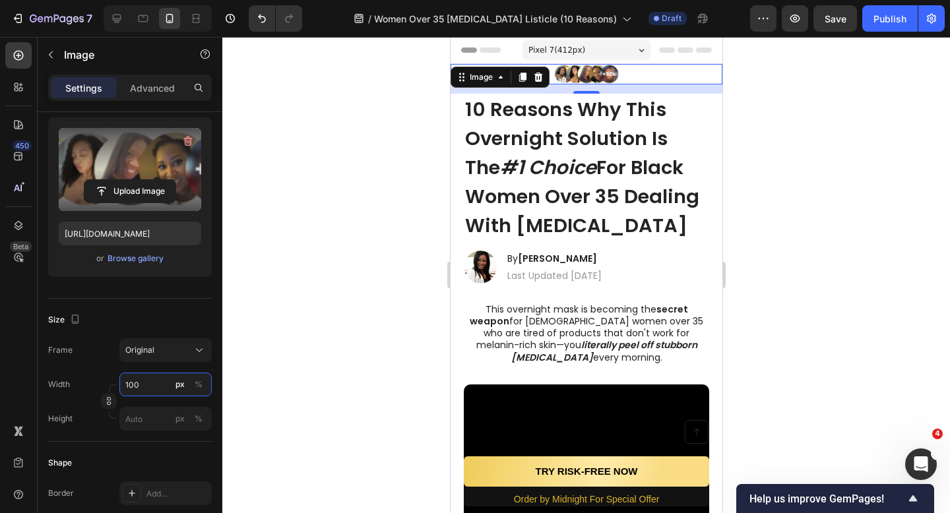
type input "100"
click at [249, 313] on div at bounding box center [586, 275] width 728 height 476
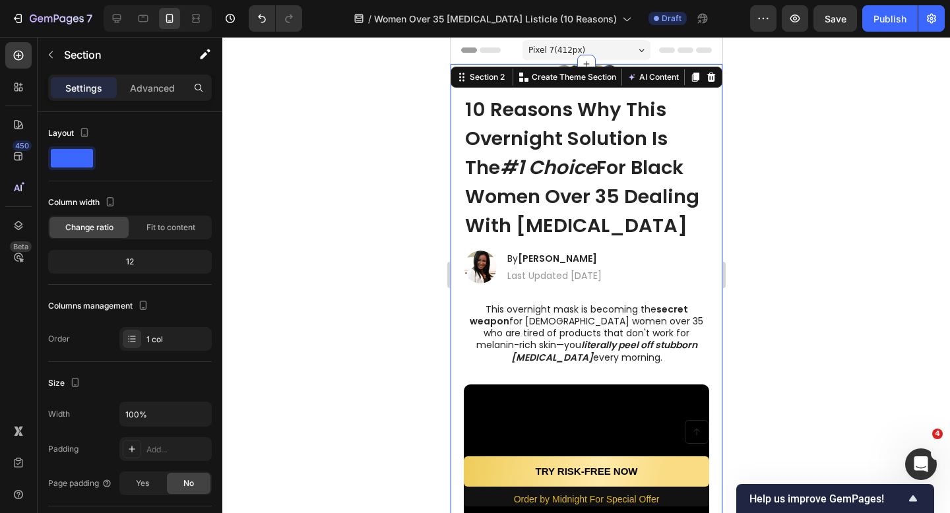
click at [598, 94] on h1 "10 Reasons Why This Overnight Solution Is The #1 Choice For Black Women Over 35…" at bounding box center [585, 168] width 245 height 148
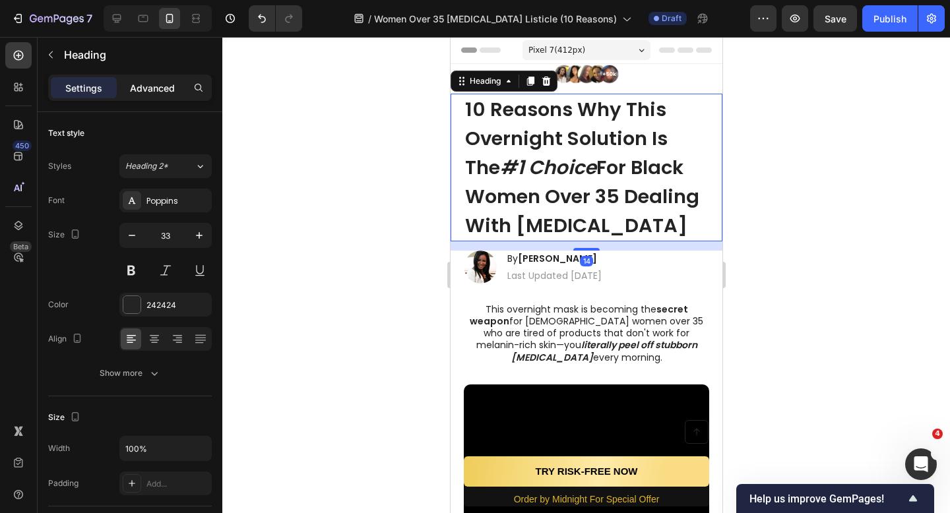
click at [135, 95] on div "Advanced" at bounding box center [152, 87] width 66 height 21
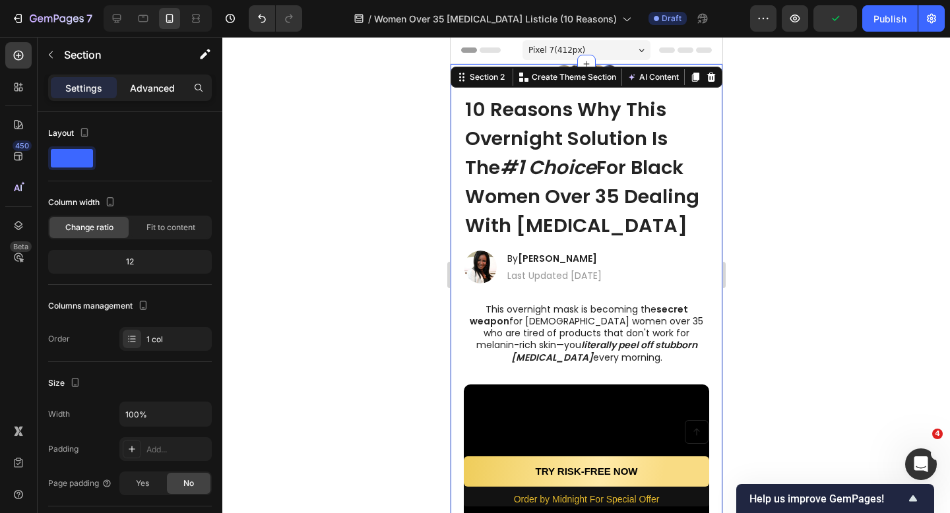
click at [168, 82] on p "Advanced" at bounding box center [152, 88] width 45 height 14
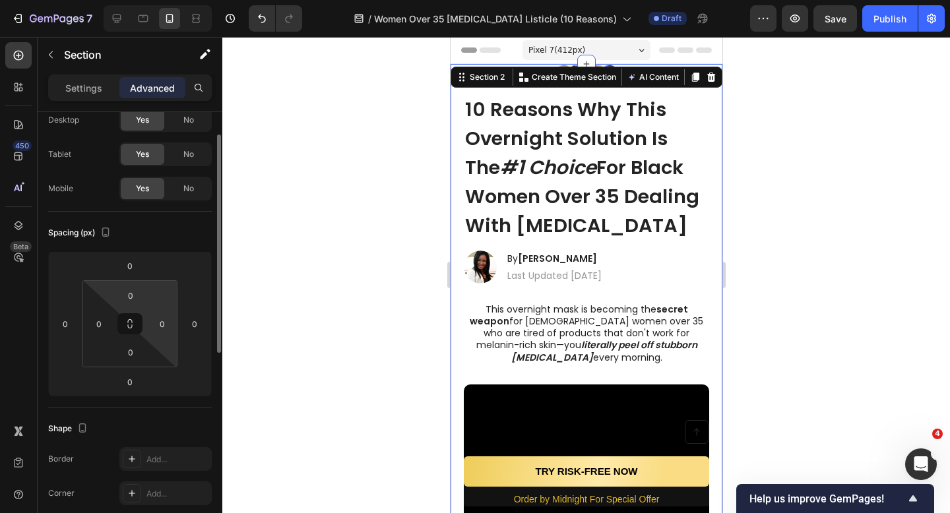
scroll to position [44, 0]
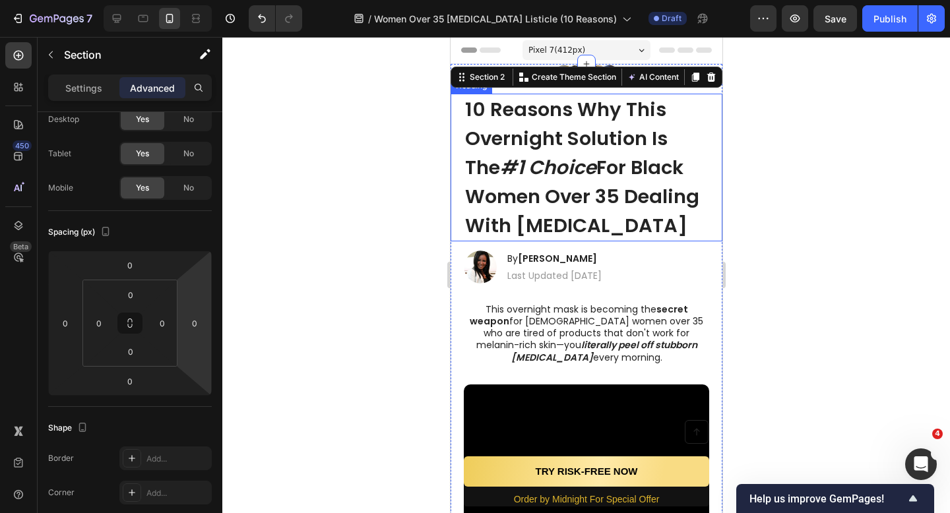
click at [390, 195] on div at bounding box center [586, 275] width 728 height 476
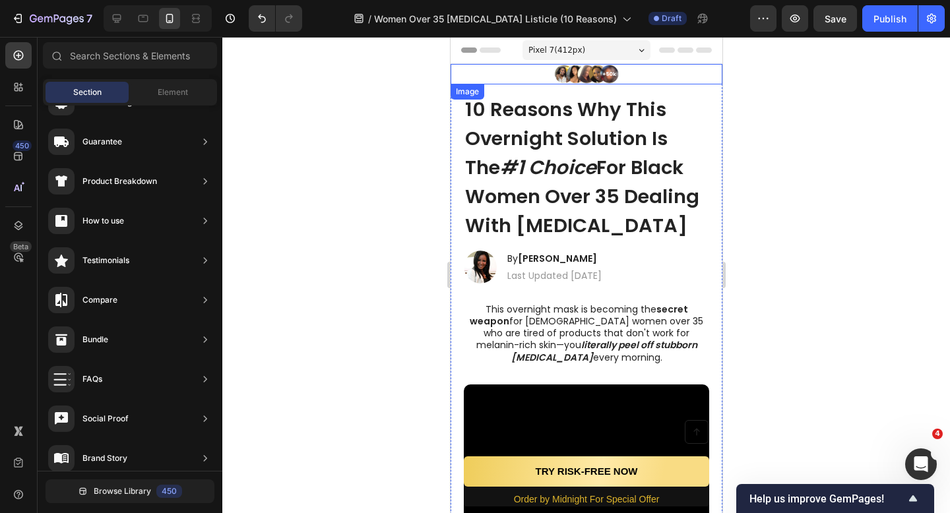
click at [587, 80] on img at bounding box center [586, 74] width 66 height 20
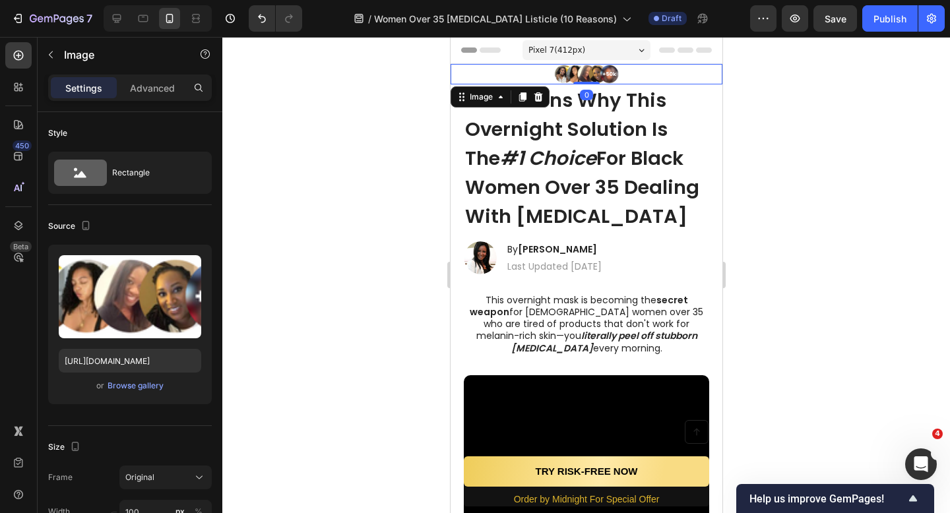
drag, startPoint x: 594, startPoint y: 92, endPoint x: 594, endPoint y: 78, distance: 13.9
click at [594, 78] on div "Image 0" at bounding box center [586, 74] width 272 height 20
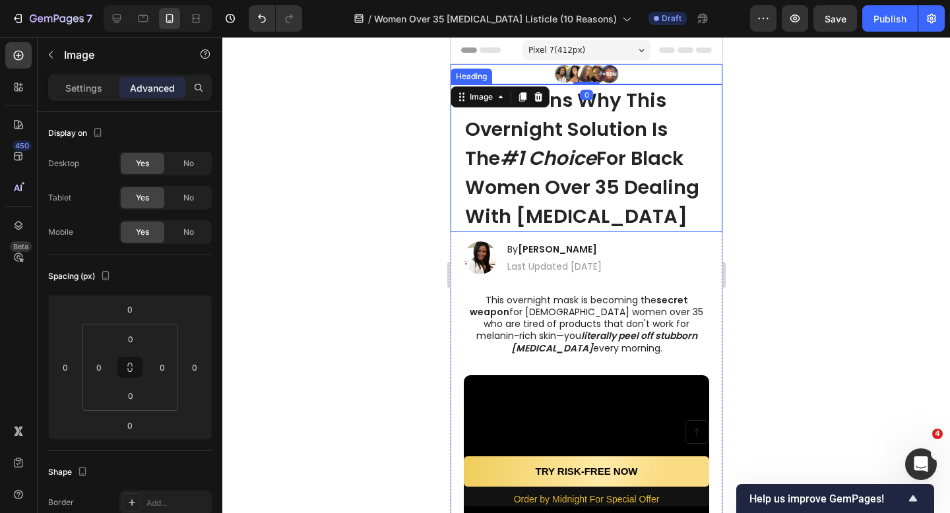
click at [797, 125] on div at bounding box center [586, 275] width 728 height 476
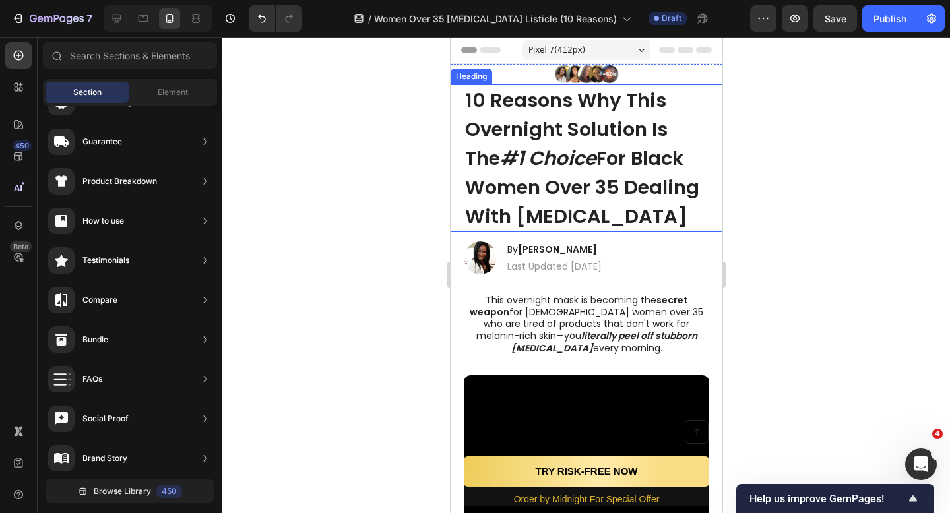
click at [797, 125] on div at bounding box center [586, 275] width 728 height 476
click at [788, 113] on div at bounding box center [586, 275] width 728 height 476
click at [615, 77] on img at bounding box center [586, 74] width 66 height 20
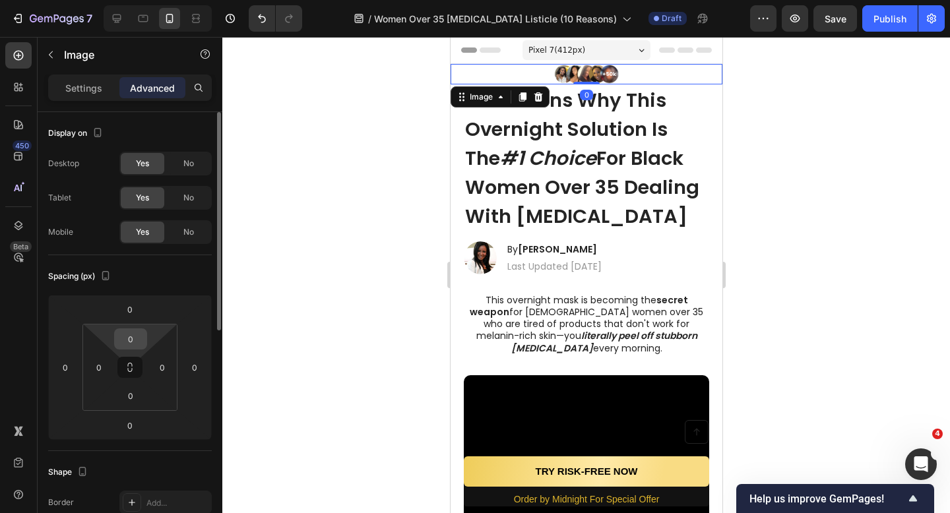
click at [131, 345] on input "0" at bounding box center [130, 339] width 26 height 20
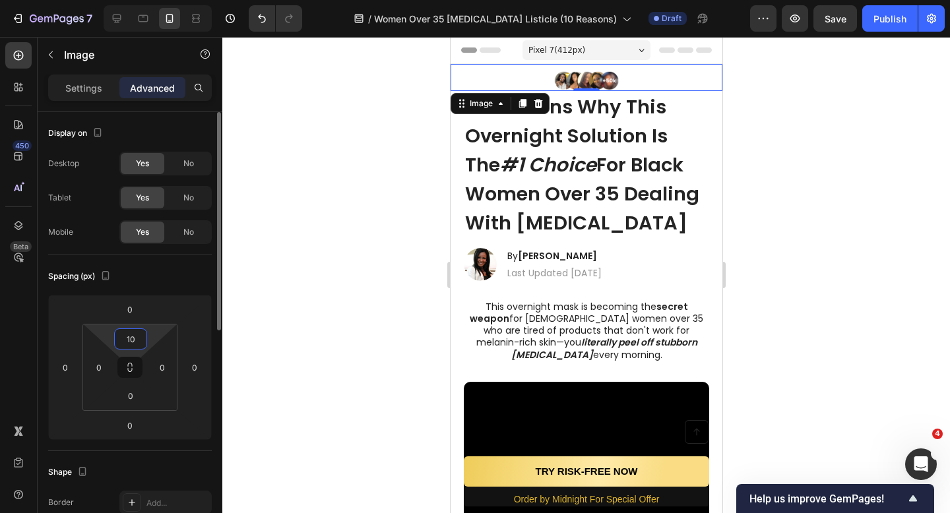
type input "10\"
click at [327, 319] on div at bounding box center [586, 275] width 728 height 476
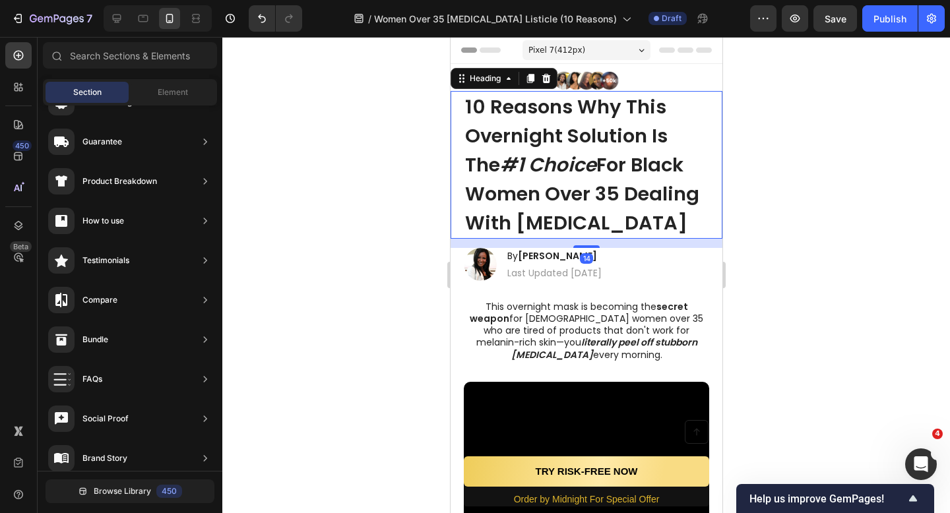
click at [587, 186] on strong "For Black Women Over 35 Dealing With [MEDICAL_DATA]" at bounding box center [581, 194] width 234 height 84
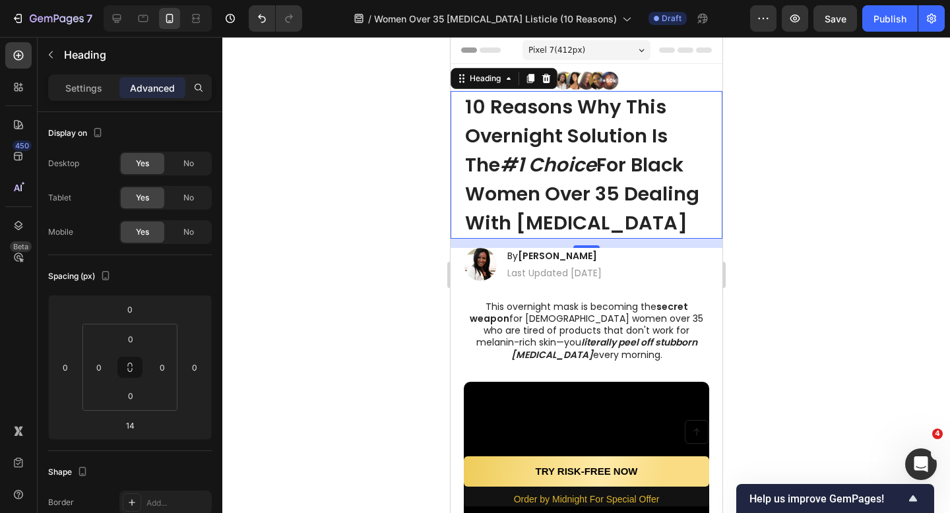
click at [612, 121] on h1 "10 Reasons Why This Overnight Solution Is The #1 Choice For Black Women Over 35…" at bounding box center [585, 165] width 245 height 148
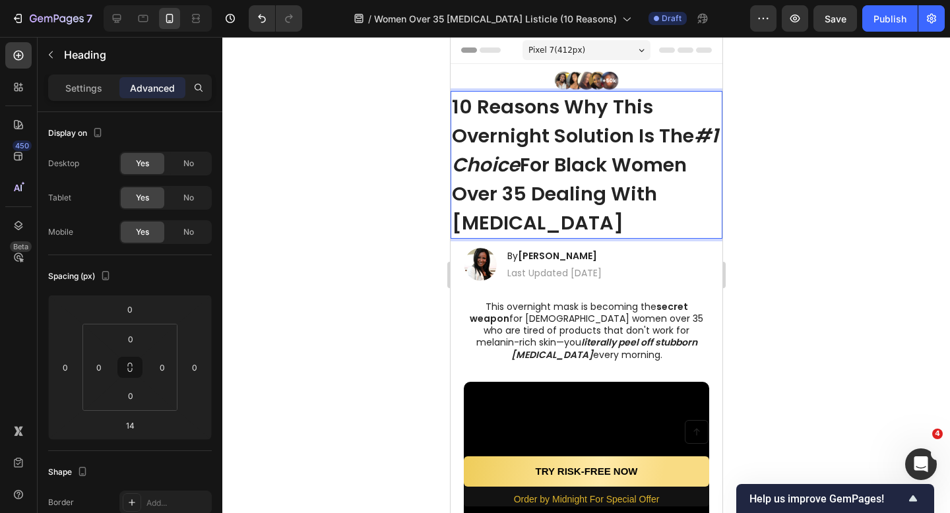
click at [371, 181] on div at bounding box center [586, 275] width 728 height 476
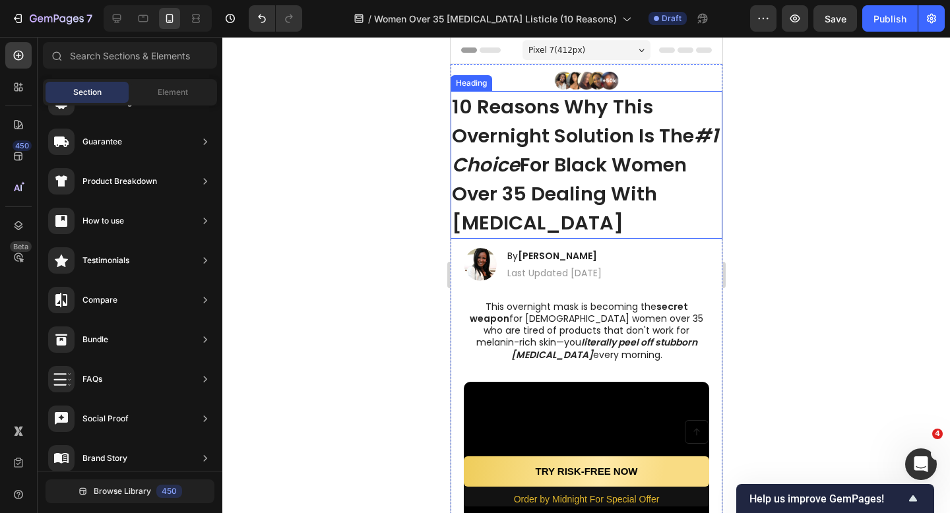
click at [637, 186] on strong "For Black Women Over 35 Dealing With [MEDICAL_DATA]" at bounding box center [568, 194] width 235 height 84
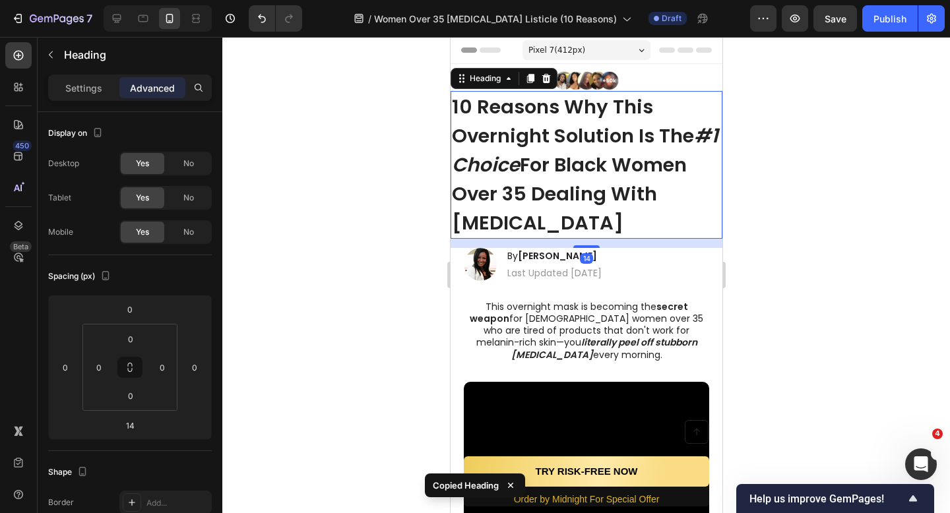
click at [427, 185] on div at bounding box center [586, 275] width 728 height 476
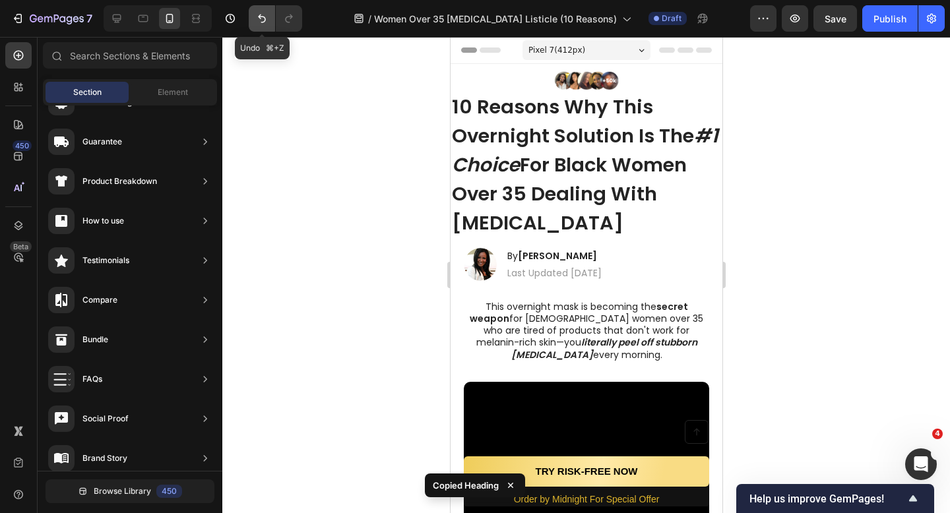
click at [255, 8] on button "Undo/Redo" at bounding box center [262, 18] width 26 height 26
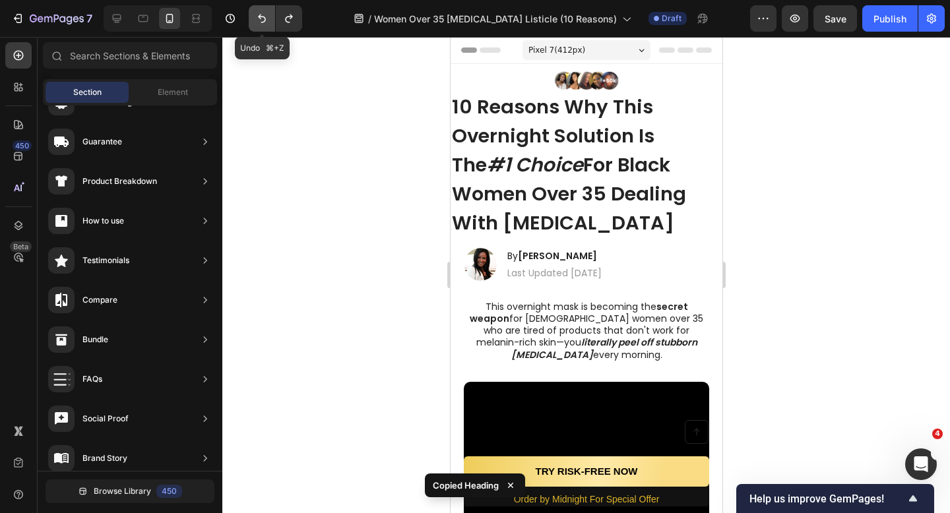
click at [255, 10] on button "Undo/Redo" at bounding box center [262, 18] width 26 height 26
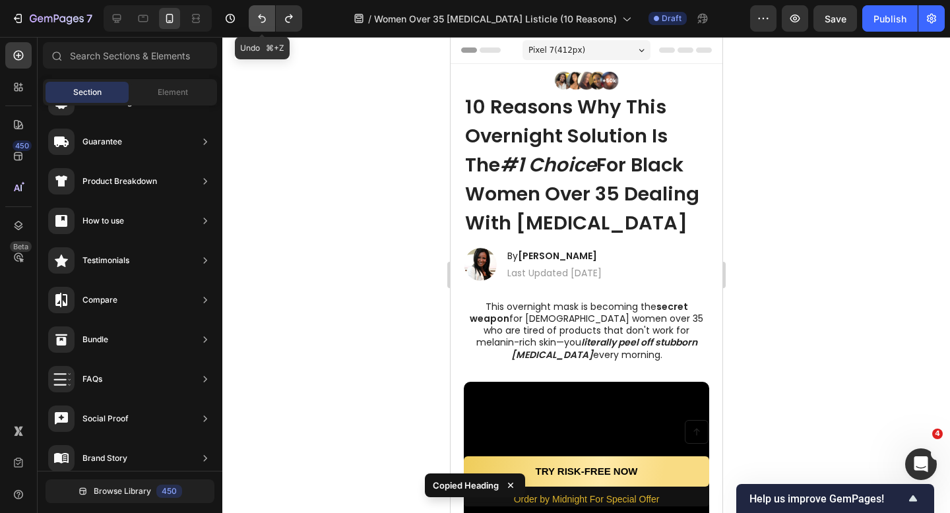
click at [255, 10] on button "Undo/Redo" at bounding box center [262, 18] width 26 height 26
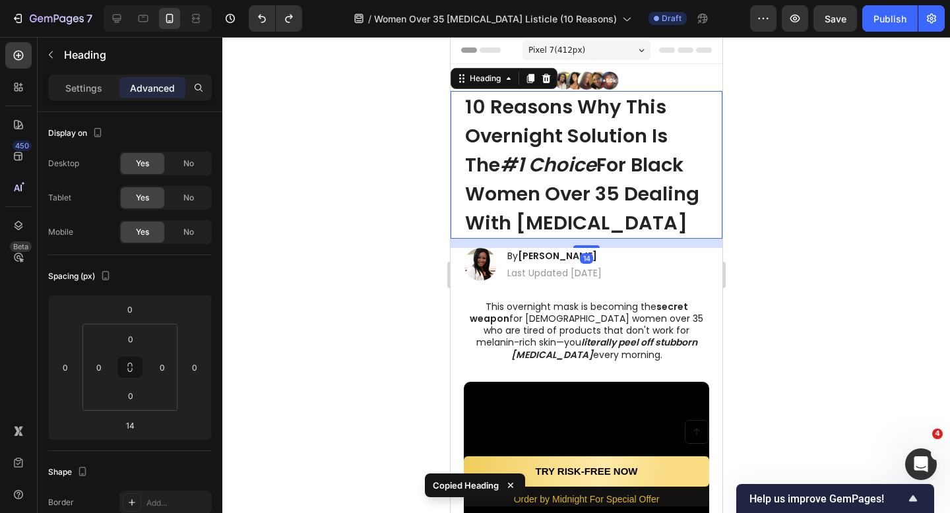
click at [548, 139] on strong "10 Reasons Why This Overnight Solution Is The" at bounding box center [565, 136] width 203 height 84
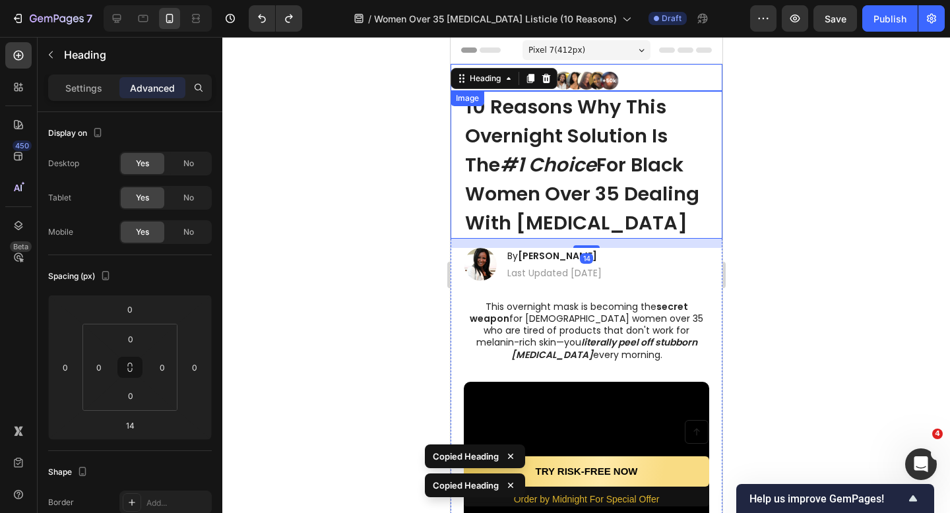
click at [666, 84] on div at bounding box center [586, 81] width 272 height 20
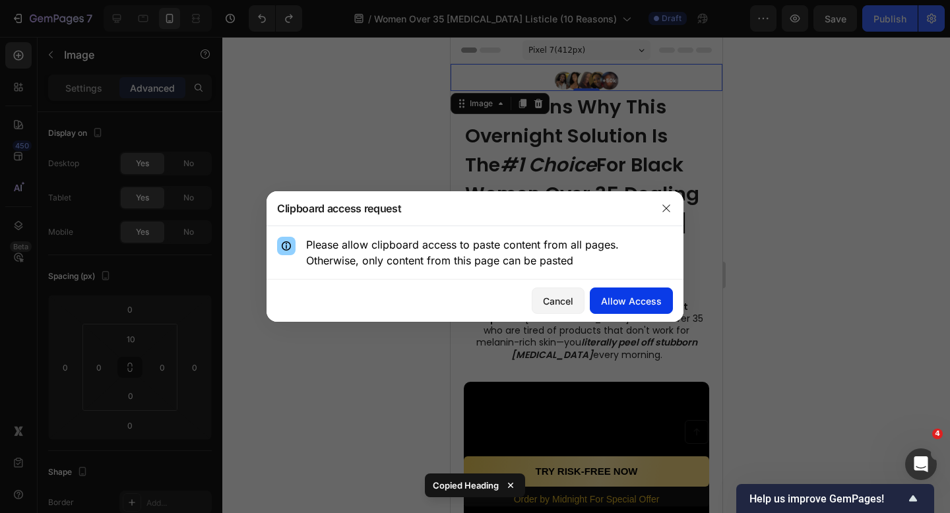
click at [666, 293] on button "Allow Access" at bounding box center [631, 301] width 83 height 26
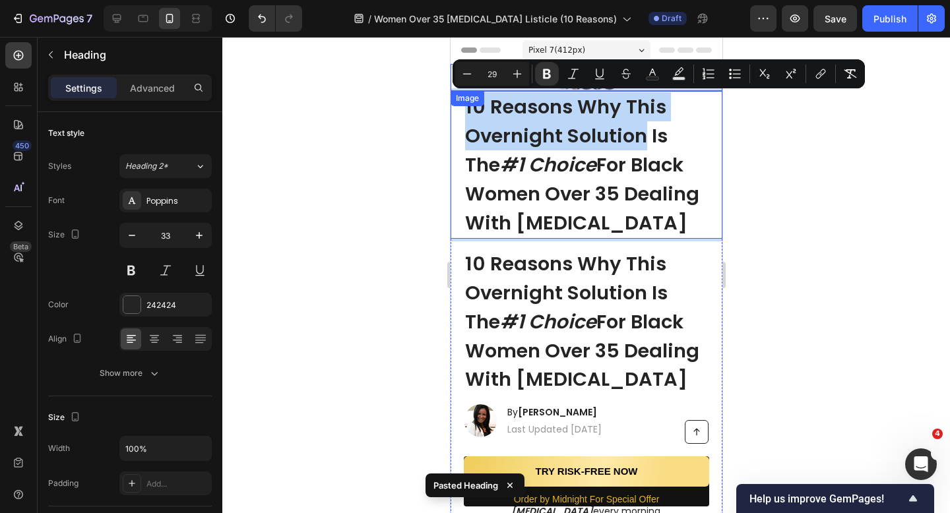
drag, startPoint x: 641, startPoint y: 132, endPoint x: 667, endPoint y: 85, distance: 53.4
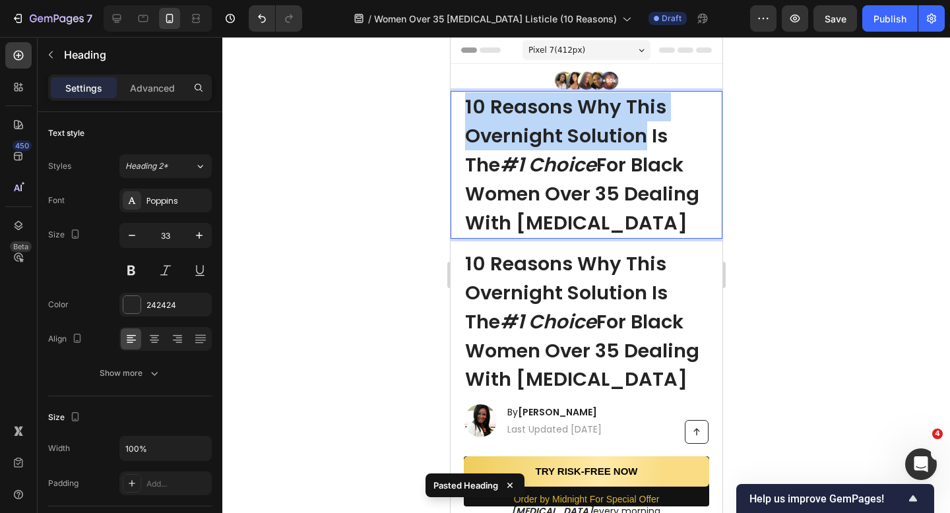
drag, startPoint x: 701, startPoint y: 227, endPoint x: 449, endPoint y: 106, distance: 279.4
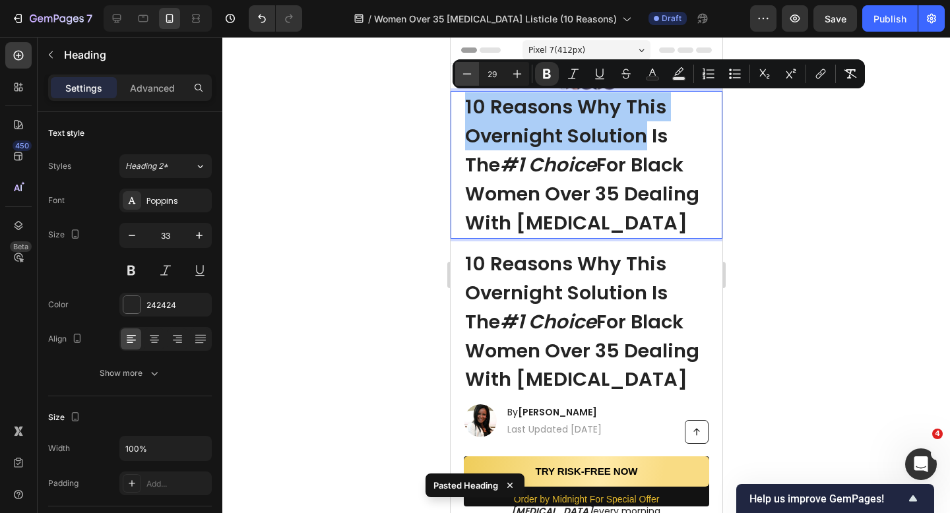
click at [464, 77] on icon "Editor contextual toolbar" at bounding box center [466, 73] width 13 height 13
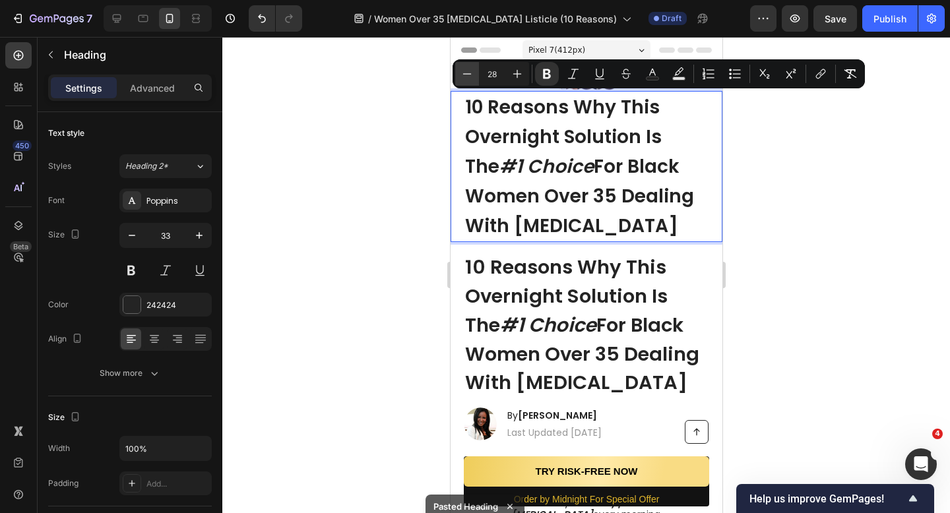
click at [464, 77] on icon "Editor contextual toolbar" at bounding box center [466, 73] width 13 height 13
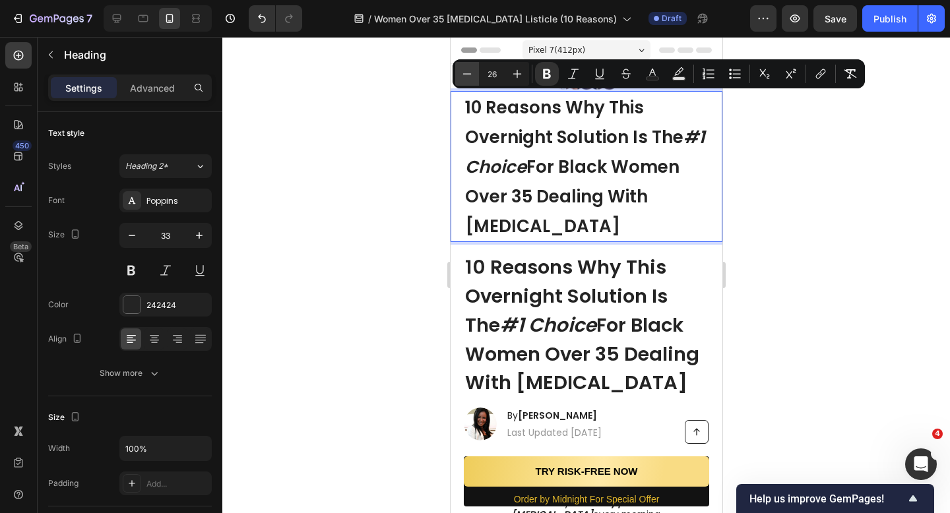
click at [464, 77] on icon "Editor contextual toolbar" at bounding box center [466, 73] width 13 height 13
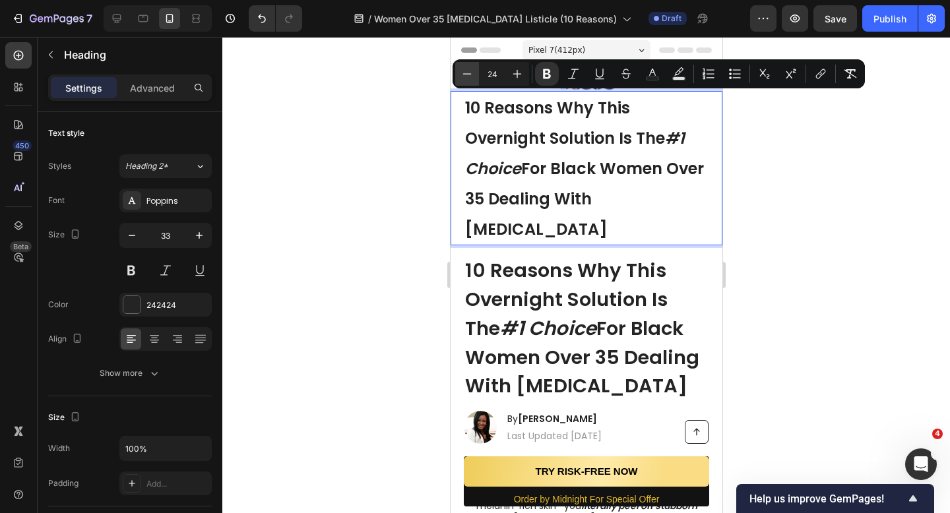
click at [464, 77] on icon "Editor contextual toolbar" at bounding box center [466, 73] width 13 height 13
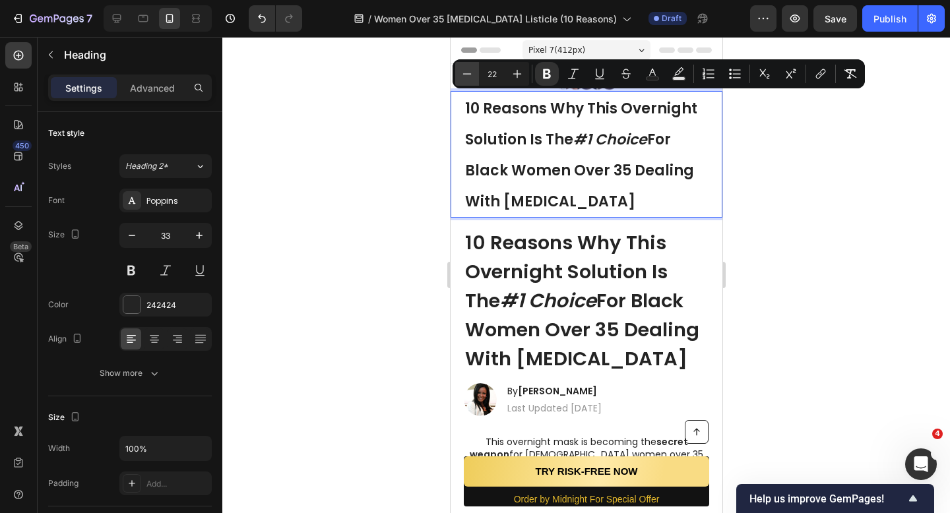
click at [464, 77] on icon "Editor contextual toolbar" at bounding box center [466, 73] width 13 height 13
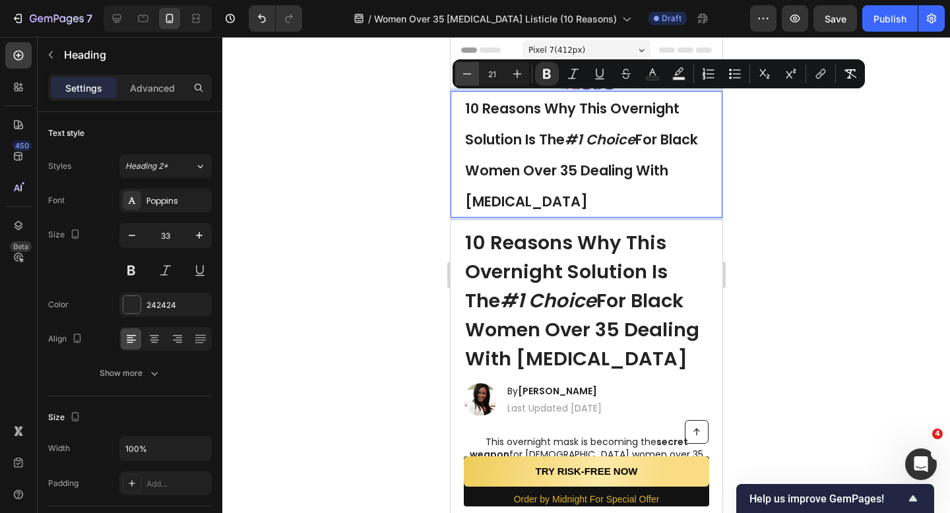
click at [464, 77] on icon "Editor contextual toolbar" at bounding box center [466, 73] width 13 height 13
type input "18"
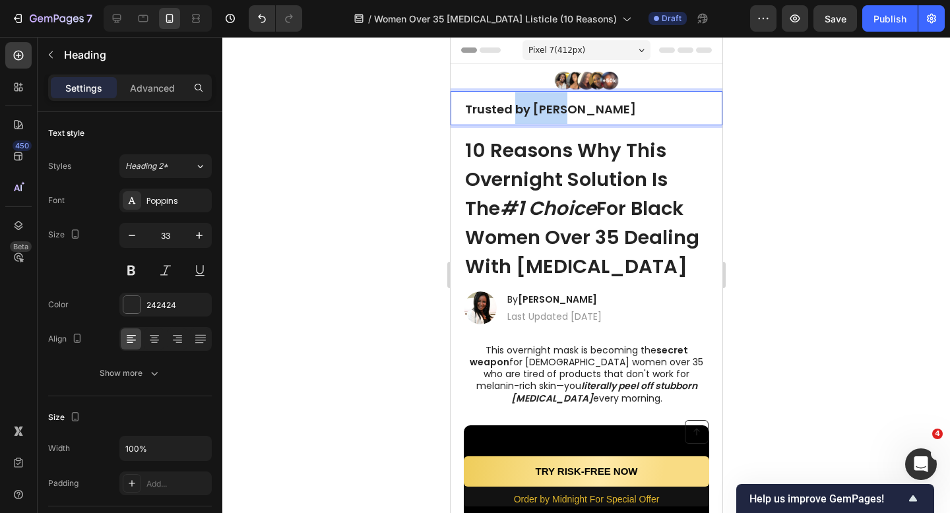
drag, startPoint x: 573, startPoint y: 114, endPoint x: 515, endPoint y: 114, distance: 58.7
click at [515, 114] on p "Trusted by over" at bounding box center [585, 108] width 243 height 32
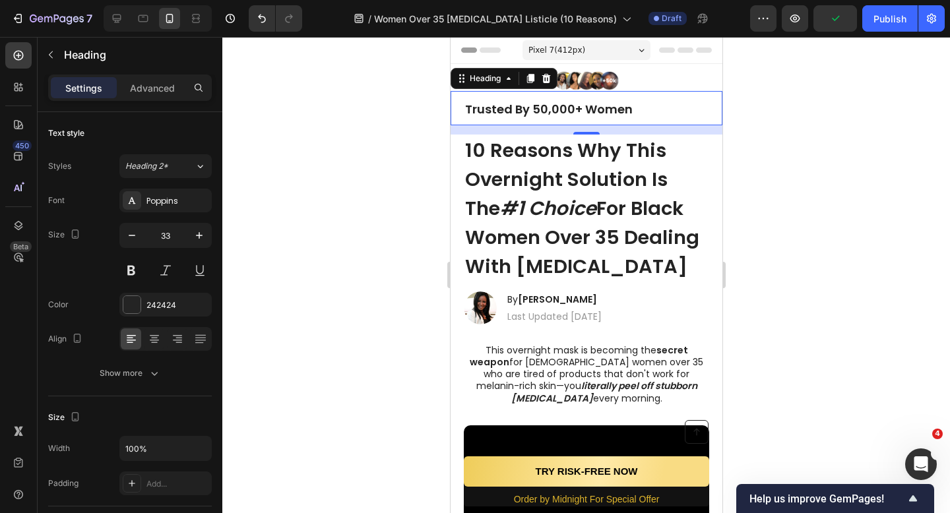
click at [433, 158] on div at bounding box center [586, 275] width 728 height 476
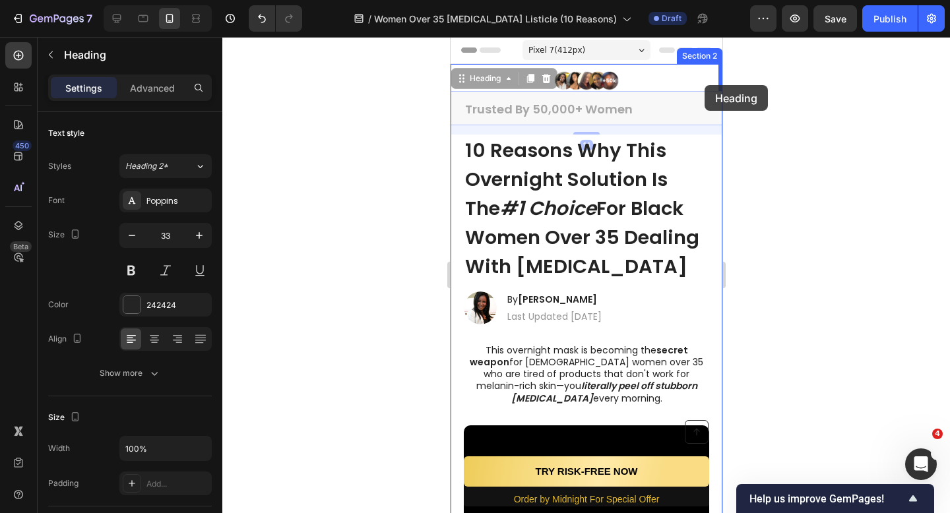
drag, startPoint x: 508, startPoint y: 111, endPoint x: 704, endPoint y: 85, distance: 197.7
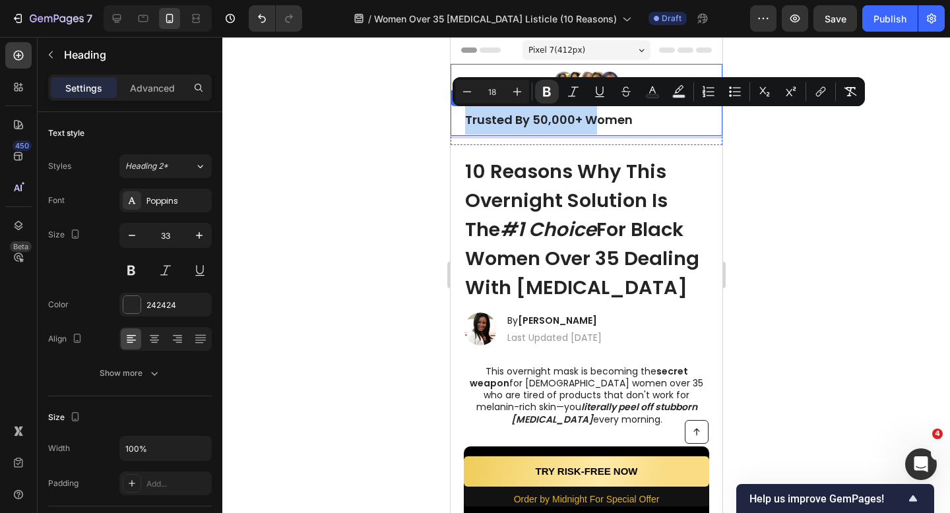
drag, startPoint x: 592, startPoint y: 121, endPoint x: 718, endPoint y: 89, distance: 129.9
click at [755, 144] on div at bounding box center [586, 275] width 728 height 476
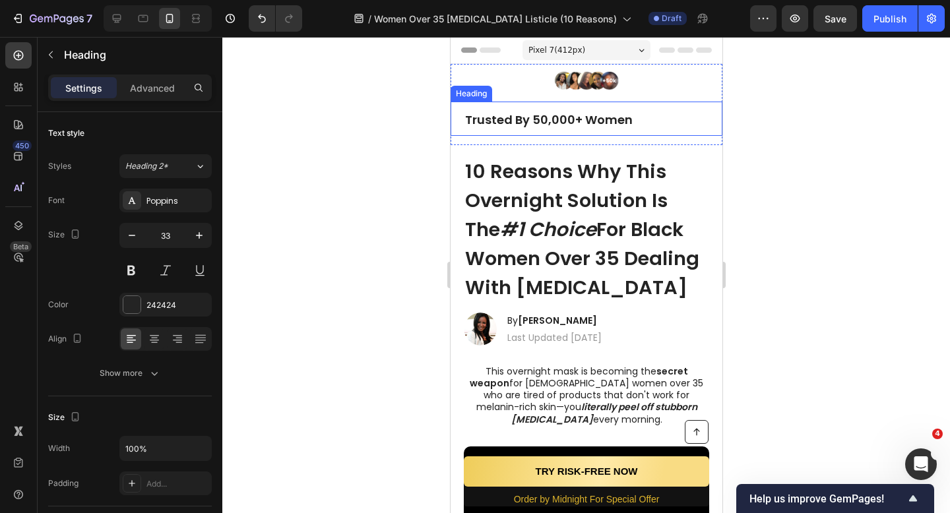
click at [619, 126] on strong "Trusted By 50,000+ Women" at bounding box center [548, 119] width 168 height 16
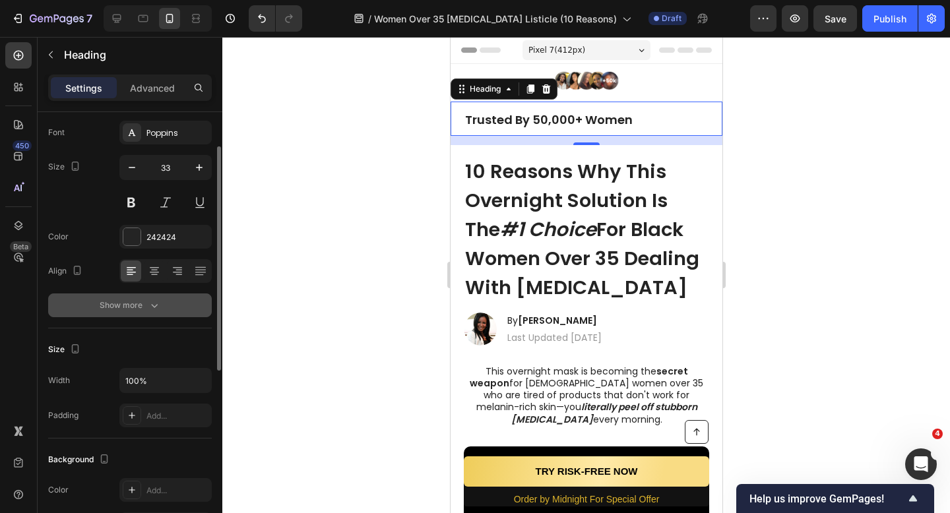
scroll to position [60, 0]
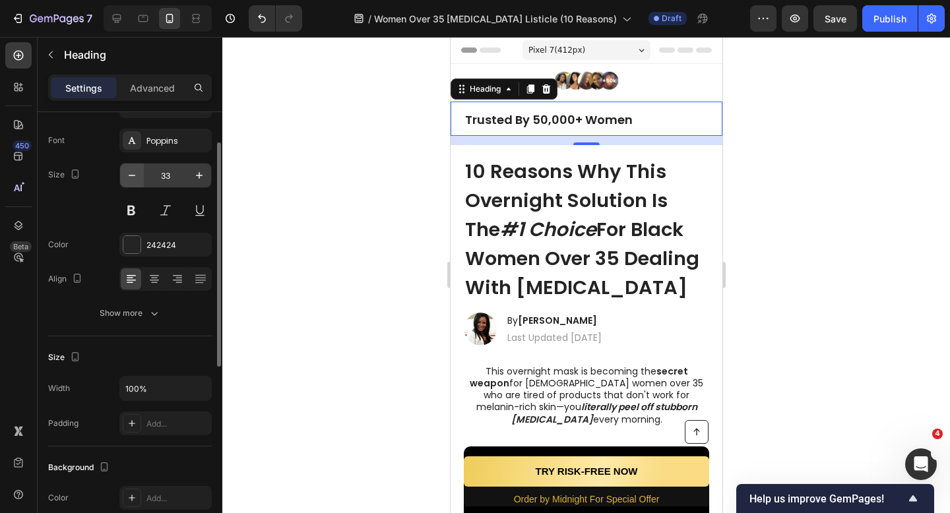
click at [129, 178] on icon "button" at bounding box center [131, 175] width 13 height 13
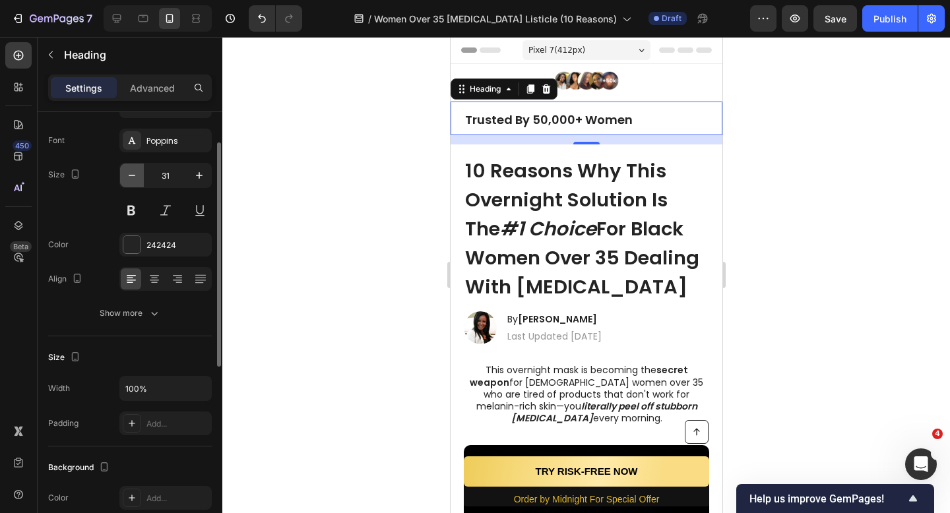
click at [129, 178] on icon "button" at bounding box center [131, 175] width 13 height 13
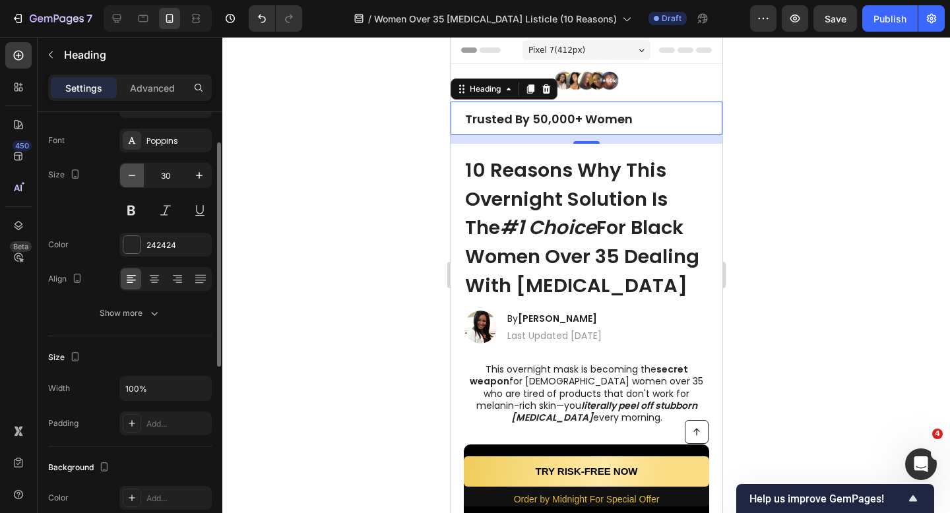
click at [129, 178] on icon "button" at bounding box center [131, 175] width 13 height 13
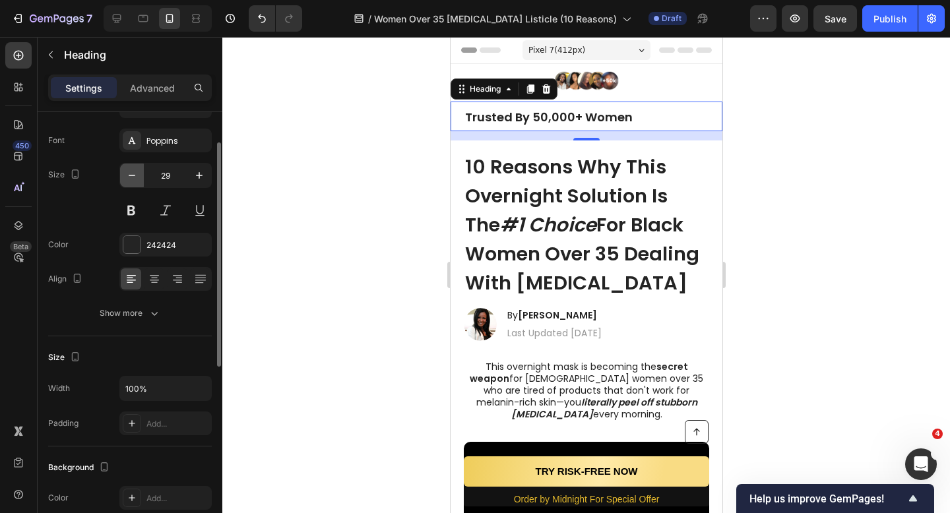
click at [129, 178] on icon "button" at bounding box center [131, 175] width 13 height 13
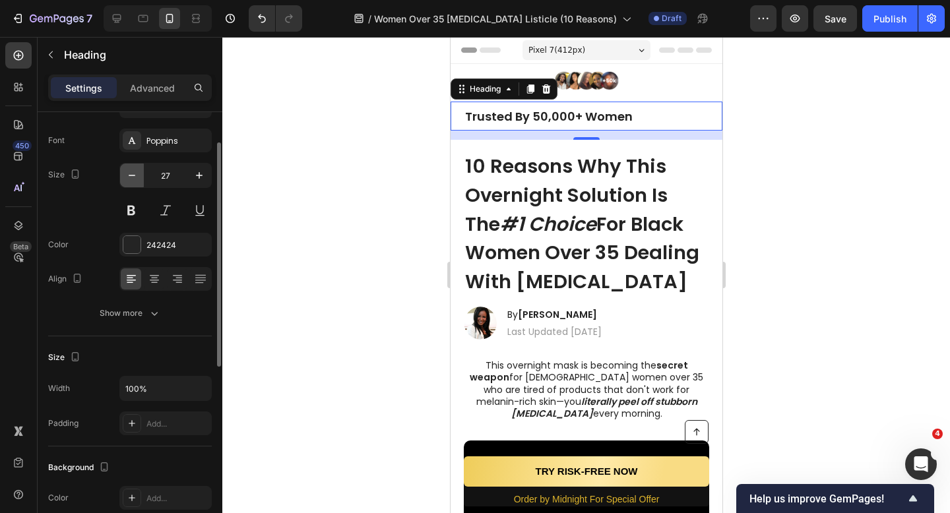
click at [129, 178] on icon "button" at bounding box center [131, 175] width 13 height 13
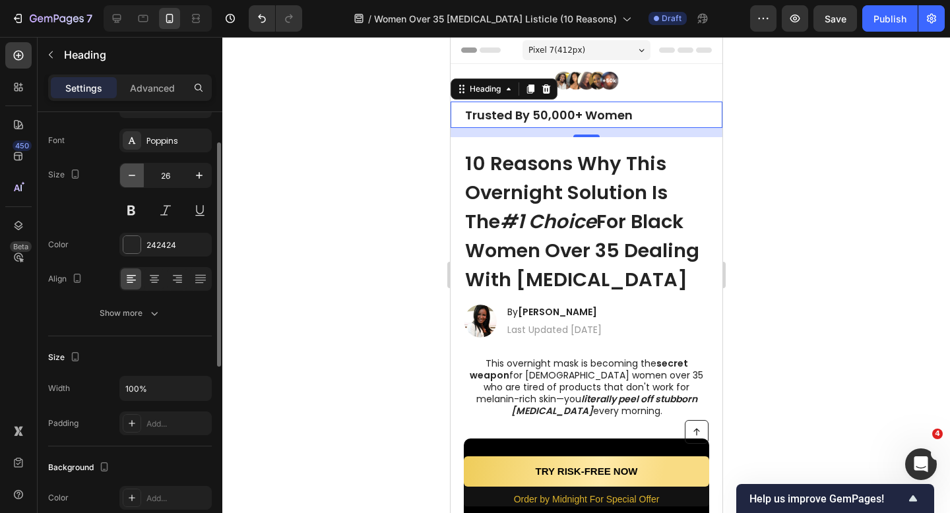
click at [129, 178] on icon "button" at bounding box center [131, 175] width 13 height 13
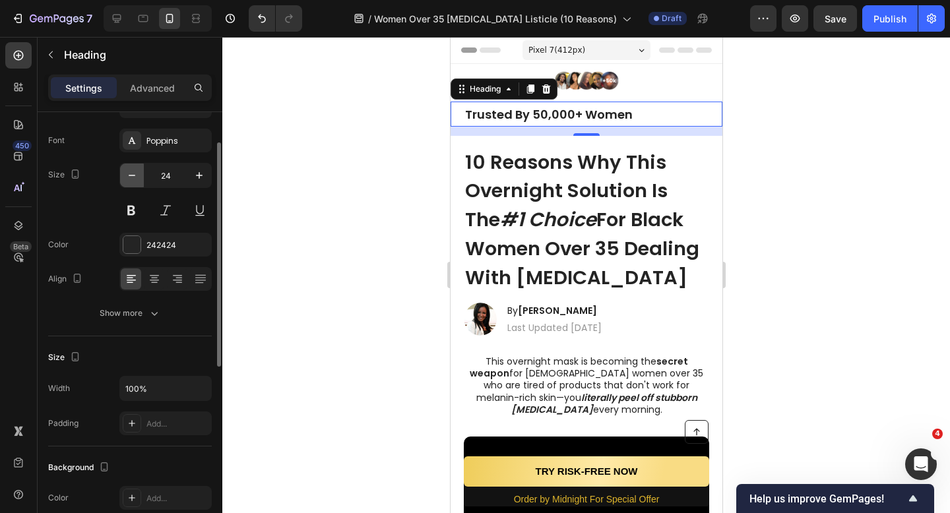
click at [129, 178] on icon "button" at bounding box center [131, 175] width 13 height 13
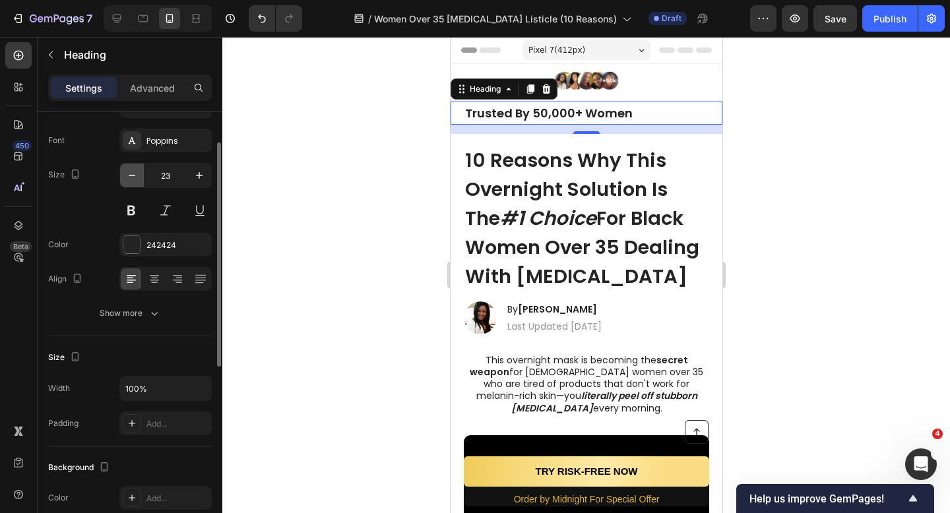
click at [129, 178] on icon "button" at bounding box center [131, 175] width 13 height 13
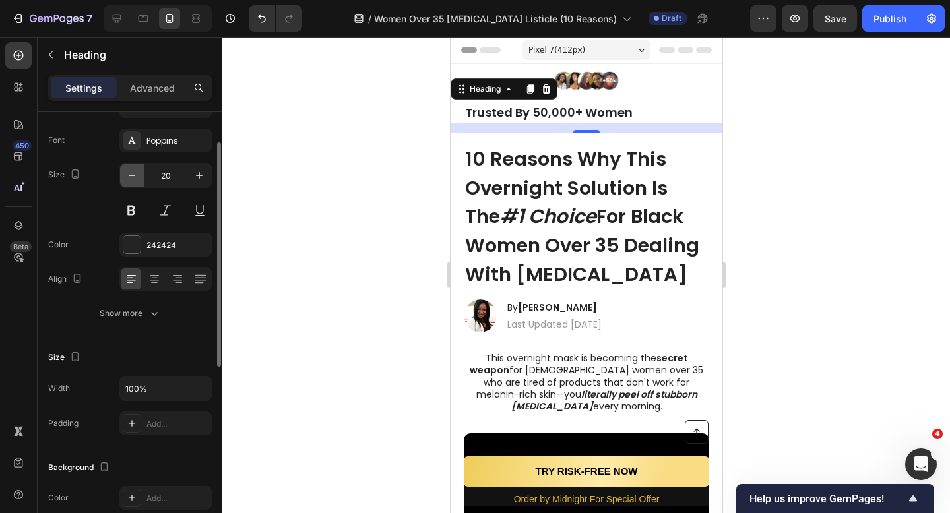
click at [129, 178] on icon "button" at bounding box center [131, 175] width 13 height 13
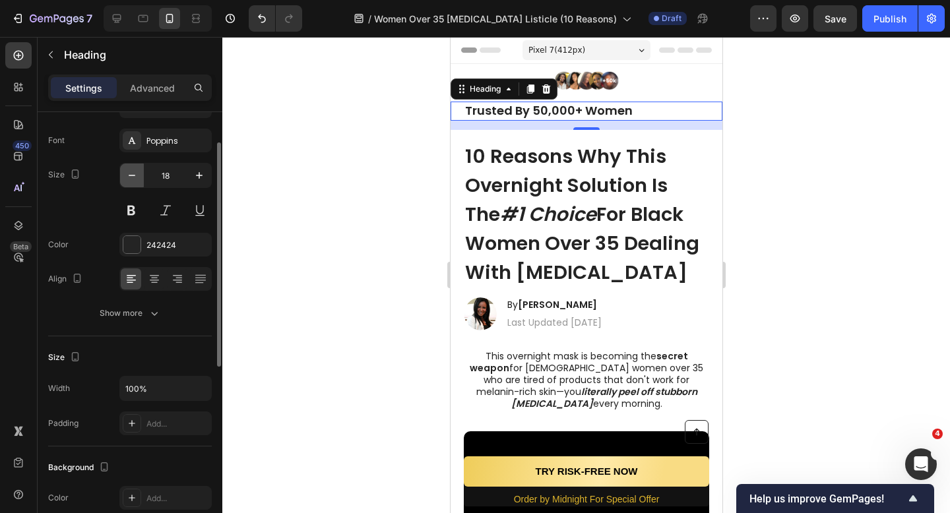
click at [129, 178] on icon "button" at bounding box center [131, 175] width 13 height 13
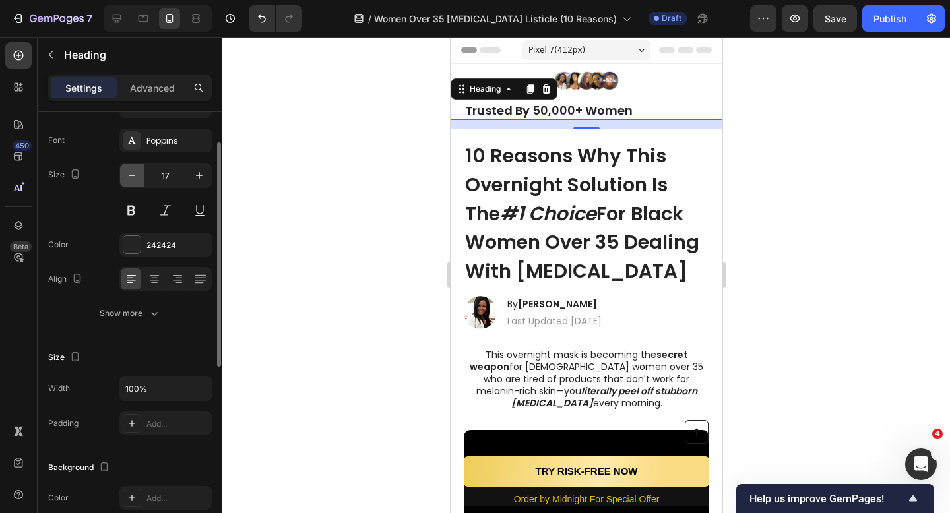
click at [129, 178] on icon "button" at bounding box center [131, 175] width 13 height 13
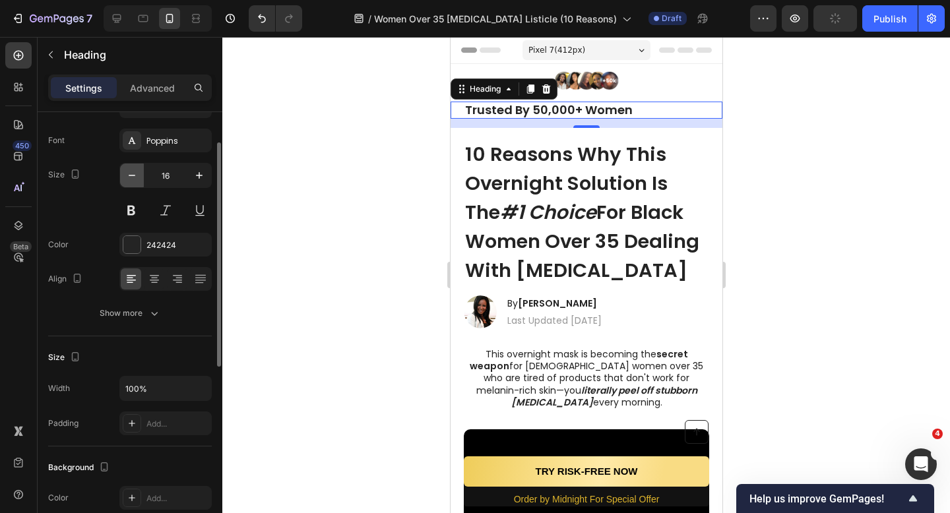
click at [129, 178] on icon "button" at bounding box center [131, 175] width 13 height 13
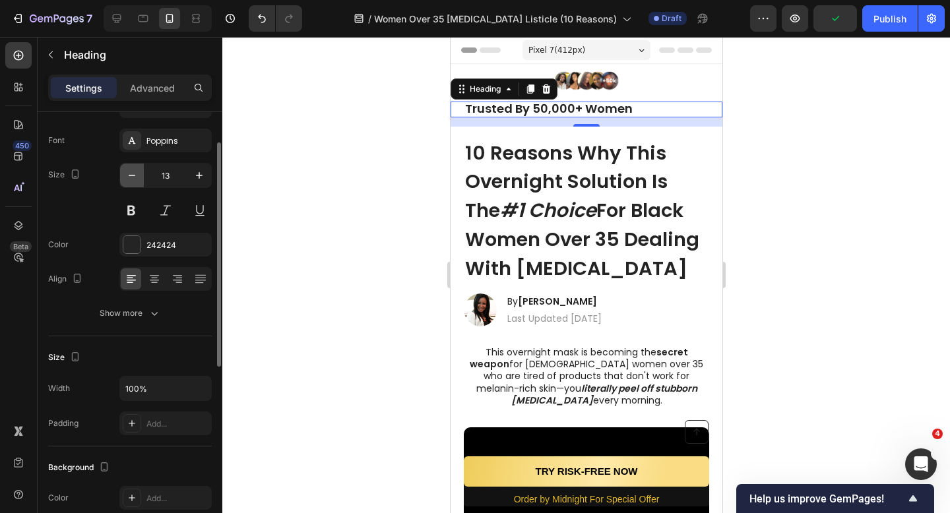
click at [129, 178] on icon "button" at bounding box center [131, 175] width 13 height 13
type input "12"
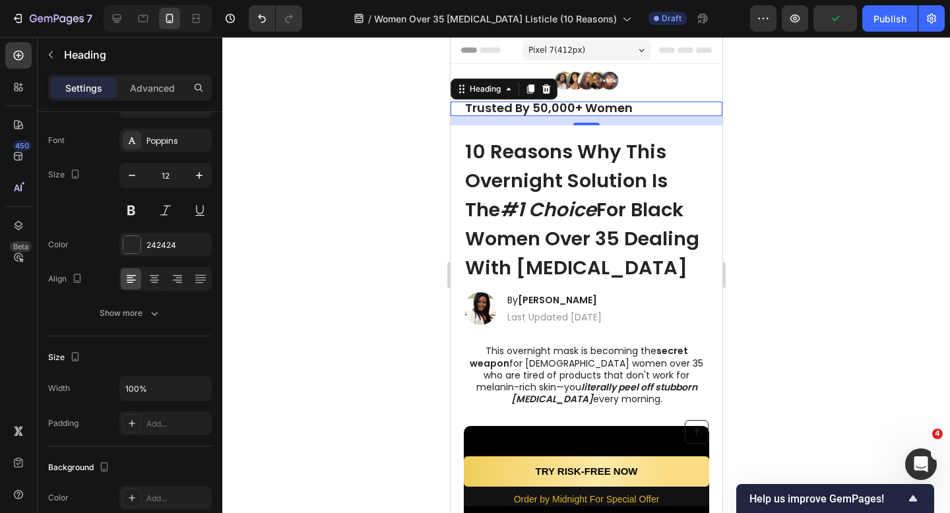
click at [300, 177] on div at bounding box center [586, 275] width 728 height 476
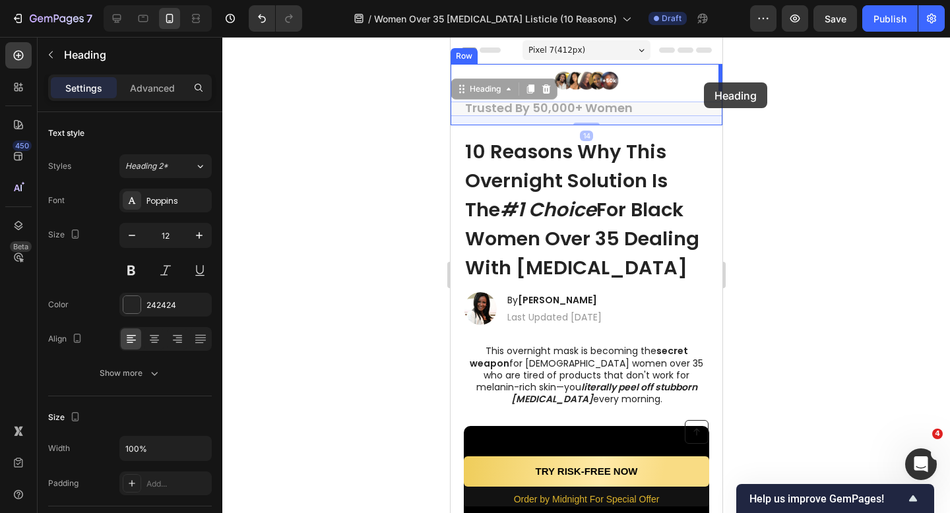
drag, startPoint x: 496, startPoint y: 109, endPoint x: 703, endPoint y: 82, distance: 208.8
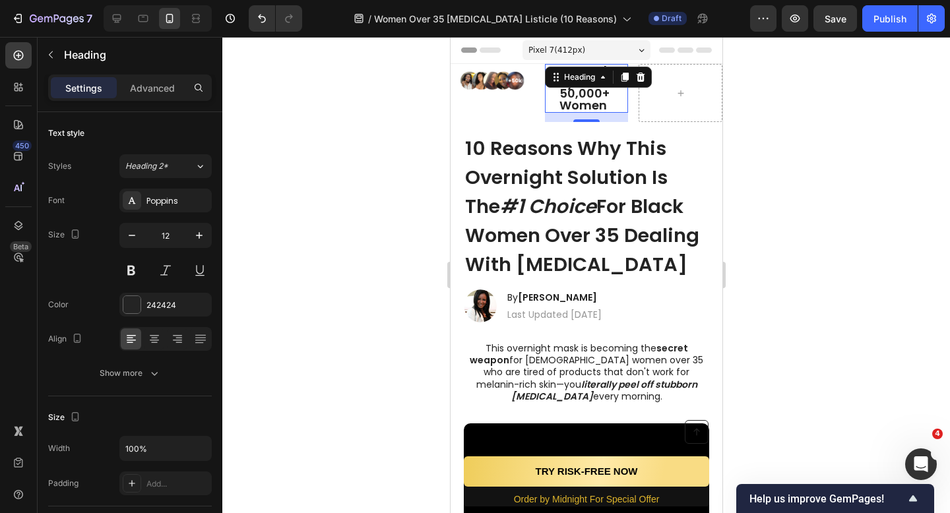
click at [751, 133] on div at bounding box center [586, 275] width 728 height 476
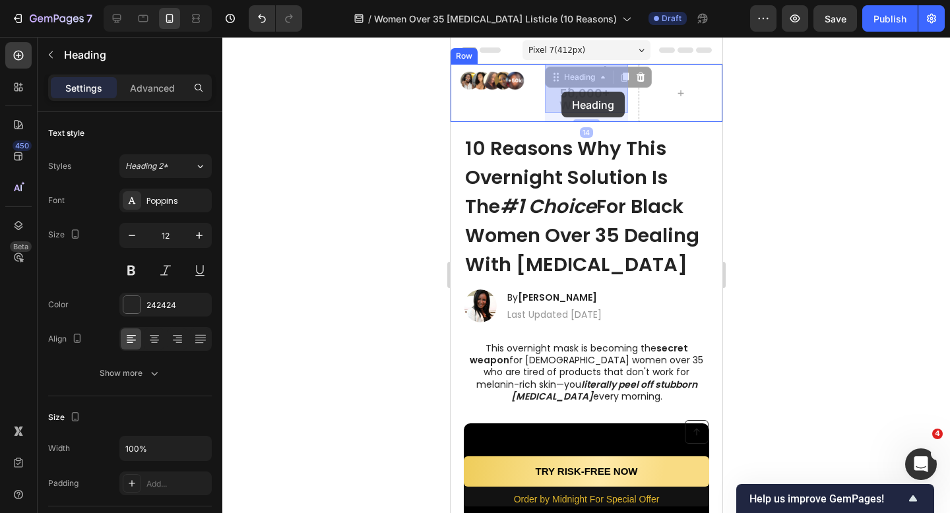
drag, startPoint x: 577, startPoint y: 90, endPoint x: 561, endPoint y: 92, distance: 16.5
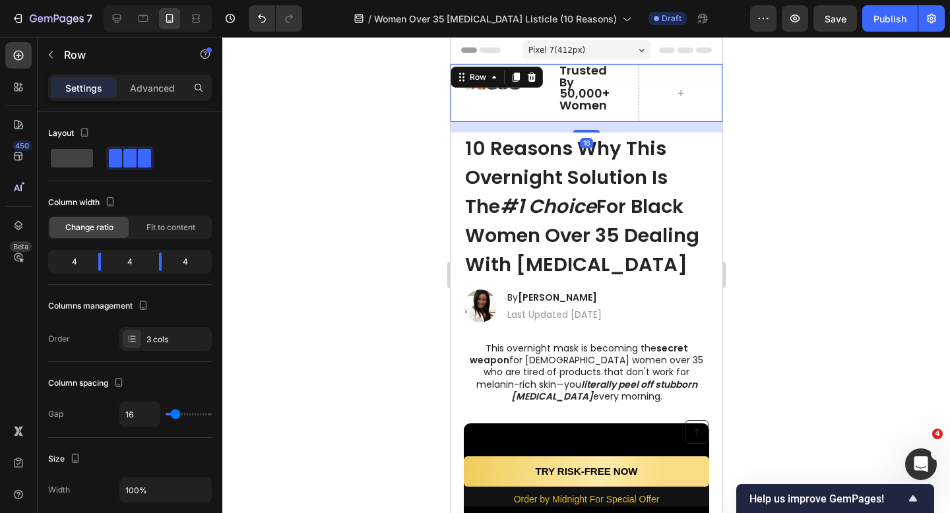
click at [499, 104] on div "Image" at bounding box center [492, 93] width 84 height 58
click at [499, 92] on div "Image" at bounding box center [492, 93] width 84 height 58
click at [507, 91] on div "Image" at bounding box center [492, 93] width 84 height 58
click at [555, 98] on div "Trusted By 50,000+ Women Heading" at bounding box center [586, 88] width 84 height 49
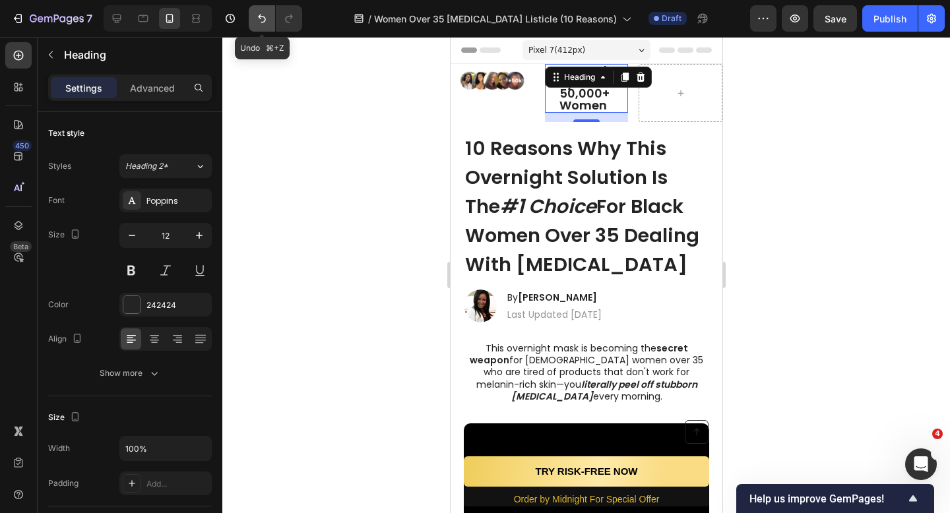
click at [255, 19] on icon "Undo/Redo" at bounding box center [261, 18] width 13 height 13
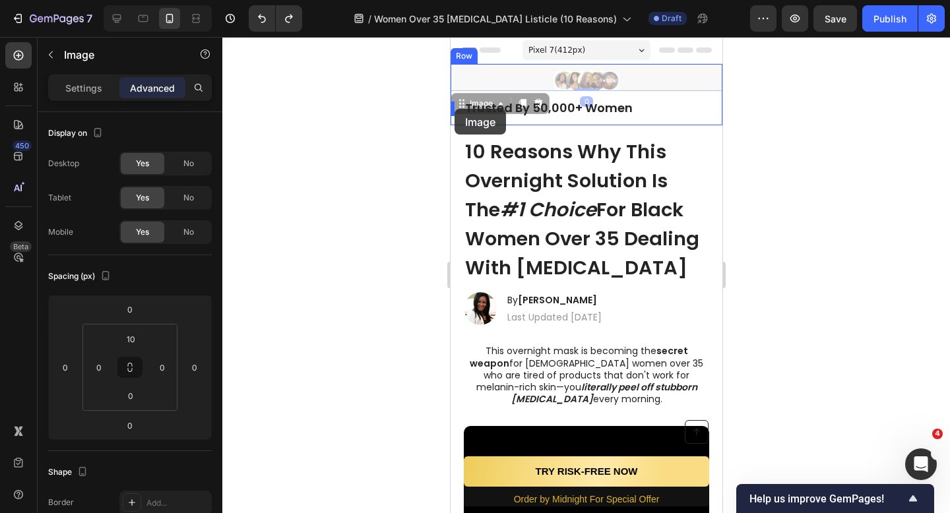
drag, startPoint x: 586, startPoint y: 80, endPoint x: 454, endPoint y: 109, distance: 135.7
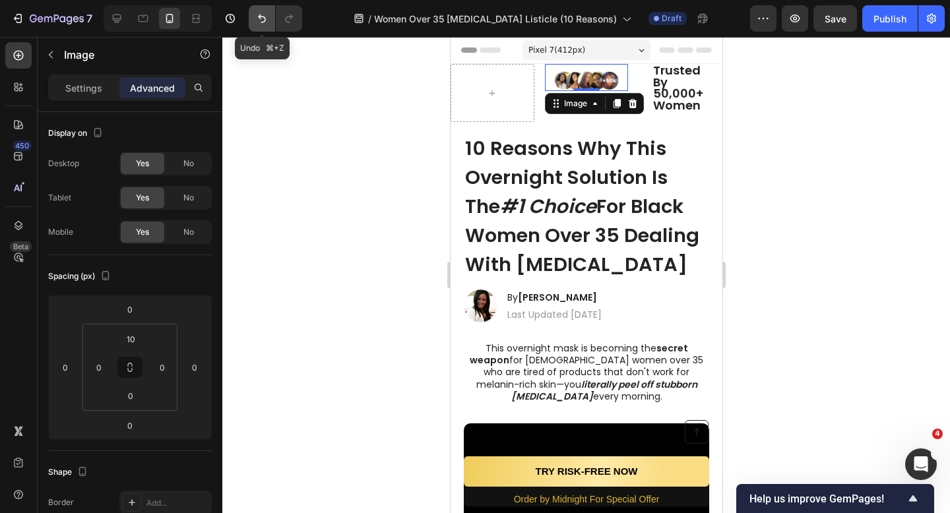
click at [274, 11] on button "Undo/Redo" at bounding box center [262, 18] width 26 height 26
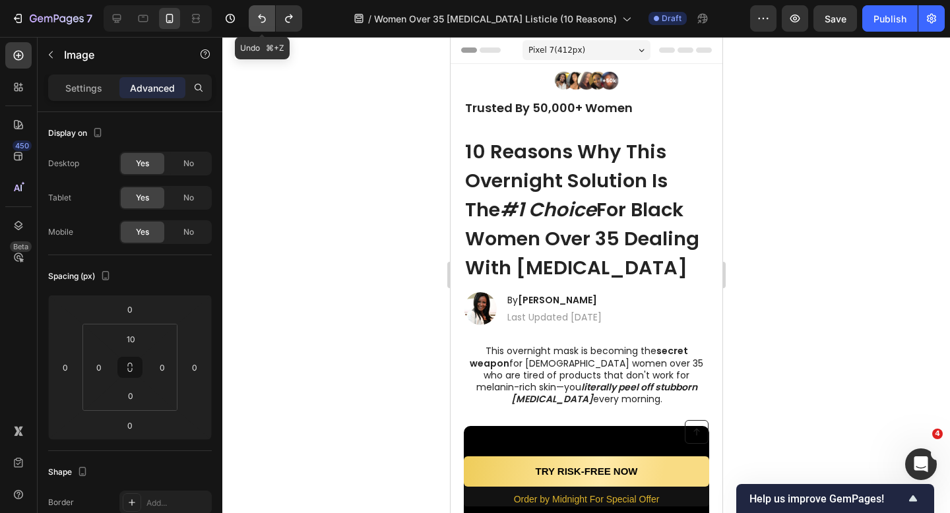
click at [261, 12] on icon "Undo/Redo" at bounding box center [261, 18] width 13 height 13
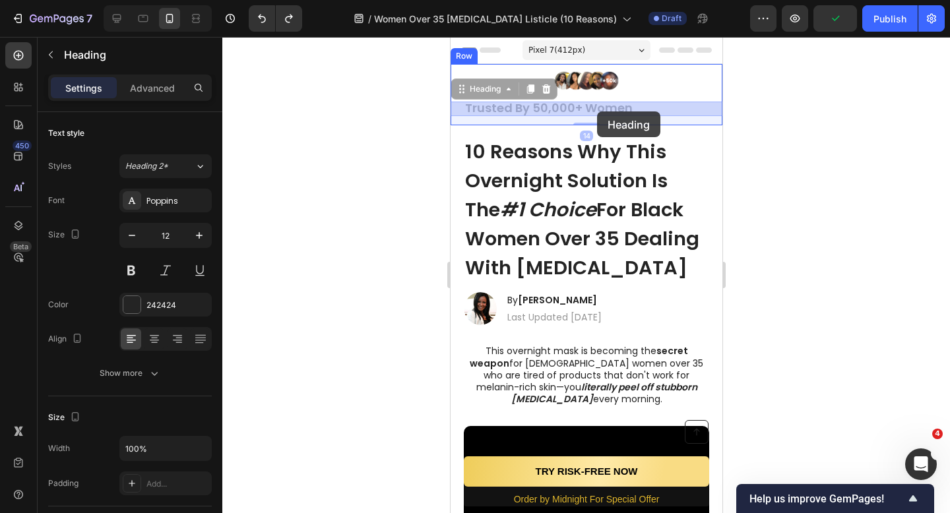
drag, startPoint x: 576, startPoint y: 110, endPoint x: 596, endPoint y: 111, distance: 19.8
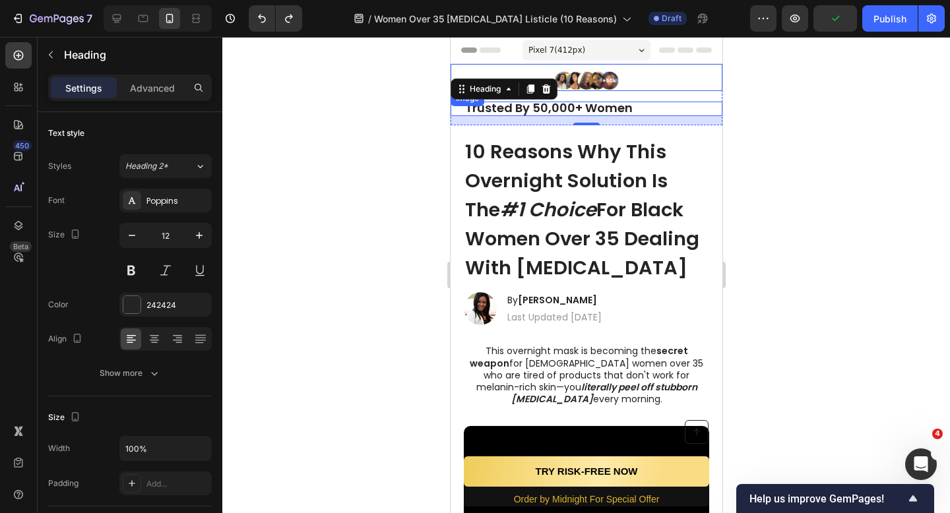
click at [612, 81] on img at bounding box center [586, 81] width 66 height 20
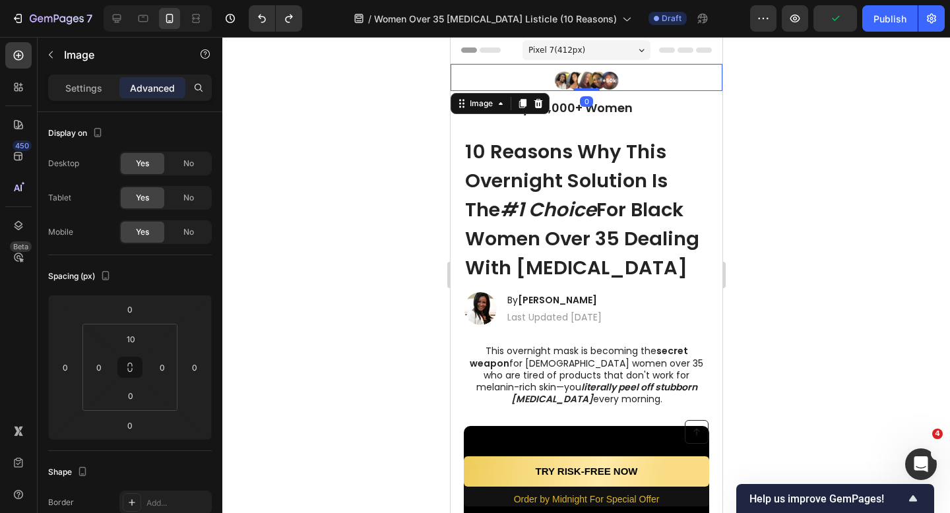
click at [633, 82] on div at bounding box center [586, 81] width 272 height 20
click at [501, 78] on div at bounding box center [586, 81] width 272 height 20
click at [668, 98] on div "Image 0 Trusted By 50,000+ Women Heading Row" at bounding box center [586, 94] width 272 height 61
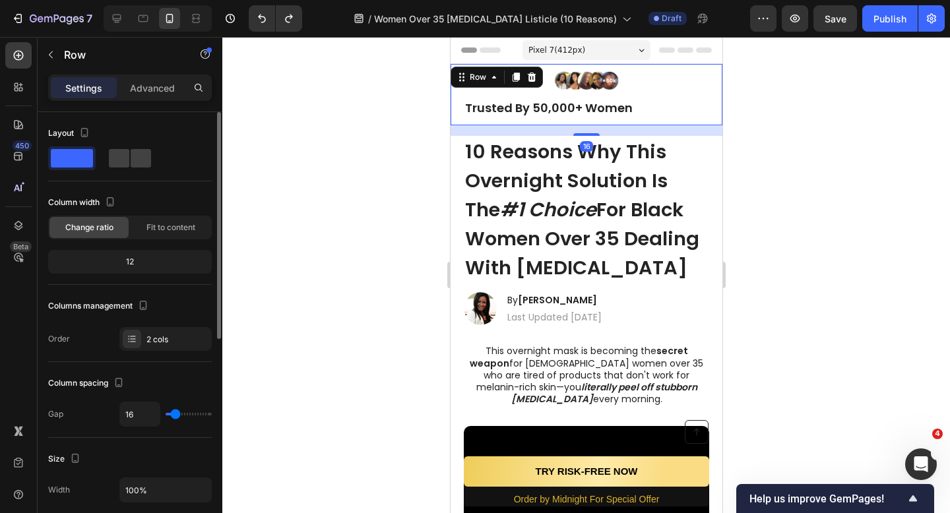
click at [131, 145] on div "Layout" at bounding box center [130, 146] width 164 height 47
click at [131, 152] on span at bounding box center [141, 158] width 20 height 18
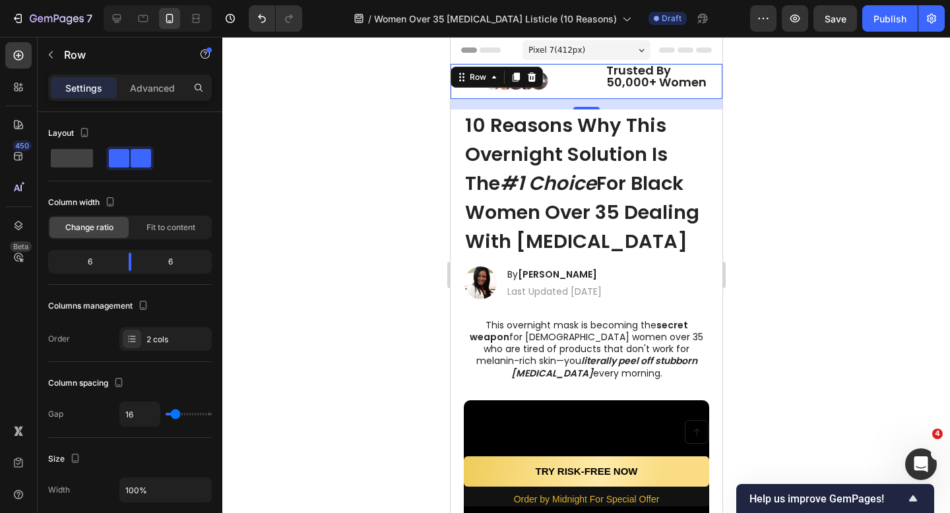
click at [589, 85] on div "Image Trusted By 50,000+ Women Heading Row 16" at bounding box center [586, 81] width 272 height 35
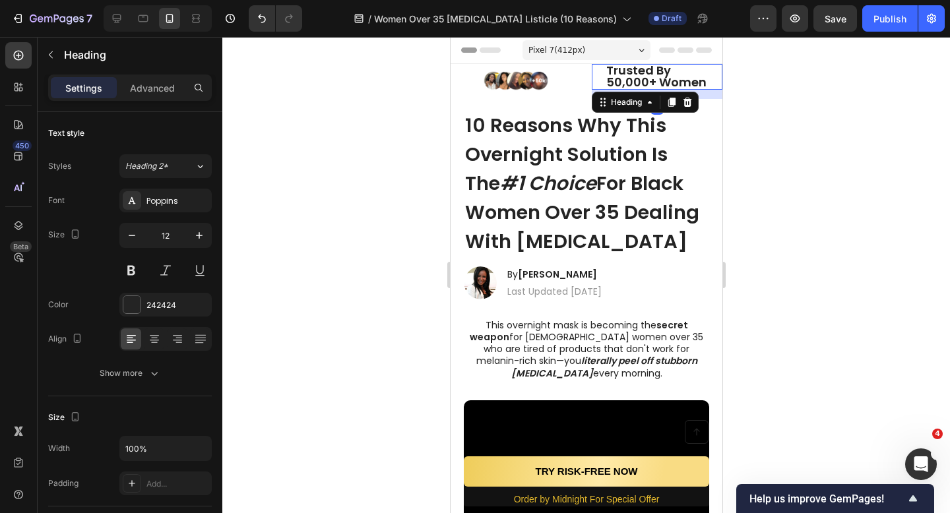
click at [636, 80] on strong "Trusted By 50,000+ Women" at bounding box center [656, 76] width 100 height 28
click at [660, 82] on strong "Trusted By 50,000+ Women" at bounding box center [656, 76] width 100 height 28
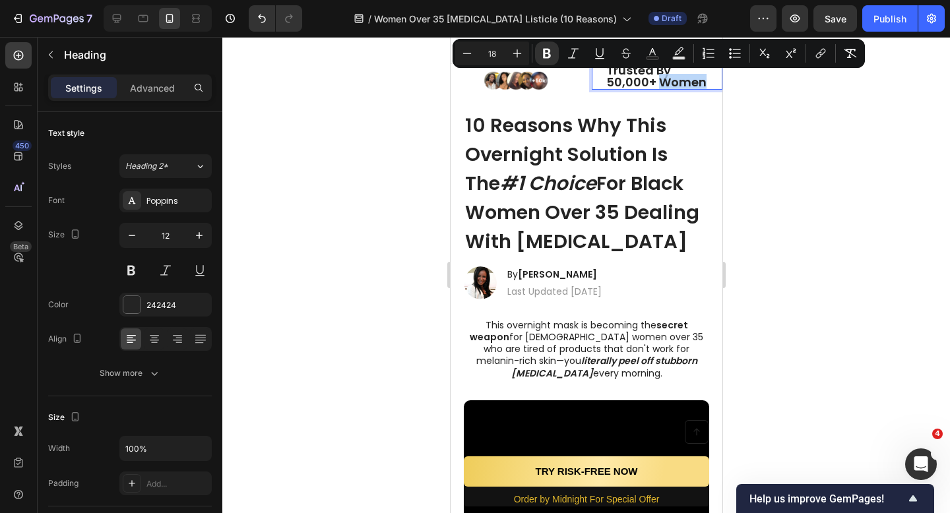
click at [602, 84] on div "Trusted By 50,000+ Women Heading 14" at bounding box center [656, 77] width 131 height 26
click at [615, 83] on strong "Trusted By 50,000+ Women" at bounding box center [656, 76] width 100 height 28
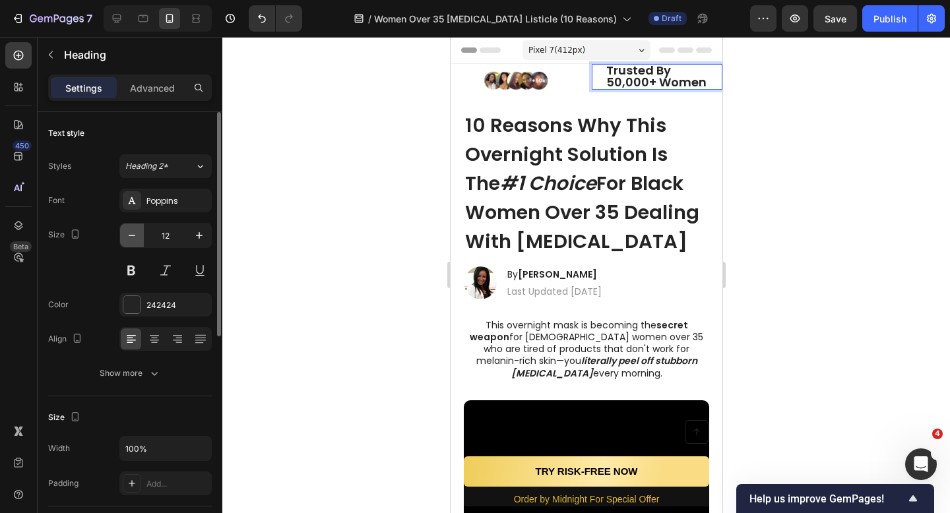
click at [138, 235] on icon "button" at bounding box center [131, 235] width 13 height 13
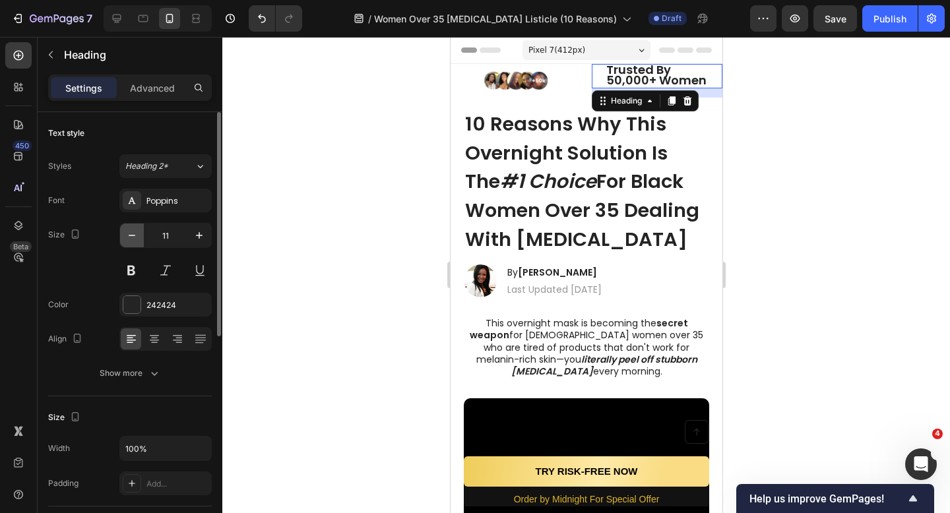
click at [138, 235] on icon "button" at bounding box center [131, 235] width 13 height 13
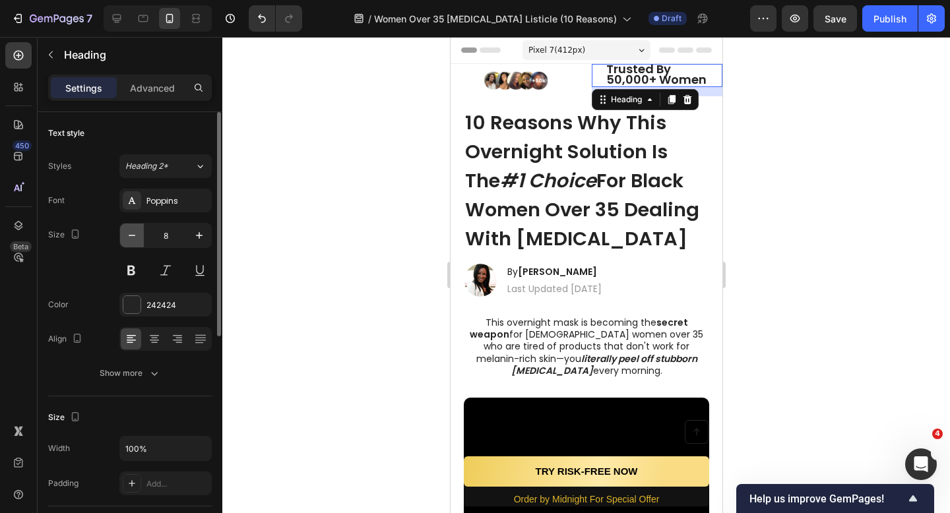
click at [138, 235] on icon "button" at bounding box center [131, 235] width 13 height 13
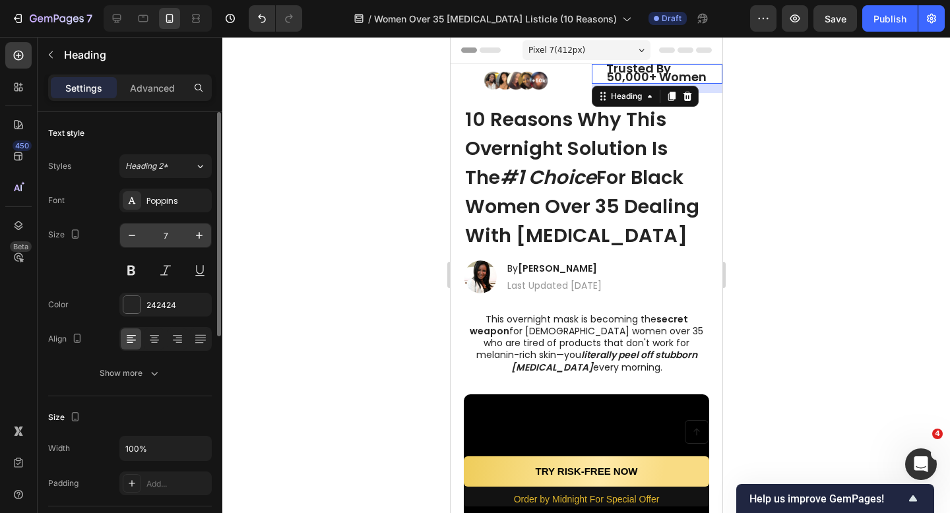
click at [160, 235] on input "7" at bounding box center [166, 236] width 44 height 24
click at [189, 235] on button "button" at bounding box center [199, 236] width 24 height 24
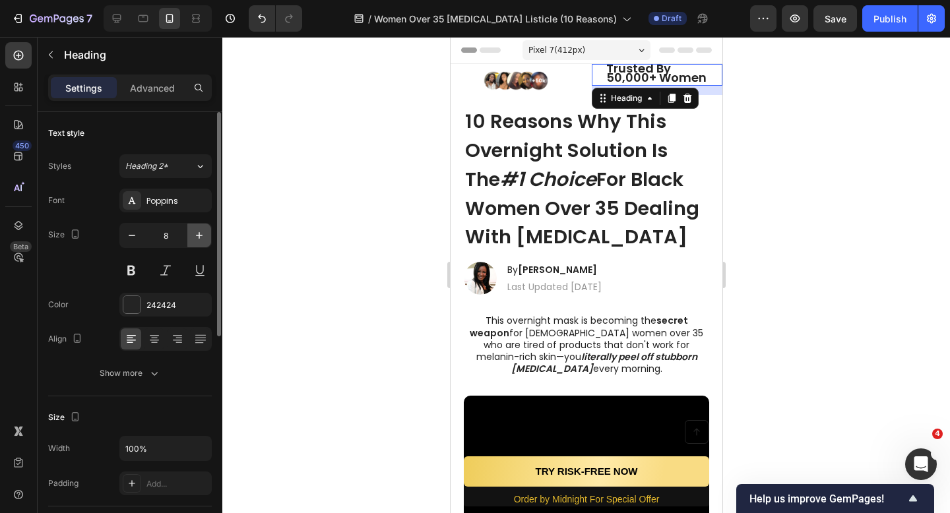
click at [196, 235] on icon "button" at bounding box center [199, 235] width 13 height 13
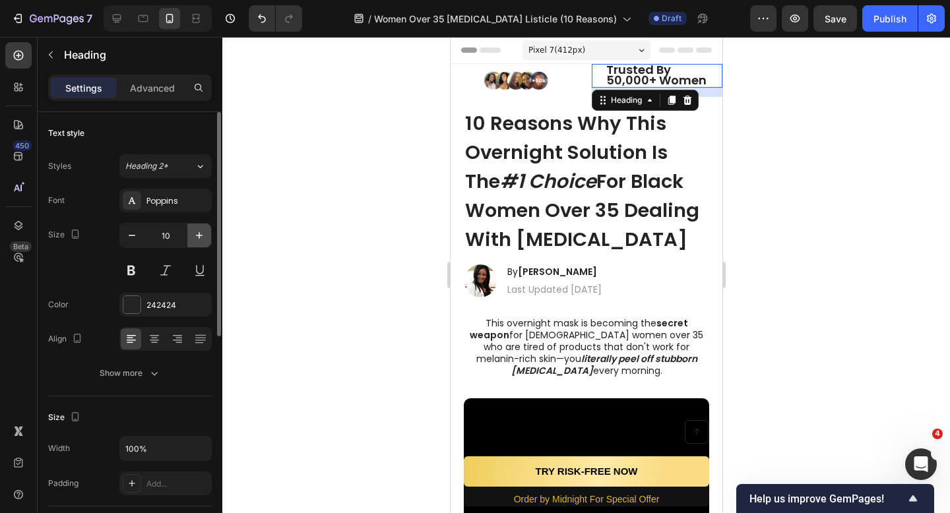
click at [196, 235] on icon "button" at bounding box center [199, 235] width 13 height 13
type input "11"
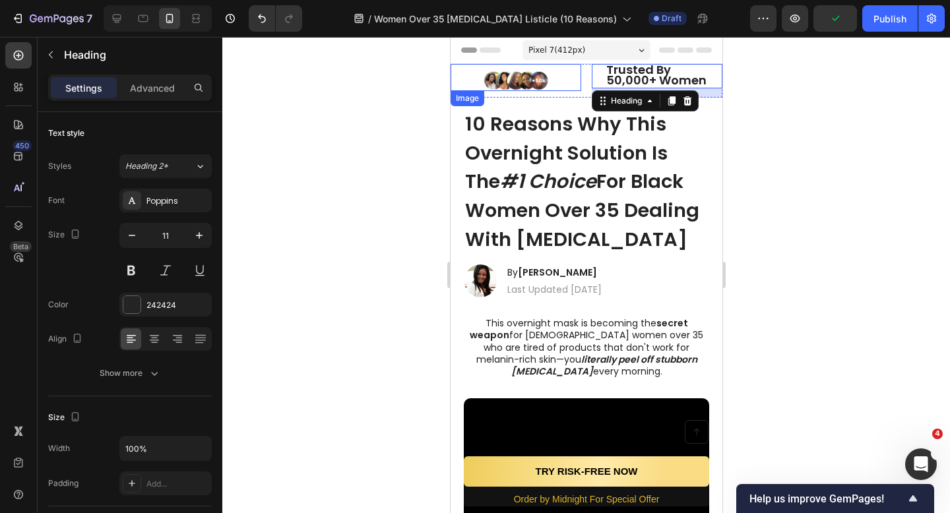
click at [570, 88] on div at bounding box center [515, 81] width 131 height 20
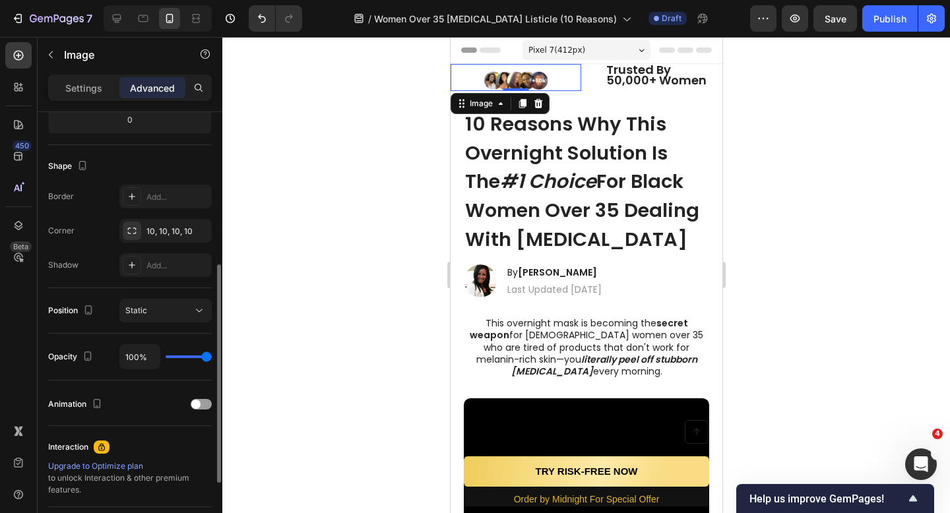
scroll to position [308, 0]
click at [160, 80] on div "Advanced" at bounding box center [152, 87] width 66 height 21
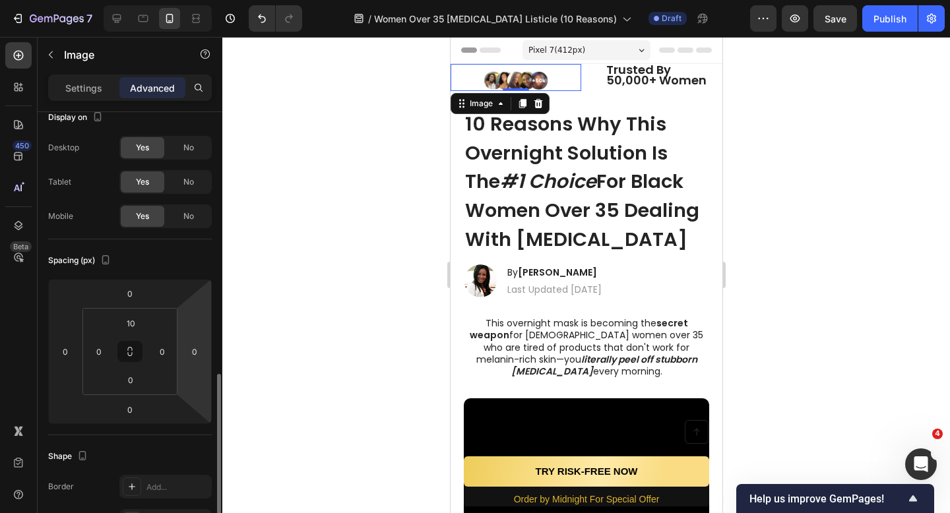
scroll to position [0, 0]
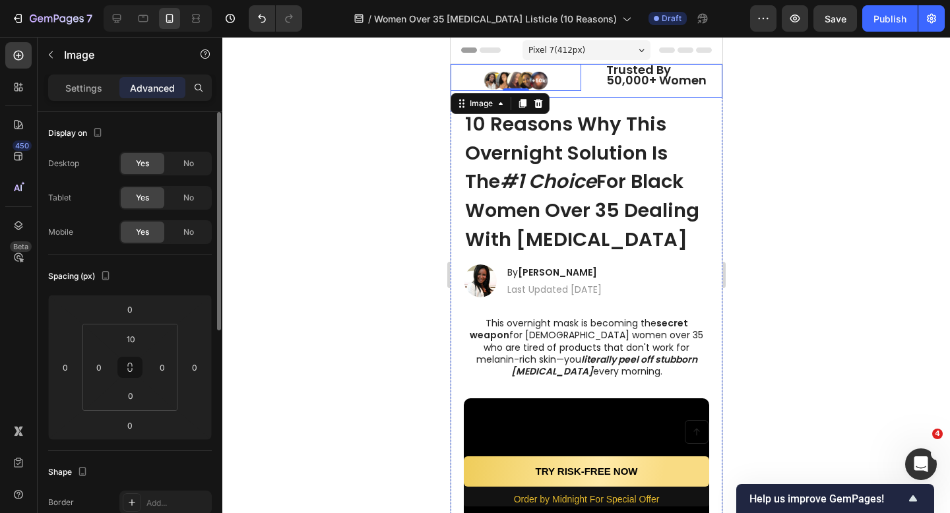
click at [611, 91] on div "⁠⁠⁠⁠⁠⁠⁠ Trusted By 50,000+ Women Heading" at bounding box center [656, 81] width 131 height 34
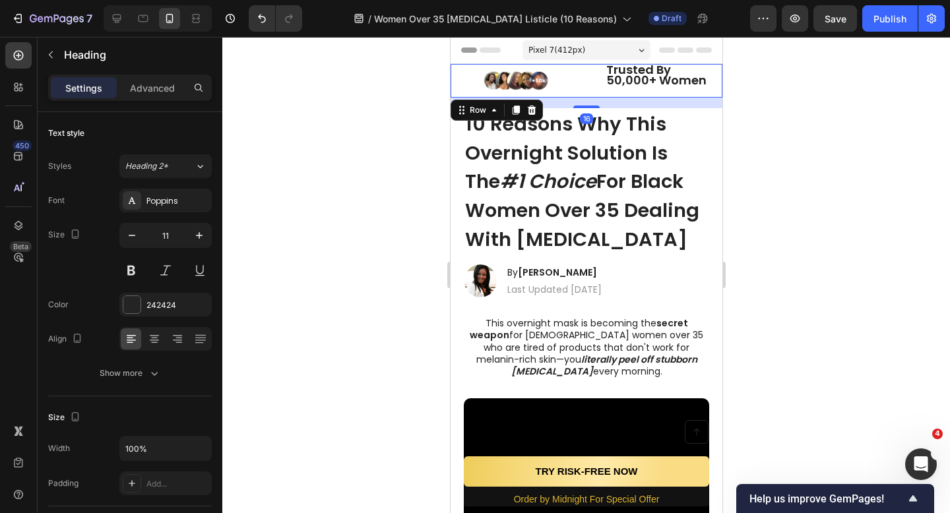
click at [621, 82] on strong "Trusted By 50,000+ Women" at bounding box center [656, 74] width 100 height 27
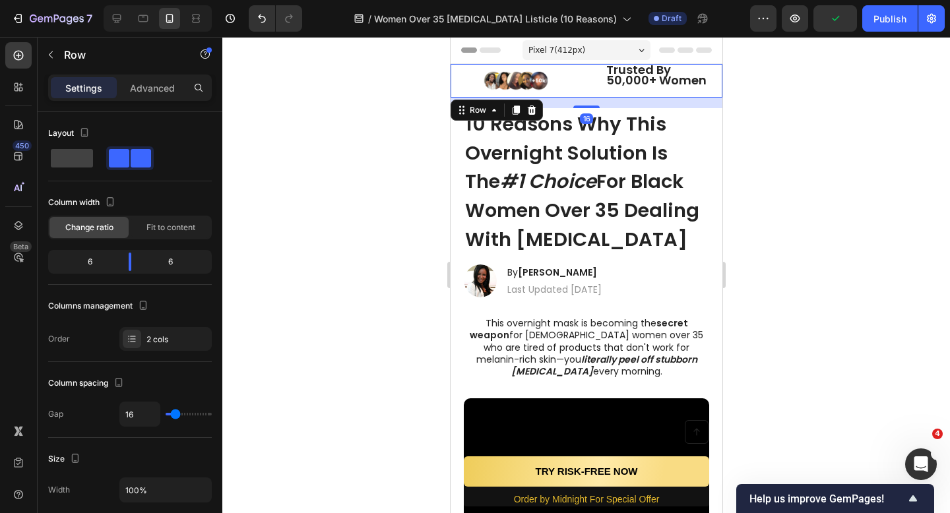
click at [576, 94] on div "Image" at bounding box center [515, 81] width 131 height 34
click at [567, 90] on div at bounding box center [515, 81] width 131 height 20
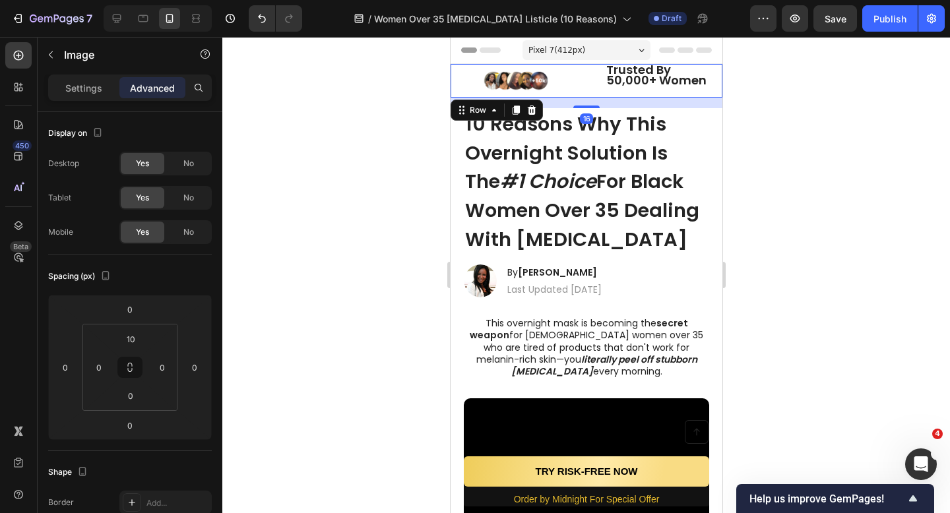
click at [658, 90] on div "⁠⁠⁠⁠⁠⁠⁠ Trusted By 50,000+ Women Heading" at bounding box center [656, 81] width 131 height 34
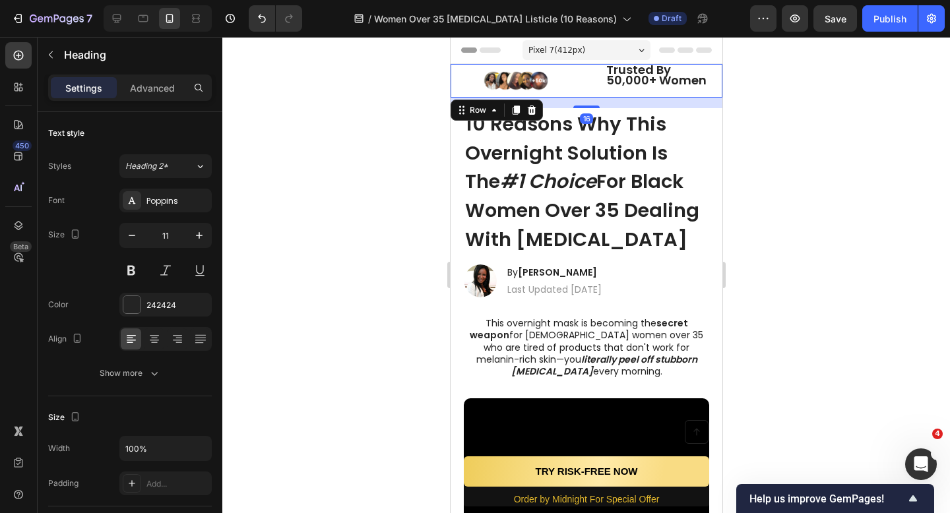
click at [652, 82] on strong "Trusted By 50,000+ Women" at bounding box center [656, 74] width 100 height 27
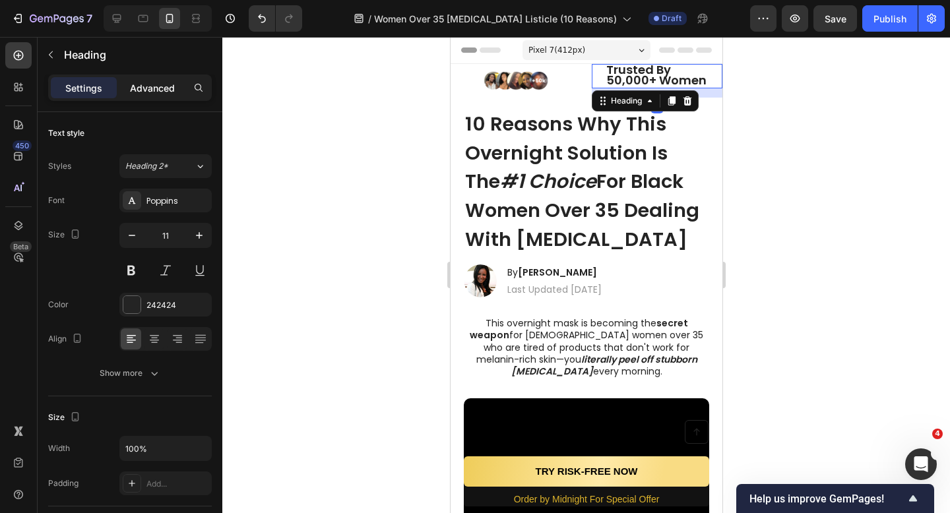
click at [146, 96] on div "Advanced" at bounding box center [152, 87] width 66 height 21
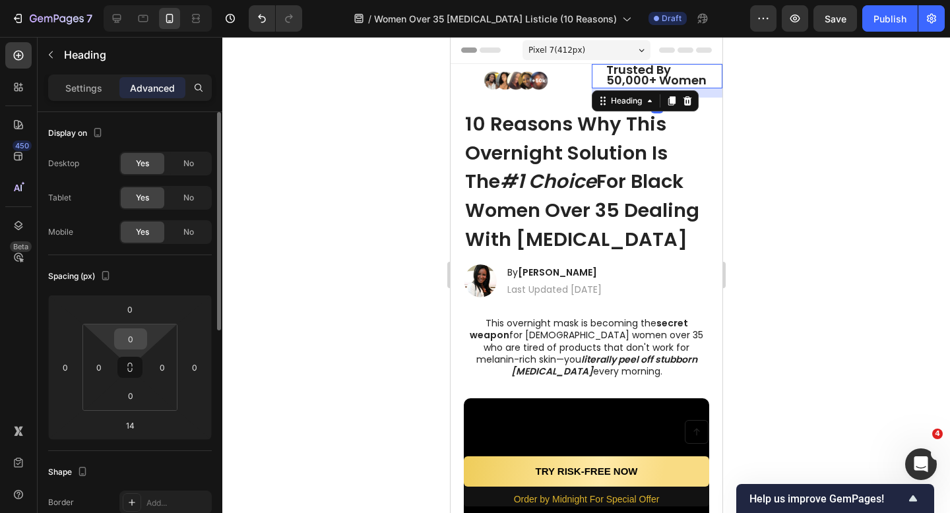
click at [125, 338] on input "0" at bounding box center [130, 339] width 26 height 20
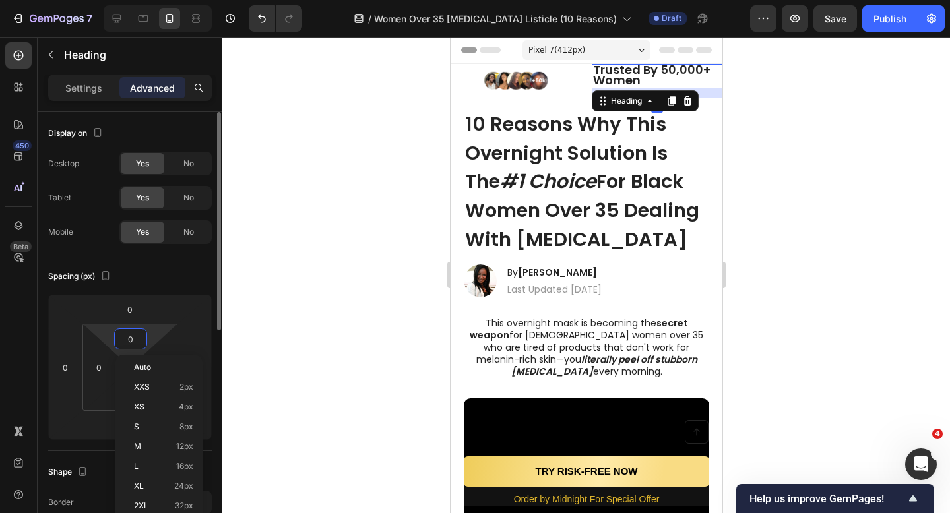
click at [125, 338] on input "0" at bounding box center [130, 339] width 26 height 20
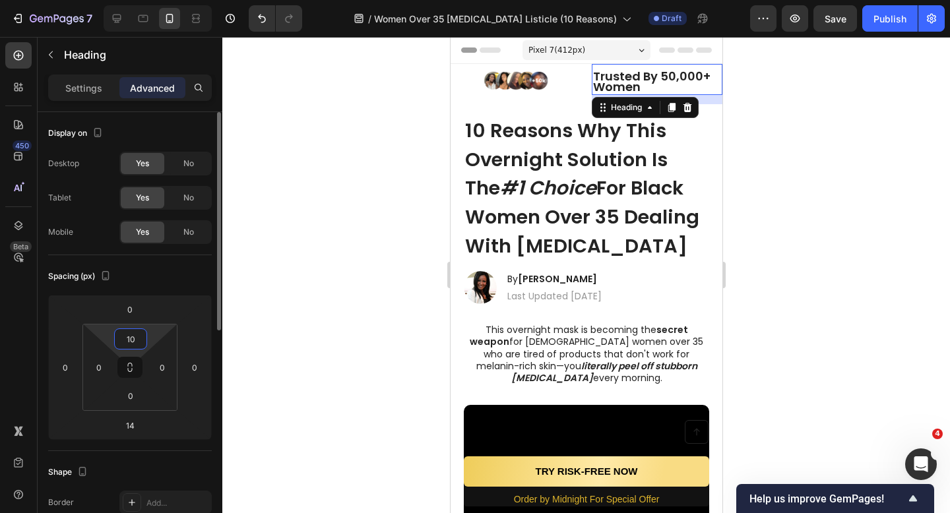
type input "10"
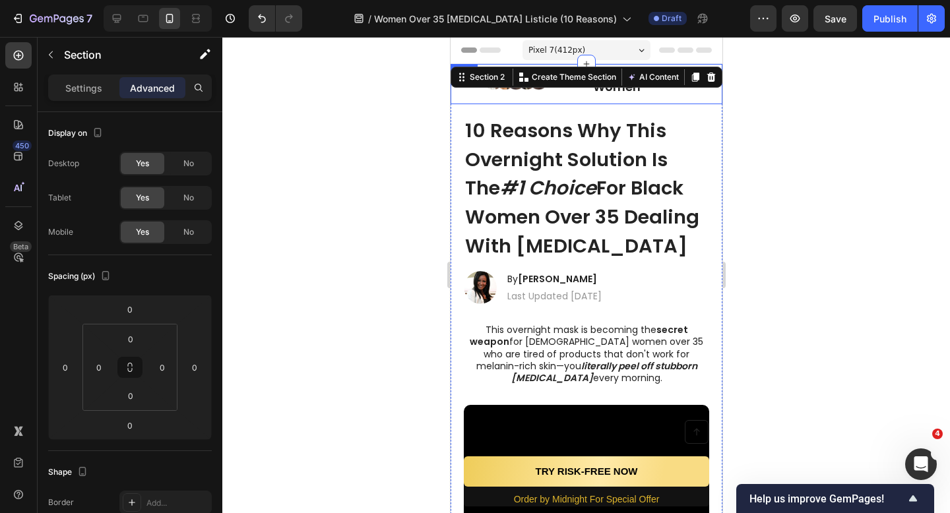
click at [553, 100] on div "Image" at bounding box center [515, 84] width 131 height 40
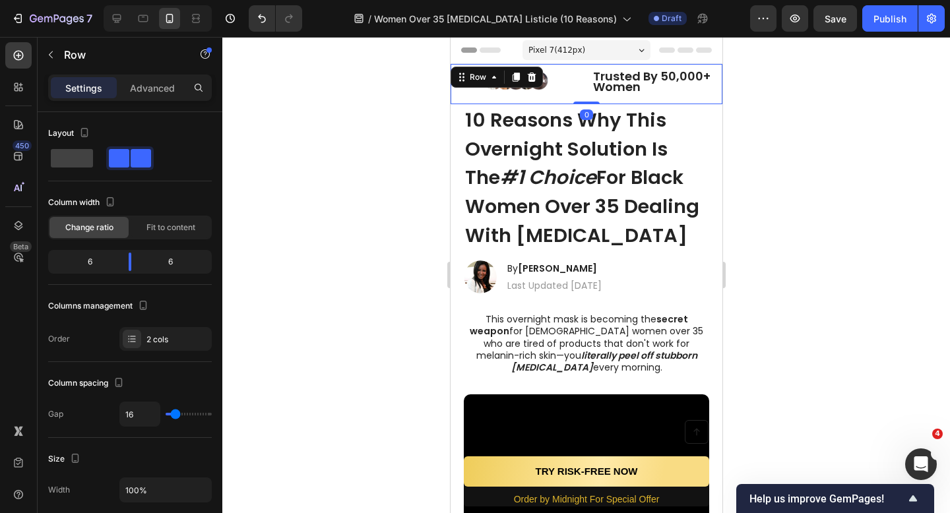
drag, startPoint x: 582, startPoint y: 113, endPoint x: 584, endPoint y: 98, distance: 14.6
click at [584, 98] on div "Image ⁠⁠⁠⁠⁠⁠⁠ Trusted By 50,000+ Women Heading Row 0" at bounding box center [586, 84] width 272 height 40
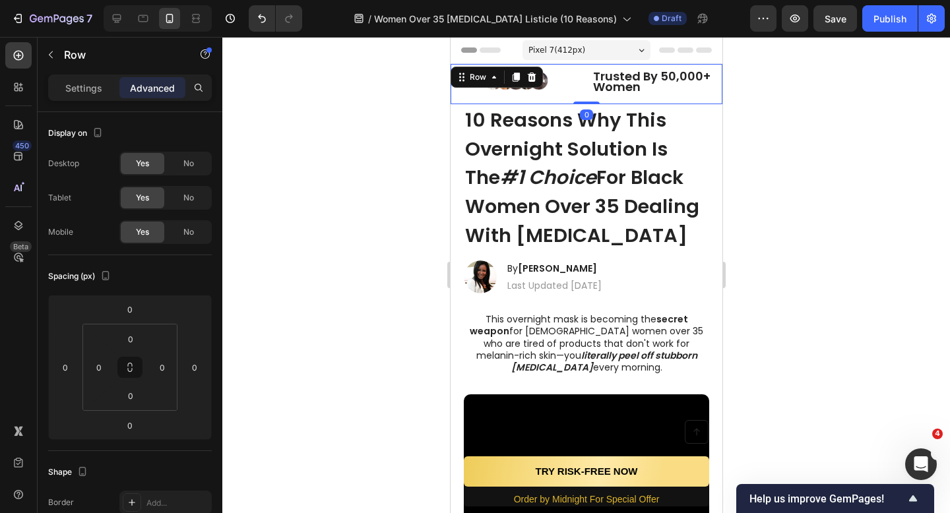
click at [780, 119] on div at bounding box center [586, 275] width 728 height 476
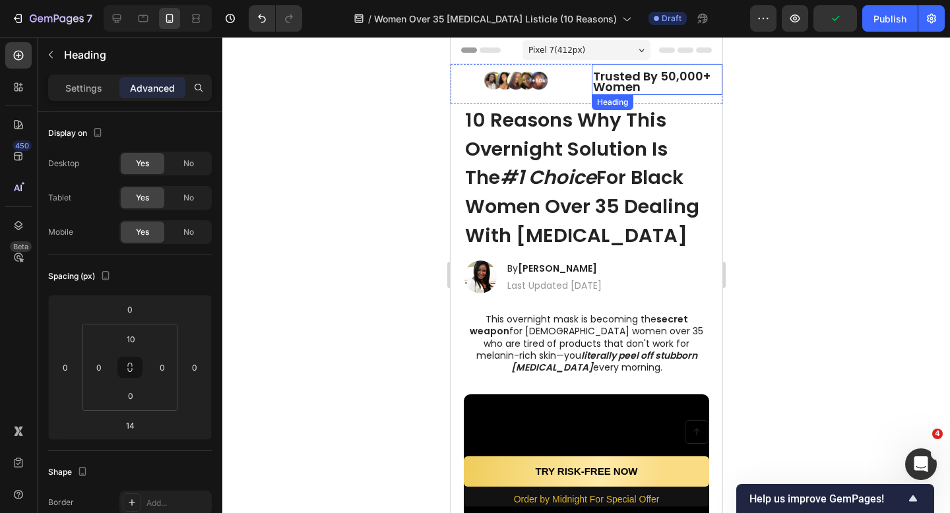
click at [602, 75] on strong "Trusted By 50,000+ Women" at bounding box center [650, 81] width 117 height 27
click at [633, 67] on div "⁠⁠⁠⁠⁠⁠⁠ Trusted By 50,000+ Women Heading 14" at bounding box center [656, 79] width 131 height 31
click at [633, 68] on div "⁠⁠⁠⁠⁠⁠⁠ Trusted By 50,000+ Women Heading 14" at bounding box center [656, 79] width 131 height 31
click at [633, 70] on strong "Trusted By 50,000+ Women" at bounding box center [650, 81] width 117 height 27
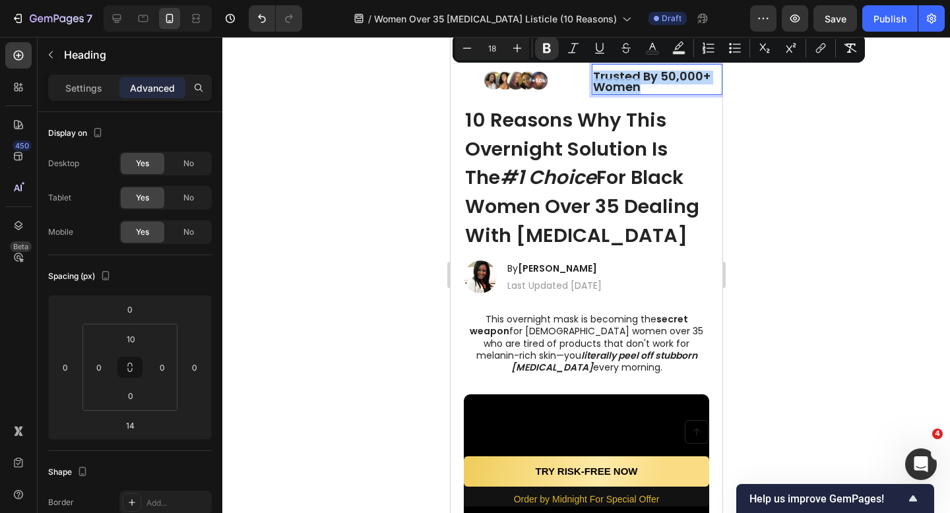
click at [633, 70] on strong "Trusted By 50,000+ Women" at bounding box center [650, 81] width 117 height 27
click at [470, 44] on icon "Editor contextual toolbar" at bounding box center [466, 48] width 13 height 13
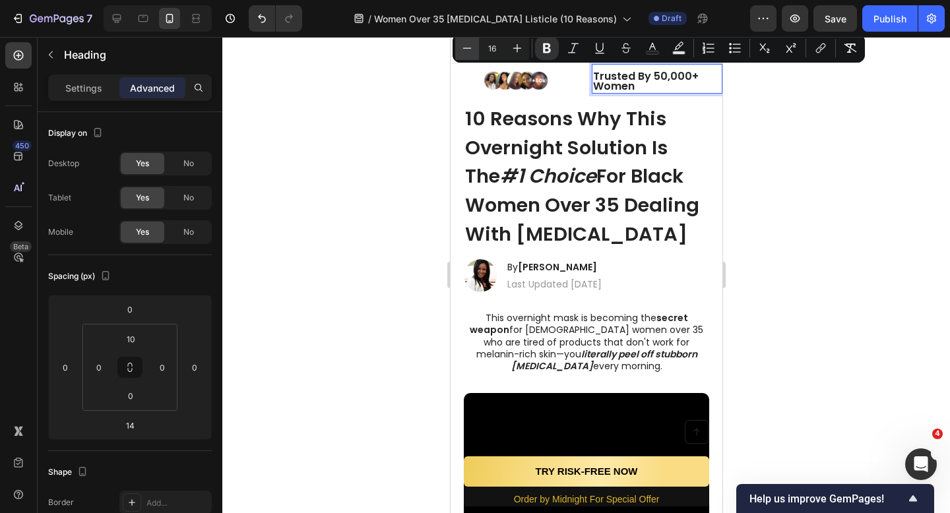
click at [470, 44] on icon "Editor contextual toolbar" at bounding box center [466, 48] width 13 height 13
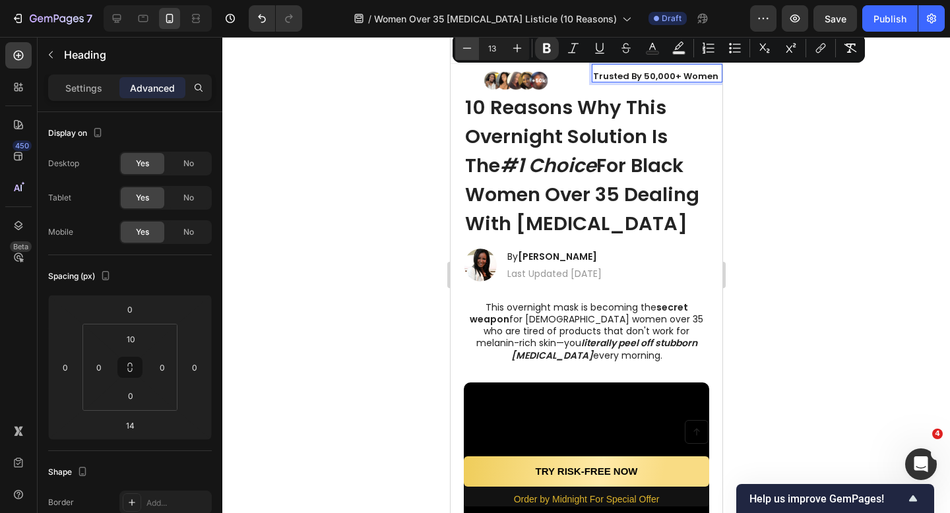
click at [470, 44] on icon "Editor contextual toolbar" at bounding box center [466, 48] width 13 height 13
click at [498, 49] on input "12" at bounding box center [492, 48] width 26 height 16
click at [460, 49] on icon "Editor contextual toolbar" at bounding box center [466, 48] width 13 height 13
type input "11"
click at [804, 113] on div at bounding box center [586, 275] width 728 height 476
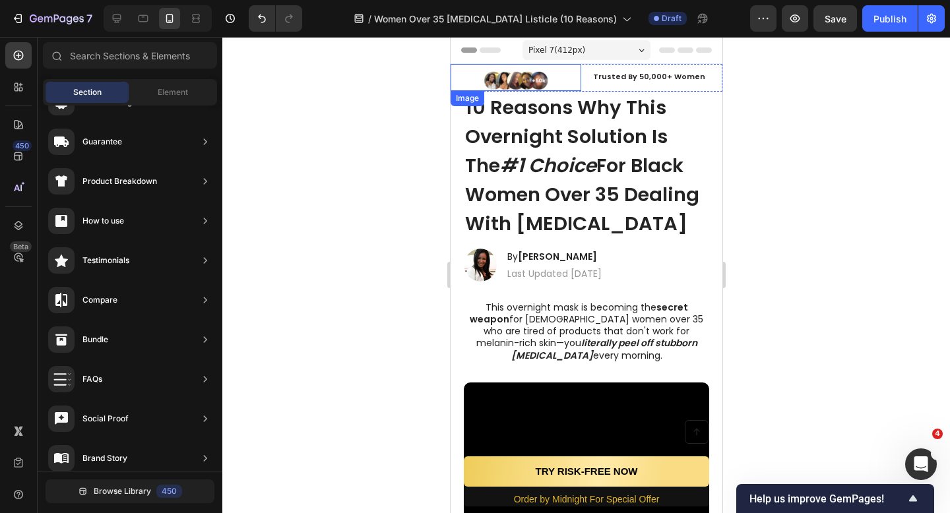
click at [559, 80] on div at bounding box center [515, 81] width 131 height 20
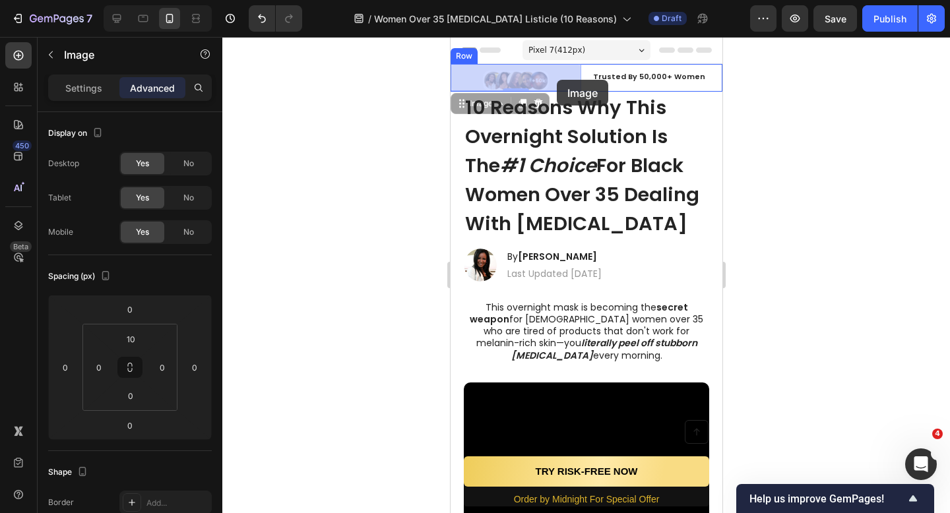
drag, startPoint x: 559, startPoint y: 80, endPoint x: 551, endPoint y: 80, distance: 7.3
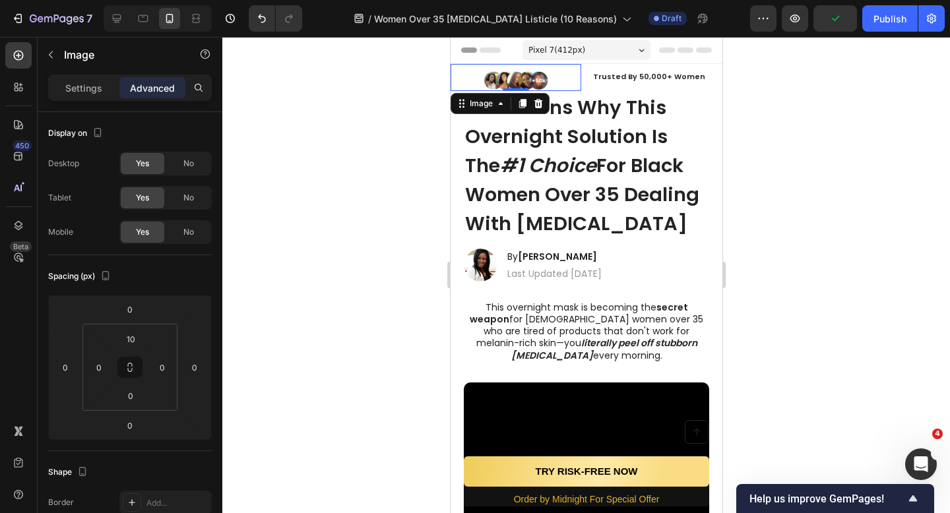
click at [282, 230] on div at bounding box center [586, 275] width 728 height 476
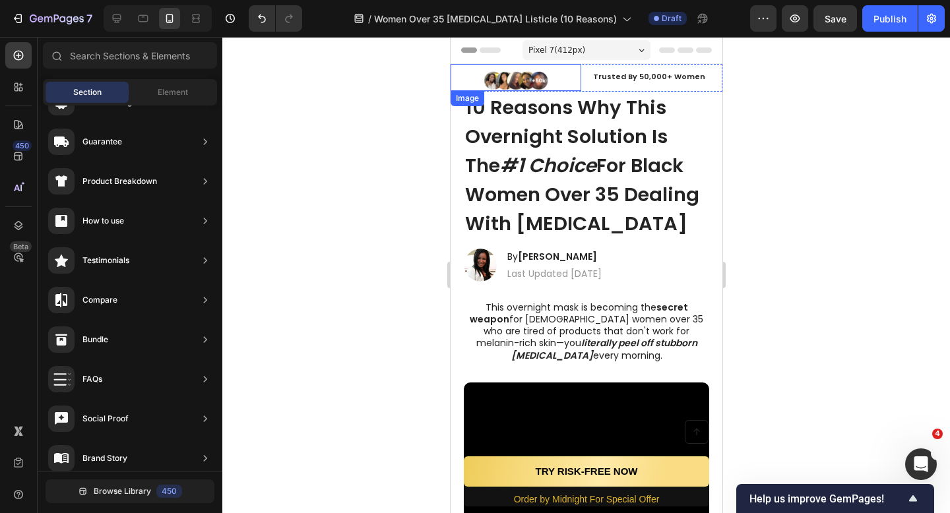
click at [521, 80] on img at bounding box center [515, 81] width 66 height 20
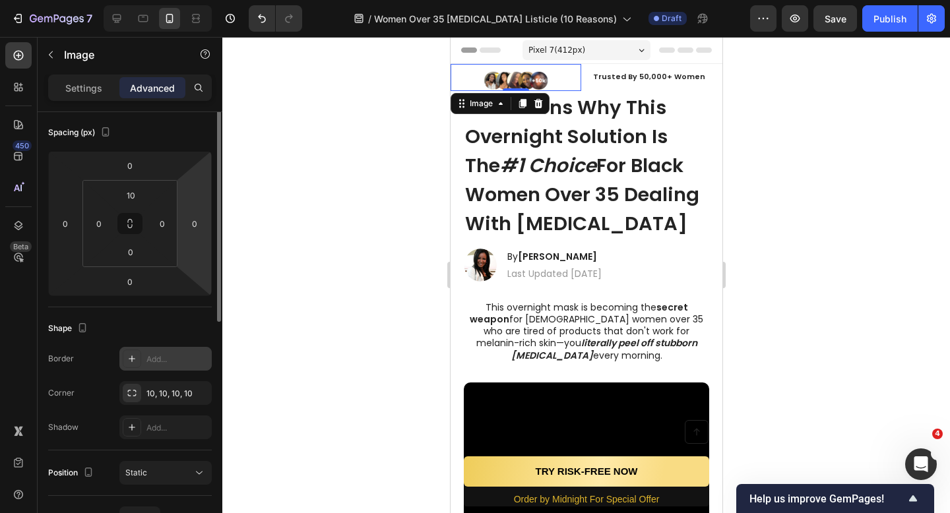
scroll to position [61, 0]
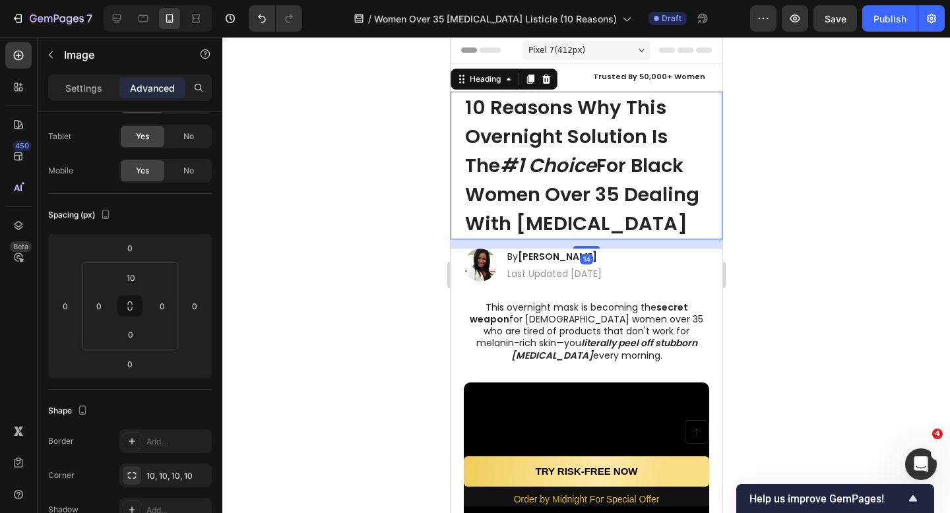
click at [654, 92] on h1 "⁠⁠⁠⁠⁠⁠⁠ 10 Reasons Why This Overnight Solution Is The #1 Choice For Black Women…" at bounding box center [585, 166] width 245 height 148
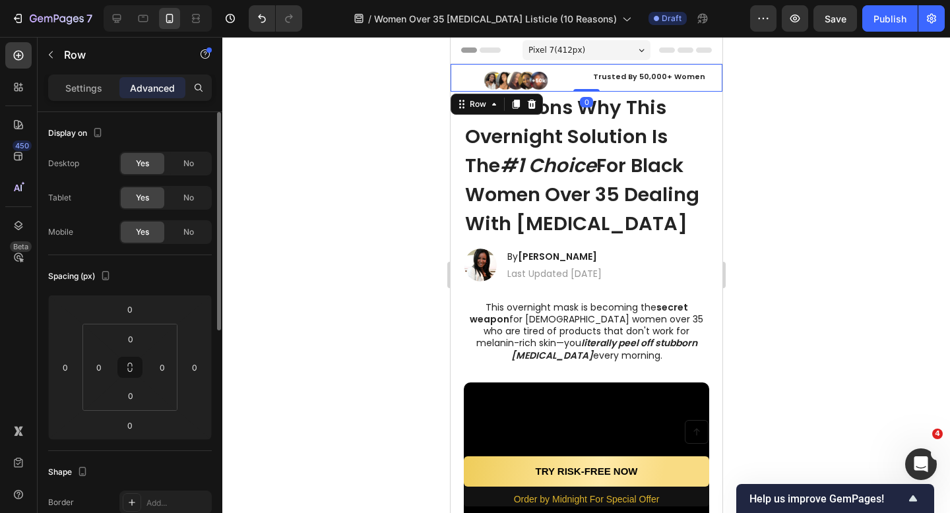
click at [708, 86] on div "⁠⁠⁠⁠⁠⁠⁠ Trusted By 50,000+ Women Heading" at bounding box center [656, 78] width 131 height 28
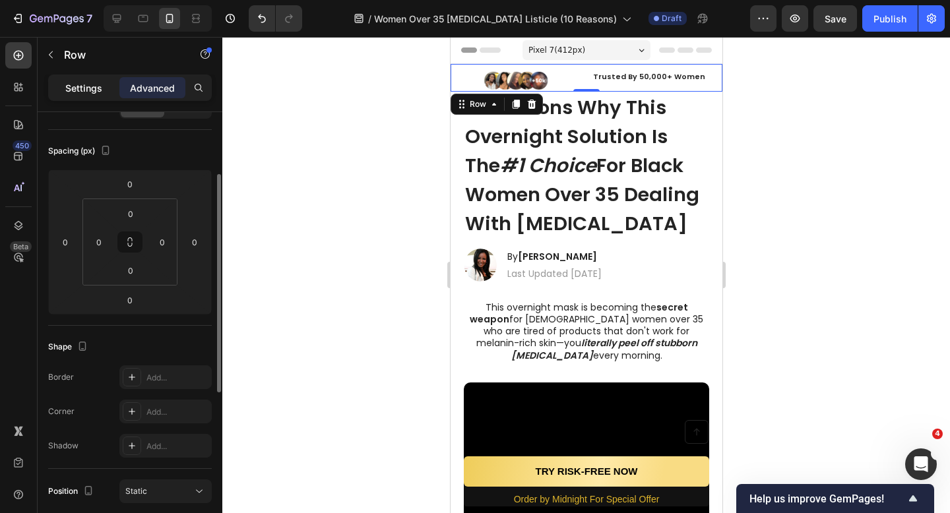
click at [96, 97] on div "Settings" at bounding box center [84, 87] width 66 height 21
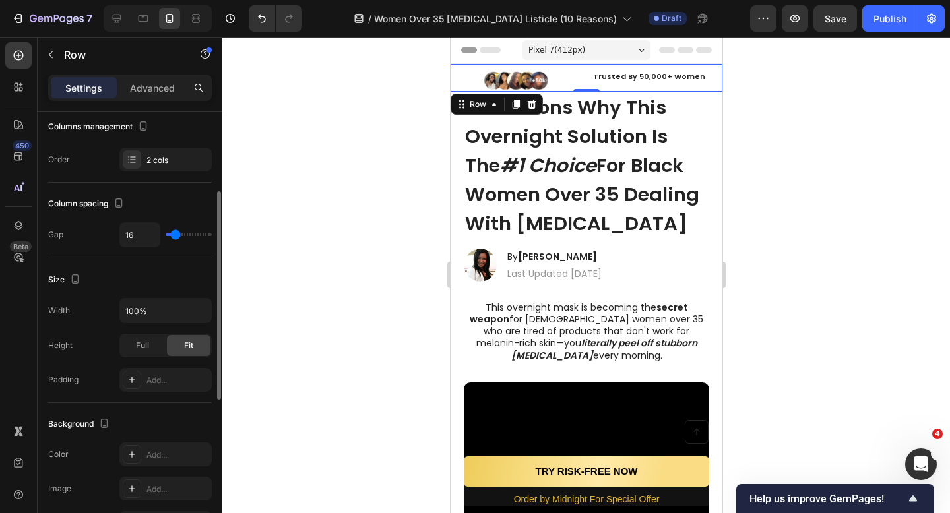
scroll to position [180, 0]
click at [139, 352] on div "Full" at bounding box center [143, 344] width 44 height 21
click at [186, 344] on span "Fit" at bounding box center [188, 345] width 9 height 12
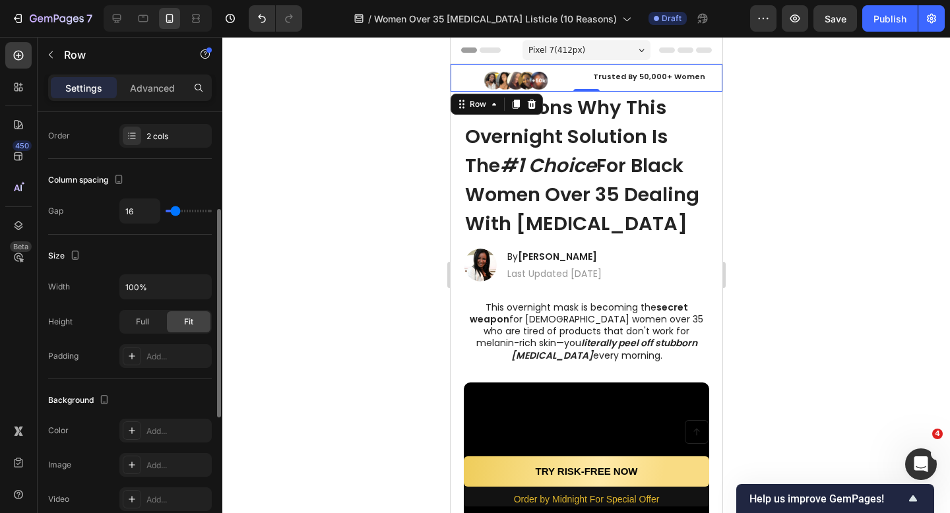
type input "9"
type input "8"
type input "4"
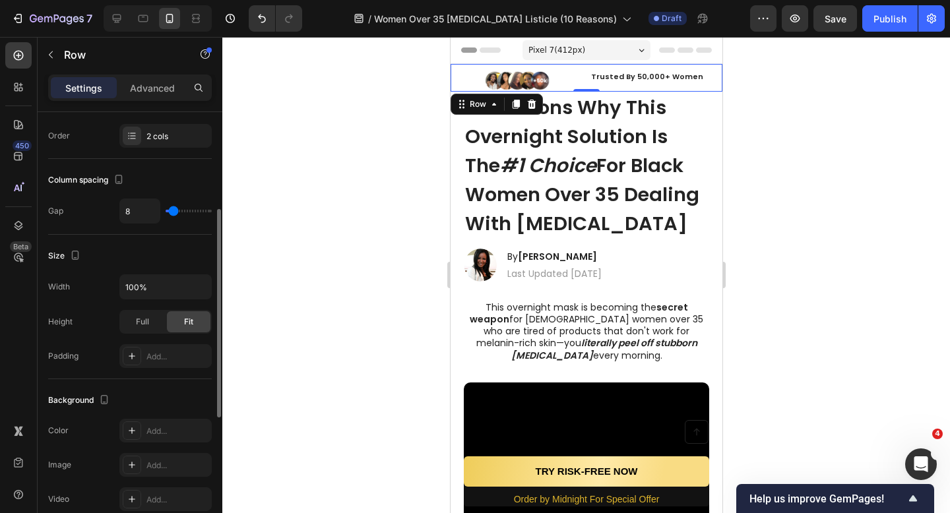
type input "4"
type input "0"
drag, startPoint x: 173, startPoint y: 211, endPoint x: 150, endPoint y: 211, distance: 23.1
type input "0"
click at [166, 211] on input "range" at bounding box center [189, 211] width 46 height 3
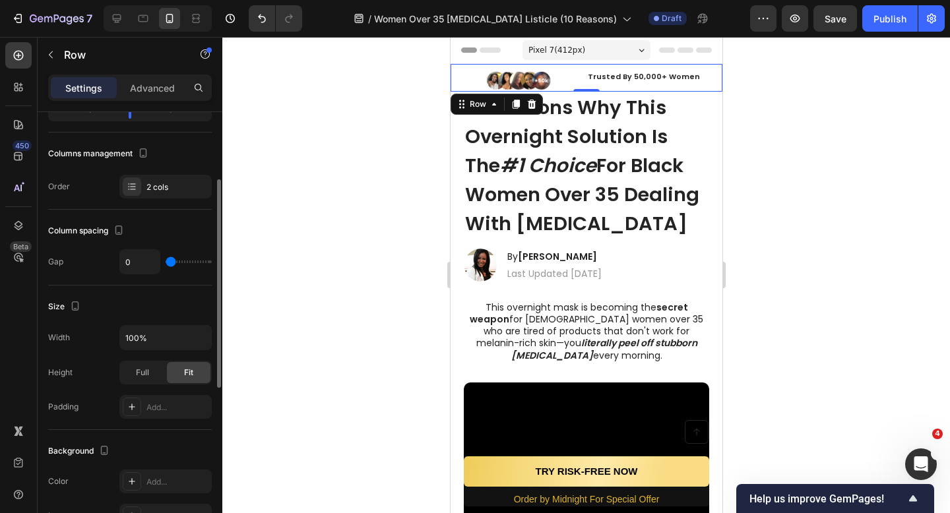
scroll to position [149, 0]
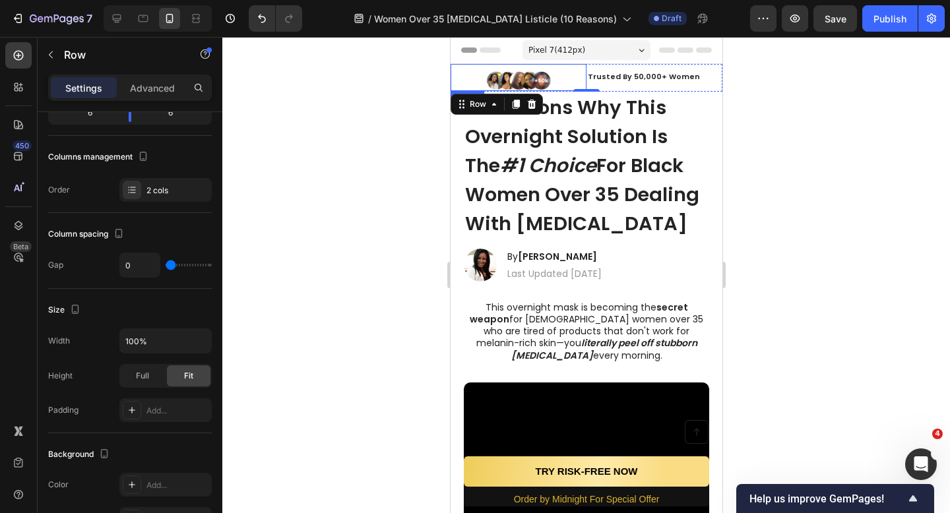
click at [569, 80] on div at bounding box center [518, 81] width 136 height 20
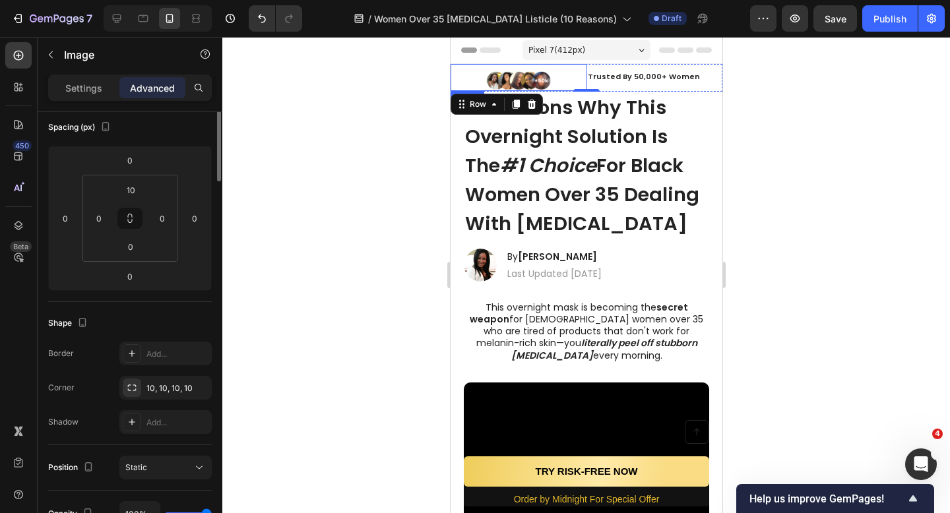
scroll to position [0, 0]
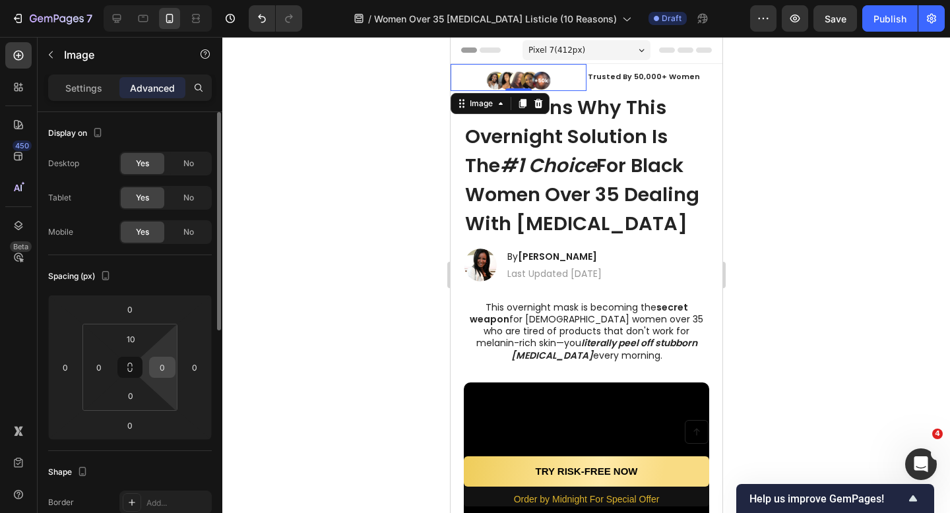
click at [158, 372] on input "0" at bounding box center [162, 368] width 20 height 20
type input "-"
type input "0"
click at [289, 243] on div at bounding box center [586, 275] width 728 height 476
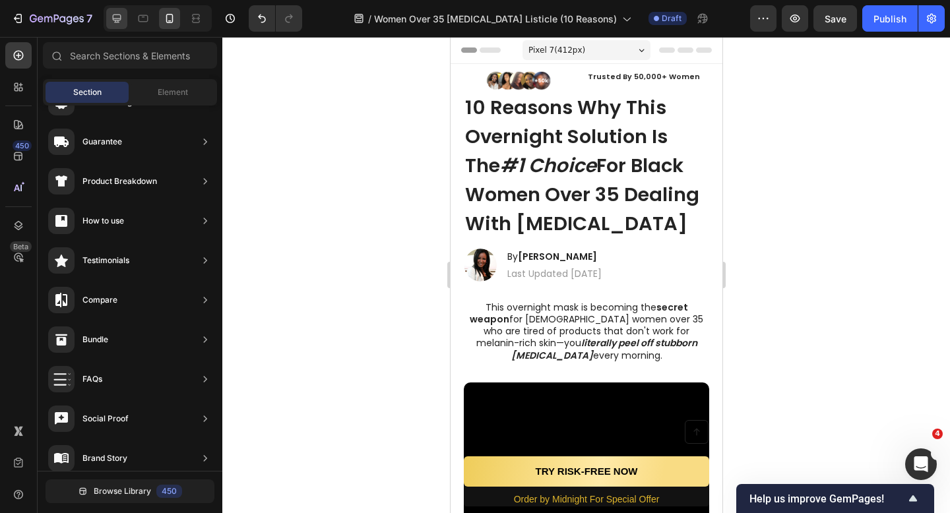
click at [118, 11] on div at bounding box center [116, 18] width 21 height 21
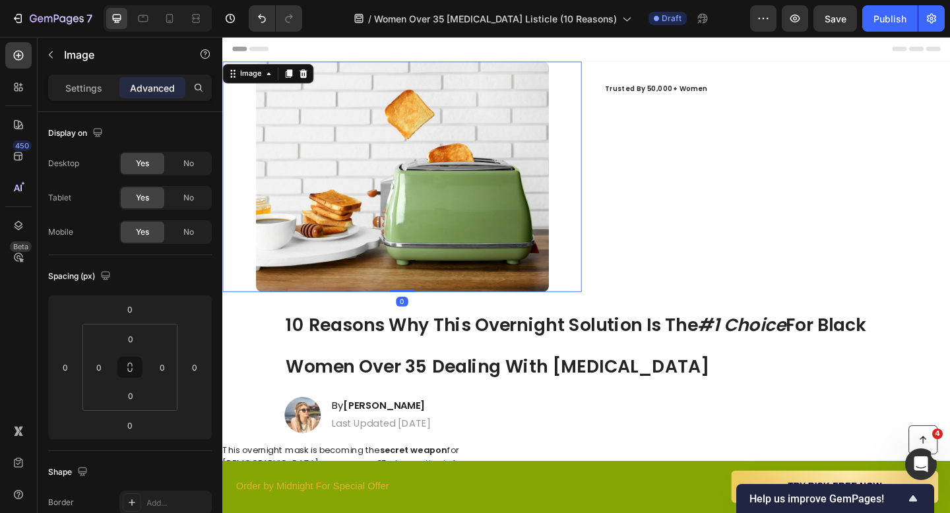
click at [393, 209] on img at bounding box center [418, 189] width 319 height 251
click at [168, 17] on icon at bounding box center [169, 18] width 13 height 13
type input "10"
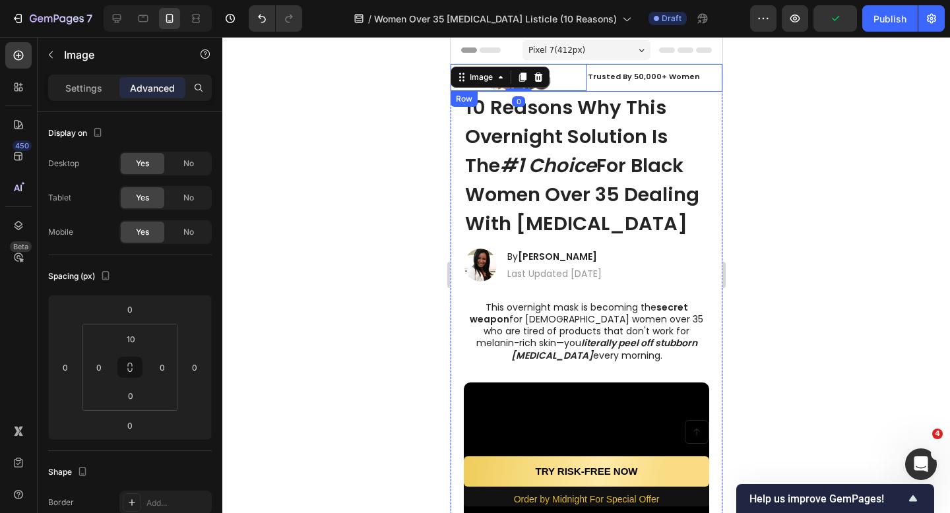
click at [619, 88] on div "⁠⁠⁠⁠⁠⁠⁠ Trusted By 50,000+ Women Heading" at bounding box center [654, 78] width 136 height 28
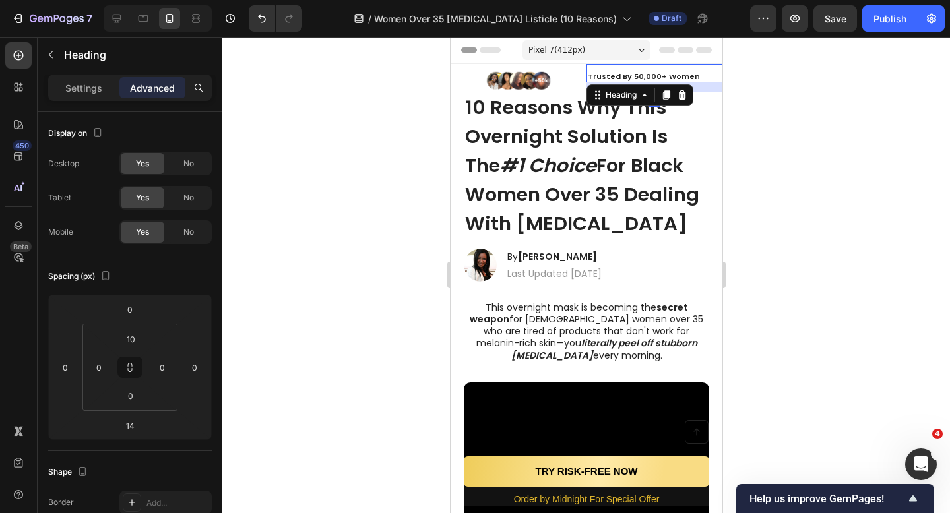
click at [621, 76] on strong "Trusted By 50,000+ Women" at bounding box center [643, 76] width 112 height 11
click at [560, 77] on div at bounding box center [518, 81] width 136 height 20
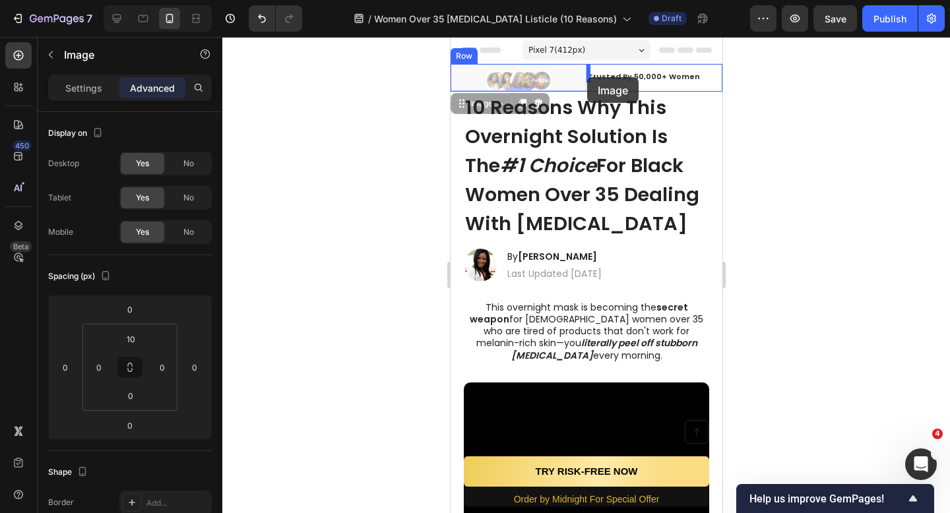
drag, startPoint x: 527, startPoint y: 80, endPoint x: 586, endPoint y: 77, distance: 59.5
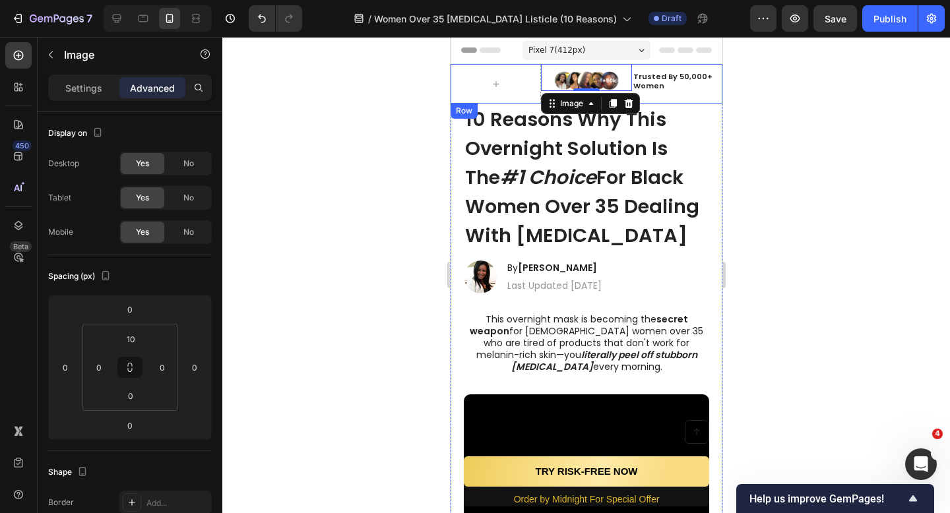
click at [761, 115] on div at bounding box center [586, 275] width 728 height 476
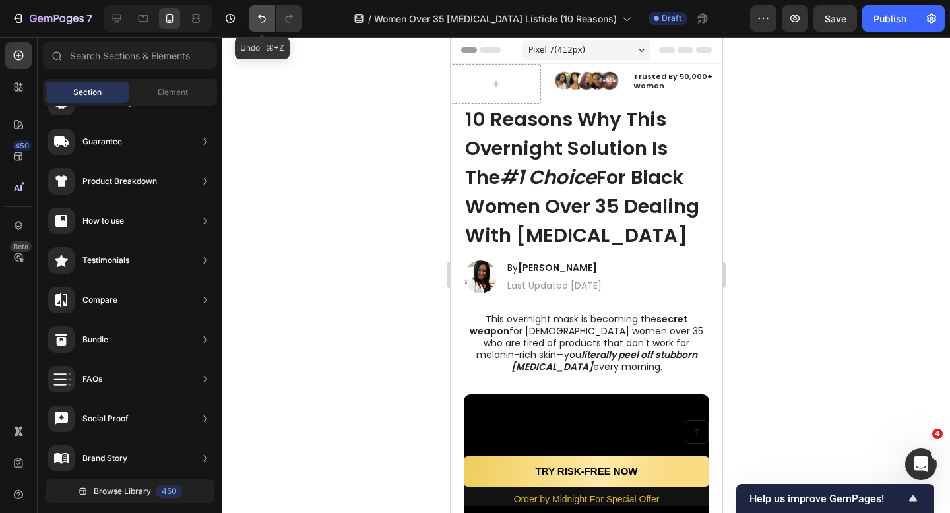
click at [264, 24] on icon "Undo/Redo" at bounding box center [261, 18] width 13 height 13
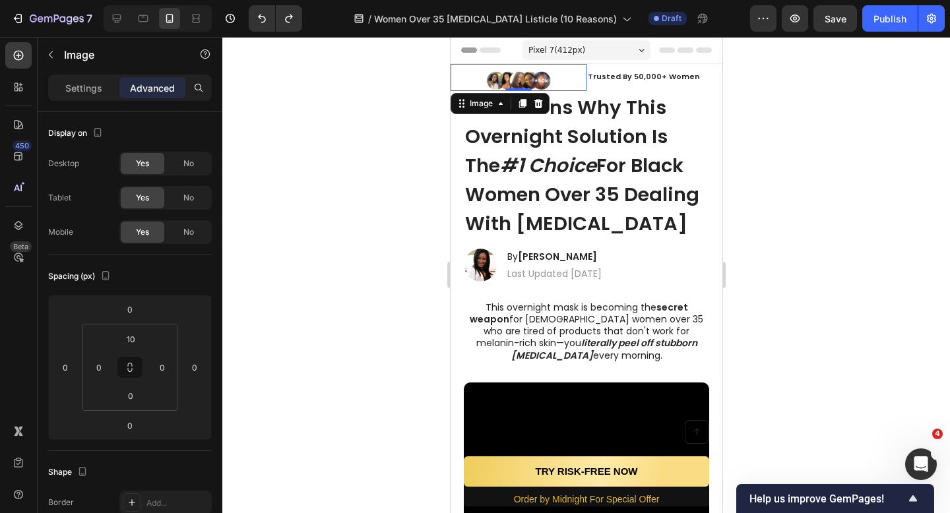
click at [563, 80] on div at bounding box center [518, 81] width 136 height 20
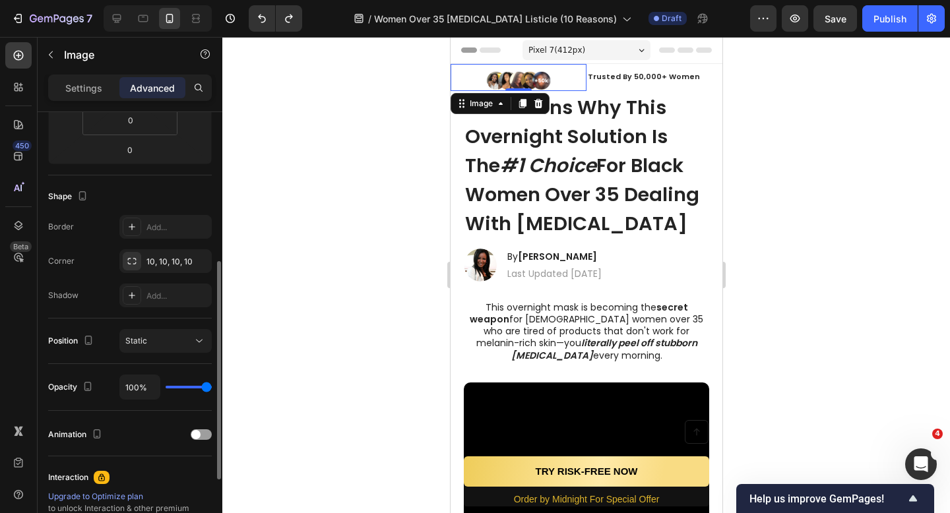
scroll to position [284, 0]
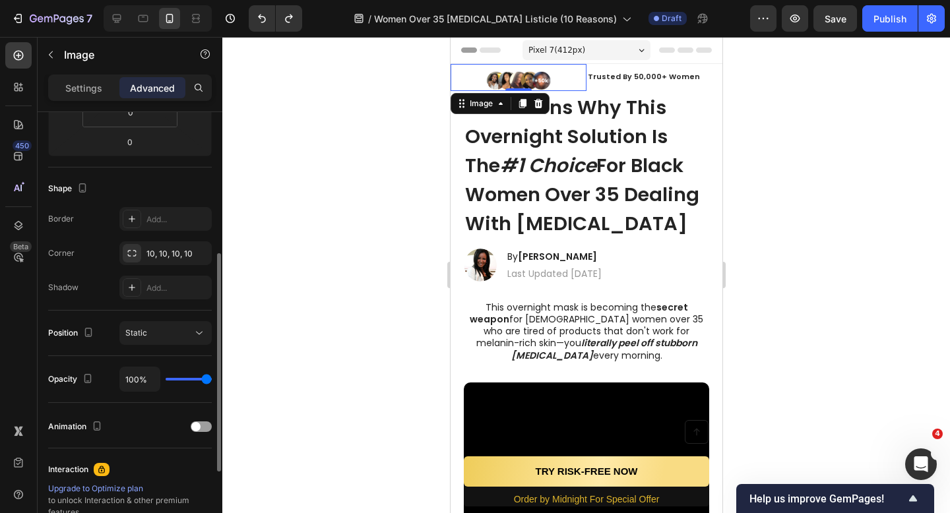
type input "89%"
type input "89"
type input "85%"
type input "85"
type input "76%"
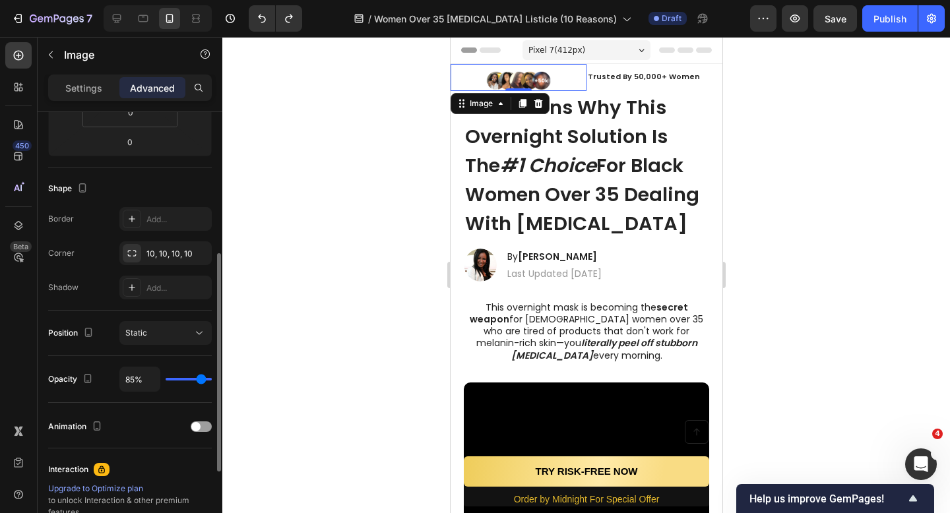
type input "76"
type input "65%"
type input "65"
type input "51%"
type input "51"
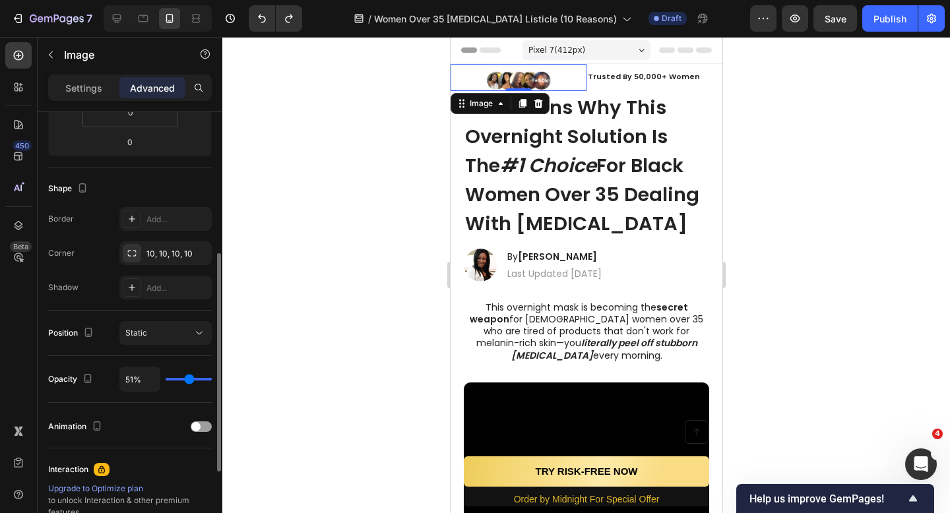
type input "37%"
type input "37"
type input "29%"
type input "29"
type input "21%"
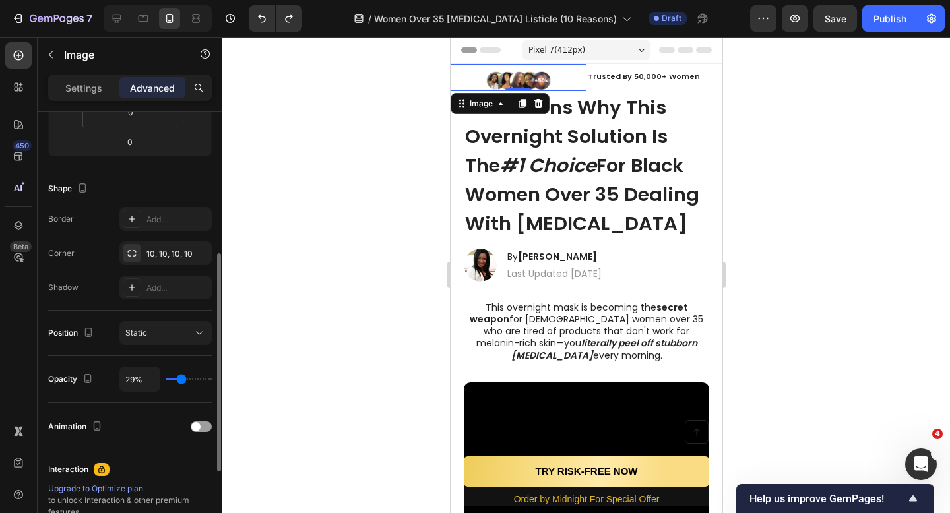
type input "21"
type input "15%"
type input "15"
type input "10%"
type input "10"
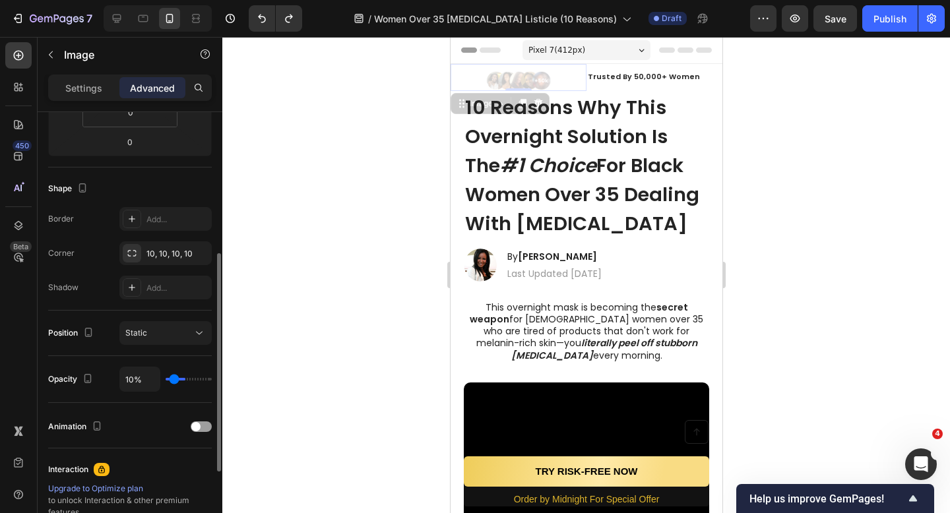
type input "7%"
type input "7"
type input "6%"
type input "6"
type input "5%"
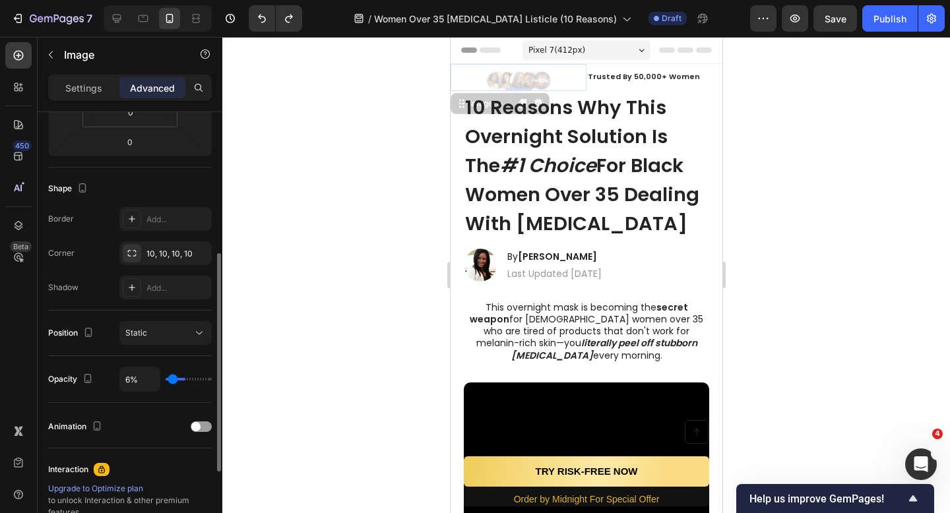
type input "5"
type input "9%"
type input "9"
type input "17%"
type input "17"
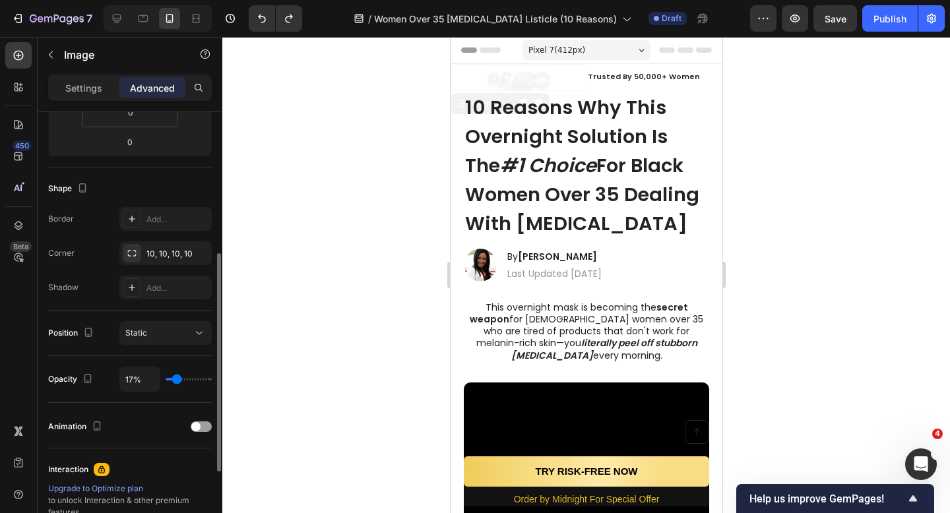
type input "31%"
type input "31"
type input "50%"
type input "50"
type input "72%"
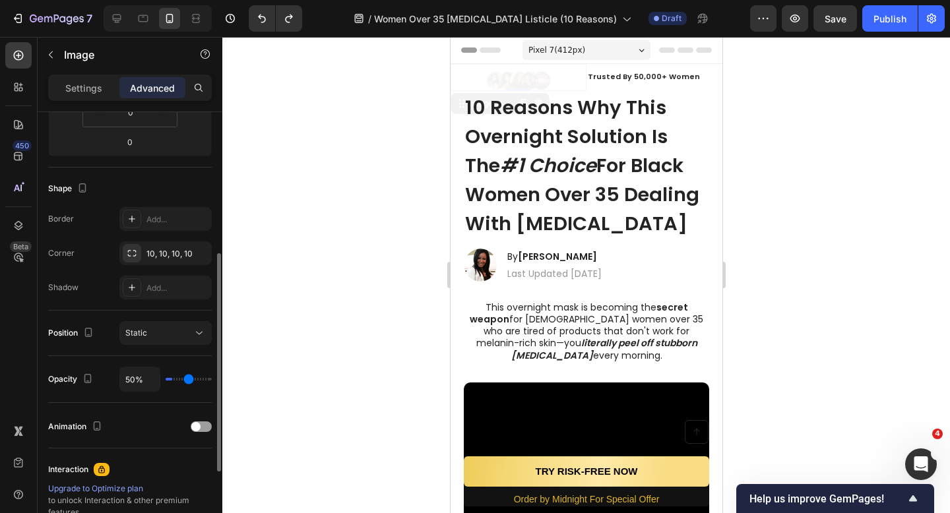
type input "72"
type input "96%"
type input "96"
type input "100%"
type input "100"
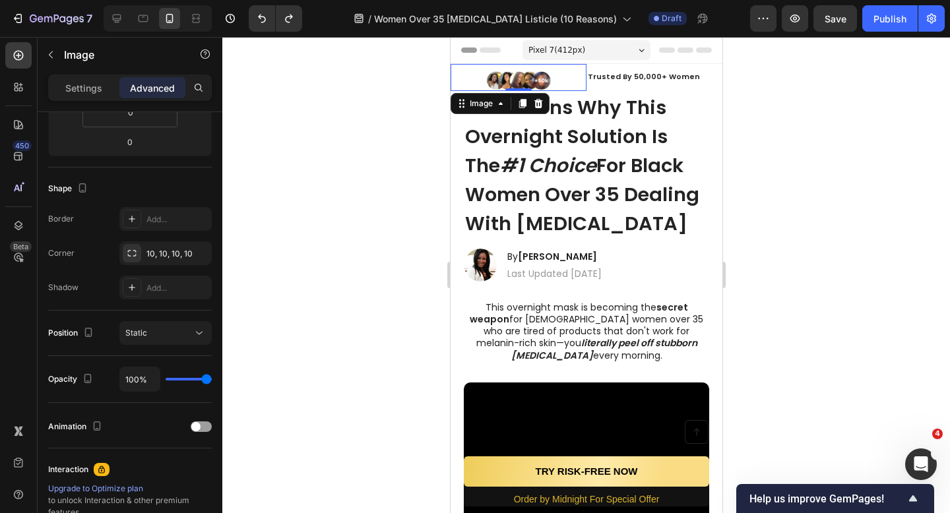
drag, startPoint x: 203, startPoint y: 379, endPoint x: 231, endPoint y: 377, distance: 28.4
click at [244, 0] on div "7 Version history / Women Over 35 Hyperpigmentation Listicle (10 Reasons) Draft…" at bounding box center [475, 0] width 950 height 0
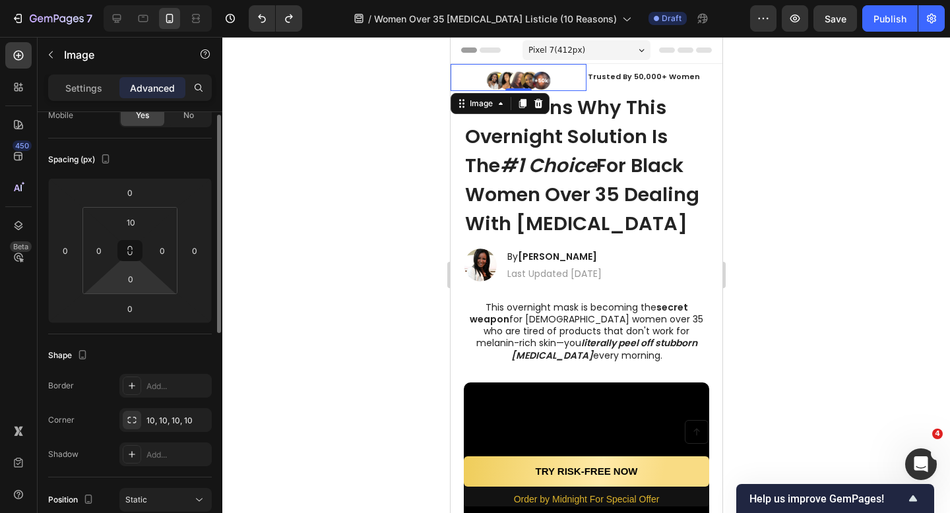
scroll to position [0, 0]
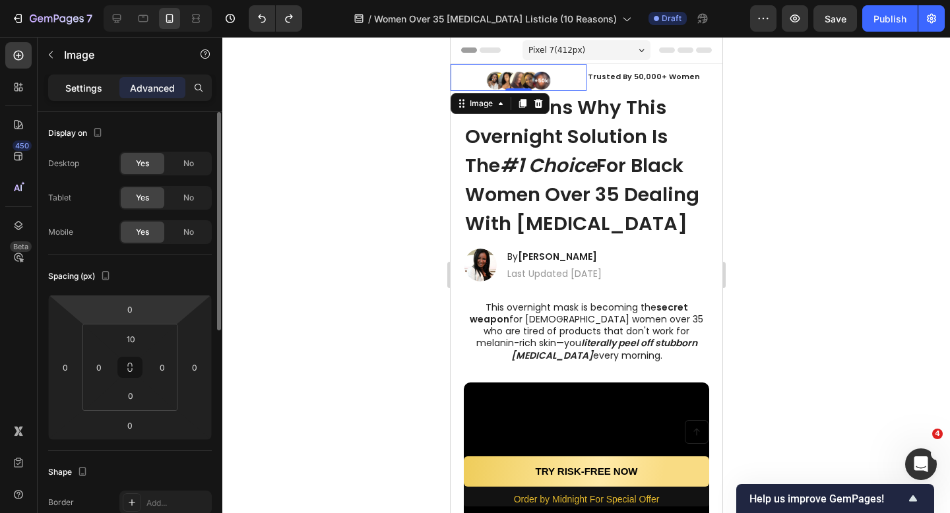
click at [103, 80] on div "Settings" at bounding box center [84, 87] width 66 height 21
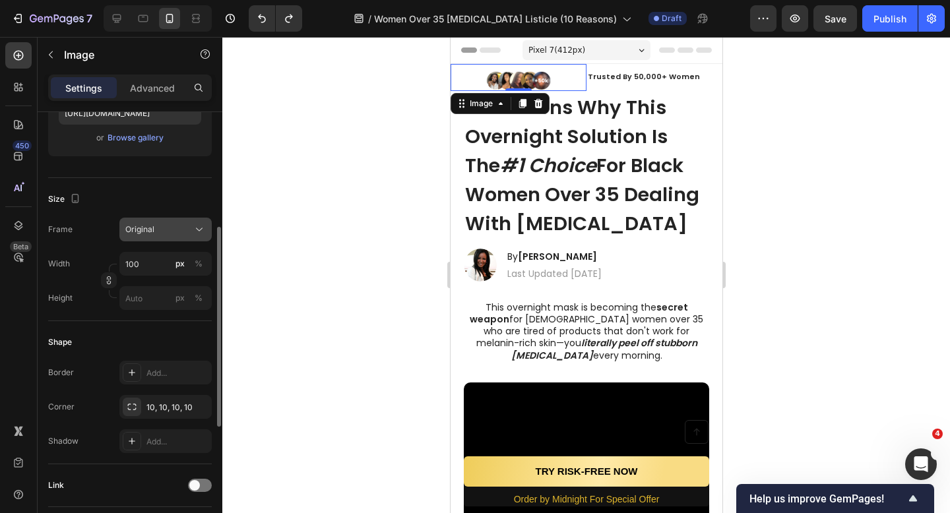
scroll to position [249, 0]
click at [161, 230] on div "Original" at bounding box center [157, 228] width 65 height 12
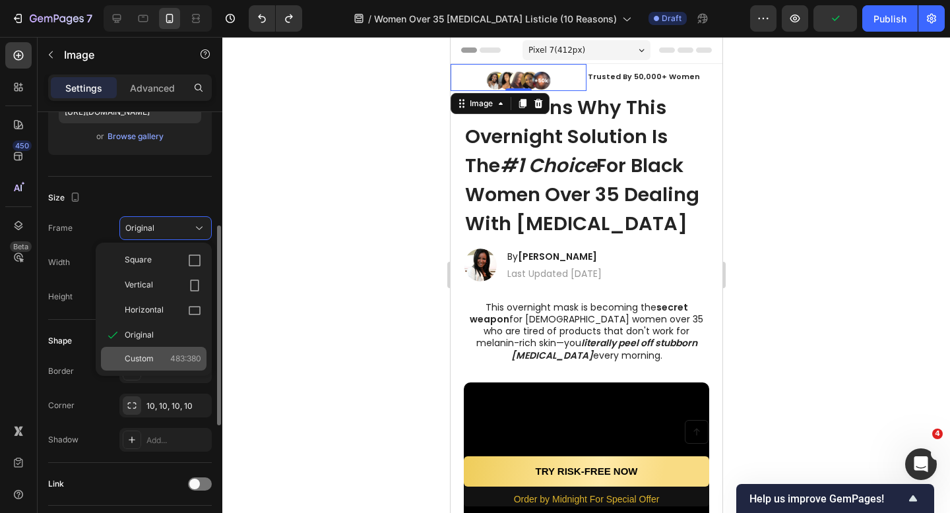
click at [167, 356] on div "Custom 483:380" at bounding box center [163, 359] width 77 height 12
type input "79"
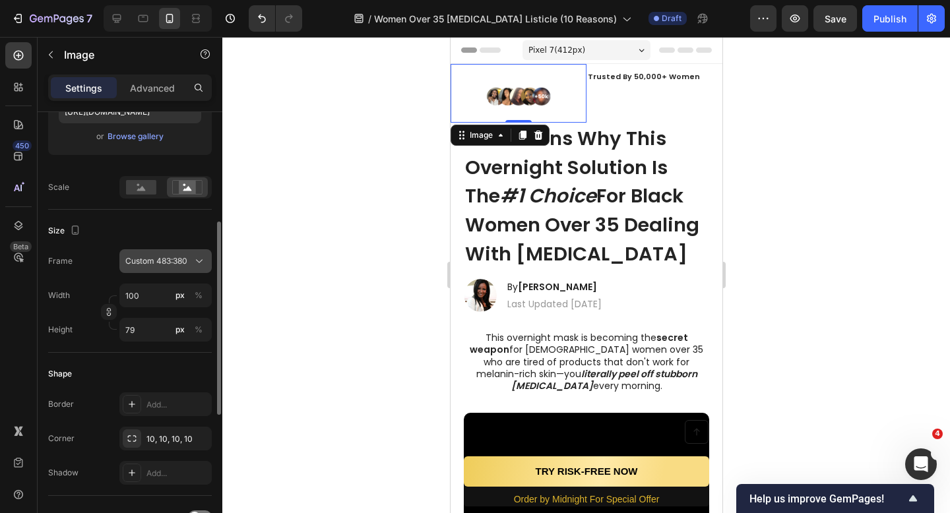
click at [179, 253] on button "Custom 483:380" at bounding box center [165, 261] width 92 height 24
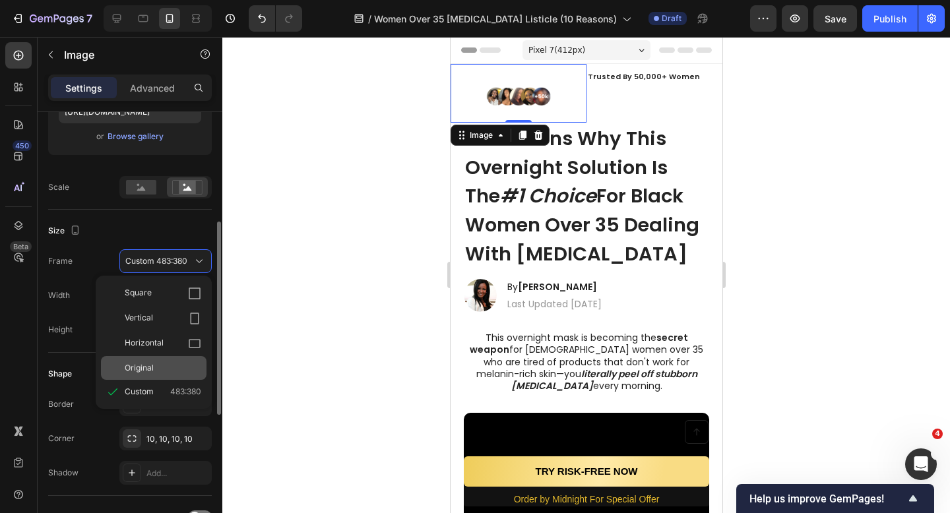
click at [154, 364] on div "Original" at bounding box center [163, 368] width 77 height 12
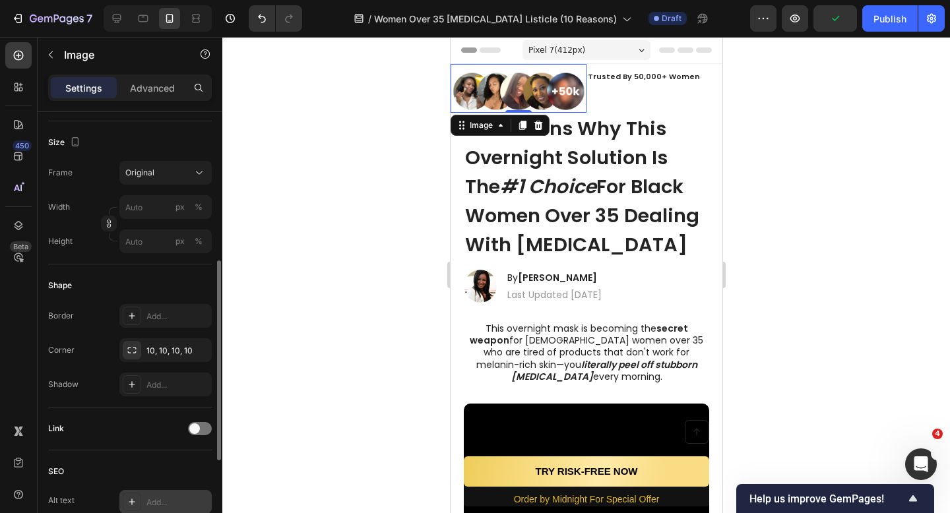
scroll to position [304, 0]
click at [166, 175] on div "Original" at bounding box center [157, 174] width 65 height 12
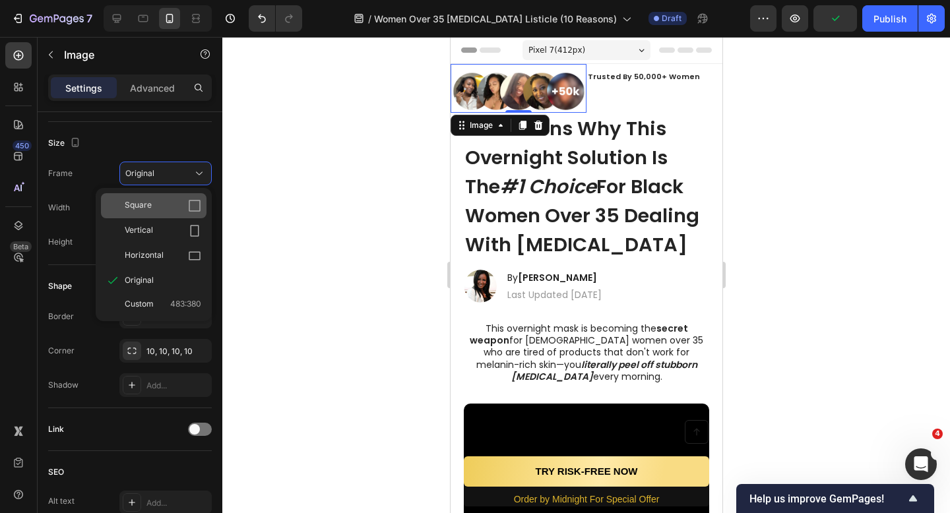
click at [160, 206] on div "Square" at bounding box center [163, 205] width 77 height 13
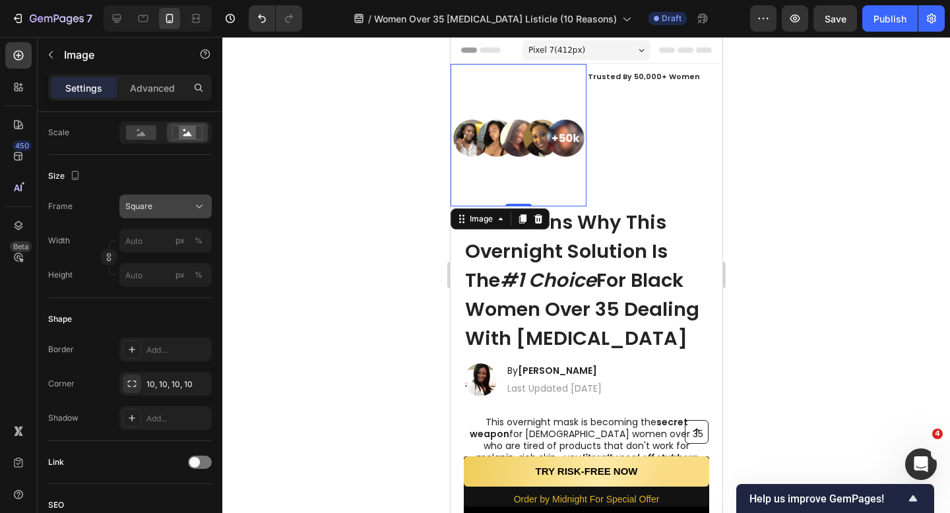
click at [163, 207] on div "Square" at bounding box center [157, 207] width 65 height 12
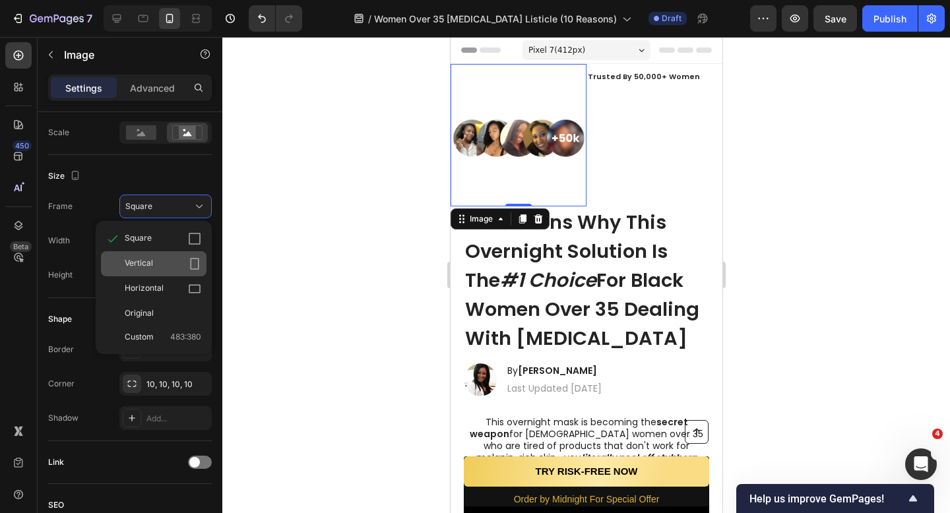
click at [158, 265] on div "Vertical" at bounding box center [163, 263] width 77 height 13
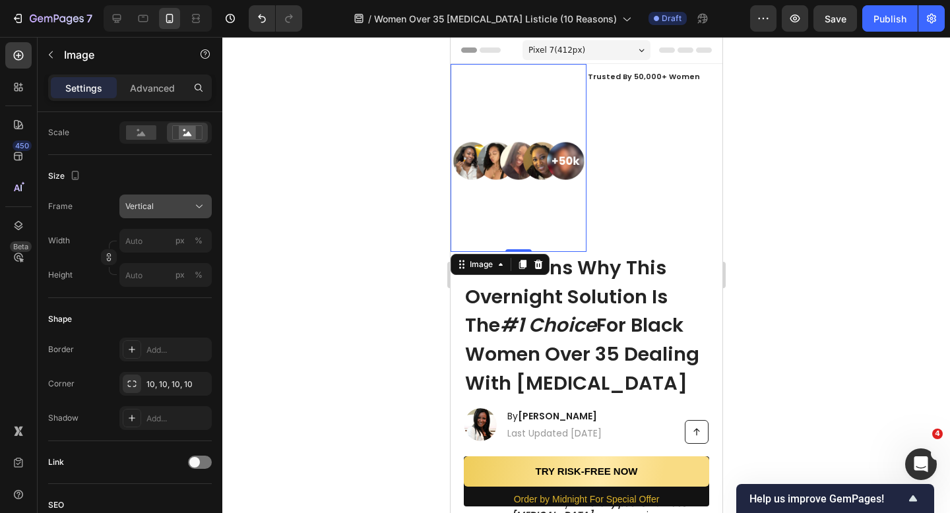
click at [166, 217] on button "Vertical" at bounding box center [165, 207] width 92 height 24
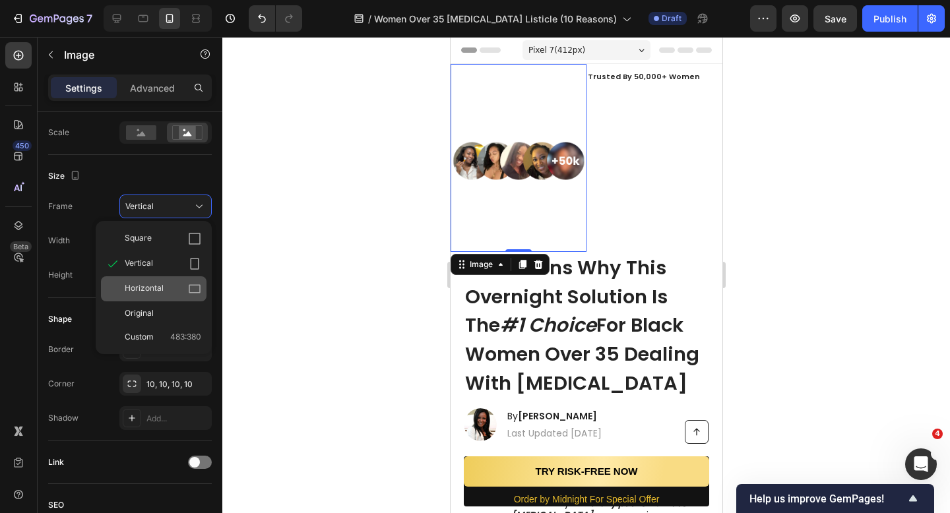
click at [166, 289] on div "Horizontal" at bounding box center [163, 288] width 77 height 13
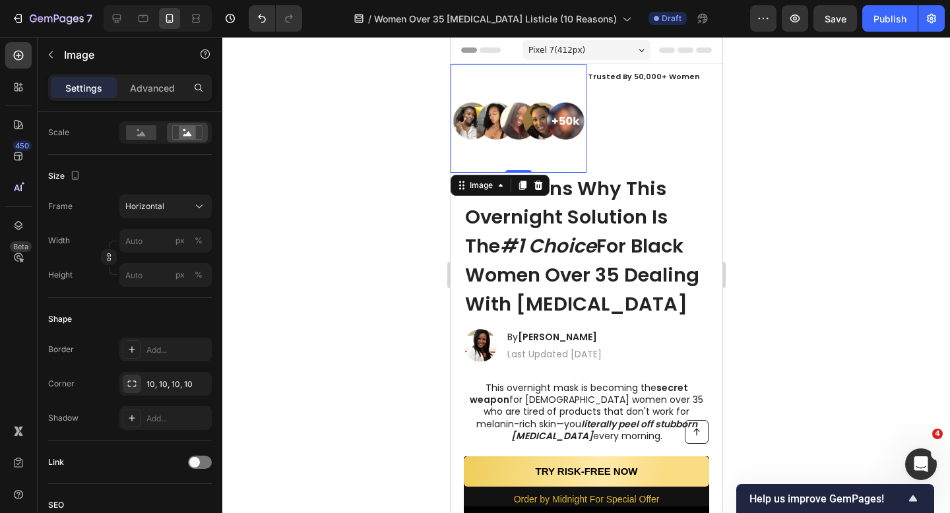
click at [172, 228] on div "Frame Horizontal Width px % Height px %" at bounding box center [130, 241] width 164 height 92
click at [172, 212] on div "Horizontal" at bounding box center [165, 206] width 80 height 13
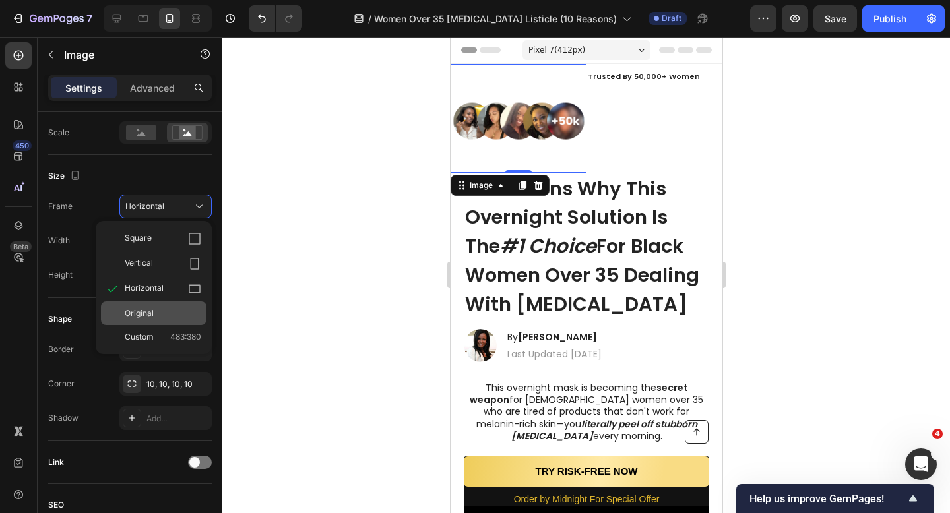
click at [161, 305] on div "Original" at bounding box center [154, 313] width 106 height 24
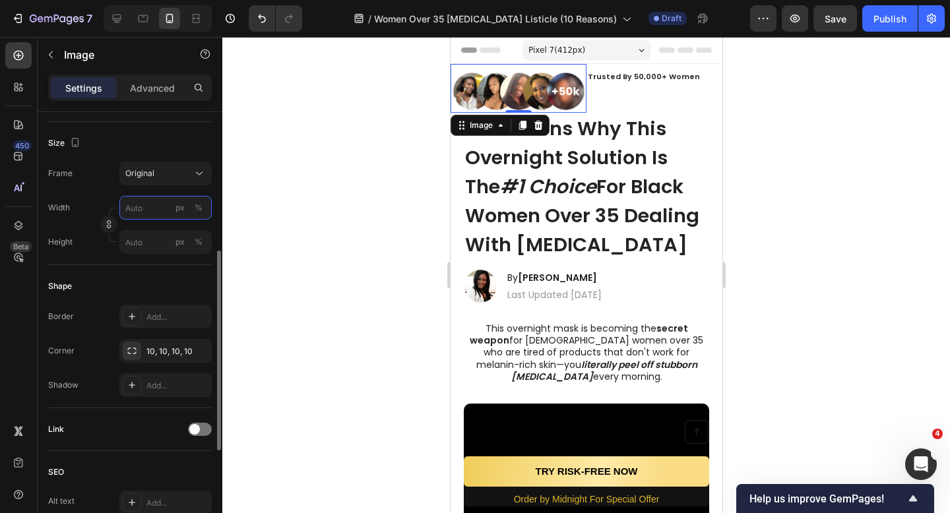
click at [158, 215] on input "px %" at bounding box center [165, 208] width 92 height 24
type input "1"
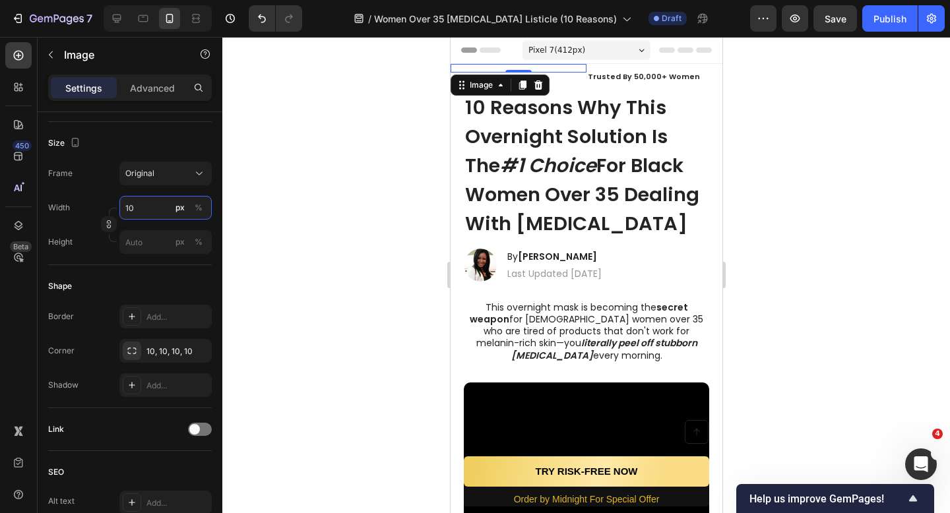
type input "10"
click at [239, 264] on div at bounding box center [586, 275] width 728 height 476
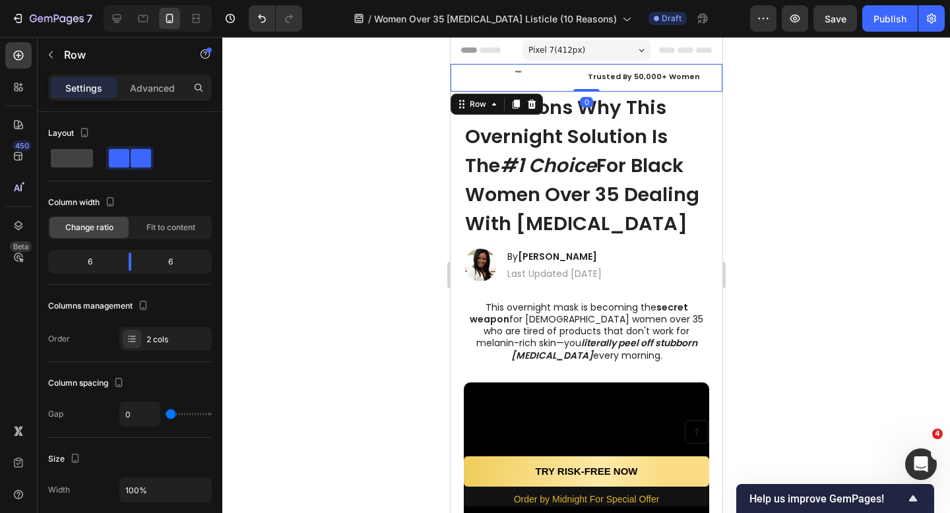
click at [515, 82] on div "Image" at bounding box center [518, 78] width 136 height 28
click at [520, 74] on div "Image" at bounding box center [518, 78] width 136 height 28
click at [522, 63] on div "Pixel 7 ( 412 px) iPhone 13 Mini iPhone 13 Pro iPhone 11 Pro Max iPhone 15 Pro …" at bounding box center [586, 51] width 128 height 26
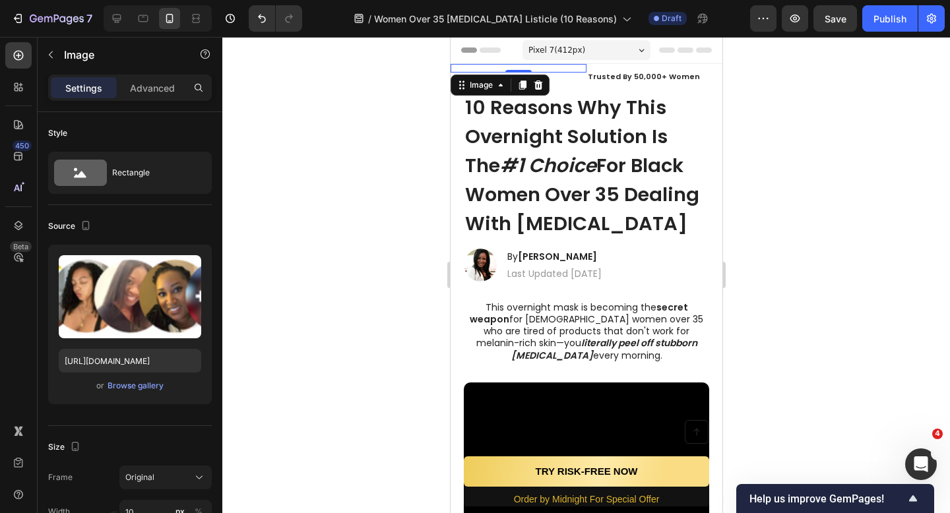
click at [521, 70] on div "Image 0" at bounding box center [518, 68] width 136 height 9
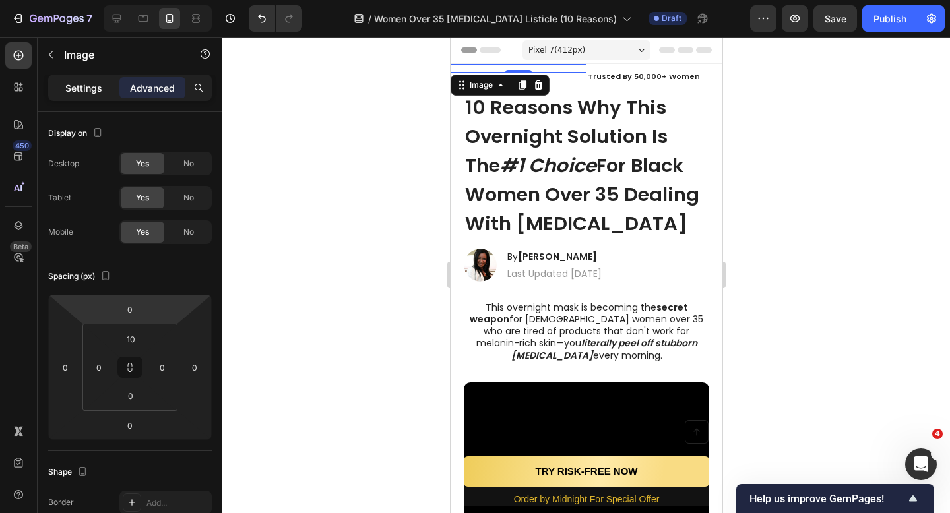
click at [87, 87] on p "Settings" at bounding box center [83, 88] width 37 height 14
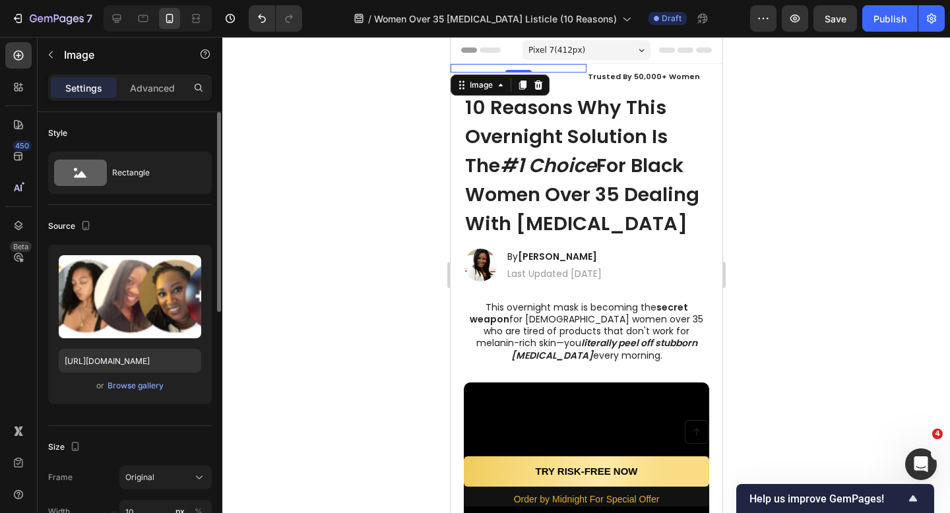
scroll to position [115, 0]
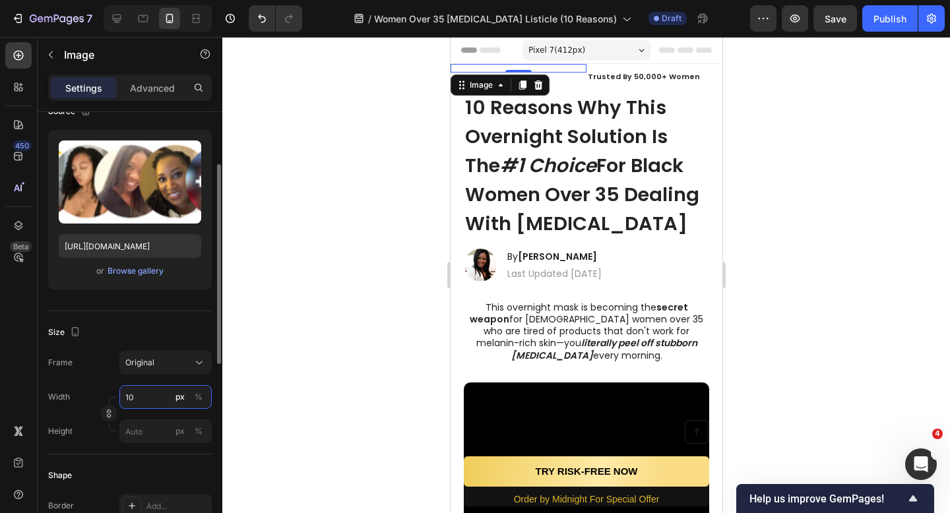
click at [154, 395] on input "10" at bounding box center [165, 397] width 92 height 24
type input "100"
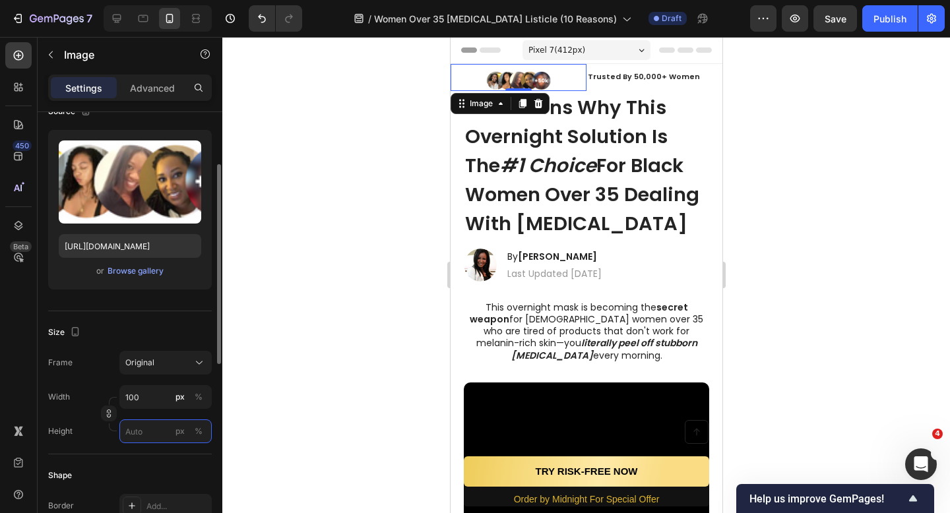
click at [148, 429] on input "px %" at bounding box center [165, 432] width 92 height 24
type input "1"
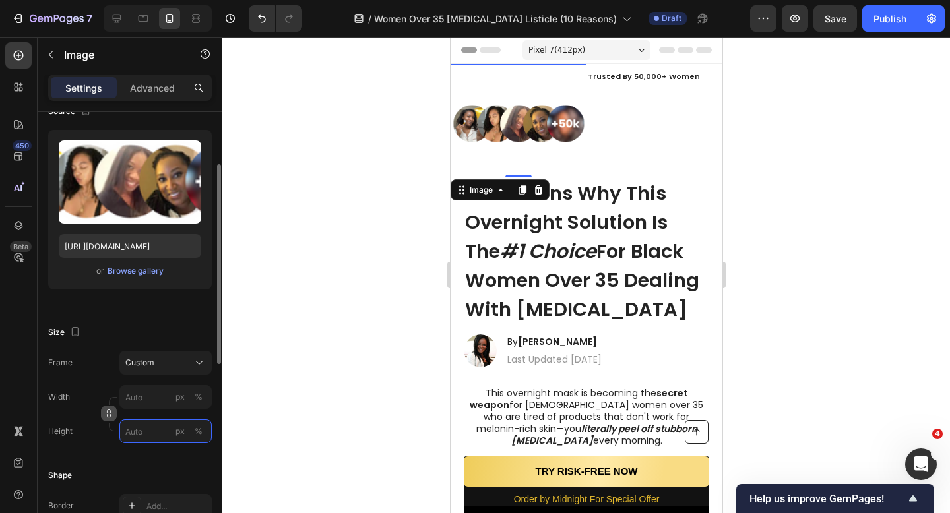
type input "1"
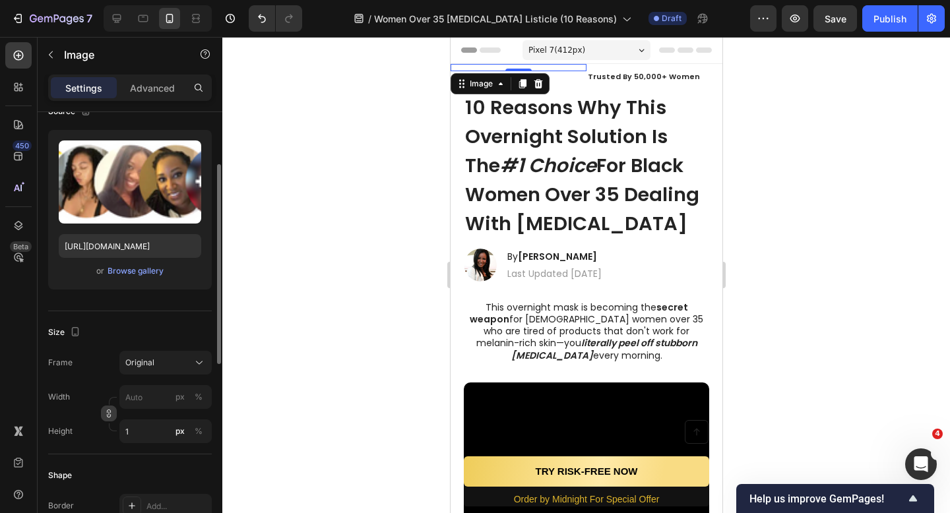
click at [109, 415] on icon "button" at bounding box center [109, 414] width 1 height 4
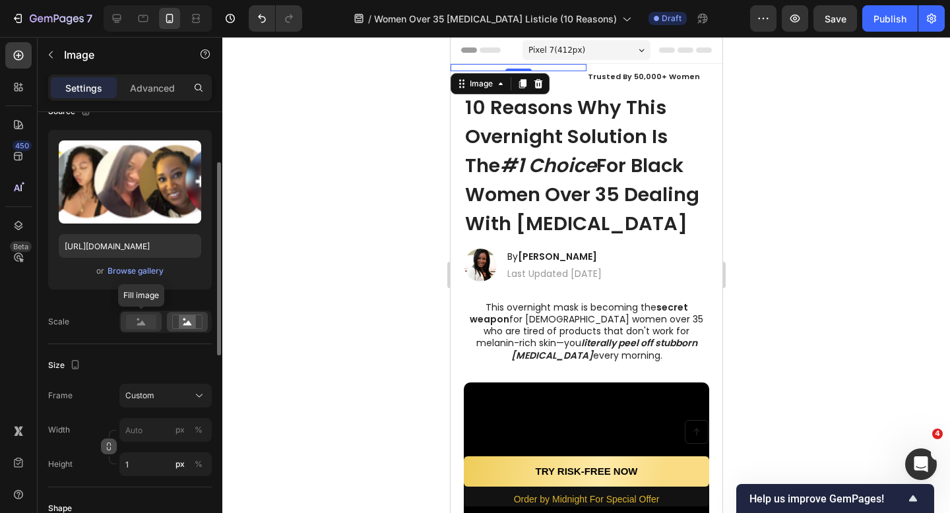
click at [137, 326] on rect at bounding box center [141, 322] width 30 height 15
click at [149, 369] on div "Size" at bounding box center [130, 365] width 164 height 21
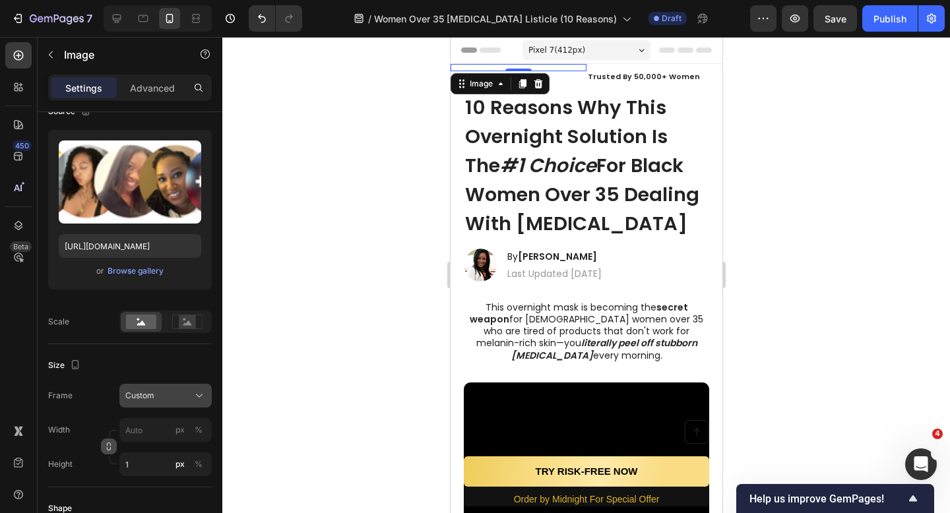
click at [158, 392] on div "Custom" at bounding box center [157, 396] width 65 height 12
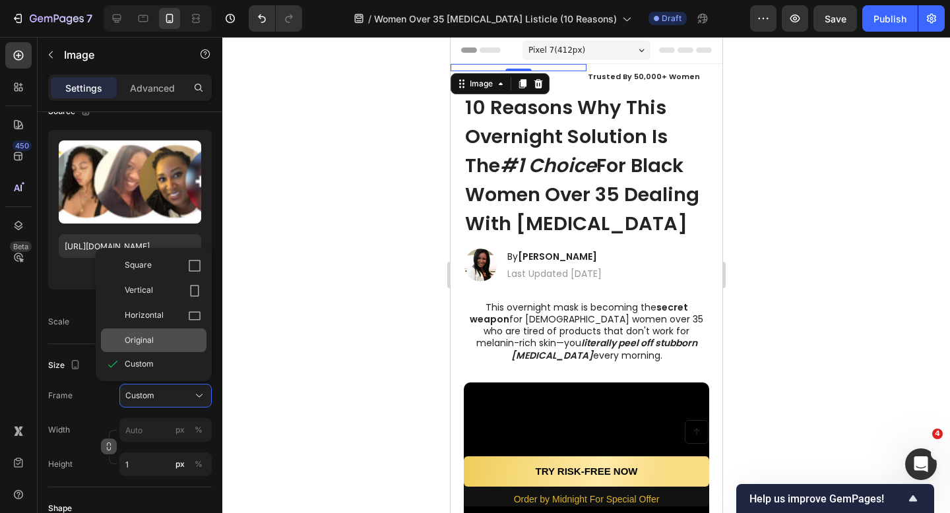
click at [163, 337] on div "Original" at bounding box center [163, 340] width 77 height 12
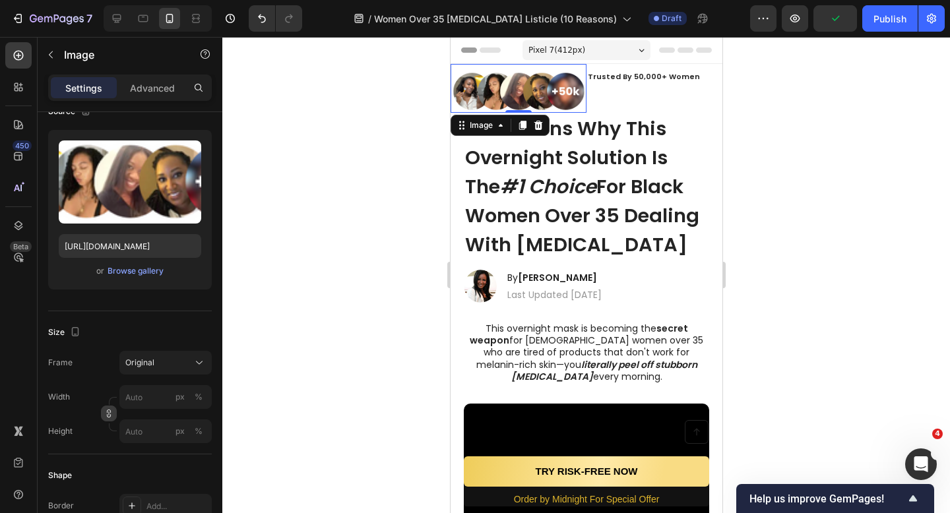
click at [110, 413] on icon "button" at bounding box center [108, 413] width 9 height 9
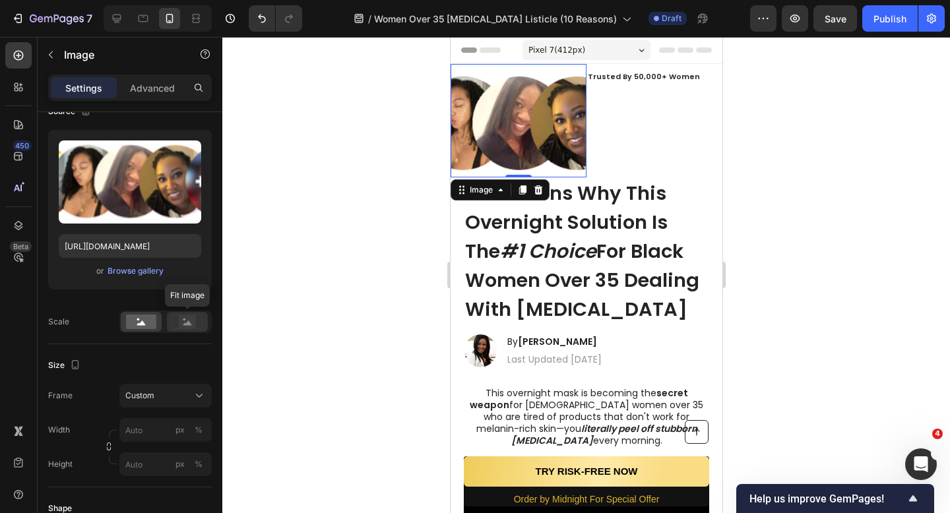
click at [180, 324] on rect at bounding box center [187, 321] width 17 height 13
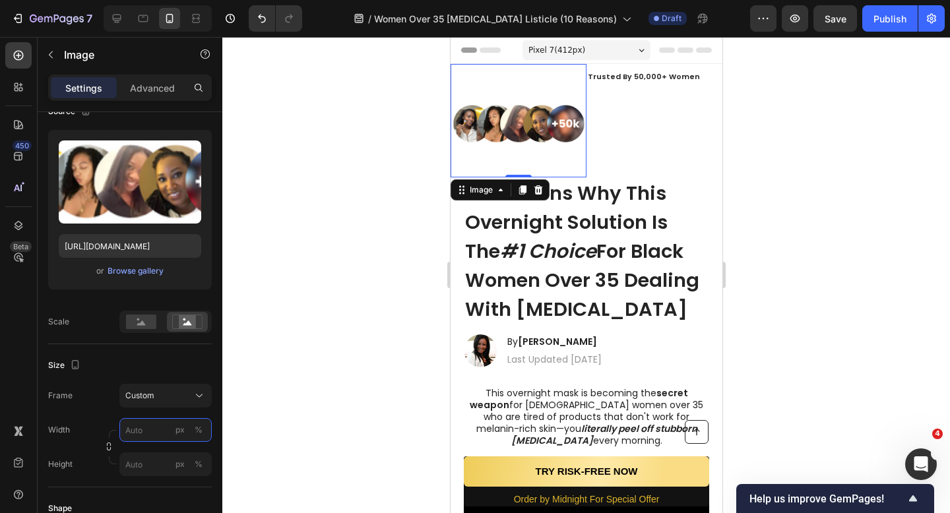
click at [154, 425] on input "px %" at bounding box center [165, 430] width 92 height 24
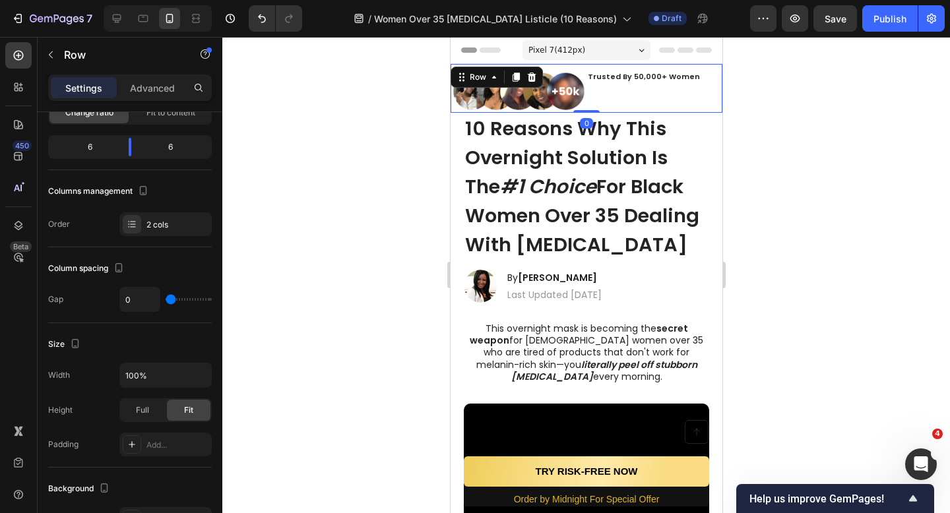
click at [602, 92] on div "⁠⁠⁠⁠⁠⁠⁠ Trusted By 50,000+ Women Heading" at bounding box center [654, 88] width 136 height 49
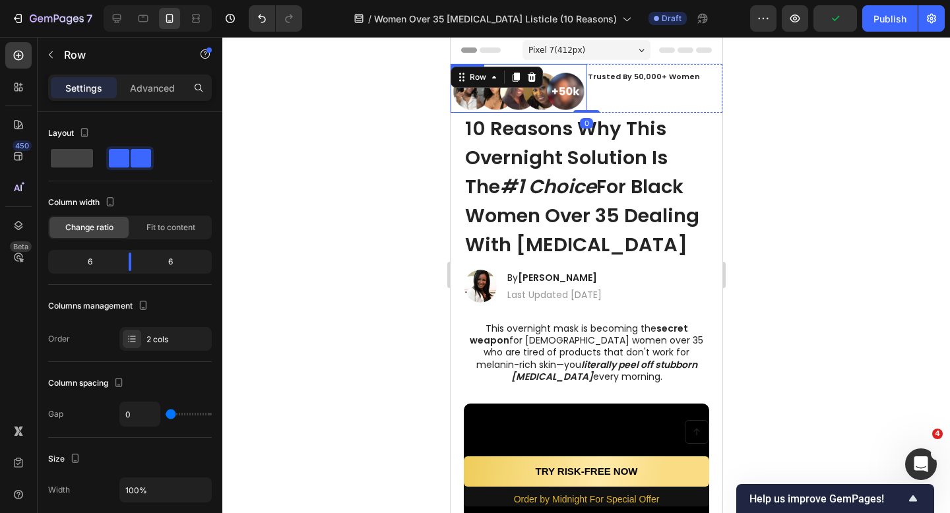
click at [577, 102] on img at bounding box center [518, 92] width 136 height 42
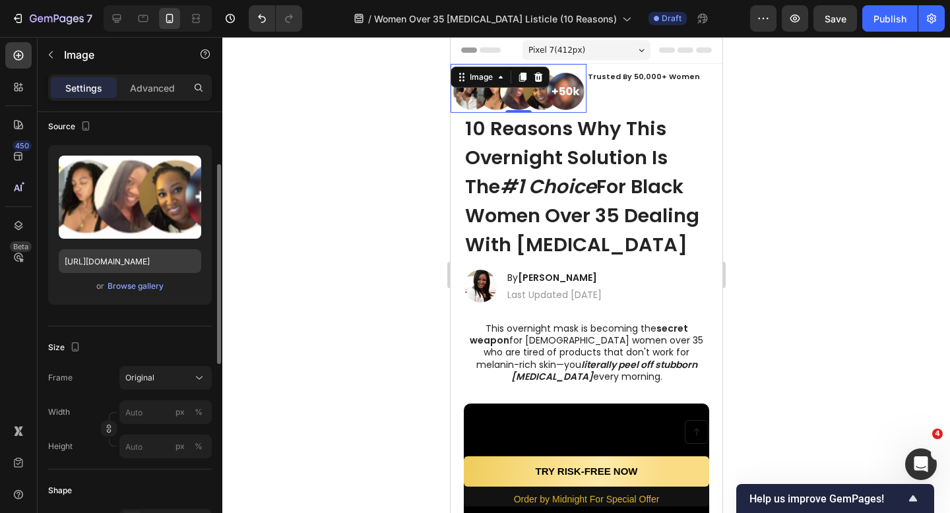
scroll to position [104, 0]
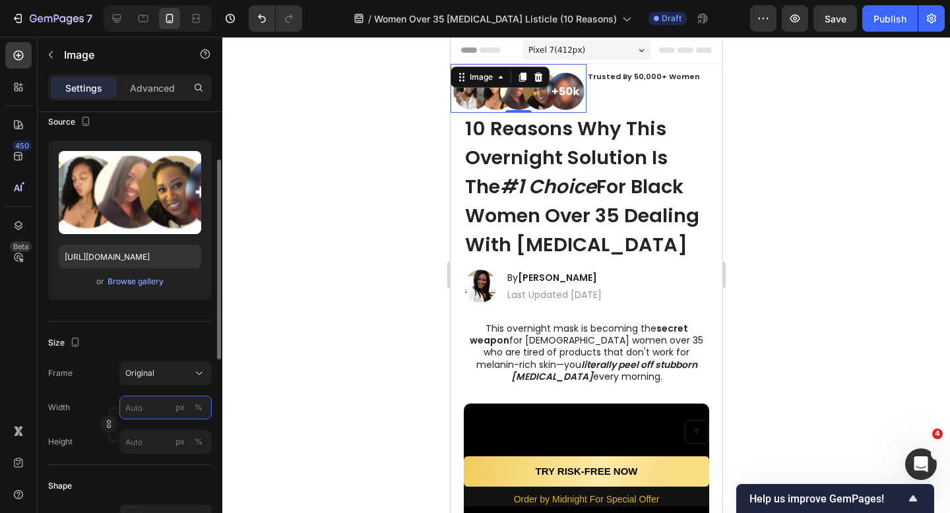
click at [150, 413] on input "px %" at bounding box center [165, 408] width 92 height 24
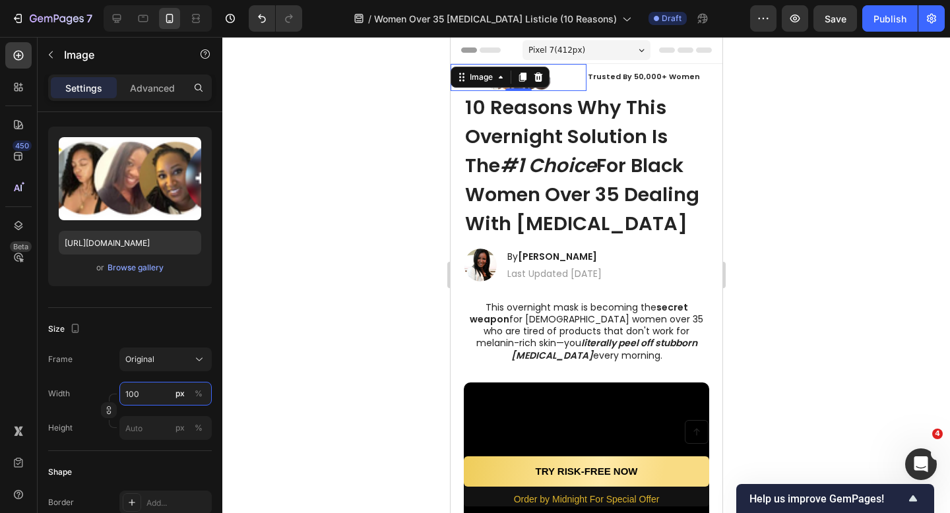
type input "100"
click at [311, 348] on div at bounding box center [586, 275] width 728 height 476
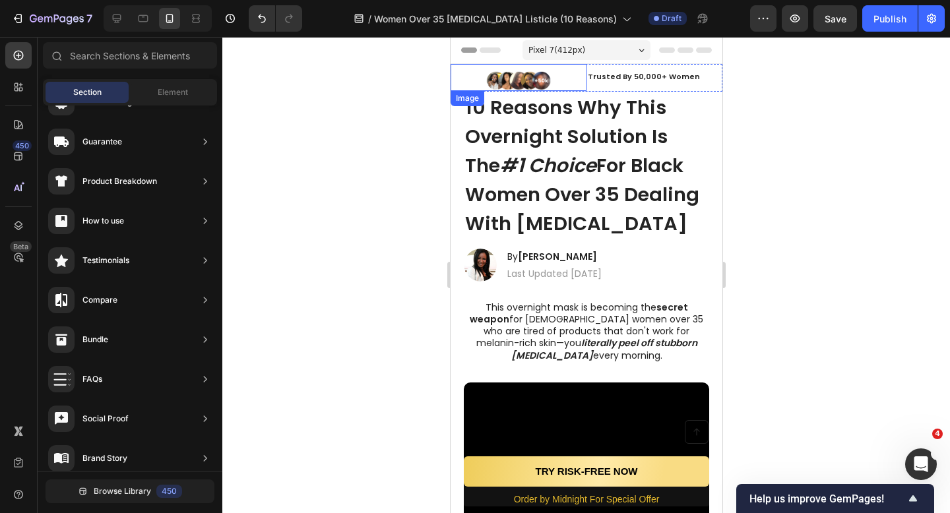
click at [513, 81] on img at bounding box center [518, 81] width 66 height 20
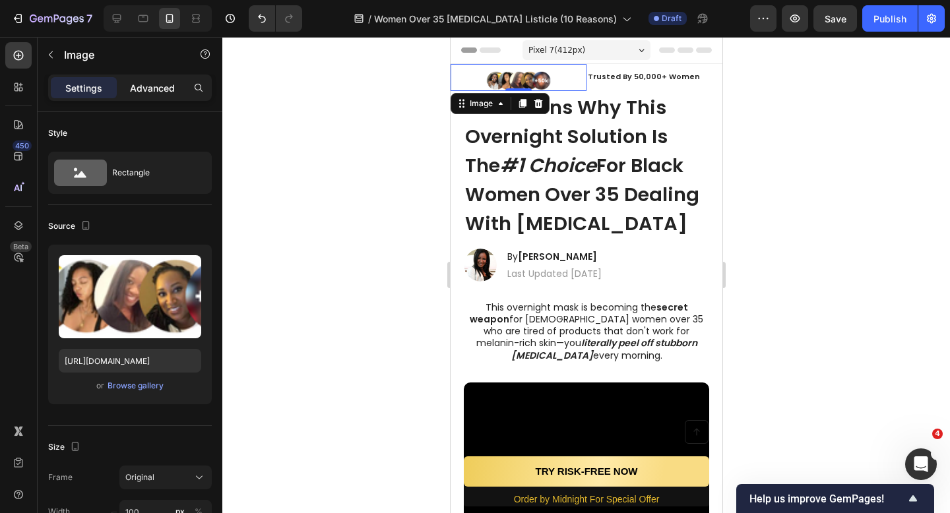
click at [150, 92] on p "Advanced" at bounding box center [152, 88] width 45 height 14
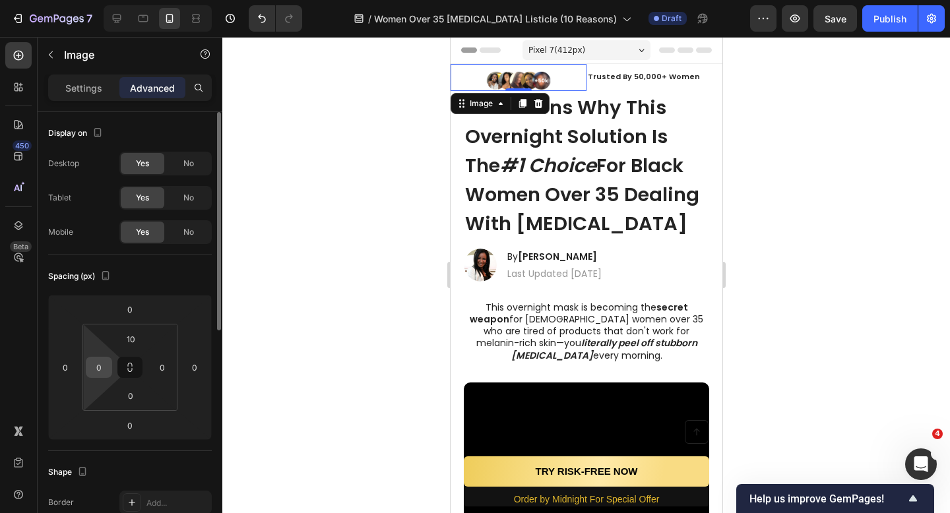
click at [100, 367] on input "0" at bounding box center [99, 368] width 20 height 20
type input "100"
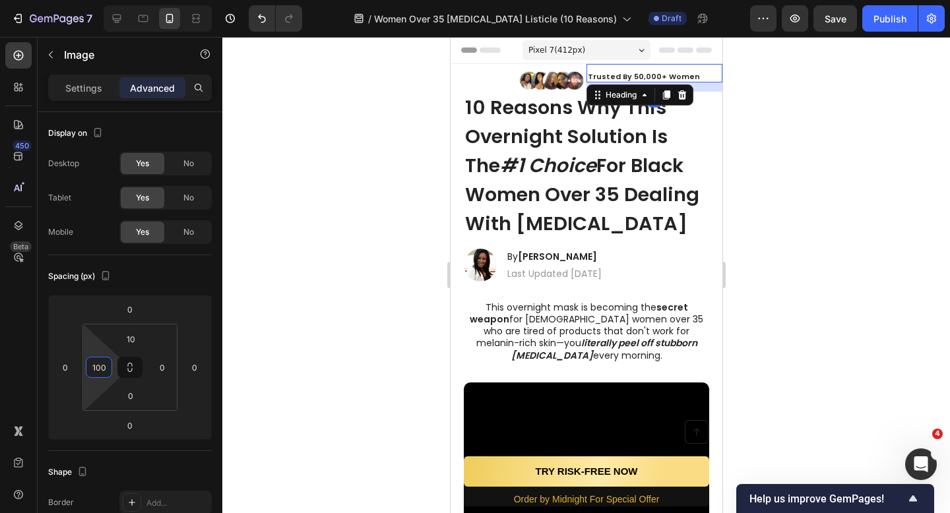
click at [618, 80] on strong "Trusted By 50,000+ Women" at bounding box center [643, 76] width 112 height 11
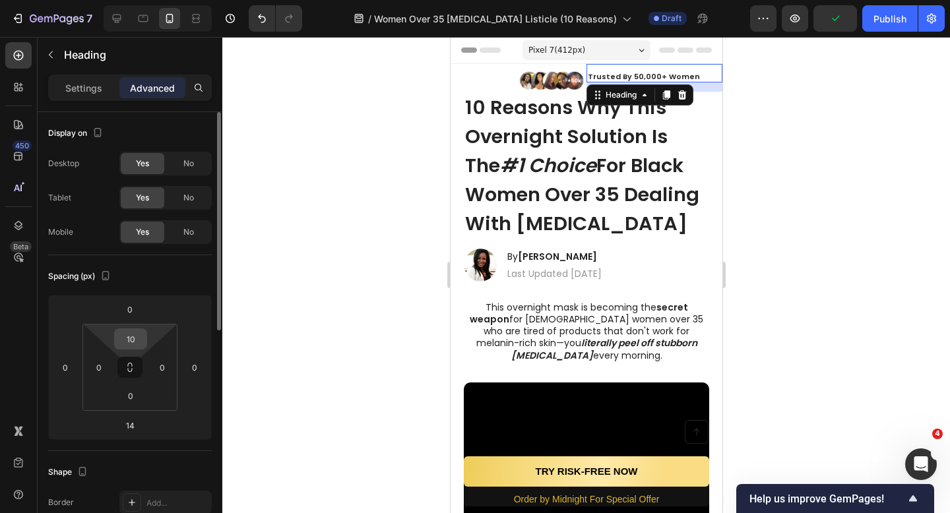
click at [135, 338] on input "10" at bounding box center [130, 339] width 26 height 20
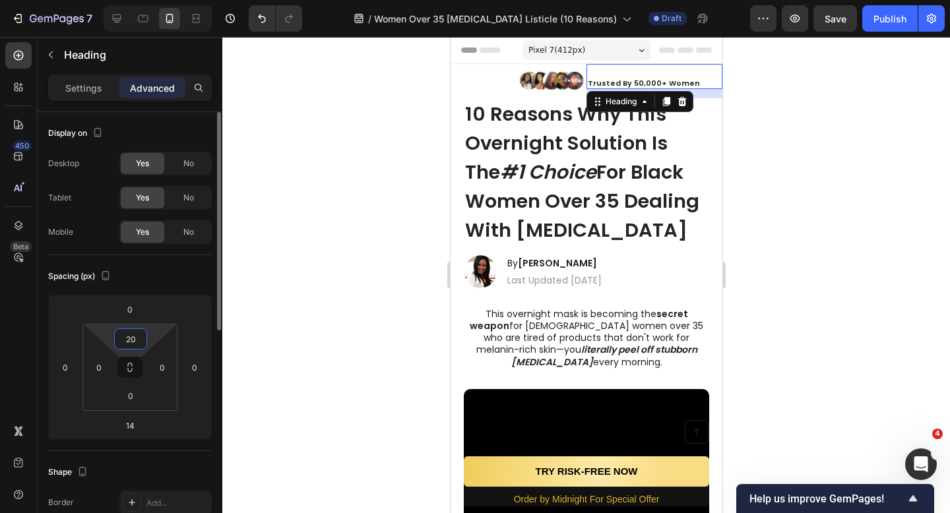
type input "20"
click at [204, 272] on div "Spacing (px)" at bounding box center [130, 276] width 164 height 21
click at [267, 247] on div at bounding box center [586, 275] width 728 height 476
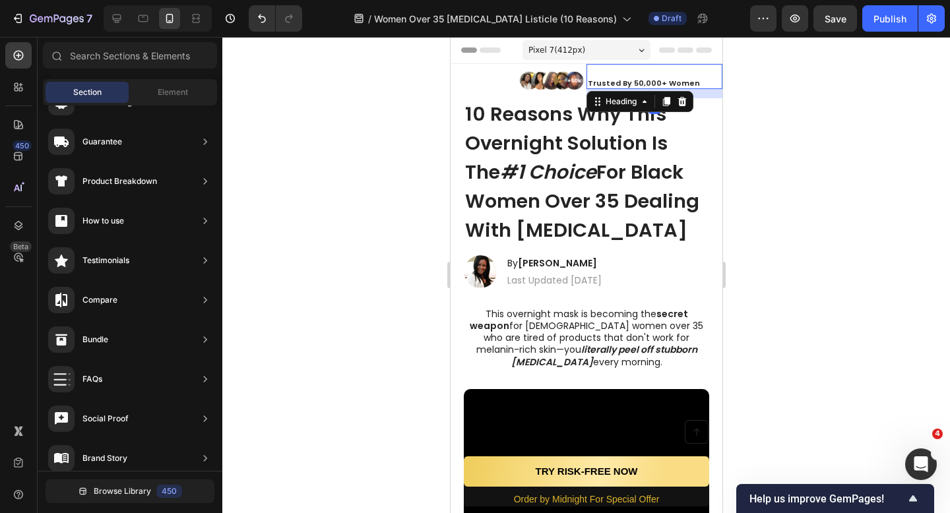
click at [684, 83] on strong "Trusted By 50,000+ Women" at bounding box center [643, 83] width 112 height 11
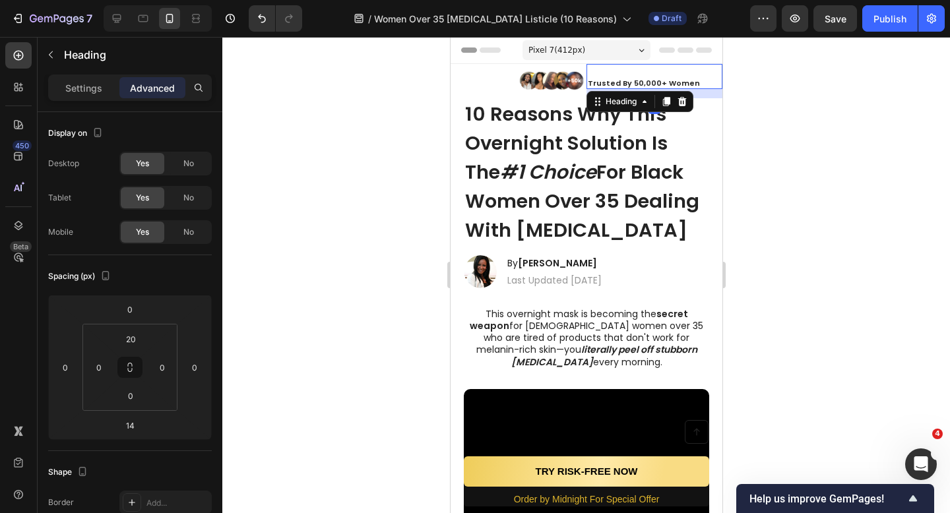
click at [768, 105] on div at bounding box center [586, 275] width 728 height 476
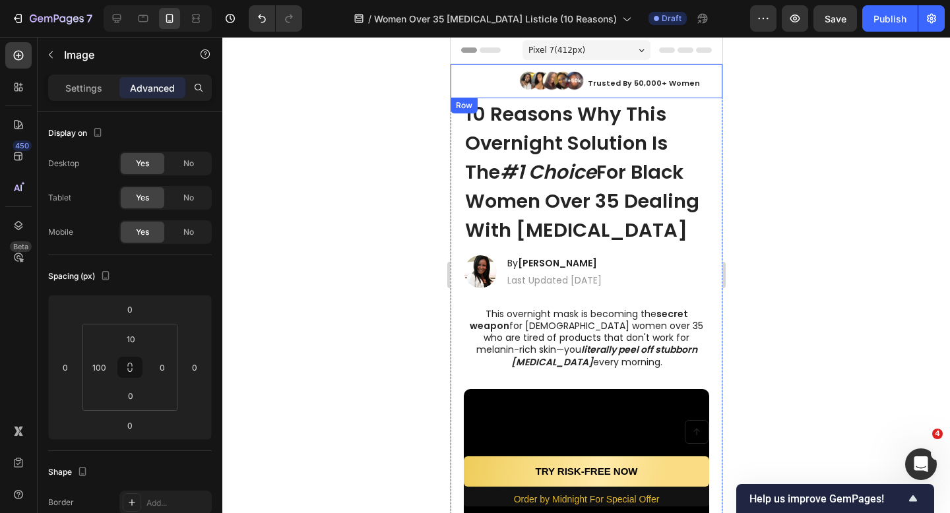
click at [516, 88] on div "Image" at bounding box center [518, 77] width 136 height 27
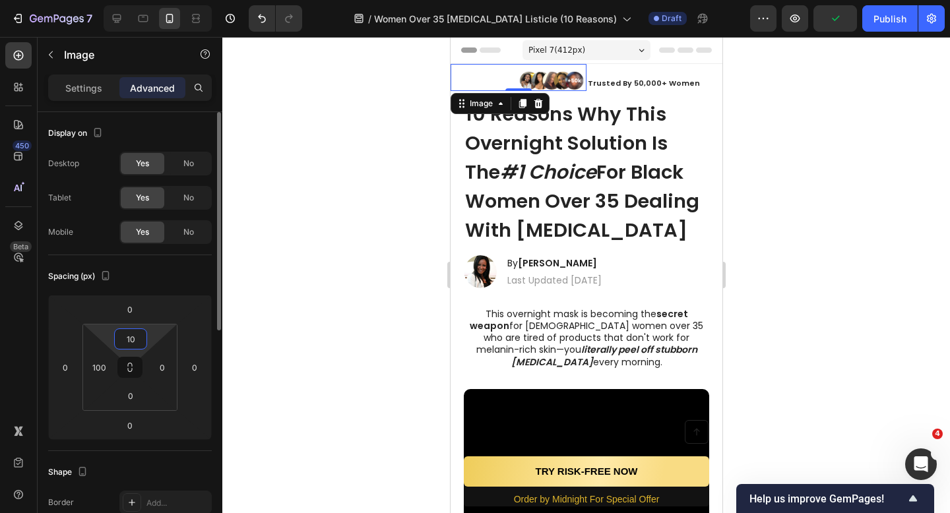
click at [141, 336] on input "10" at bounding box center [130, 339] width 26 height 20
type input "10"
click at [605, 82] on strong "Trusted By 50,000+ Women" at bounding box center [643, 83] width 112 height 11
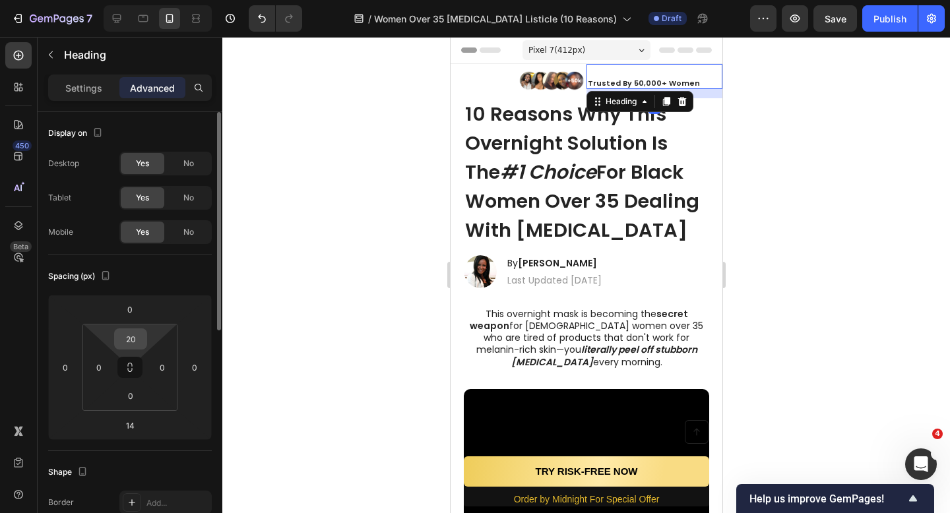
click at [139, 344] on input "20" at bounding box center [130, 339] width 26 height 20
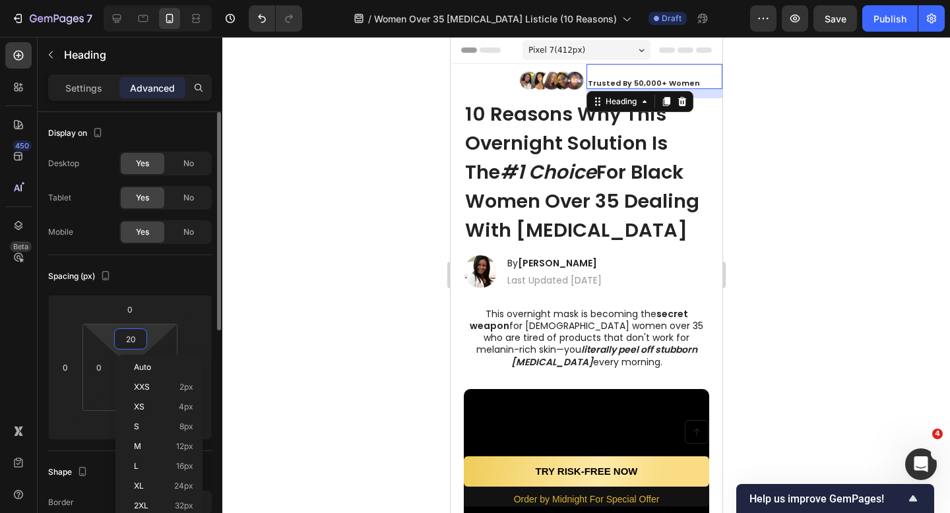
click at [142, 342] on input "20" at bounding box center [130, 339] width 26 height 20
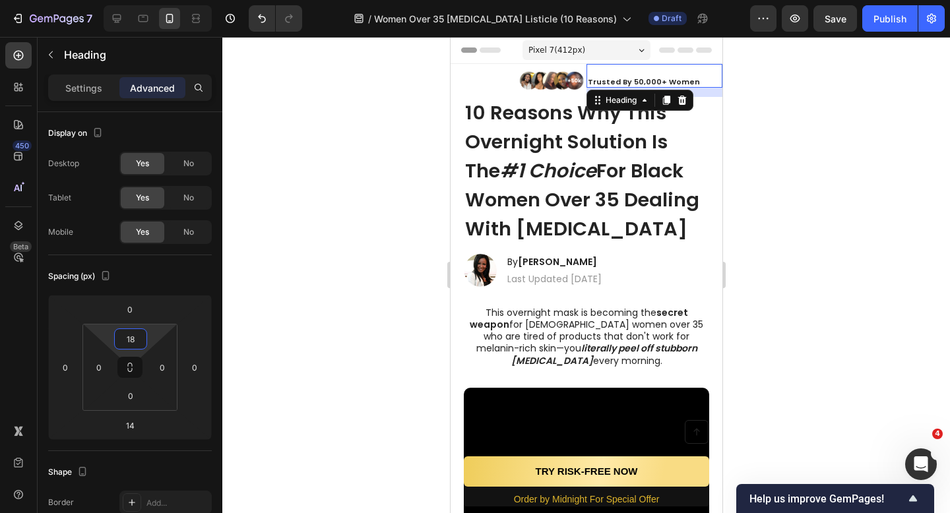
type input "18"
click at [295, 265] on div at bounding box center [586, 275] width 728 height 476
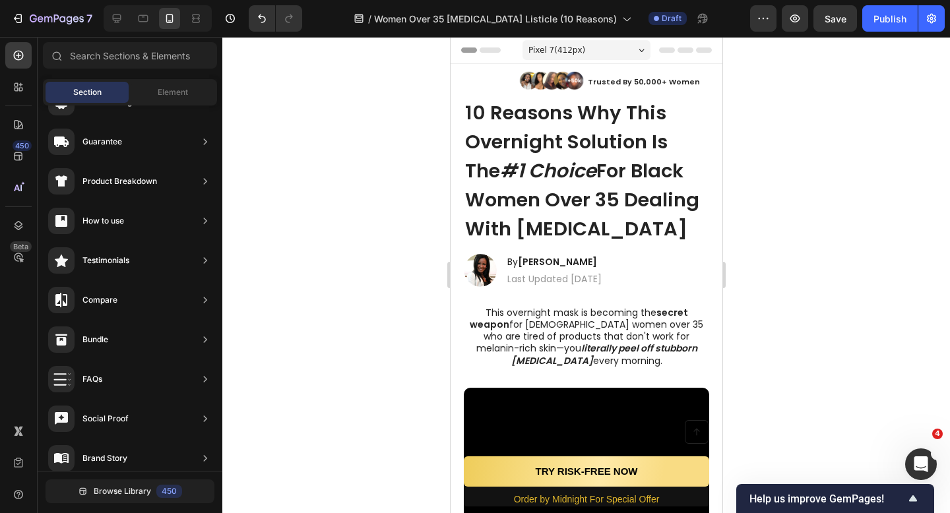
click at [859, 45] on div at bounding box center [586, 275] width 728 height 476
click at [786, 164] on div at bounding box center [586, 275] width 728 height 476
click at [620, 86] on strong "Trusted By 50,000+ Women" at bounding box center [643, 82] width 112 height 11
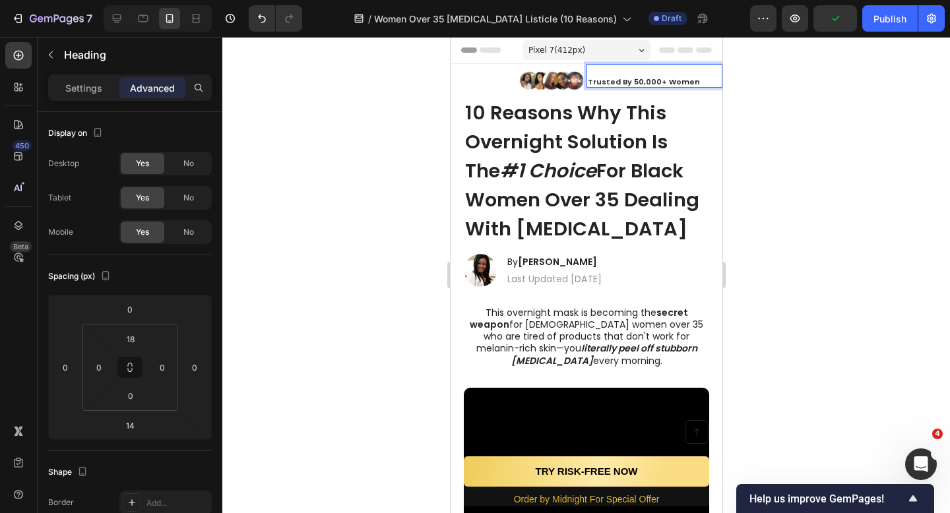
click at [623, 80] on strong "Trusted By 50,000+ Women" at bounding box center [643, 82] width 112 height 11
click at [630, 82] on strong "Trusted By 50,000+ Women" at bounding box center [643, 82] width 112 height 11
click at [387, 166] on div at bounding box center [586, 275] width 728 height 476
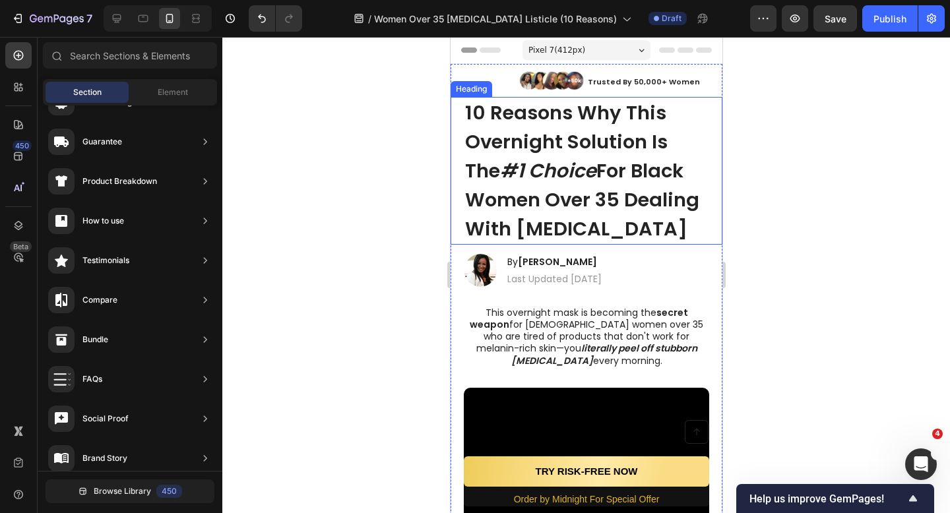
click at [625, 101] on strong "10 Reasons Why This Overnight Solution Is The" at bounding box center [565, 142] width 203 height 84
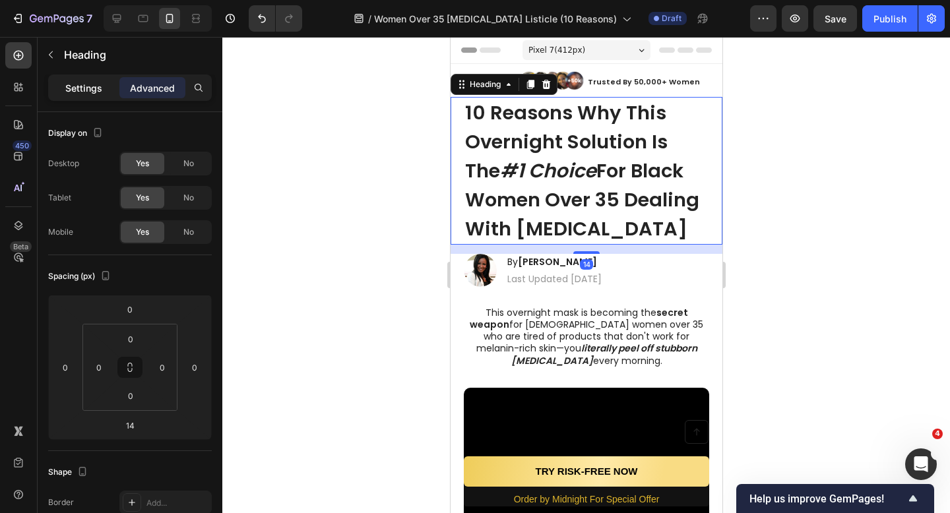
click at [87, 92] on p "Settings" at bounding box center [83, 88] width 37 height 14
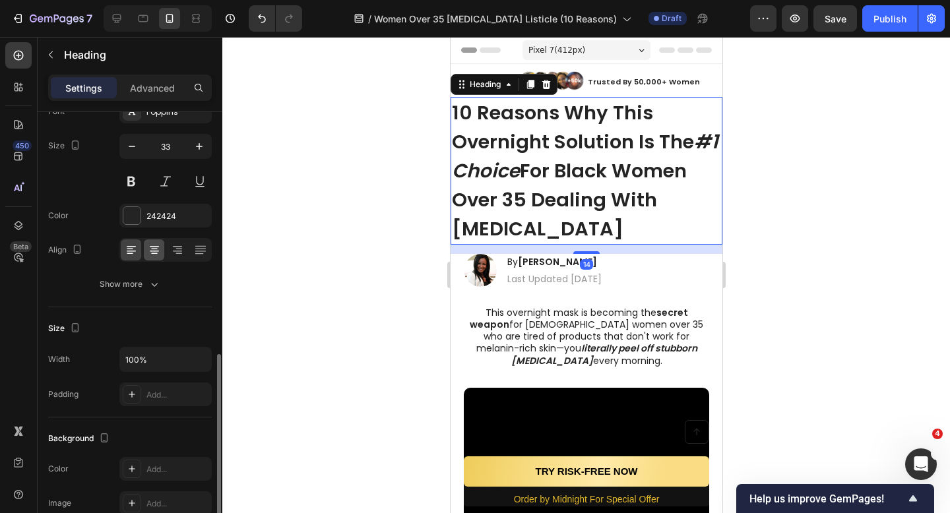
scroll to position [219, 0]
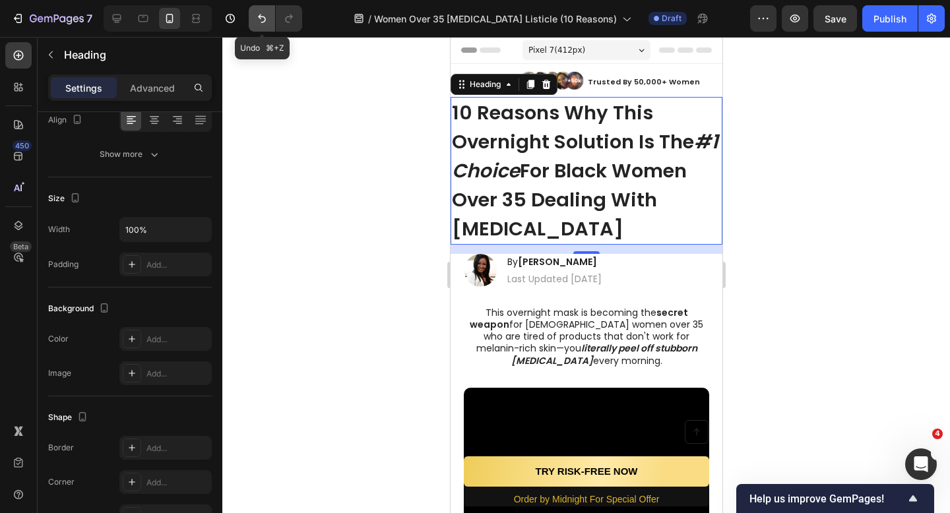
click at [257, 15] on icon "Undo/Redo" at bounding box center [261, 18] width 13 height 13
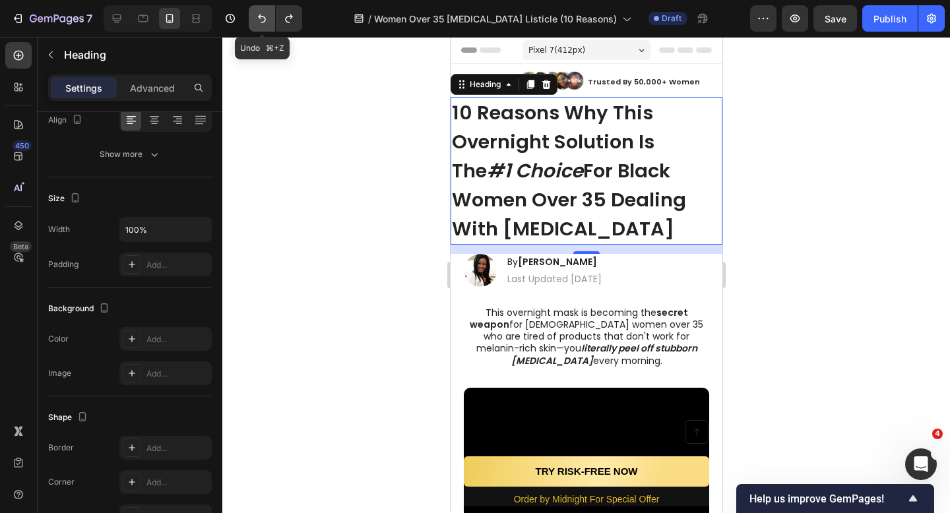
click at [257, 15] on icon "Undo/Redo" at bounding box center [261, 18] width 13 height 13
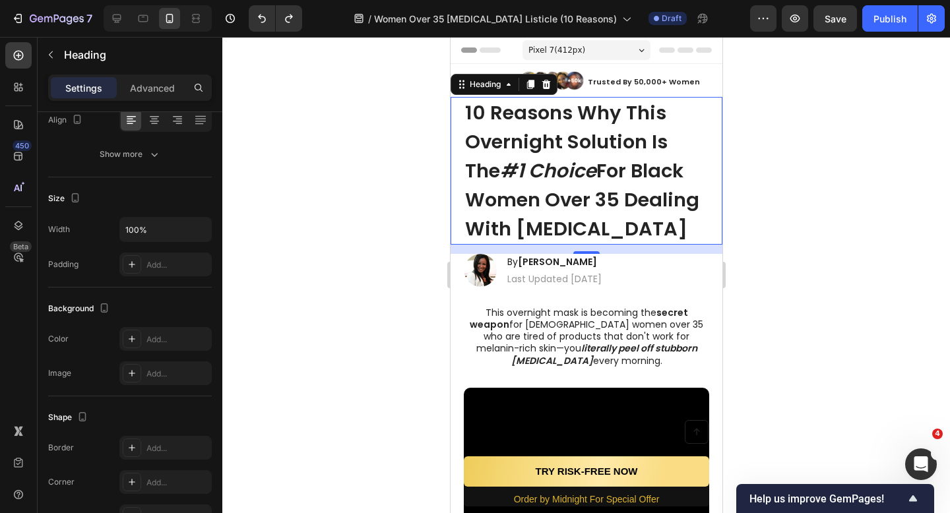
click at [330, 119] on div at bounding box center [586, 275] width 728 height 476
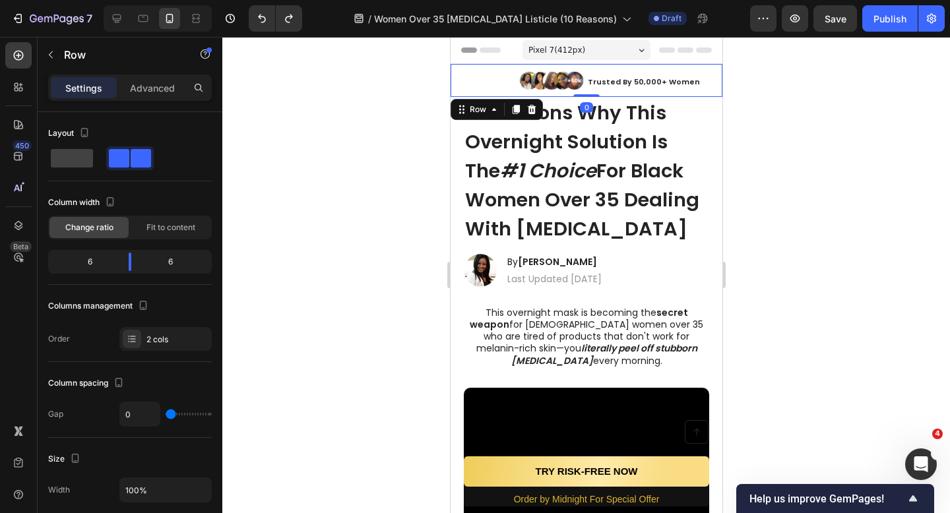
click at [612, 94] on div "⁠⁠⁠⁠⁠⁠⁠ Trusted By 50,000+ Women Heading" at bounding box center [654, 80] width 136 height 33
click at [156, 88] on p "Advanced" at bounding box center [152, 88] width 45 height 14
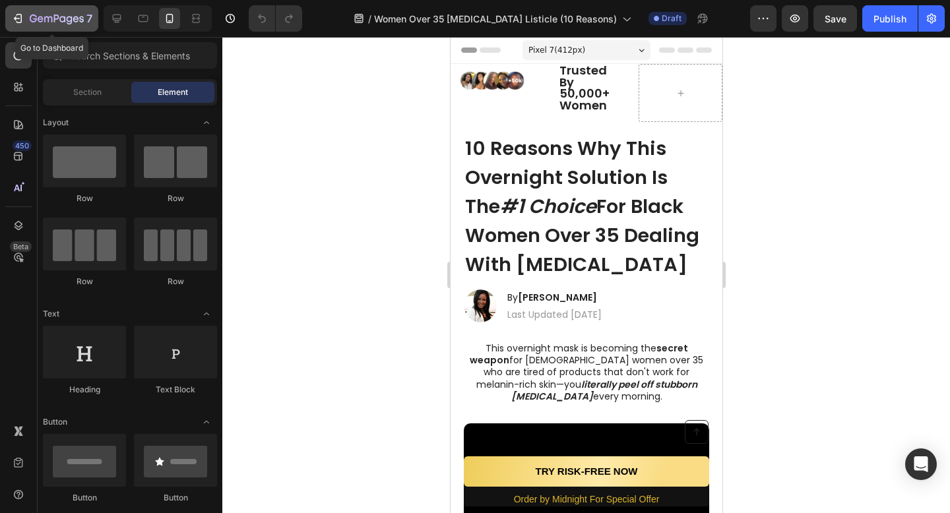
click at [11, 30] on button "7" at bounding box center [51, 18] width 93 height 26
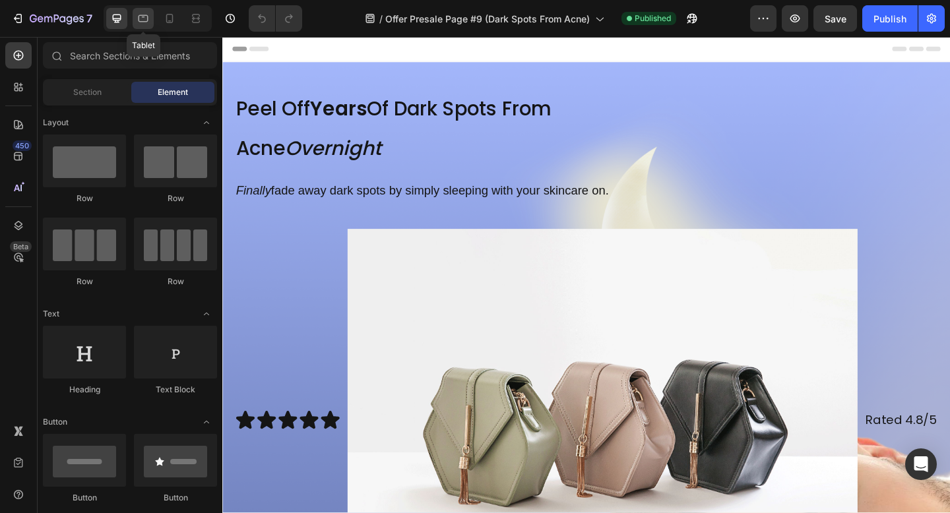
click at [150, 14] on div at bounding box center [143, 18] width 21 height 21
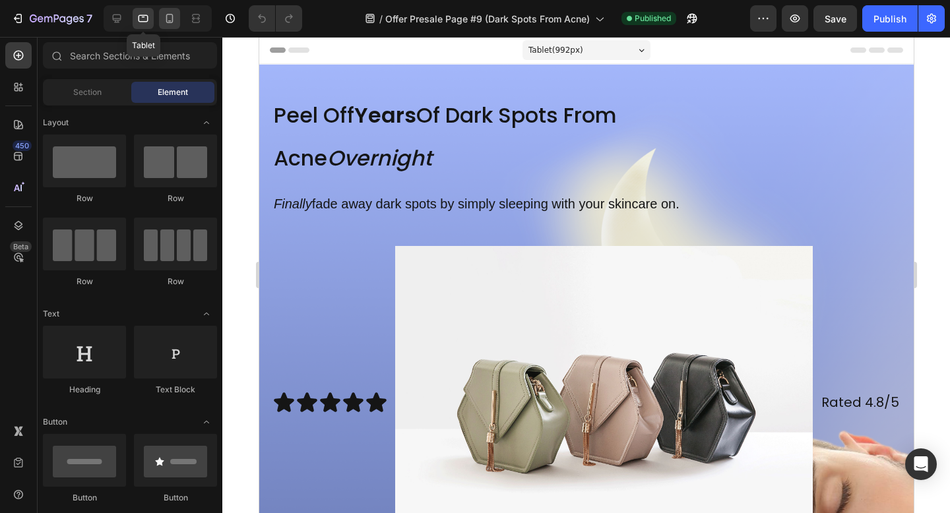
click at [168, 15] on icon at bounding box center [169, 18] width 13 height 13
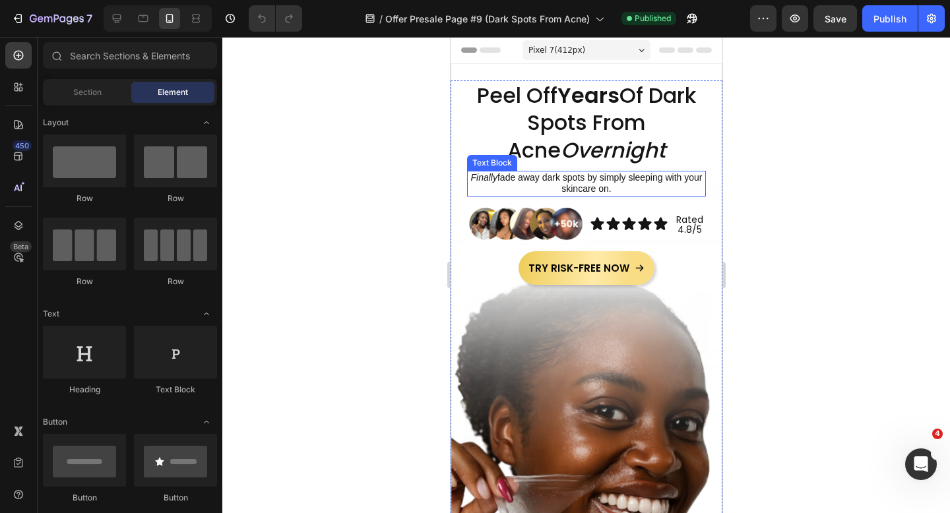
click at [533, 185] on p "Finally fade away dark spots by simply sleeping with your skincare on." at bounding box center [586, 183] width 236 height 23
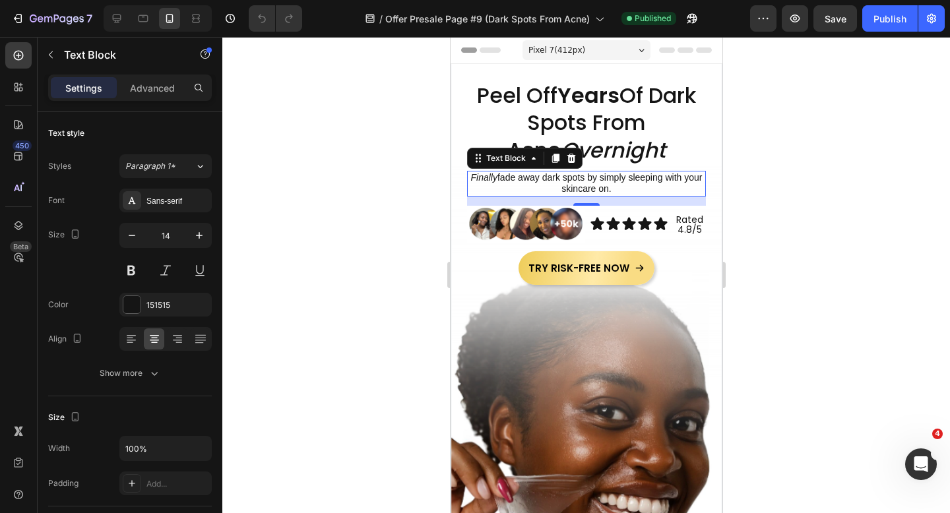
click at [334, 191] on div at bounding box center [586, 275] width 728 height 476
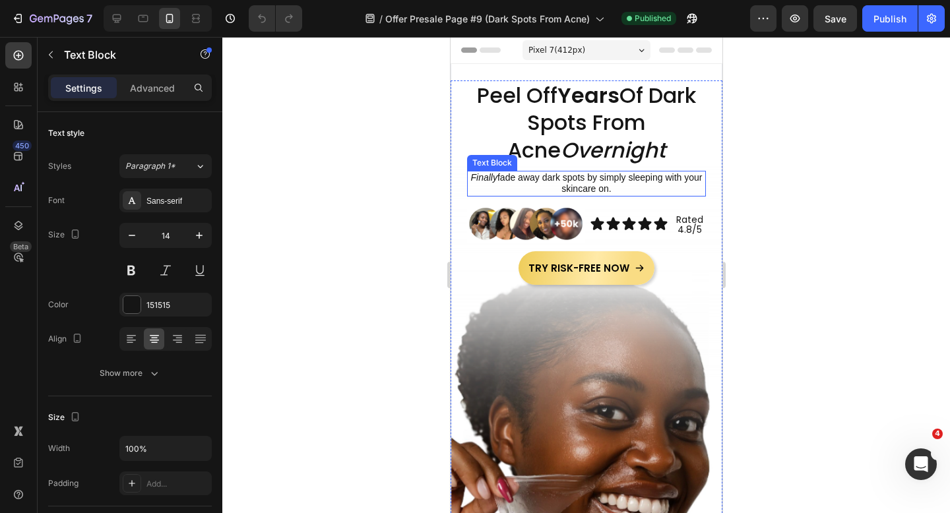
click at [532, 185] on p "Finally fade away dark spots by simply sleeping with your skincare on." at bounding box center [586, 183] width 236 height 23
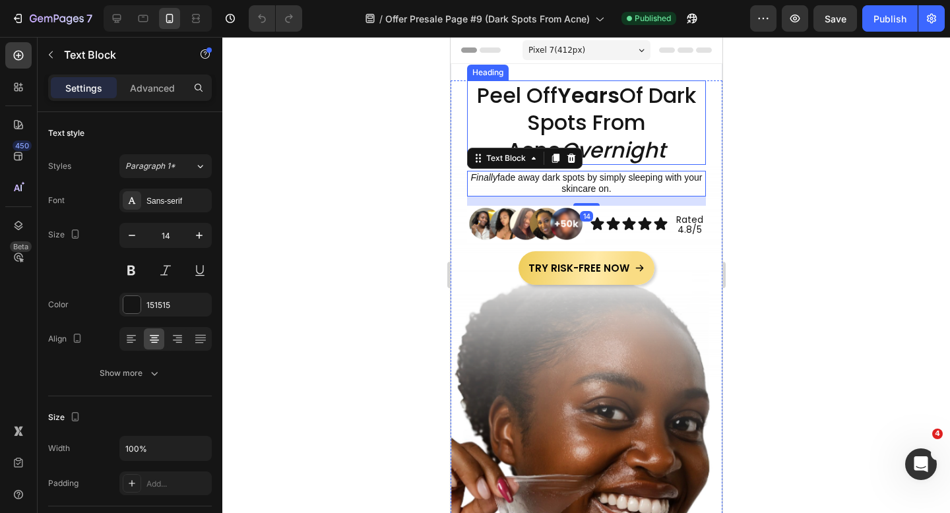
click at [565, 109] on span "Peel Off Years Of Dark Spots From Acne Overnight" at bounding box center [585, 122] width 219 height 84
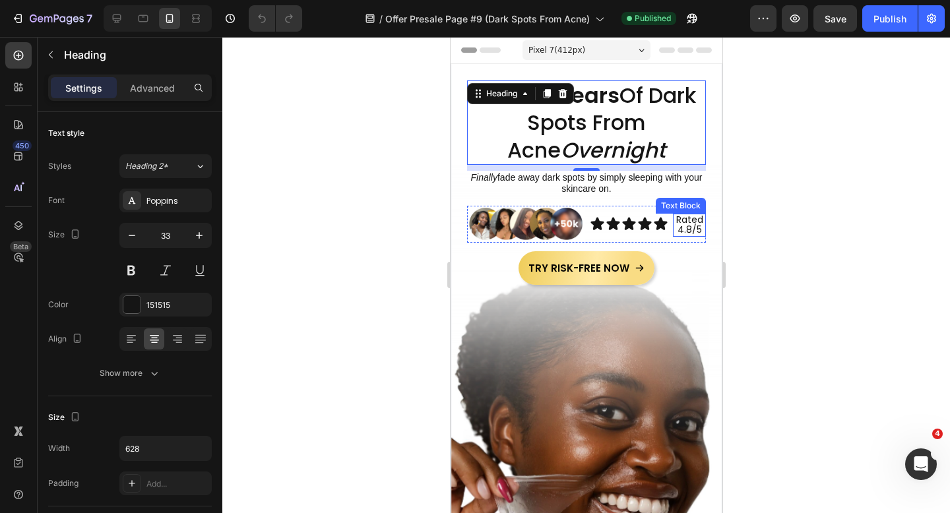
click at [696, 228] on p "Rated 4.8/5" at bounding box center [689, 225] width 30 height 20
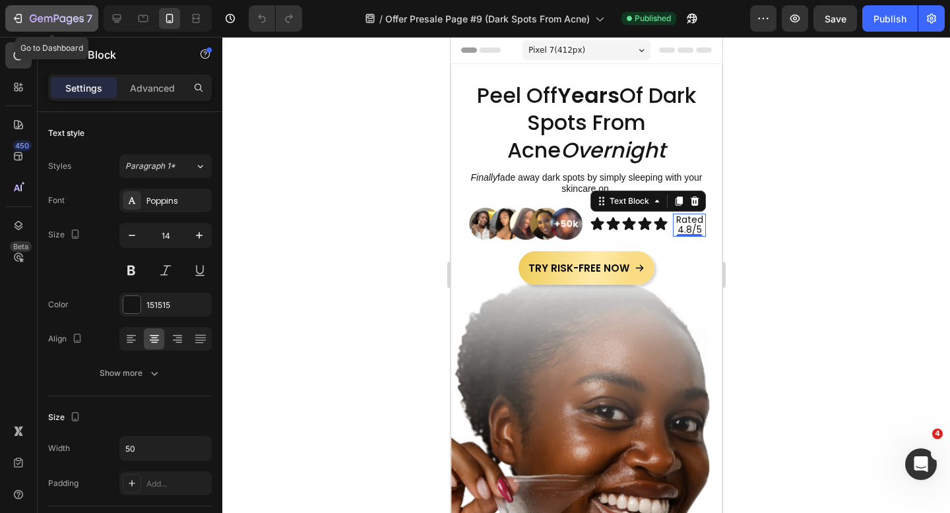
click at [27, 24] on div "7" at bounding box center [51, 19] width 81 height 16
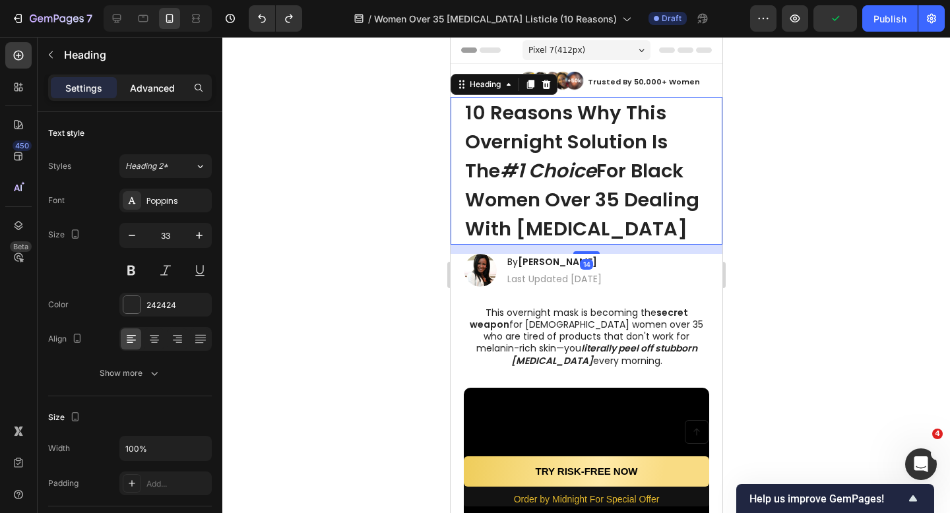
click at [157, 96] on div "Advanced" at bounding box center [152, 87] width 66 height 21
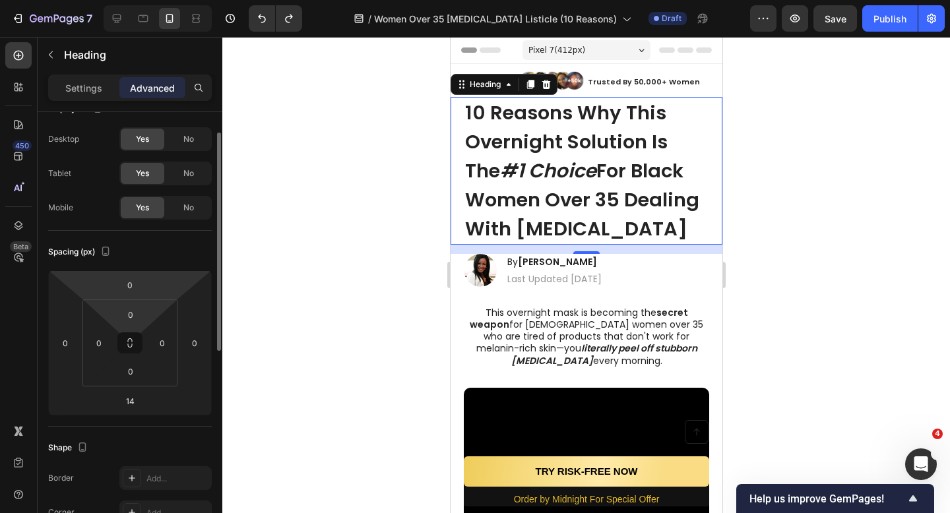
scroll to position [31, 0]
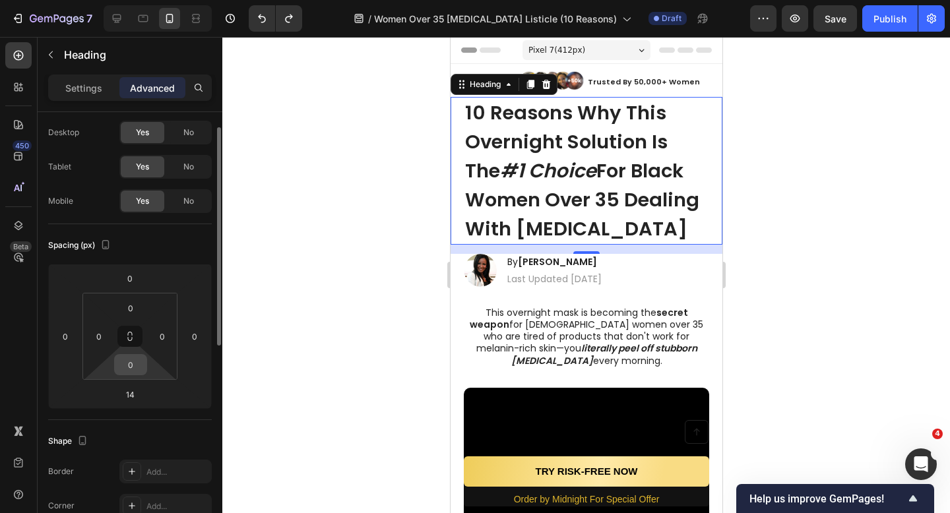
click at [139, 359] on input "0" at bounding box center [130, 365] width 26 height 20
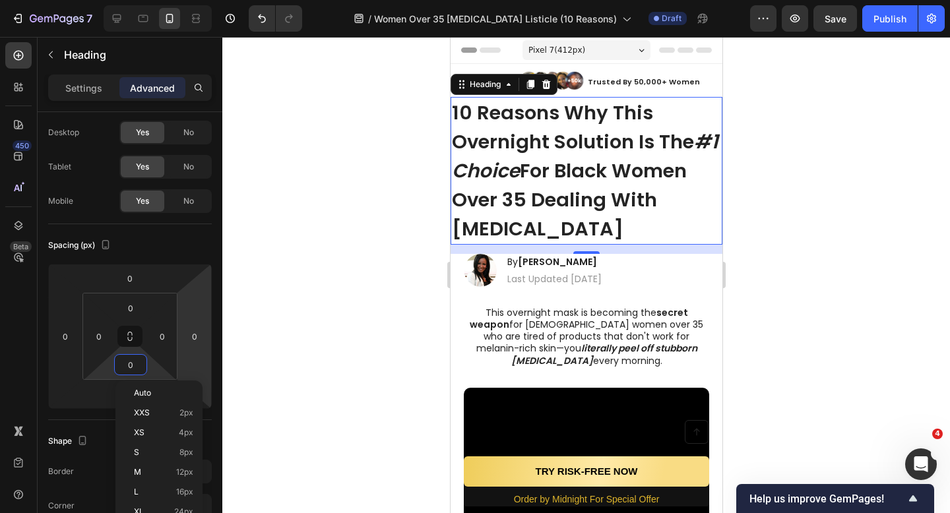
click at [273, 311] on div at bounding box center [586, 275] width 728 height 476
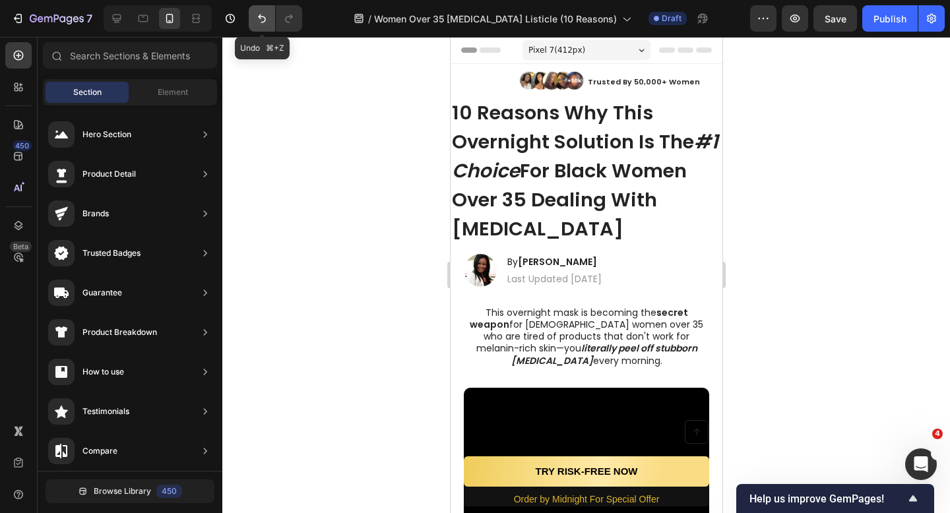
click at [258, 19] on icon "Undo/Redo" at bounding box center [261, 18] width 13 height 13
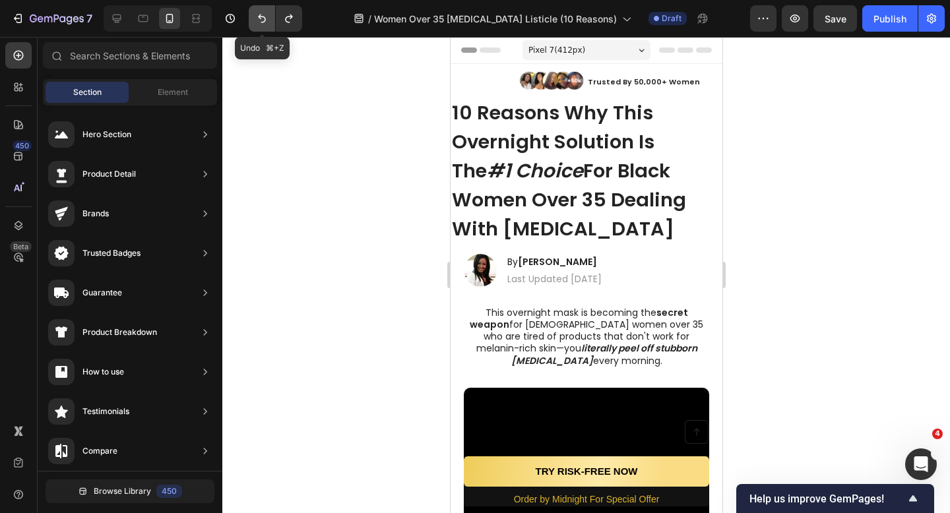
click at [258, 19] on icon "Undo/Redo" at bounding box center [261, 18] width 13 height 13
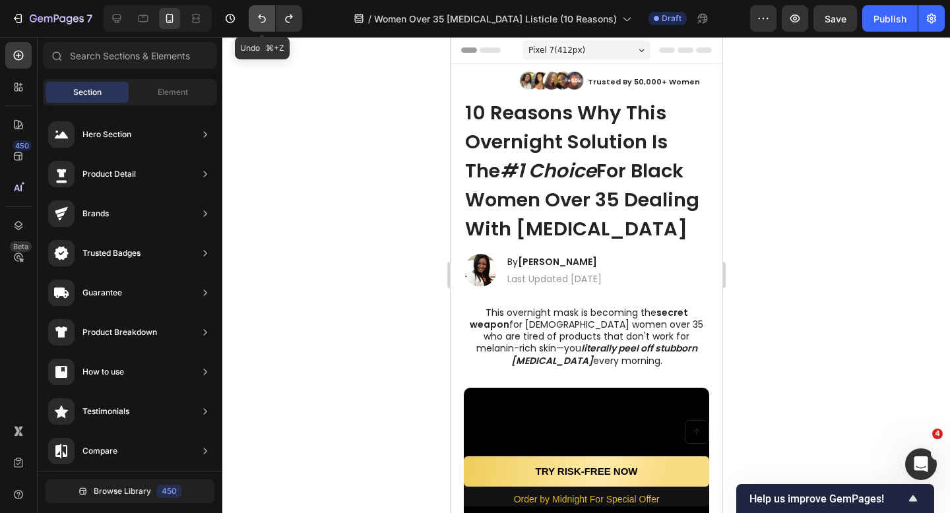
click at [258, 19] on icon "Undo/Redo" at bounding box center [261, 18] width 13 height 13
click at [294, 28] on button "Undo/Redo" at bounding box center [289, 18] width 26 height 26
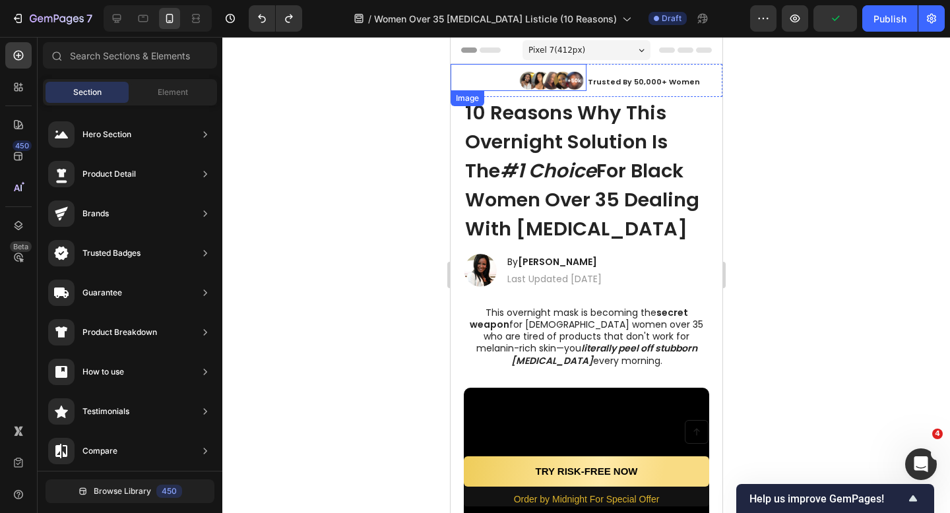
click at [516, 82] on div at bounding box center [551, 81] width 70 height 20
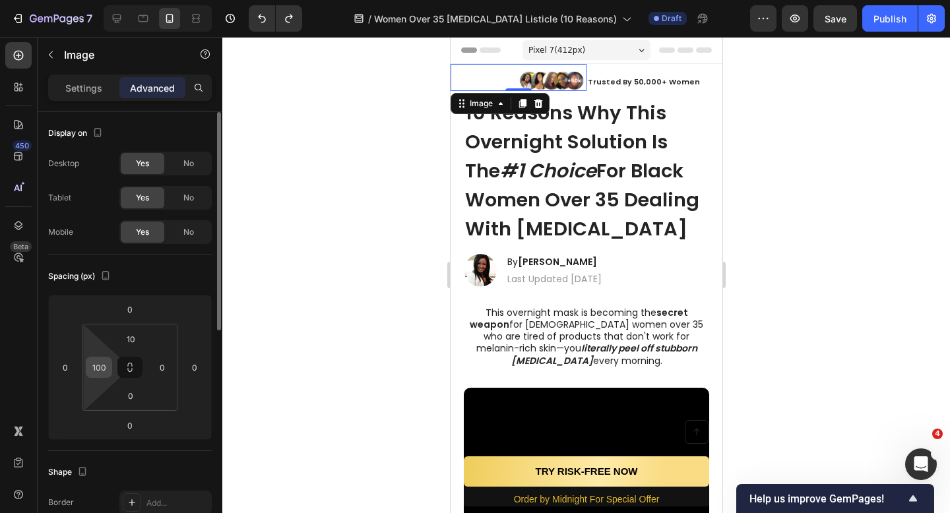
click at [106, 369] on input "100" at bounding box center [99, 368] width 20 height 20
type input "0"
type input "80"
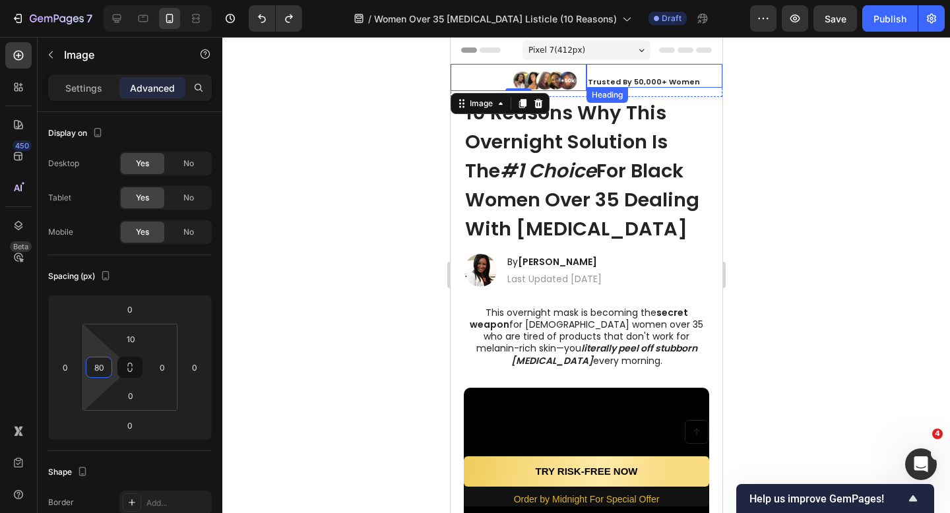
click at [604, 79] on strong "Trusted By 50,000+ Women" at bounding box center [643, 82] width 112 height 11
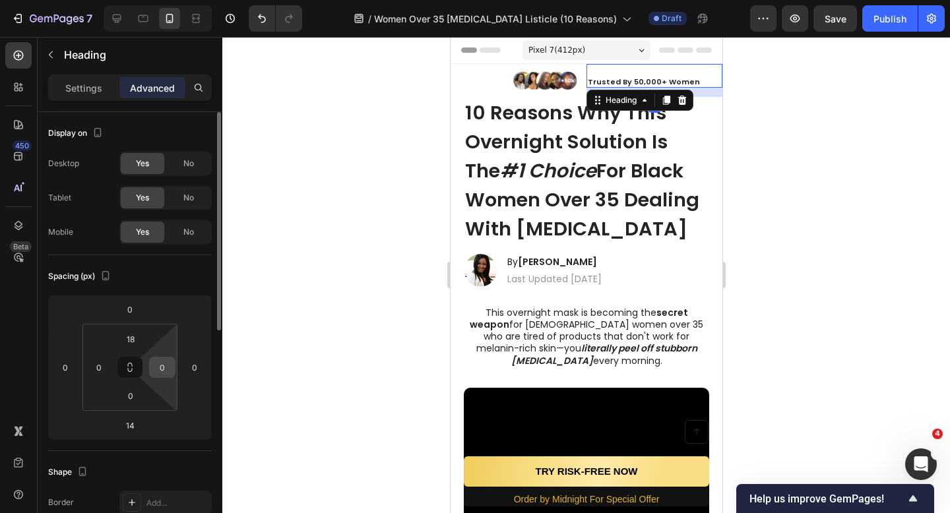
click at [162, 366] on input "0" at bounding box center [162, 368] width 20 height 20
type input "1"
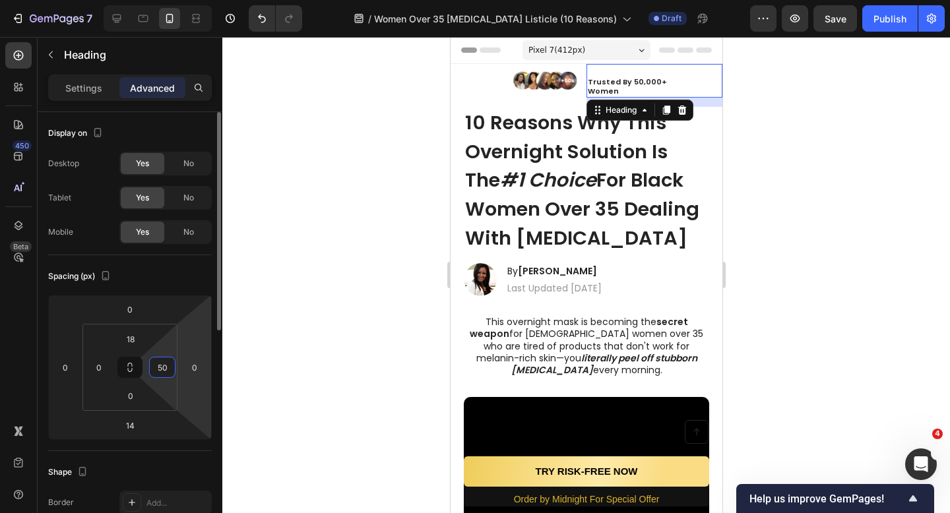
type input "5"
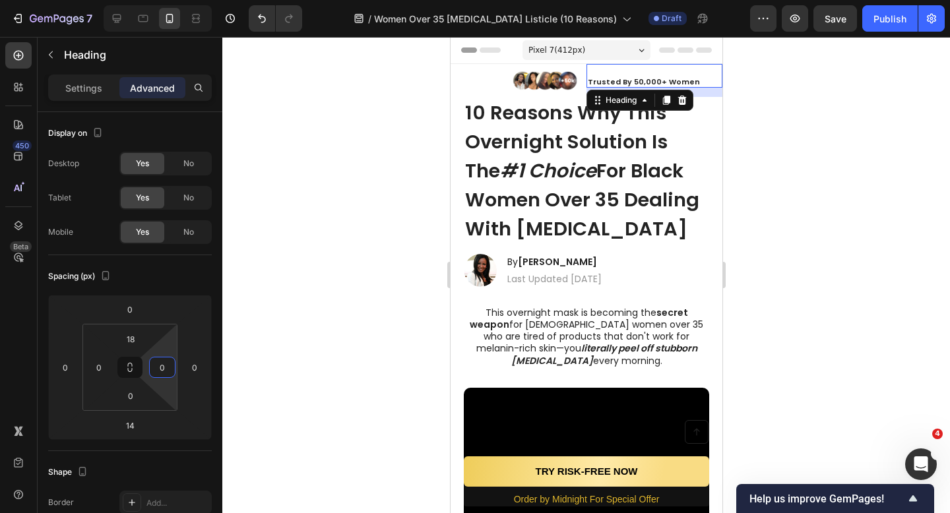
click at [267, 232] on div at bounding box center [586, 275] width 728 height 476
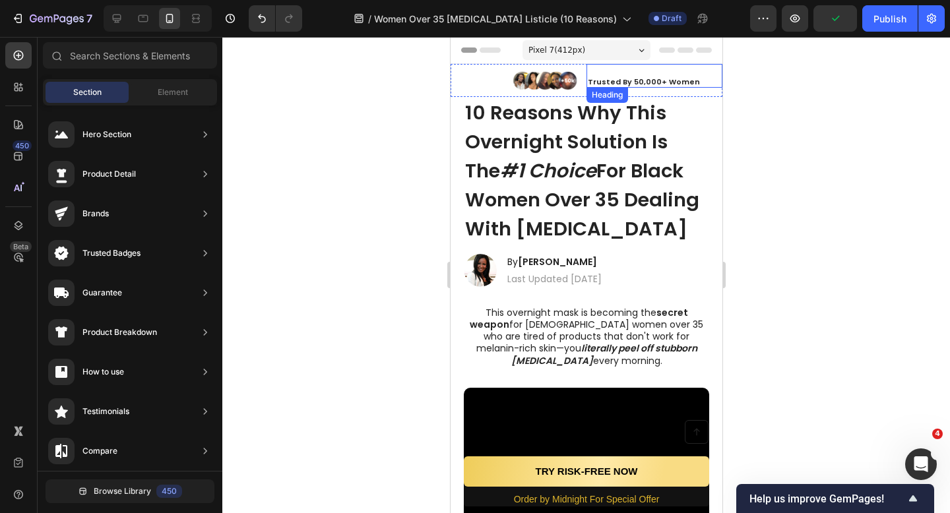
click at [700, 81] on p "⁠⁠⁠⁠⁠⁠⁠ Trusted By 50,000+ Women" at bounding box center [653, 81] width 133 height 9
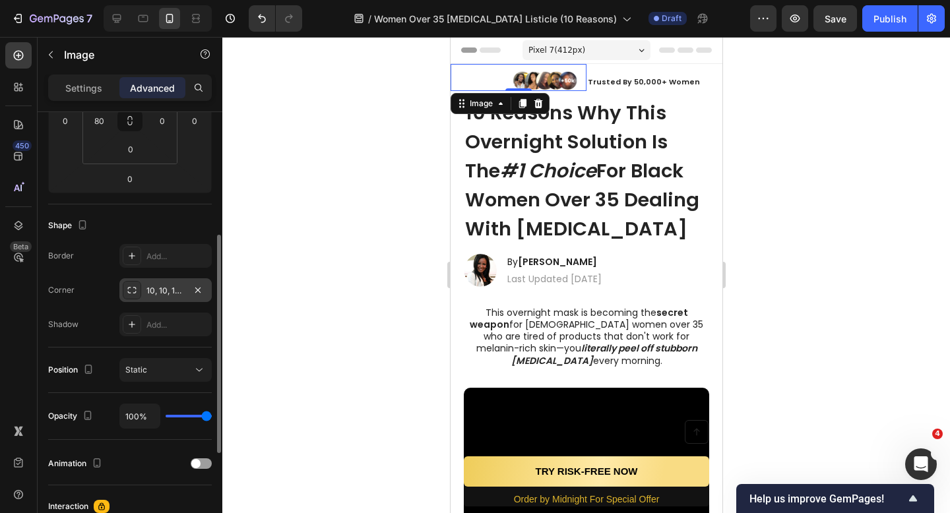
scroll to position [441, 0]
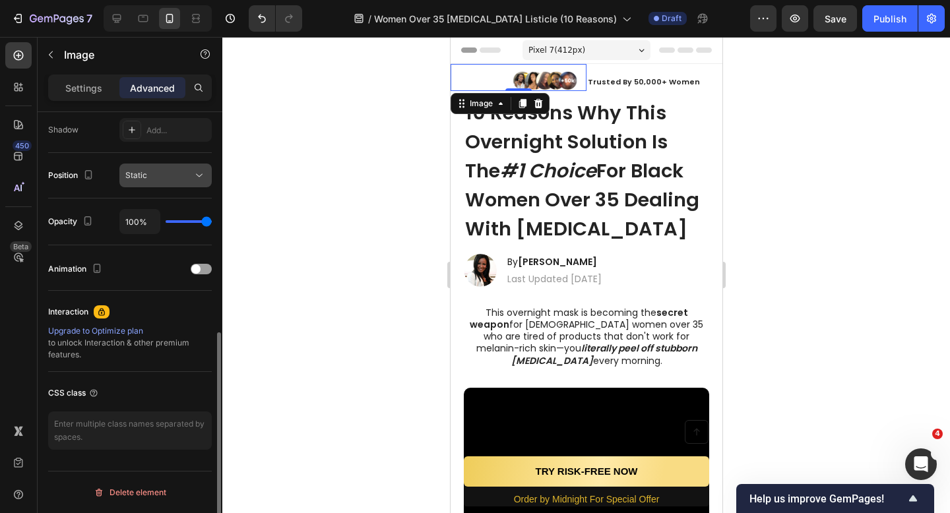
click at [162, 179] on div "Static" at bounding box center [158, 176] width 67 height 12
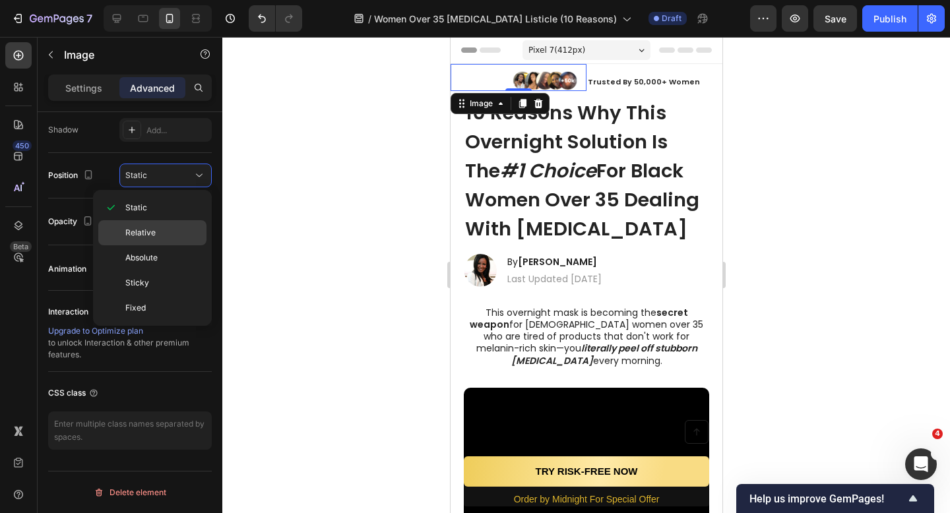
click at [157, 231] on p "Relative" at bounding box center [162, 233] width 75 height 12
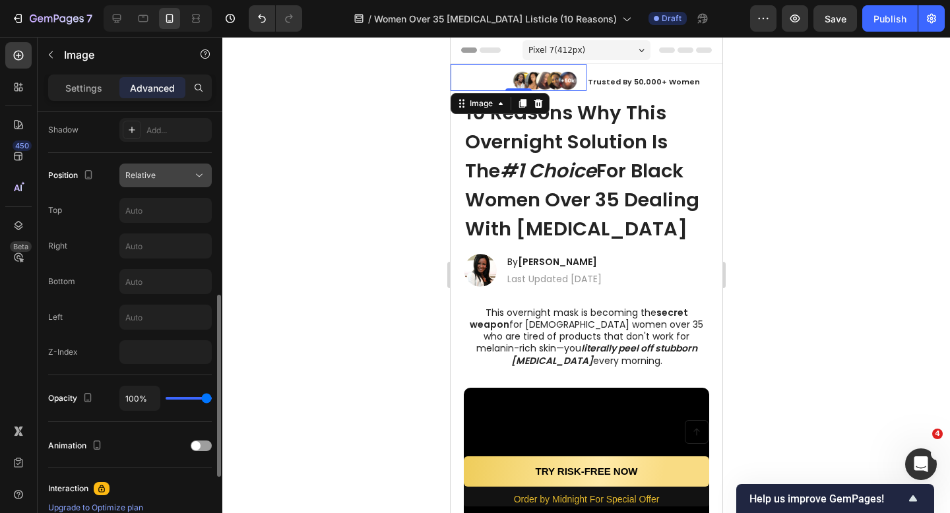
click at [173, 172] on div "Relative" at bounding box center [158, 176] width 67 height 12
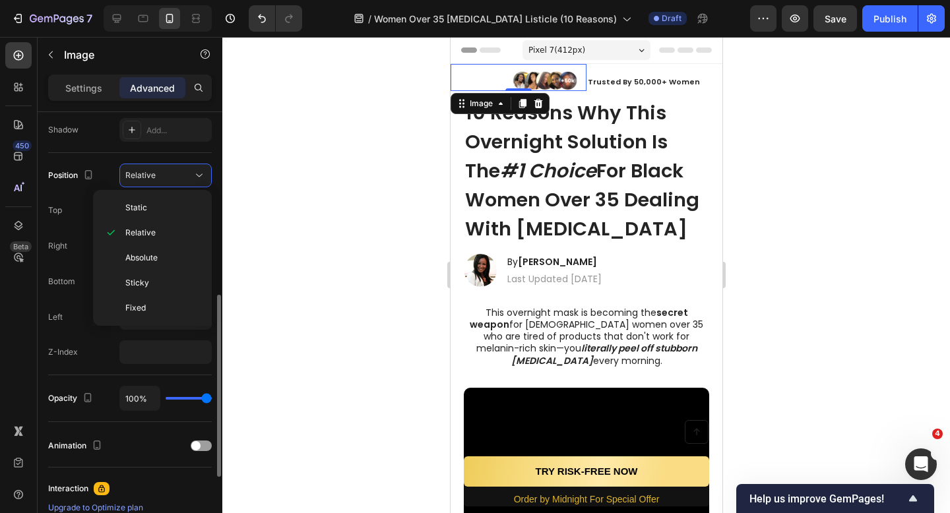
click at [71, 228] on div "Position Relative Top Right Bottom Left Z-Index" at bounding box center [130, 264] width 164 height 201
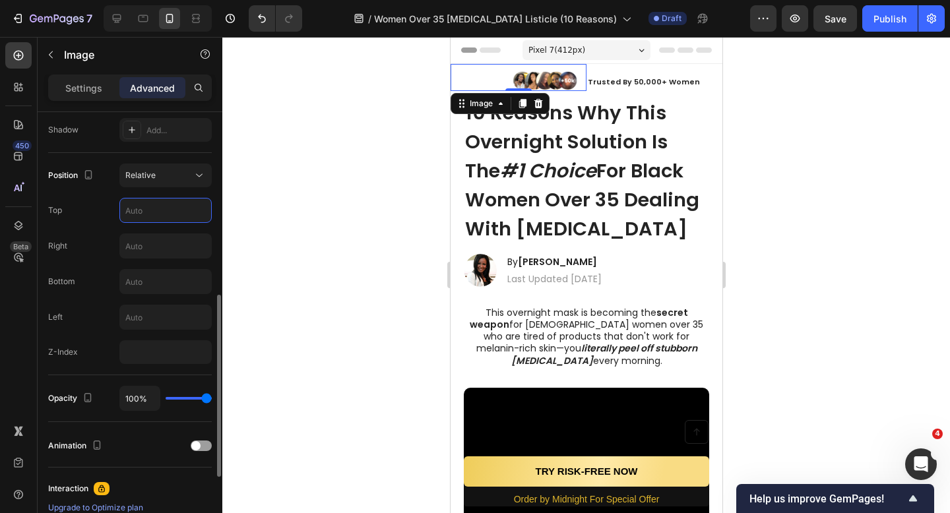
click at [144, 217] on input "text" at bounding box center [165, 211] width 91 height 24
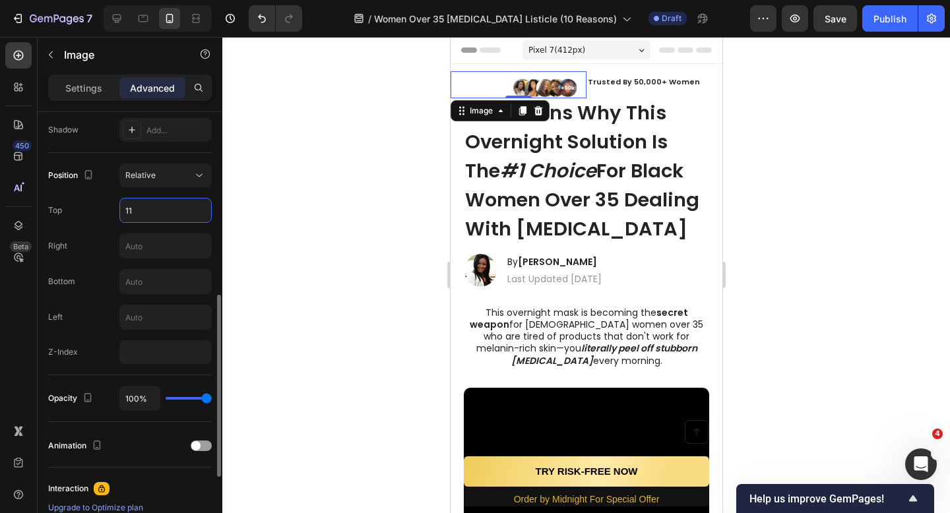
type input "1"
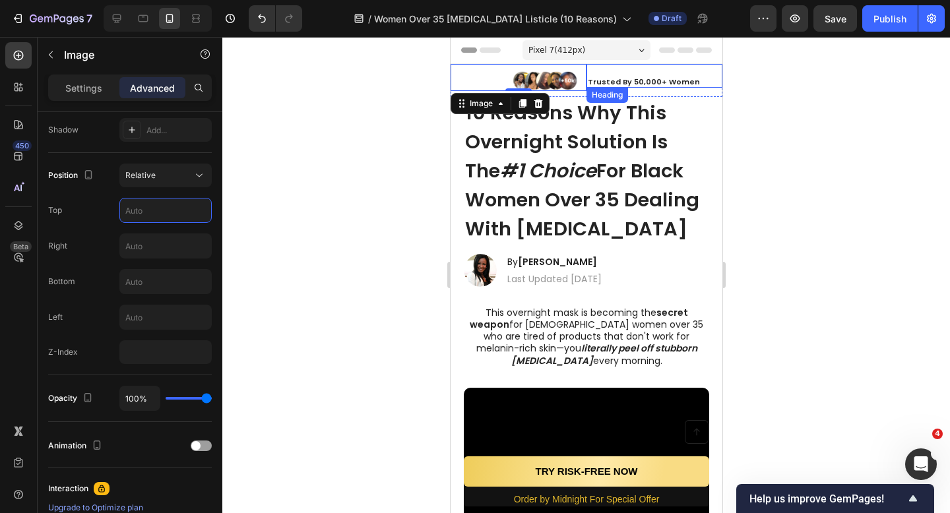
click at [598, 84] on strong "Trusted By 50,000+ Women" at bounding box center [643, 82] width 112 height 11
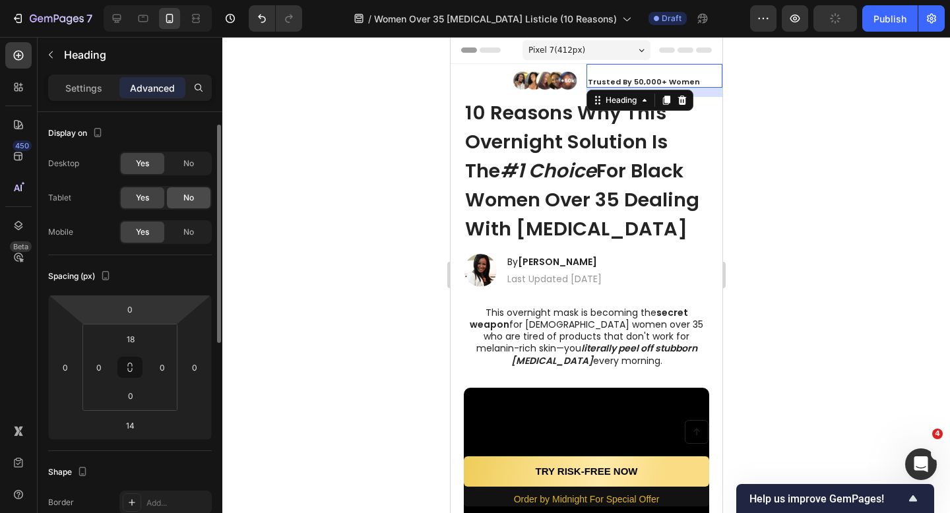
scroll to position [352, 0]
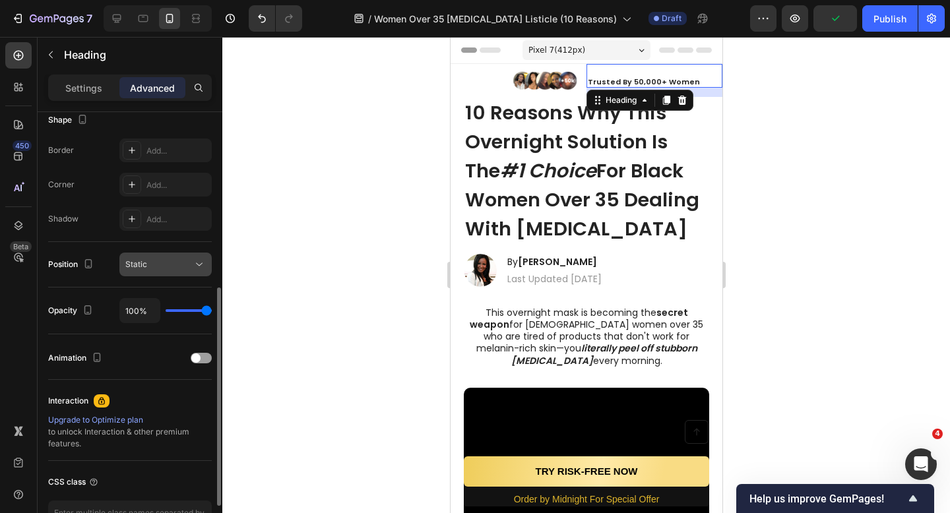
click at [174, 261] on div "Static" at bounding box center [158, 265] width 67 height 12
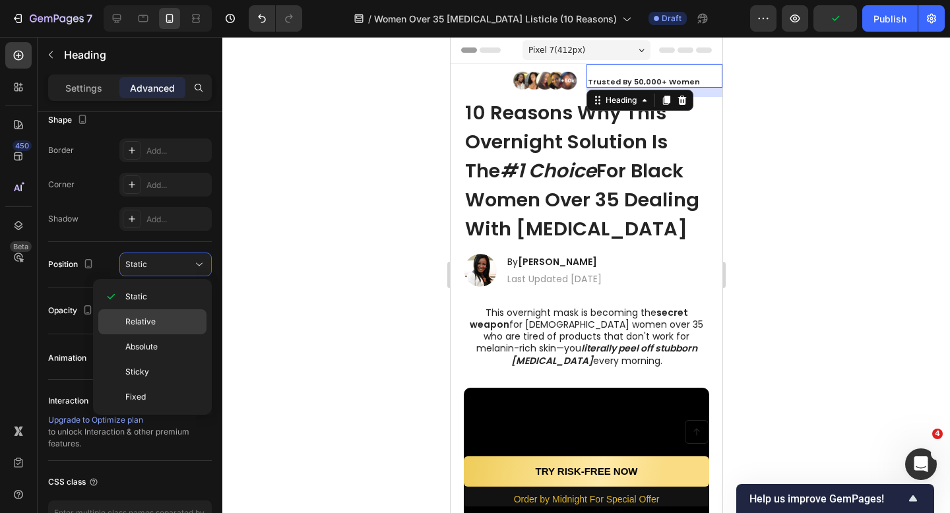
click at [154, 327] on span "Relative" at bounding box center [140, 322] width 30 height 12
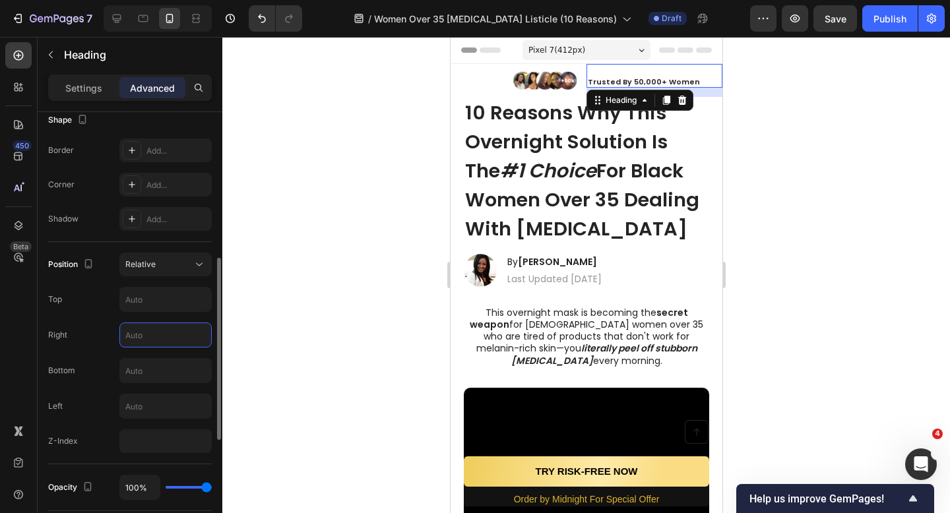
click at [165, 329] on input "text" at bounding box center [165, 335] width 91 height 24
type input "11"
click at [317, 171] on div at bounding box center [586, 275] width 728 height 476
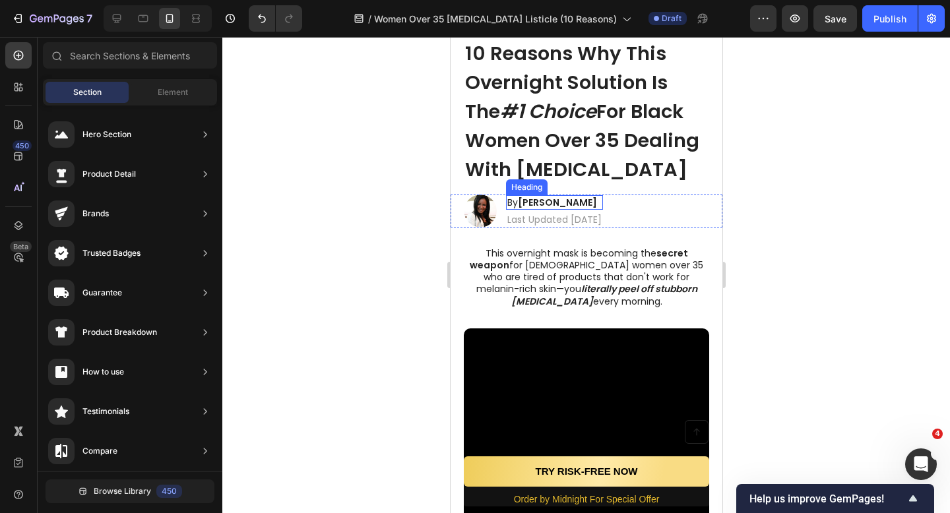
scroll to position [0, 0]
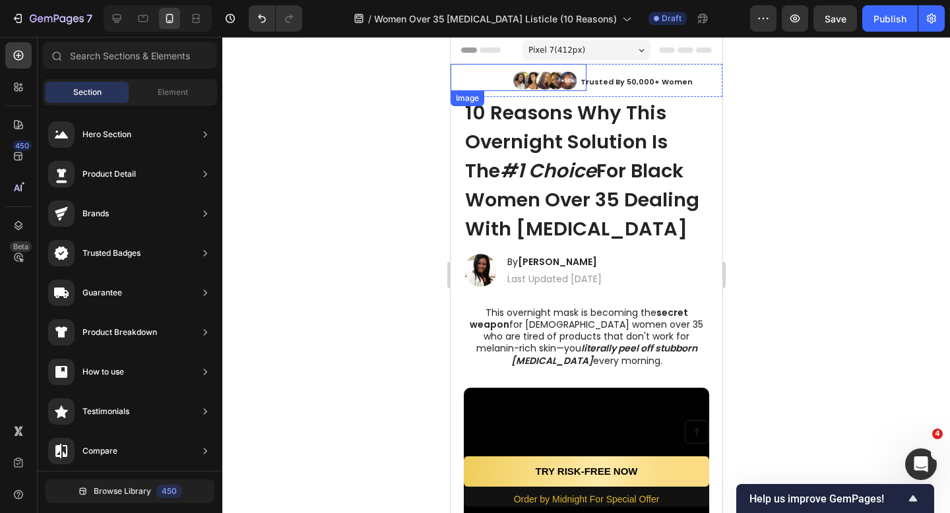
click at [557, 86] on img at bounding box center [544, 81] width 66 height 20
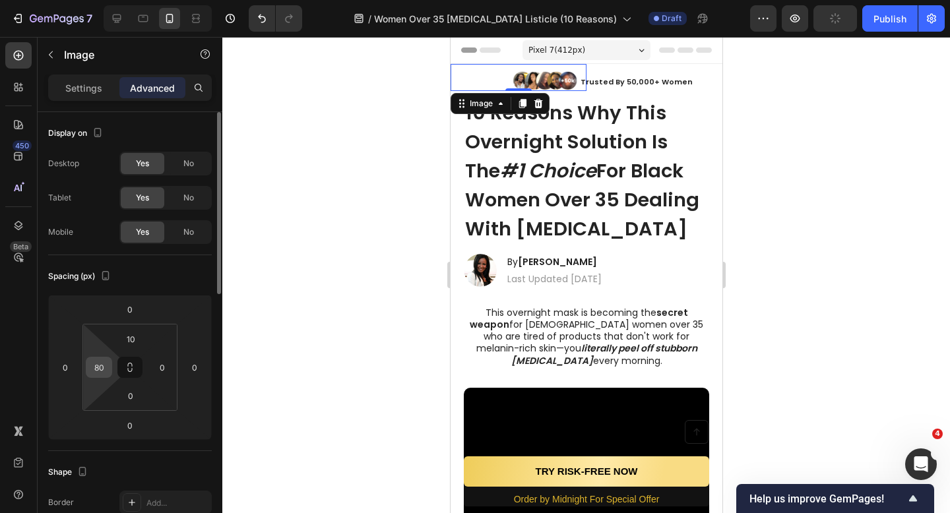
click at [102, 365] on input "80" at bounding box center [99, 368] width 20 height 20
type input "75"
click at [317, 276] on div at bounding box center [586, 275] width 728 height 476
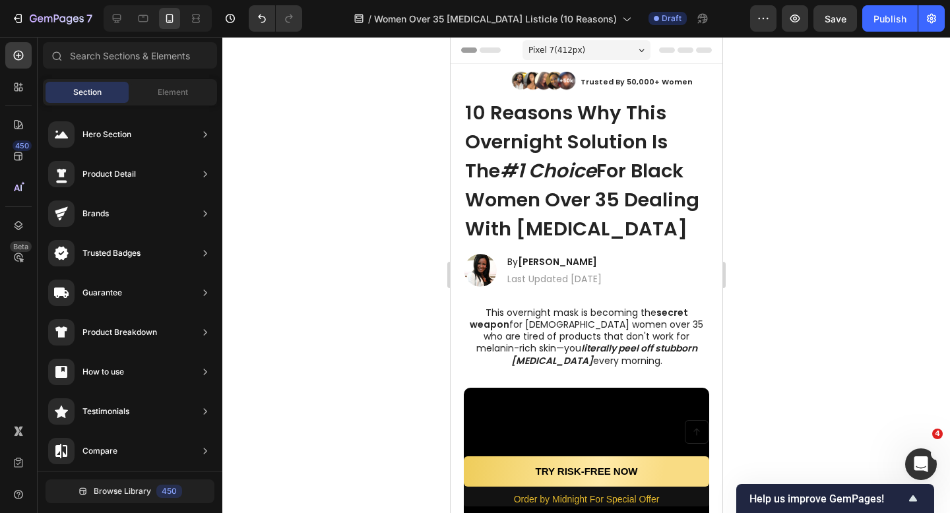
click at [788, 133] on div at bounding box center [586, 275] width 728 height 476
click at [790, 63] on div at bounding box center [586, 275] width 728 height 476
click at [891, 28] on button "Publish" at bounding box center [889, 18] width 55 height 26
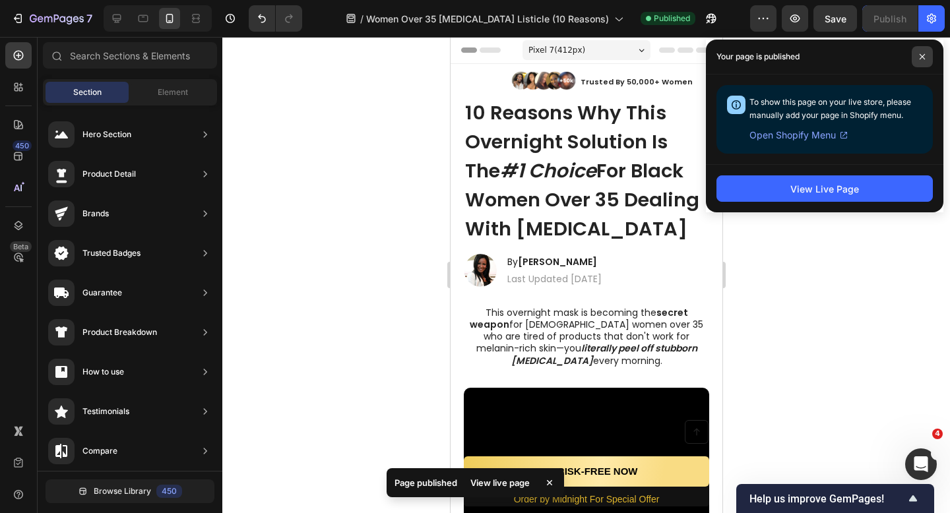
click at [914, 54] on span at bounding box center [922, 56] width 21 height 21
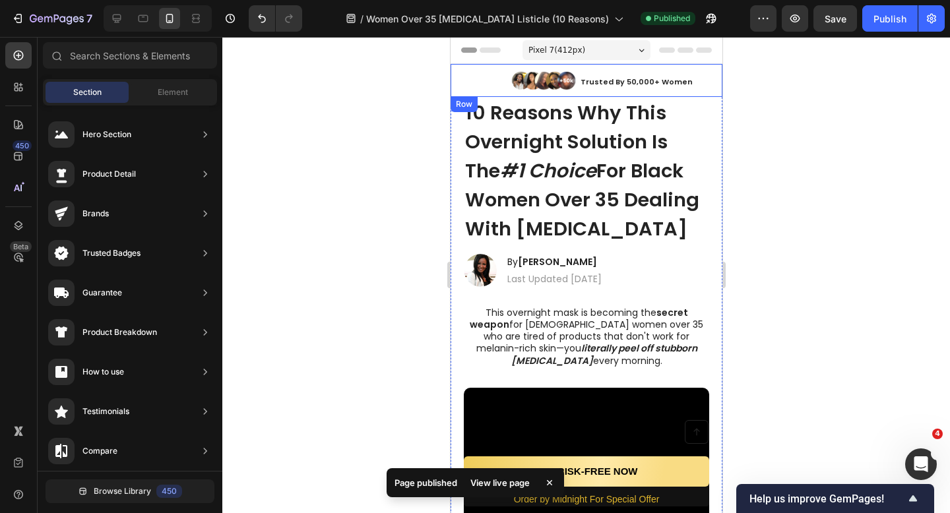
click at [691, 91] on div "Trusted By 50,000+ Women Heading" at bounding box center [654, 80] width 136 height 33
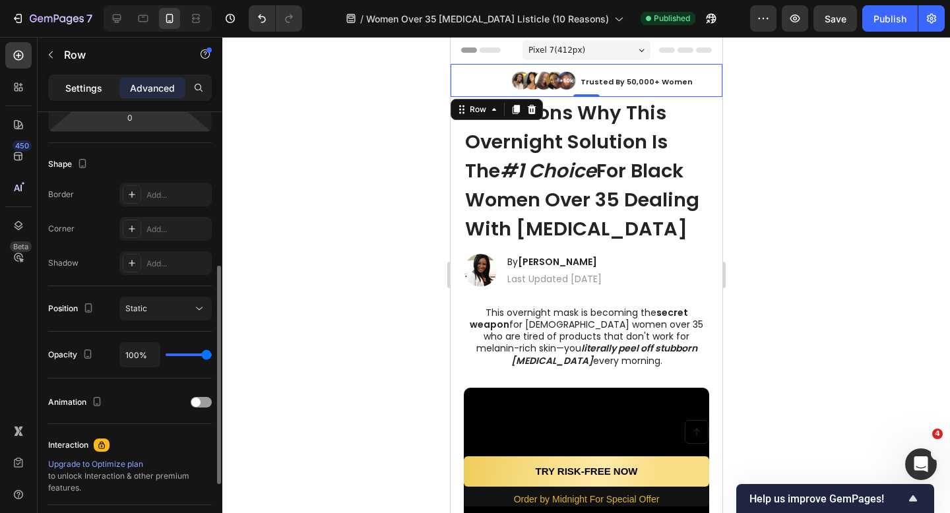
click at [102, 96] on div "Settings" at bounding box center [84, 87] width 66 height 21
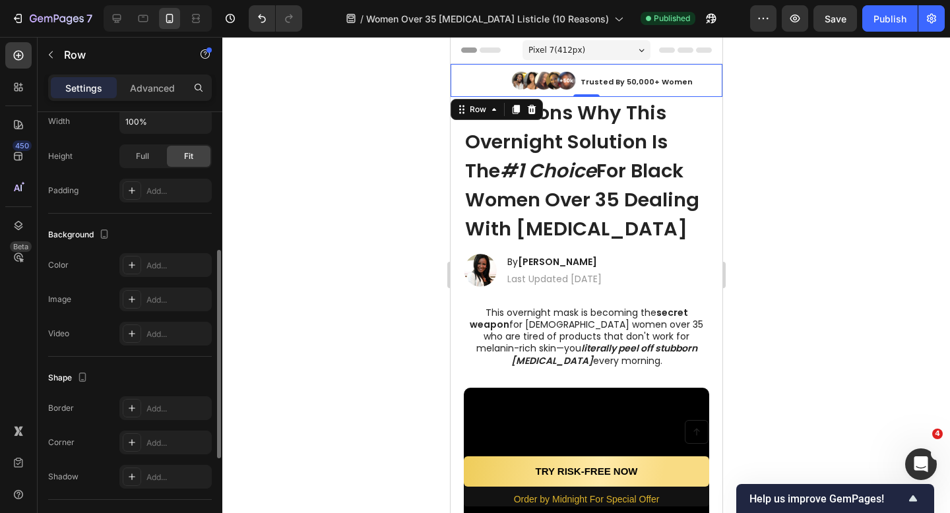
scroll to position [343, 0]
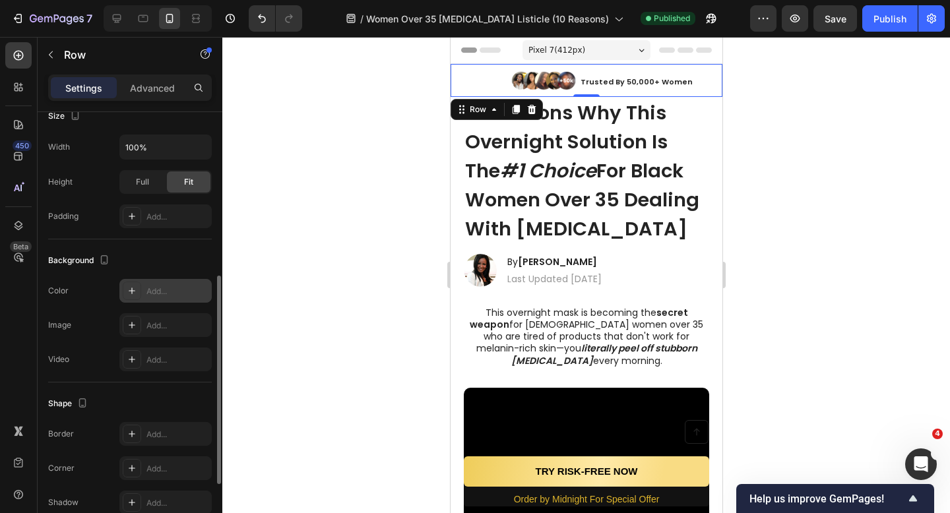
click at [168, 295] on div "Add..." at bounding box center [177, 292] width 62 height 12
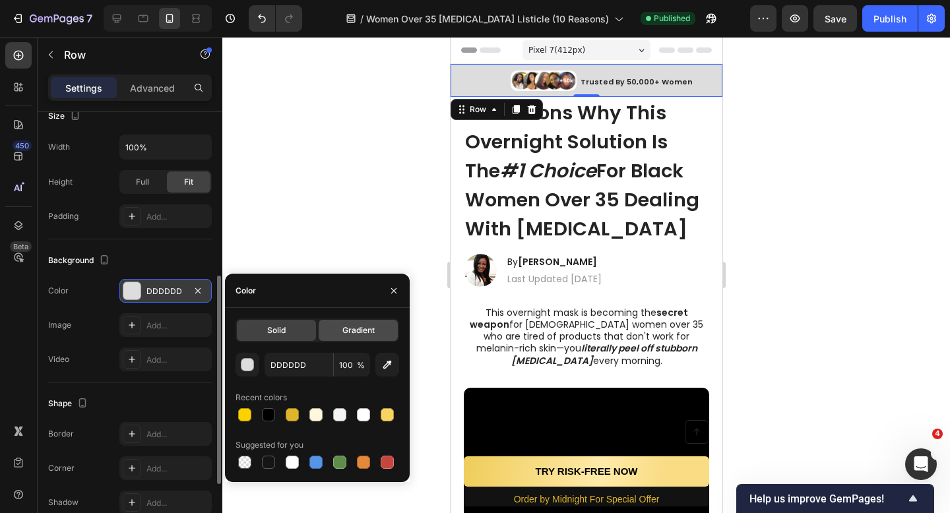
click at [345, 329] on span "Gradient" at bounding box center [358, 331] width 32 height 12
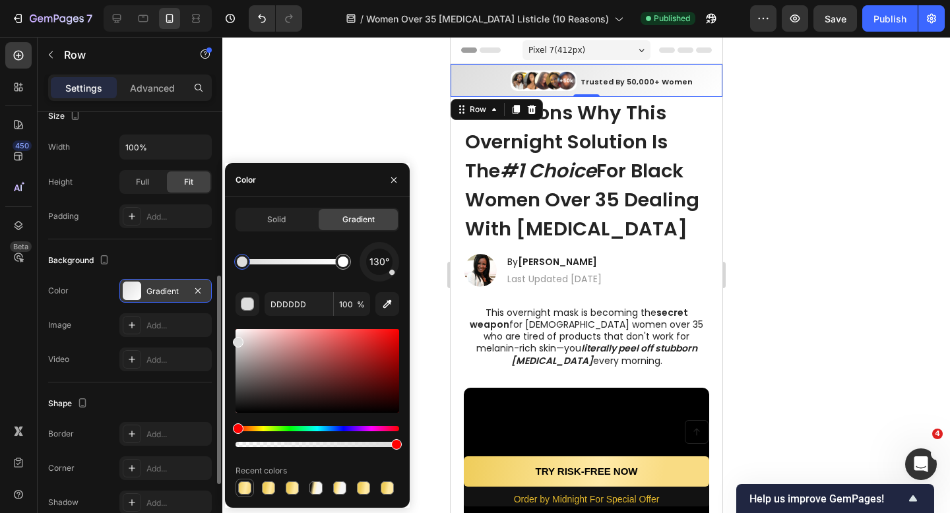
click at [247, 489] on div at bounding box center [244, 488] width 13 height 13
type input "EFCD5B"
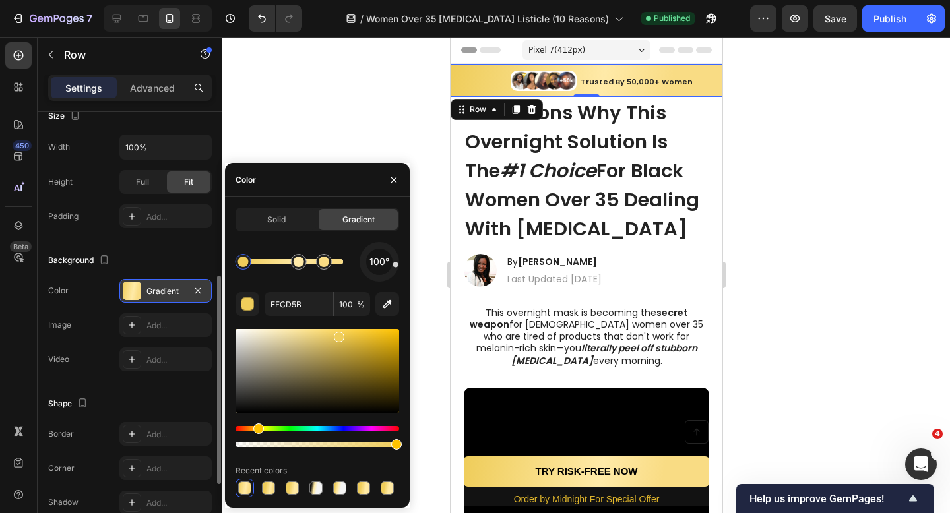
click at [339, 131] on div at bounding box center [586, 275] width 728 height 476
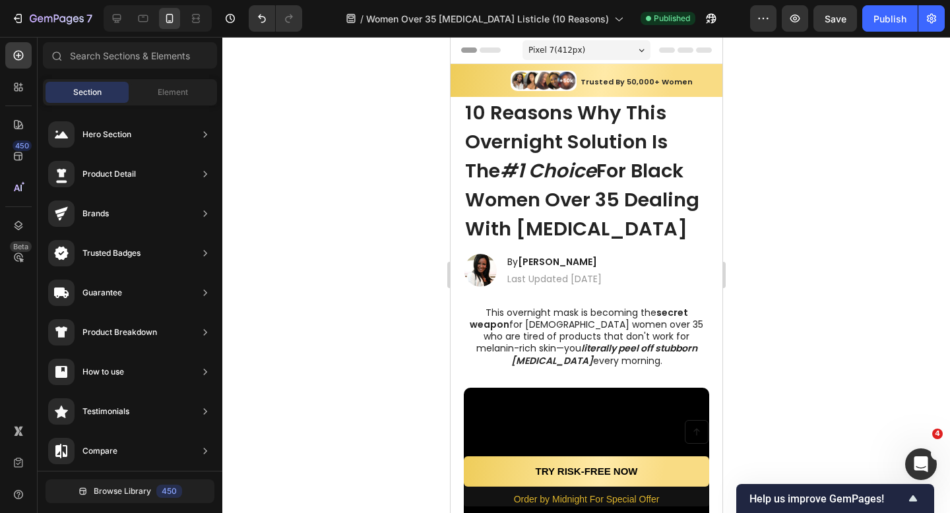
click at [340, 131] on div at bounding box center [586, 275] width 728 height 476
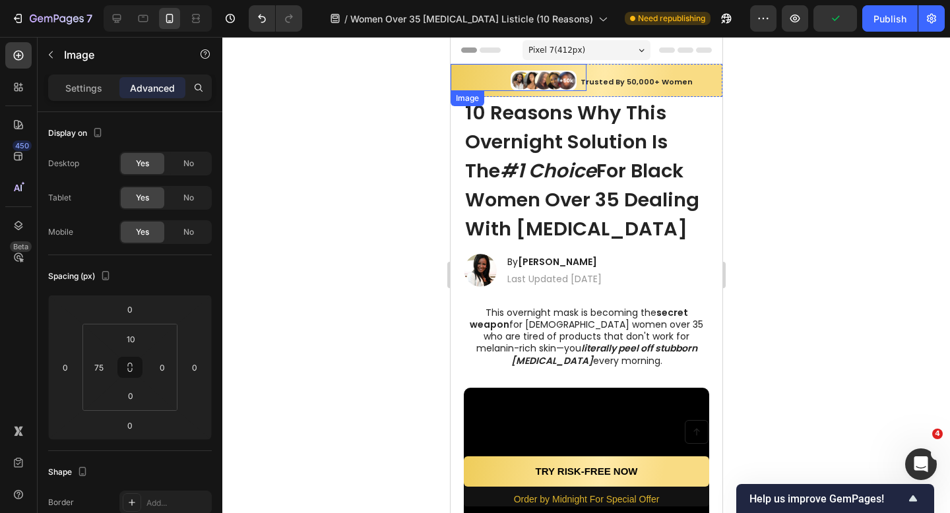
click at [556, 88] on img at bounding box center [543, 81] width 66 height 20
click at [792, 142] on div at bounding box center [586, 275] width 728 height 476
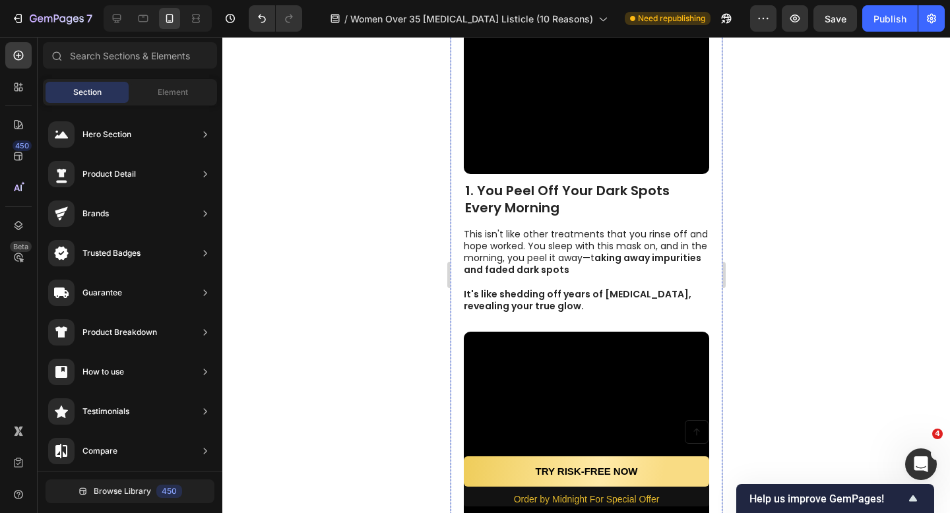
scroll to position [0, 0]
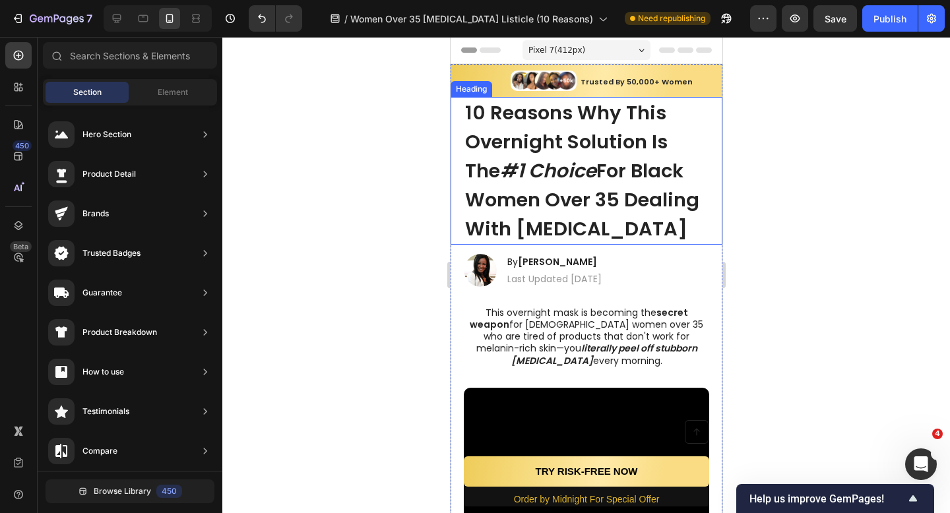
click at [714, 166] on div "10 Reasons Why This Overnight Solution Is The #1 Choice For Black Women Over 35…" at bounding box center [586, 171] width 272 height 148
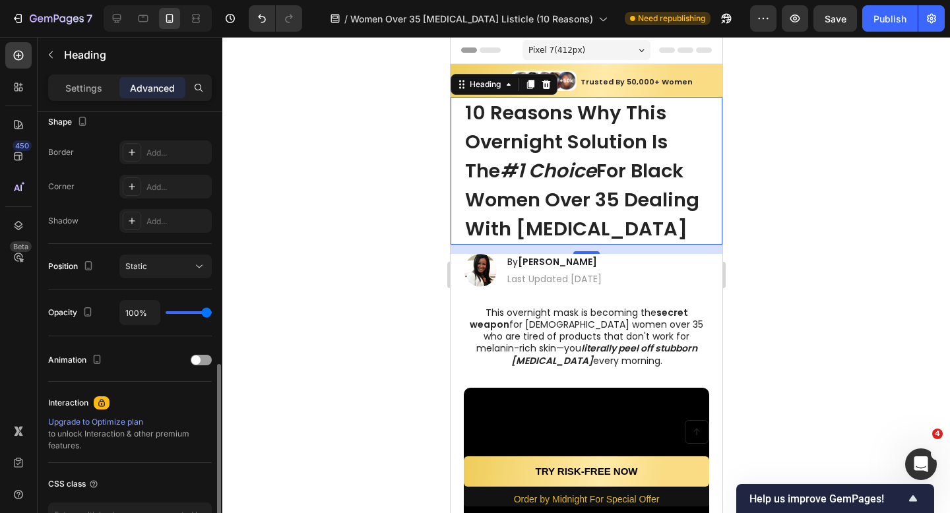
scroll to position [333, 0]
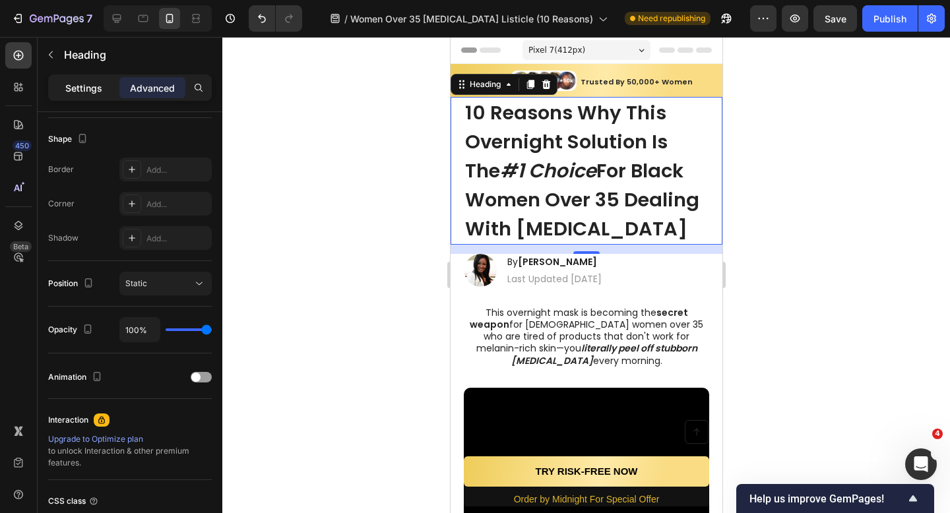
click at [100, 93] on p "Settings" at bounding box center [83, 88] width 37 height 14
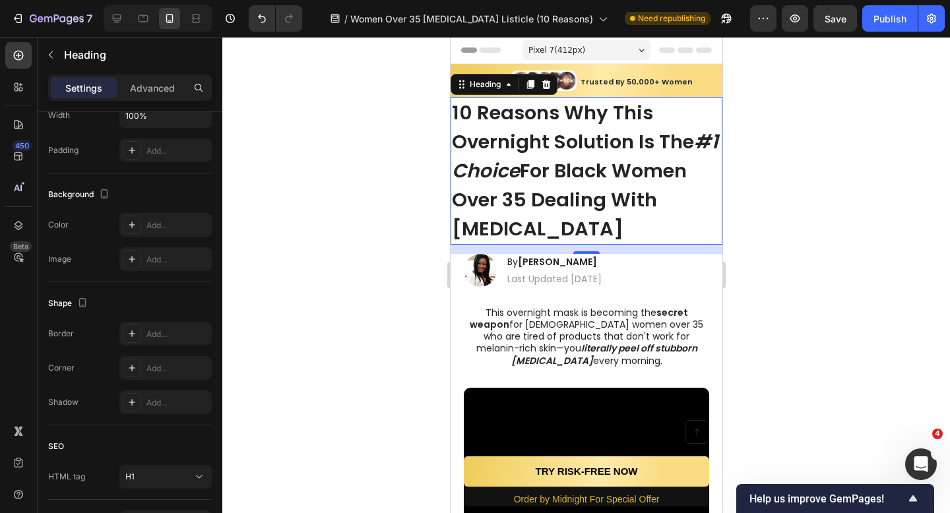
click at [862, 108] on div at bounding box center [586, 275] width 728 height 476
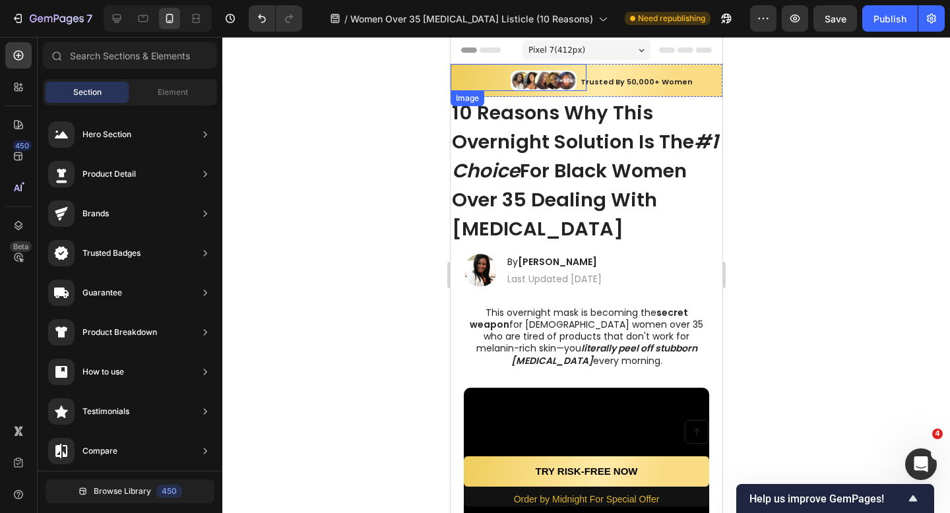
click at [534, 78] on img at bounding box center [543, 81] width 66 height 20
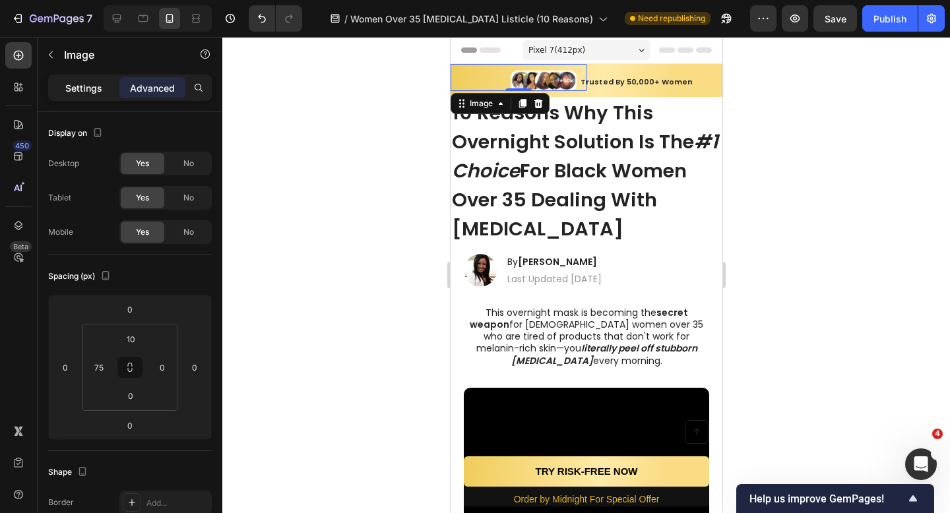
click at [88, 94] on p "Settings" at bounding box center [83, 88] width 37 height 14
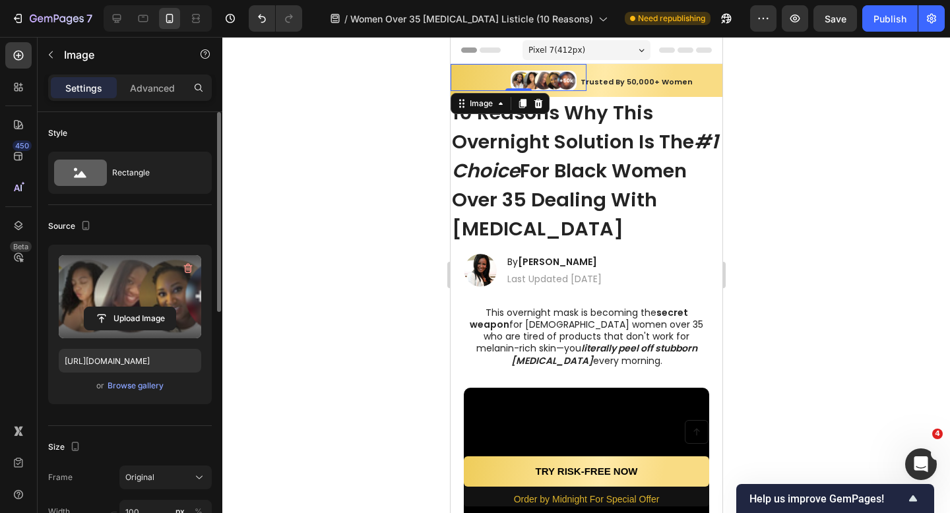
click at [166, 267] on label at bounding box center [130, 296] width 142 height 83
click at [166, 307] on input "file" at bounding box center [129, 318] width 91 height 22
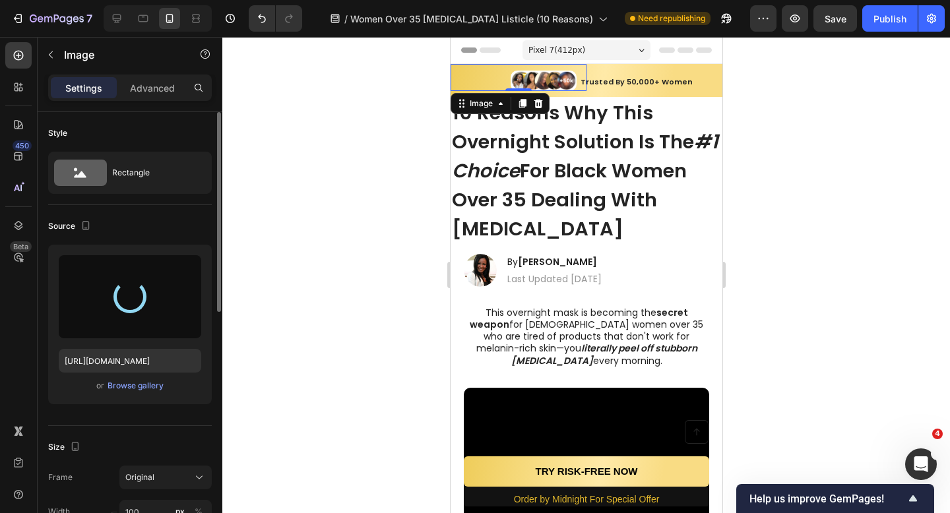
type input "https://cdn.shopify.com/s/files/1/0675/2065/9632/files/gempages_563577688778867…"
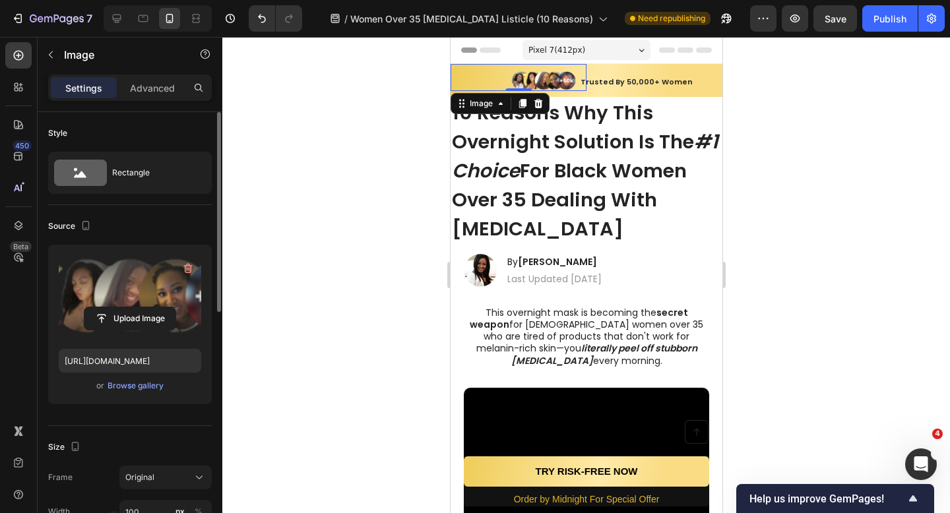
click at [769, 193] on div at bounding box center [586, 275] width 728 height 476
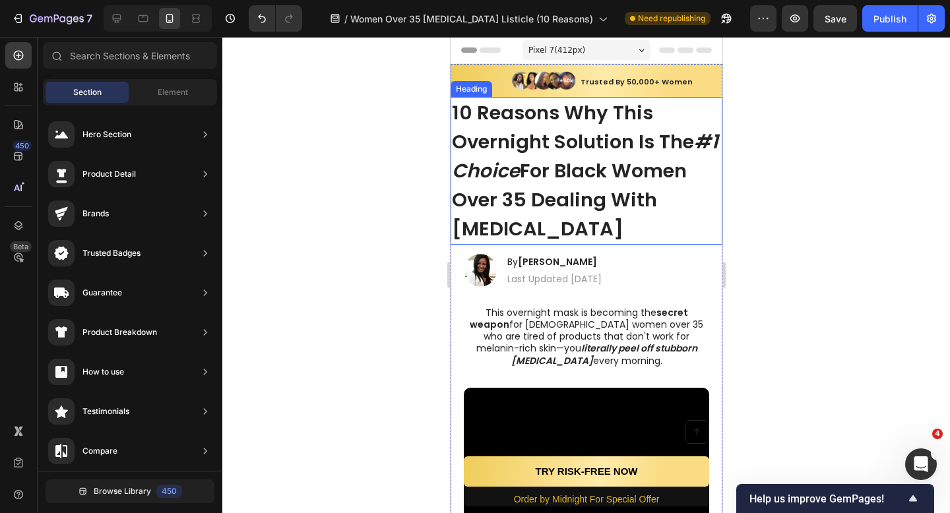
click at [565, 140] on strong "10 Reasons Why This Overnight Solution Is The" at bounding box center [572, 127] width 242 height 55
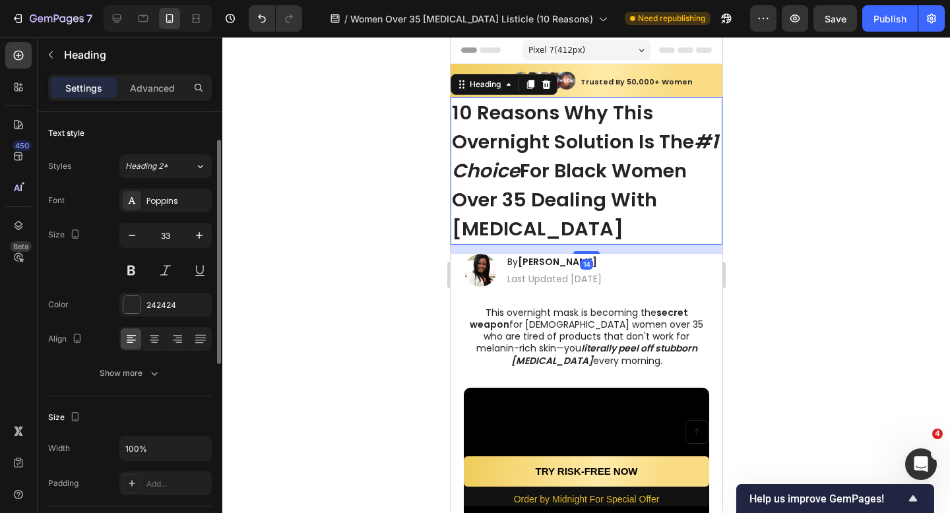
scroll to position [75, 0]
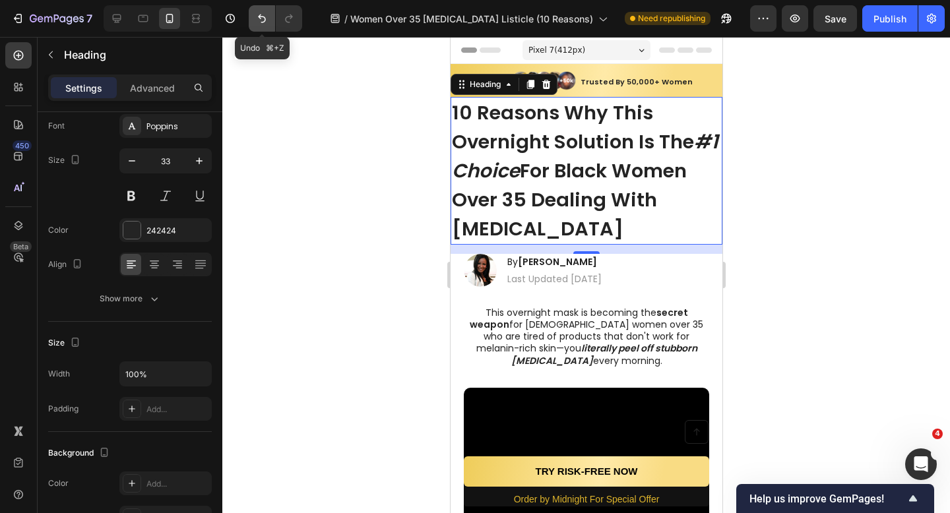
click at [260, 20] on icon "Undo/Redo" at bounding box center [261, 18] width 13 height 13
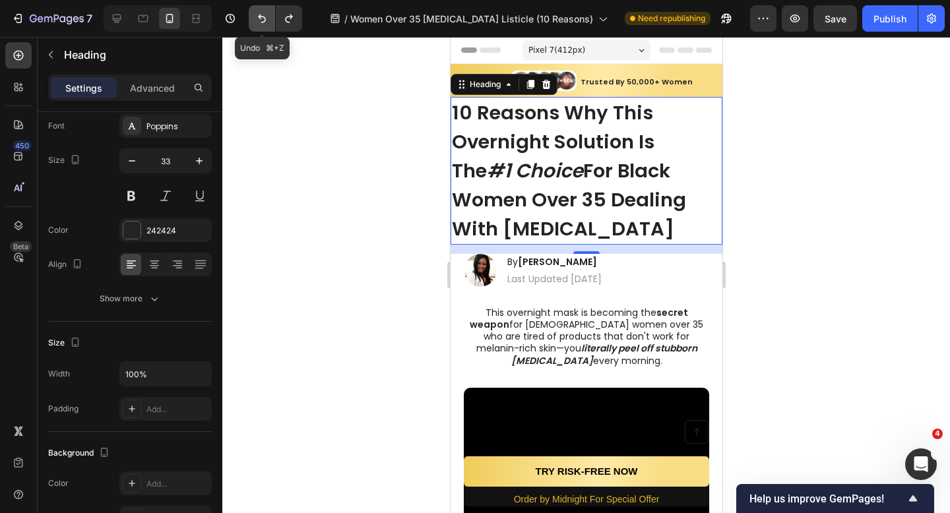
click at [260, 20] on icon "Undo/Redo" at bounding box center [261, 18] width 13 height 13
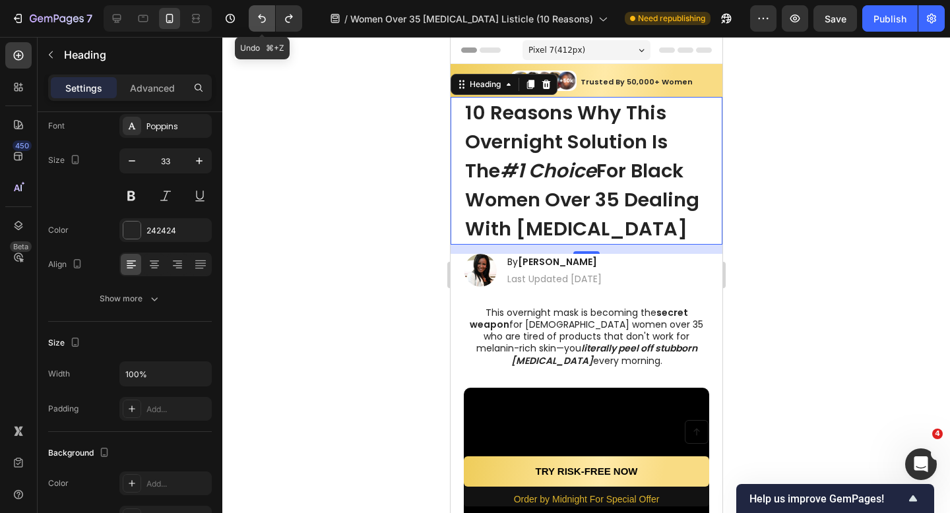
click at [260, 20] on icon "Undo/Redo" at bounding box center [261, 18] width 13 height 13
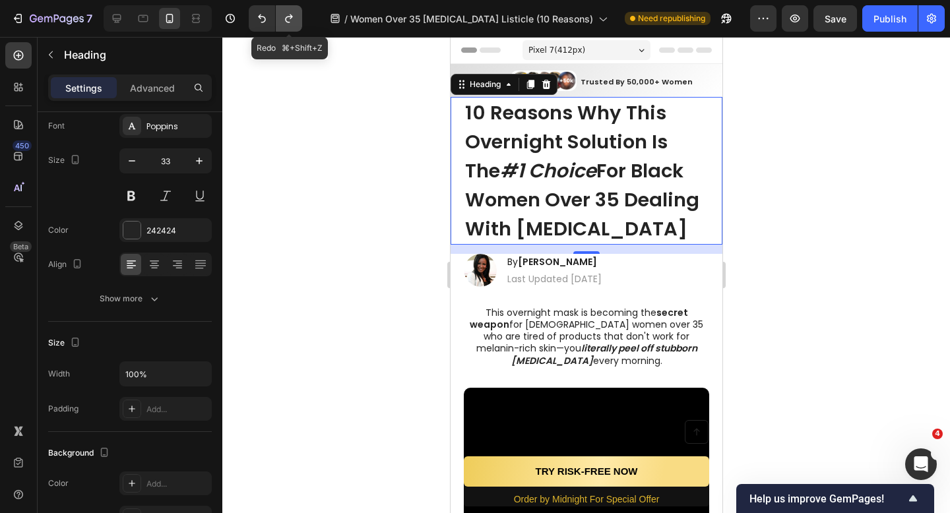
click at [294, 20] on icon "Undo/Redo" at bounding box center [288, 18] width 13 height 13
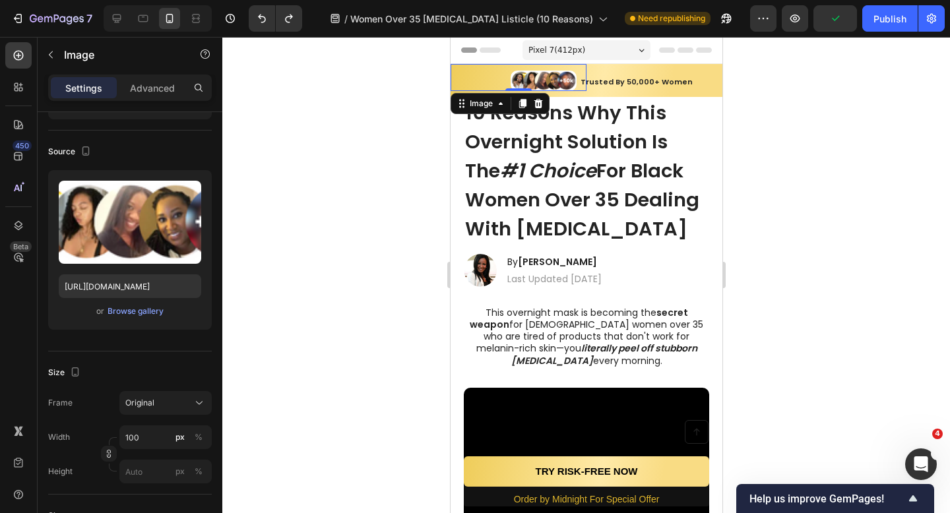
click at [567, 80] on img at bounding box center [543, 81] width 66 height 20
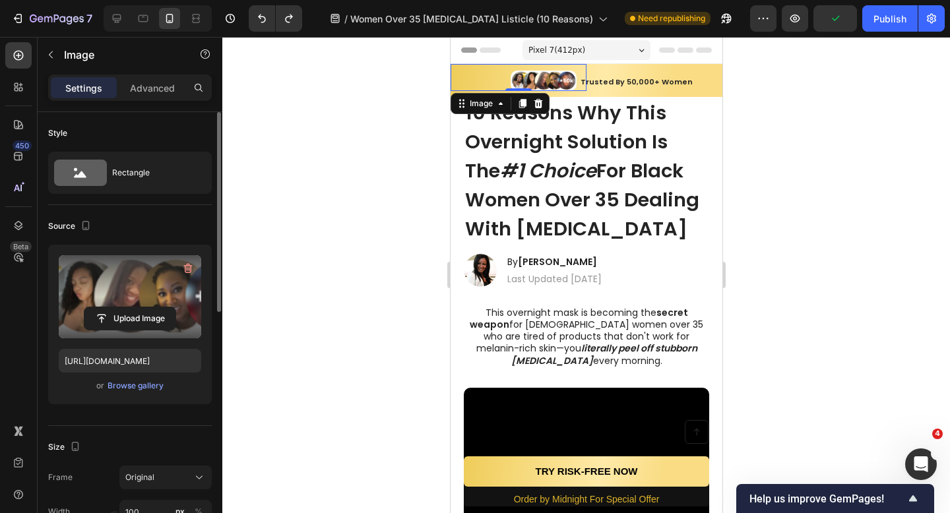
click at [153, 283] on label at bounding box center [130, 296] width 142 height 83
click at [153, 307] on input "file" at bounding box center [129, 318] width 91 height 22
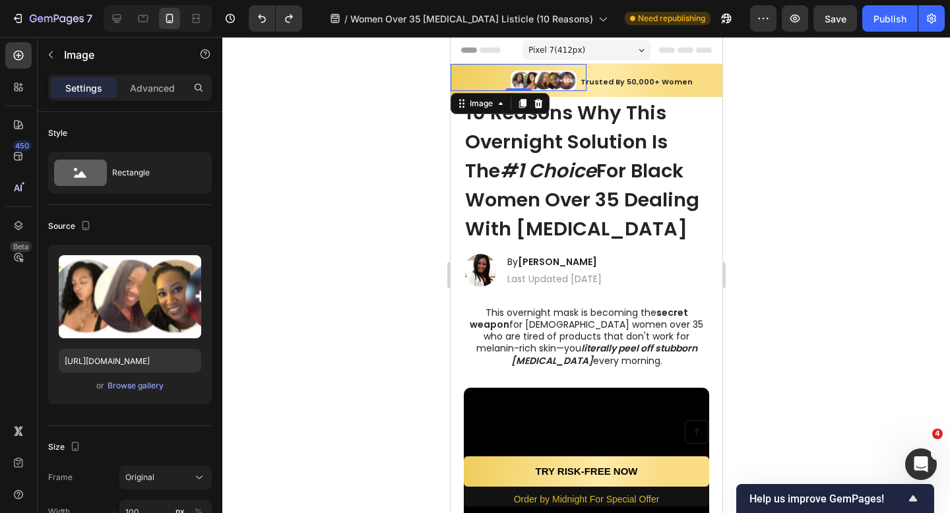
type input "https://cdn.shopify.com/s/files/1/0675/2065/9632/files/gempages_563577688778867…"
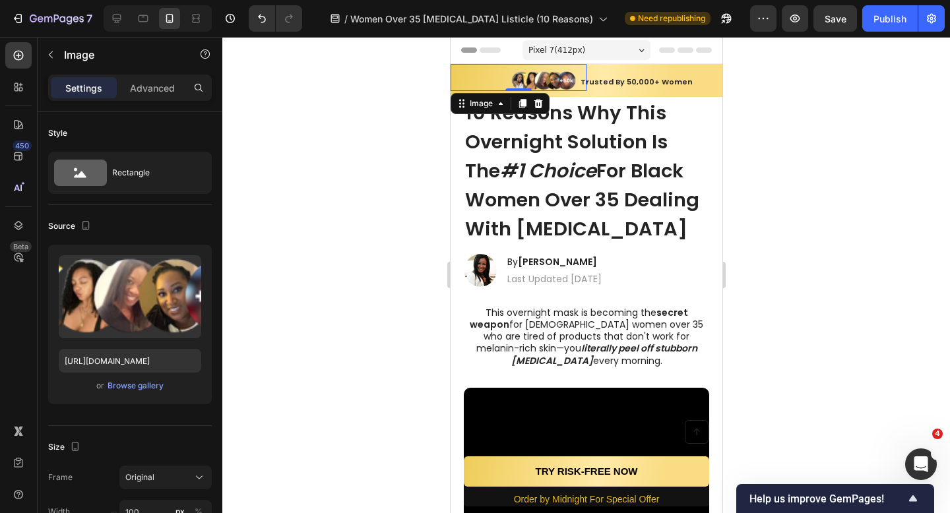
click at [417, 190] on div at bounding box center [586, 275] width 728 height 476
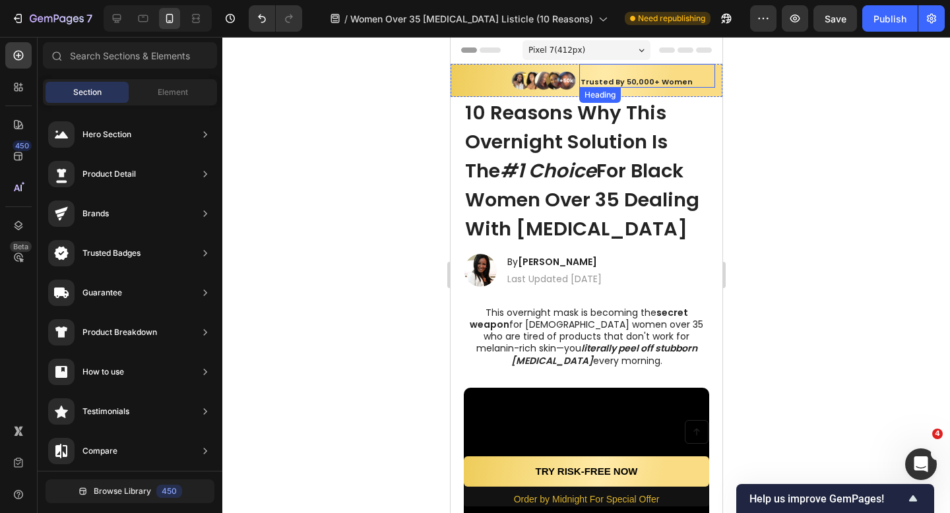
click at [584, 84] on strong "Trusted By 50,000+ Women" at bounding box center [636, 82] width 112 height 11
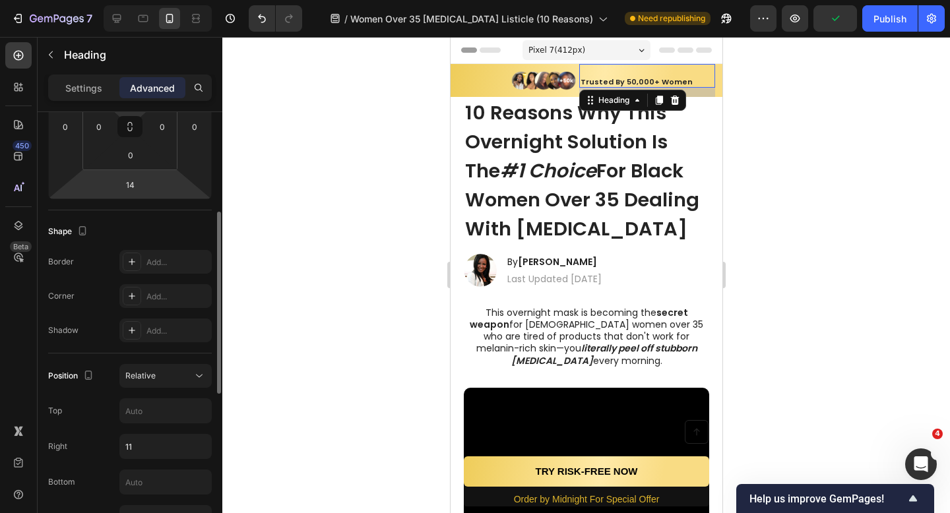
scroll to position [381, 0]
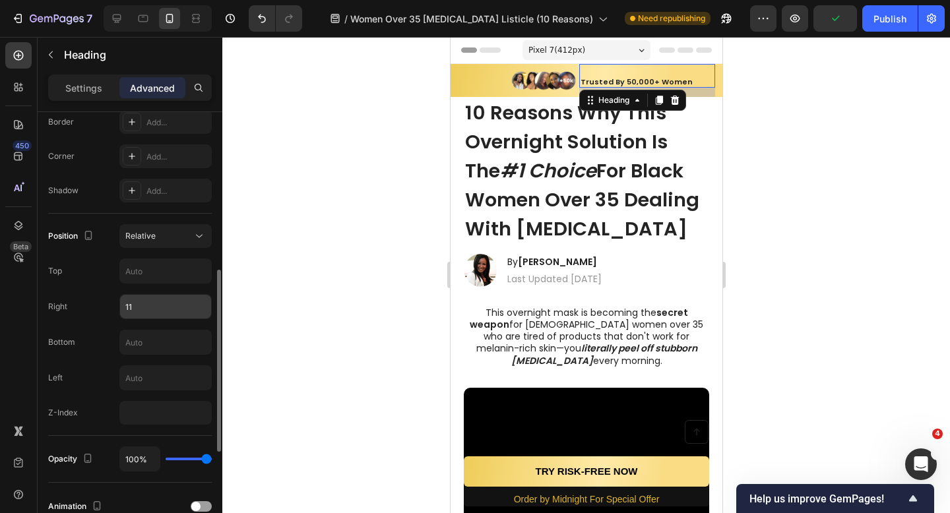
click at [152, 307] on input "11" at bounding box center [165, 307] width 91 height 24
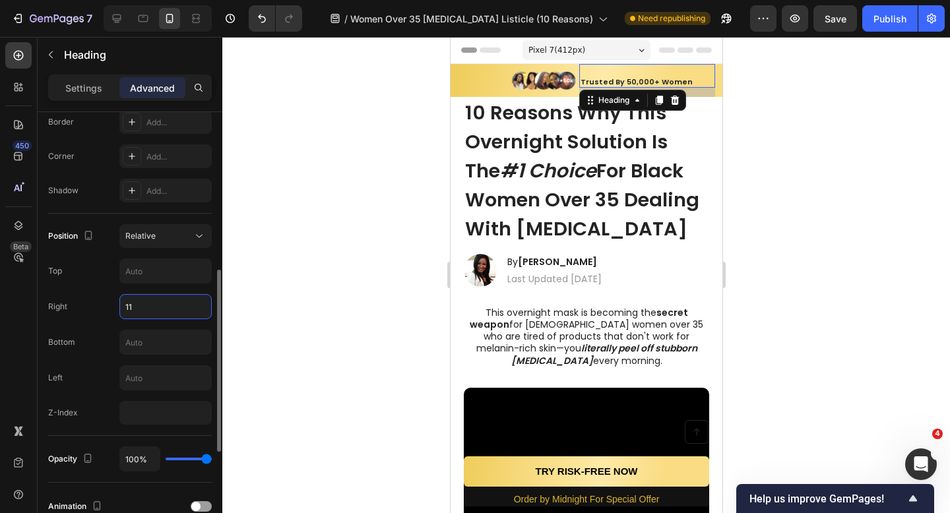
click at [162, 307] on input "11" at bounding box center [165, 307] width 91 height 24
type input "14"
click at [291, 250] on div at bounding box center [586, 275] width 728 height 476
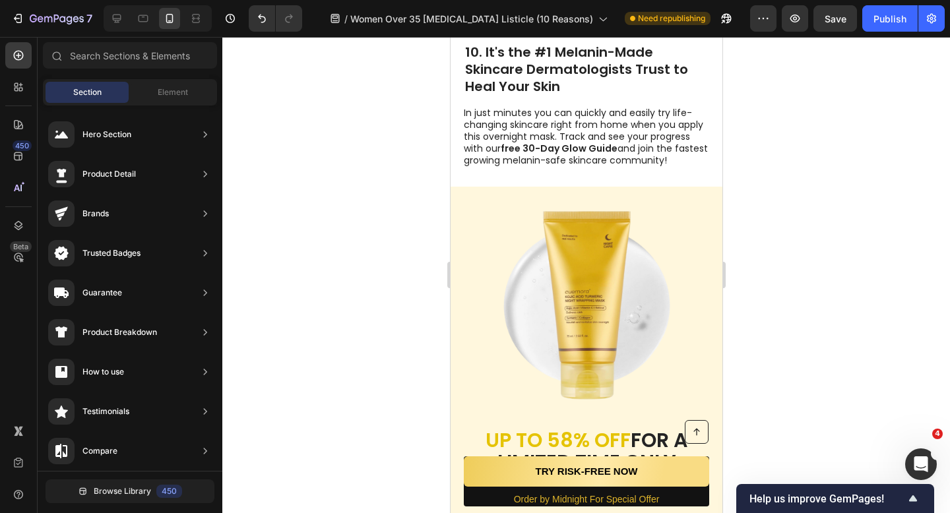
scroll to position [4541, 0]
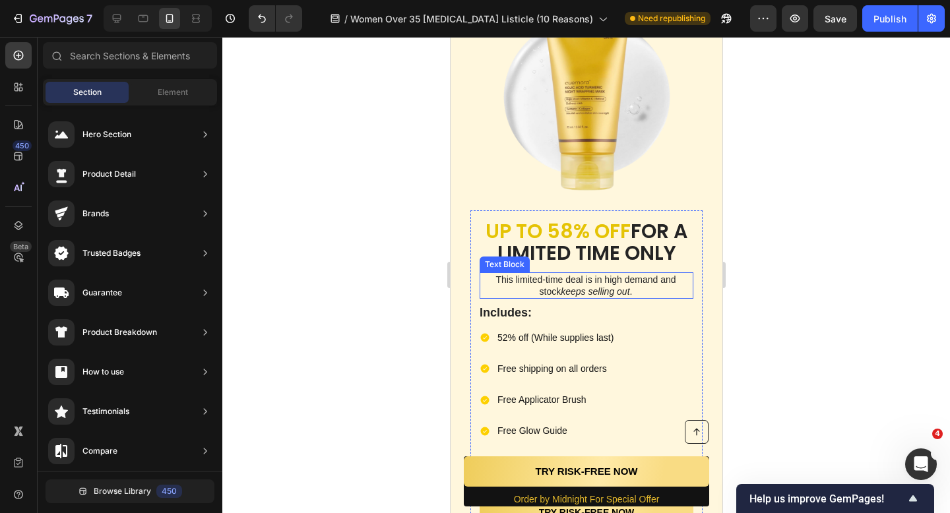
click at [623, 282] on p "This limited-time deal is in high demand and stock keeps selling out ." at bounding box center [585, 286] width 212 height 24
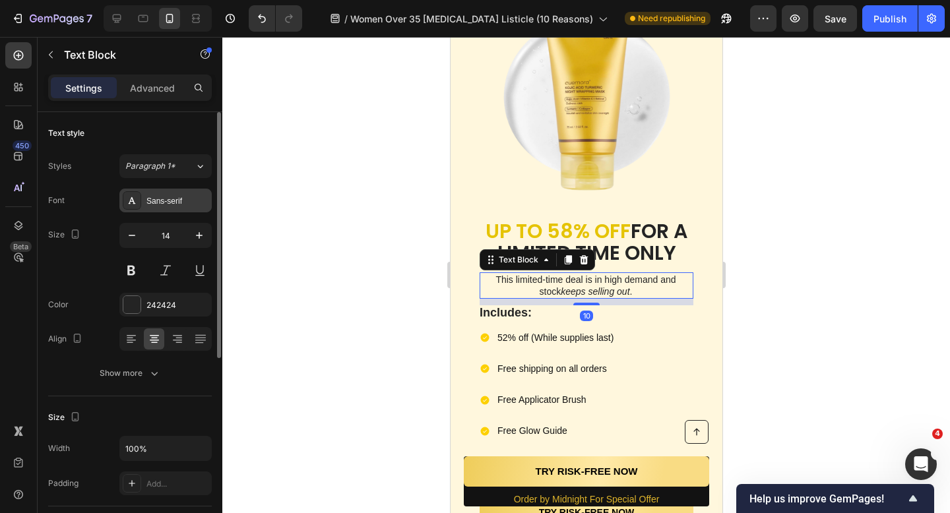
click at [187, 204] on div "Sans-serif" at bounding box center [177, 201] width 62 height 12
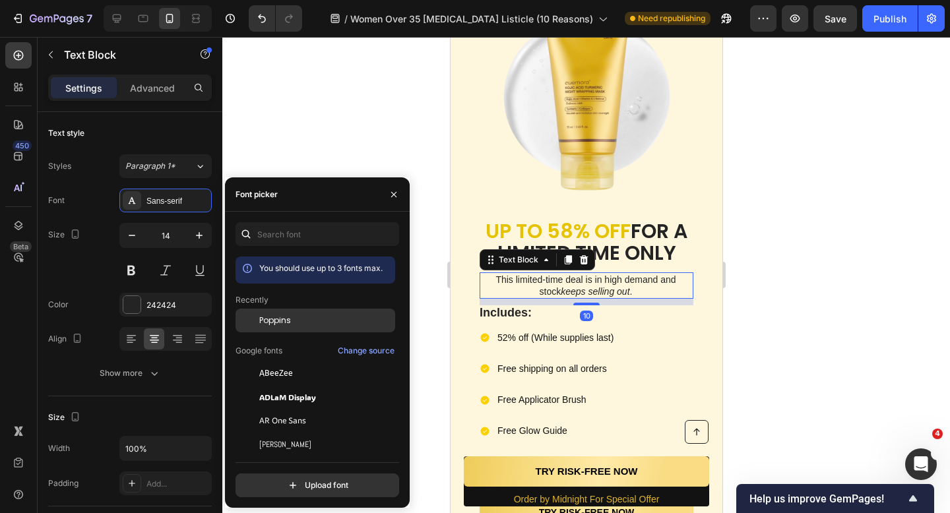
click at [297, 316] on div "Poppins" at bounding box center [325, 321] width 133 height 12
click at [417, 129] on div at bounding box center [586, 275] width 728 height 476
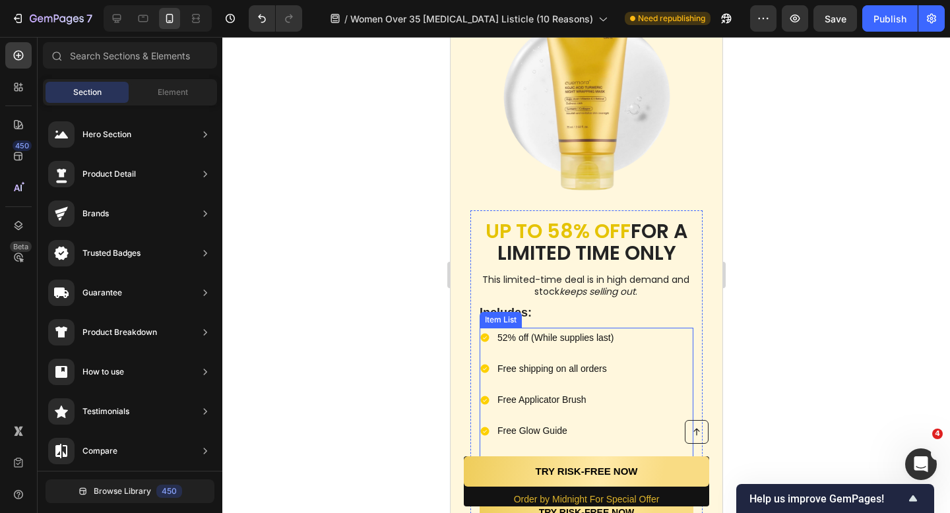
click at [559, 365] on p "Free shipping on all orders" at bounding box center [594, 369] width 194 height 16
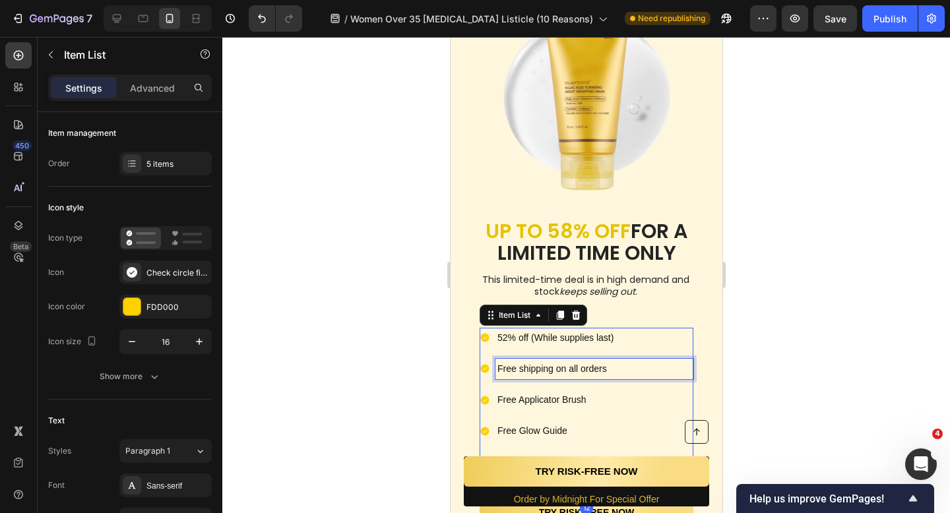
click at [641, 361] on p "Free shipping on all orders" at bounding box center [594, 369] width 194 height 16
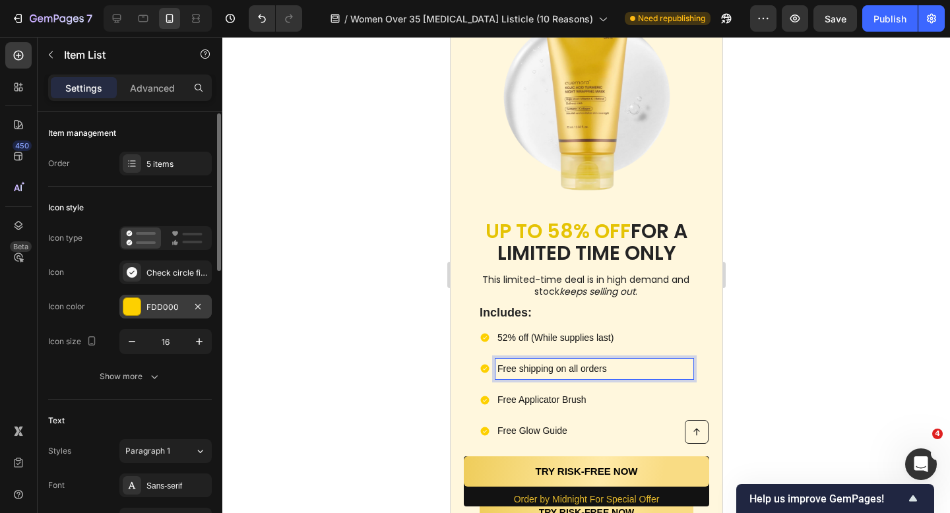
scroll to position [186, 0]
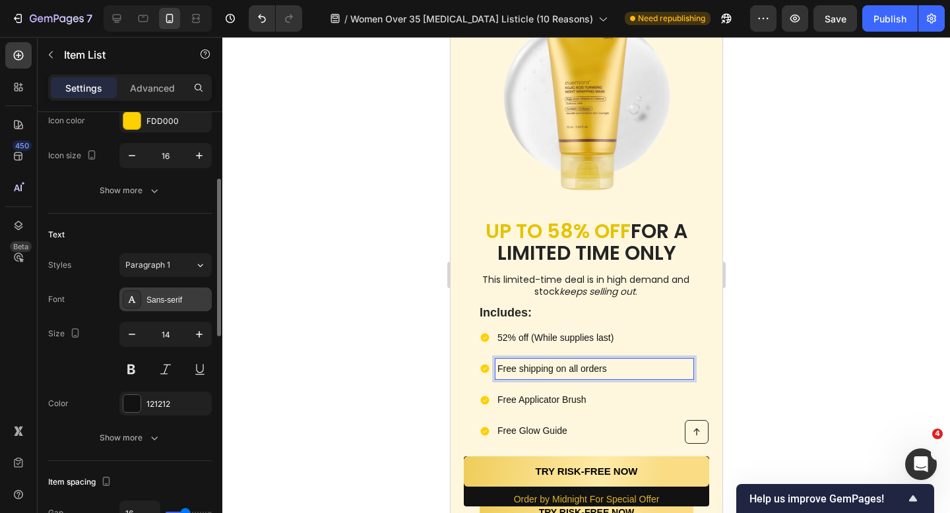
click at [172, 296] on div "Sans-serif" at bounding box center [177, 300] width 62 height 12
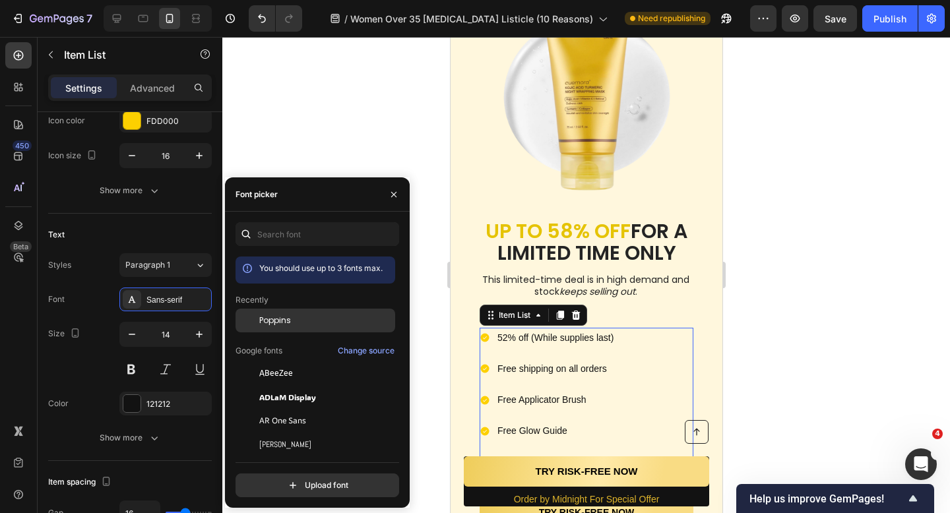
click at [304, 319] on div "Poppins" at bounding box center [325, 321] width 133 height 12
click at [356, 144] on div at bounding box center [586, 275] width 728 height 476
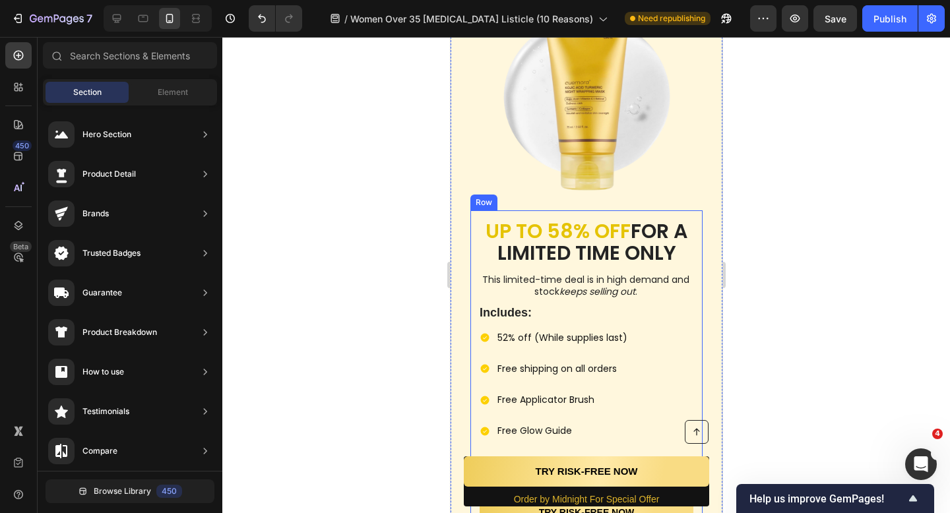
click at [544, 219] on strong "UP TO 58% OFF" at bounding box center [557, 231] width 145 height 28
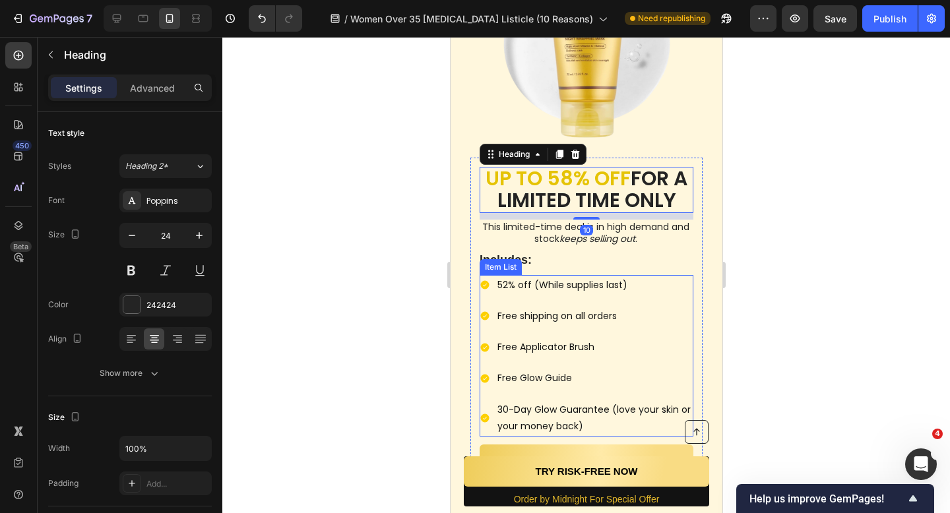
scroll to position [4597, 0]
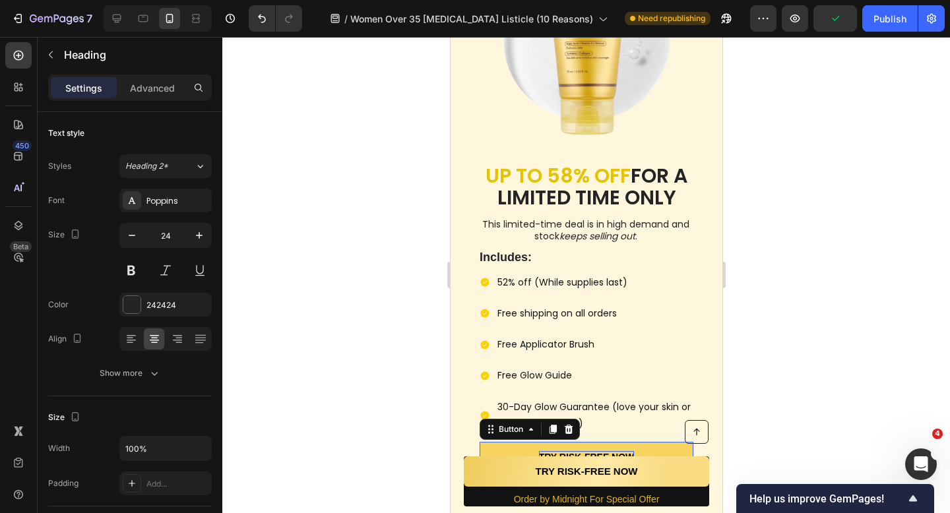
click at [554, 451] on p "TRY RISK-FREE NOW" at bounding box center [586, 457] width 96 height 12
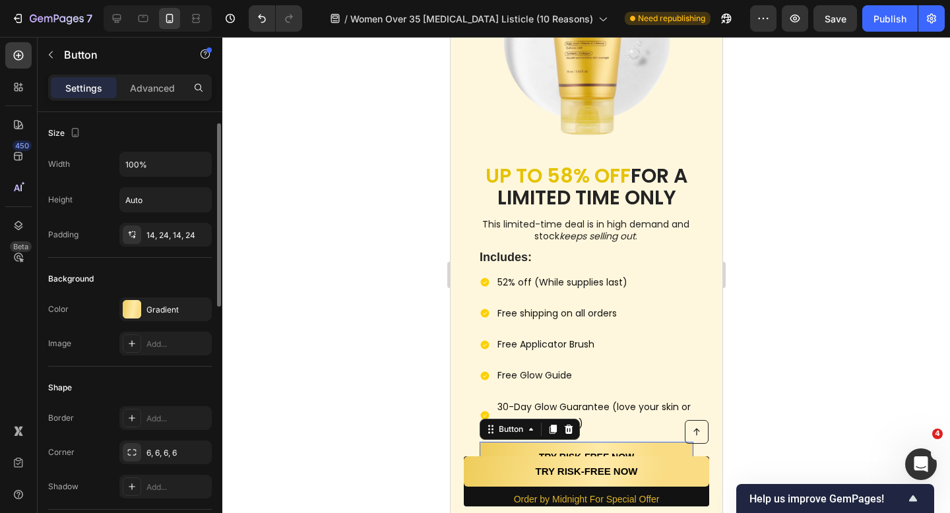
scroll to position [267, 0]
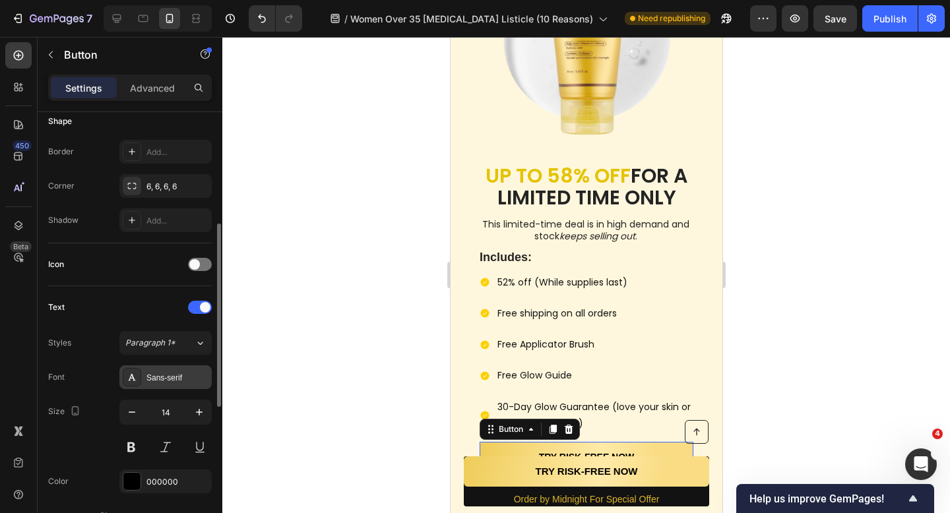
click at [176, 373] on div "Sans-serif" at bounding box center [177, 378] width 62 height 12
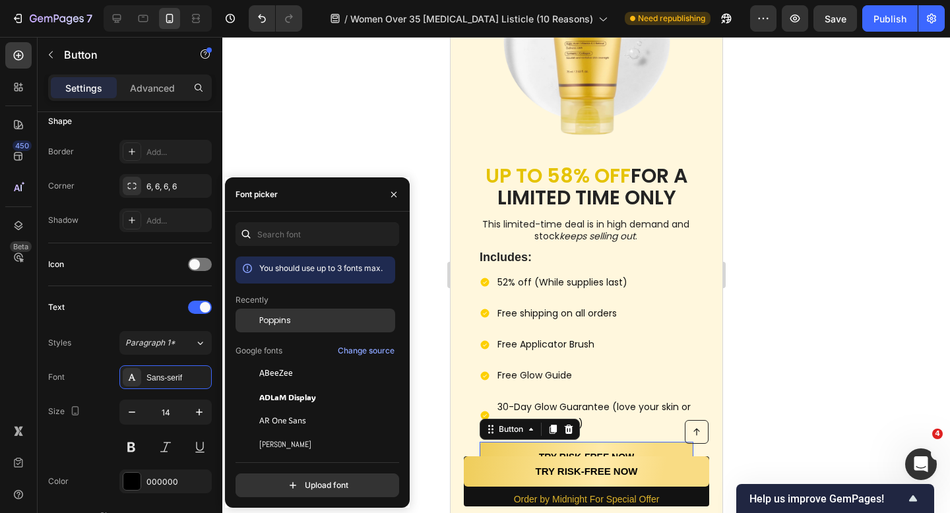
click at [331, 318] on div "Poppins" at bounding box center [325, 321] width 133 height 12
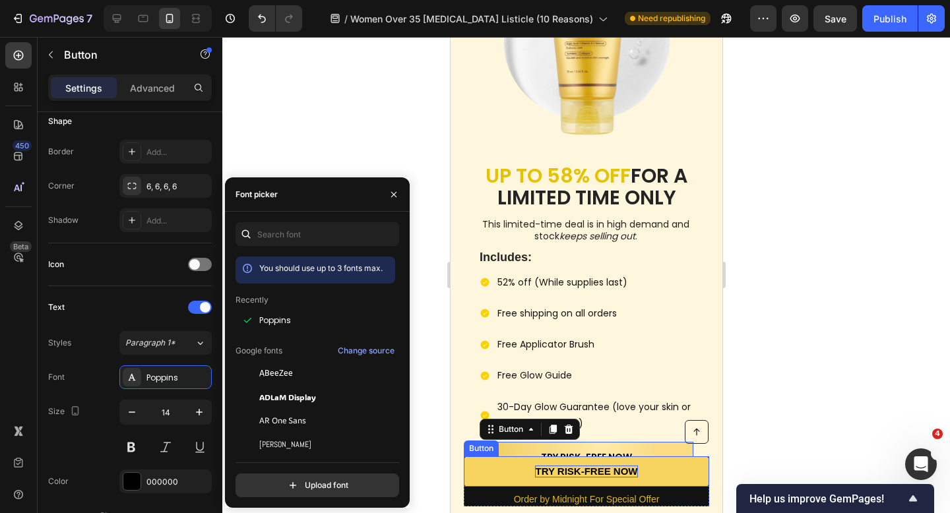
click at [583, 474] on strong "TRY RISK-FREE NOW" at bounding box center [585, 471] width 102 height 11
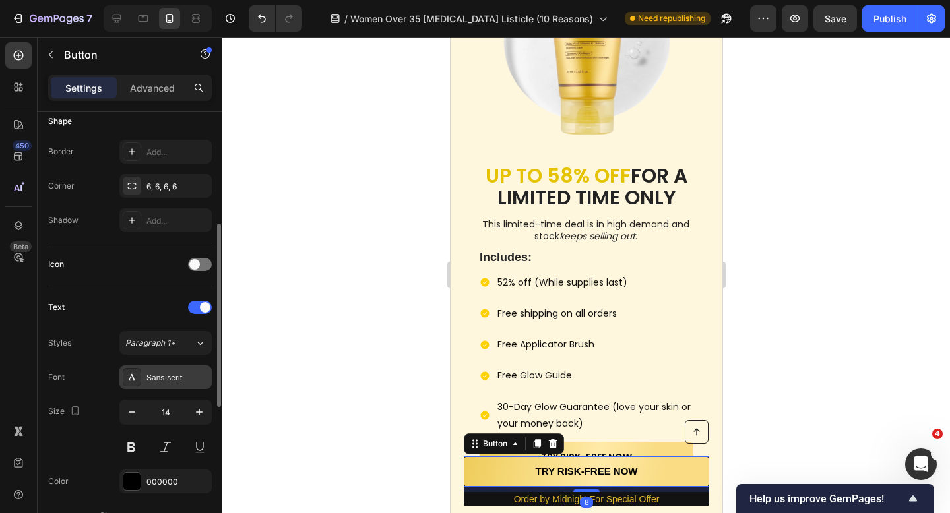
click at [195, 373] on div "Sans-serif" at bounding box center [177, 378] width 62 height 12
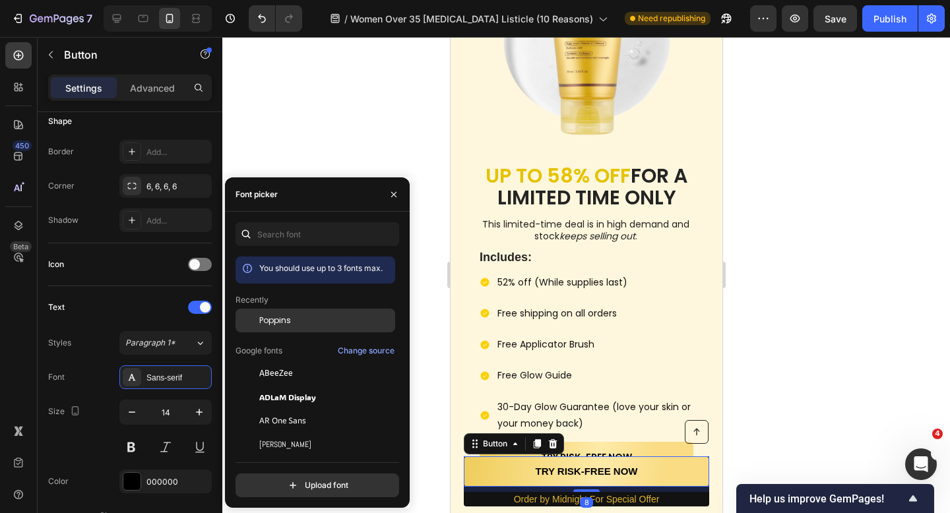
click at [299, 314] on div "Poppins" at bounding box center [315, 321] width 160 height 24
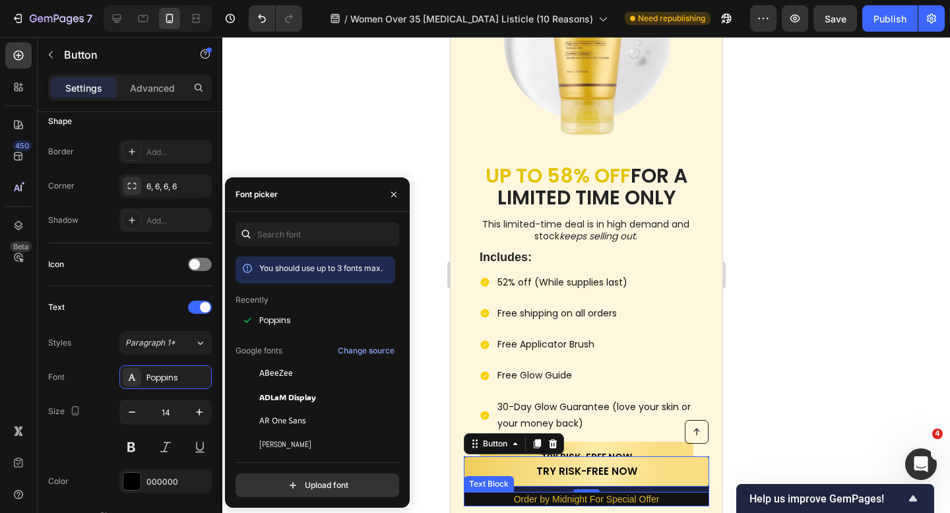
click at [545, 503] on p "Order by Midnight For Special Offer" at bounding box center [585, 499] width 243 height 12
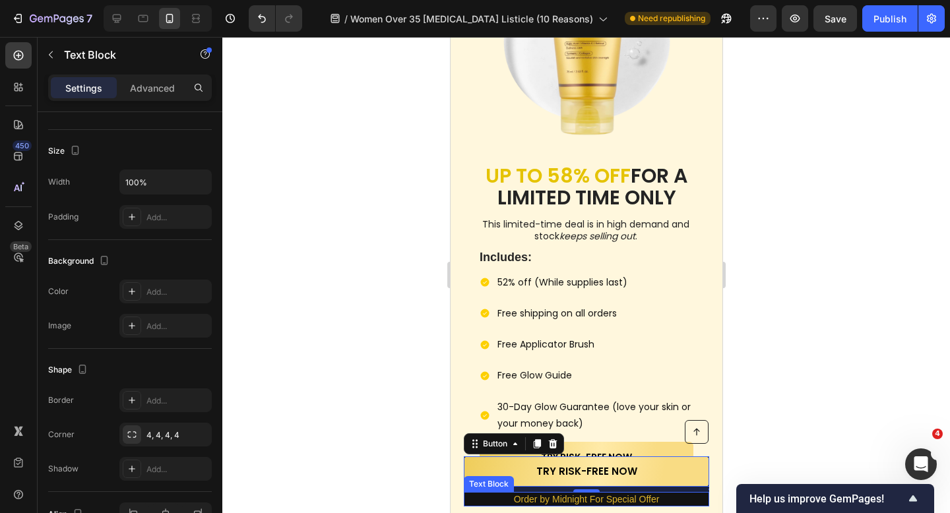
scroll to position [0, 0]
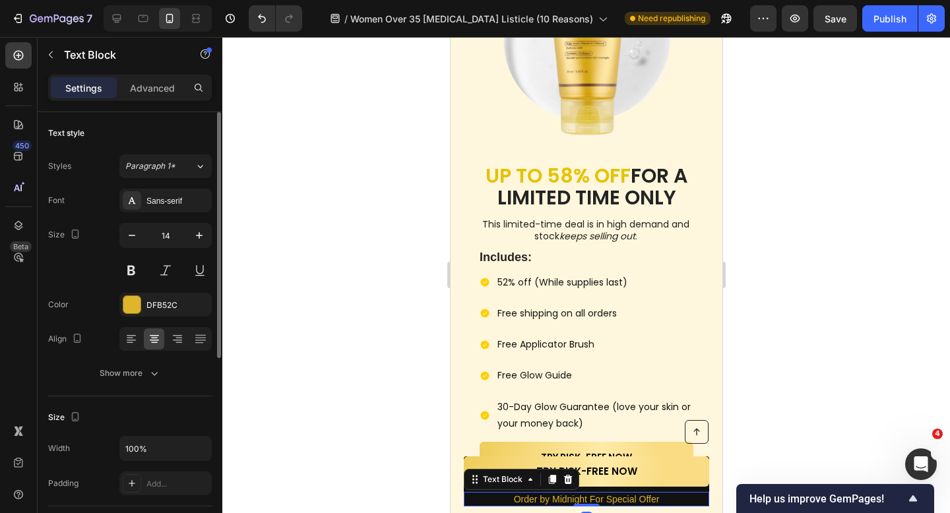
click at [151, 187] on div "Styles Paragraph 1* Font Sans-serif Size 14 Color DFB52C Align Show more" at bounding box center [130, 269] width 164 height 231
click at [151, 201] on div "Sans-serif" at bounding box center [177, 201] width 62 height 12
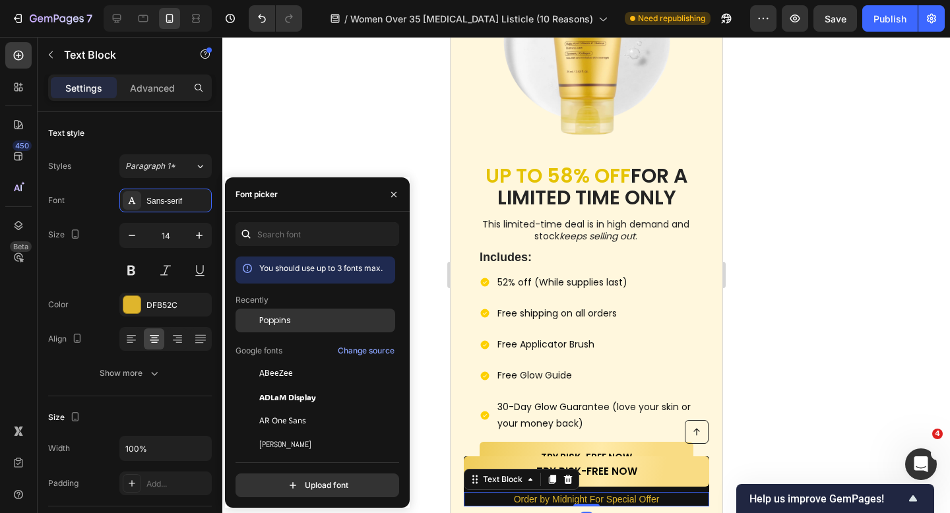
click at [272, 324] on span "Poppins" at bounding box center [275, 321] width 32 height 12
click at [330, 171] on div at bounding box center [586, 275] width 728 height 476
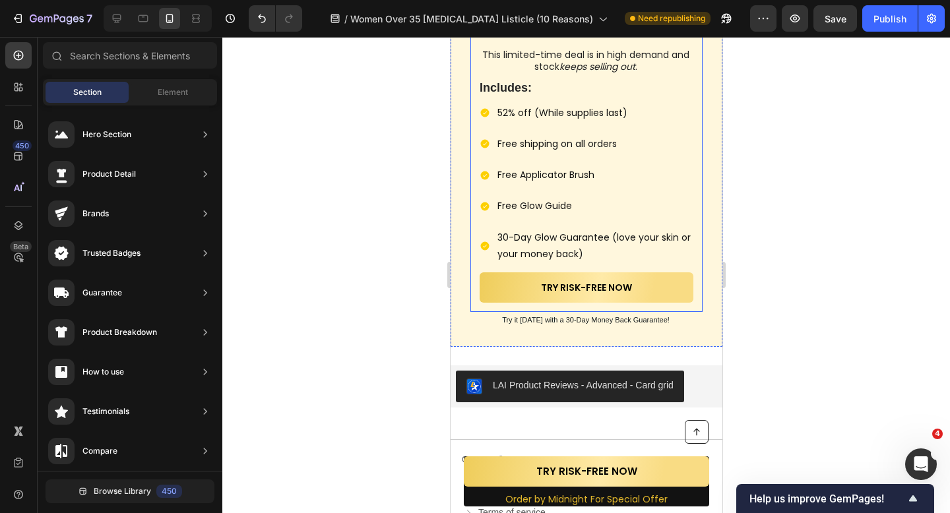
scroll to position [4769, 0]
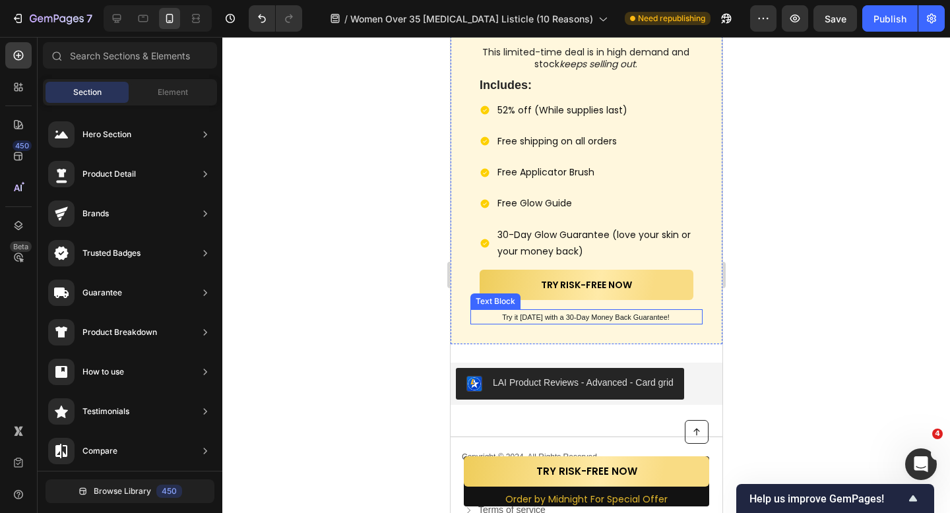
click at [581, 313] on div "Try it [DATE] with a 30-Day Money Back Guarantee!" at bounding box center [586, 316] width 232 height 15
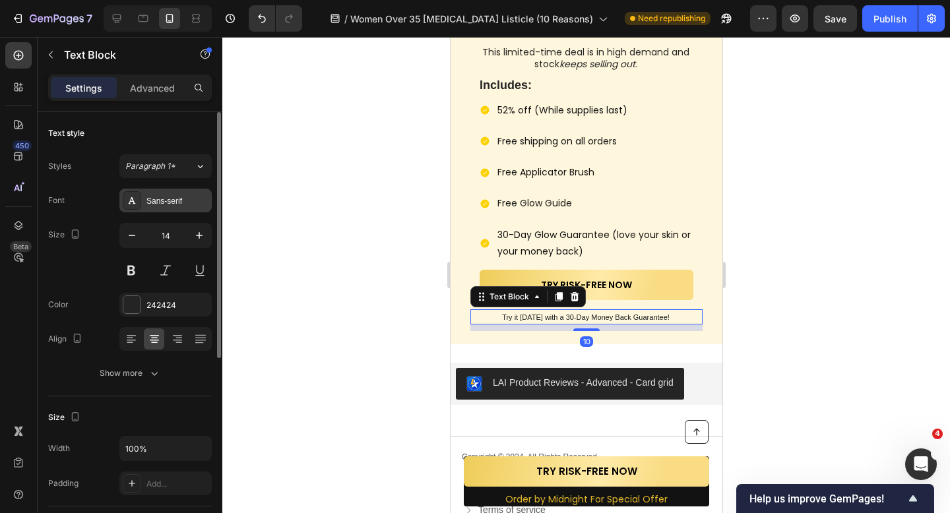
click at [159, 203] on div "Sans-serif" at bounding box center [177, 201] width 62 height 12
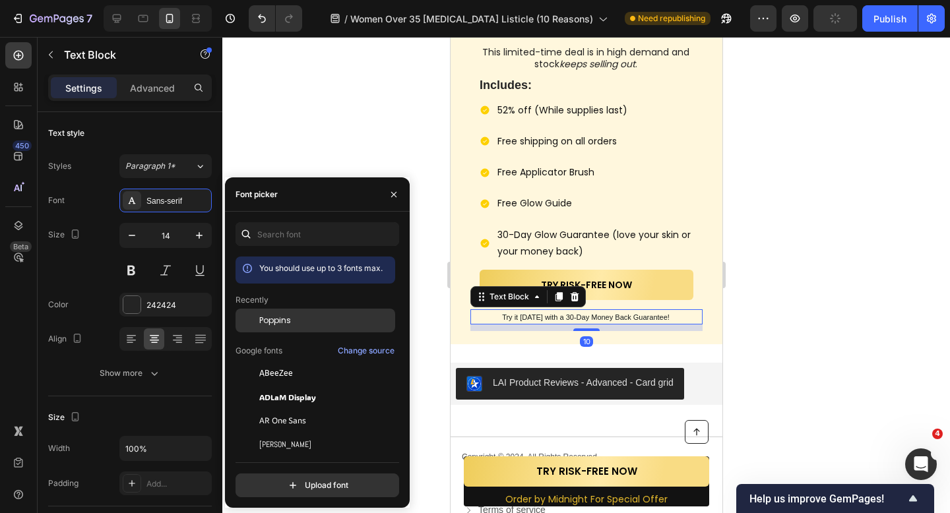
click at [274, 315] on span "Poppins" at bounding box center [275, 321] width 32 height 12
click at [331, 128] on div at bounding box center [586, 275] width 728 height 476
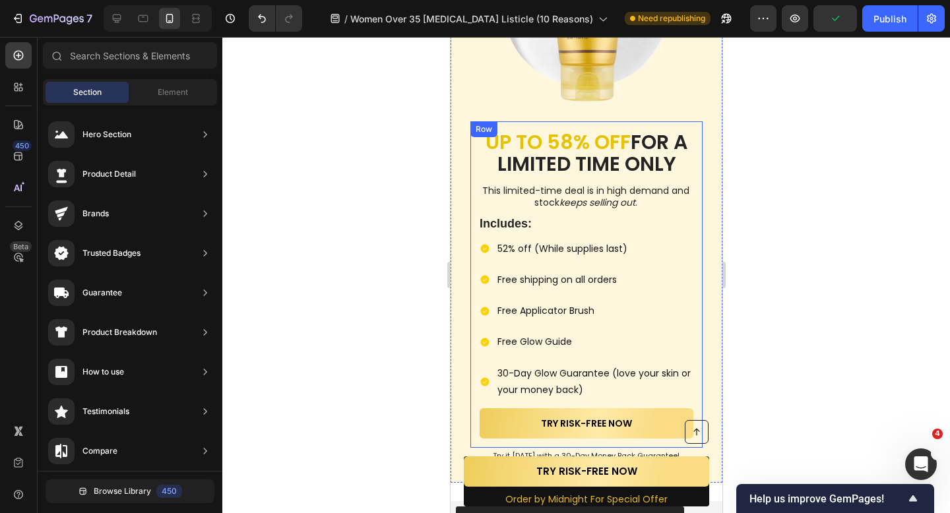
scroll to position [4622, 0]
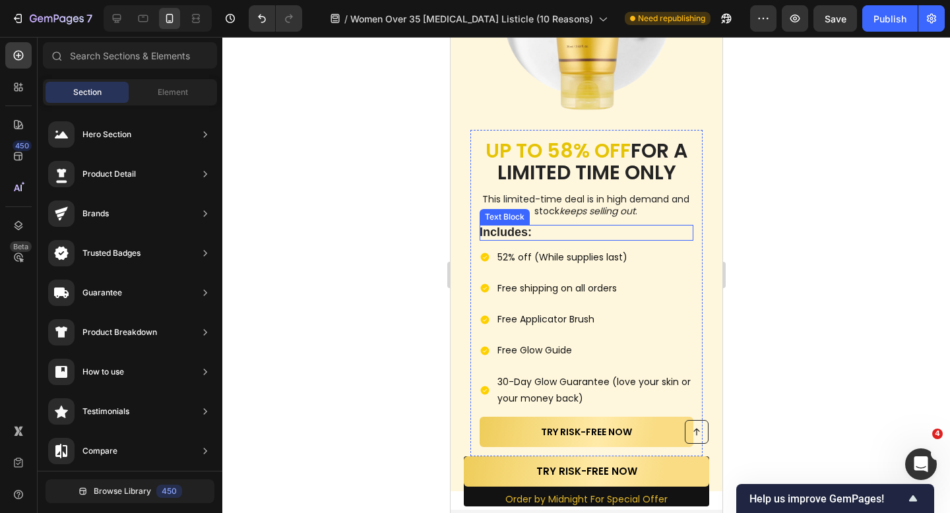
click at [519, 226] on strong "Includes:" at bounding box center [505, 232] width 52 height 13
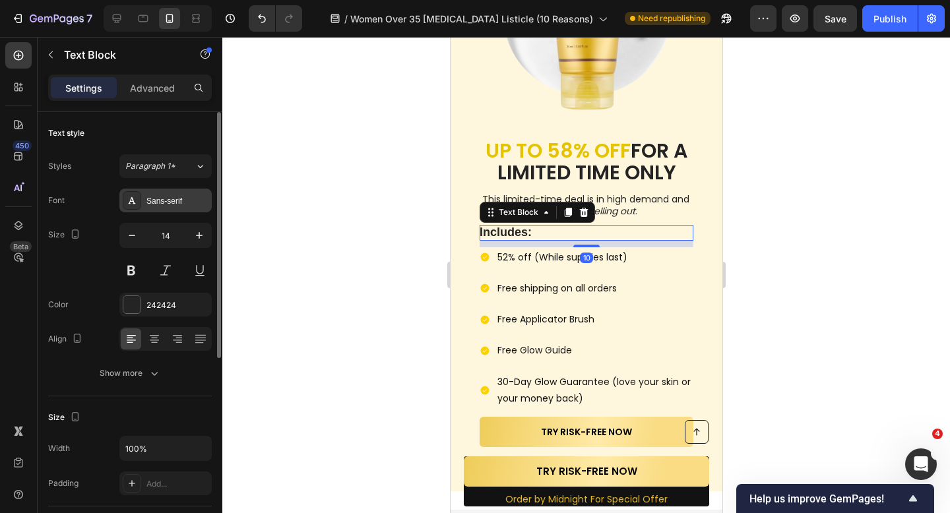
click at [187, 197] on div "Sans-serif" at bounding box center [177, 201] width 62 height 12
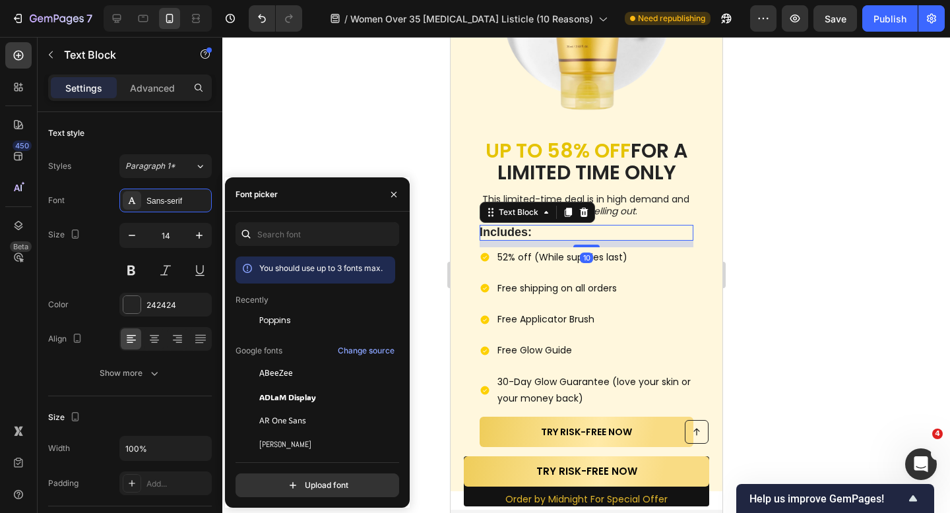
click at [296, 302] on div "Recently" at bounding box center [315, 300] width 160 height 12
click at [296, 312] on div "Poppins" at bounding box center [315, 321] width 160 height 24
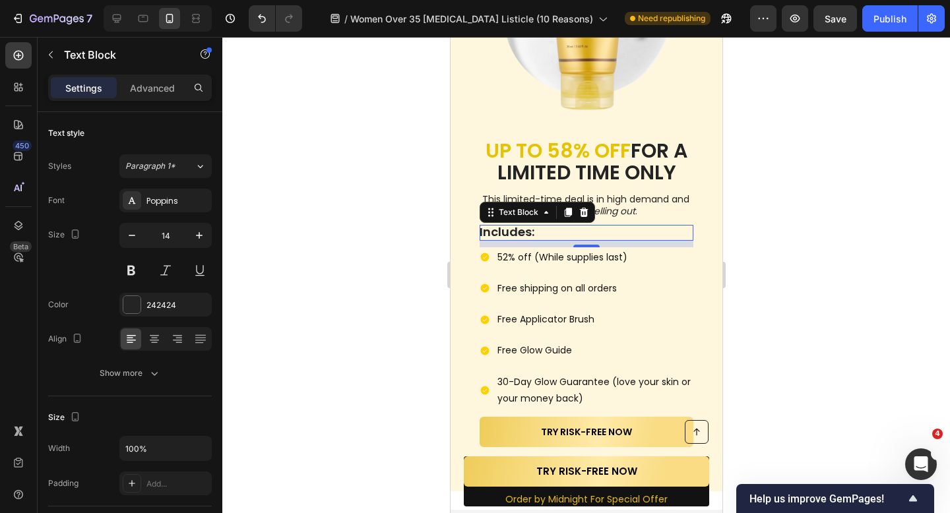
click at [319, 125] on div at bounding box center [586, 275] width 728 height 476
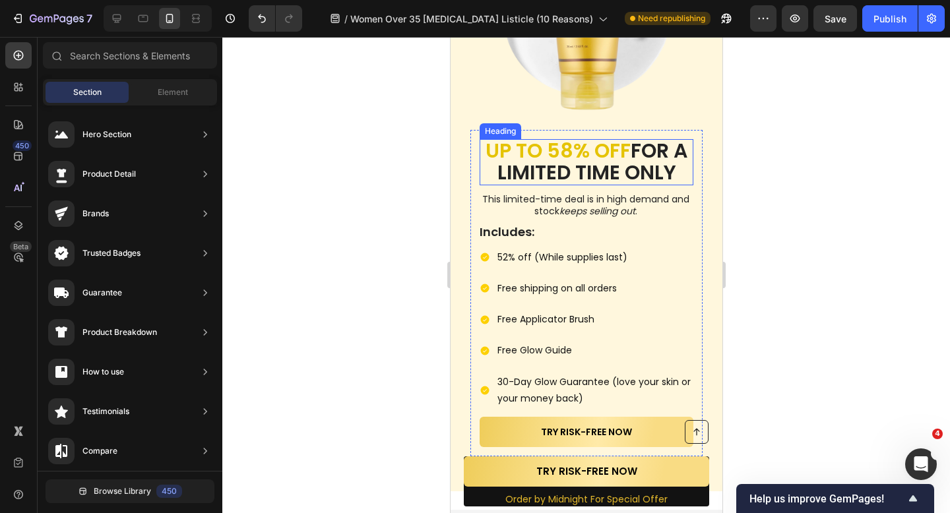
click at [600, 156] on strong "FOR A LIMITED TIME ONLY" at bounding box center [592, 162] width 191 height 50
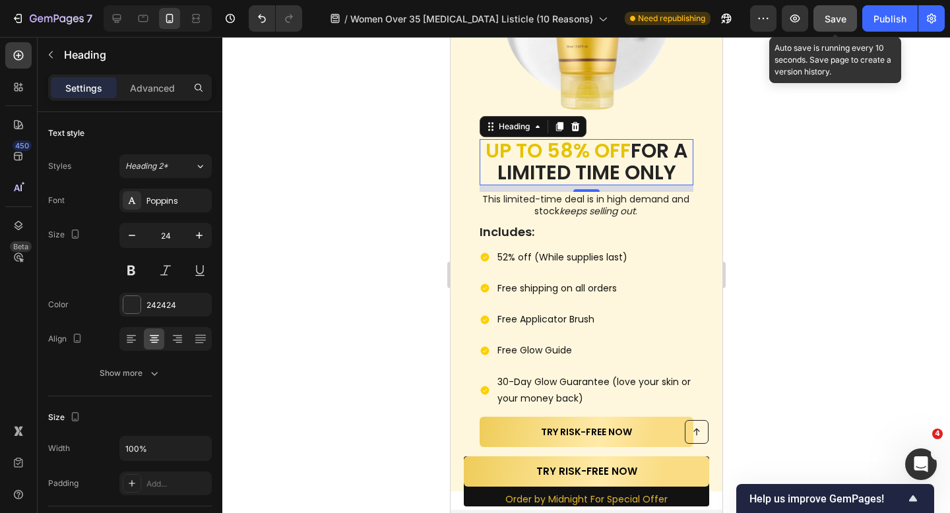
click at [836, 21] on span "Save" at bounding box center [836, 18] width 22 height 11
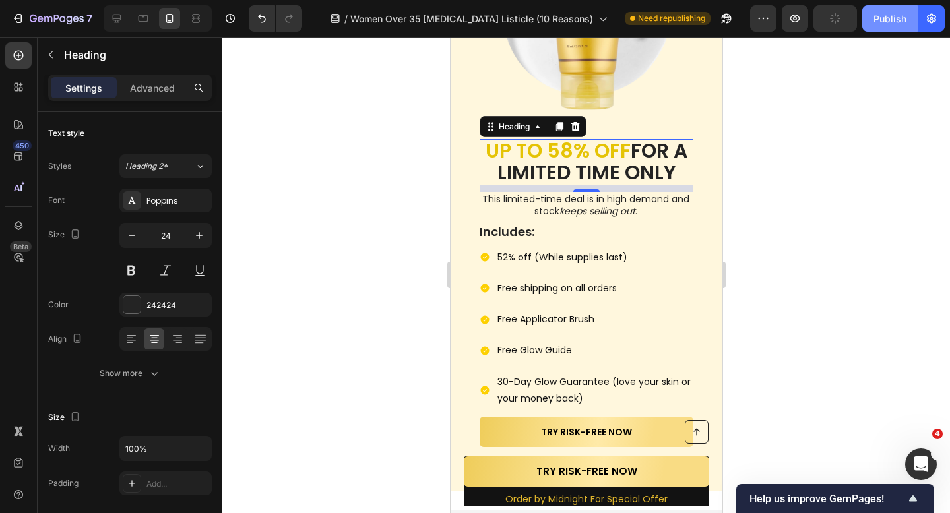
click at [883, 21] on div "Publish" at bounding box center [889, 19] width 33 height 14
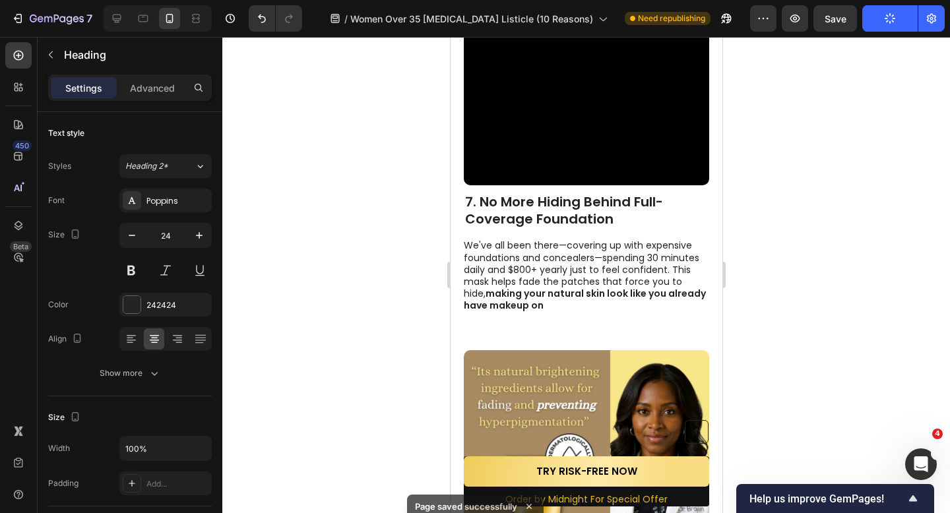
scroll to position [2927, 0]
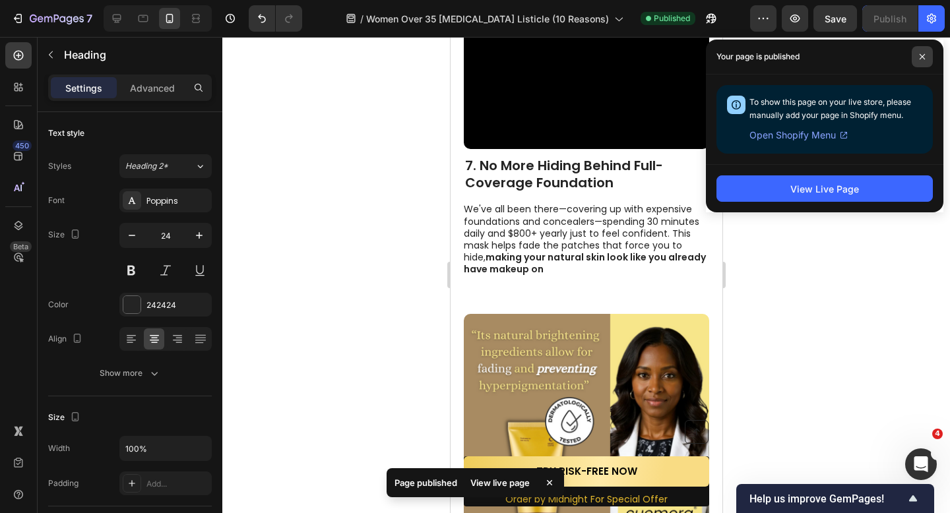
click at [922, 61] on span at bounding box center [922, 56] width 21 height 21
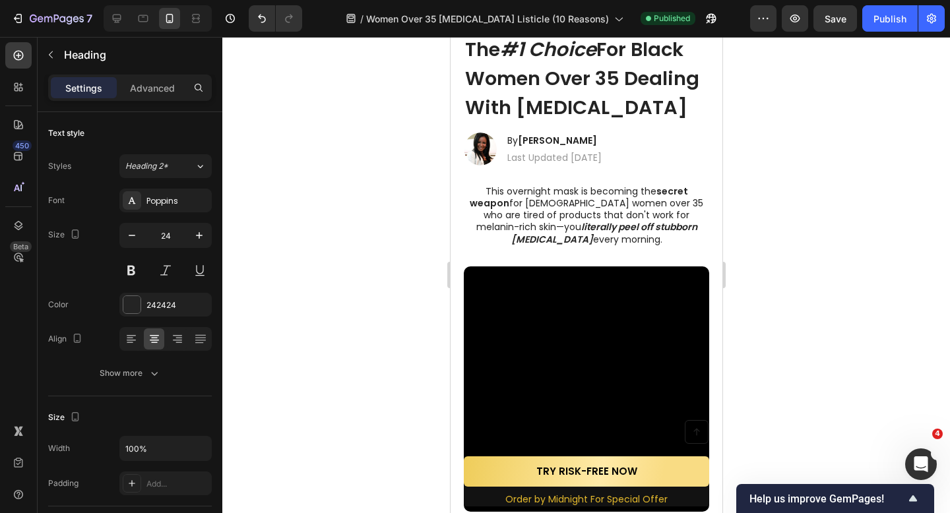
scroll to position [0, 0]
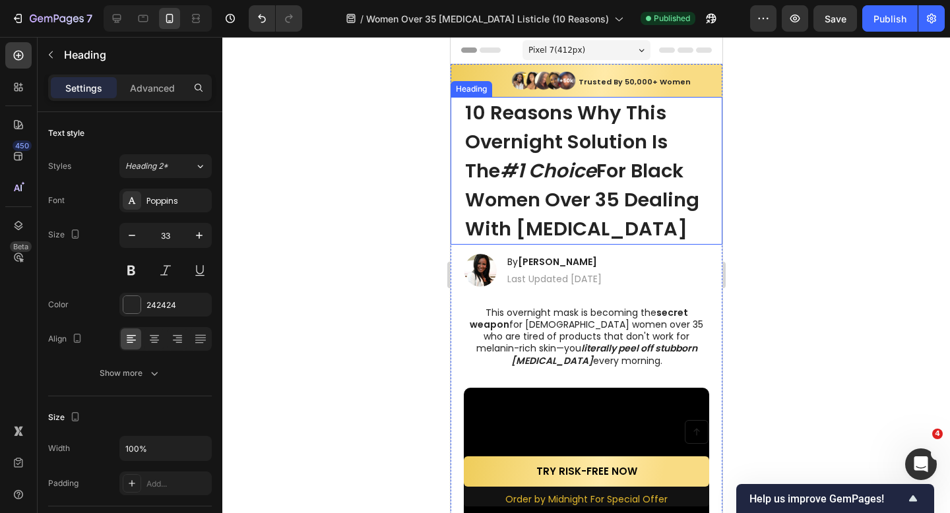
click at [639, 171] on strong "For Black Women Over 35 Dealing With [MEDICAL_DATA]" at bounding box center [581, 200] width 234 height 84
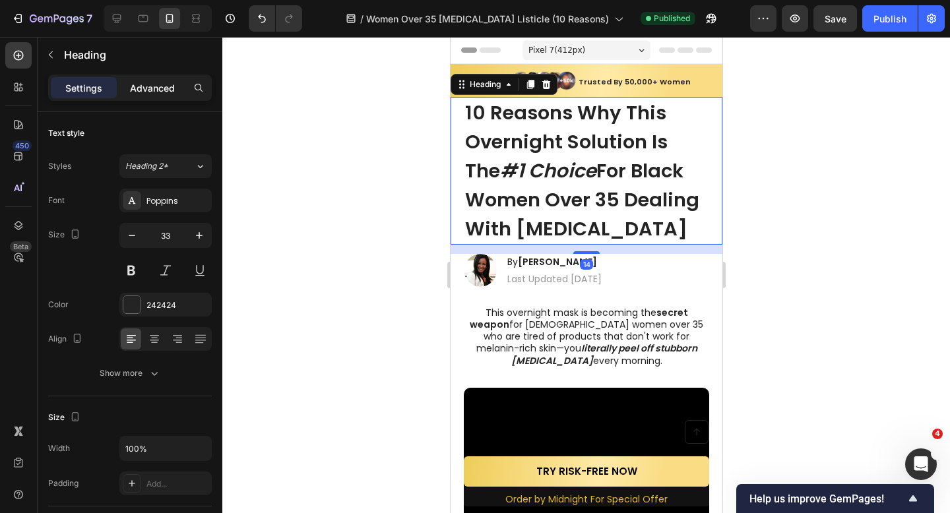
click at [153, 82] on p "Advanced" at bounding box center [152, 88] width 45 height 14
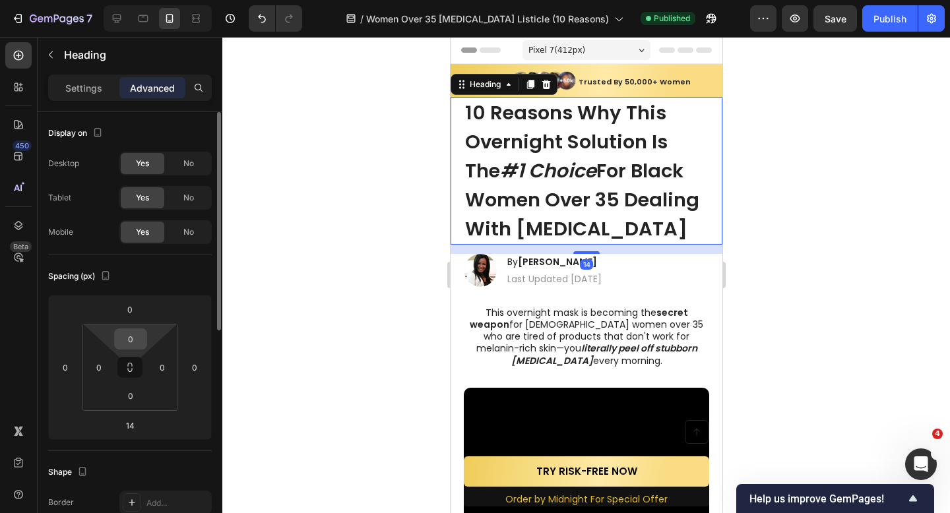
click at [134, 342] on input "0" at bounding box center [130, 339] width 26 height 20
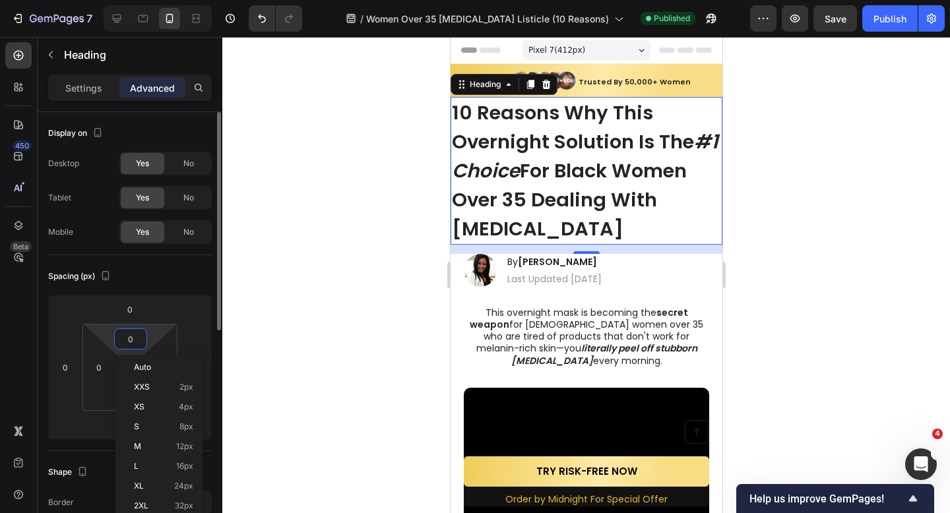
type input "1"
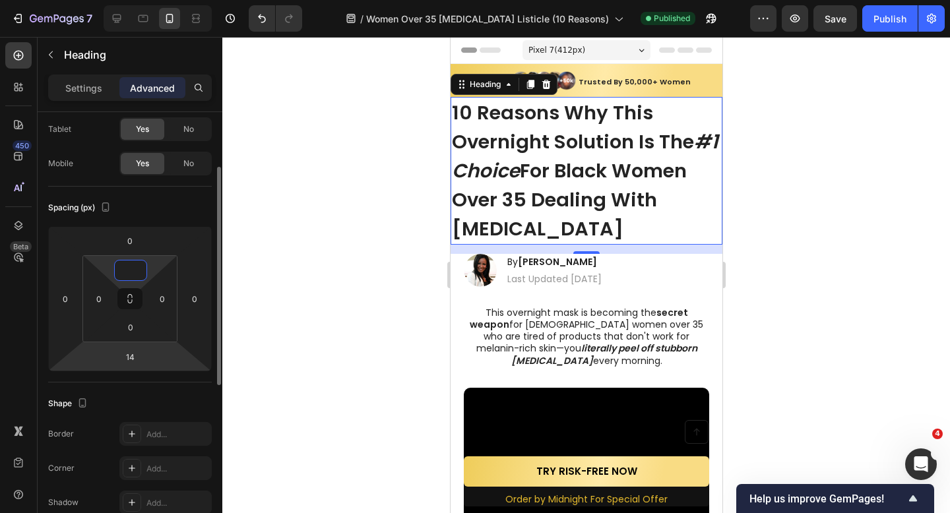
scroll to position [83, 0]
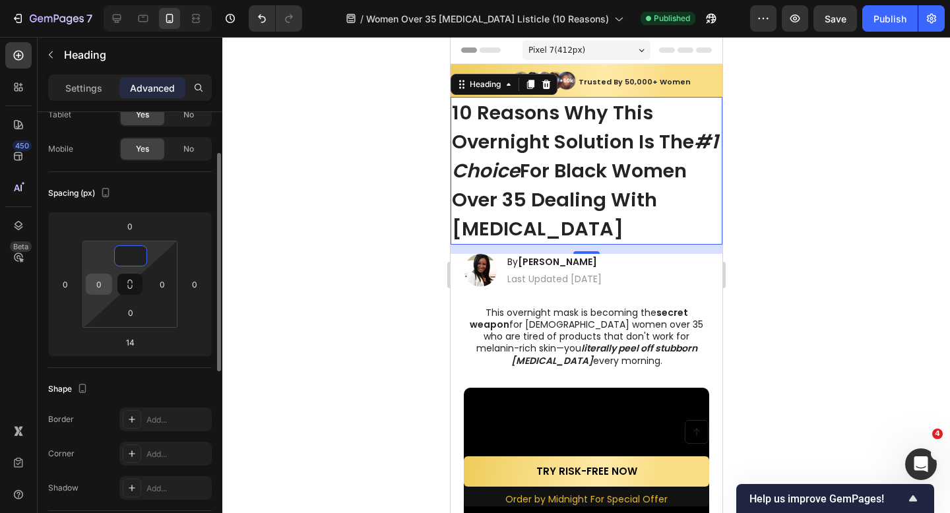
type input "0"
click at [106, 279] on input "0" at bounding box center [99, 284] width 20 height 20
type input "10"
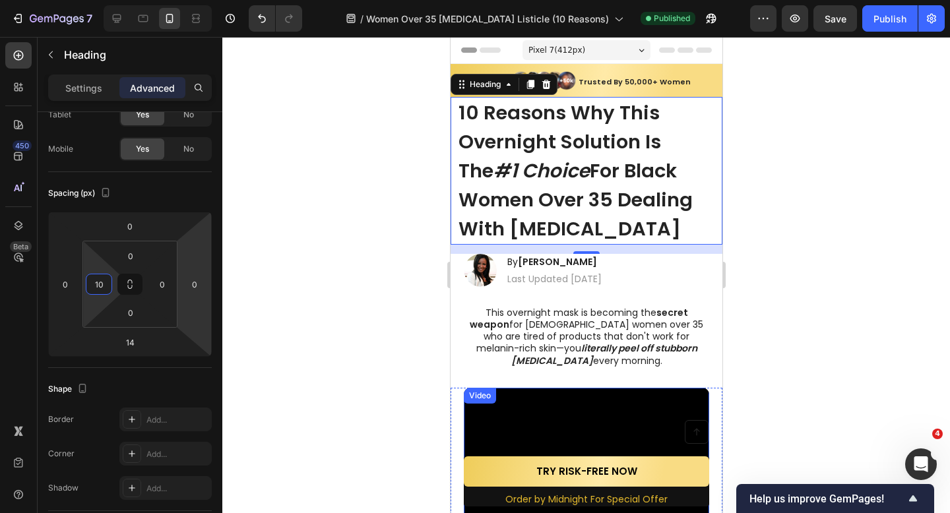
click at [495, 424] on video at bounding box center [585, 510] width 245 height 245
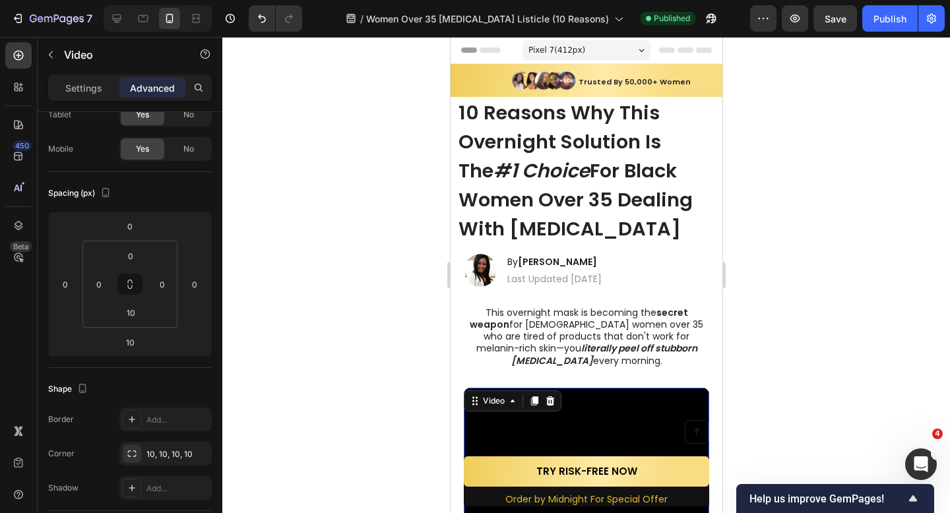
scroll to position [0, 0]
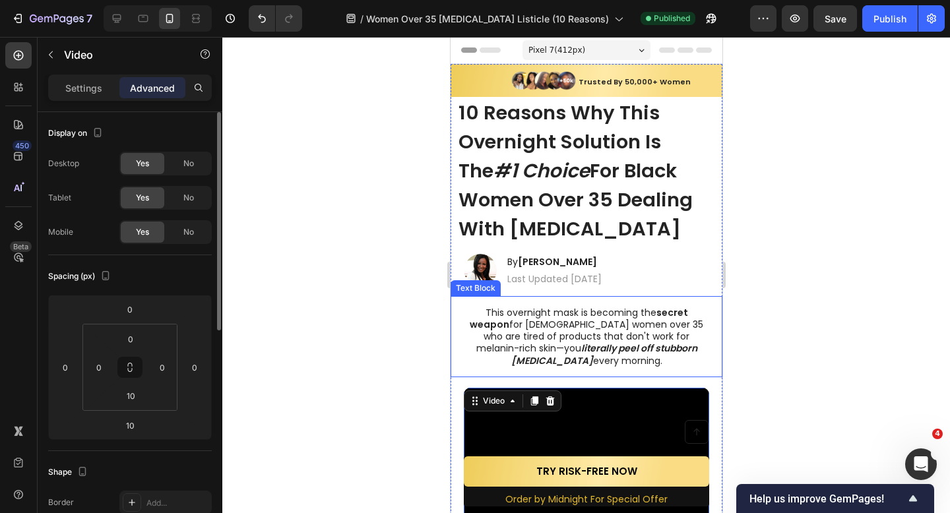
click at [510, 321] on span "This overnight mask is becoming the secret weapon for Black women over 35 who a…" at bounding box center [586, 336] width 234 height 61
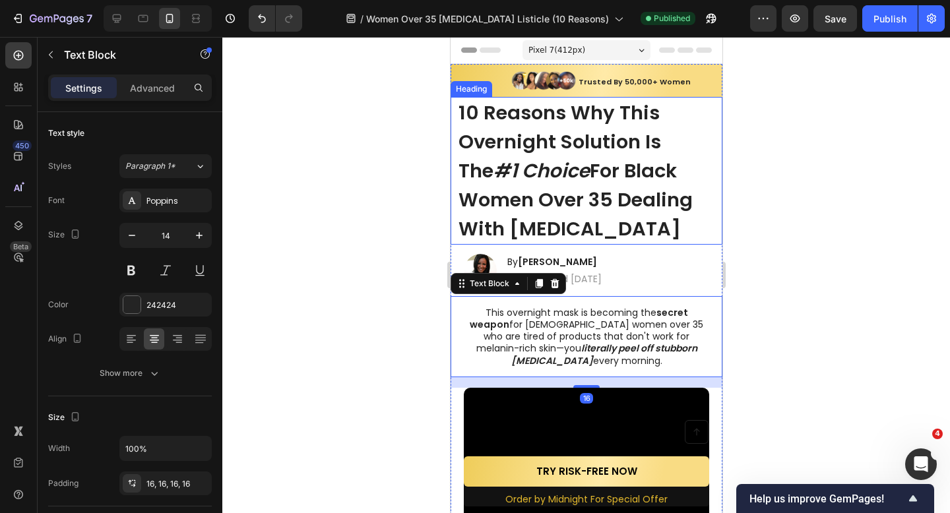
click at [525, 181] on strong "#1 Choice" at bounding box center [541, 171] width 96 height 26
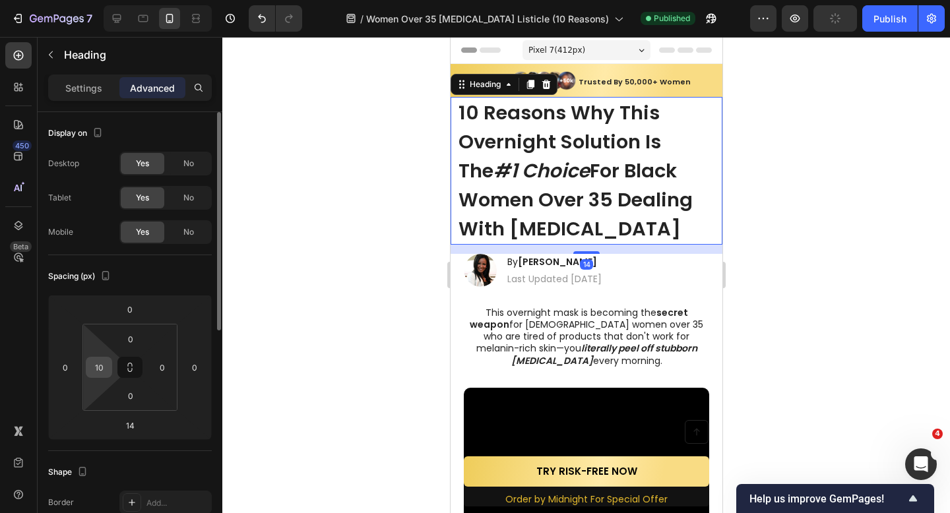
click at [107, 373] on input "10" at bounding box center [99, 368] width 20 height 20
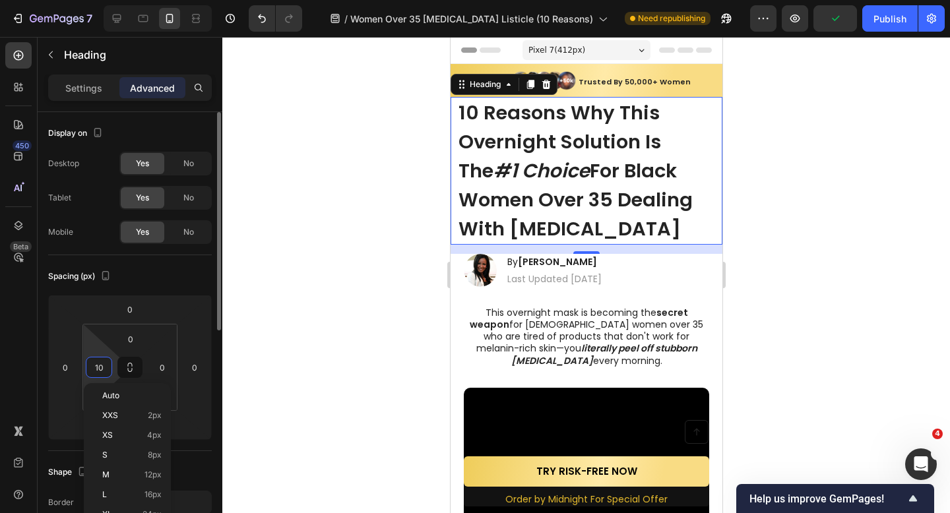
click at [107, 373] on input "10" at bounding box center [99, 368] width 20 height 20
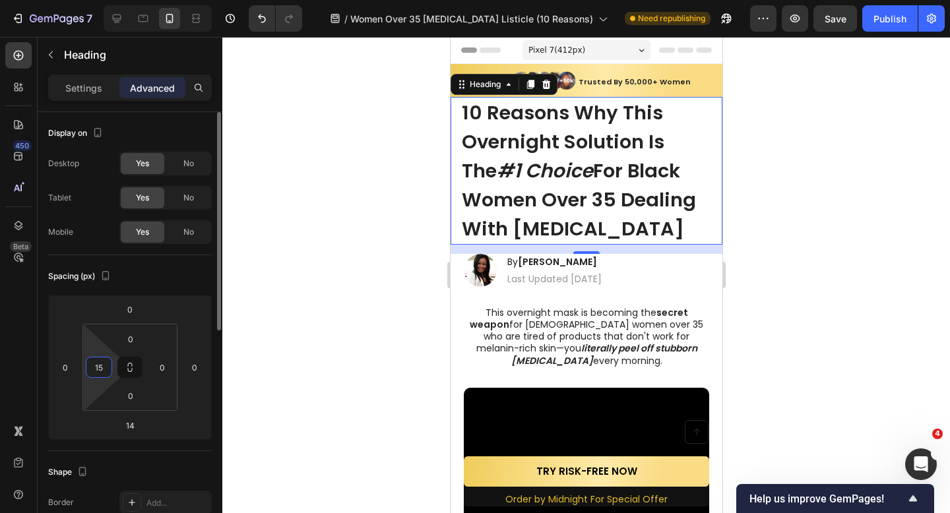
type input "1"
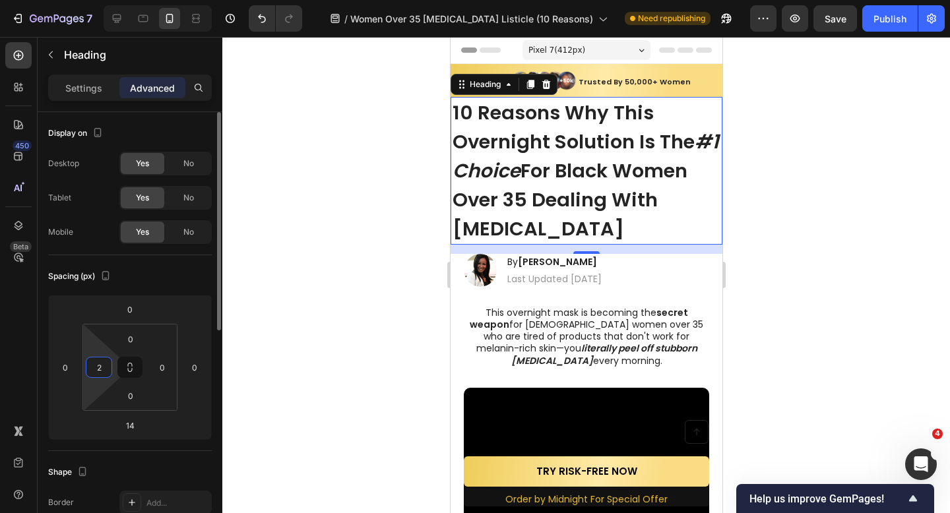
type input "20"
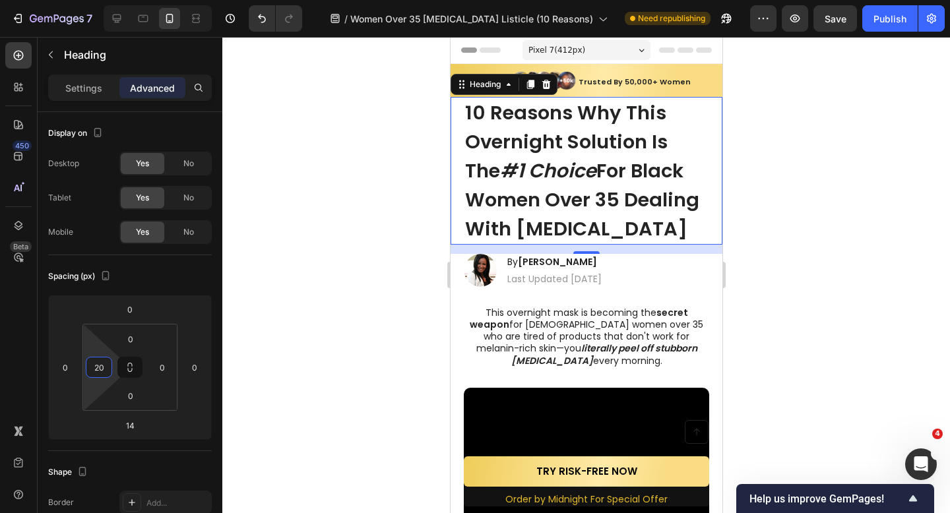
click at [255, 297] on div at bounding box center [586, 275] width 728 height 476
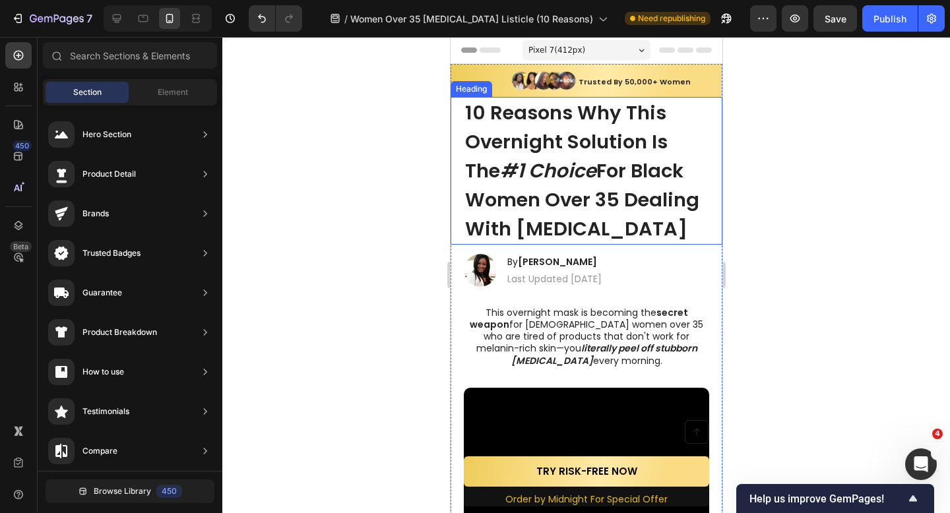
click at [550, 191] on strong "For Black Women Over 35 Dealing With [MEDICAL_DATA]" at bounding box center [581, 200] width 234 height 84
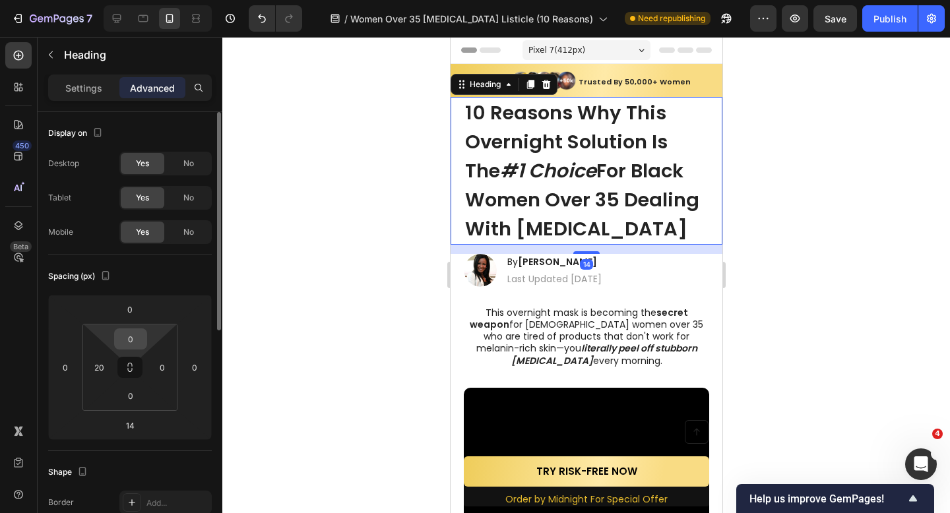
click at [133, 331] on input "0" at bounding box center [130, 339] width 26 height 20
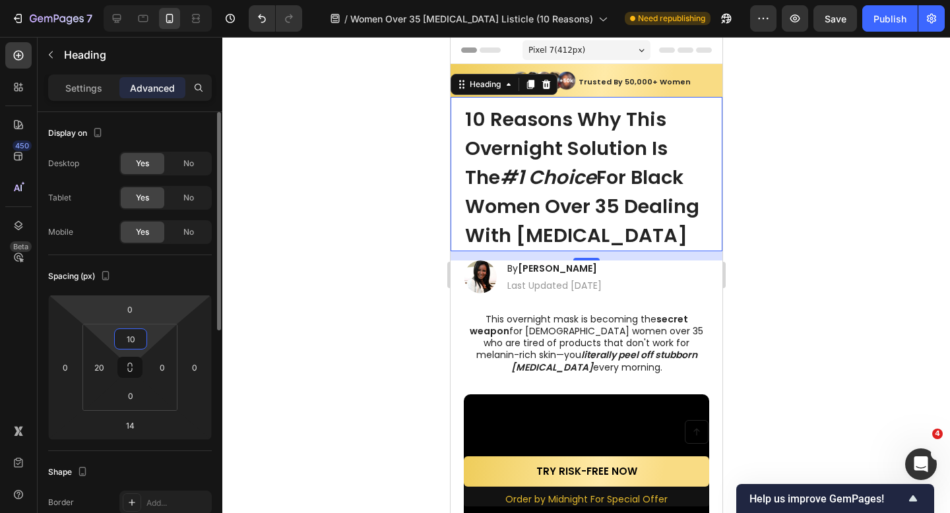
type input "1"
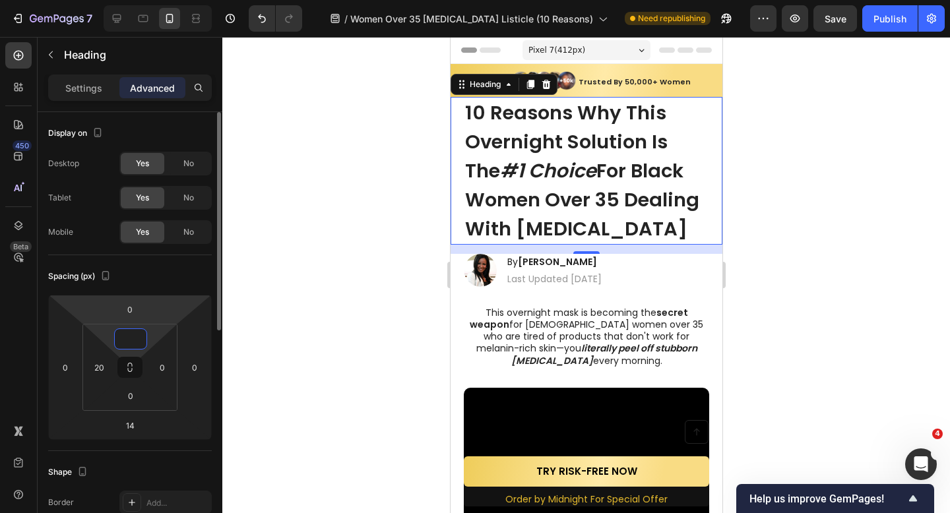
type input "5"
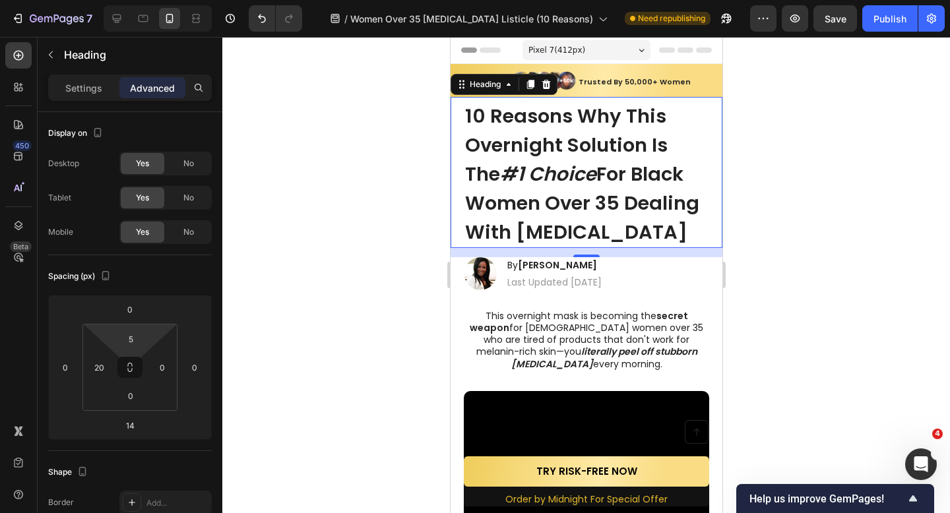
click at [240, 358] on div at bounding box center [586, 275] width 728 height 476
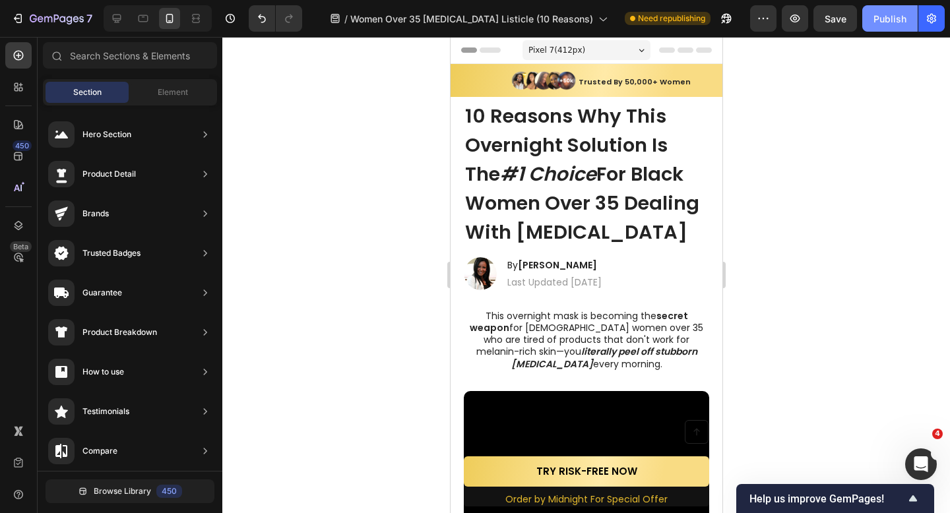
click at [877, 7] on button "Publish" at bounding box center [889, 18] width 55 height 26
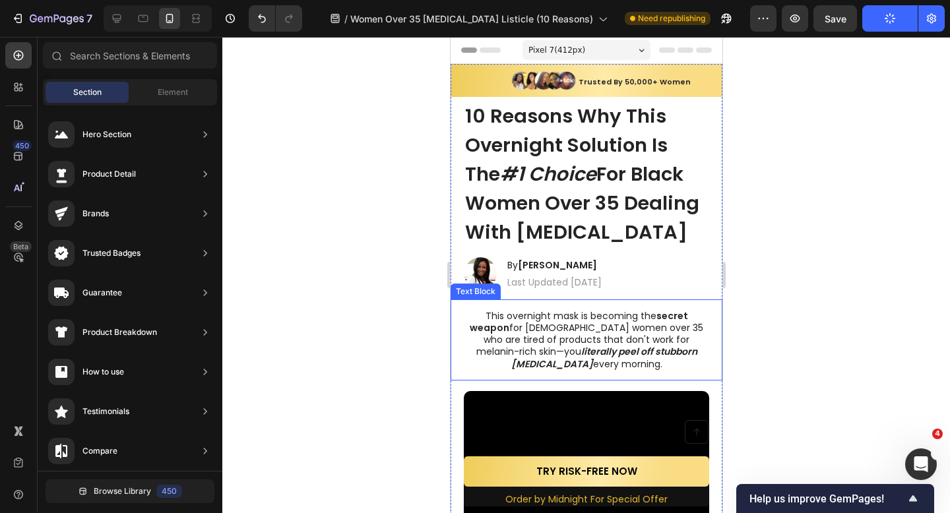
scroll to position [15, 0]
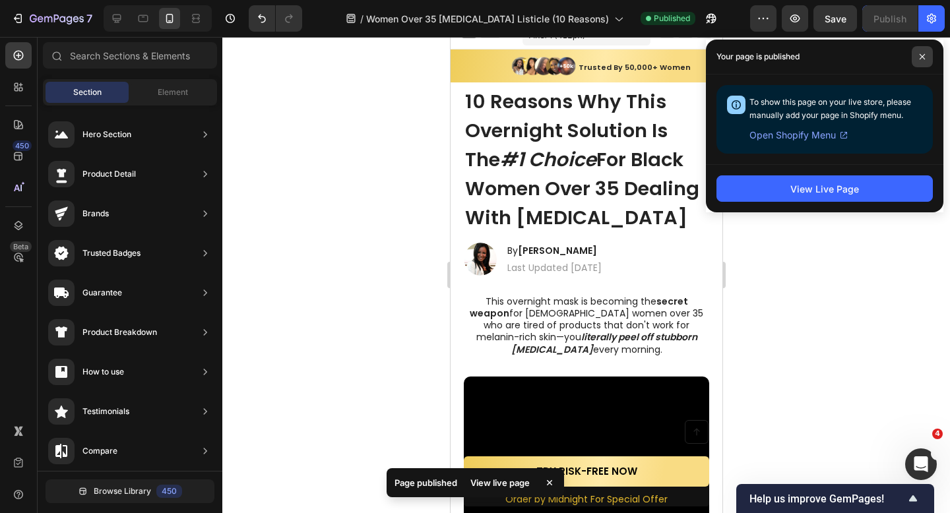
click at [924, 60] on span at bounding box center [922, 56] width 21 height 21
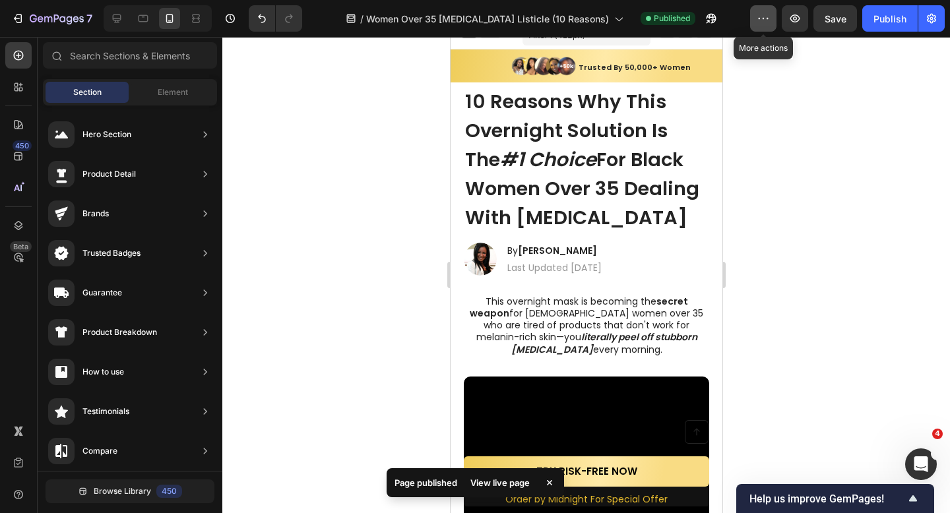
click at [776, 19] on button "button" at bounding box center [763, 18] width 26 height 26
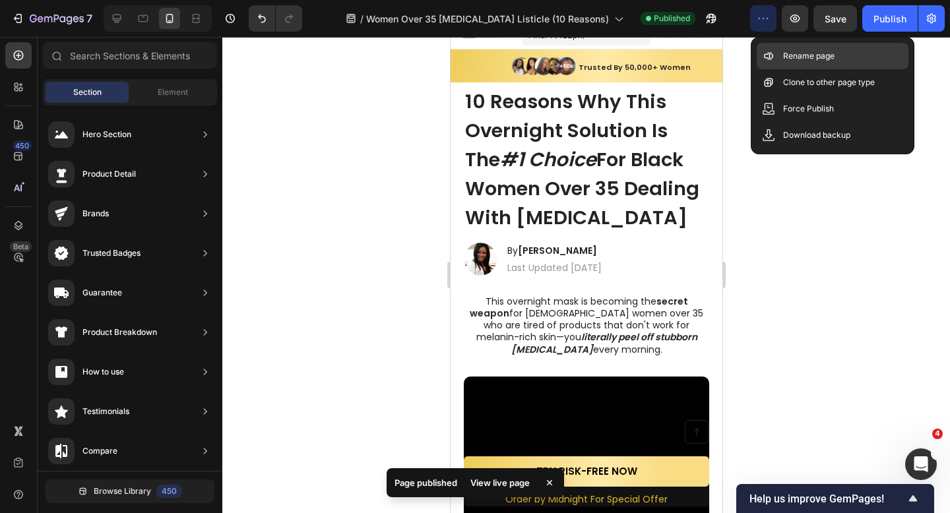
click at [790, 63] on div "Rename page" at bounding box center [833, 56] width 152 height 26
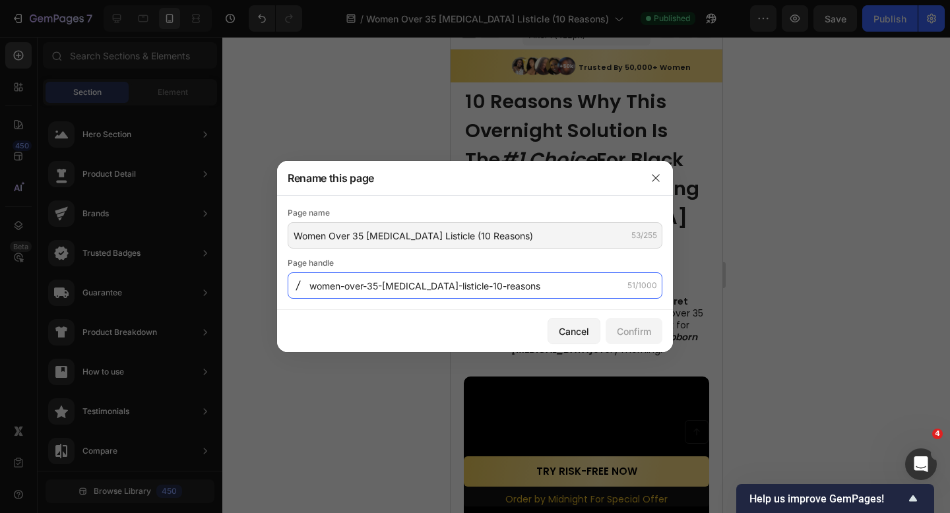
drag, startPoint x: 565, startPoint y: 281, endPoint x: 331, endPoint y: 313, distance: 236.4
click at [331, 313] on div "Rename this page Page name Women Over 35 Hyperpigmentation Listicle (10 Reasons…" at bounding box center [475, 256] width 396 height 191
type input "wo3510rl"
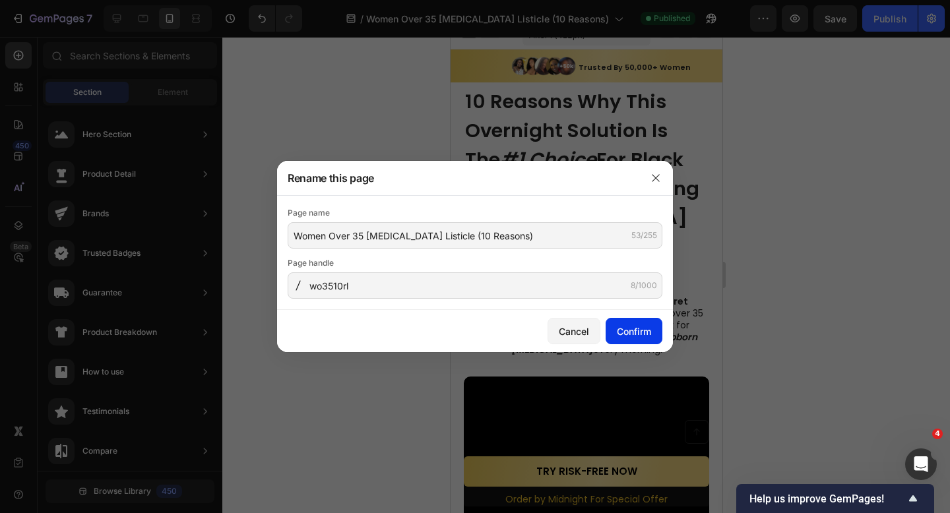
click at [627, 332] on div "Confirm" at bounding box center [634, 332] width 34 height 14
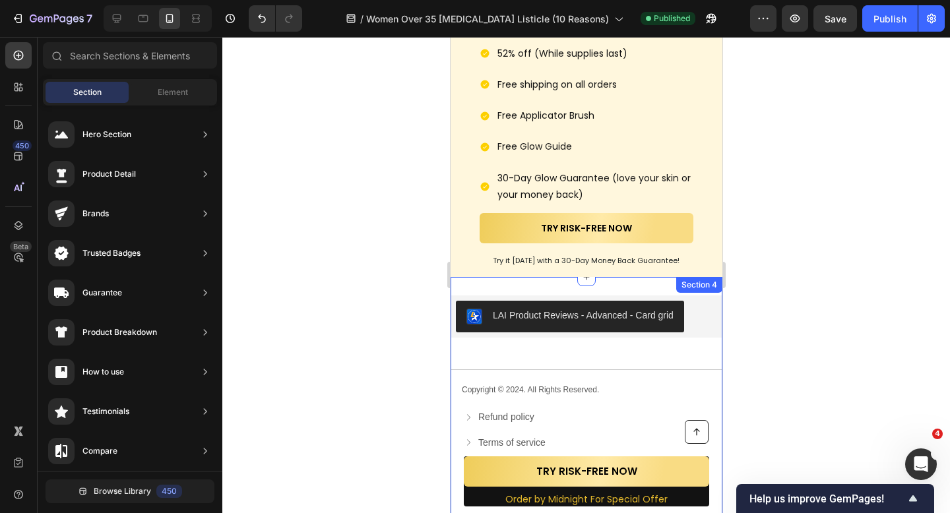
scroll to position [4826, 0]
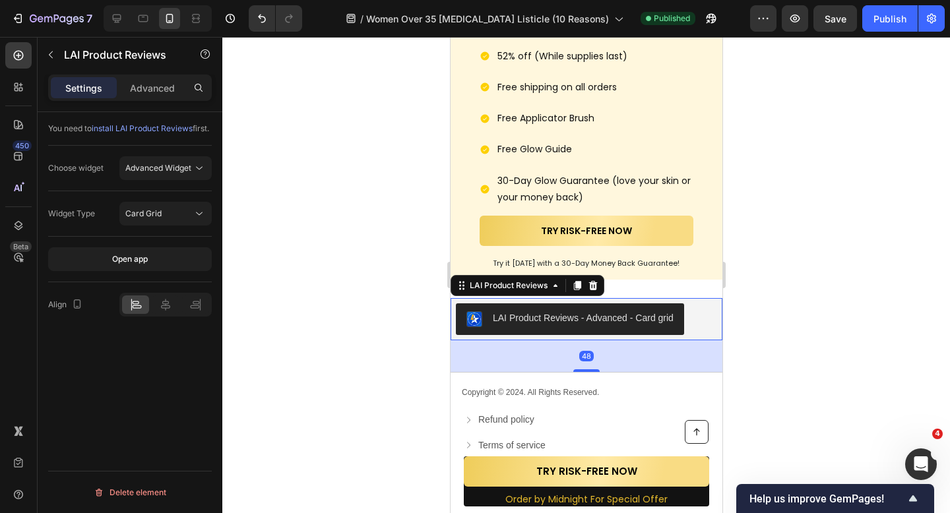
click at [573, 305] on button "LAI Product Reviews - Advanced - Card grid" at bounding box center [569, 319] width 228 height 32
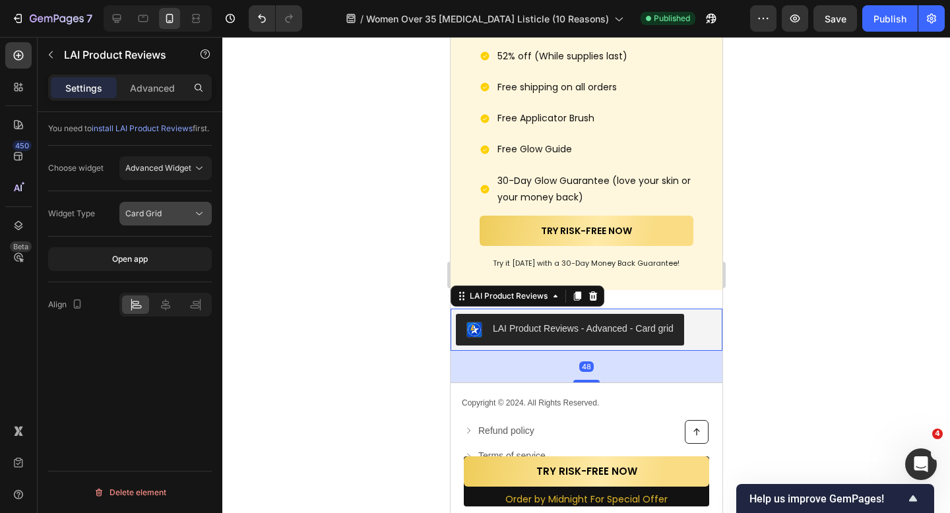
click at [175, 220] on div "Card Grid" at bounding box center [158, 214] width 67 height 12
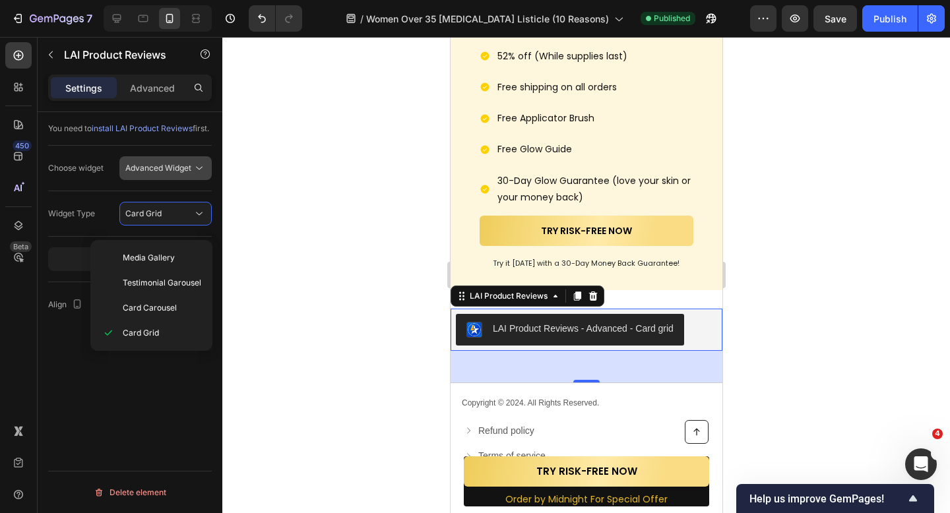
click at [188, 180] on button "Advanced Widget" at bounding box center [165, 168] width 92 height 24
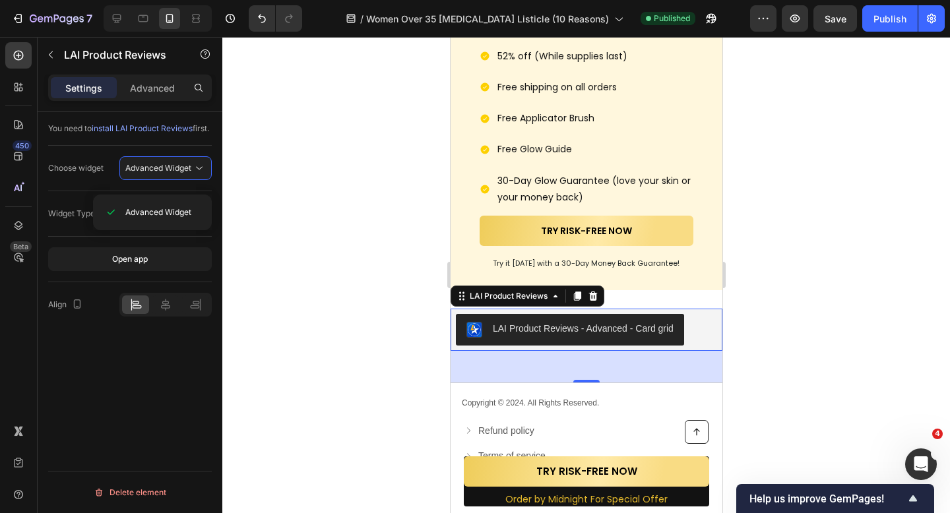
click at [257, 224] on div at bounding box center [586, 275] width 728 height 476
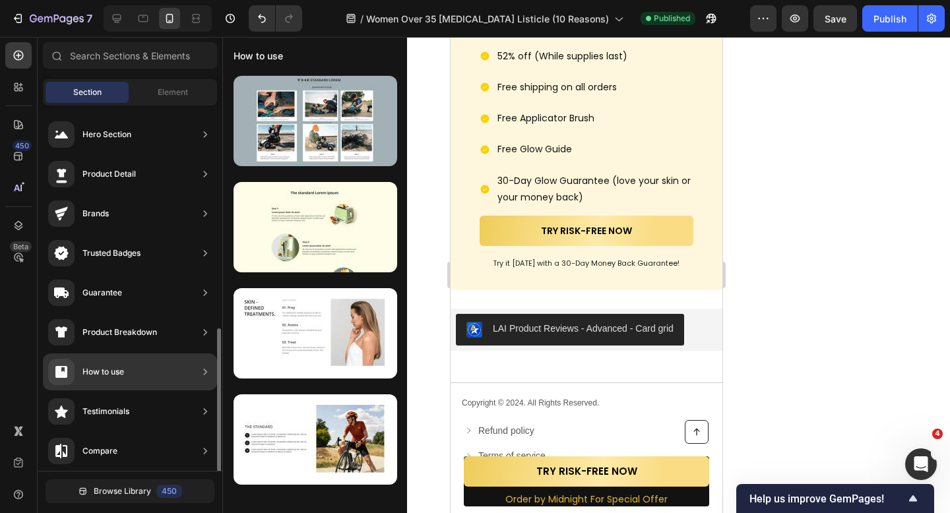
click at [181, 354] on div "How to use" at bounding box center [130, 372] width 174 height 37
click at [406, 212] on div at bounding box center [315, 280] width 184 height 417
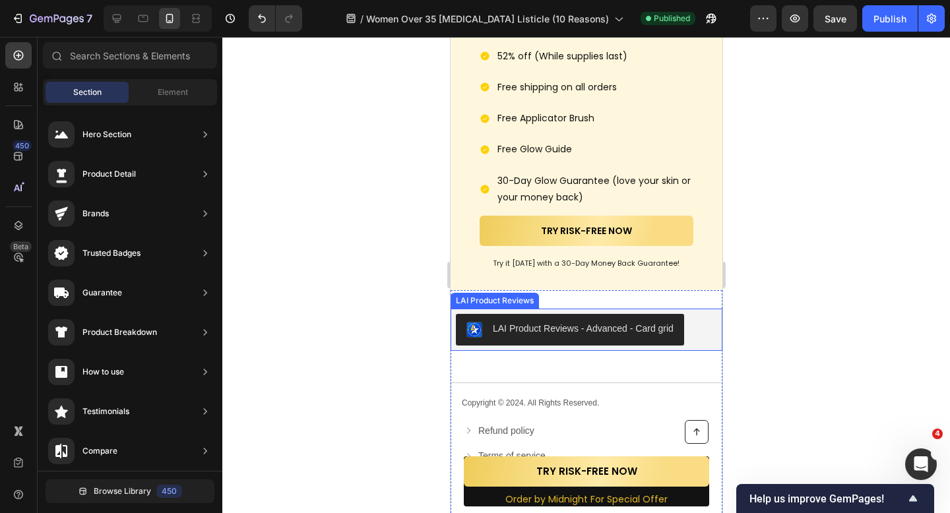
click at [509, 322] on div "LAI Product Reviews - Advanced - Card grid" at bounding box center [582, 329] width 181 height 14
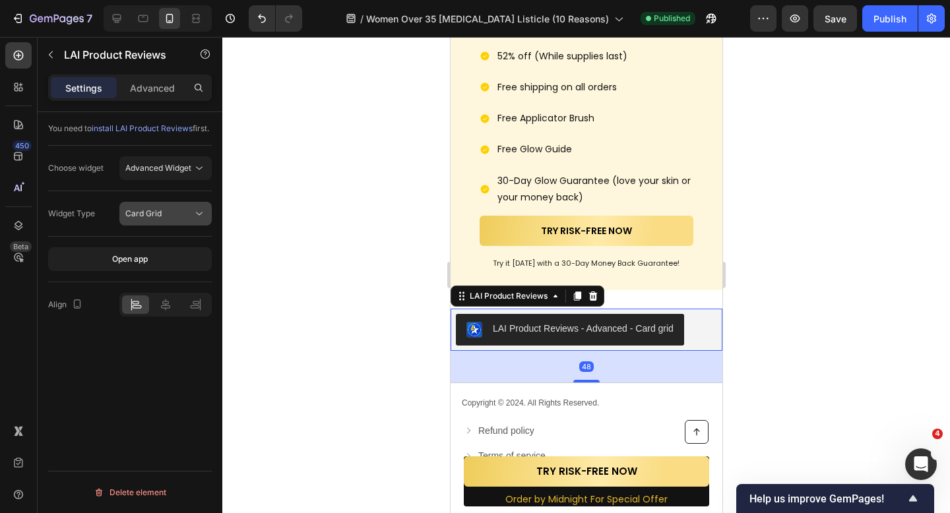
click at [167, 220] on div "Card Grid" at bounding box center [165, 213] width 80 height 13
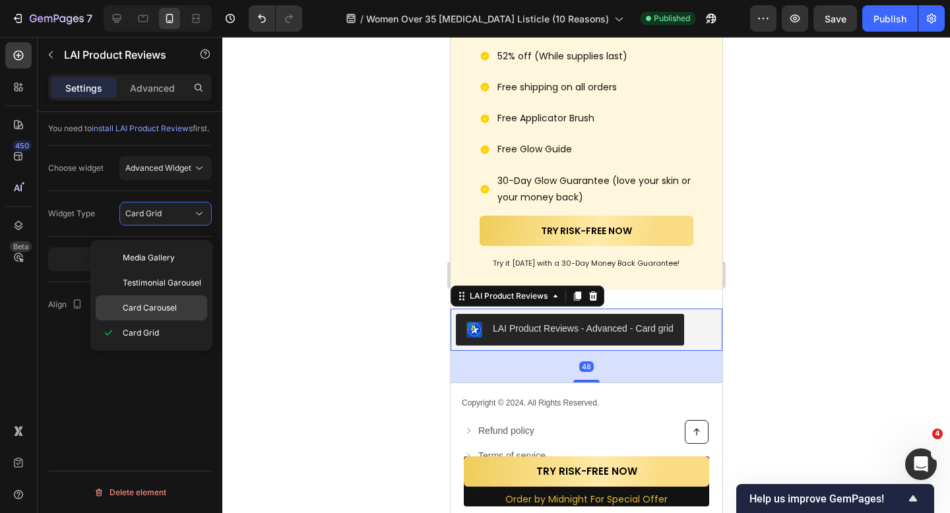
click at [168, 307] on span "Card Carousel" at bounding box center [150, 308] width 54 height 12
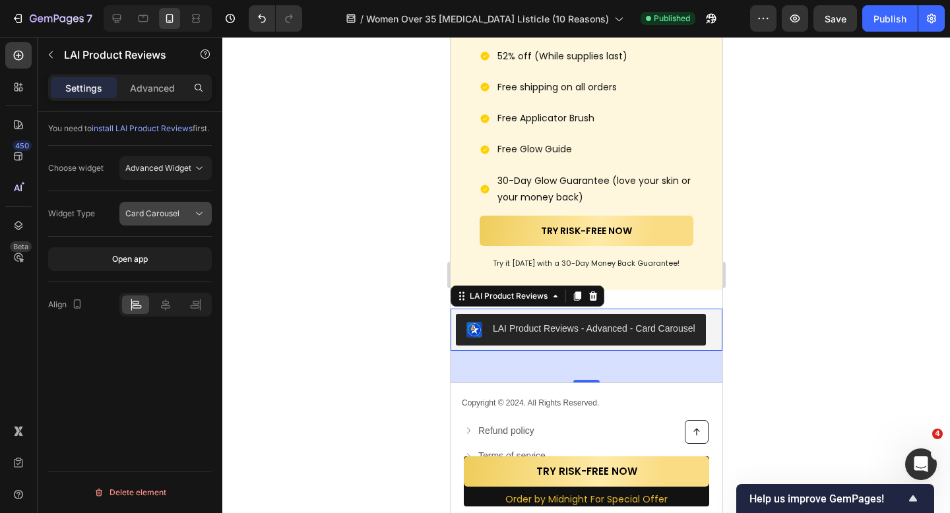
click at [176, 226] on button "Card Carousel" at bounding box center [165, 214] width 92 height 24
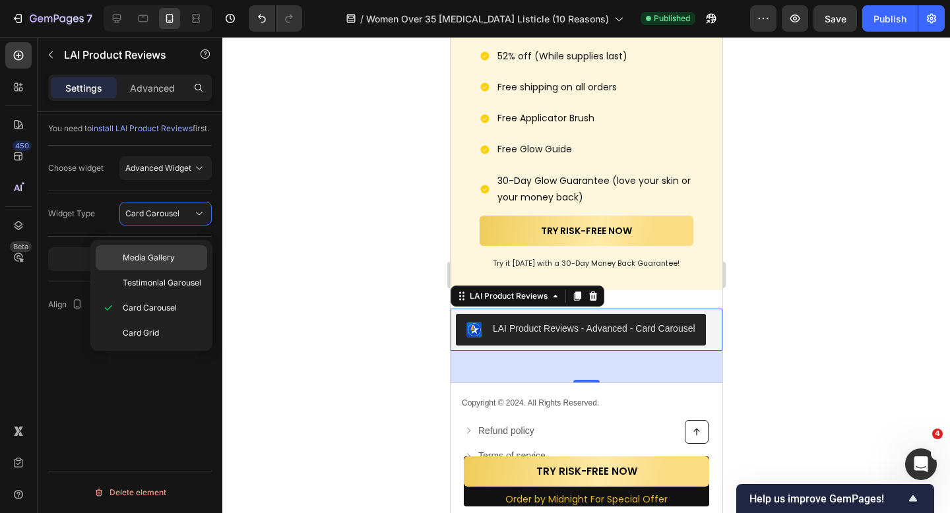
click at [177, 247] on div "Media Gallery" at bounding box center [151, 257] width 111 height 25
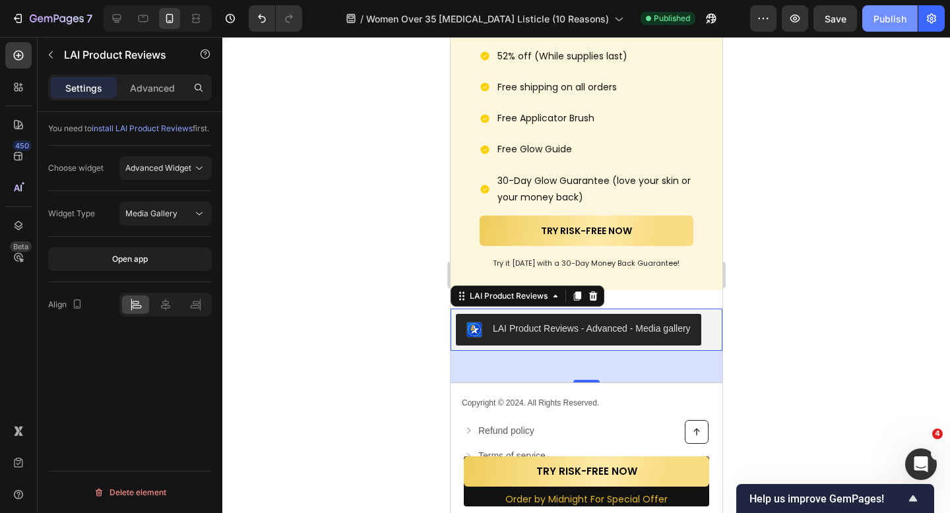
click at [895, 26] on button "Publish" at bounding box center [889, 18] width 55 height 26
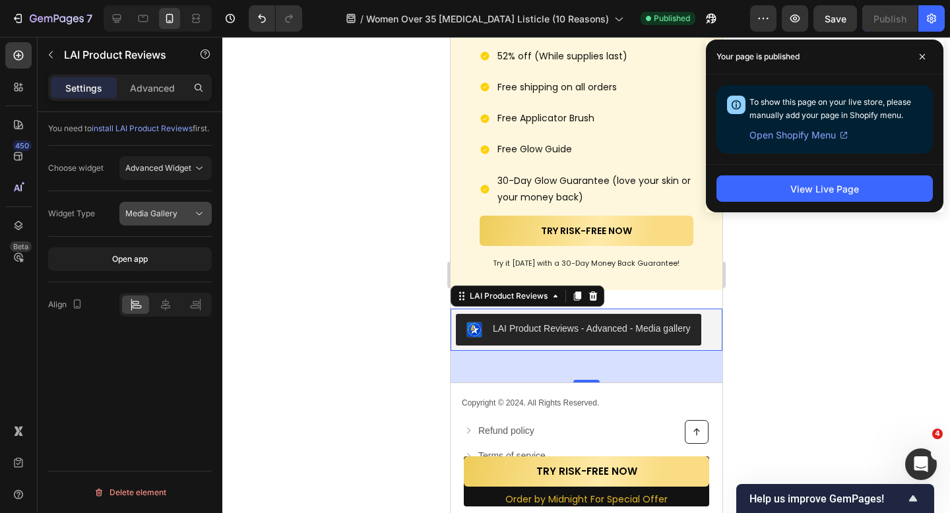
click at [142, 214] on button "Media Gallery" at bounding box center [165, 214] width 92 height 24
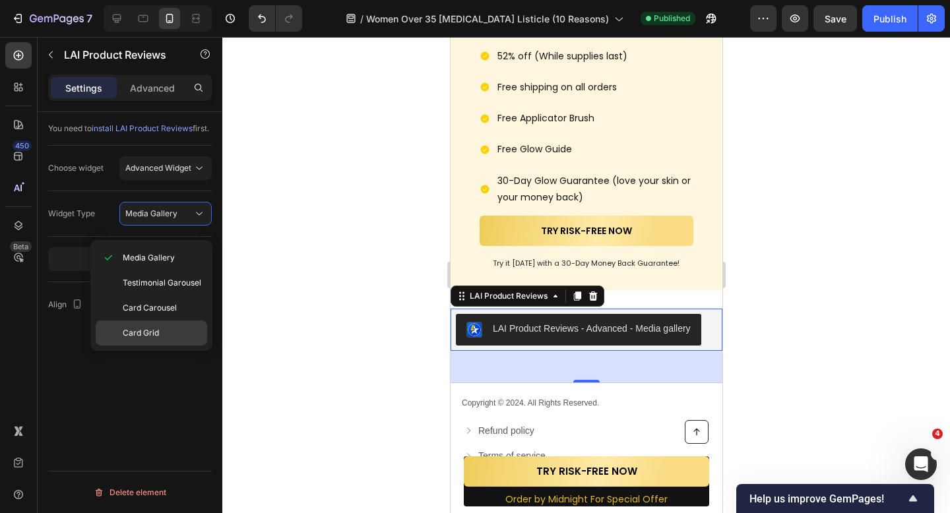
click at [162, 325] on div "Card Grid" at bounding box center [151, 333] width 111 height 25
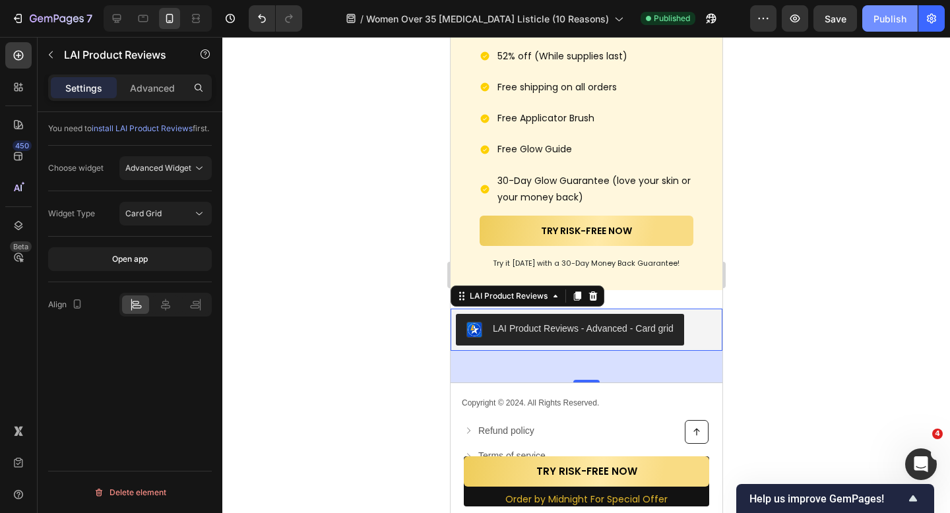
click at [885, 15] on div "Publish" at bounding box center [889, 19] width 33 height 14
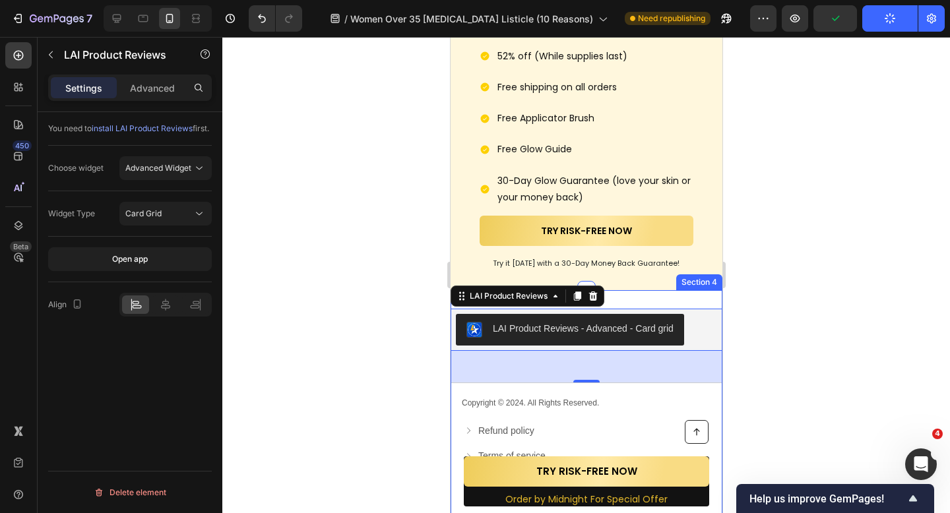
click at [641, 291] on div "Privacy & GDPR Disclosure: We sometimes collect personal information for market…" at bounding box center [586, 434] width 272 height 289
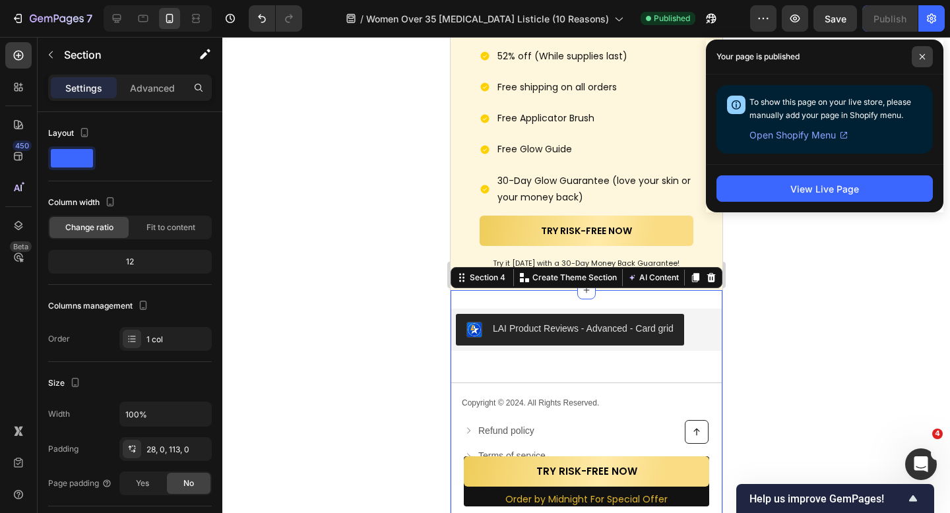
click at [920, 64] on span at bounding box center [922, 56] width 21 height 21
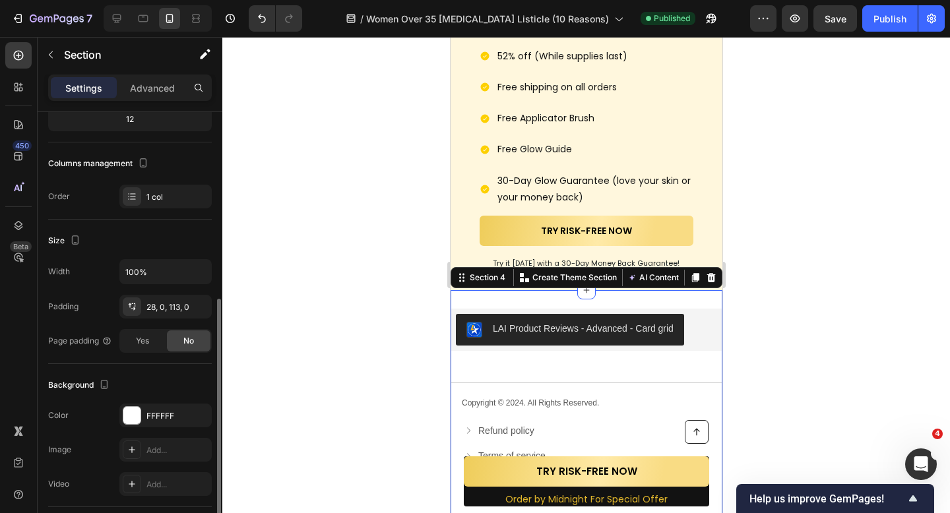
scroll to position [210, 0]
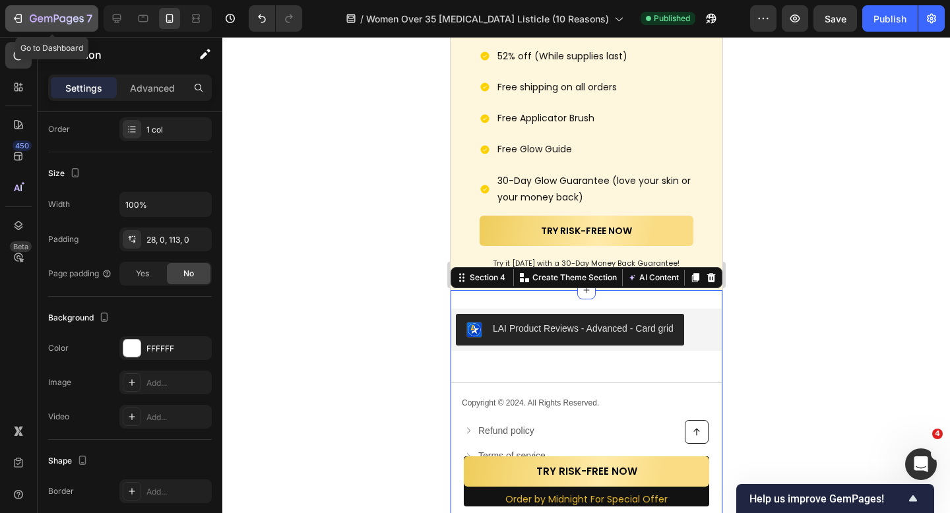
click at [36, 18] on icon "button" at bounding box center [57, 19] width 54 height 11
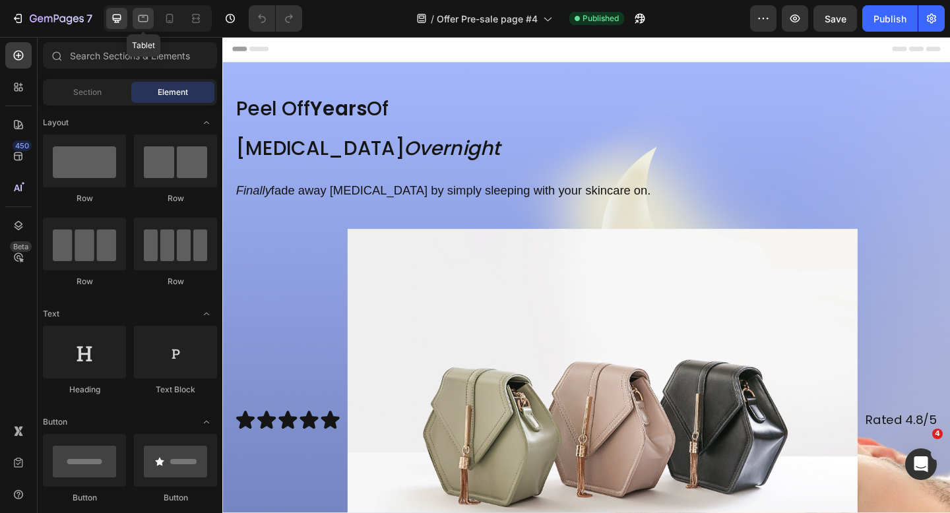
click at [144, 25] on div at bounding box center [143, 18] width 21 height 21
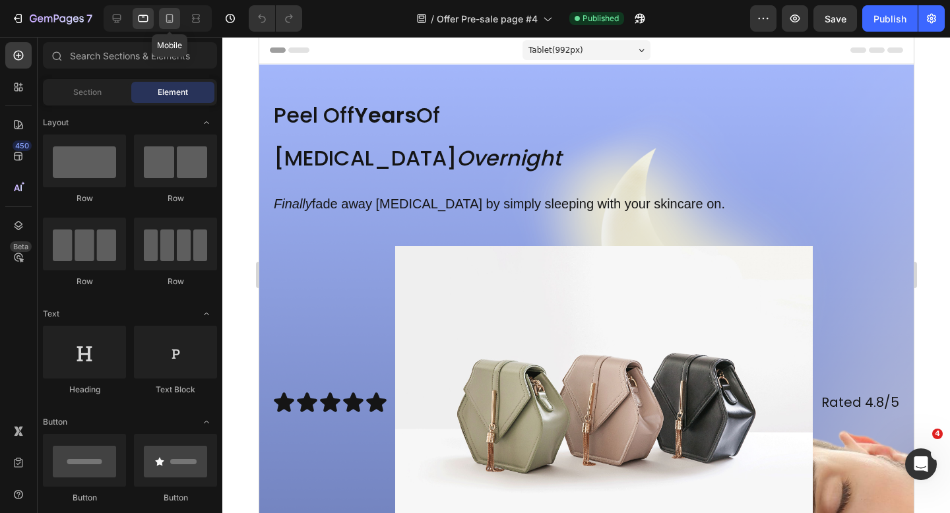
click at [167, 17] on icon at bounding box center [169, 18] width 13 height 13
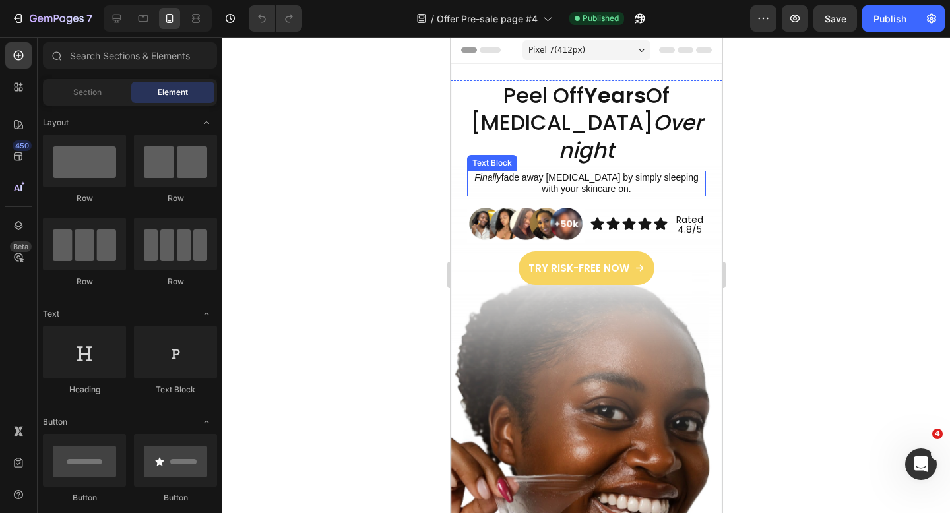
click at [566, 189] on p "Finally fade away [MEDICAL_DATA] by simply sleeping with your skincare on." at bounding box center [586, 183] width 236 height 23
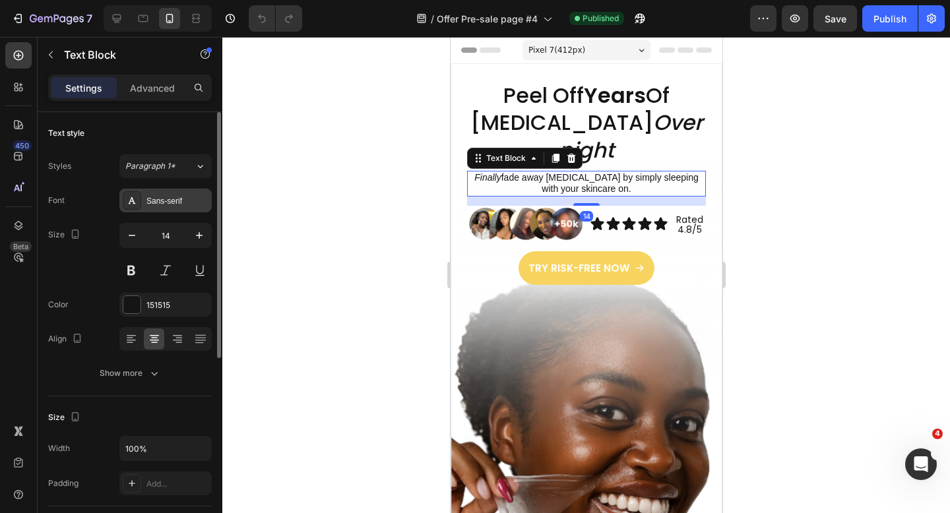
click at [177, 194] on div "Sans-serif" at bounding box center [165, 201] width 92 height 24
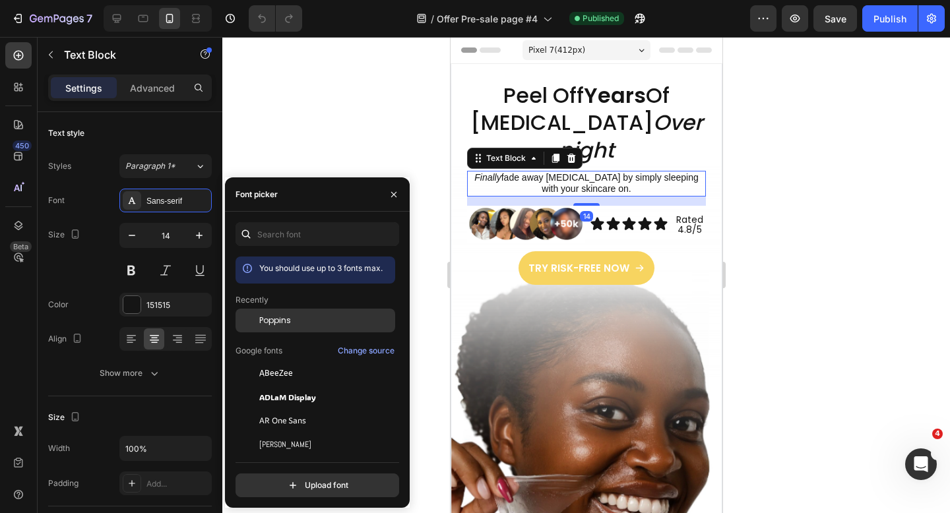
click at [298, 322] on div "Poppins" at bounding box center [325, 321] width 133 height 12
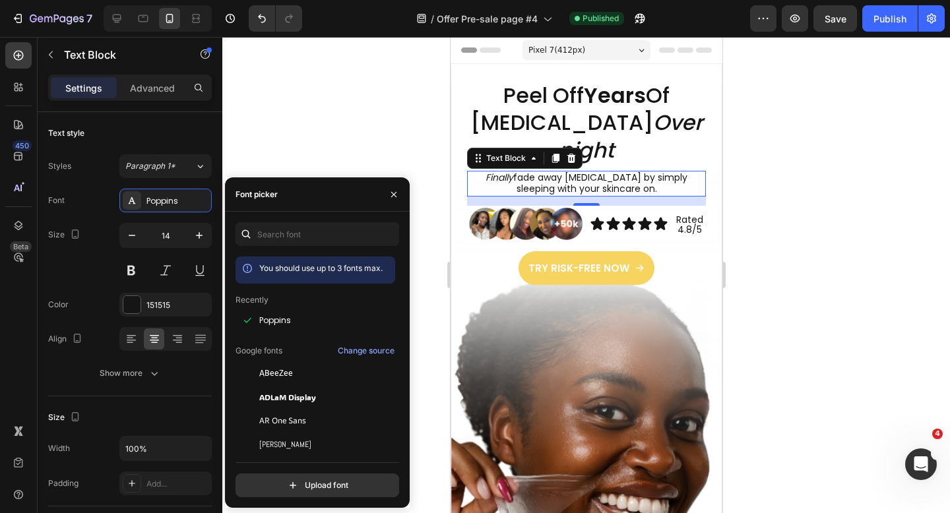
click at [365, 141] on div at bounding box center [586, 275] width 728 height 476
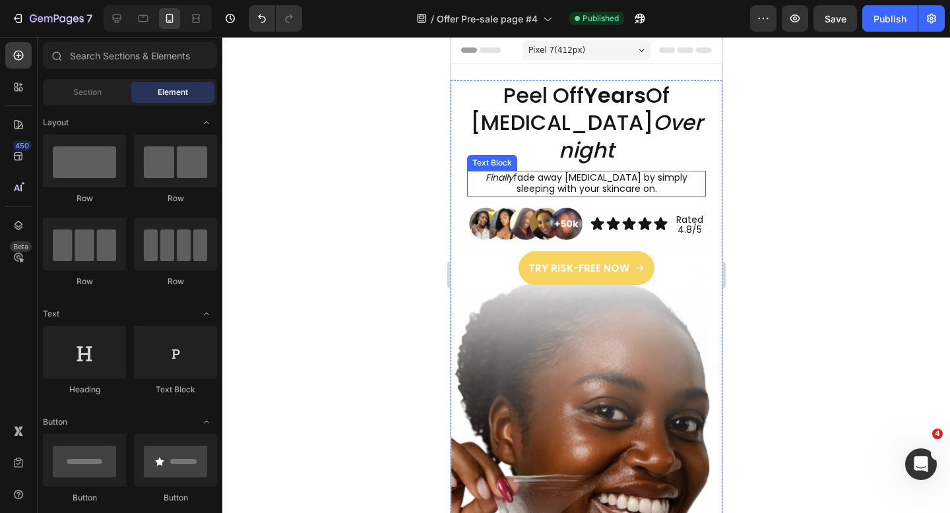
click at [509, 178] on p "Finally fade away [MEDICAL_DATA] by simply sleeping with your skincare on." at bounding box center [586, 183] width 236 height 23
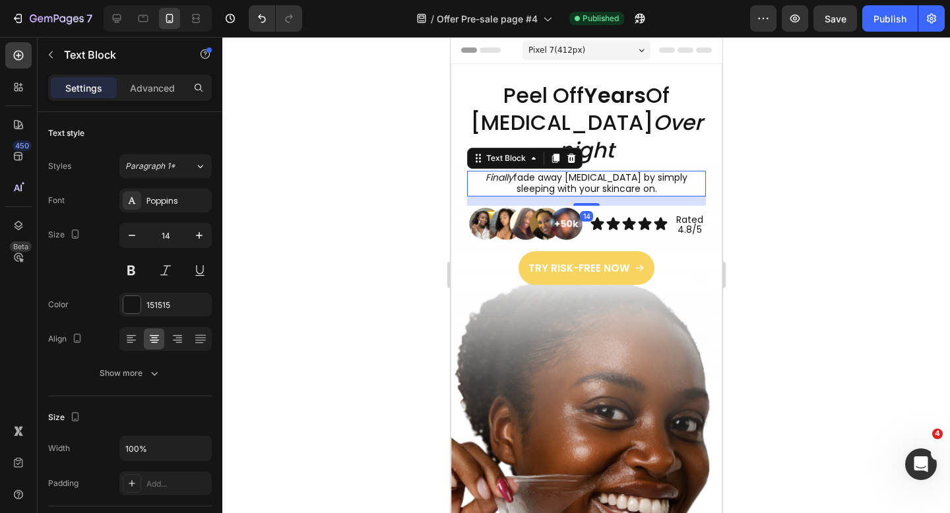
click at [509, 178] on p "Finally fade away [MEDICAL_DATA] by simply sleeping with your skincare on." at bounding box center [586, 183] width 236 height 23
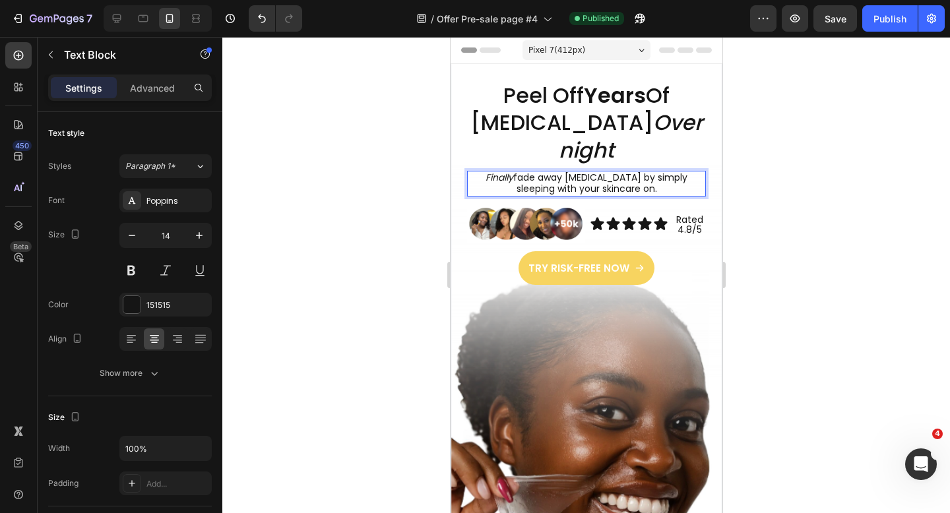
click at [506, 178] on p "Finally fade away [MEDICAL_DATA] by simply sleeping with your skincare on." at bounding box center [586, 183] width 236 height 23
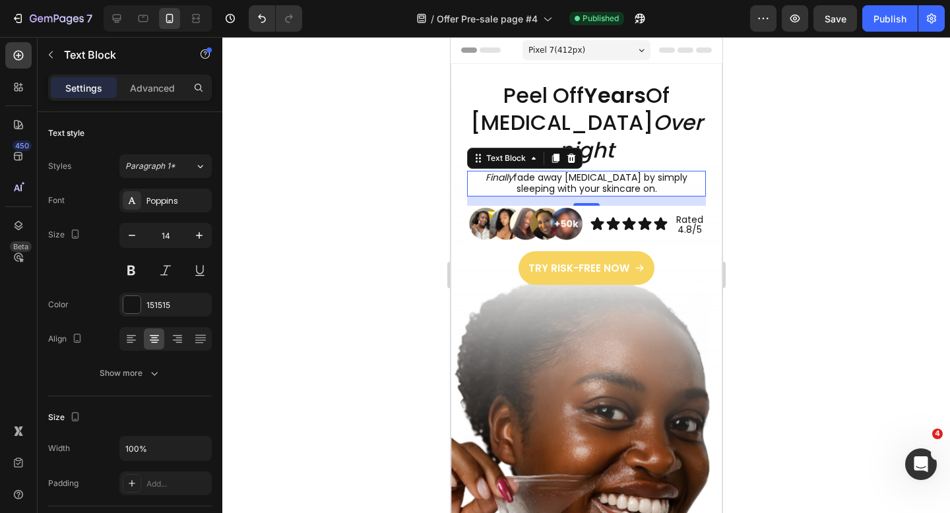
click at [412, 194] on div at bounding box center [586, 275] width 728 height 476
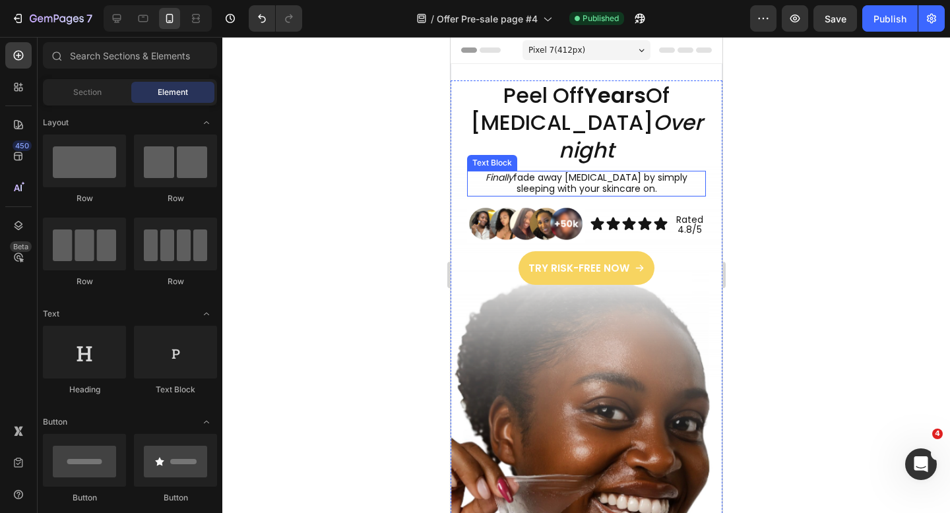
click at [501, 175] on icon "Finally" at bounding box center [499, 177] width 28 height 13
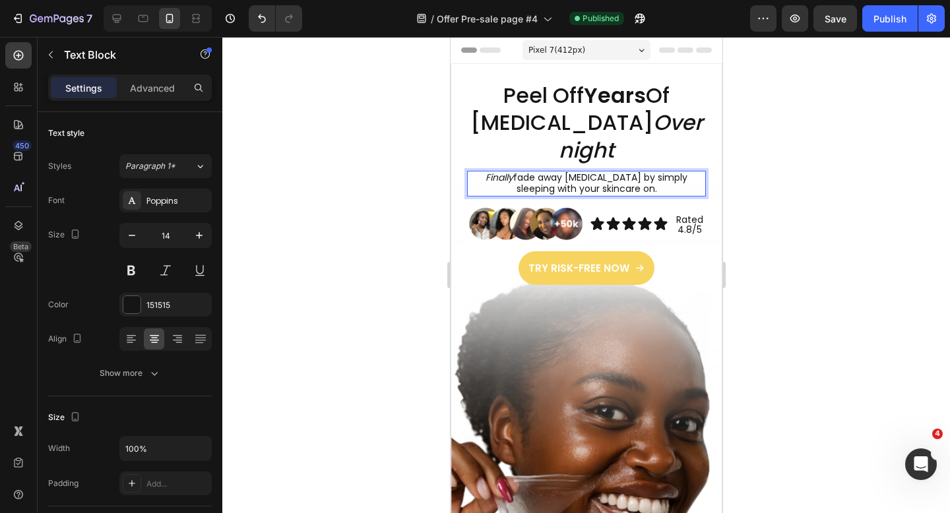
click at [507, 180] on p "Finally fade away [MEDICAL_DATA] by simply sleeping with your skincare on." at bounding box center [586, 183] width 236 height 23
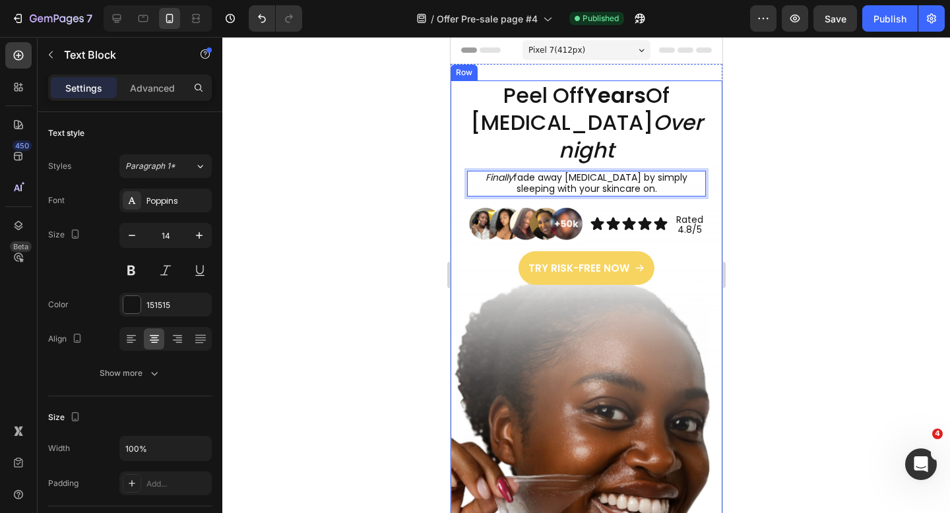
click at [435, 175] on div at bounding box center [586, 275] width 728 height 476
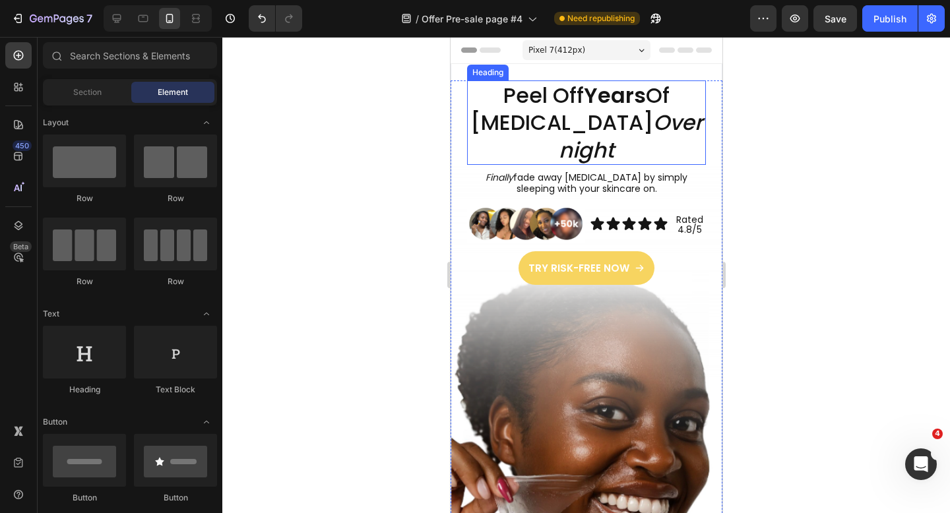
click at [625, 144] on icon "Overnight" at bounding box center [630, 136] width 144 height 57
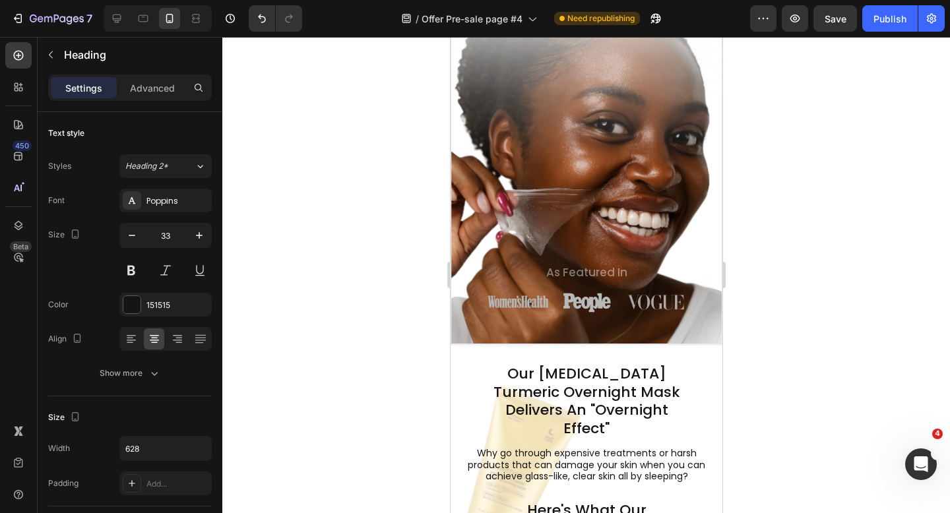
scroll to position [217, 0]
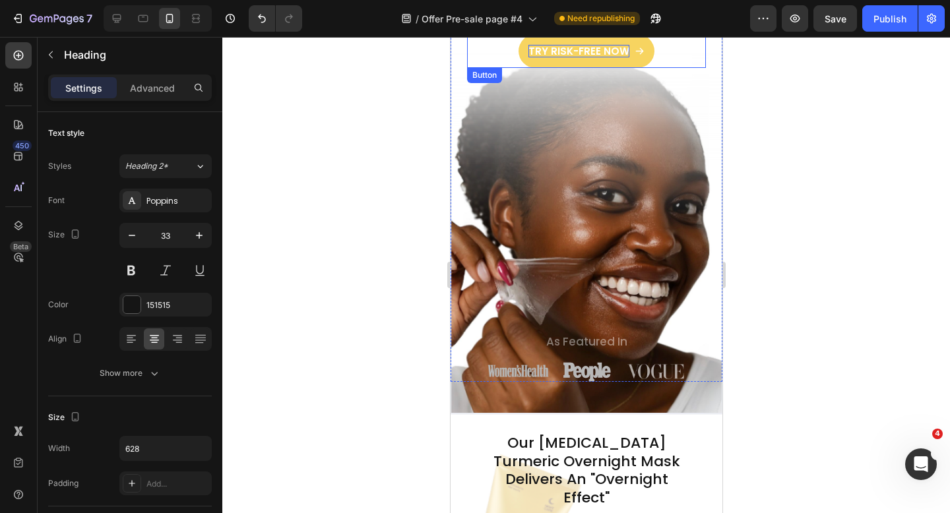
click at [592, 45] on p "TRY RISK-FREE NOW" at bounding box center [578, 51] width 101 height 13
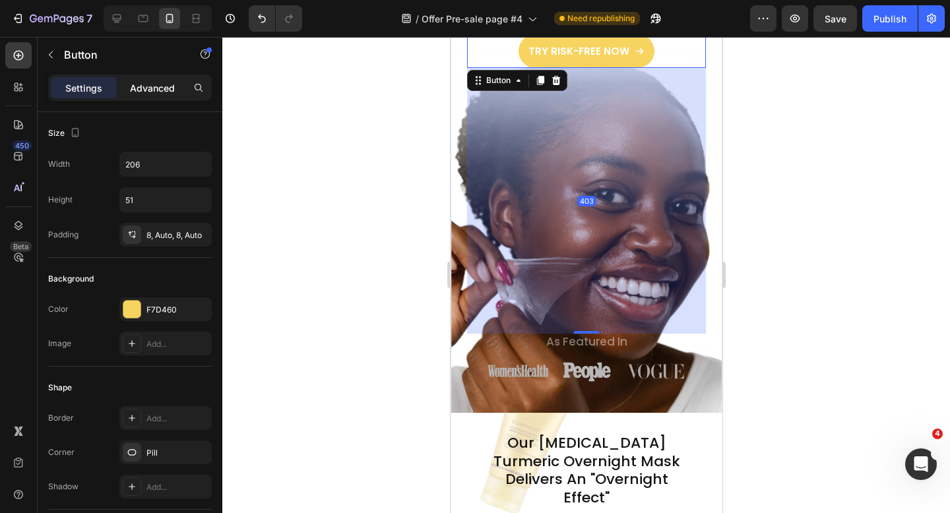
click at [144, 88] on p "Advanced" at bounding box center [152, 88] width 45 height 14
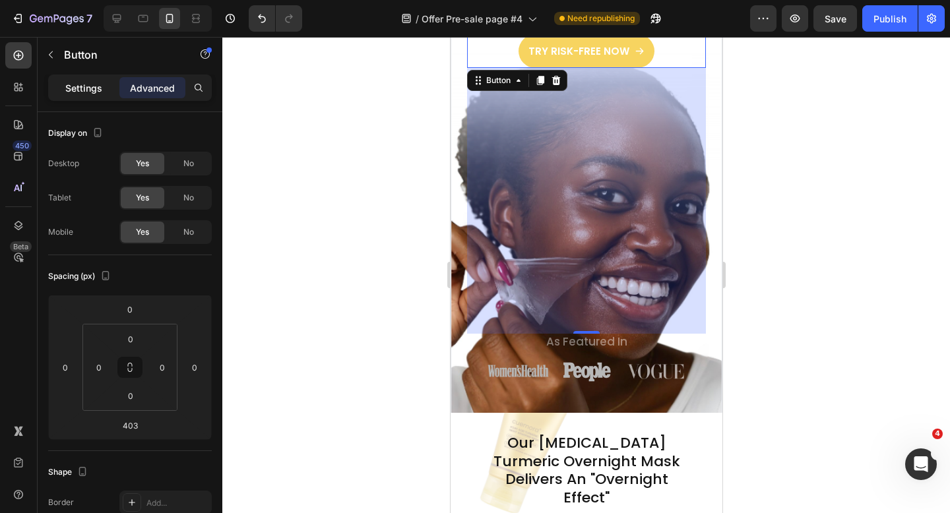
click at [90, 85] on p "Settings" at bounding box center [83, 88] width 37 height 14
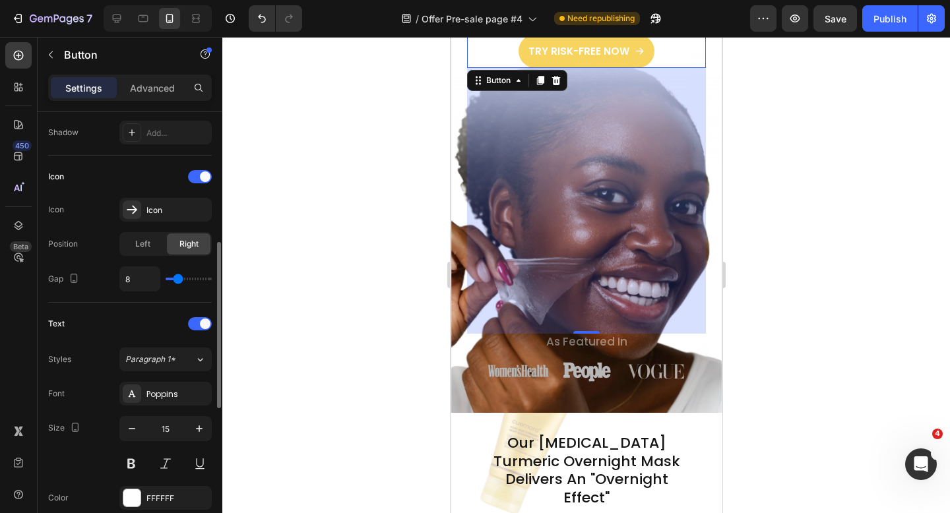
scroll to position [355, 0]
click at [293, 304] on div at bounding box center [586, 275] width 728 height 476
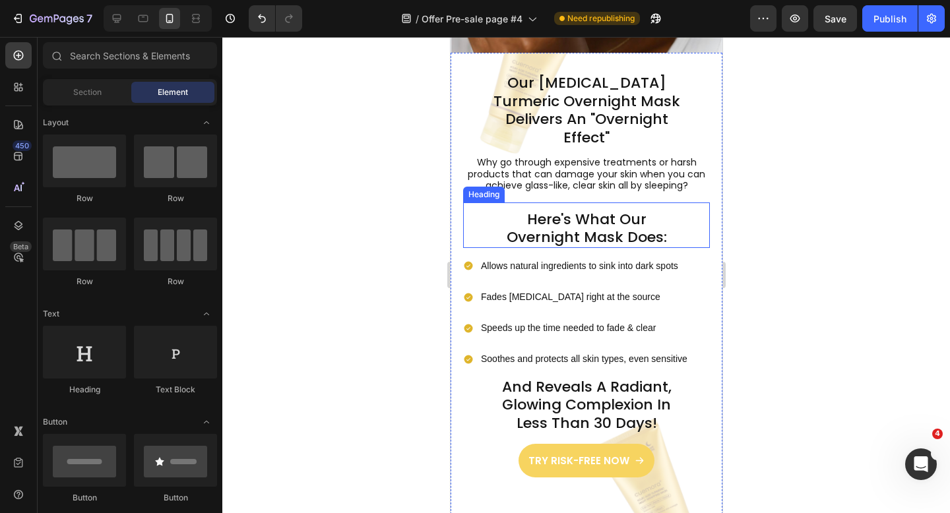
scroll to position [580, 0]
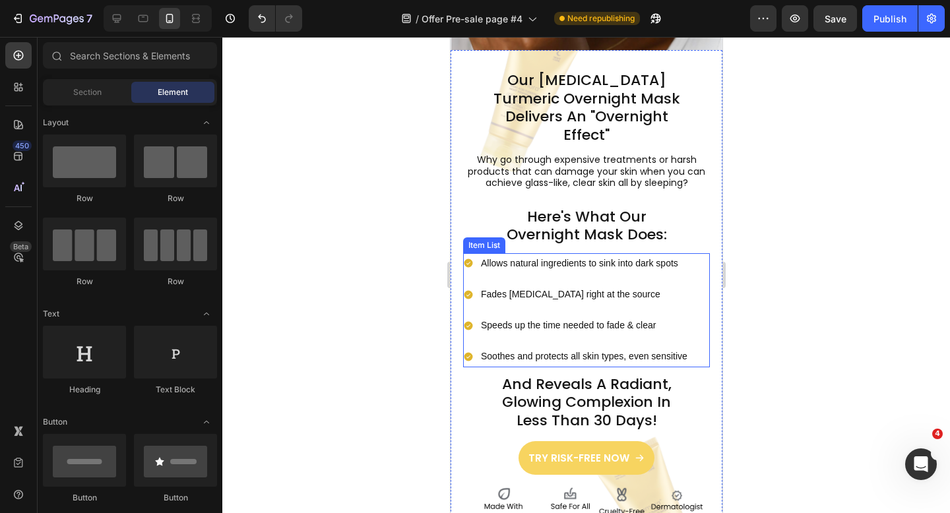
click at [549, 253] on div "Allows natural ingredients to sink into dark spots" at bounding box center [583, 263] width 210 height 20
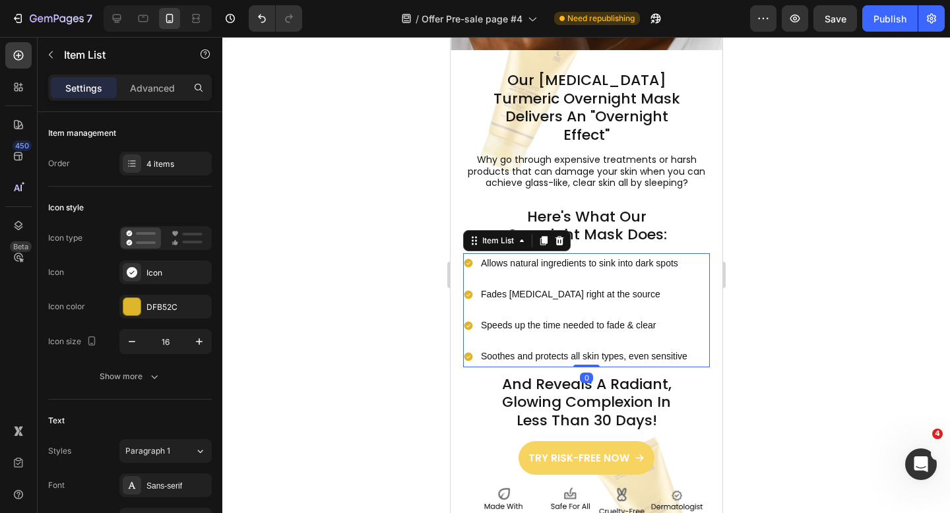
click at [688, 284] on div "Fades [MEDICAL_DATA] right at the source" at bounding box center [583, 294] width 210 height 20
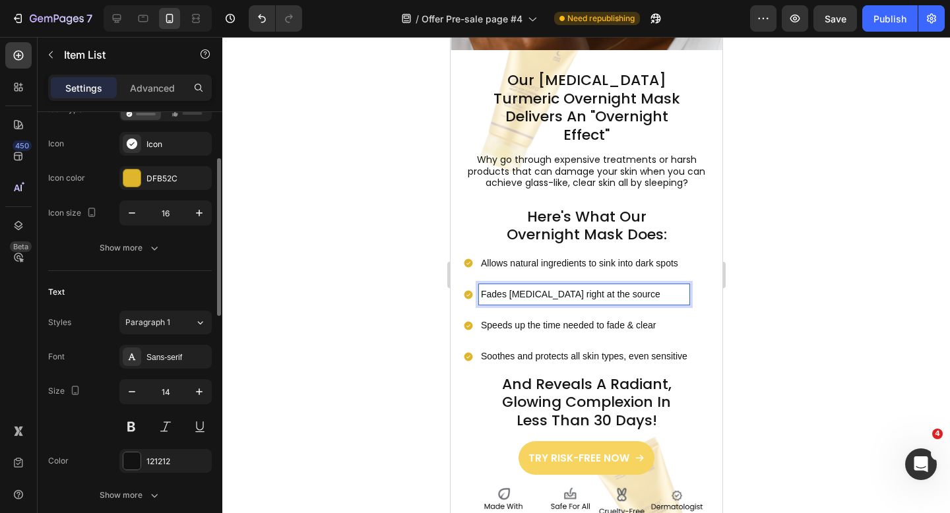
scroll to position [214, 0]
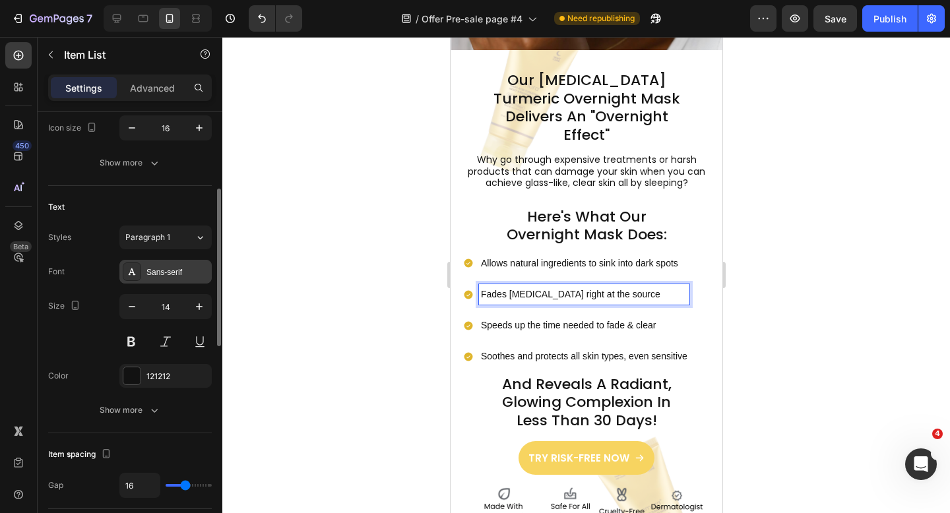
click at [177, 273] on div "Sans-serif" at bounding box center [177, 273] width 62 height 12
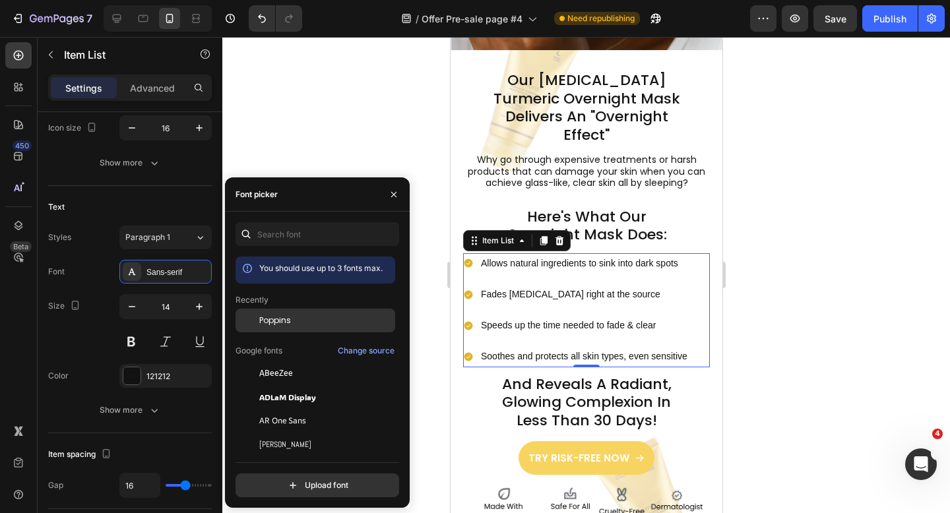
click at [296, 322] on div "Poppins" at bounding box center [325, 321] width 133 height 12
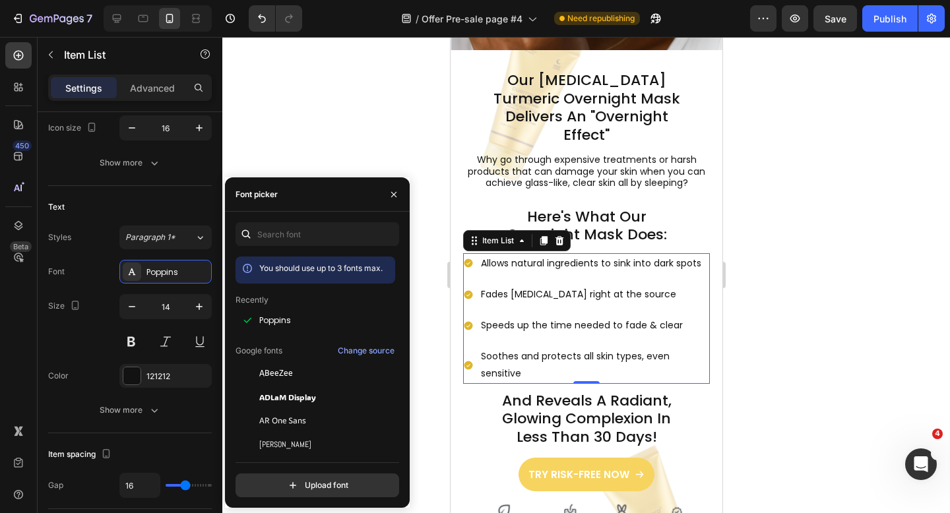
click at [319, 166] on div at bounding box center [586, 275] width 728 height 476
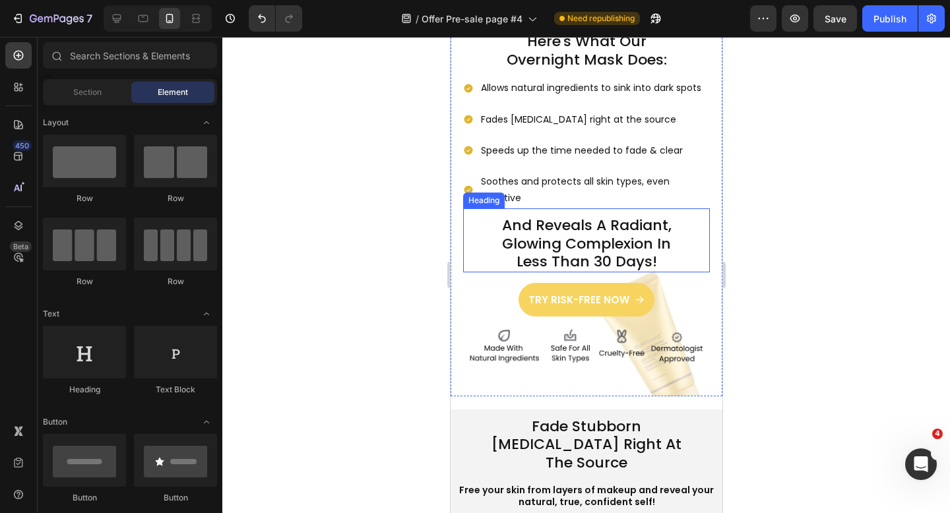
scroll to position [777, 0]
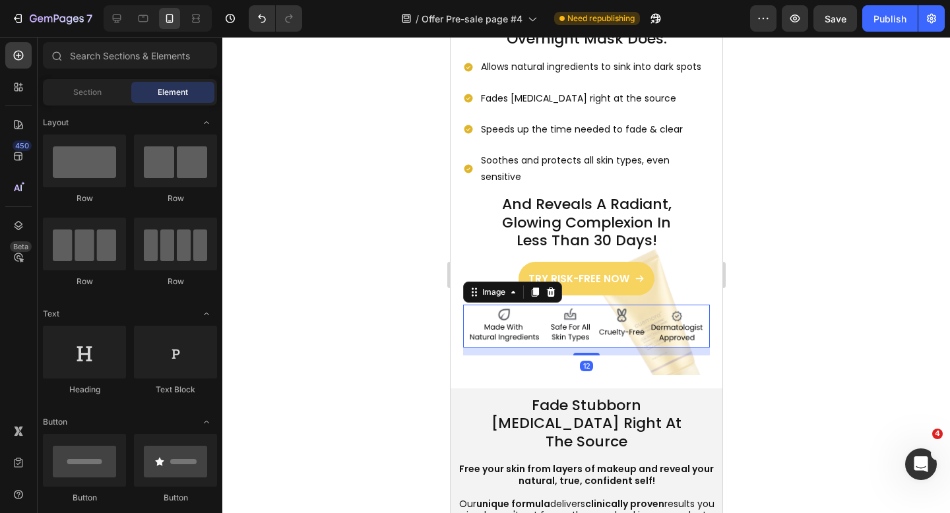
click at [557, 317] on img at bounding box center [585, 326] width 247 height 43
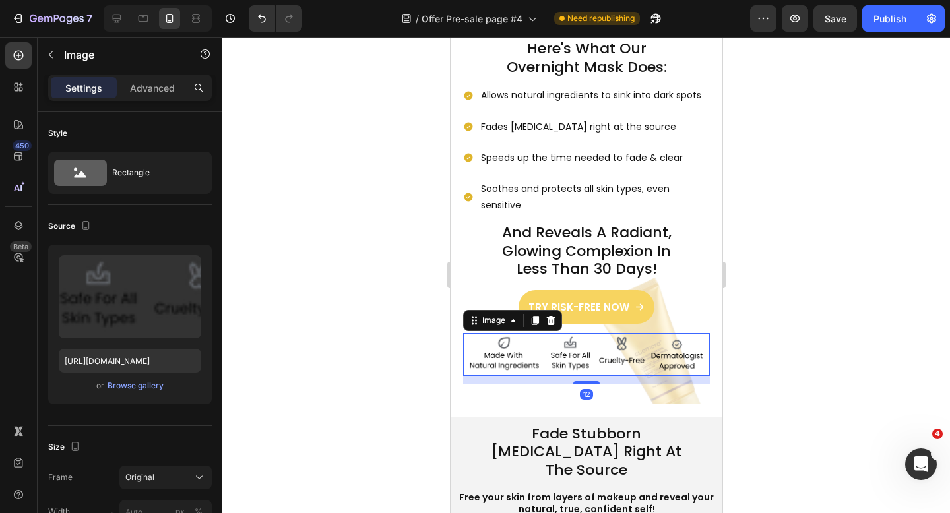
scroll to position [745, 0]
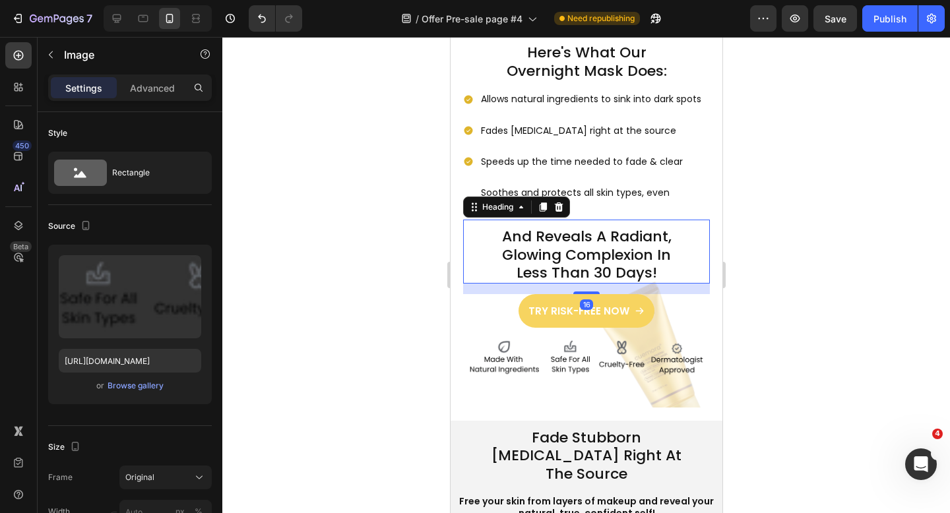
click at [586, 230] on h2 "And Reveals A Radiant, Glowing Complexion In Less Than 30 Days!" at bounding box center [585, 254] width 195 height 57
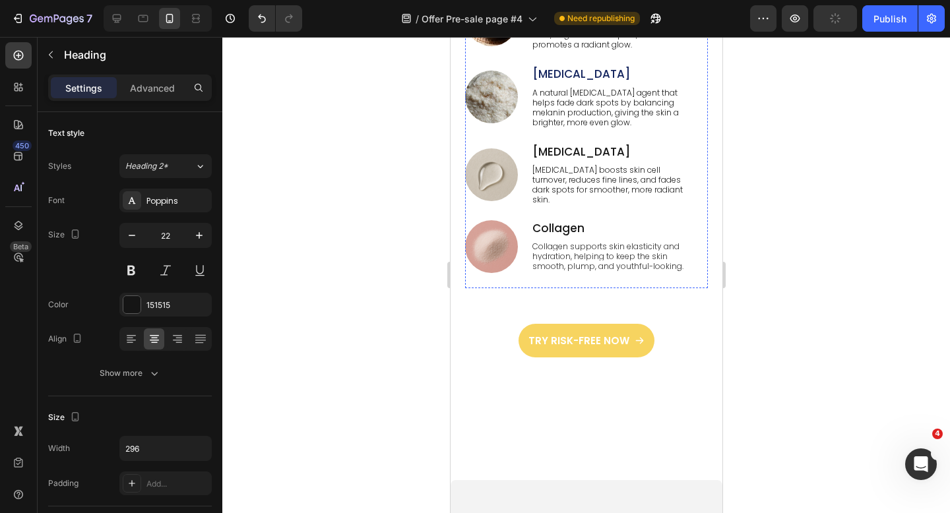
scroll to position [1782, 0]
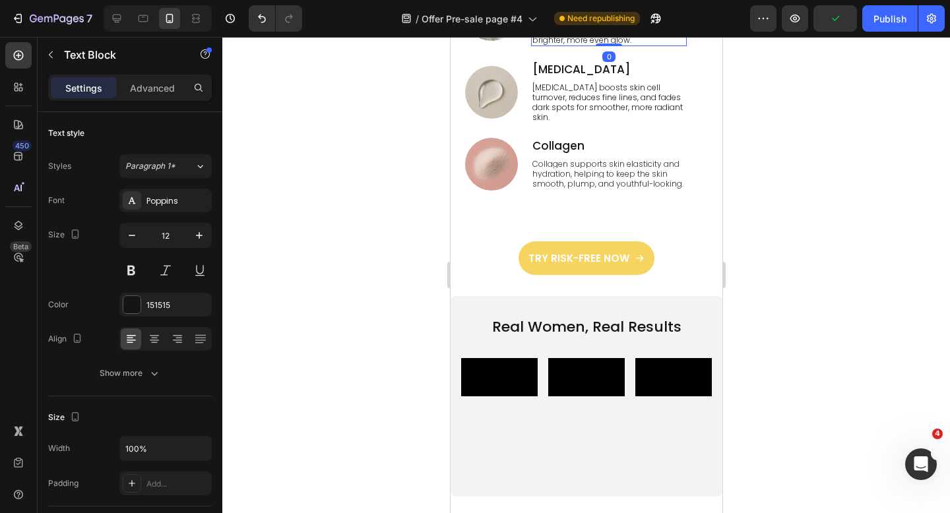
click at [589, 45] on p "A natural [MEDICAL_DATA] agent that helps fade dark spots by balancing melanin …" at bounding box center [608, 25] width 153 height 40
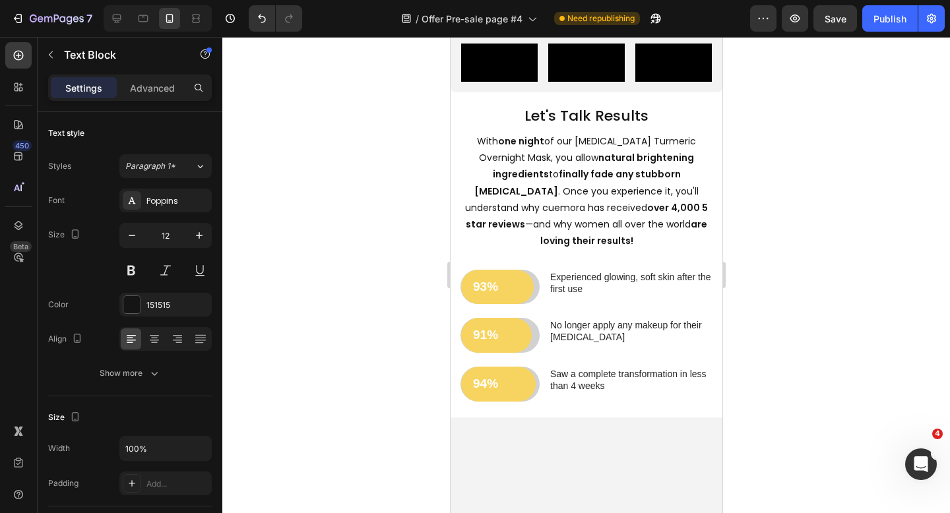
scroll to position [2338, 0]
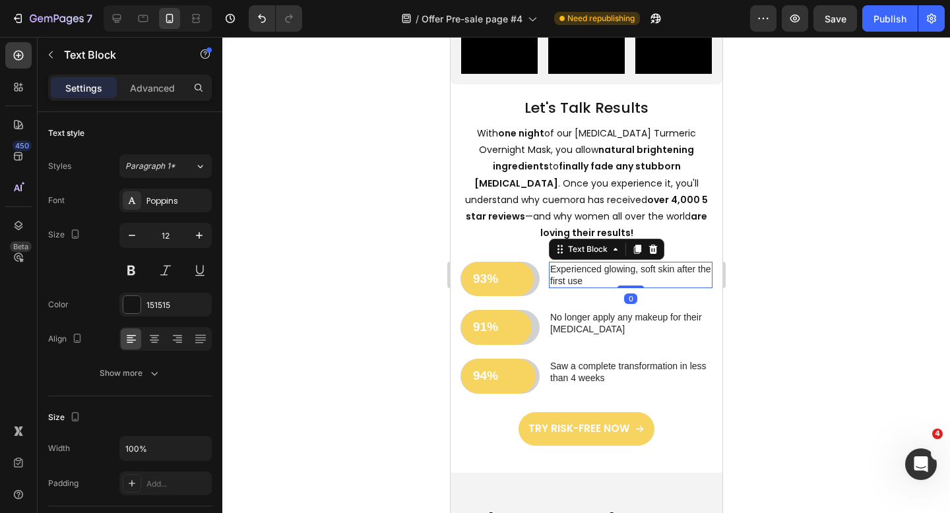
click at [584, 287] on p "Experienced glowing, soft skin after the first use" at bounding box center [629, 275] width 161 height 24
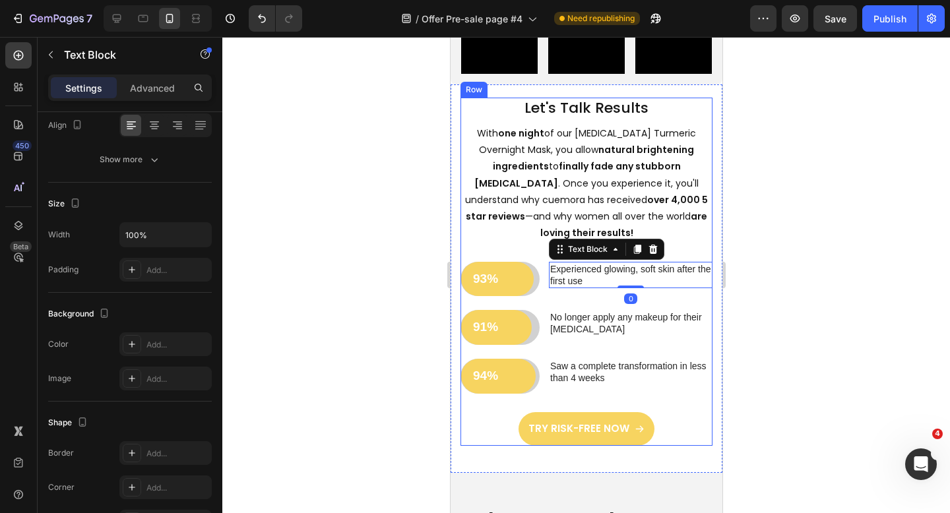
click at [705, 382] on div "Let's Talk Results Heading With one night of our [MEDICAL_DATA] Turmeric Overni…" at bounding box center [586, 255] width 252 height 315
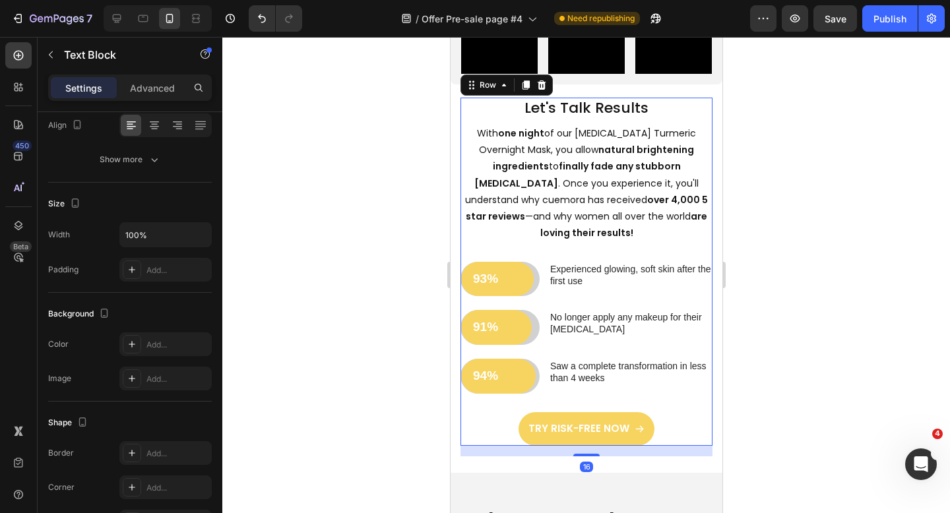
scroll to position [0, 0]
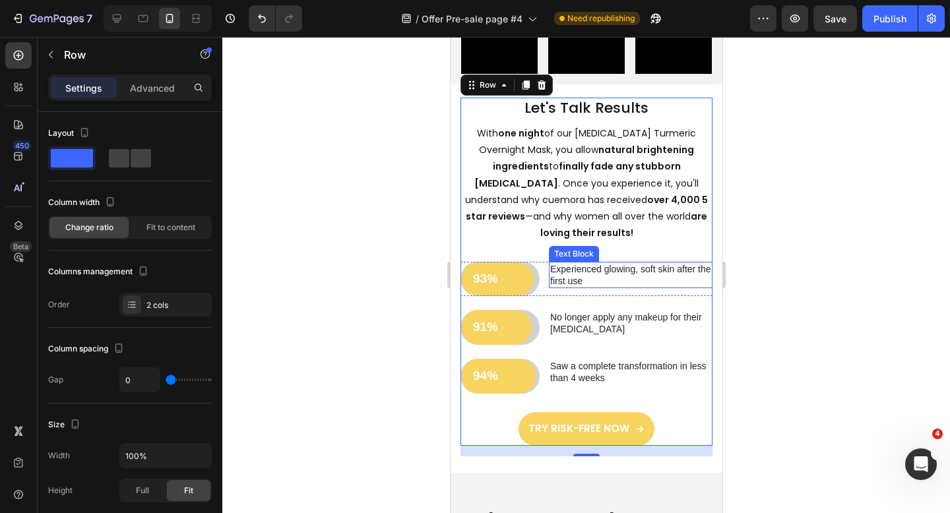
click at [640, 287] on p "Experienced glowing, soft skin after the first use" at bounding box center [629, 275] width 161 height 24
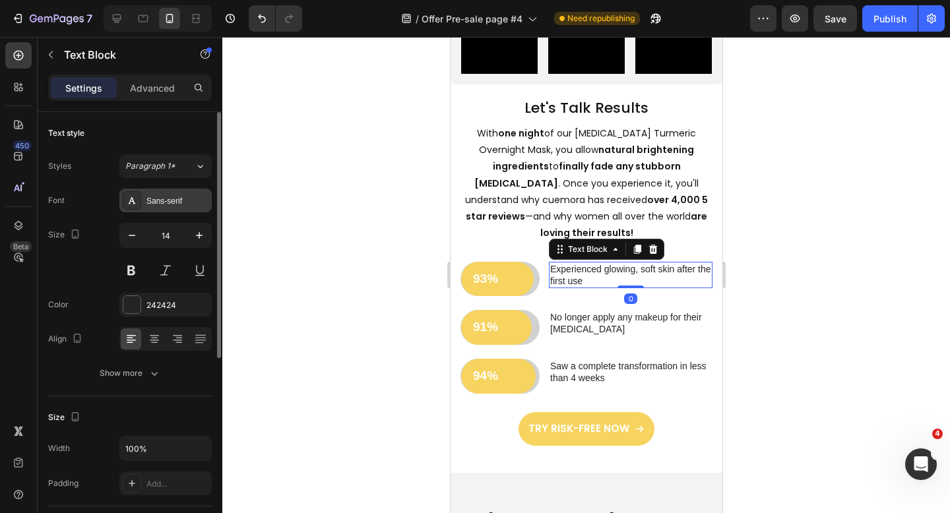
click at [154, 206] on div "Sans-serif" at bounding box center [177, 201] width 62 height 12
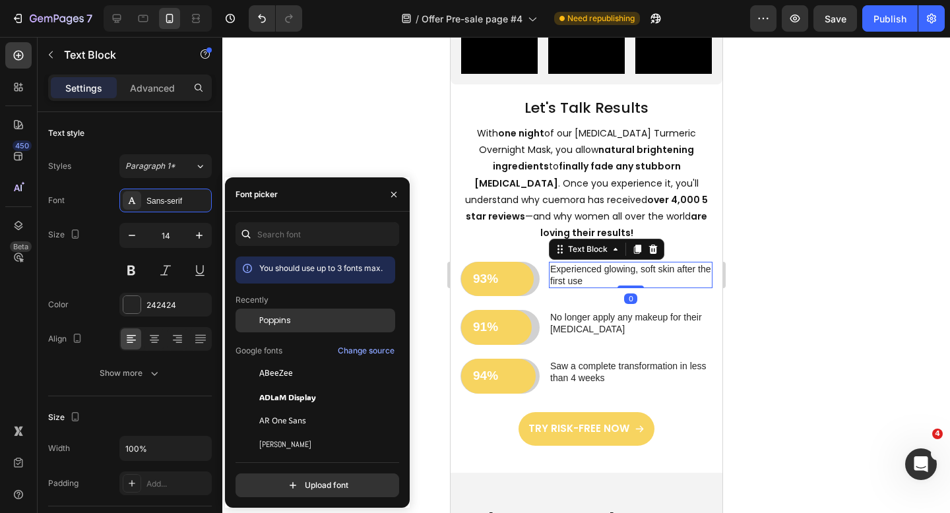
click at [265, 316] on span "Poppins" at bounding box center [275, 321] width 32 height 12
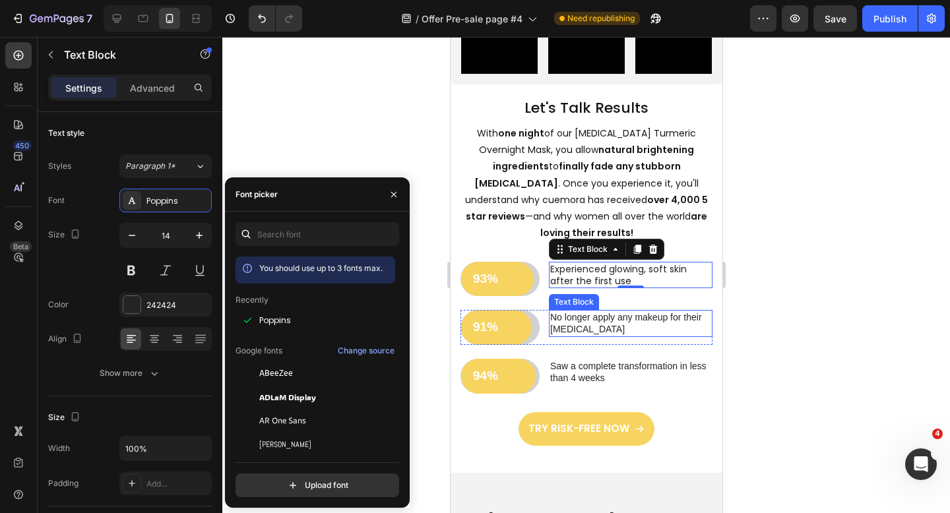
click at [590, 335] on p "No longer apply any makeup for their [MEDICAL_DATA]" at bounding box center [629, 323] width 161 height 24
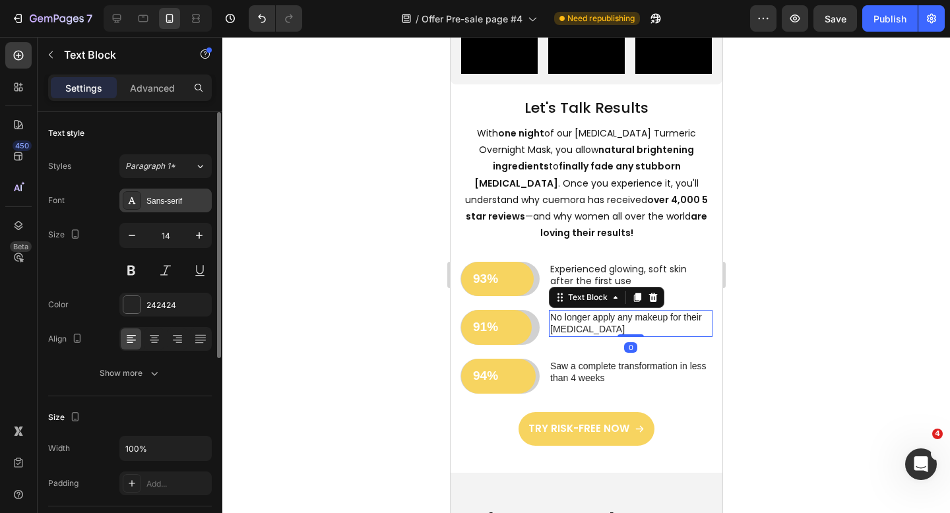
click at [174, 207] on div "Sans-serif" at bounding box center [165, 201] width 92 height 24
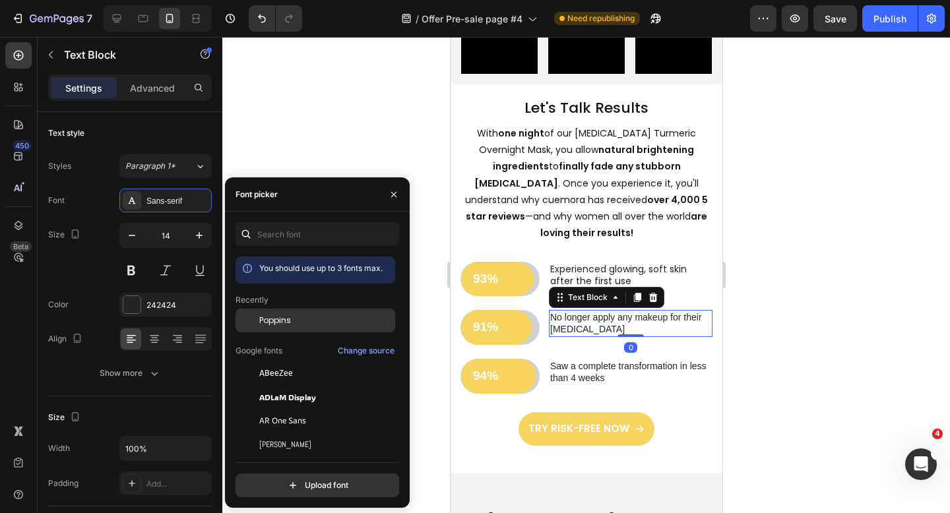
click at [270, 313] on div "Poppins" at bounding box center [315, 321] width 160 height 24
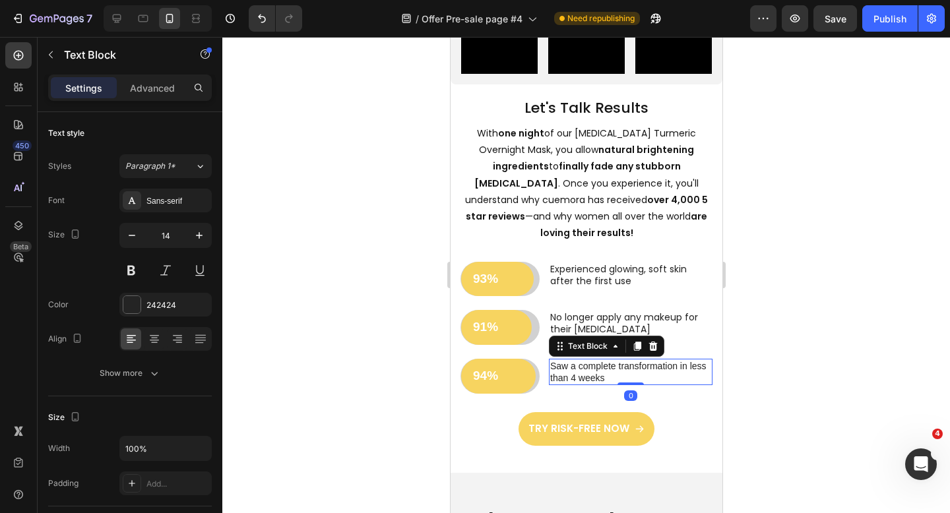
click at [564, 384] on p "Saw a complete transformation in less than 4 weeks" at bounding box center [629, 372] width 161 height 24
click at [173, 210] on div "Sans-serif" at bounding box center [165, 201] width 92 height 24
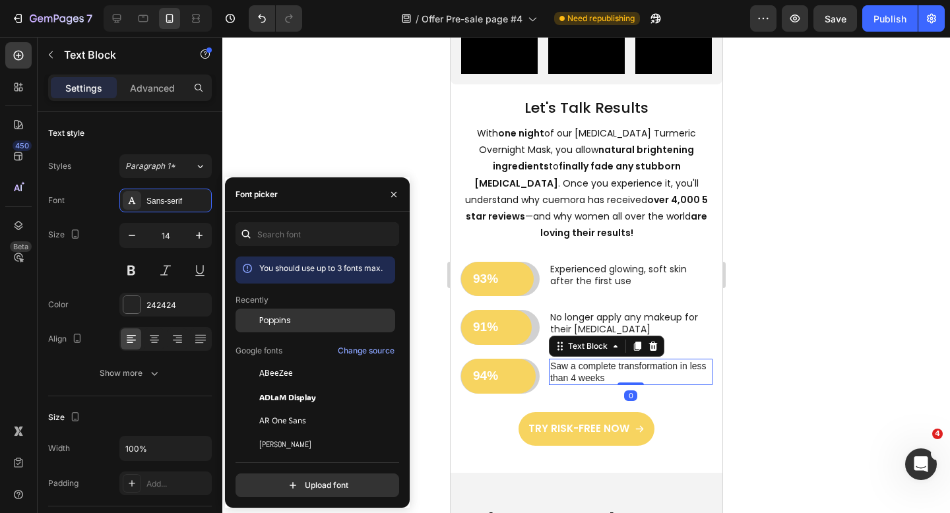
click at [269, 319] on span "Poppins" at bounding box center [275, 321] width 32 height 12
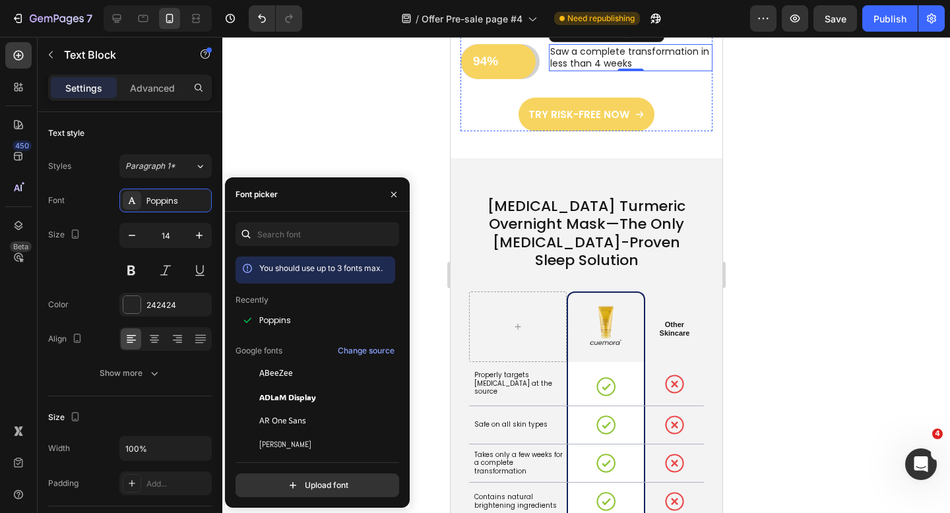
scroll to position [2765, 0]
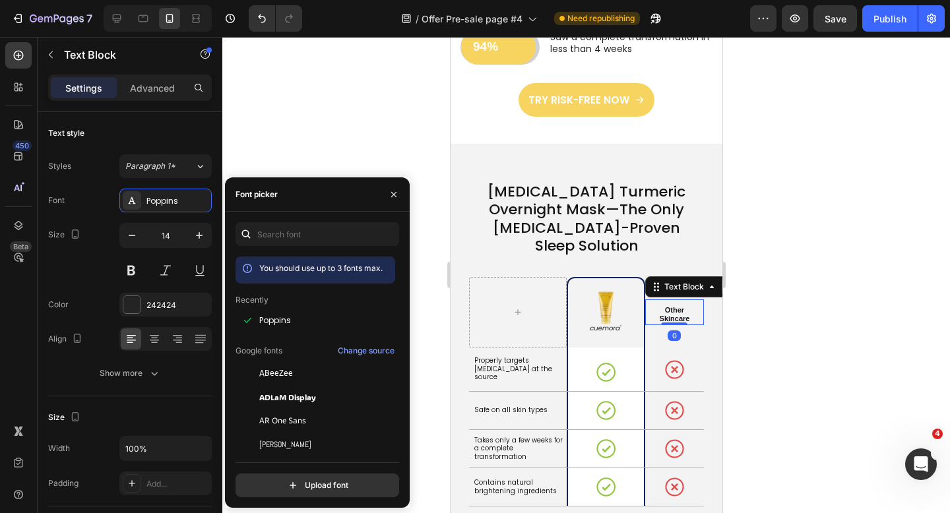
click at [675, 306] on p "Other Skincare" at bounding box center [674, 315] width 42 height 18
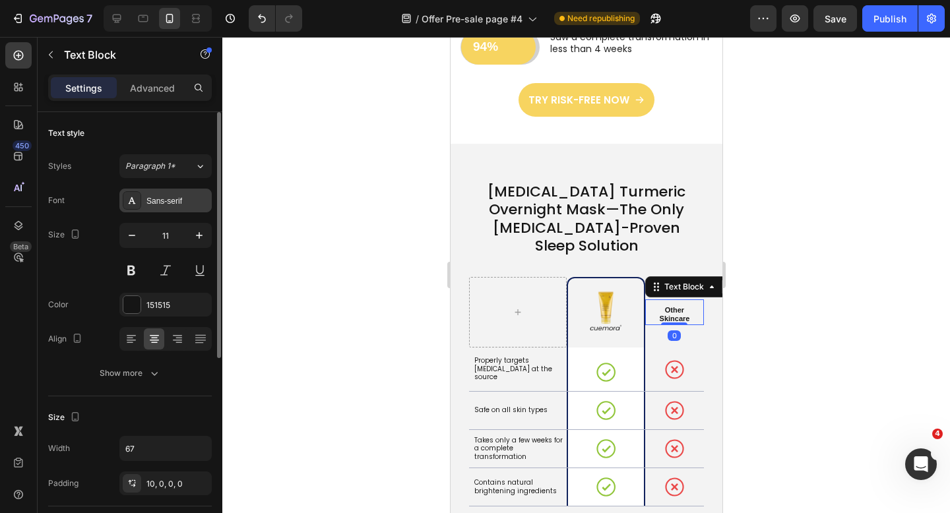
click at [164, 201] on div "Sans-serif" at bounding box center [177, 201] width 62 height 12
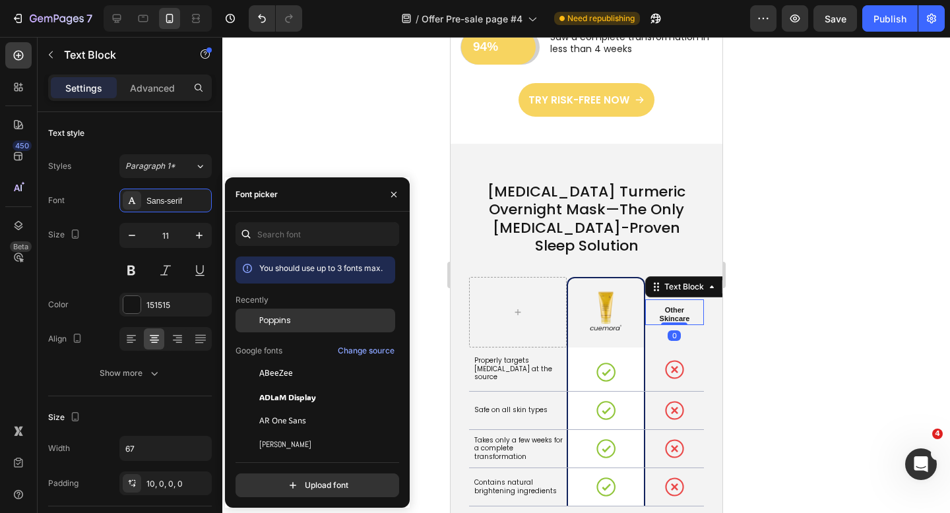
click at [284, 315] on span "Poppins" at bounding box center [275, 321] width 32 height 12
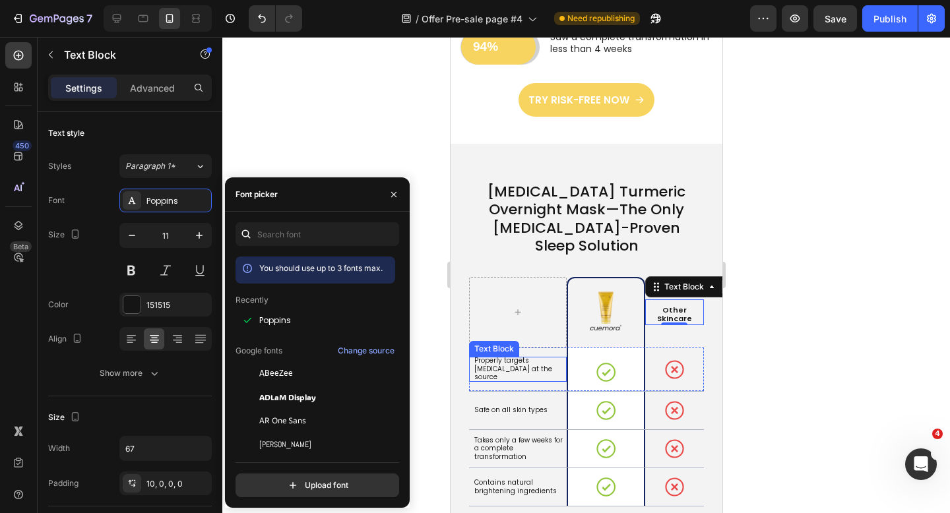
click at [517, 357] on p "Properly targets [MEDICAL_DATA] at the source" at bounding box center [519, 369] width 91 height 25
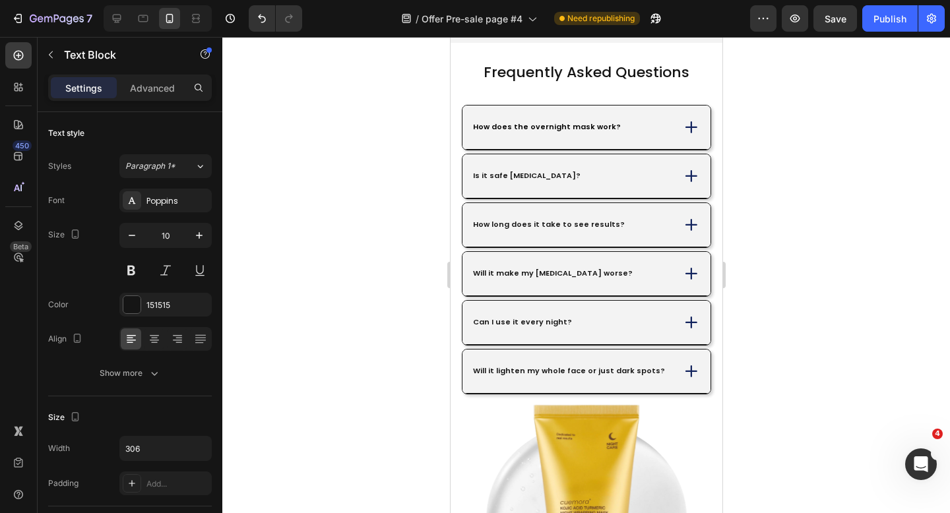
scroll to position [4691, 0]
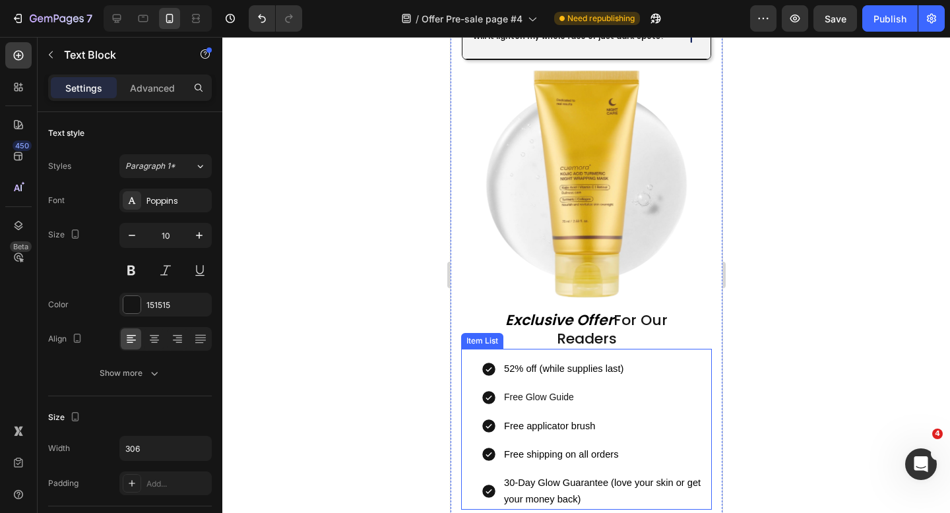
click at [589, 364] on span "52% off (while supplies last)" at bounding box center [562, 368] width 119 height 11
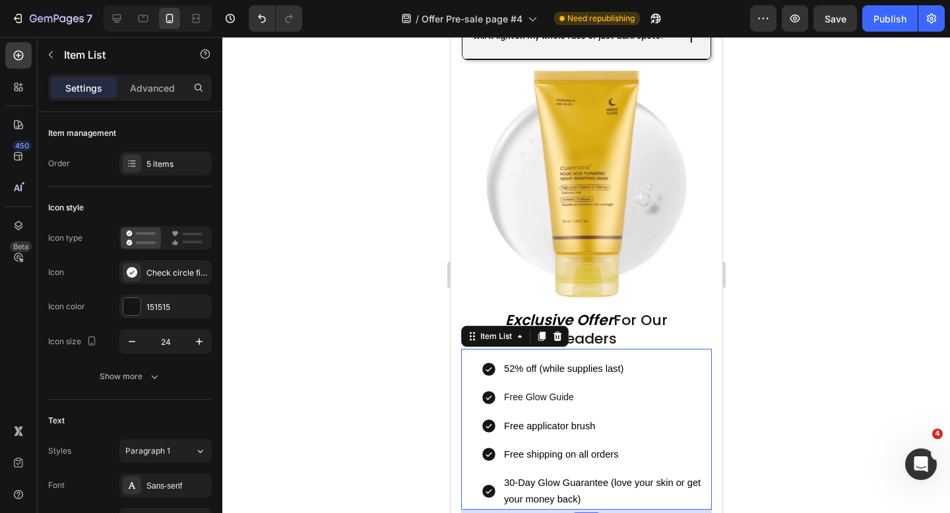
click at [677, 414] on div "52% off (while supplies last) Free Glow Guide Free applicator brush Free shippi…" at bounding box center [595, 434] width 231 height 151
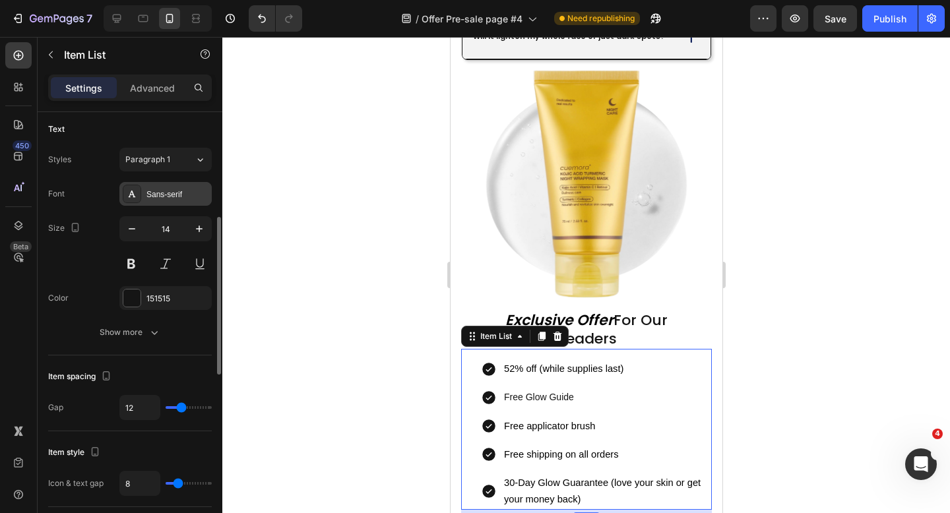
click at [162, 201] on div "Sans-serif" at bounding box center [165, 194] width 92 height 24
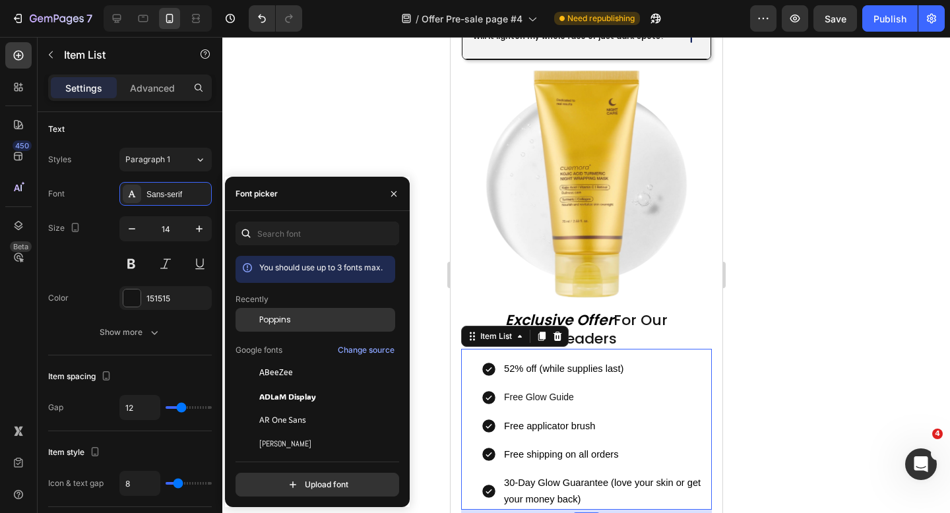
click at [282, 319] on span "Poppins" at bounding box center [275, 320] width 32 height 12
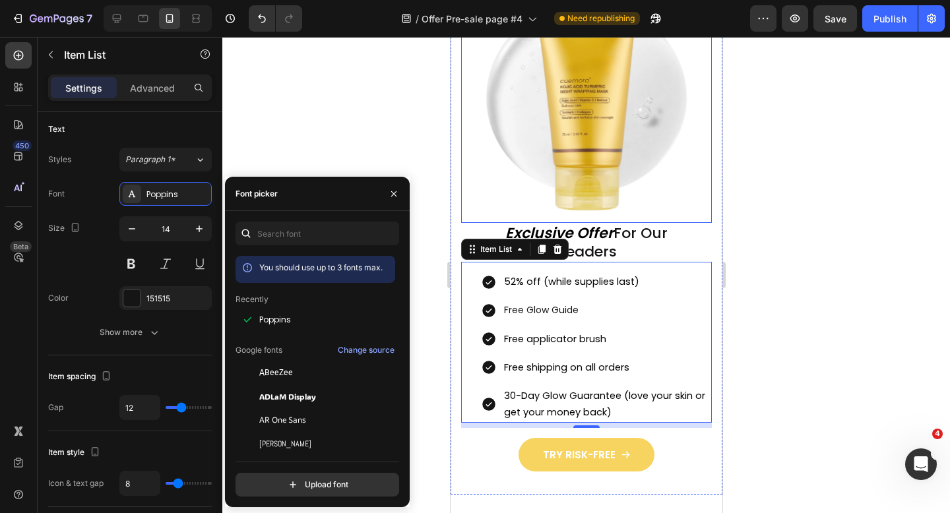
scroll to position [4853, 0]
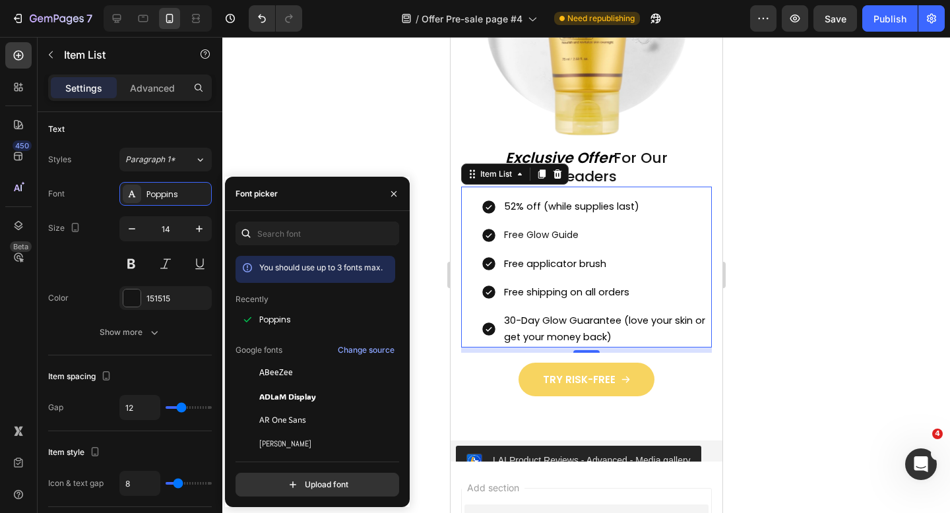
click at [785, 320] on div at bounding box center [586, 275] width 728 height 476
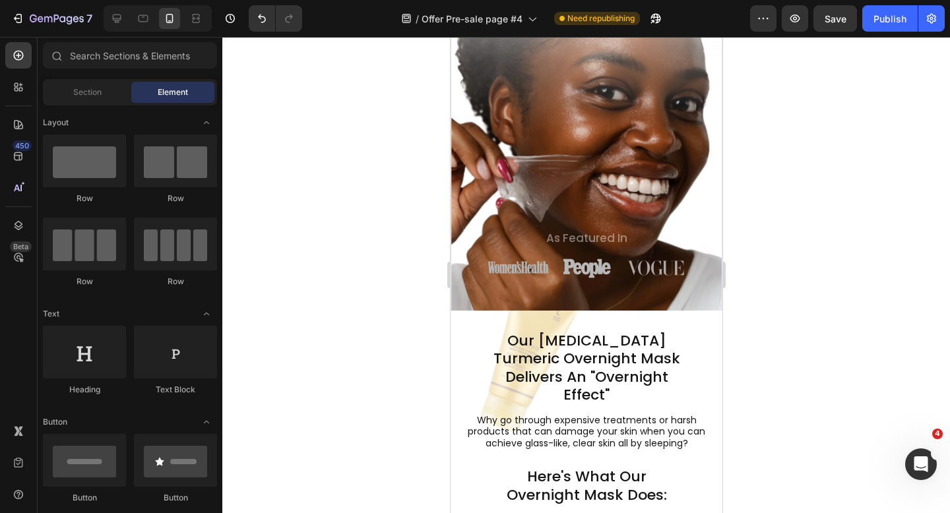
scroll to position [0, 0]
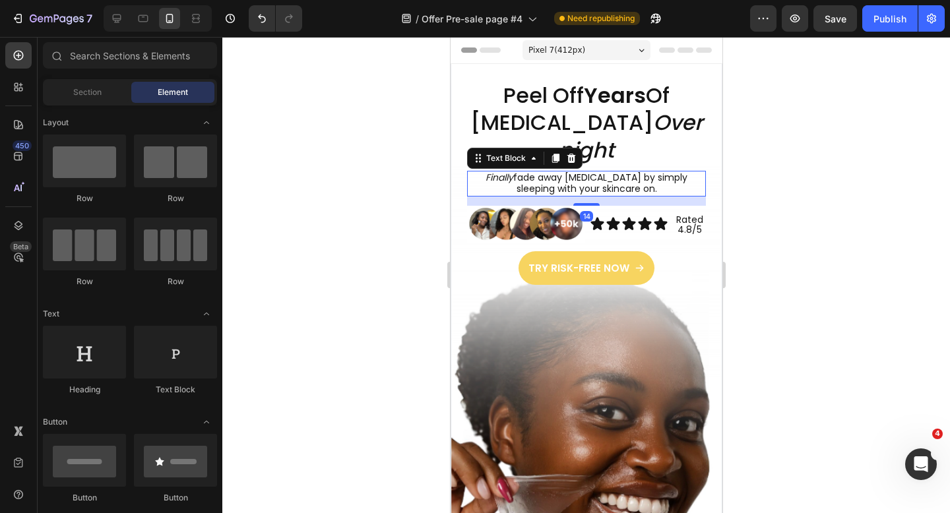
click at [505, 181] on p "Finally fade away [MEDICAL_DATA] by simply sleeping with your skincare on." at bounding box center [586, 183] width 236 height 23
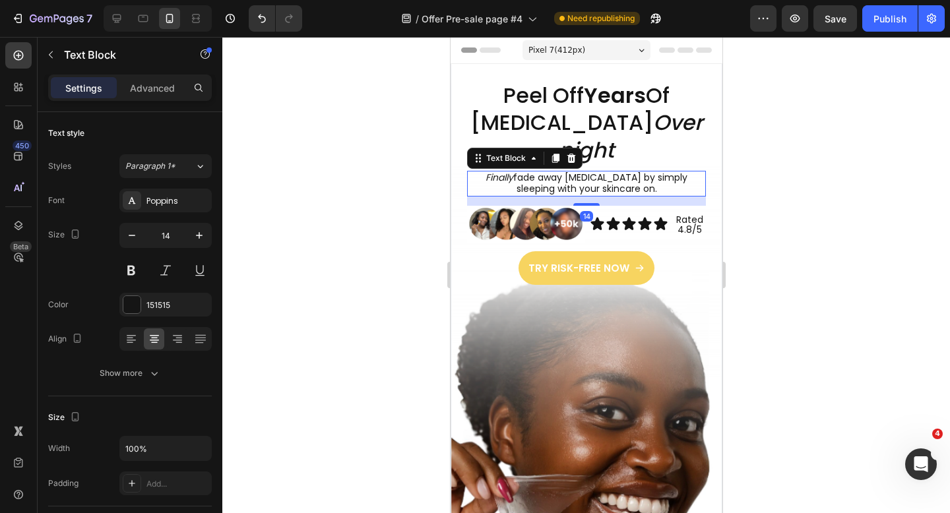
click at [505, 181] on p "Finally fade away [MEDICAL_DATA] by simply sleeping with your skincare on." at bounding box center [586, 183] width 236 height 23
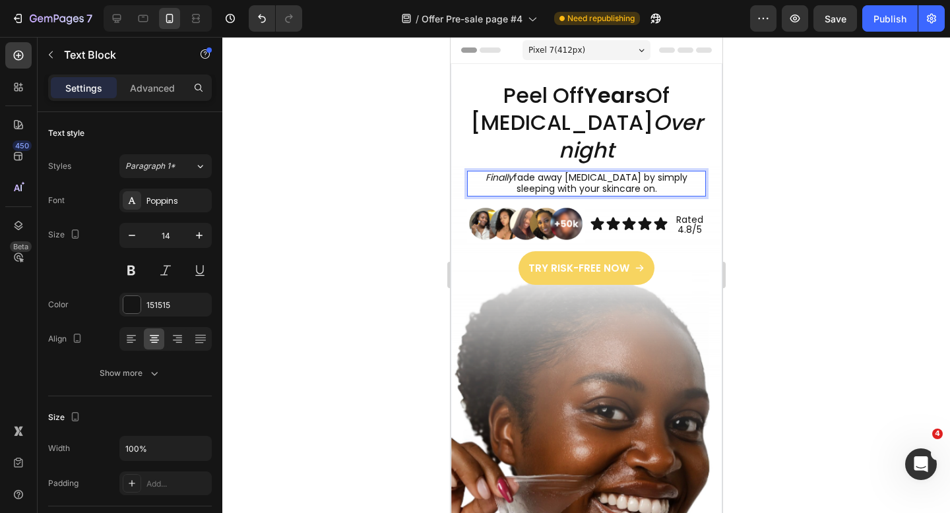
click at [507, 180] on p "Finally fade away [MEDICAL_DATA] by simply sleeping with your skincare on." at bounding box center [586, 183] width 236 height 23
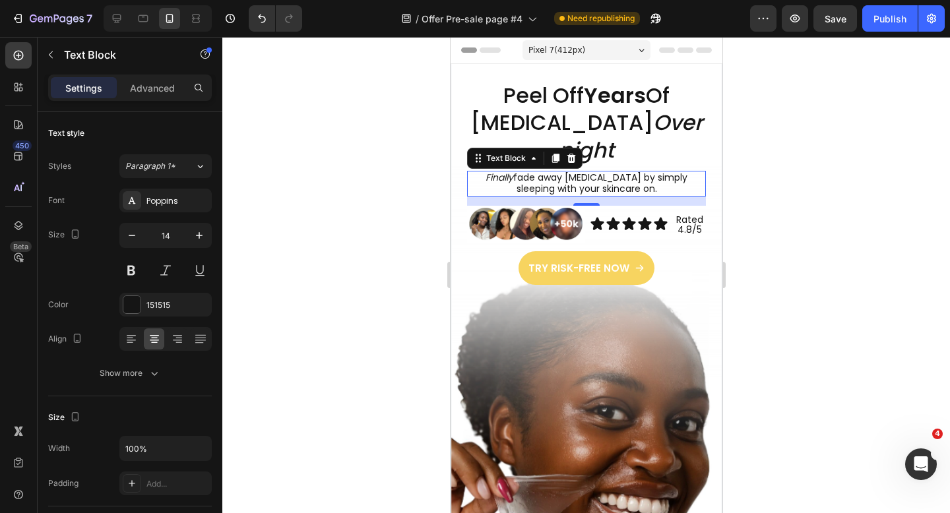
click at [807, 208] on div at bounding box center [586, 275] width 728 height 476
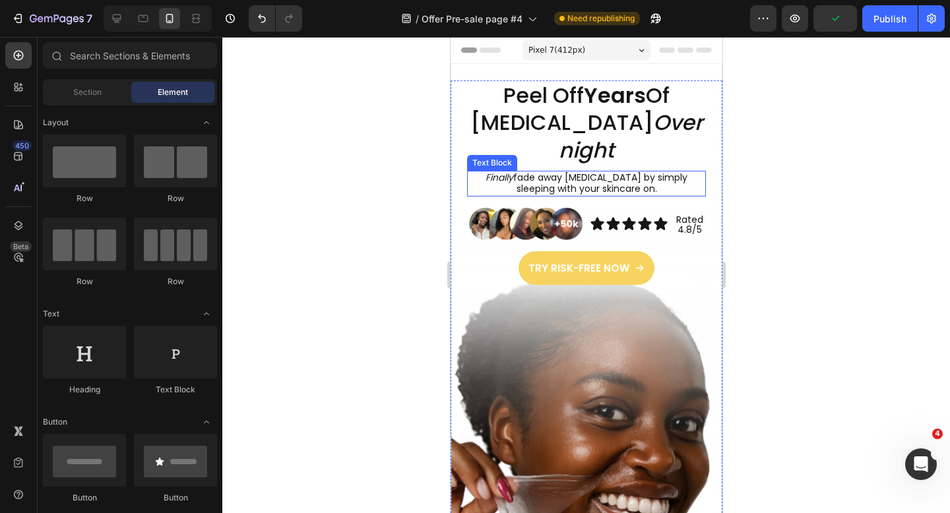
click at [517, 180] on p "Finally fade away [MEDICAL_DATA] by simply sleeping with your skincare on." at bounding box center [586, 183] width 236 height 23
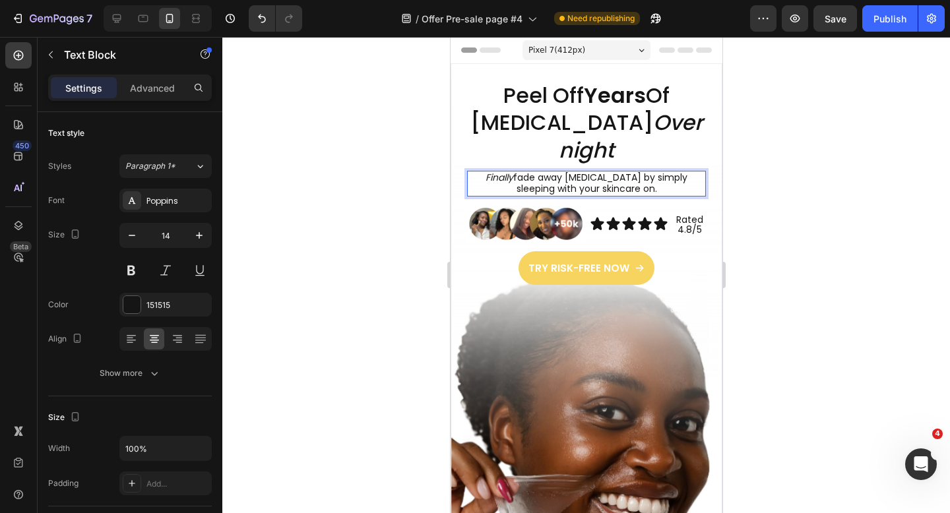
click at [509, 179] on p "Finally fade away [MEDICAL_DATA] by simply sleeping with your skincare on." at bounding box center [586, 183] width 236 height 23
drag, startPoint x: 505, startPoint y: 179, endPoint x: 470, endPoint y: 179, distance: 35.0
click at [470, 179] on p "Finally fade away [MEDICAL_DATA] by simply sleeping with your skincare on." at bounding box center [586, 183] width 236 height 23
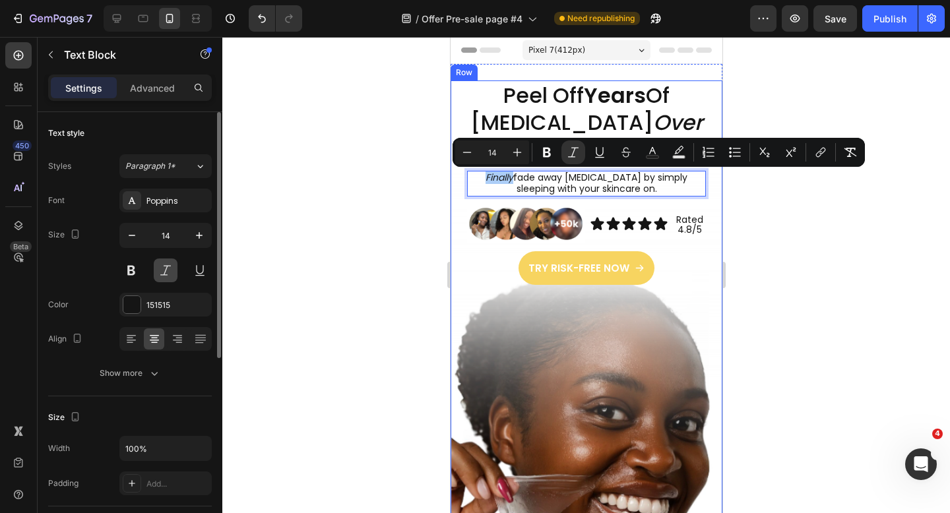
click at [170, 269] on button at bounding box center [166, 271] width 24 height 24
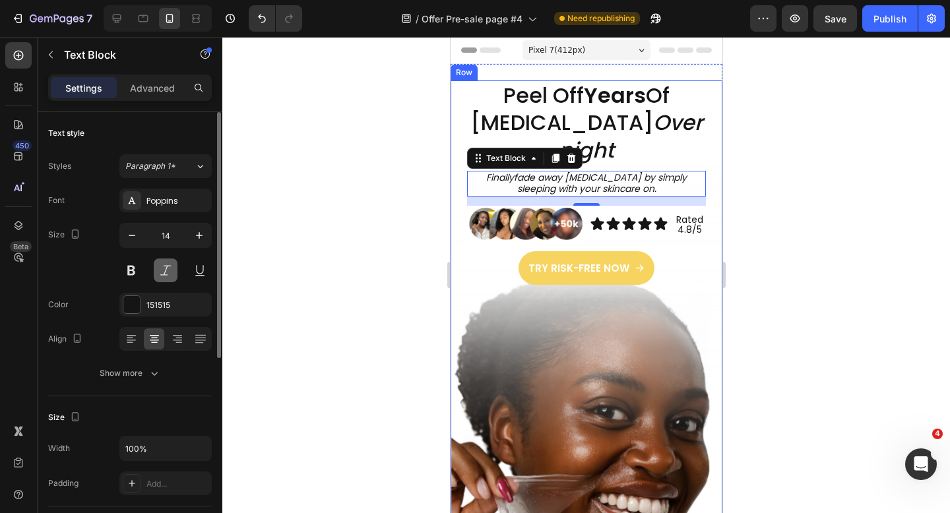
click at [170, 269] on button at bounding box center [166, 271] width 24 height 24
click at [374, 241] on div at bounding box center [586, 275] width 728 height 476
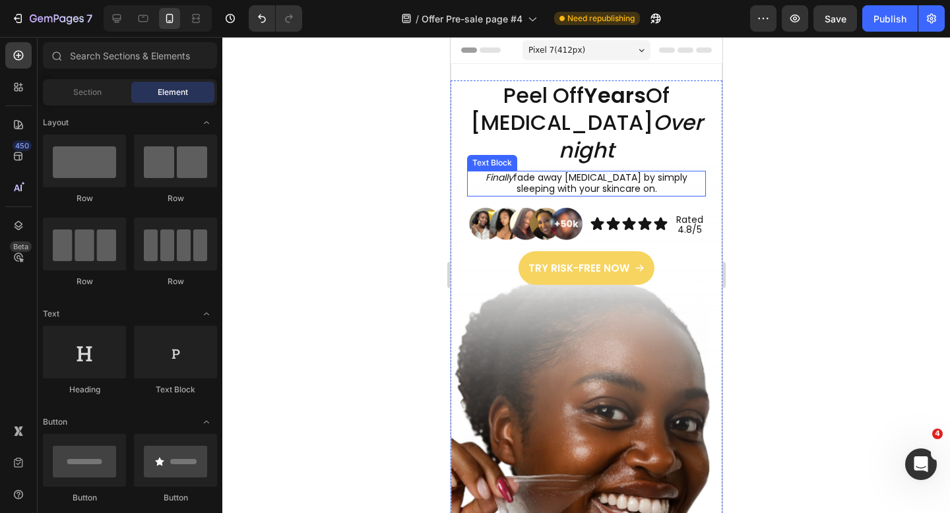
click at [493, 182] on icon "Finally" at bounding box center [499, 177] width 28 height 13
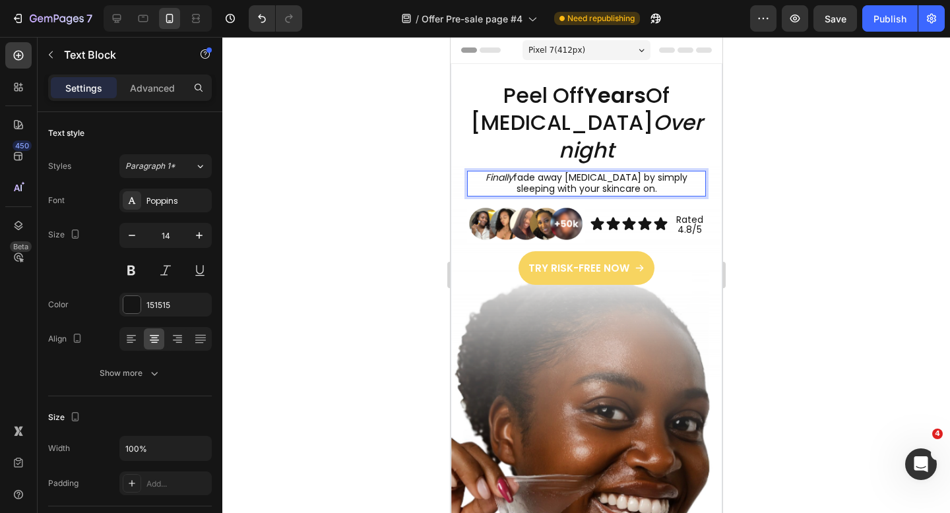
click at [493, 182] on icon "Finally" at bounding box center [499, 177] width 28 height 13
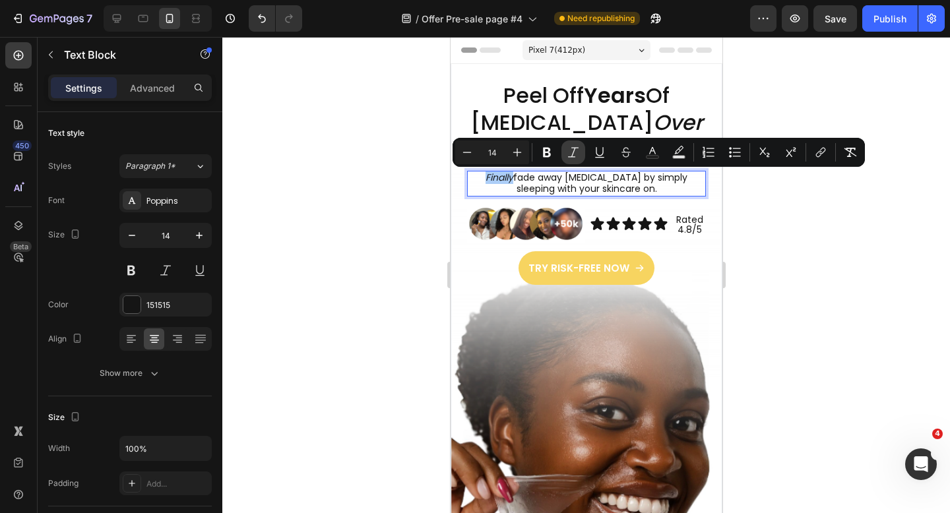
click at [574, 154] on icon "Editor contextual toolbar" at bounding box center [573, 152] width 13 height 13
click at [418, 226] on div at bounding box center [586, 275] width 728 height 476
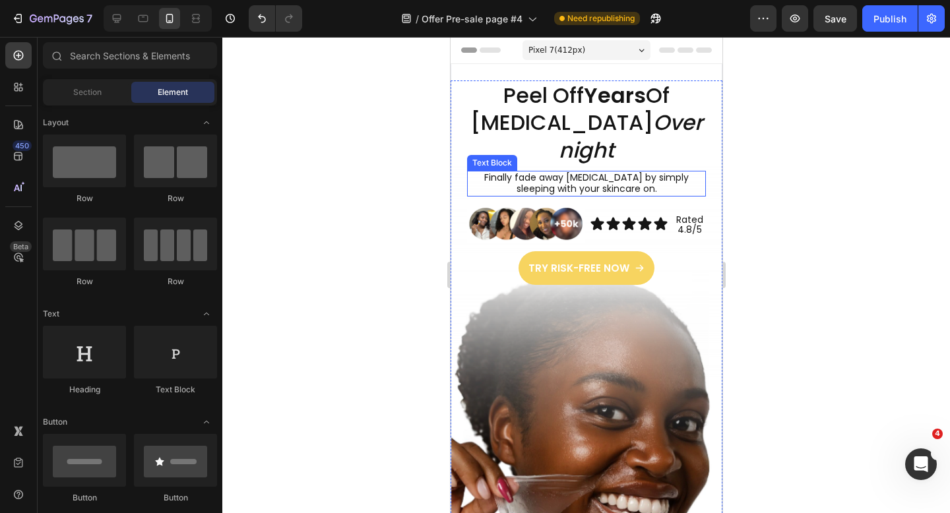
click at [603, 188] on p "Finally fade away [MEDICAL_DATA] by simply sleeping with your skincare on." at bounding box center [586, 183] width 236 height 23
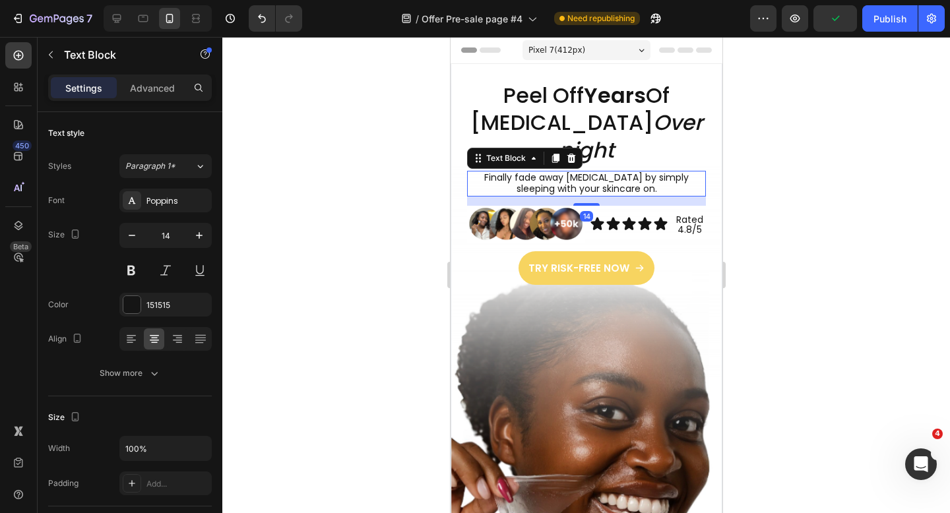
click at [779, 142] on div at bounding box center [586, 275] width 728 height 476
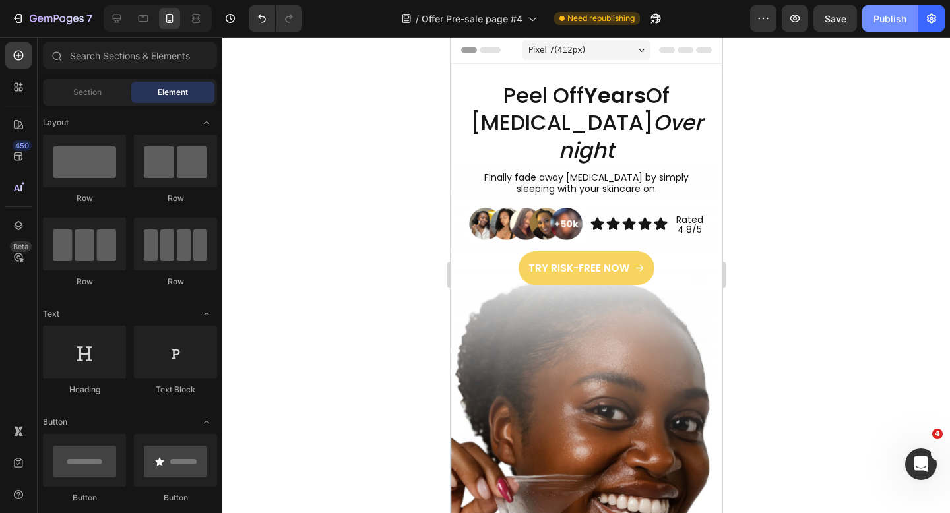
click at [887, 25] on div "Publish" at bounding box center [889, 19] width 33 height 14
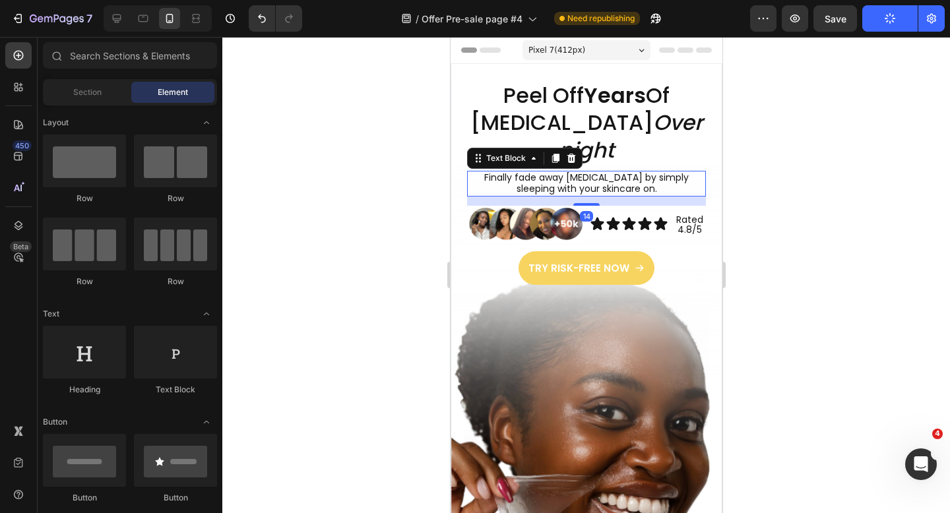
click at [511, 183] on p "Finally fade away [MEDICAL_DATA] by simply sleeping with your skincare on." at bounding box center [586, 183] width 236 height 23
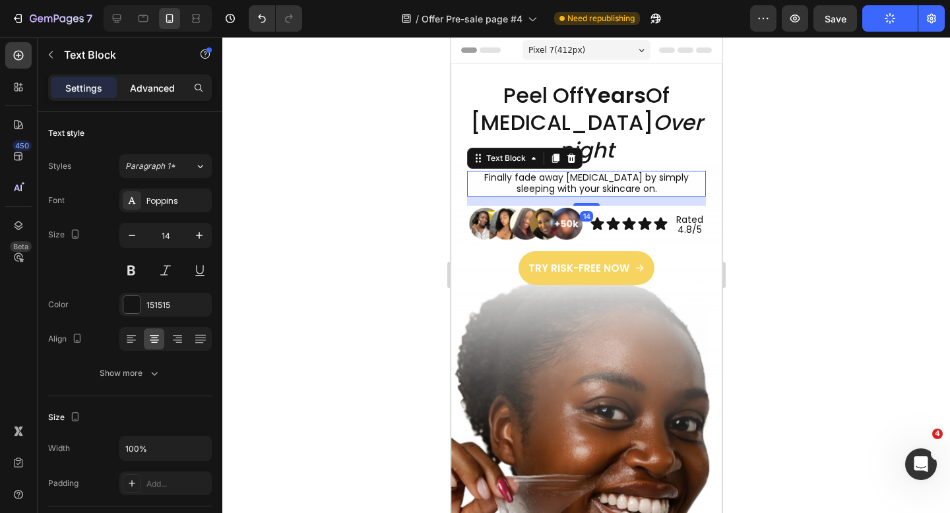
click at [149, 92] on p "Advanced" at bounding box center [152, 88] width 45 height 14
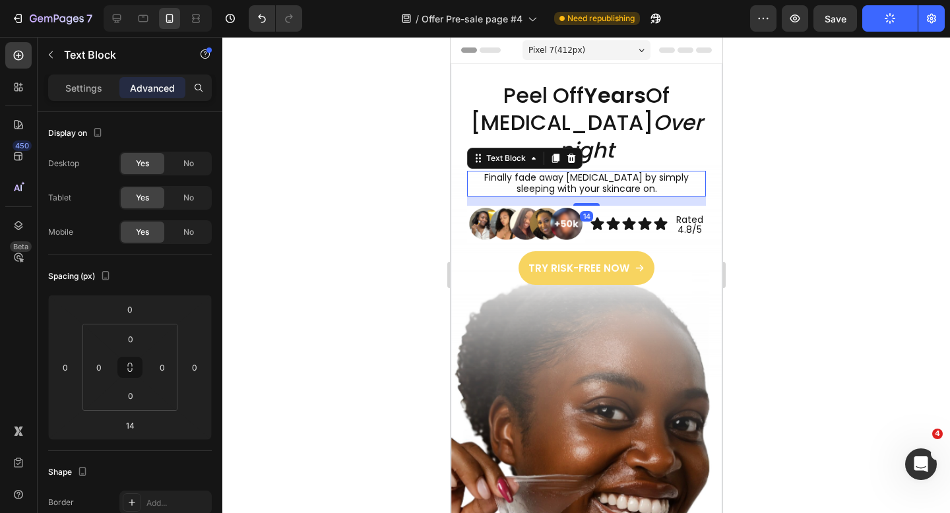
click at [294, 288] on div at bounding box center [586, 275] width 728 height 476
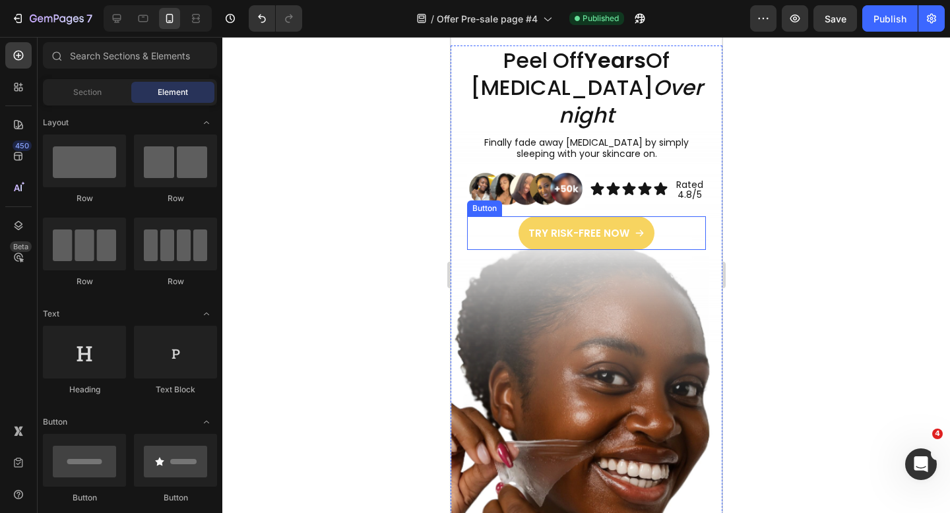
scroll to position [158, 0]
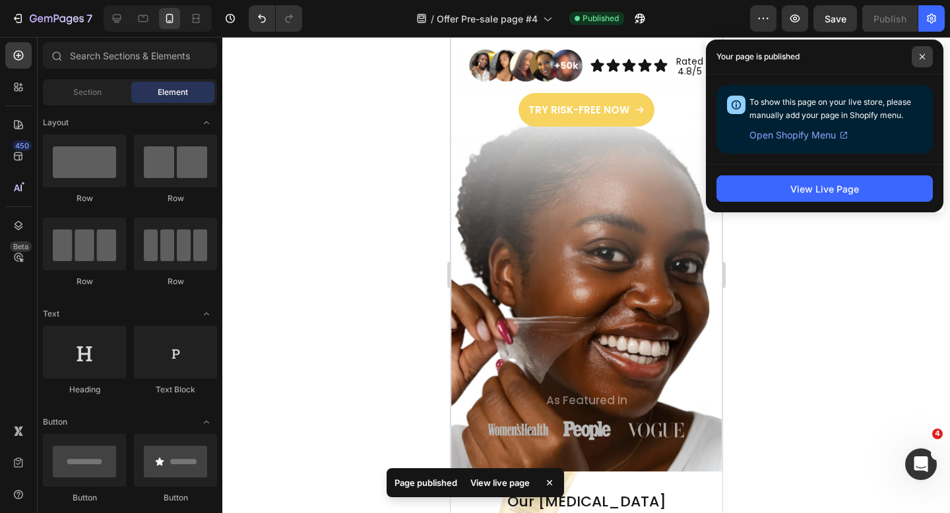
click at [924, 57] on icon at bounding box center [922, 56] width 7 height 7
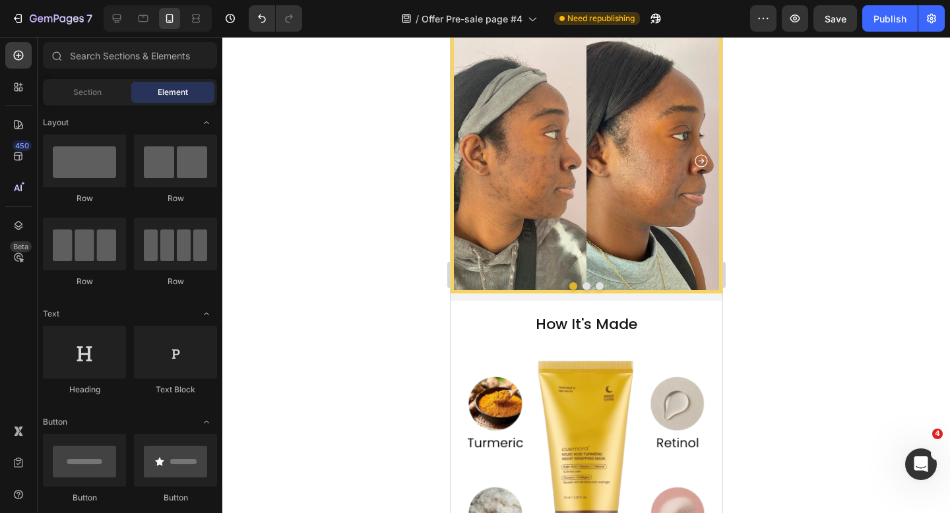
scroll to position [1001, 0]
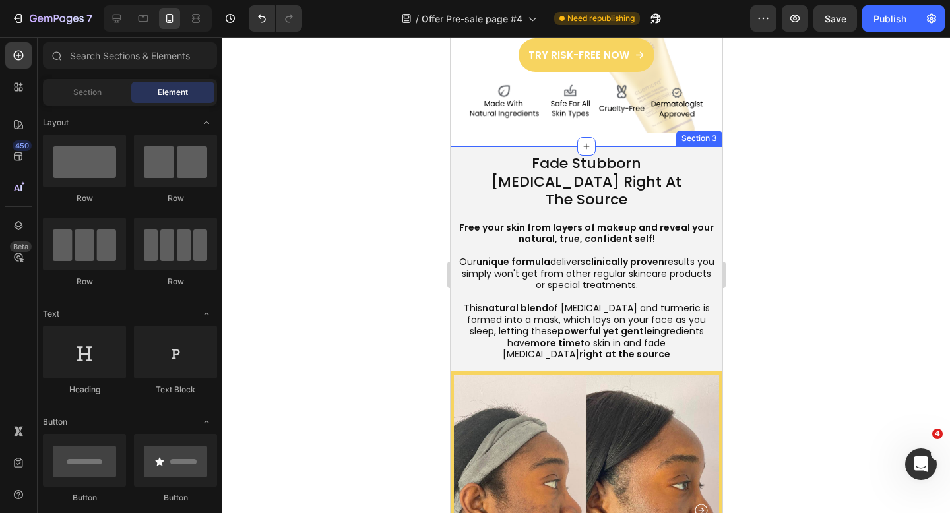
click at [586, 245] on p at bounding box center [586, 251] width 256 height 12
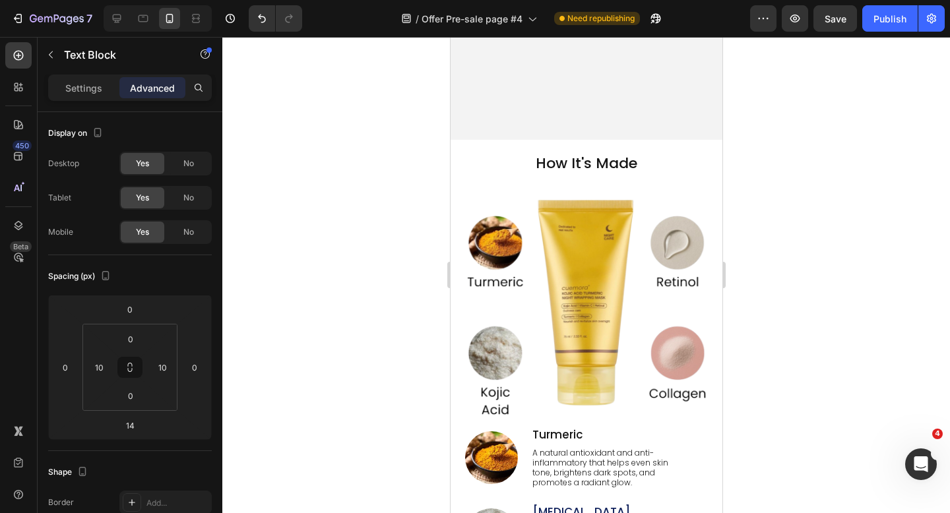
scroll to position [1649, 0]
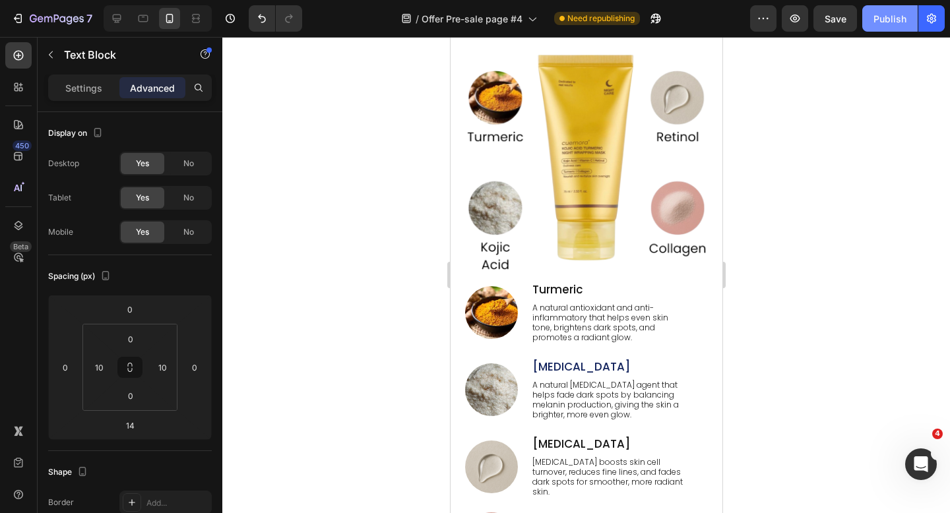
click at [890, 17] on div "Publish" at bounding box center [889, 19] width 33 height 14
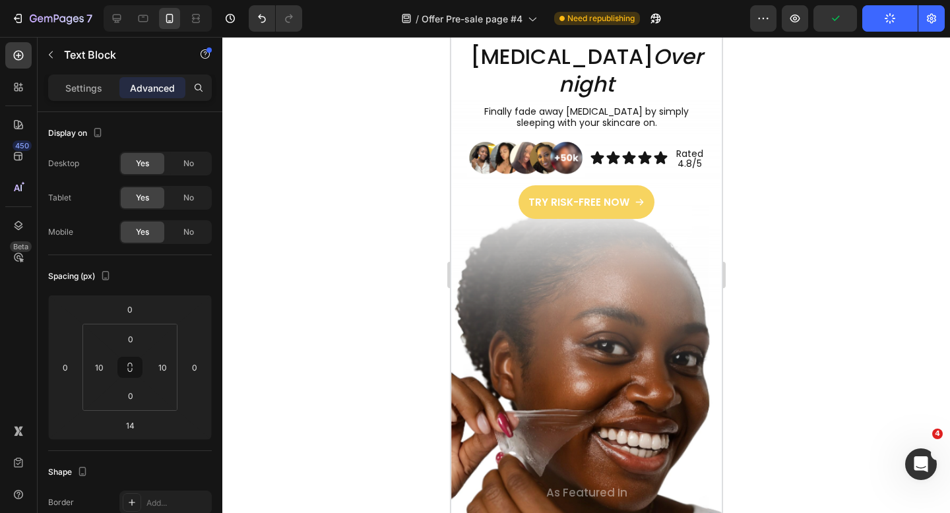
scroll to position [0, 0]
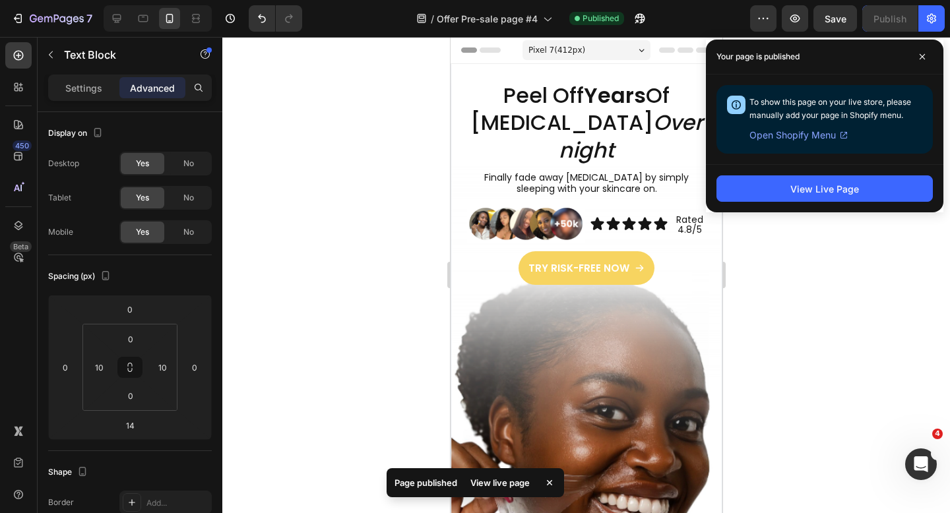
click at [0, 26] on div "7" at bounding box center [49, 18] width 98 height 26
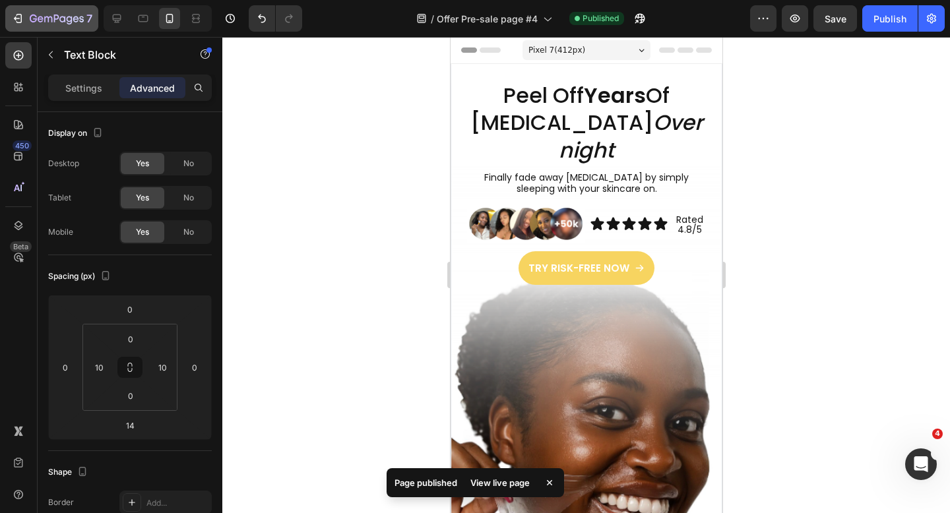
click at [11, 26] on button "7" at bounding box center [51, 18] width 93 height 26
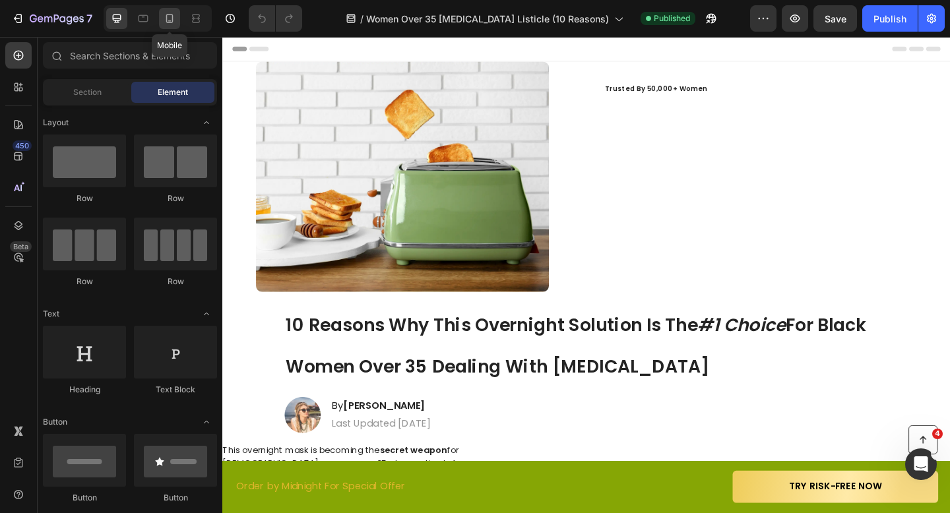
click at [167, 24] on icon at bounding box center [169, 18] width 13 height 13
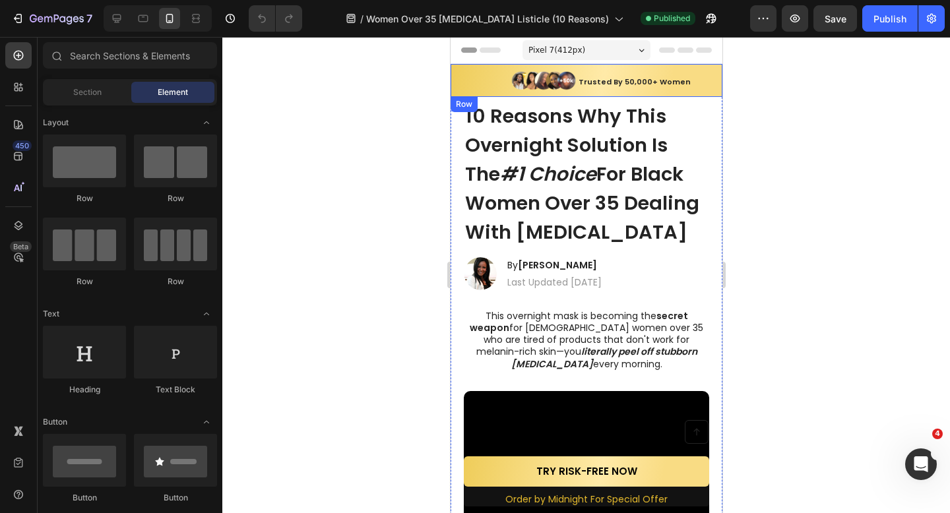
click at [713, 91] on div "Trusted By 50,000+ Women Heading" at bounding box center [654, 80] width 136 height 33
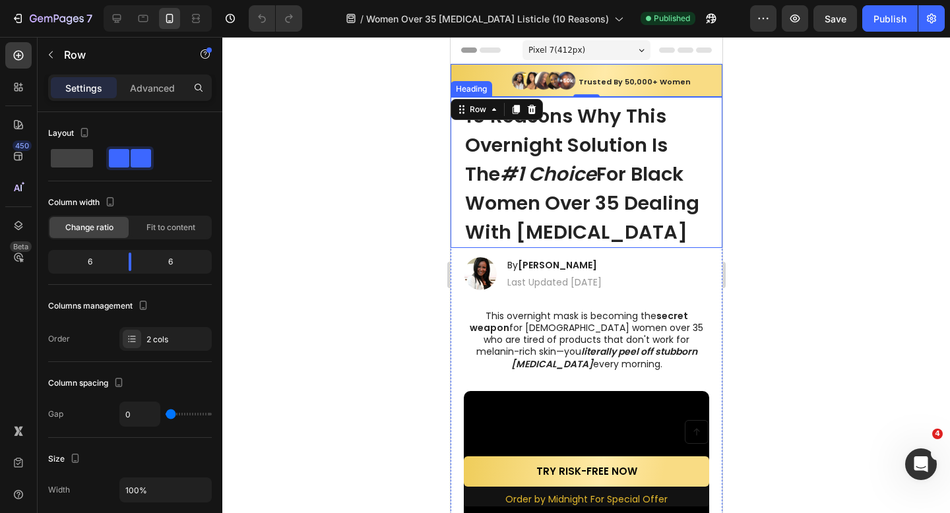
click at [399, 208] on div at bounding box center [586, 275] width 728 height 476
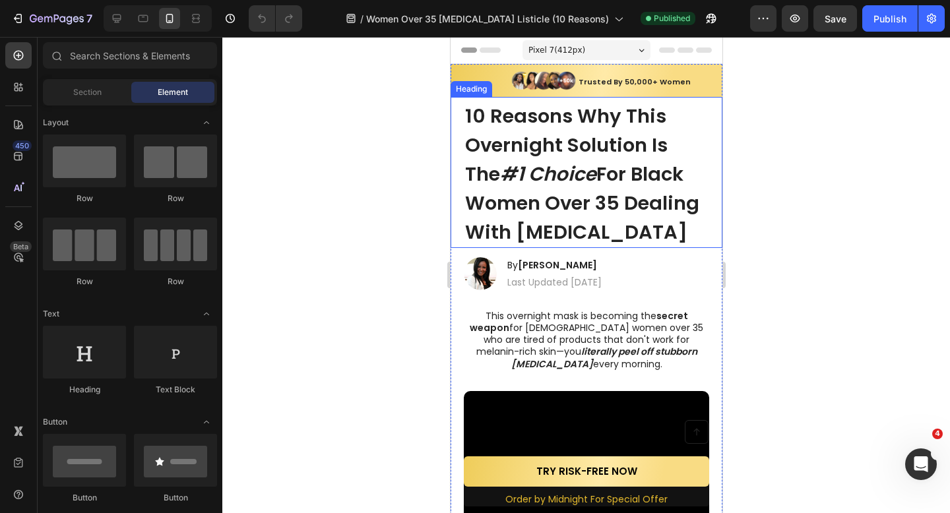
click at [399, 208] on div at bounding box center [586, 275] width 728 height 476
click at [798, 244] on div at bounding box center [586, 275] width 728 height 476
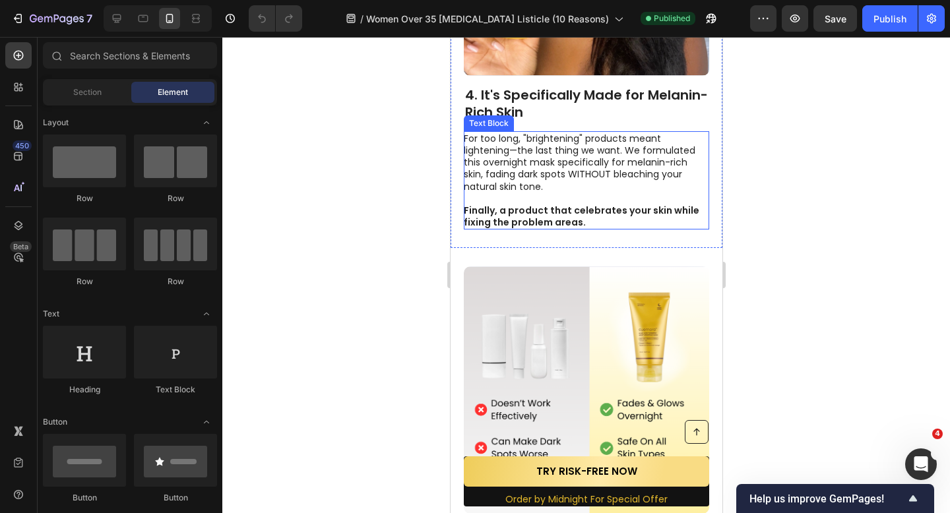
scroll to position [1768, 0]
